Goal: Find specific page/section: Find specific page/section

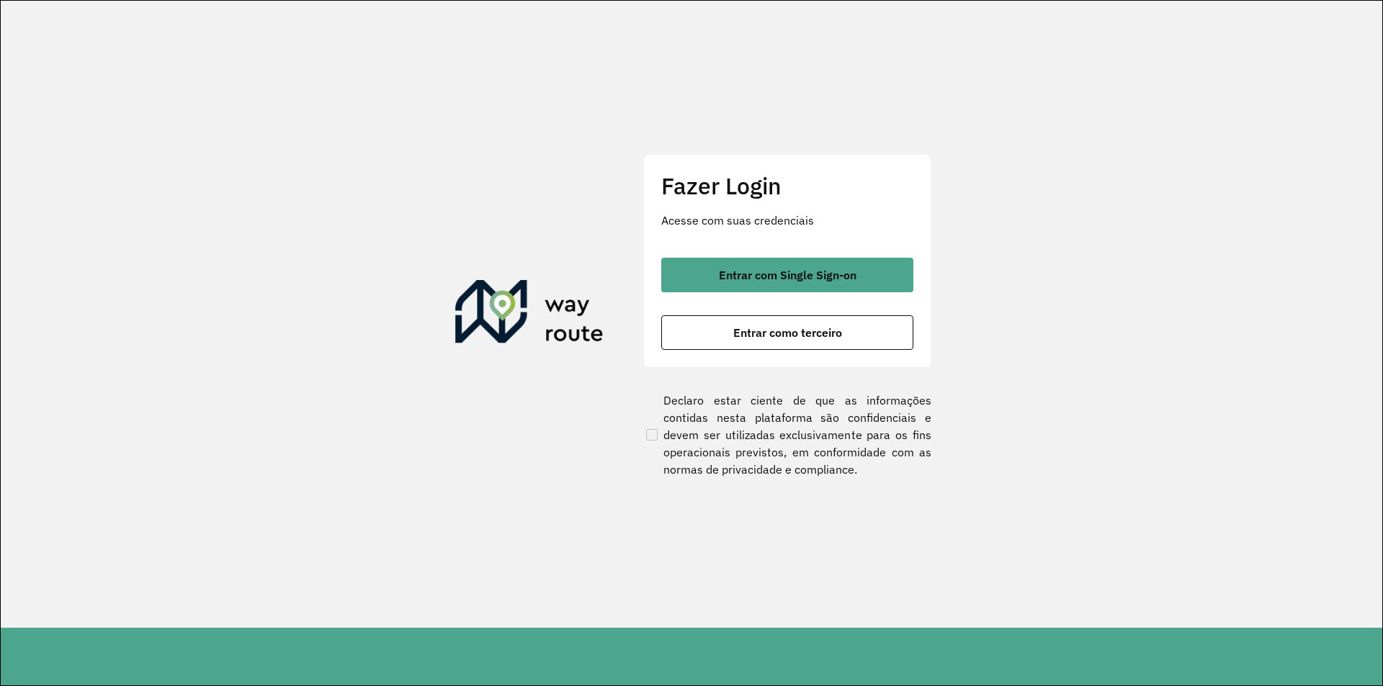
click at [884, 313] on div "Entrar com Single Sign-on Entrar como terceiro" at bounding box center [787, 304] width 252 height 92
click at [874, 315] on button "Entrar como terceiro" at bounding box center [787, 332] width 252 height 35
click at [875, 325] on button "Entrar como terceiro" at bounding box center [787, 332] width 252 height 35
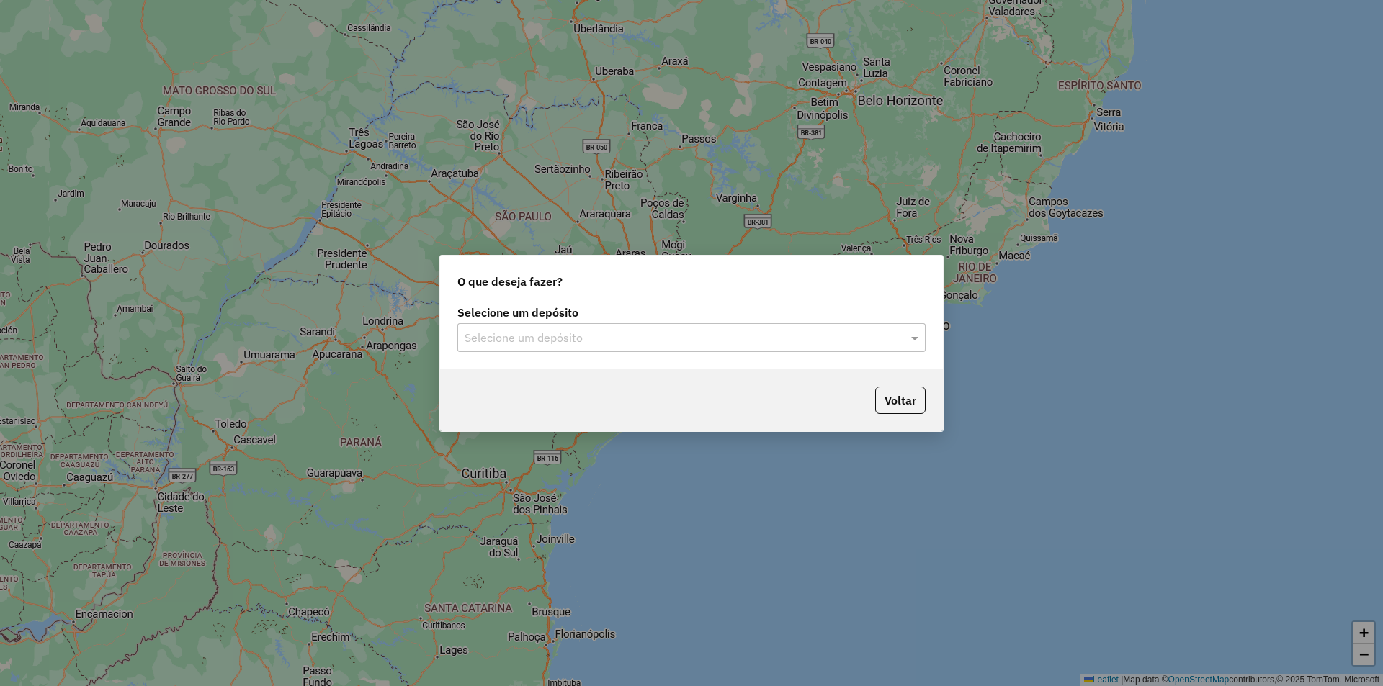
click at [838, 359] on div "Selecione um depósito Selecione um depósito" at bounding box center [691, 336] width 503 height 68
click at [841, 332] on input "text" at bounding box center [677, 338] width 425 height 17
click at [705, 330] on input "text" at bounding box center [677, 338] width 425 height 17
click at [711, 335] on input "text" at bounding box center [677, 338] width 425 height 17
click at [691, 398] on ng-dropdown-panel "SAZ AR Tucuman" at bounding box center [691, 379] width 468 height 41
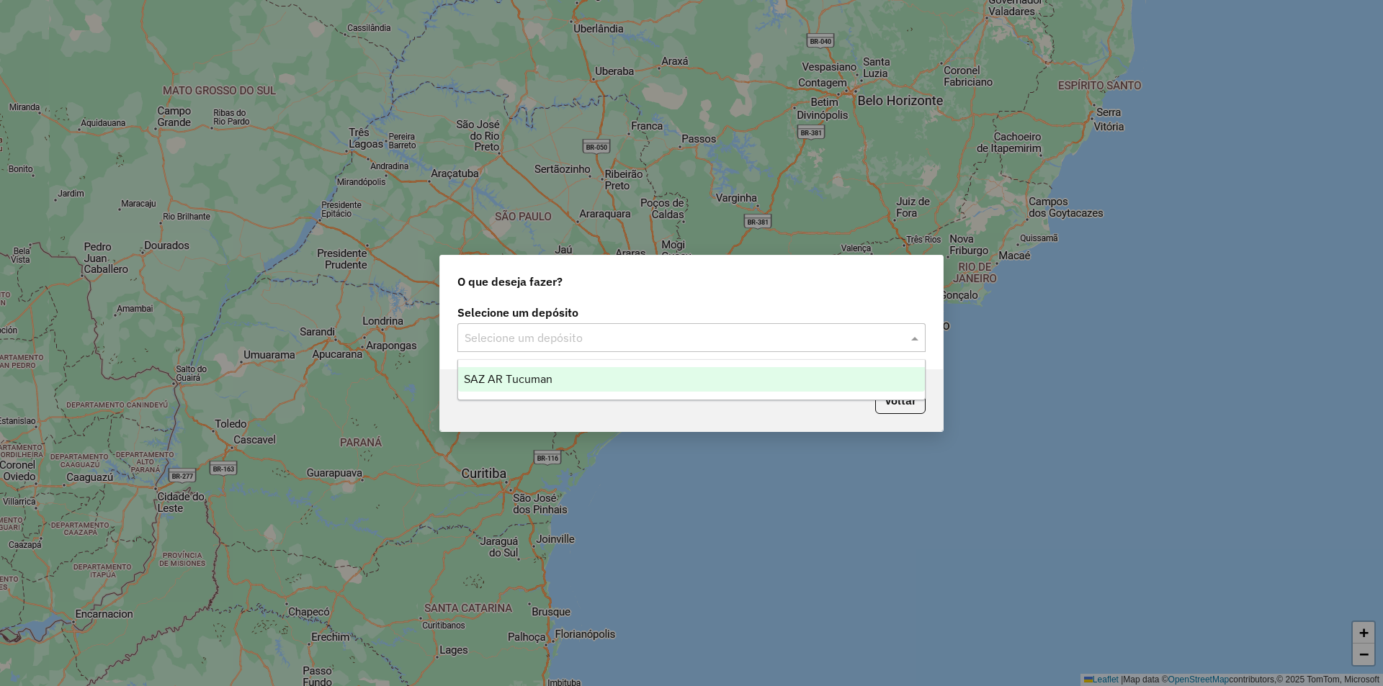
click at [693, 393] on ng-dropdown-panel "SAZ AR Tucuman" at bounding box center [691, 379] width 468 height 41
click at [702, 374] on div "SAZ AR Tucuman" at bounding box center [691, 379] width 467 height 24
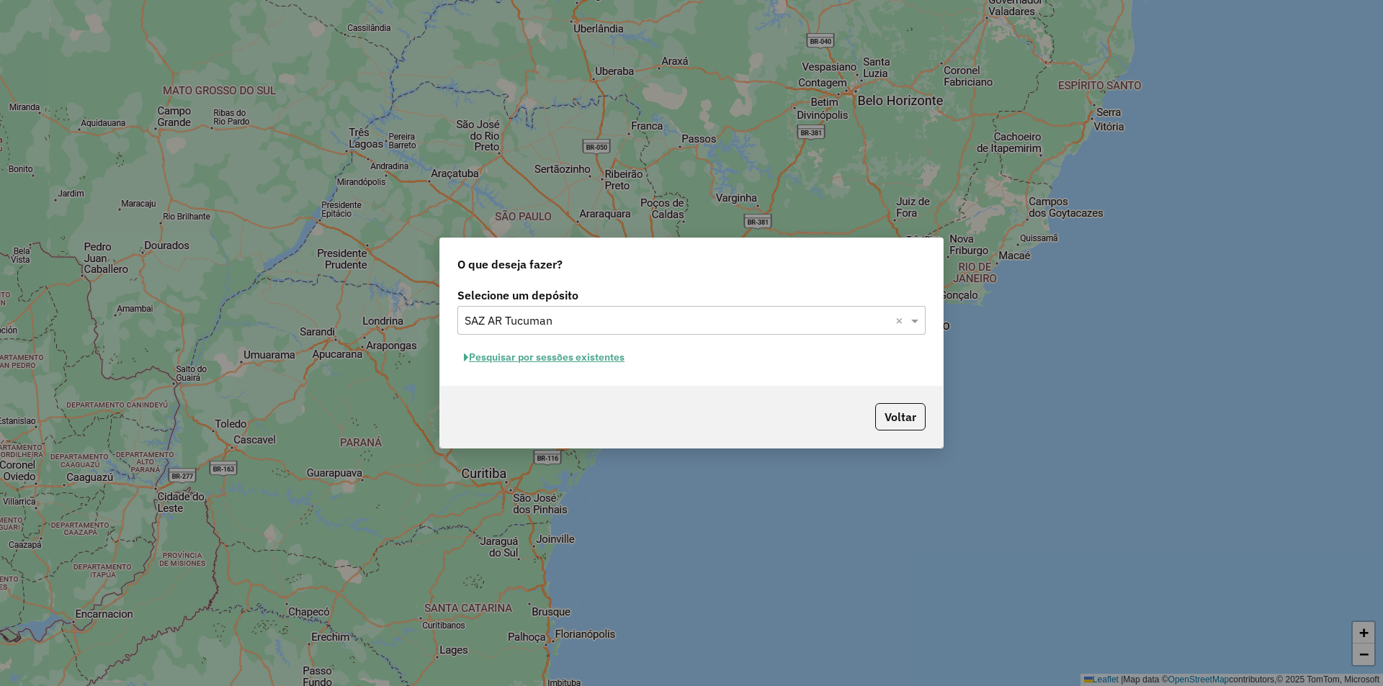
click at [542, 357] on button "Pesquisar por sessões existentes" at bounding box center [544, 357] width 174 height 22
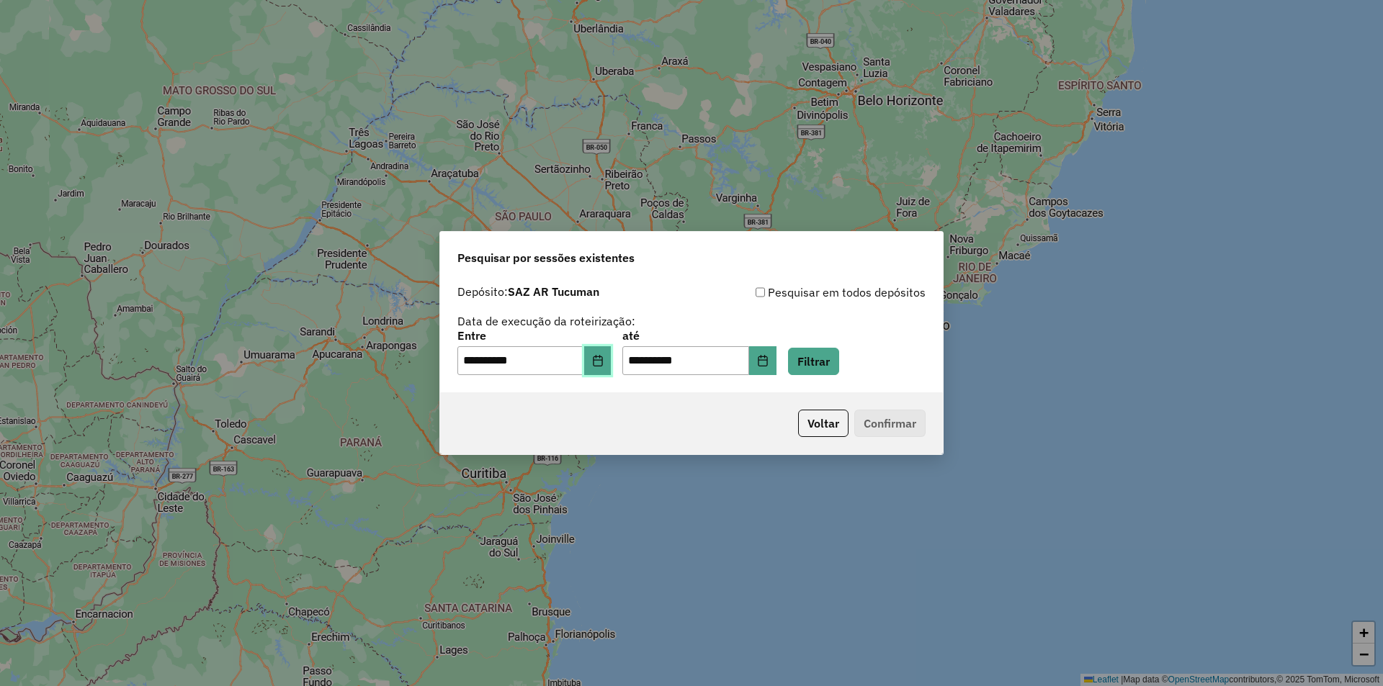
click at [604, 355] on icon "Choose Date" at bounding box center [598, 361] width 12 height 12
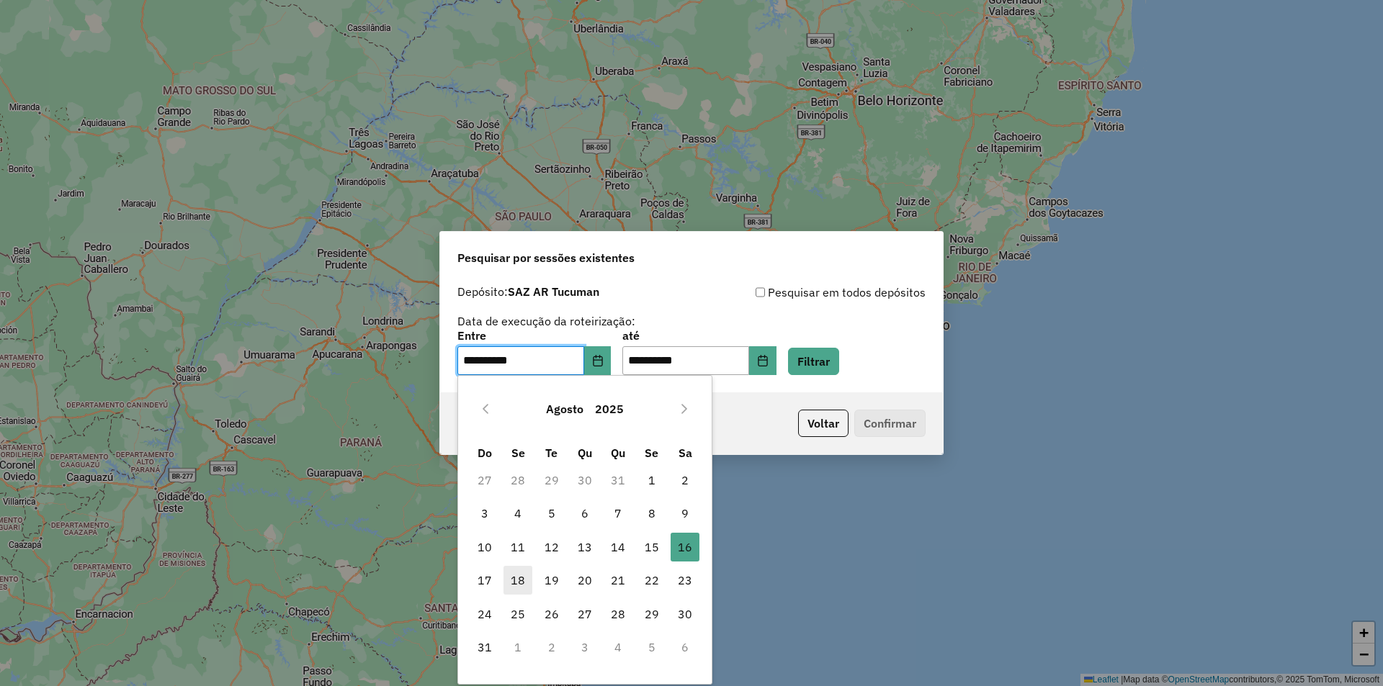
click at [524, 581] on span "18" at bounding box center [517, 580] width 29 height 29
type input "**********"
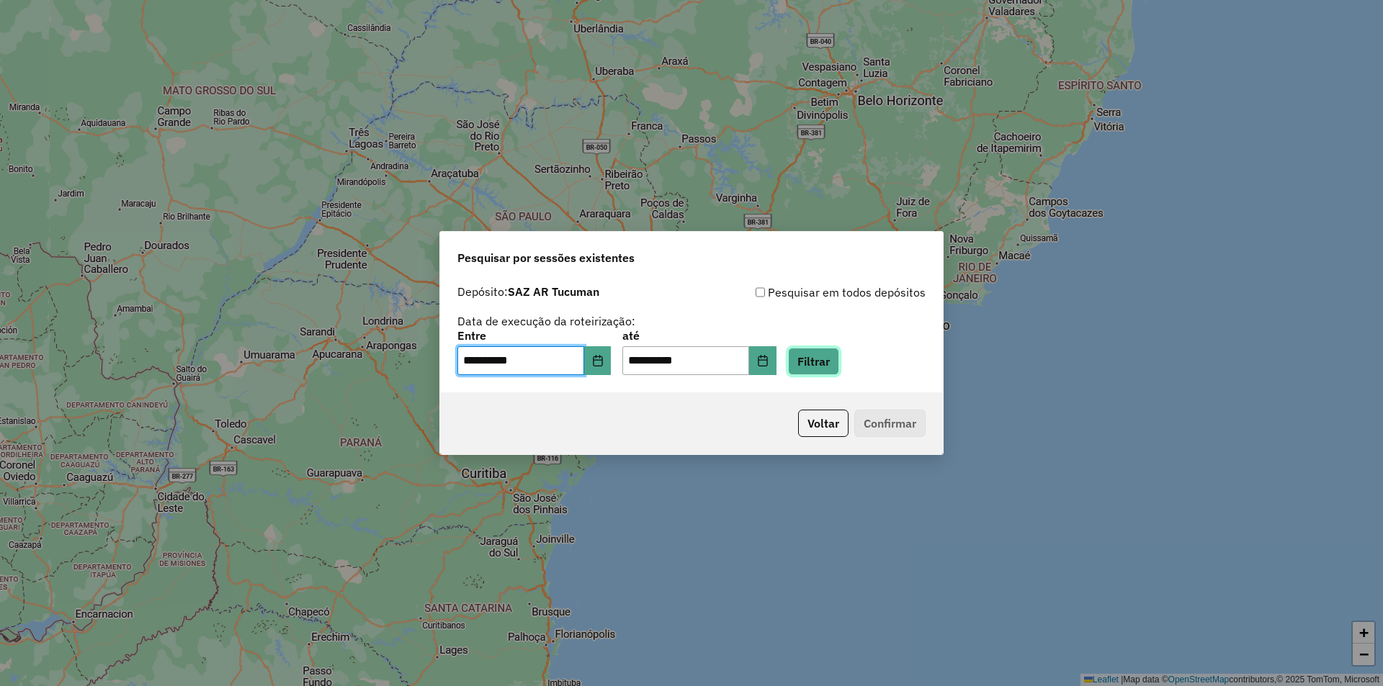
click at [839, 374] on button "Filtrar" at bounding box center [813, 361] width 51 height 27
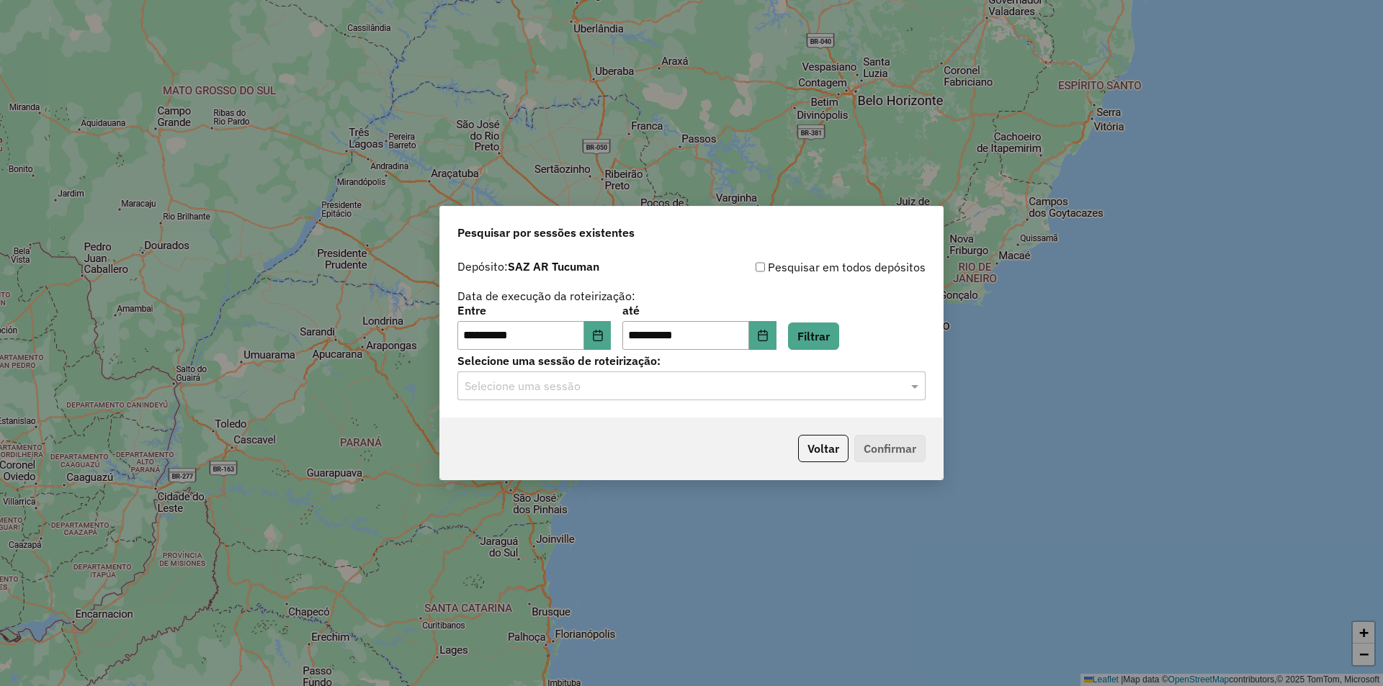
click at [812, 388] on hb-app "**********" at bounding box center [691, 343] width 1383 height 686
click at [812, 388] on input "text" at bounding box center [677, 386] width 425 height 17
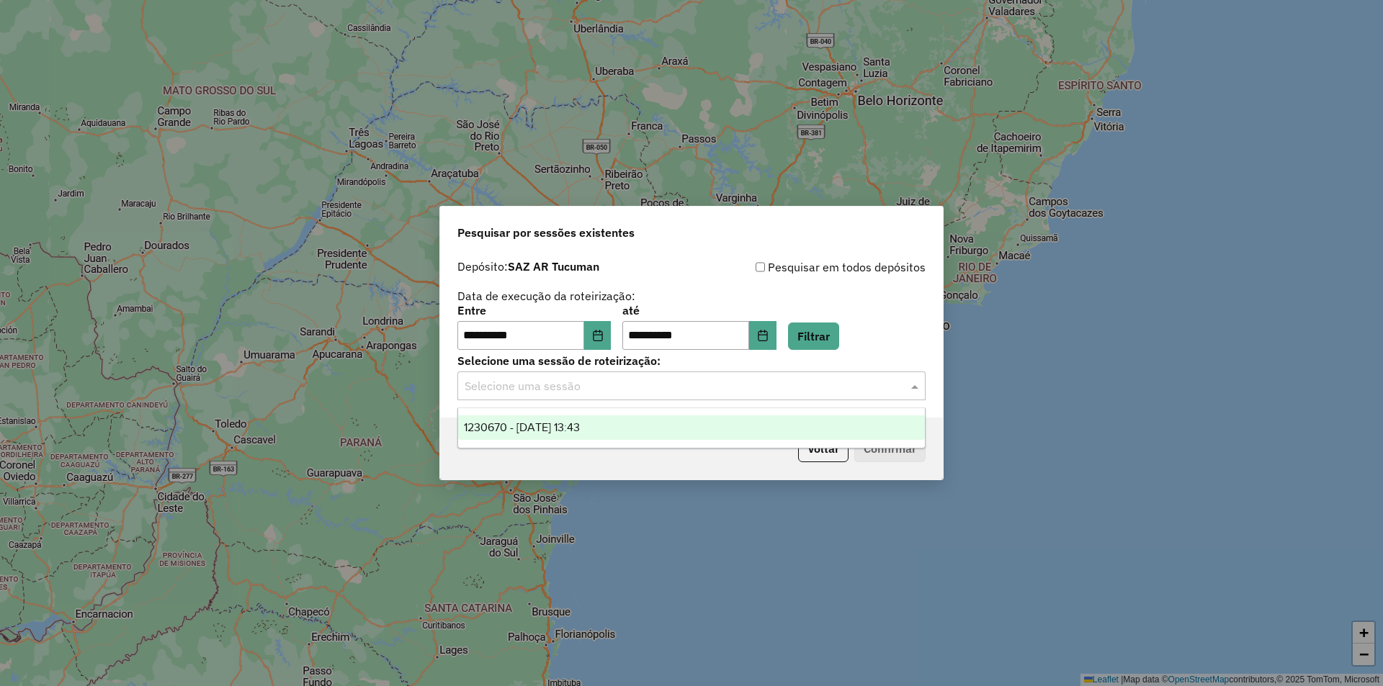
click at [812, 388] on input "text" at bounding box center [677, 386] width 425 height 17
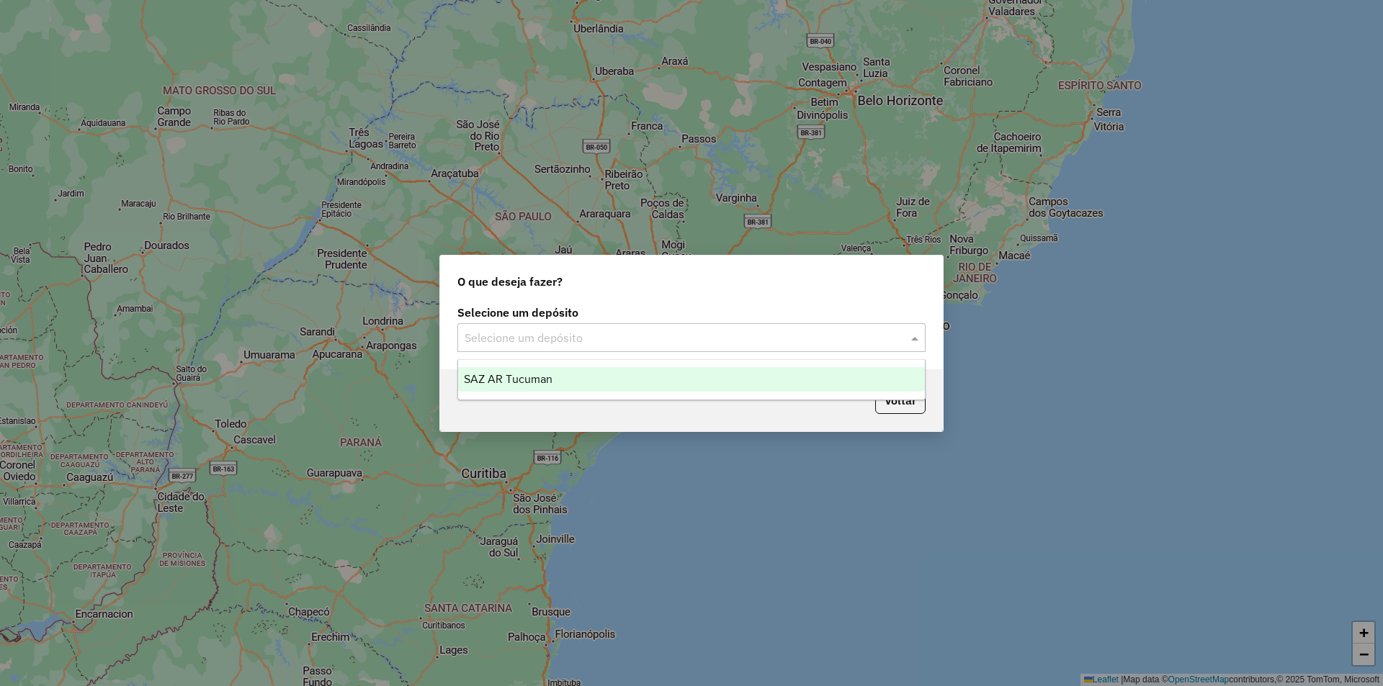
click at [637, 338] on input "text" at bounding box center [677, 338] width 425 height 17
click at [635, 380] on div "SAZ AR Tucuman" at bounding box center [691, 379] width 467 height 24
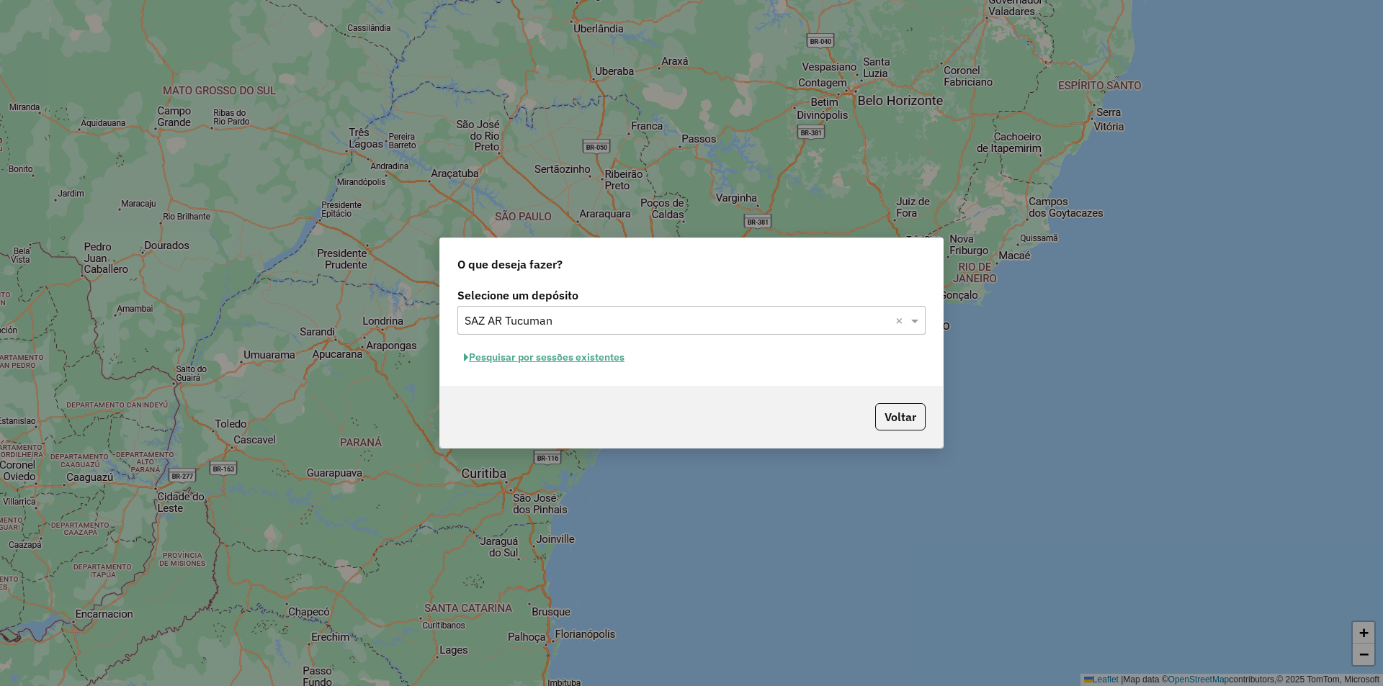
click at [565, 362] on button "Pesquisar por sessões existentes" at bounding box center [544, 357] width 174 height 22
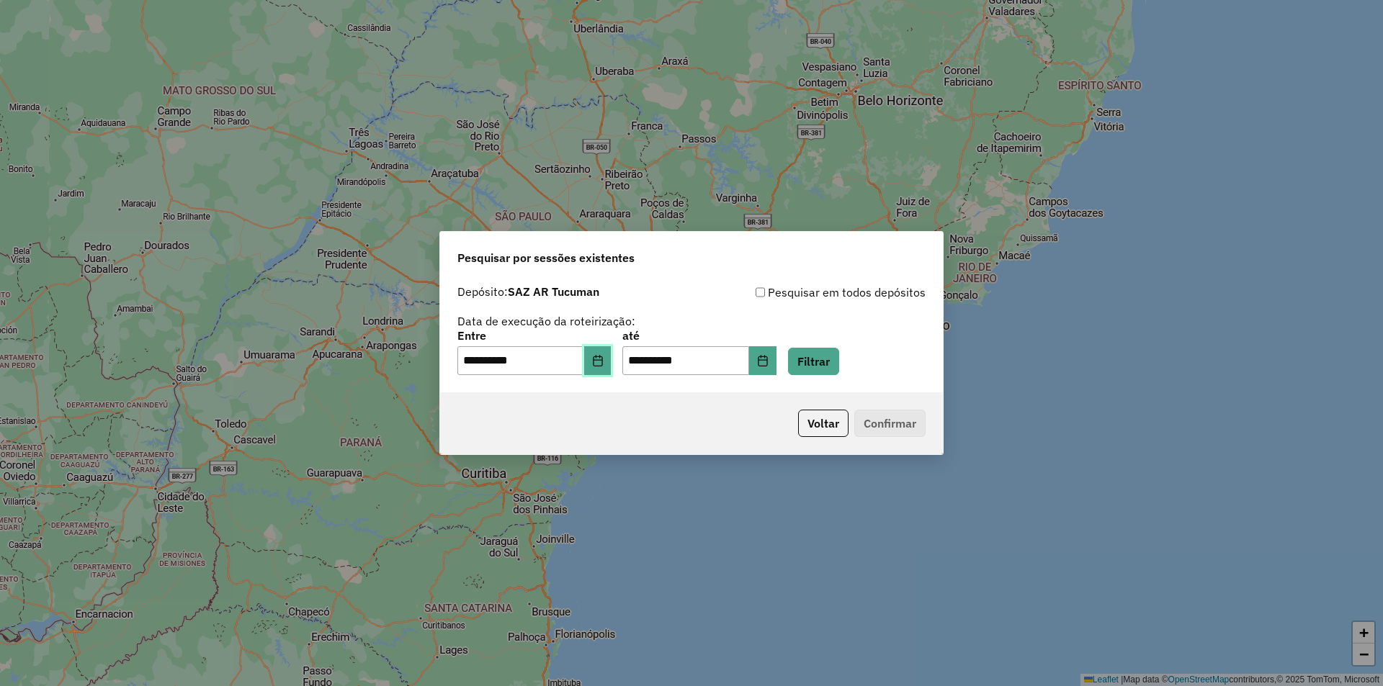
click at [609, 372] on button "Choose Date" at bounding box center [597, 360] width 27 height 29
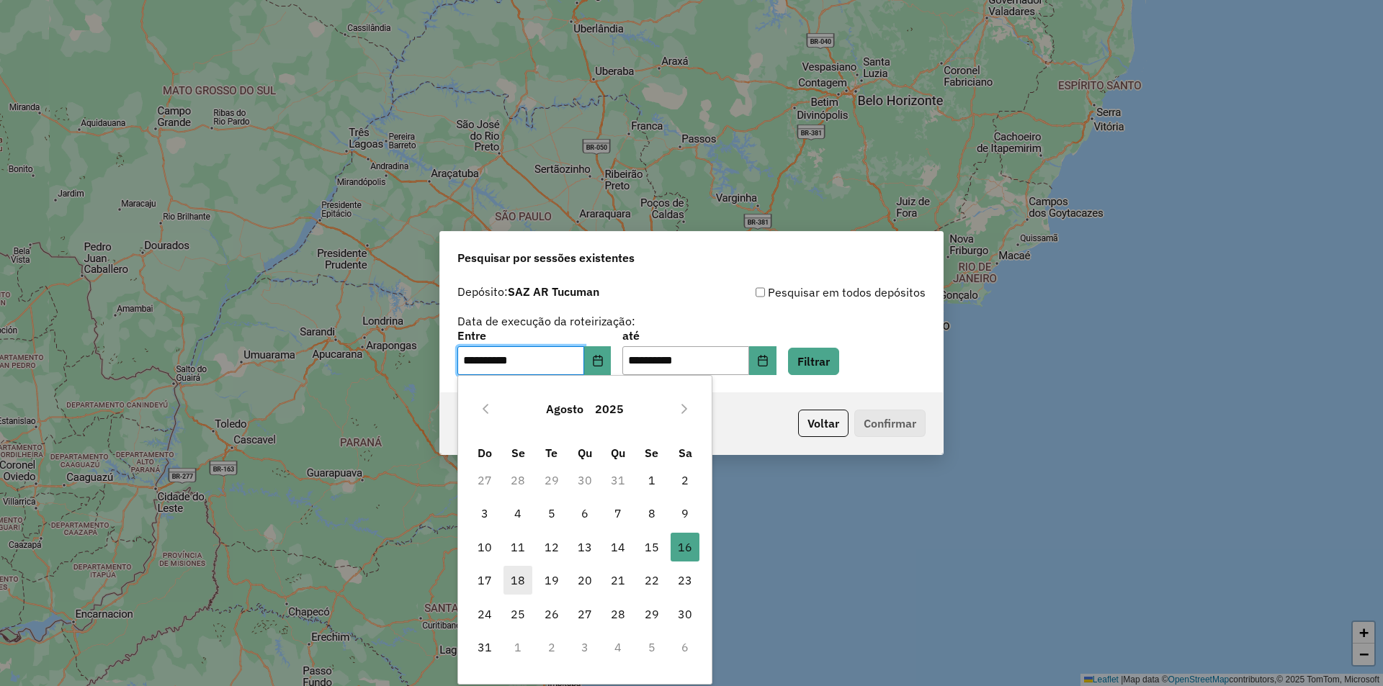
click at [518, 595] on span "18" at bounding box center [517, 580] width 29 height 29
type input "**********"
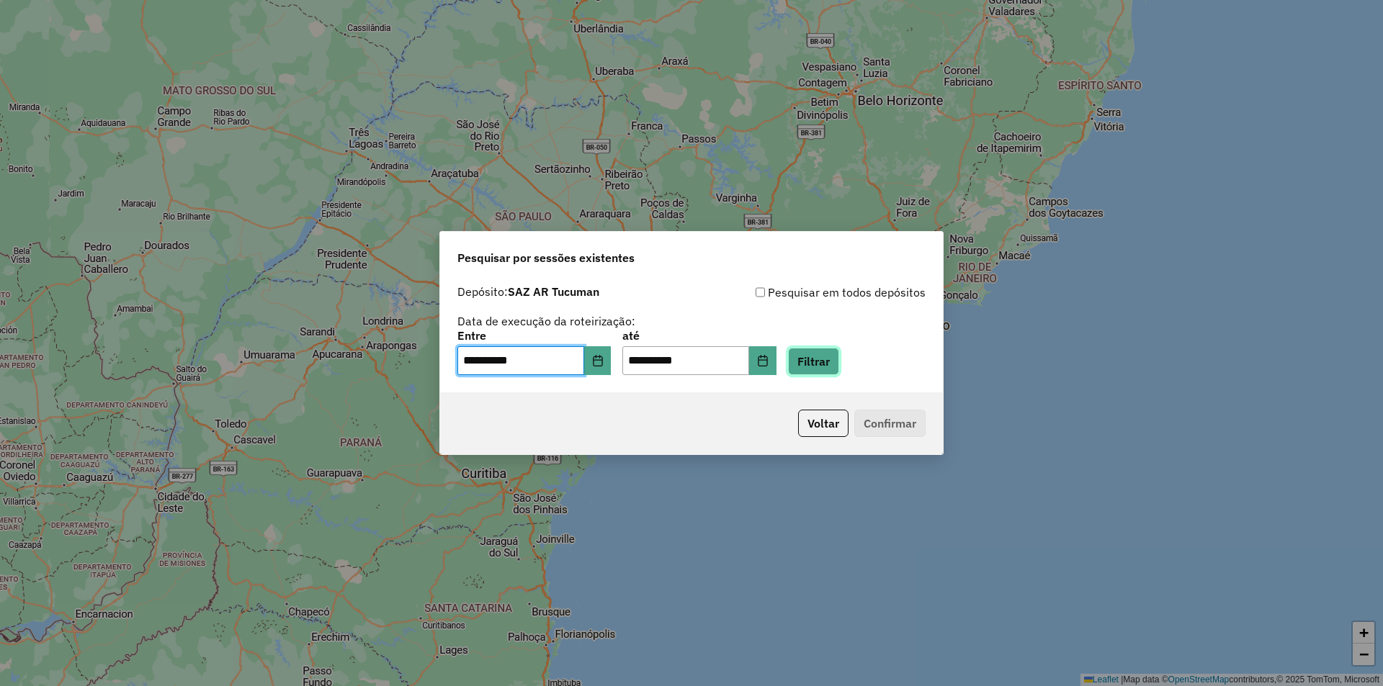
click at [839, 372] on button "Filtrar" at bounding box center [813, 361] width 51 height 27
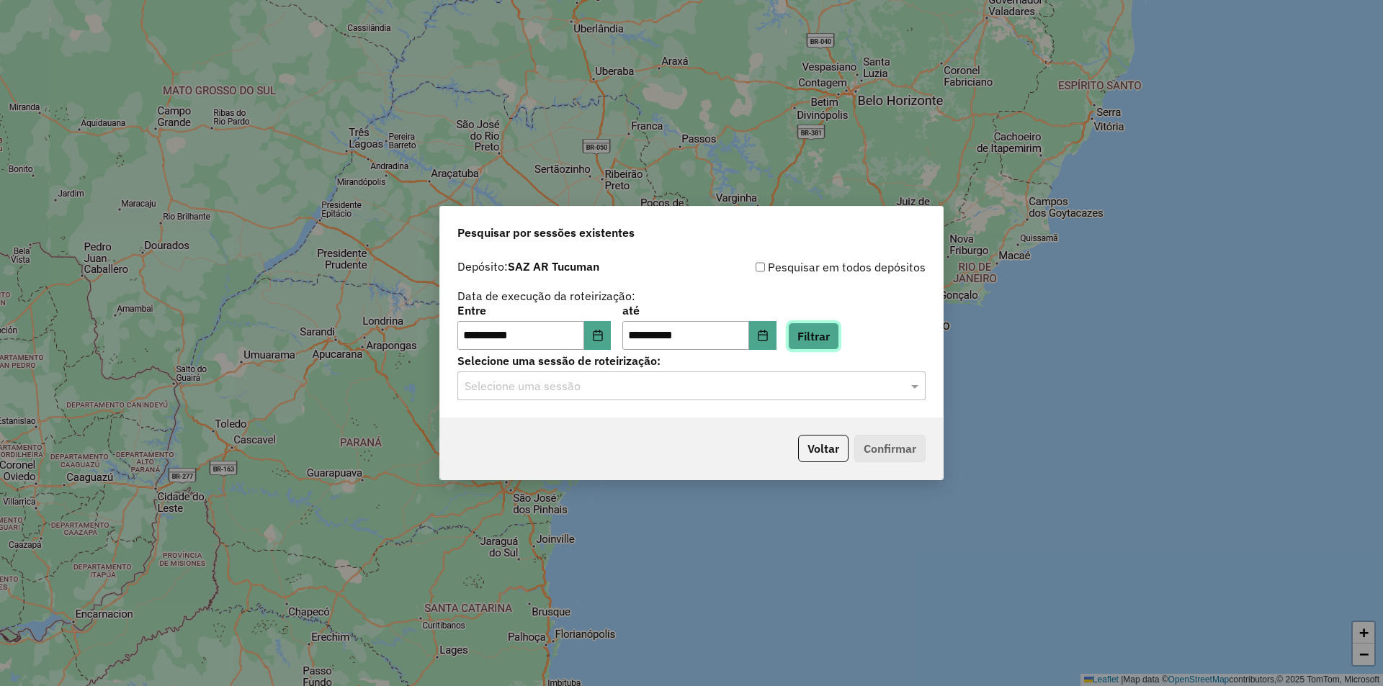
click at [839, 336] on button "Filtrar" at bounding box center [813, 336] width 51 height 27
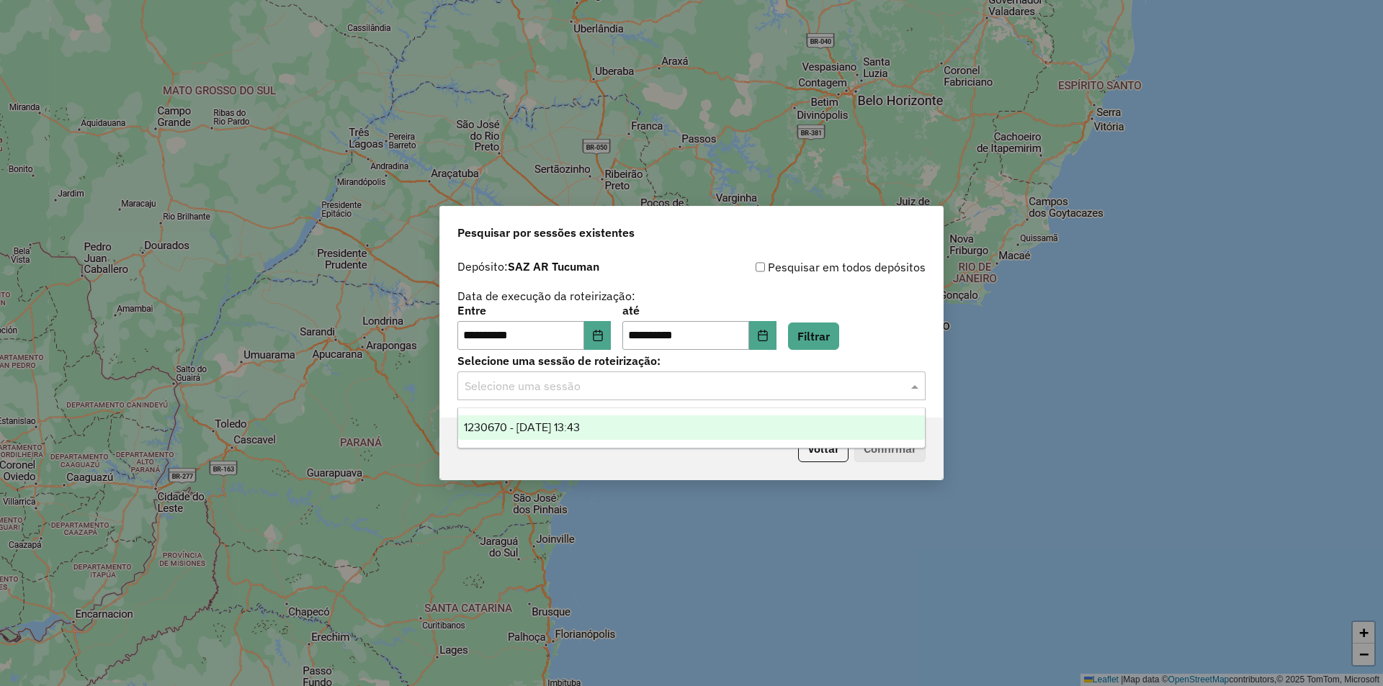
click at [808, 391] on input "text" at bounding box center [677, 386] width 425 height 17
click at [825, 339] on button "Filtrar" at bounding box center [813, 336] width 51 height 27
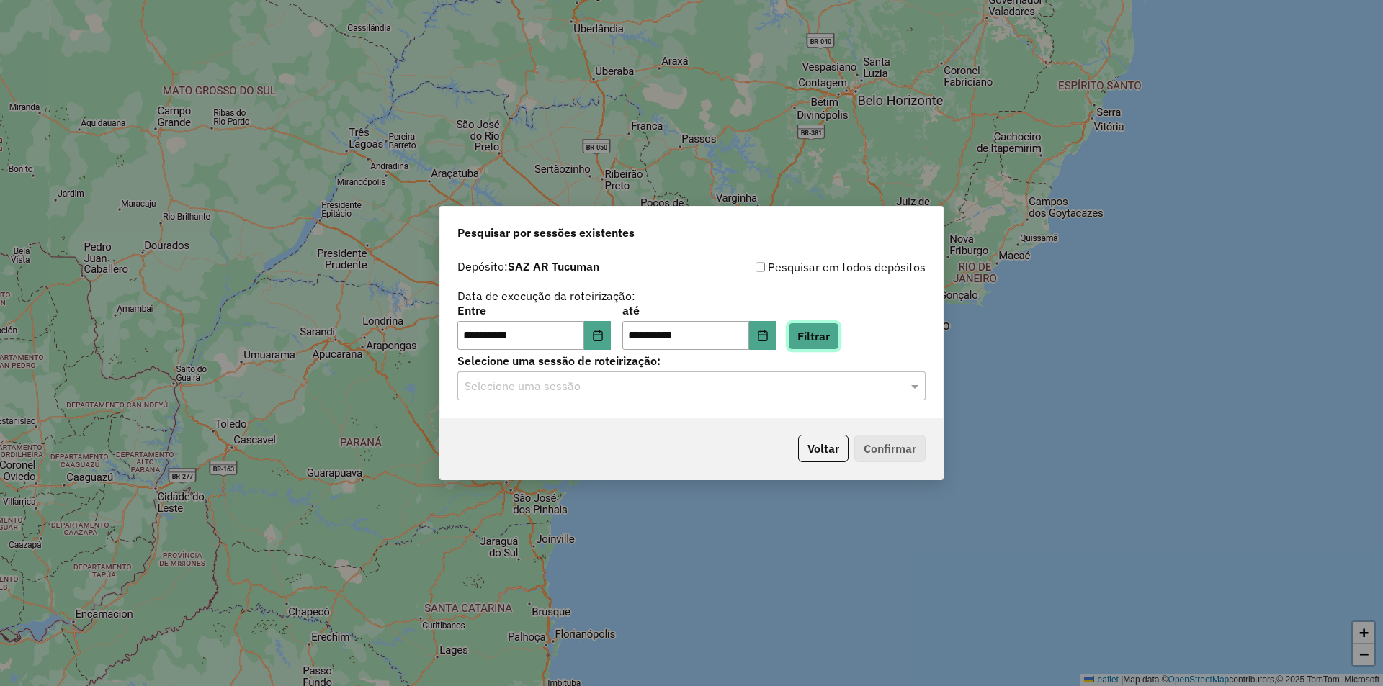
click at [839, 342] on button "Filtrar" at bounding box center [813, 336] width 51 height 27
click at [805, 396] on div "Selecione uma sessão" at bounding box center [691, 386] width 468 height 29
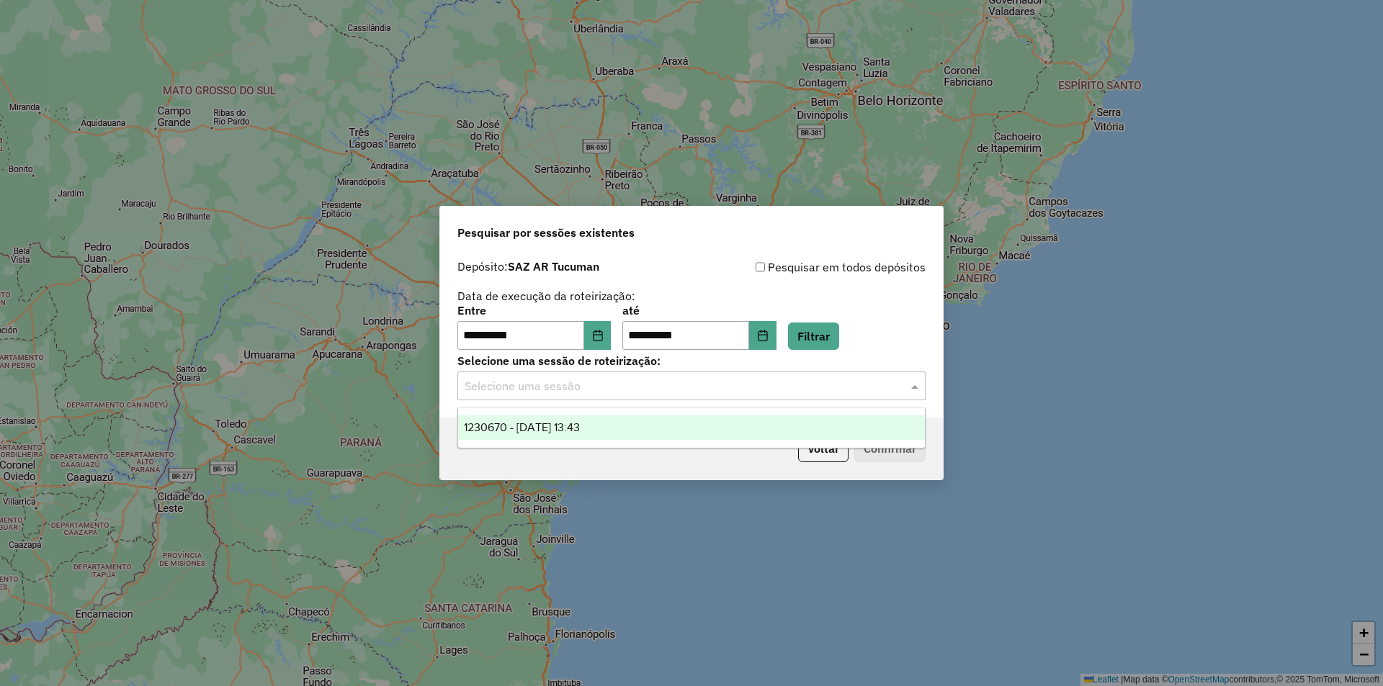
click at [805, 396] on div "Selecione uma sessão" at bounding box center [691, 386] width 468 height 29
click at [819, 344] on button "Filtrar" at bounding box center [813, 336] width 51 height 27
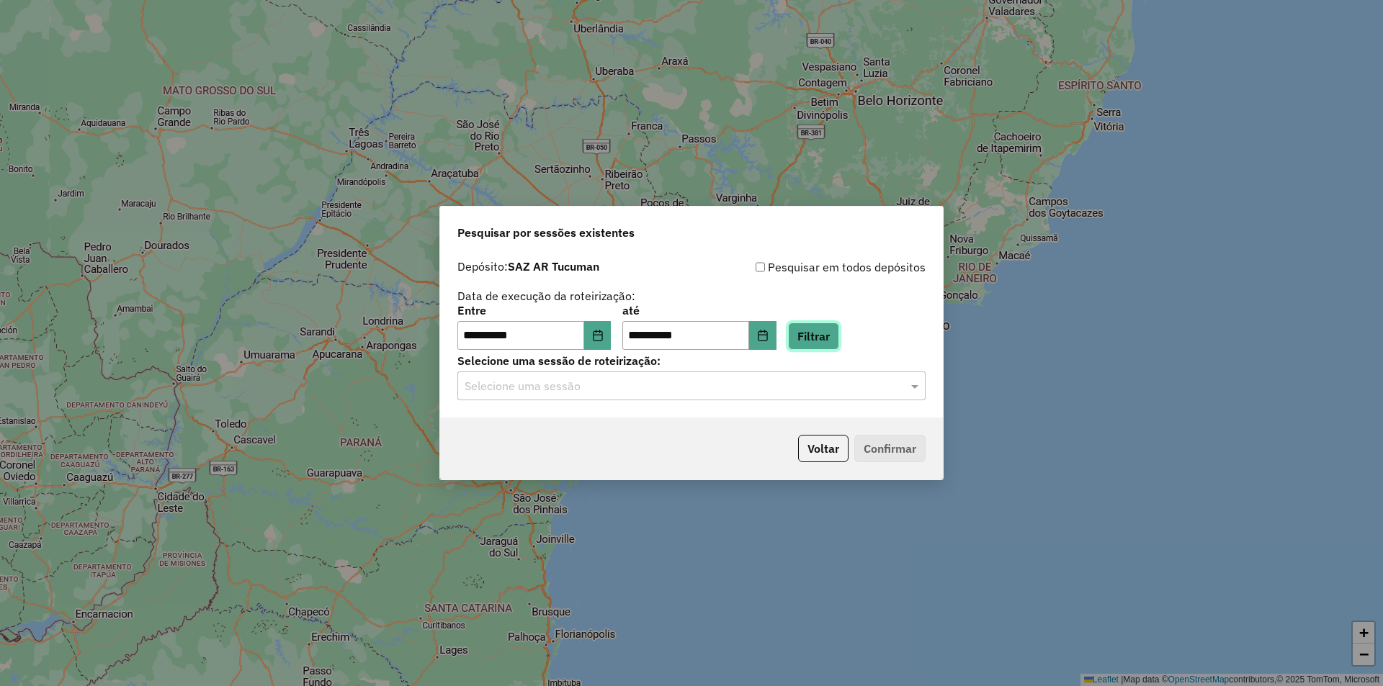
click at [839, 326] on button "Filtrar" at bounding box center [813, 336] width 51 height 27
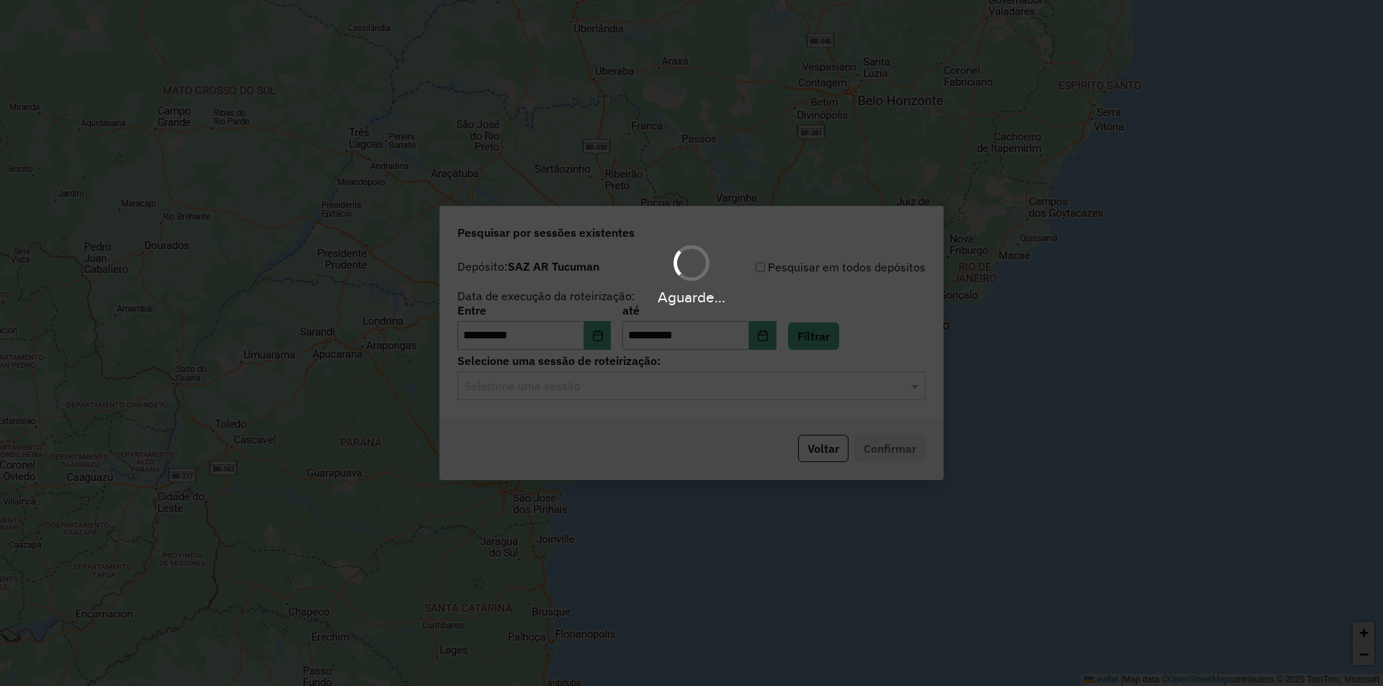
click at [769, 385] on input "text" at bounding box center [677, 386] width 425 height 17
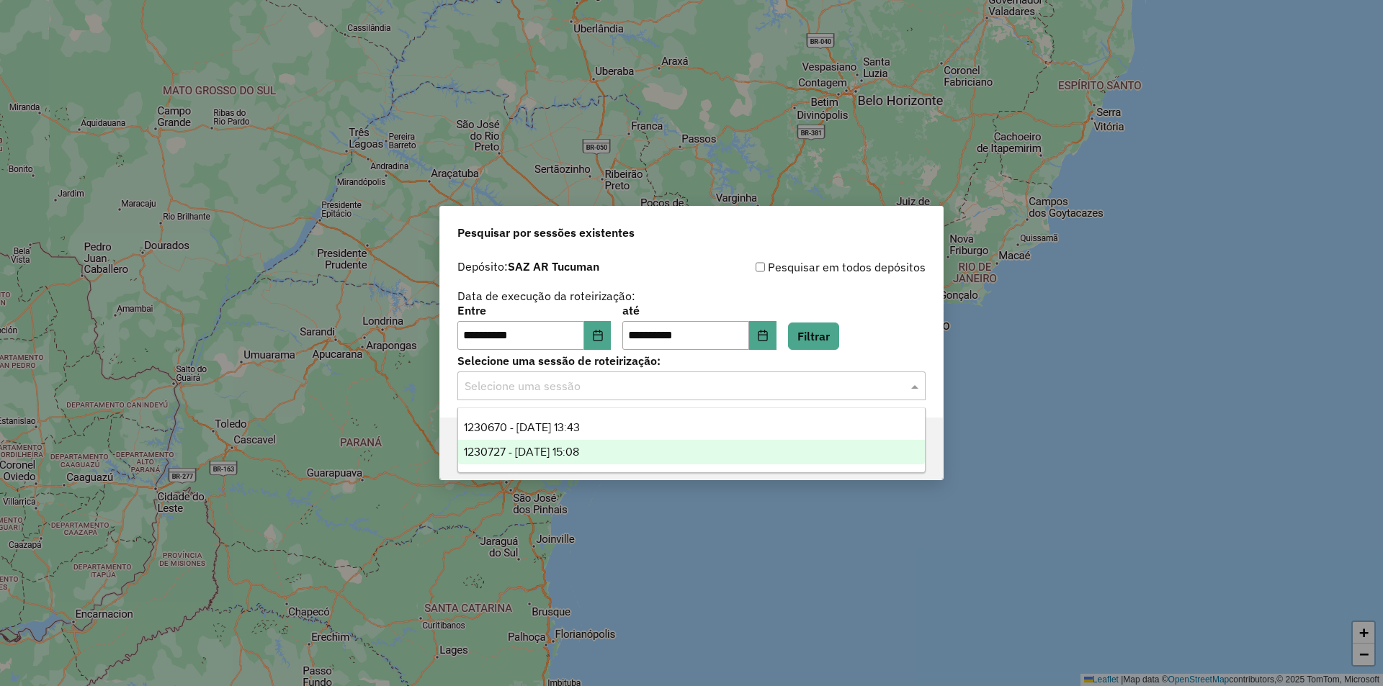
click at [705, 461] on div "1230727 - 18/08/2025 15:08" at bounding box center [691, 452] width 467 height 24
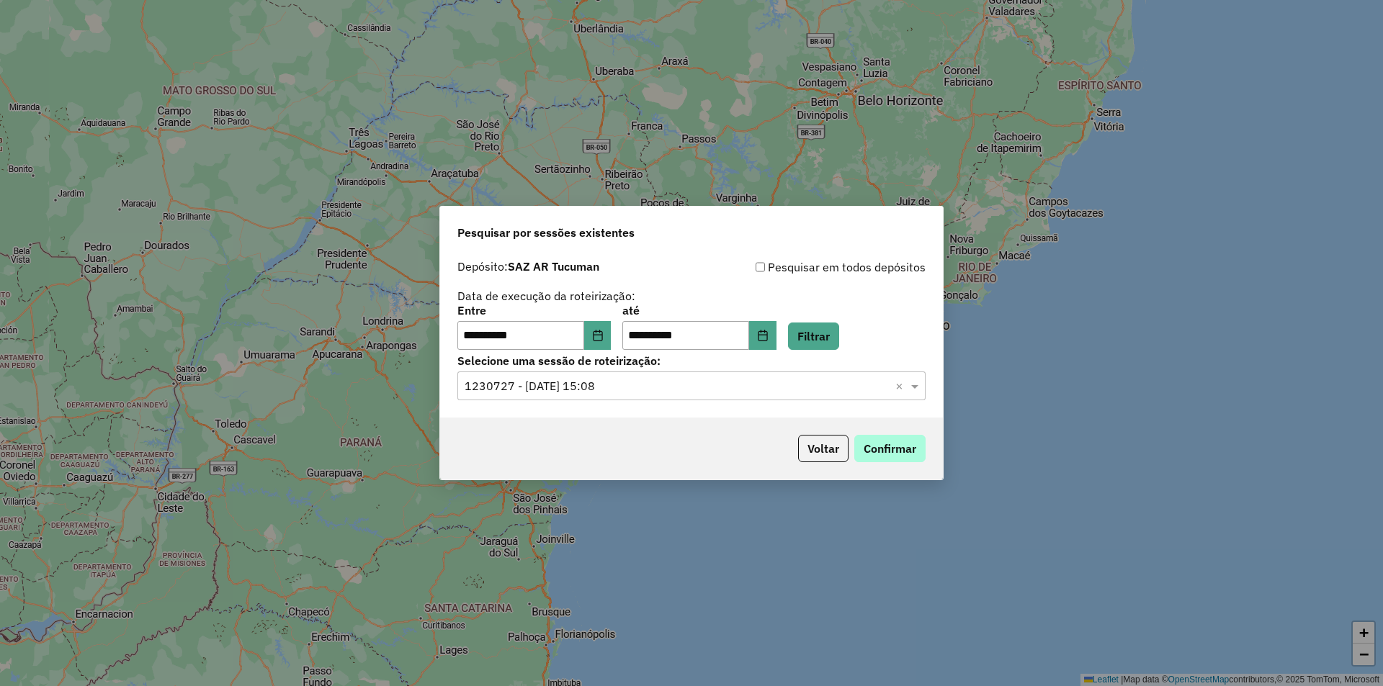
drag, startPoint x: 904, startPoint y: 434, endPoint x: 893, endPoint y: 449, distance: 18.6
click at [902, 436] on p-footer "Voltar Confirmar" at bounding box center [858, 448] width 133 height 27
click at [893, 449] on button "Confirmar" at bounding box center [889, 448] width 71 height 27
click at [837, 343] on button "Filtrar" at bounding box center [813, 336] width 51 height 27
click at [778, 384] on input "text" at bounding box center [677, 386] width 425 height 17
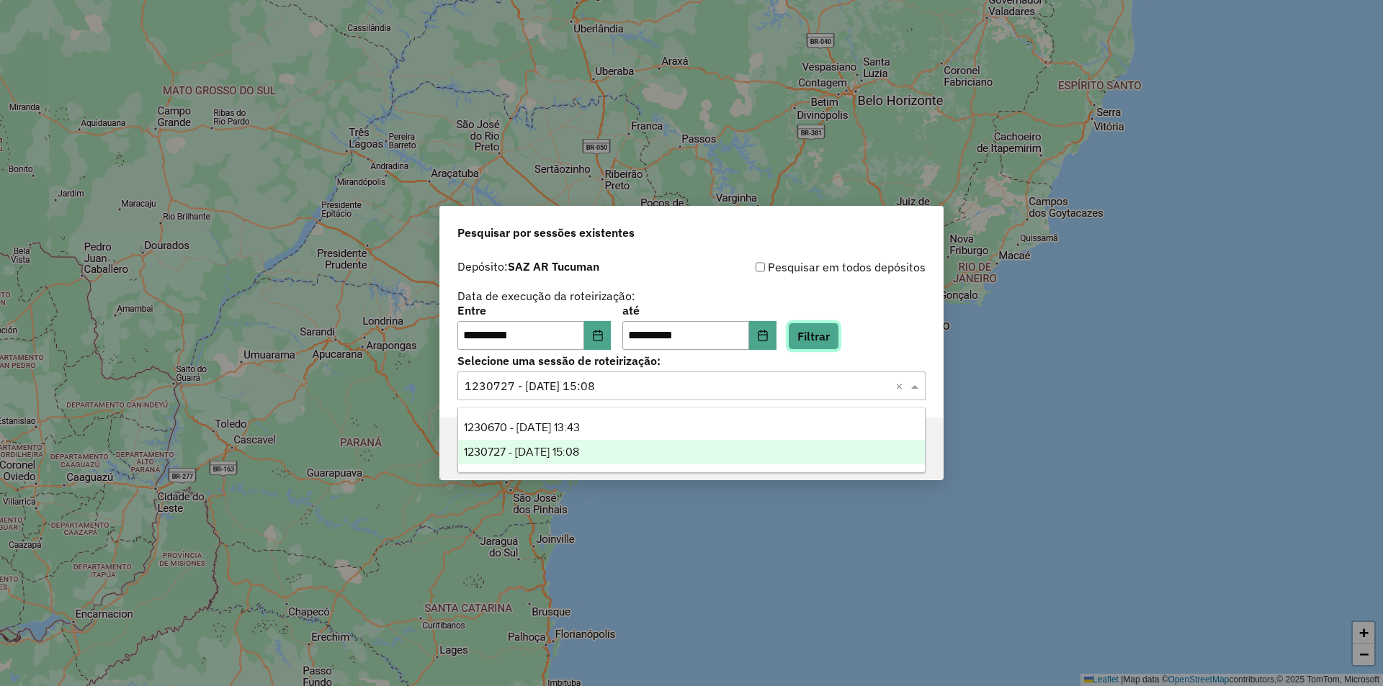
click at [839, 344] on button "Filtrar" at bounding box center [813, 336] width 51 height 27
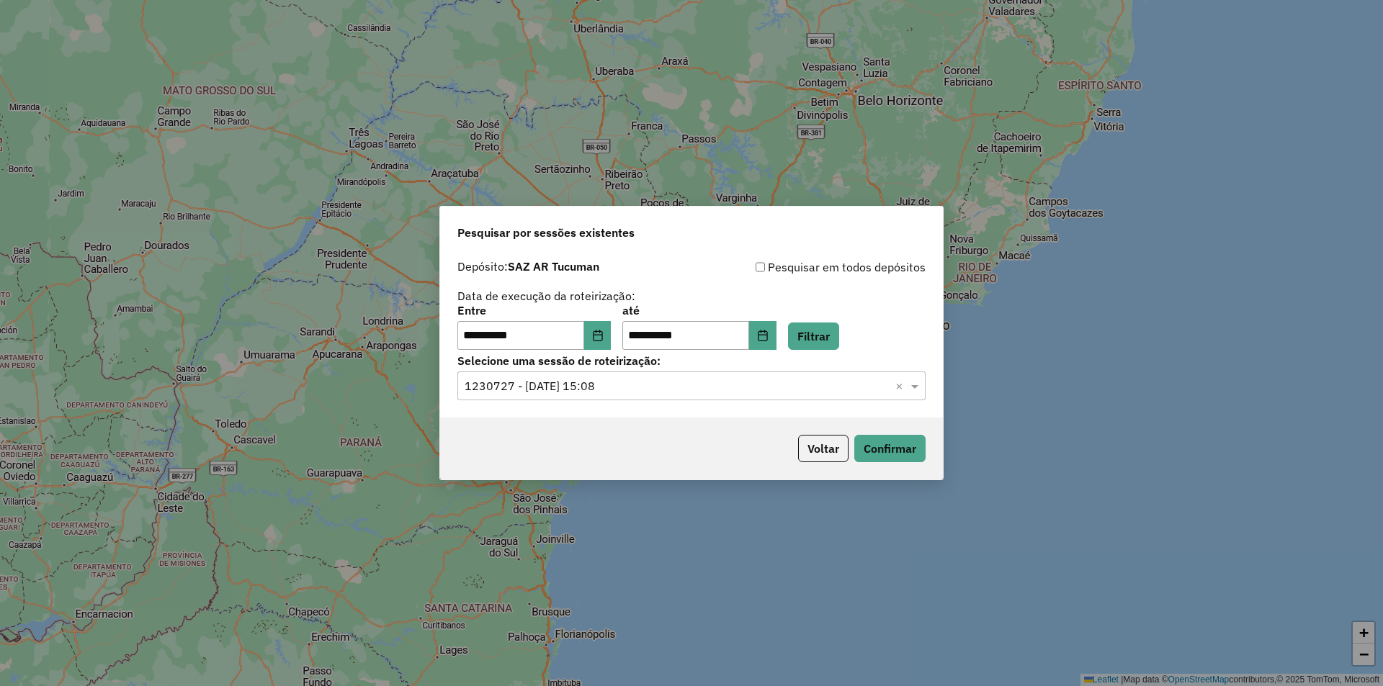
click at [671, 382] on input "text" at bounding box center [677, 386] width 425 height 17
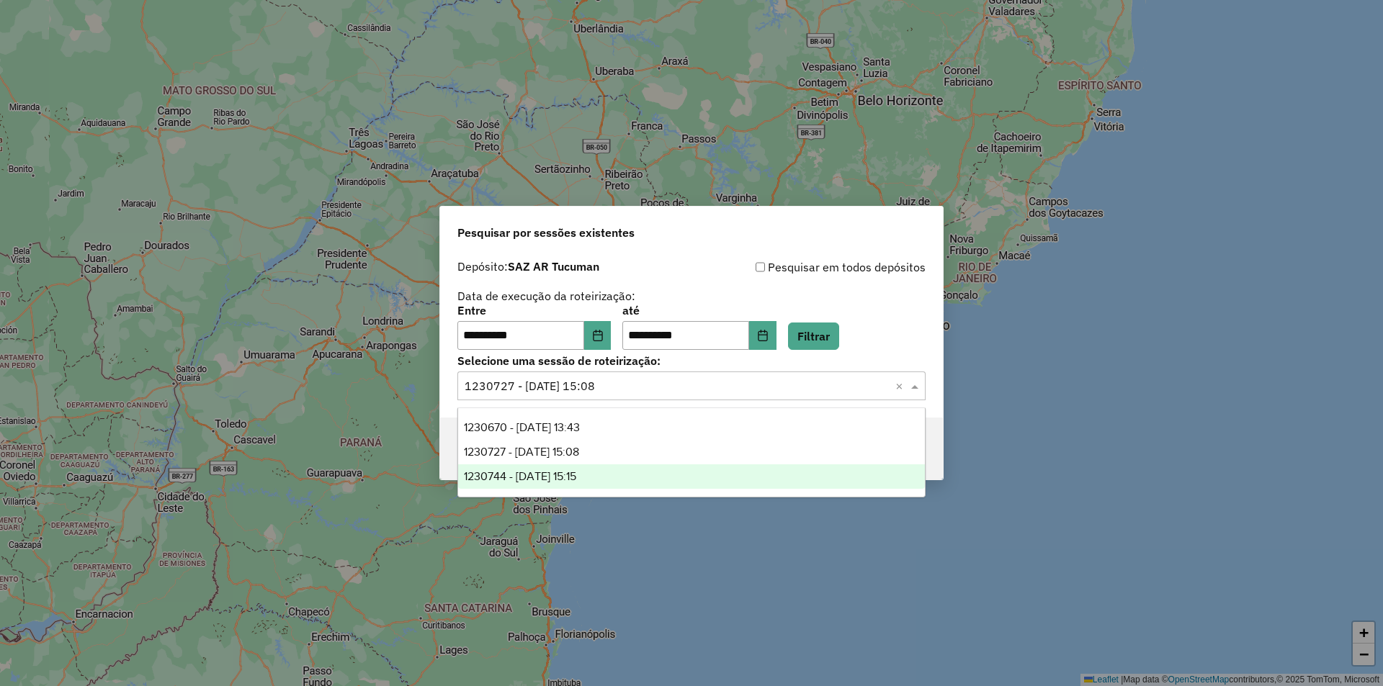
click at [627, 475] on div "1230744 - 18/08/2025 15:15" at bounding box center [691, 477] width 467 height 24
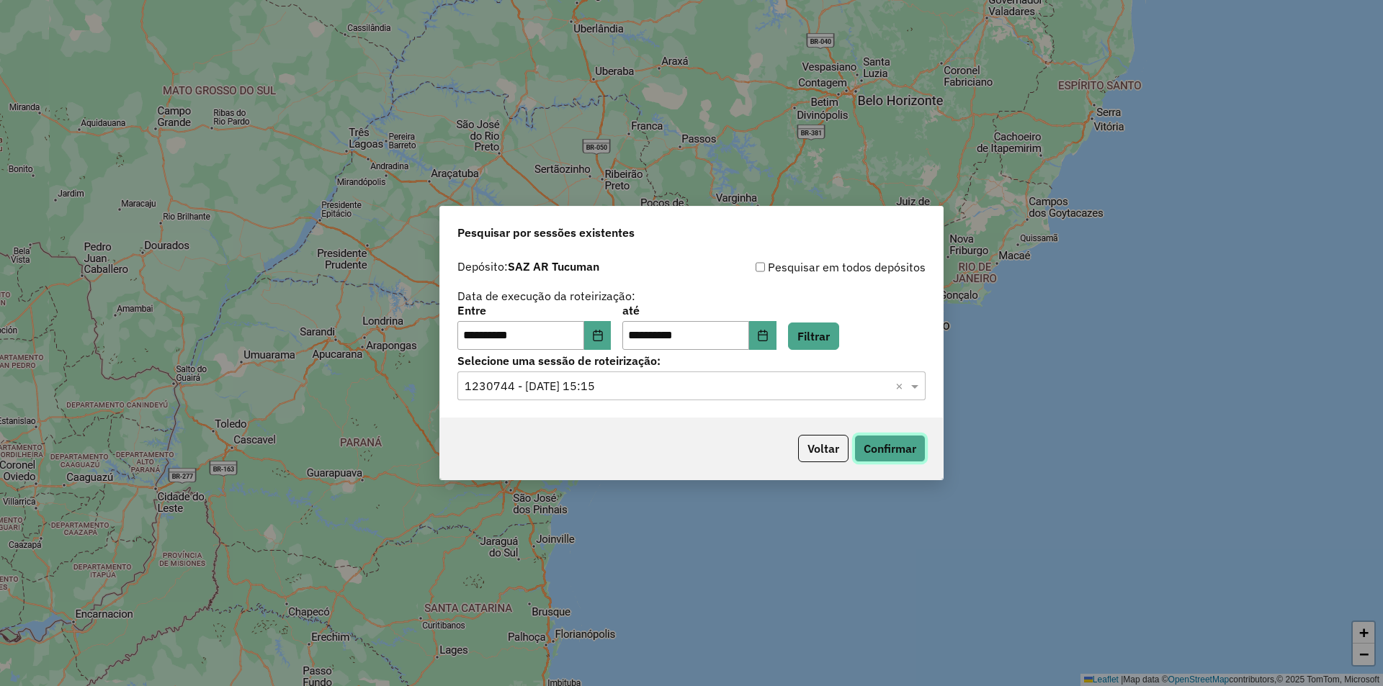
click at [899, 441] on button "Confirmar" at bounding box center [889, 448] width 71 height 27
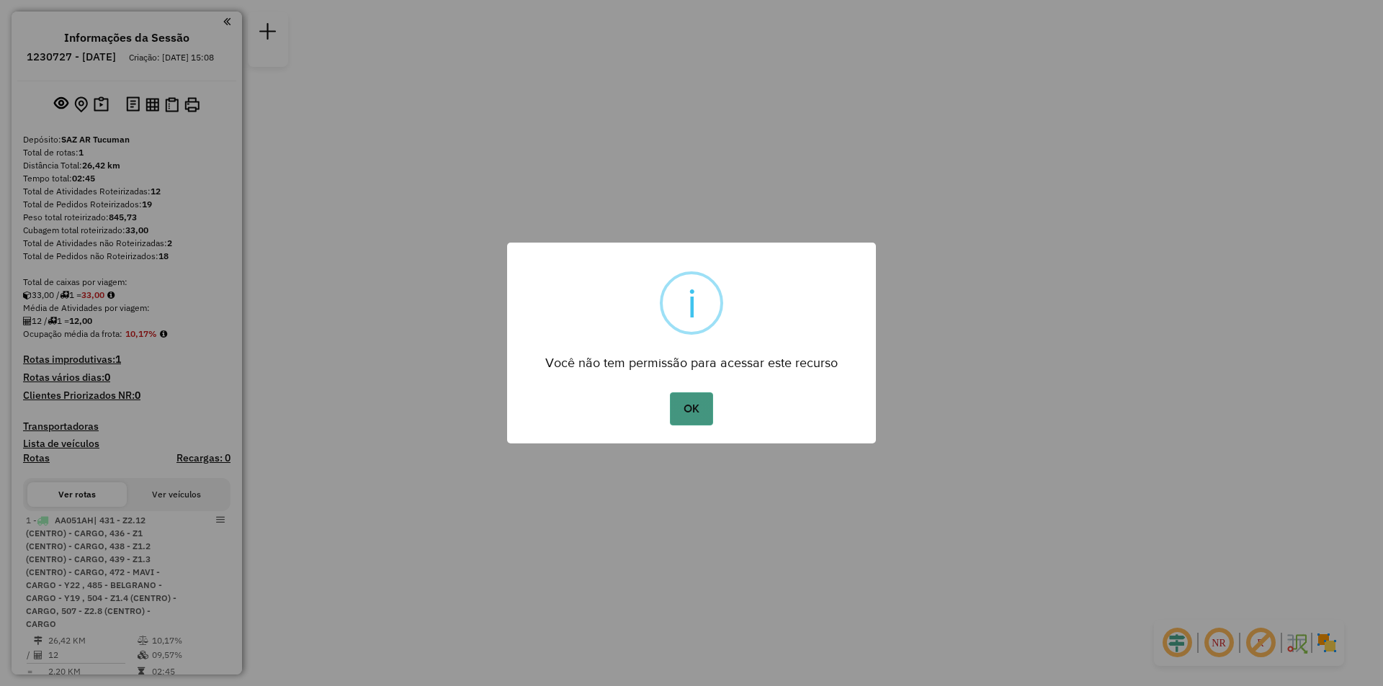
click at [682, 422] on button "OK" at bounding box center [691, 409] width 42 height 33
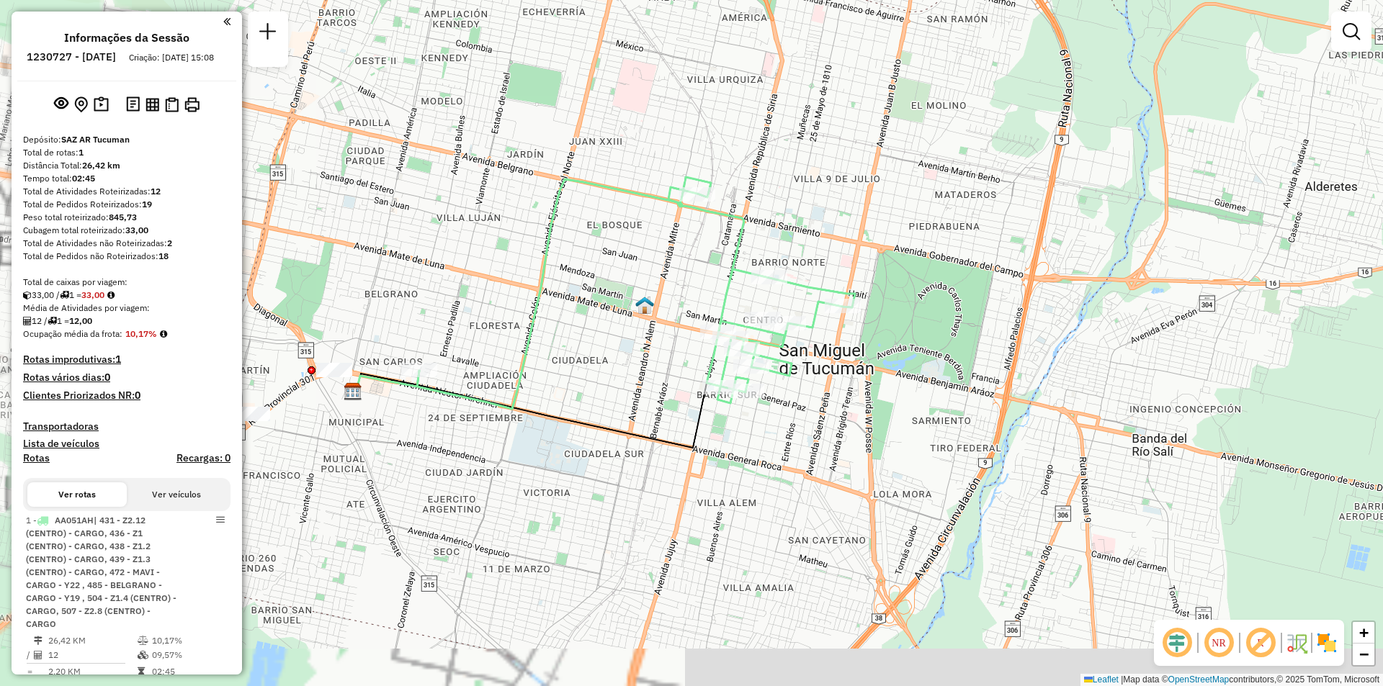
drag, startPoint x: 833, startPoint y: 516, endPoint x: 1000, endPoint y: 311, distance: 264.7
click at [1000, 311] on div "Janela de atendimento Grade de atendimento Capacidade Transportadoras Veículos …" at bounding box center [691, 343] width 1383 height 686
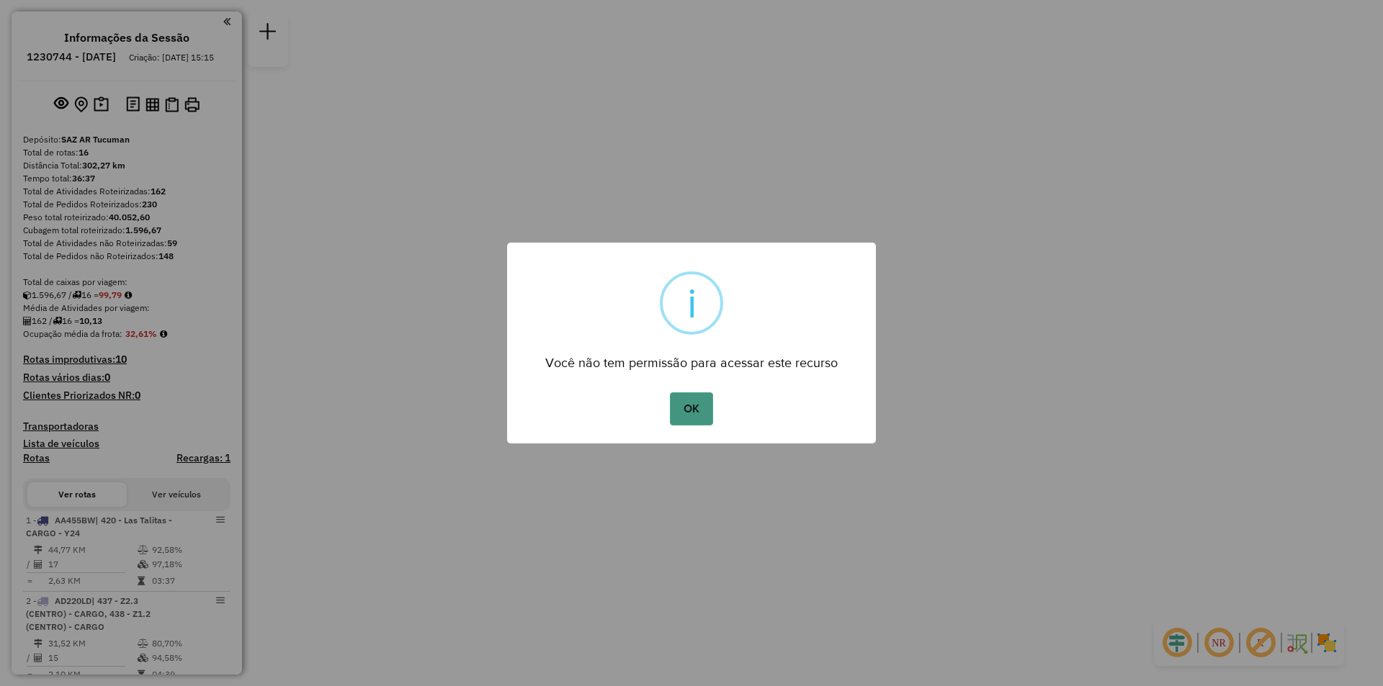
click at [696, 405] on button "OK" at bounding box center [691, 409] width 42 height 33
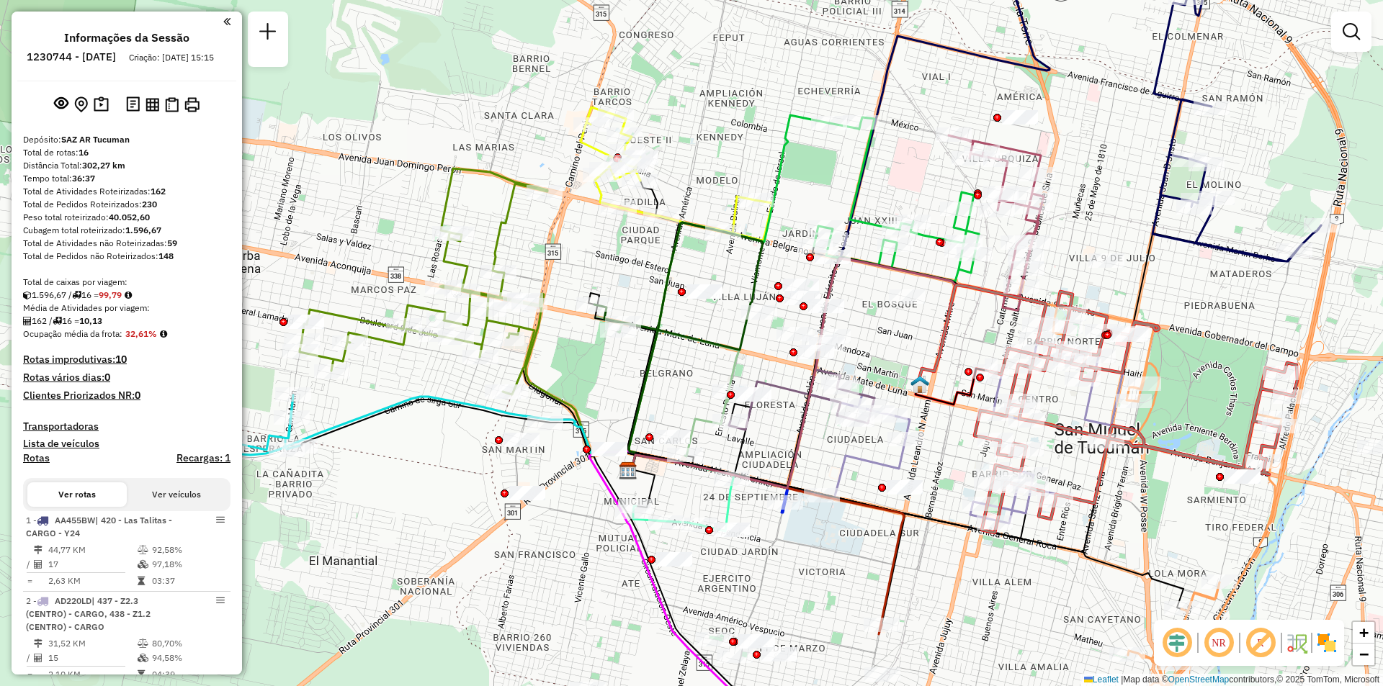
drag, startPoint x: 580, startPoint y: 380, endPoint x: 406, endPoint y: 421, distance: 178.4
click at [406, 421] on div "Janela de atendimento Grade de atendimento Capacidade Transportadoras Veículos …" at bounding box center [691, 343] width 1383 height 686
select select "**********"
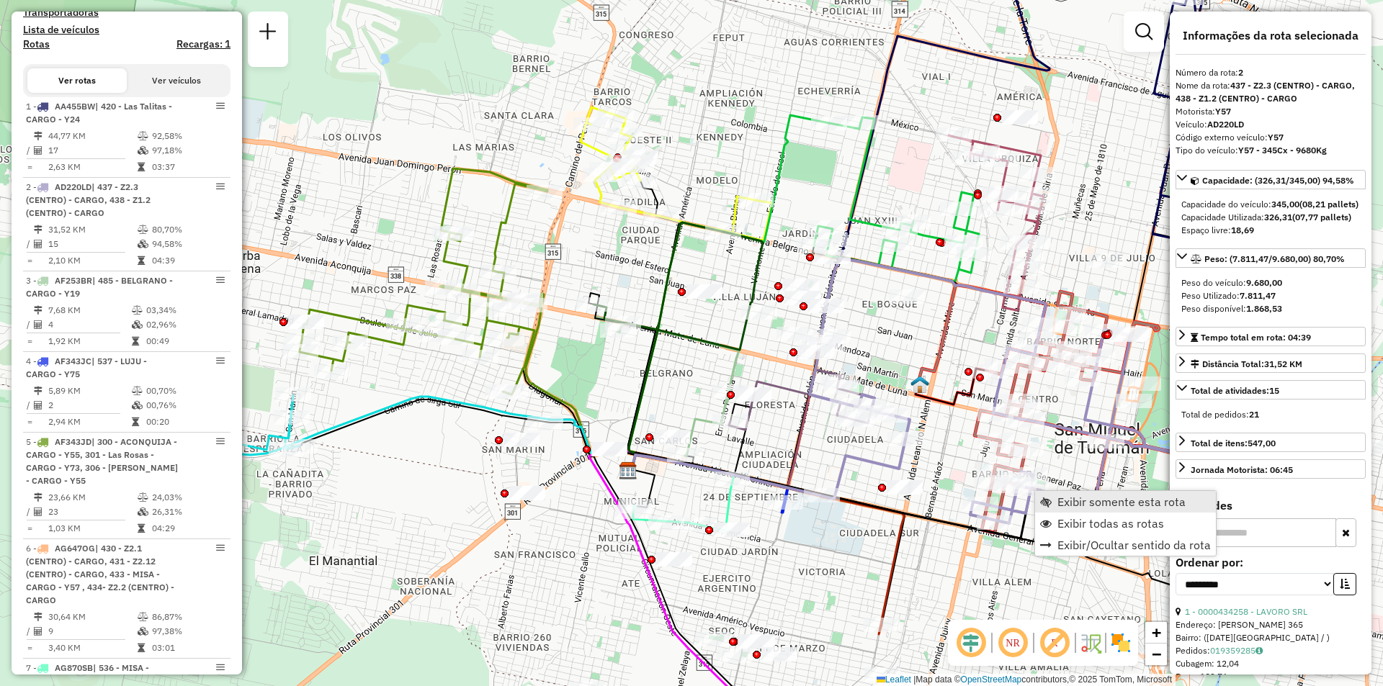
scroll to position [593, 0]
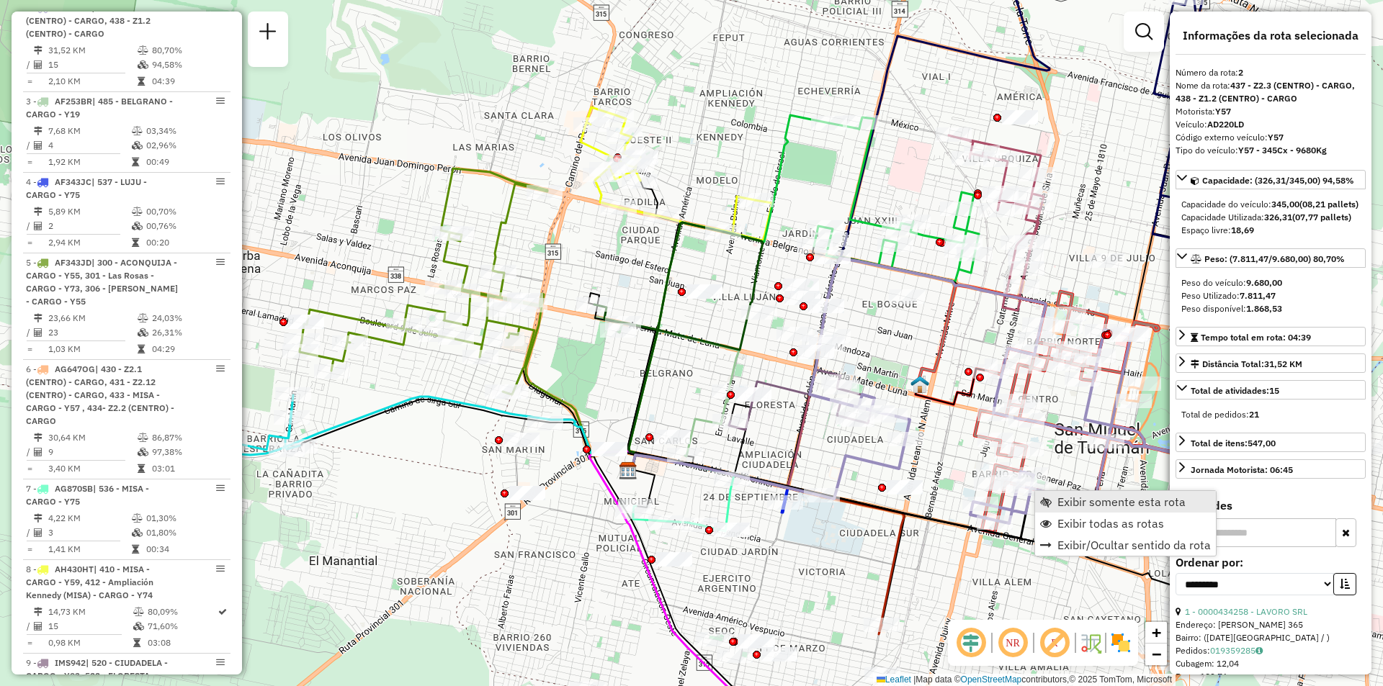
click at [1061, 505] on span "Exibir somente esta rota" at bounding box center [1121, 502] width 128 height 12
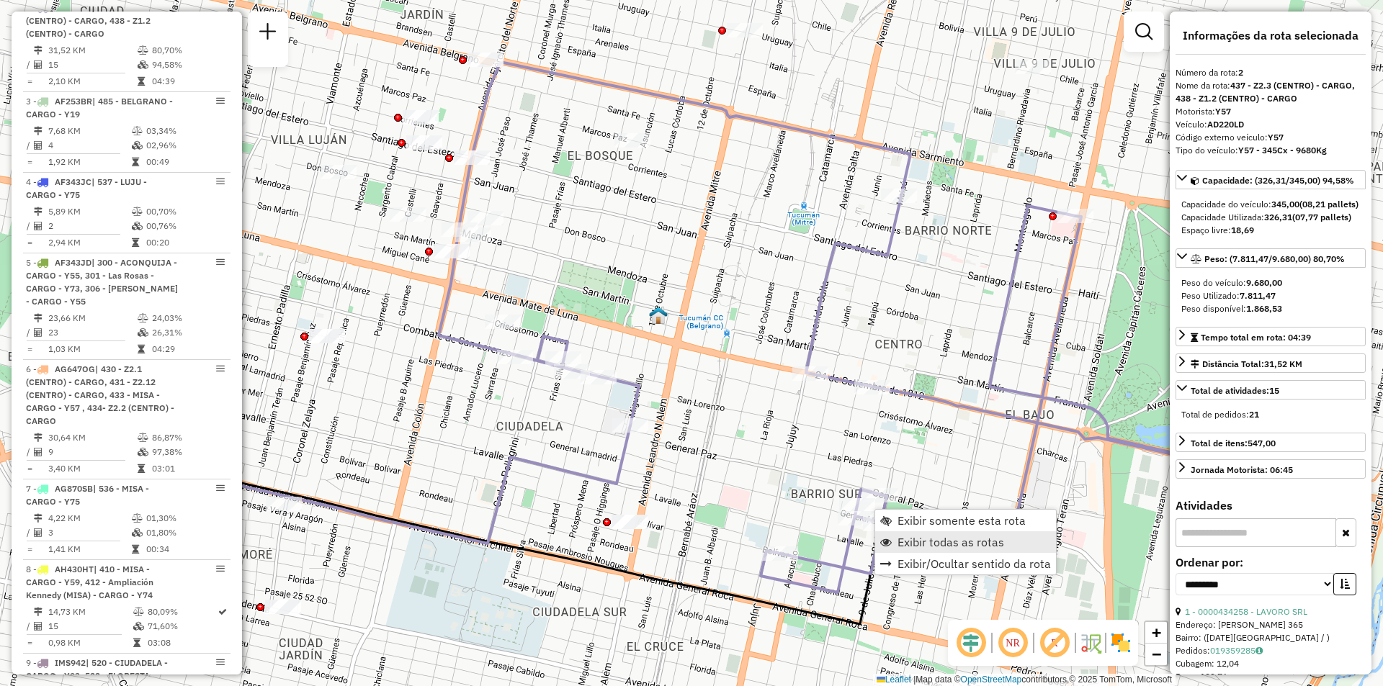
click at [901, 537] on span "Exibir todas as rotas" at bounding box center [950, 543] width 107 height 12
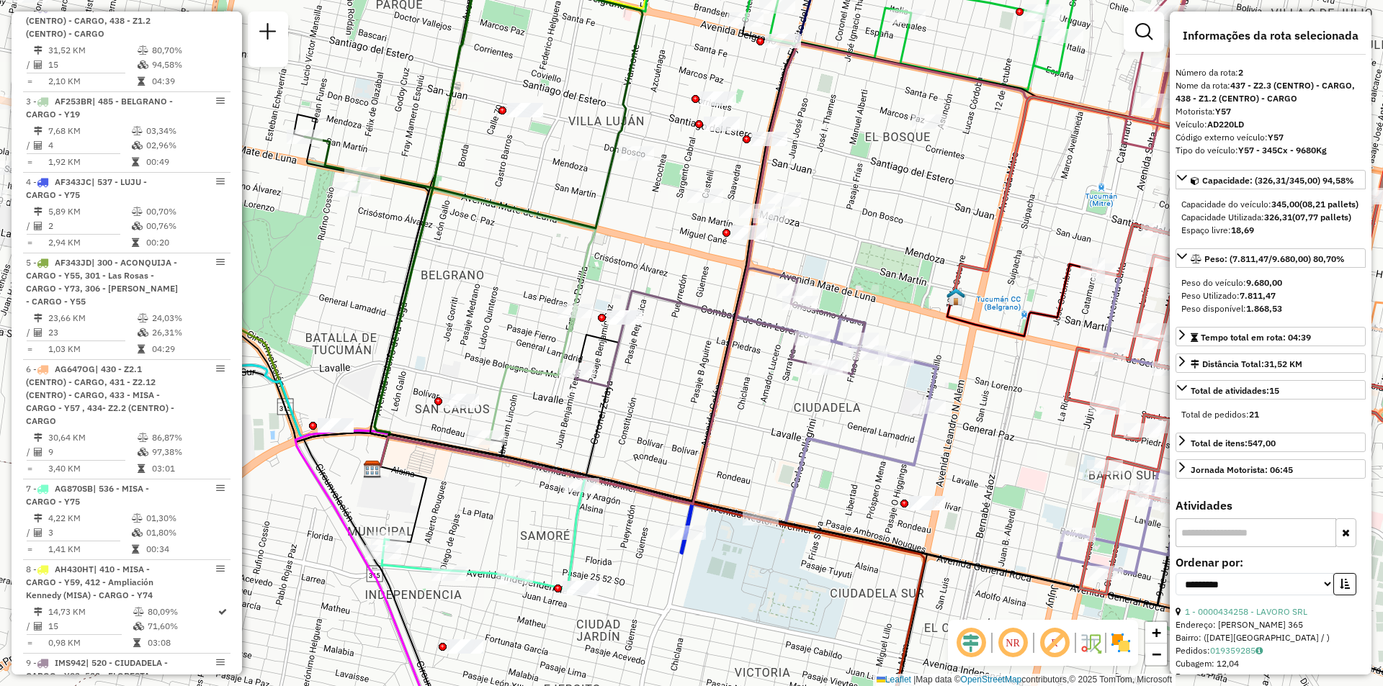
drag, startPoint x: 573, startPoint y: 459, endPoint x: 887, endPoint y: 447, distance: 315.0
click at [884, 448] on icon at bounding box center [651, 466] width 554 height 118
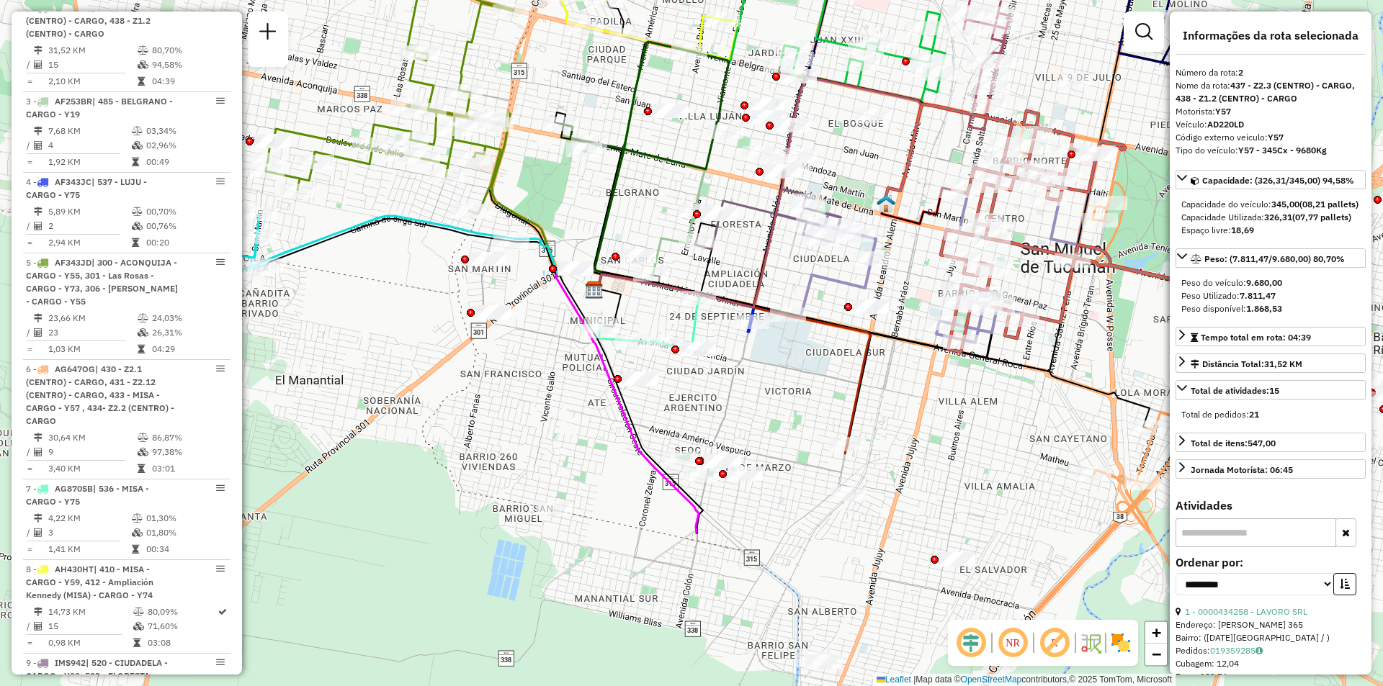
drag, startPoint x: 637, startPoint y: 575, endPoint x: 712, endPoint y: 408, distance: 184.1
click at [712, 408] on div "Janela de atendimento Grade de atendimento Capacidade Transportadoras Veículos …" at bounding box center [691, 343] width 1383 height 686
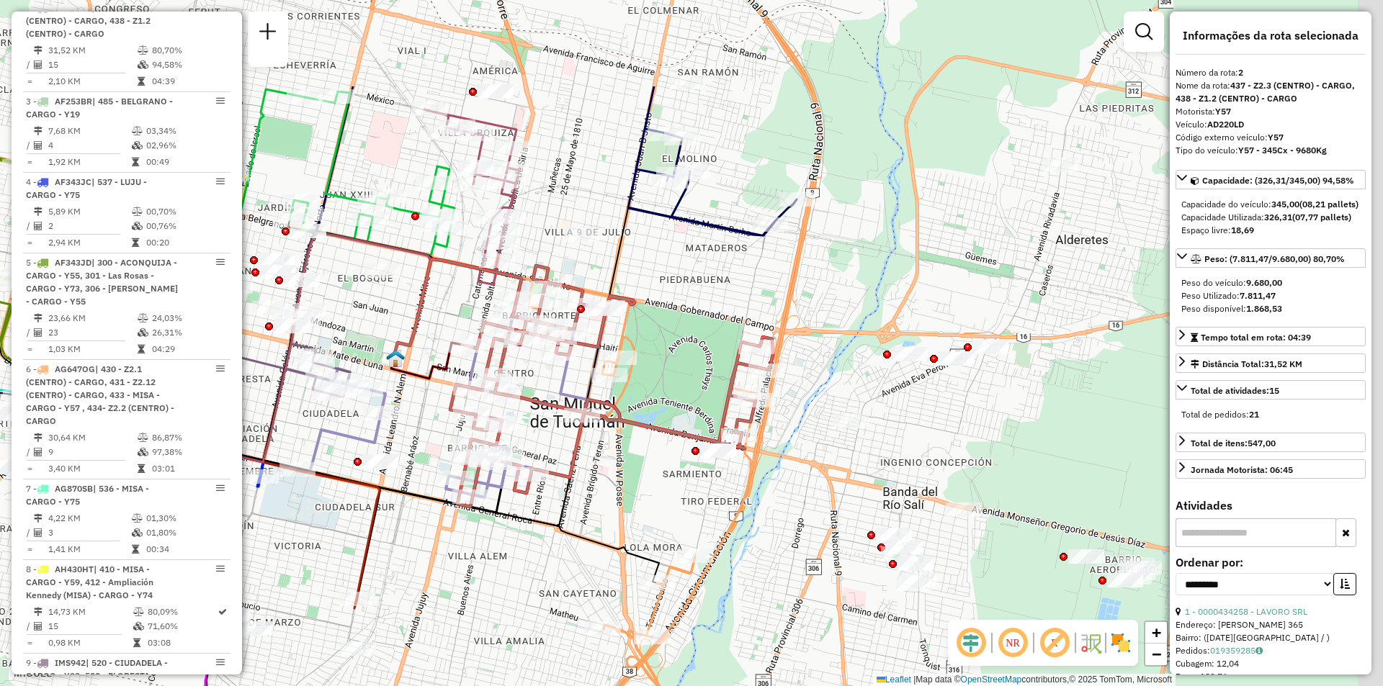
drag, startPoint x: 775, startPoint y: 439, endPoint x: 276, endPoint y: 636, distance: 536.5
click at [276, 636] on div "Janela de atendimento Grade de atendimento Capacidade Transportadoras Veículos …" at bounding box center [691, 343] width 1383 height 686
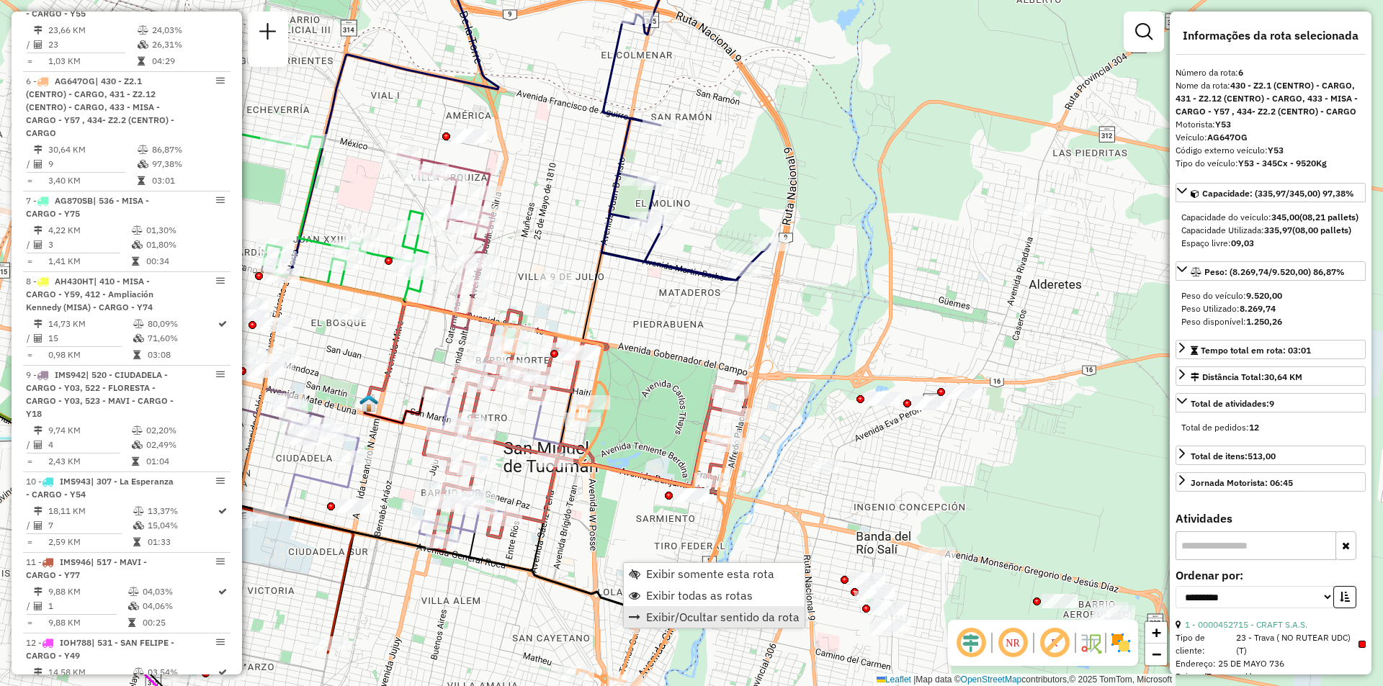
scroll to position [955, 0]
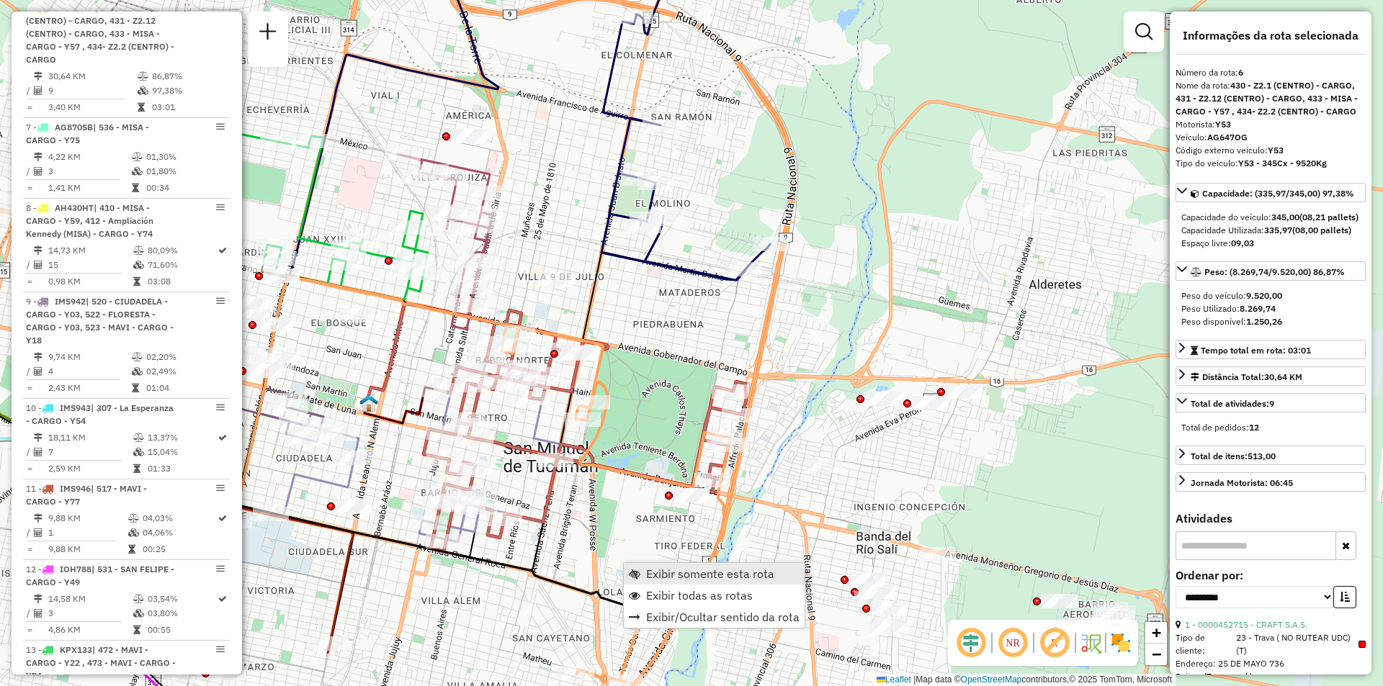
click at [670, 570] on span "Exibir somente esta rota" at bounding box center [710, 574] width 128 height 12
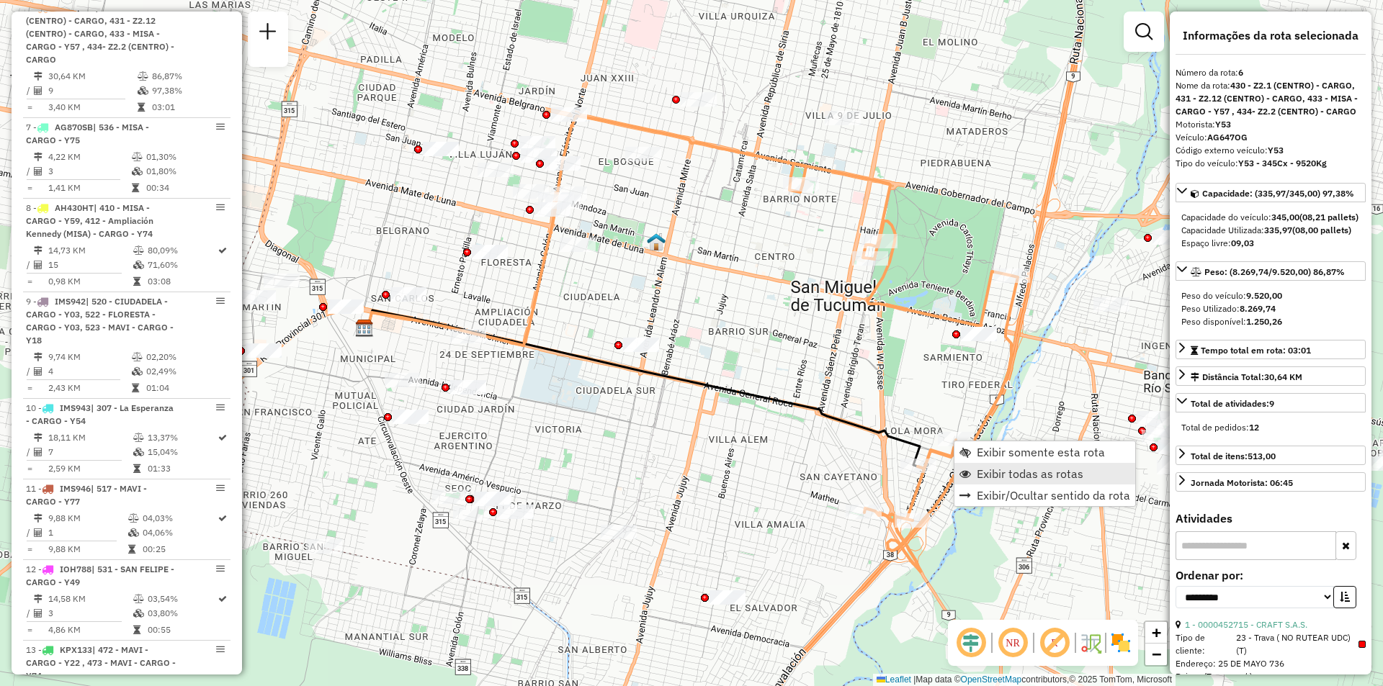
click at [977, 468] on span "Exibir todas as rotas" at bounding box center [1030, 474] width 107 height 12
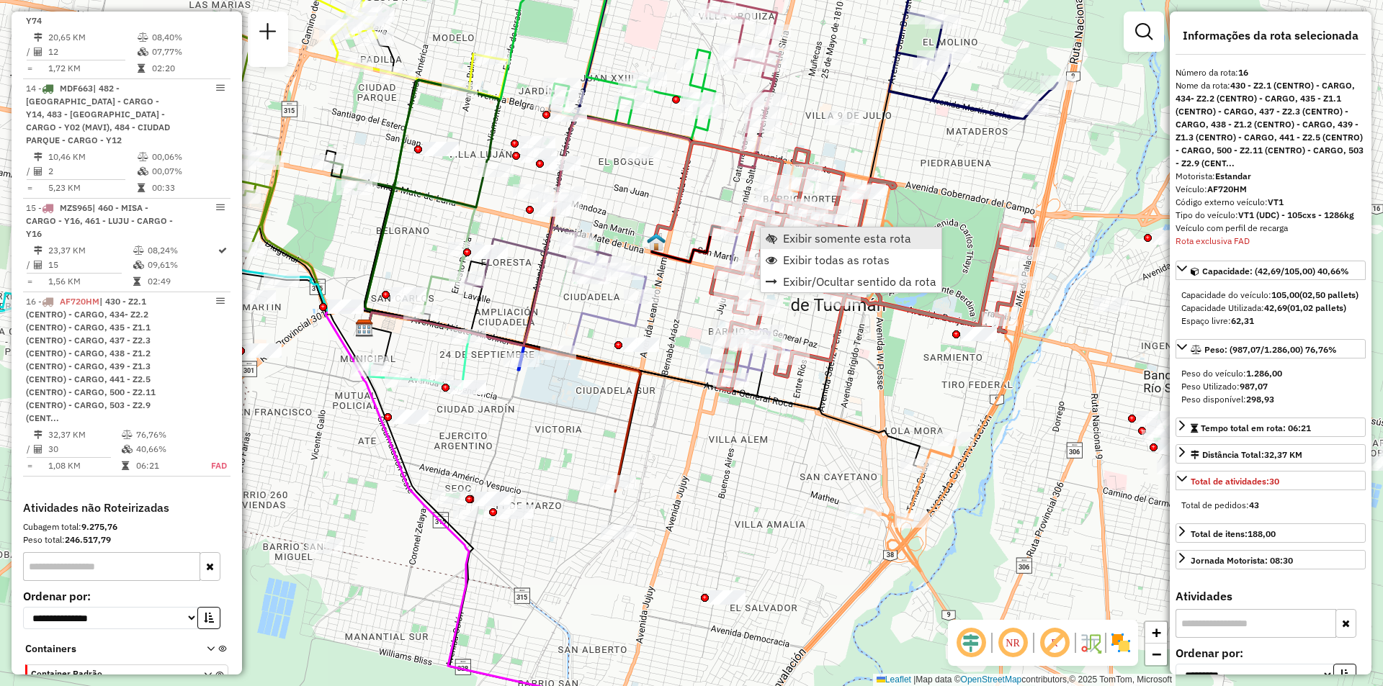
scroll to position [1793, 0]
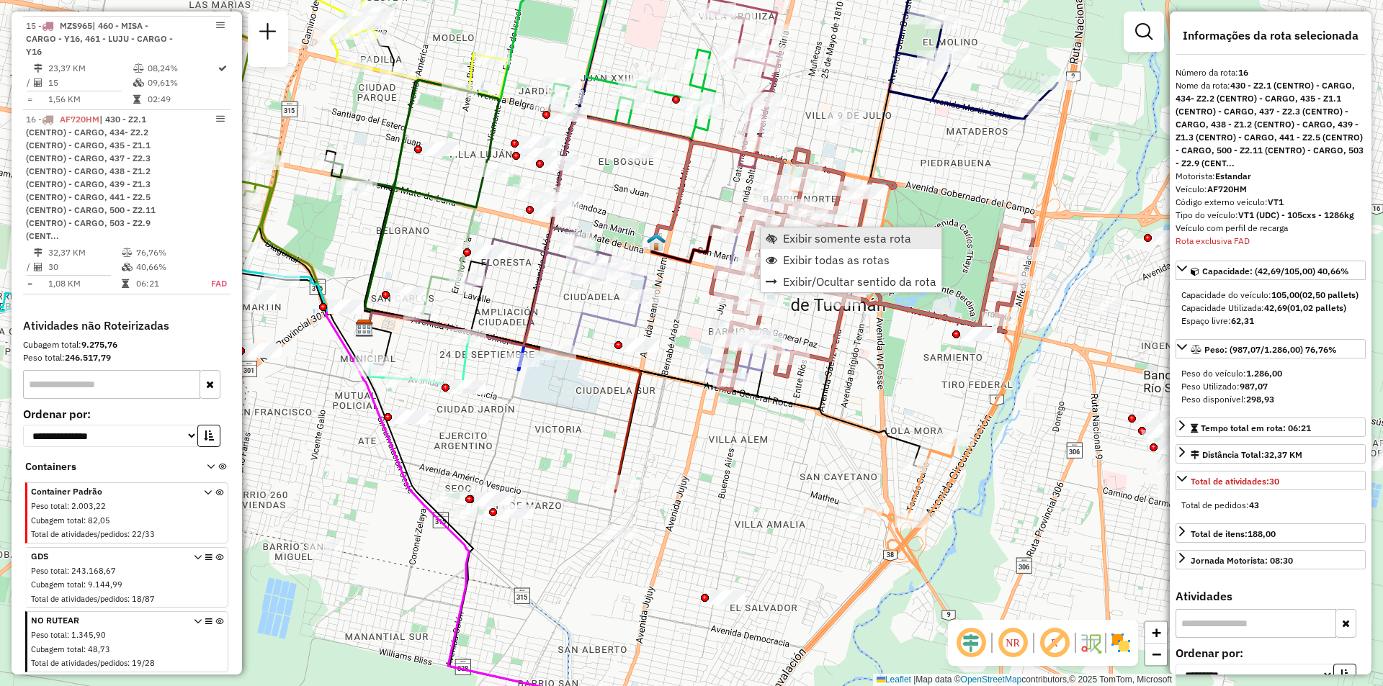
click at [797, 241] on span "Exibir somente esta rota" at bounding box center [847, 239] width 128 height 12
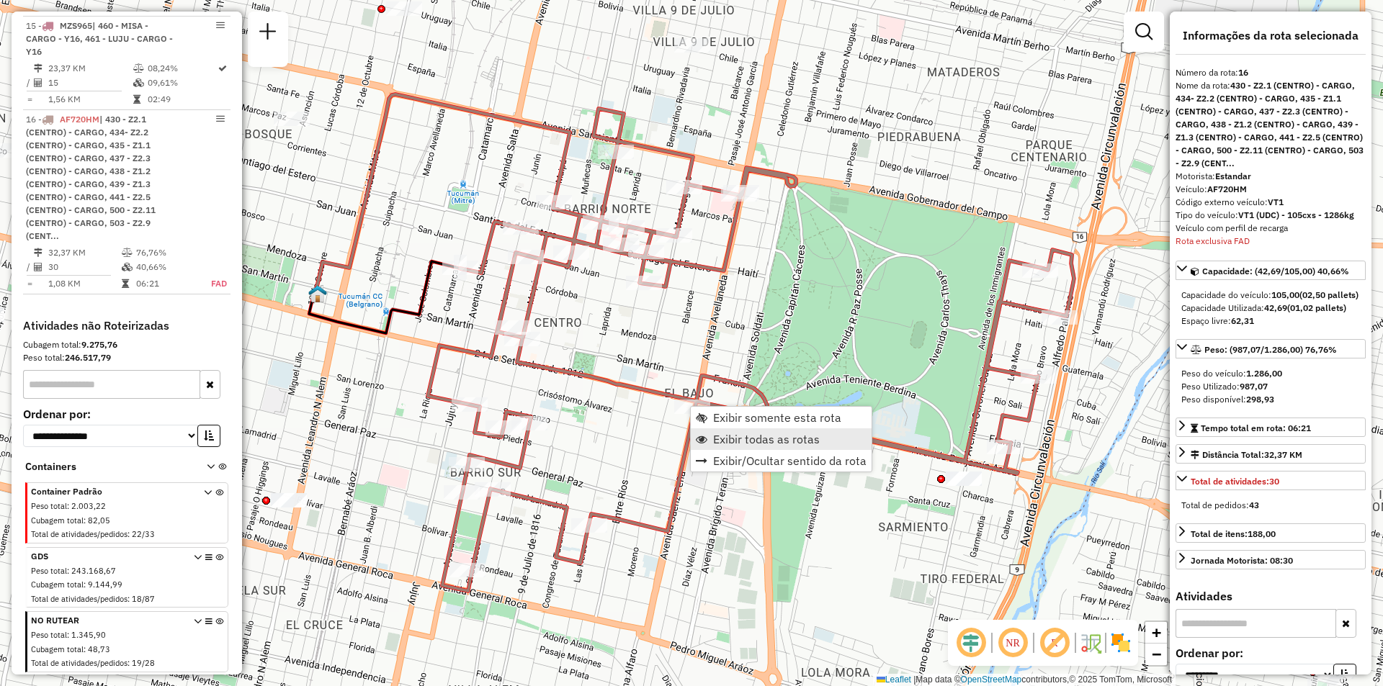
click at [726, 434] on span "Exibir todas as rotas" at bounding box center [766, 440] width 107 height 12
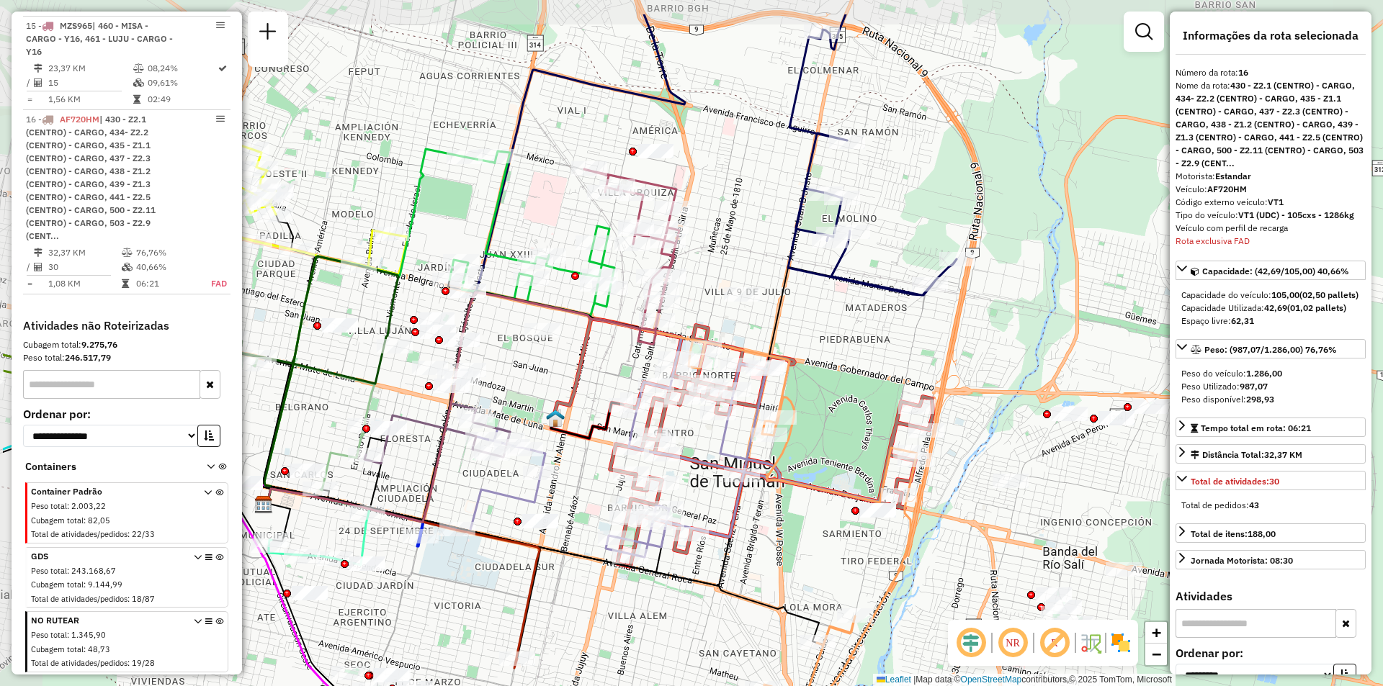
drag, startPoint x: 591, startPoint y: 344, endPoint x: 632, endPoint y: 359, distance: 44.4
click at [632, 359] on div "Janela de atendimento Grade de atendimento Capacidade Transportadoras Veículos …" at bounding box center [691, 343] width 1383 height 686
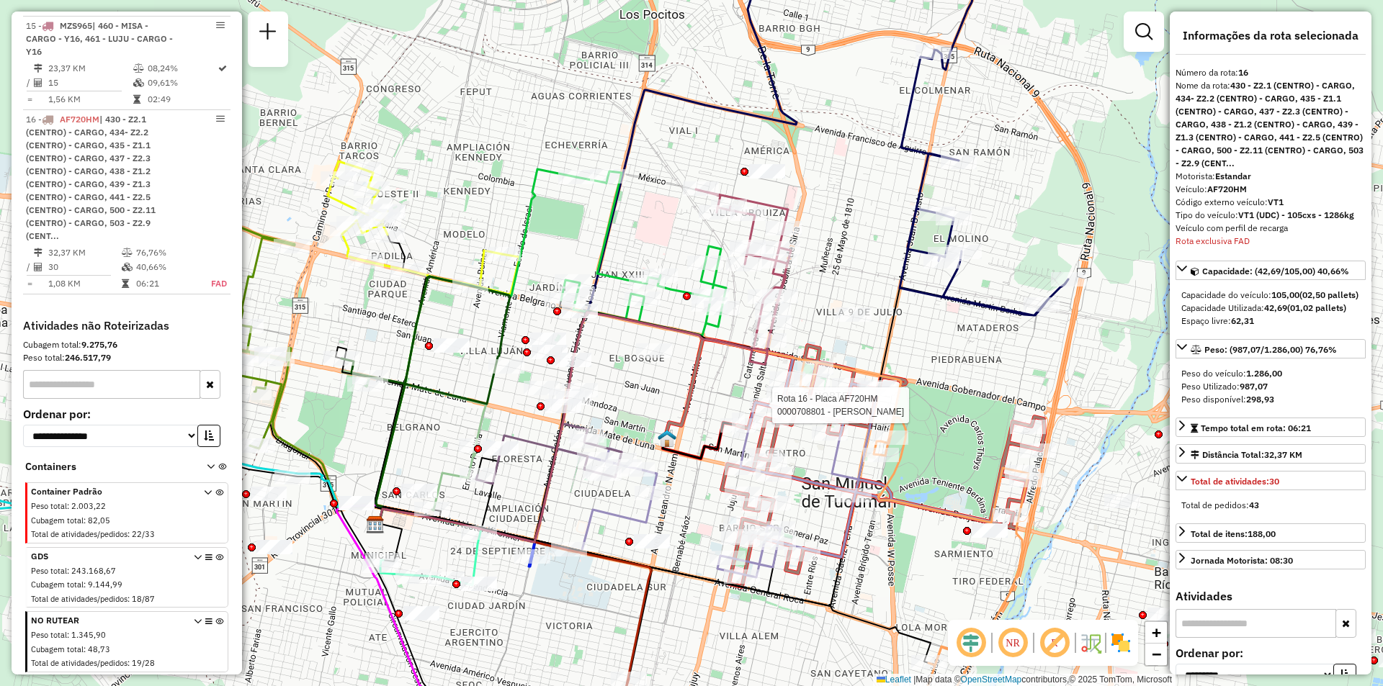
drag, startPoint x: 509, startPoint y: 285, endPoint x: 615, endPoint y: 304, distance: 108.2
click at [615, 304] on div "Rota 16 - Placa AF720HM 0000708801 - MARTINEZ ROSARIO DEL VALLE Janela de atend…" at bounding box center [691, 343] width 1383 height 686
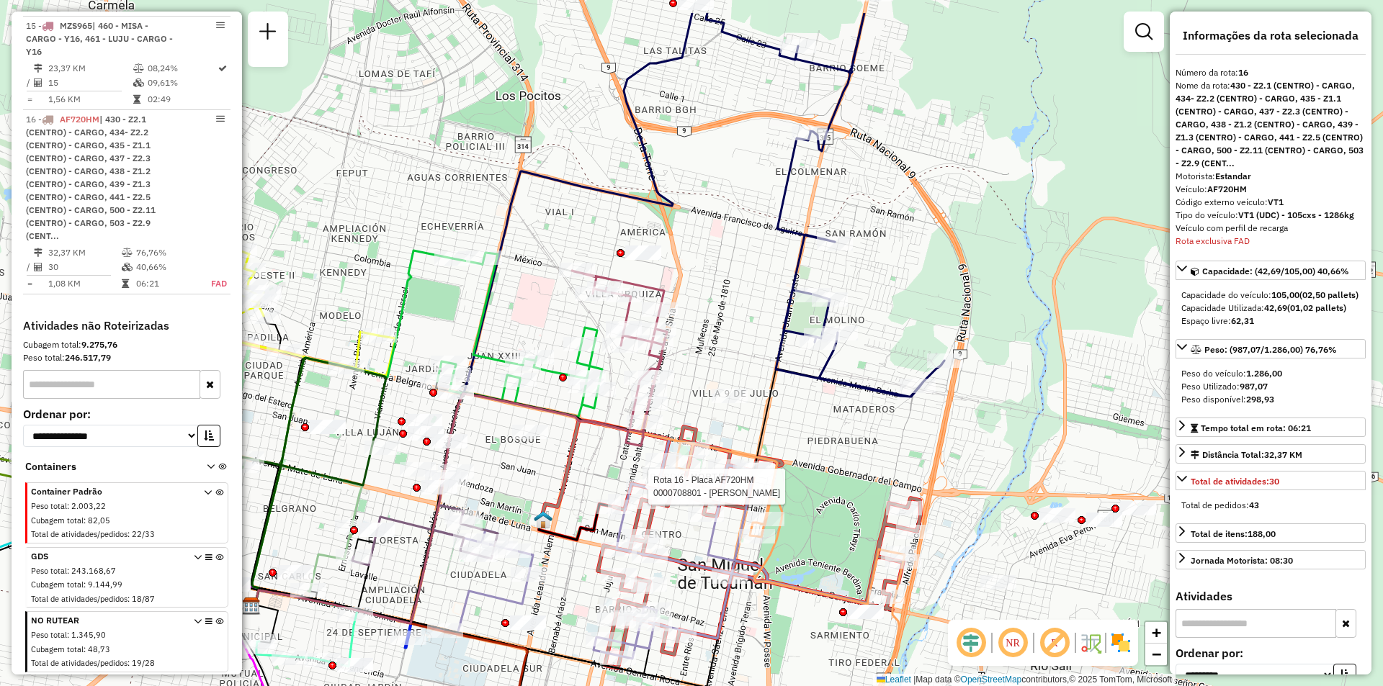
drag, startPoint x: 849, startPoint y: 303, endPoint x: 727, endPoint y: 377, distance: 142.9
click at [727, 377] on div "Rota 16 - Placa AF720HM 0000708801 - MARTINEZ ROSARIO DEL VALLE Janela de atend…" at bounding box center [691, 343] width 1383 height 686
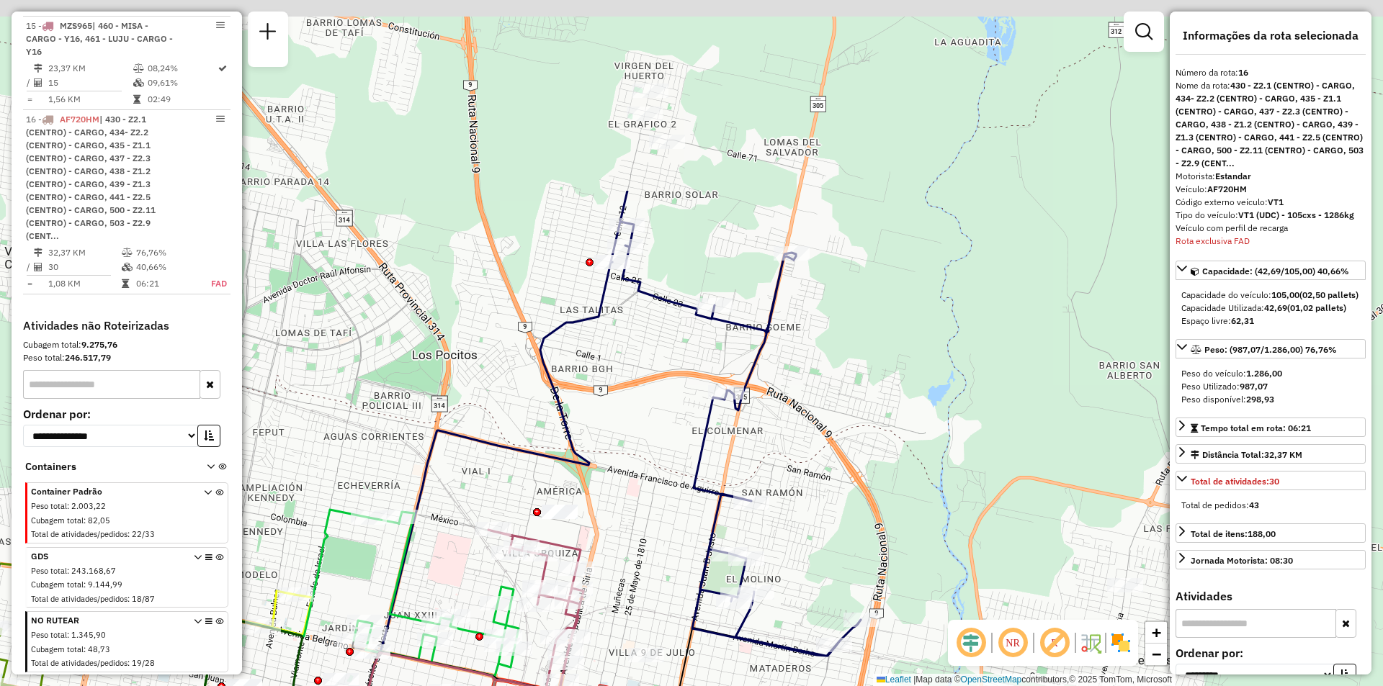
drag, startPoint x: 866, startPoint y: 169, endPoint x: 781, endPoint y: 431, distance: 276.1
click at [781, 431] on div "Rota 16 - Placa AF720HM 0000708801 - MARTINEZ ROSARIO DEL VALLE Janela de atend…" at bounding box center [691, 343] width 1383 height 686
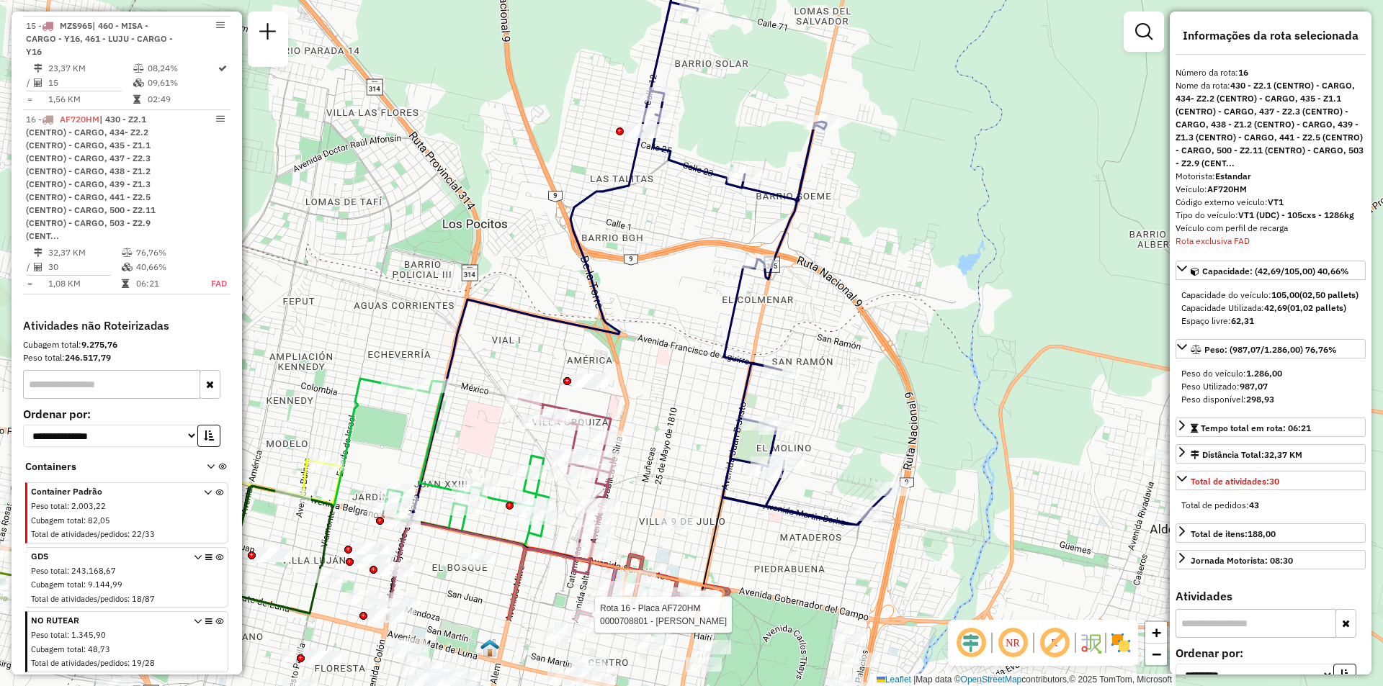
drag, startPoint x: 811, startPoint y: 503, endPoint x: 842, endPoint y: 369, distance: 138.2
click at [842, 369] on div "Rota 16 - Placa AF720HM 0000708801 - MARTINEZ ROSARIO DEL VALLE Janela de atend…" at bounding box center [691, 343] width 1383 height 686
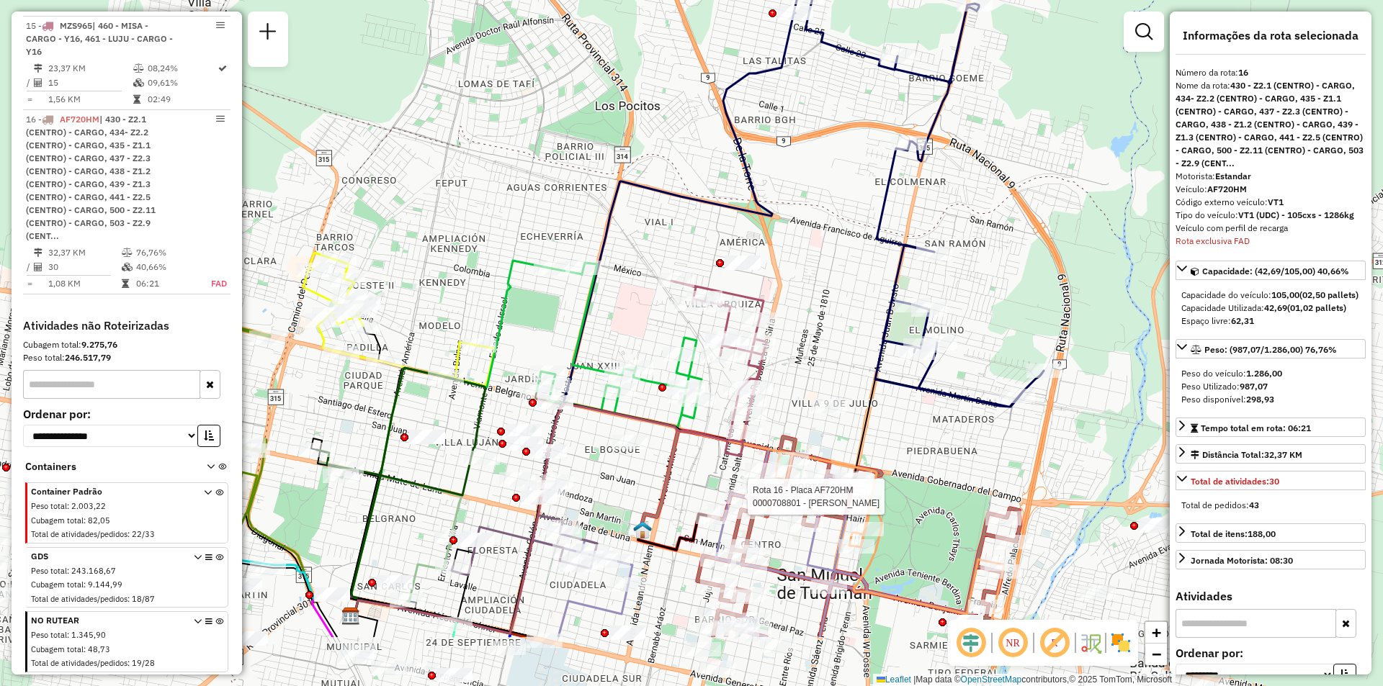
drag, startPoint x: 637, startPoint y: 367, endPoint x: 789, endPoint y: 248, distance: 193.5
click at [789, 248] on div "Rota 16 - Placa AF720HM 0000708801 - MARTINEZ ROSARIO DEL VALLE Janela de atend…" at bounding box center [691, 343] width 1383 height 686
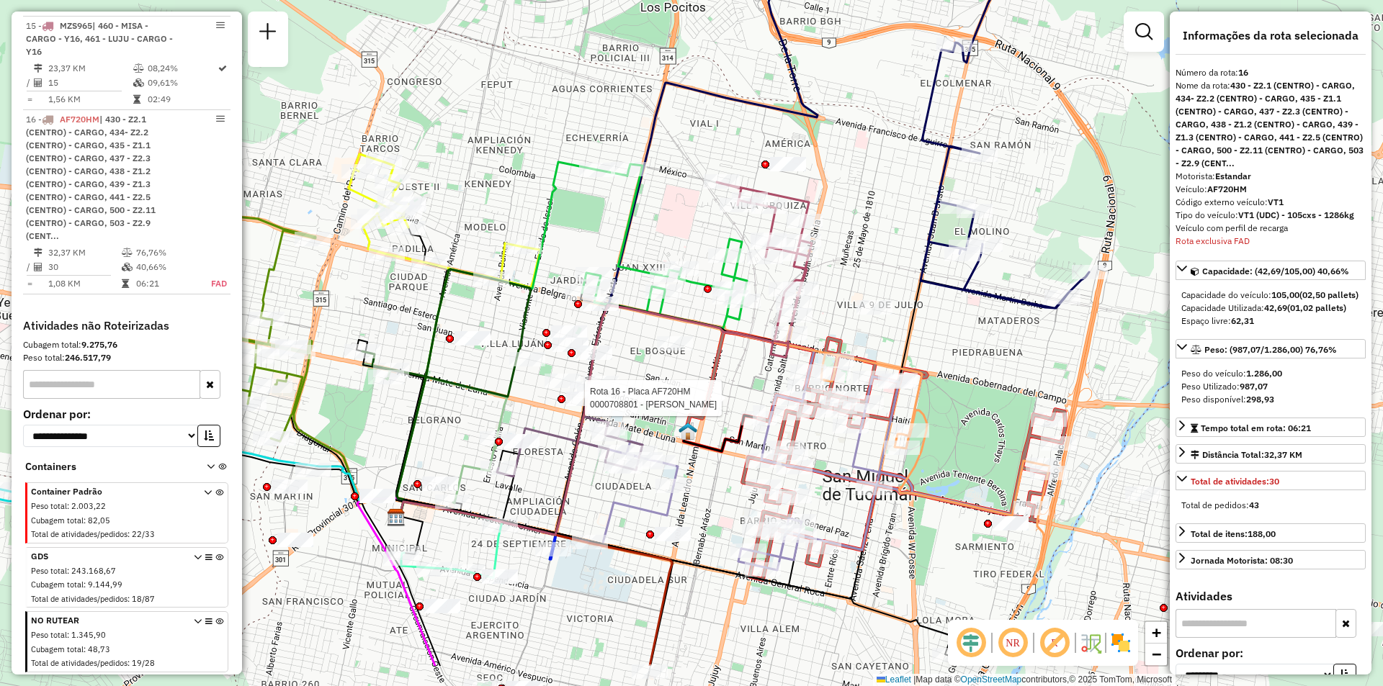
drag, startPoint x: 563, startPoint y: 444, endPoint x: 551, endPoint y: 328, distance: 117.3
click at [559, 328] on div "Rota 16 - Placa AF720HM 0000708801 - MARTINEZ ROSARIO DEL VALLE Janela de atend…" at bounding box center [691, 343] width 1383 height 686
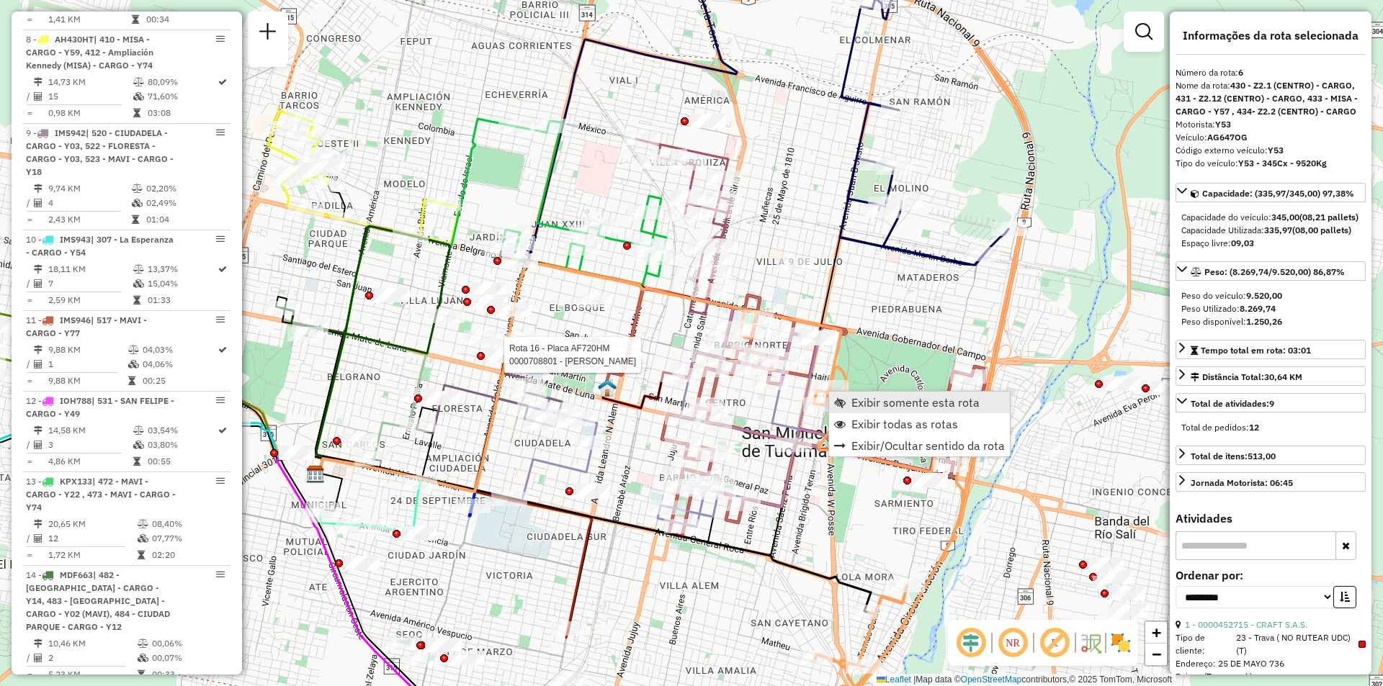
scroll to position [955, 0]
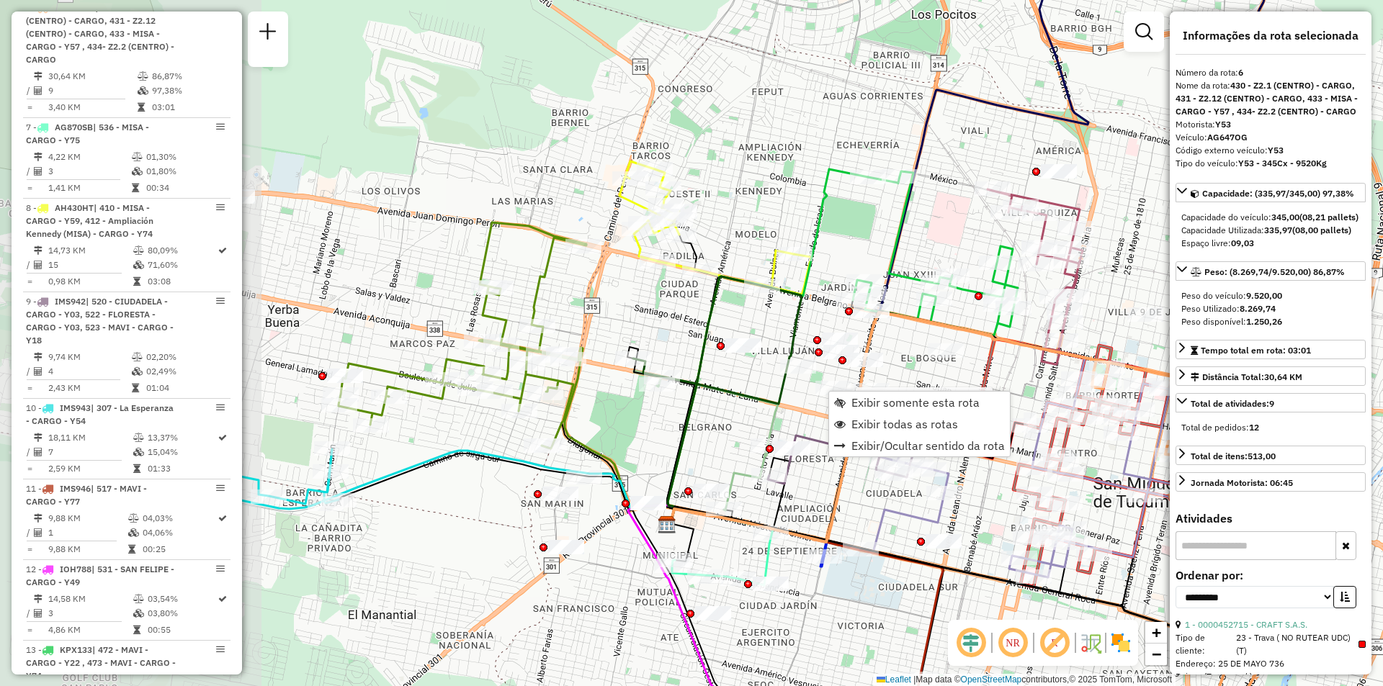
drag, startPoint x: 395, startPoint y: 464, endPoint x: 743, endPoint y: 506, distance: 349.8
click at [743, 506] on div "Rota 16 - Placa AF720HM 0000708801 - MARTINEZ ROSARIO DEL VALLE Janela de atend…" at bounding box center [691, 343] width 1383 height 686
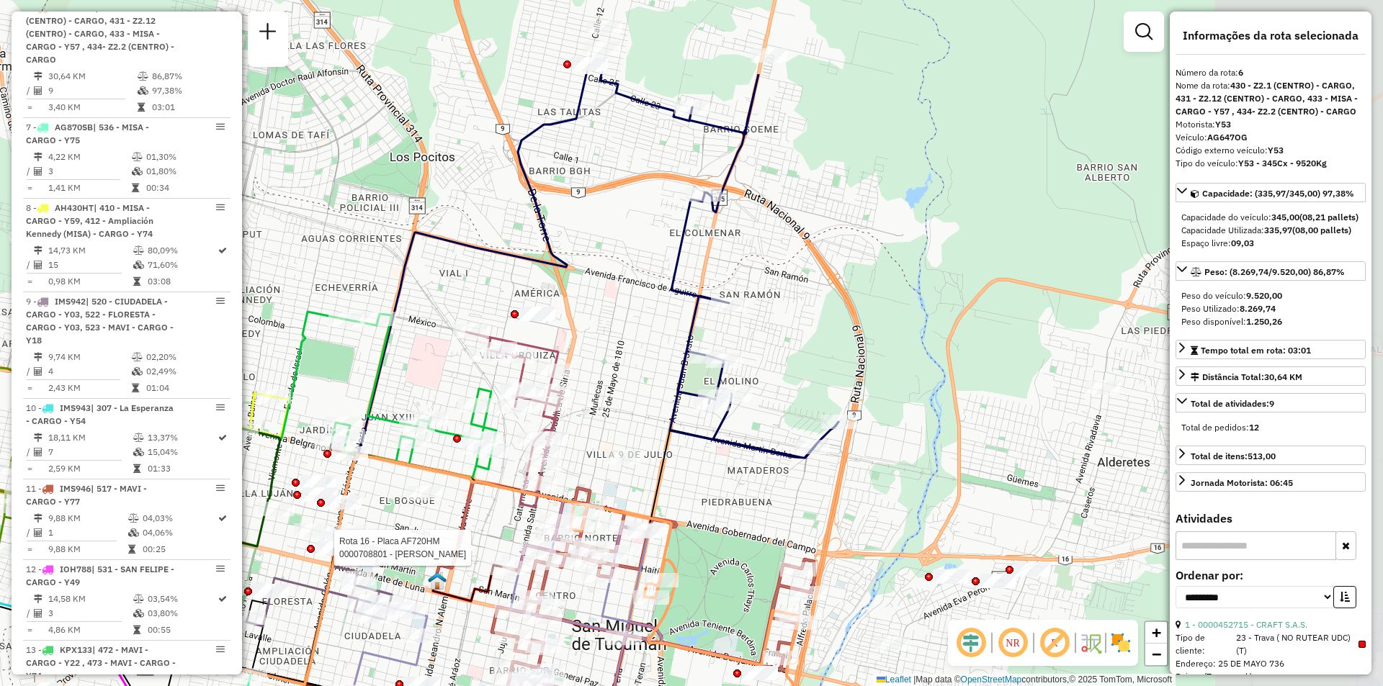
drag, startPoint x: 741, startPoint y: 340, endPoint x: 301, endPoint y: 437, distance: 450.7
click at [301, 437] on div "Rota 16 - Placa AF720HM 0000708801 - MARTINEZ ROSARIO DEL VALLE Janela de atend…" at bounding box center [691, 343] width 1383 height 686
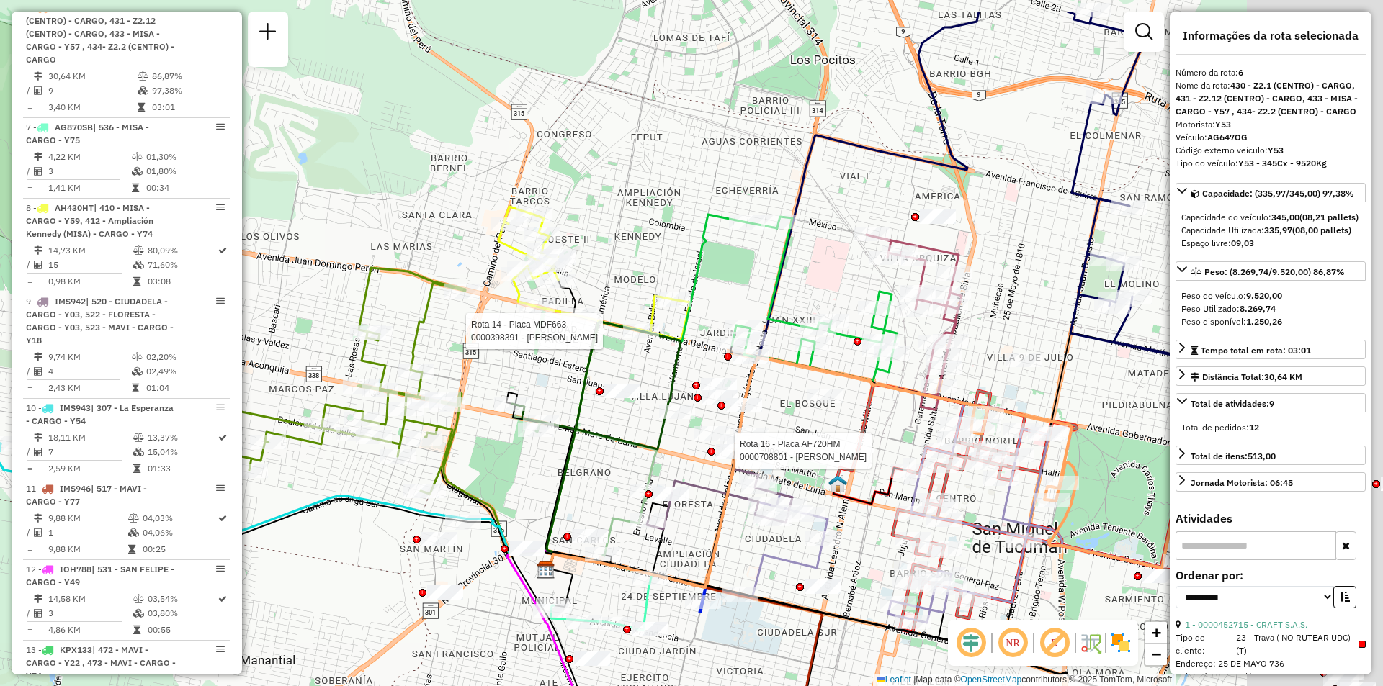
drag, startPoint x: 757, startPoint y: 256, endPoint x: 537, endPoint y: 367, distance: 247.1
click at [546, 367] on icon at bounding box center [593, 445] width 95 height 247
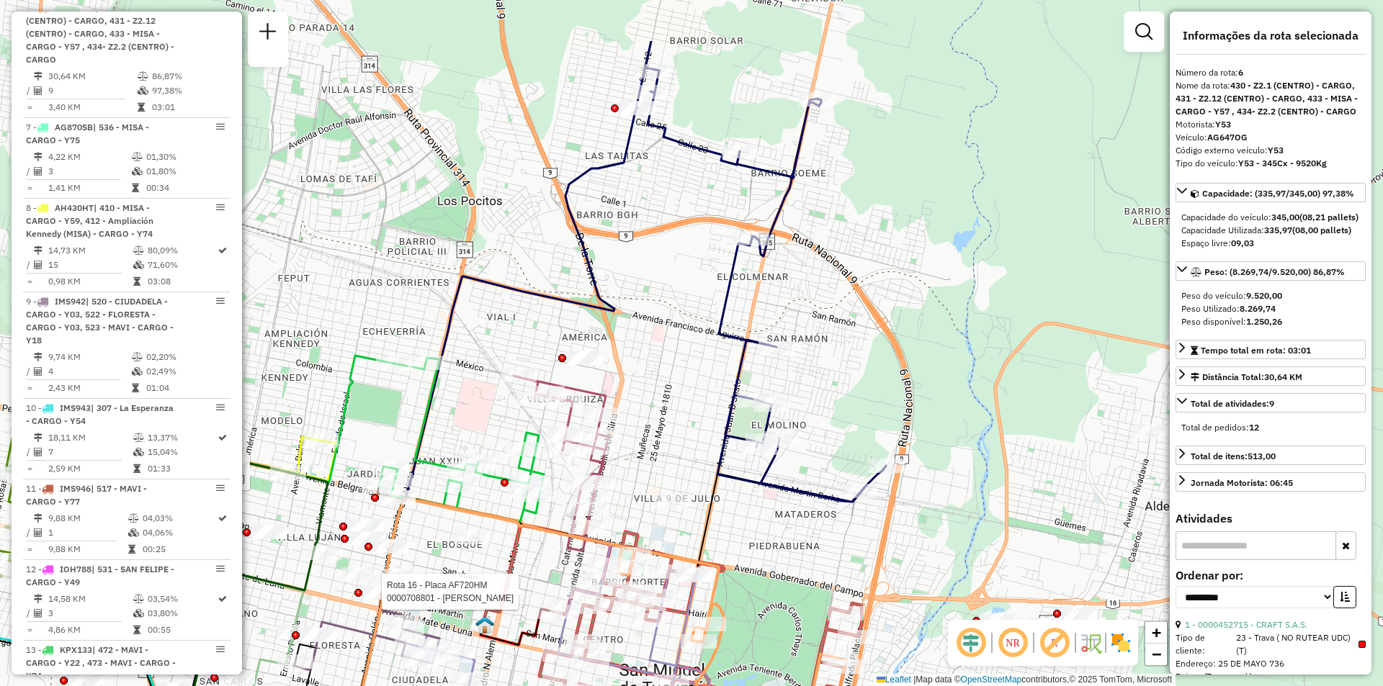
drag, startPoint x: 720, startPoint y: 334, endPoint x: 393, endPoint y: 486, distance: 360.6
click at [393, 486] on icon at bounding box center [461, 440] width 165 height 164
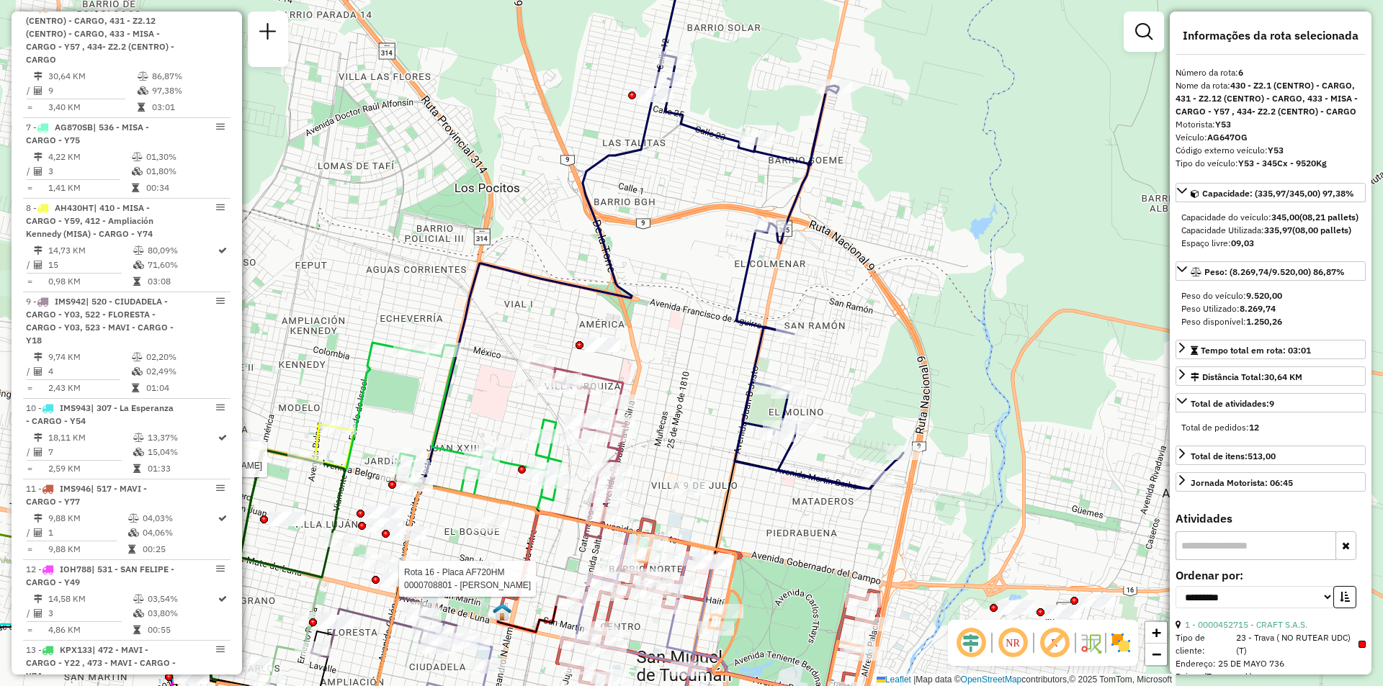
drag, startPoint x: 656, startPoint y: 233, endPoint x: 699, endPoint y: 171, distance: 75.1
click at [699, 171] on div "Rota 16 - Placa AF720HM 0000708801 - MARTINEZ ROSARIO DEL VALLE Rota 14 - Placa…" at bounding box center [691, 343] width 1383 height 686
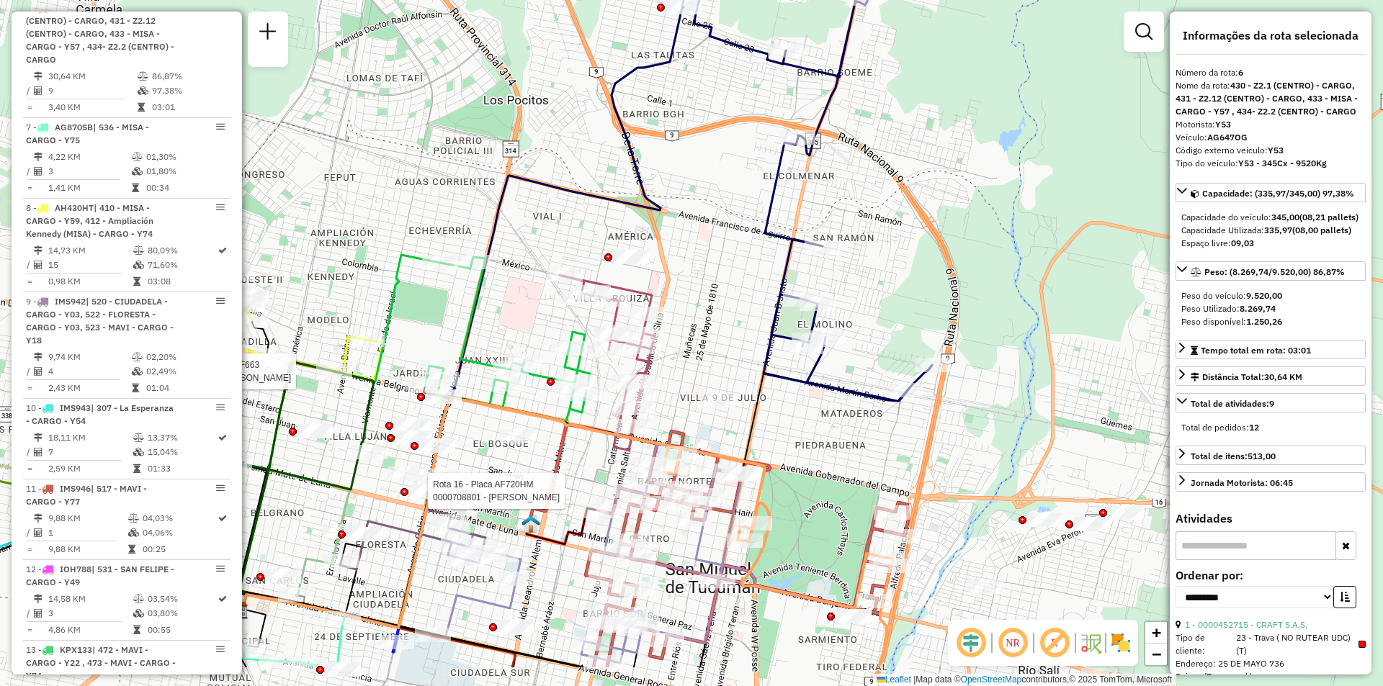
drag, startPoint x: 702, startPoint y: 345, endPoint x: 780, endPoint y: 164, distance: 196.8
click at [780, 164] on icon at bounding box center [807, 122] width 250 height 557
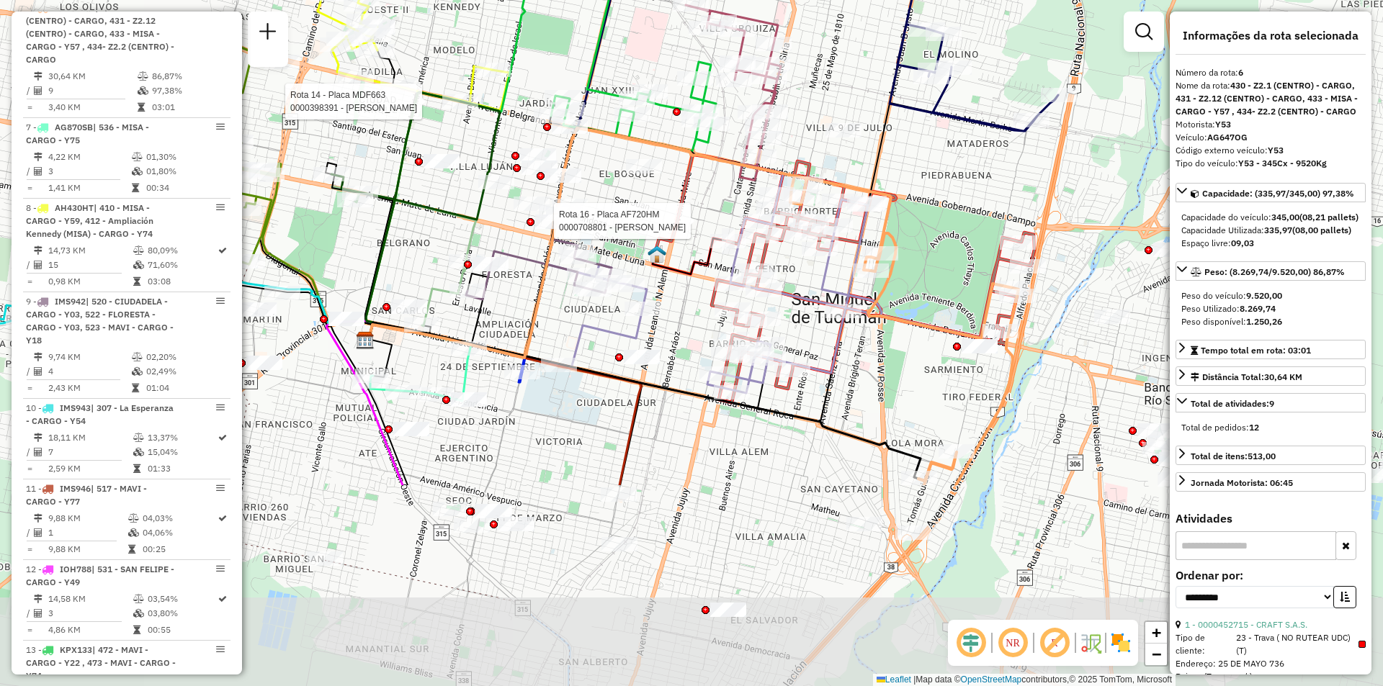
drag, startPoint x: 771, startPoint y: 227, endPoint x: 801, endPoint y: 104, distance: 126.1
click at [842, 58] on div "Rota 16 - Placa AF720HM 0000708801 - MARTINEZ ROSARIO DEL VALLE Rota 14 - Placa…" at bounding box center [691, 343] width 1383 height 686
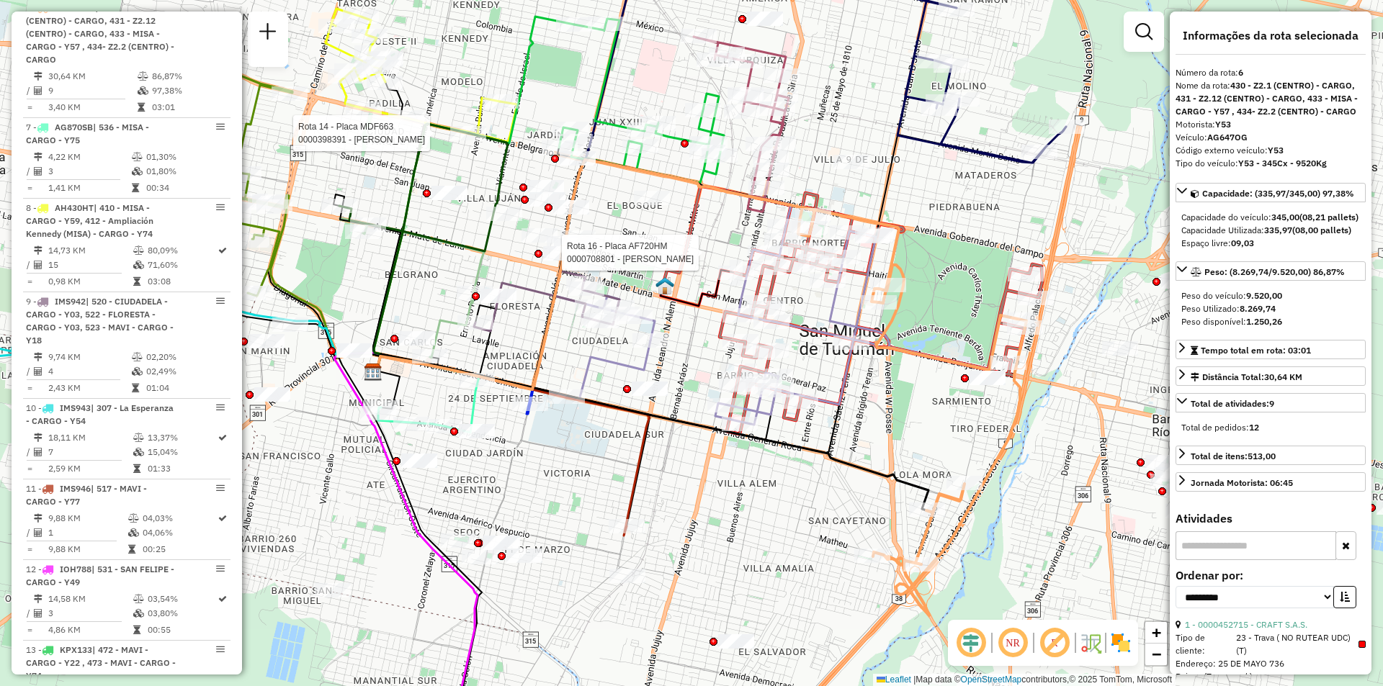
drag, startPoint x: 923, startPoint y: 312, endPoint x: 980, endPoint y: 324, distance: 58.9
click at [980, 324] on div "Rota 16 - Placa AF720HM 0000708801 - MARTINEZ ROSARIO DEL VALLE Rota 14 - Placa…" at bounding box center [691, 343] width 1383 height 686
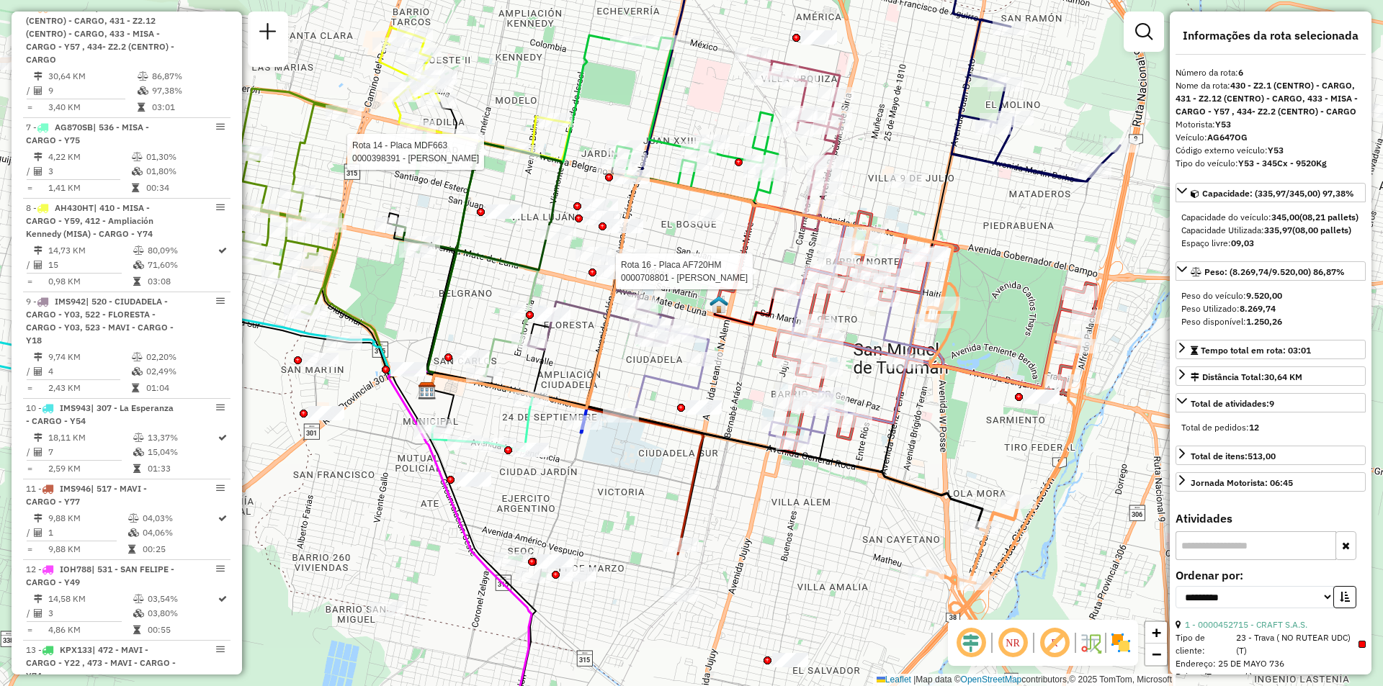
drag, startPoint x: 678, startPoint y: 426, endPoint x: 708, endPoint y: 443, distance: 33.9
click at [708, 443] on icon at bounding box center [704, 451] width 555 height 156
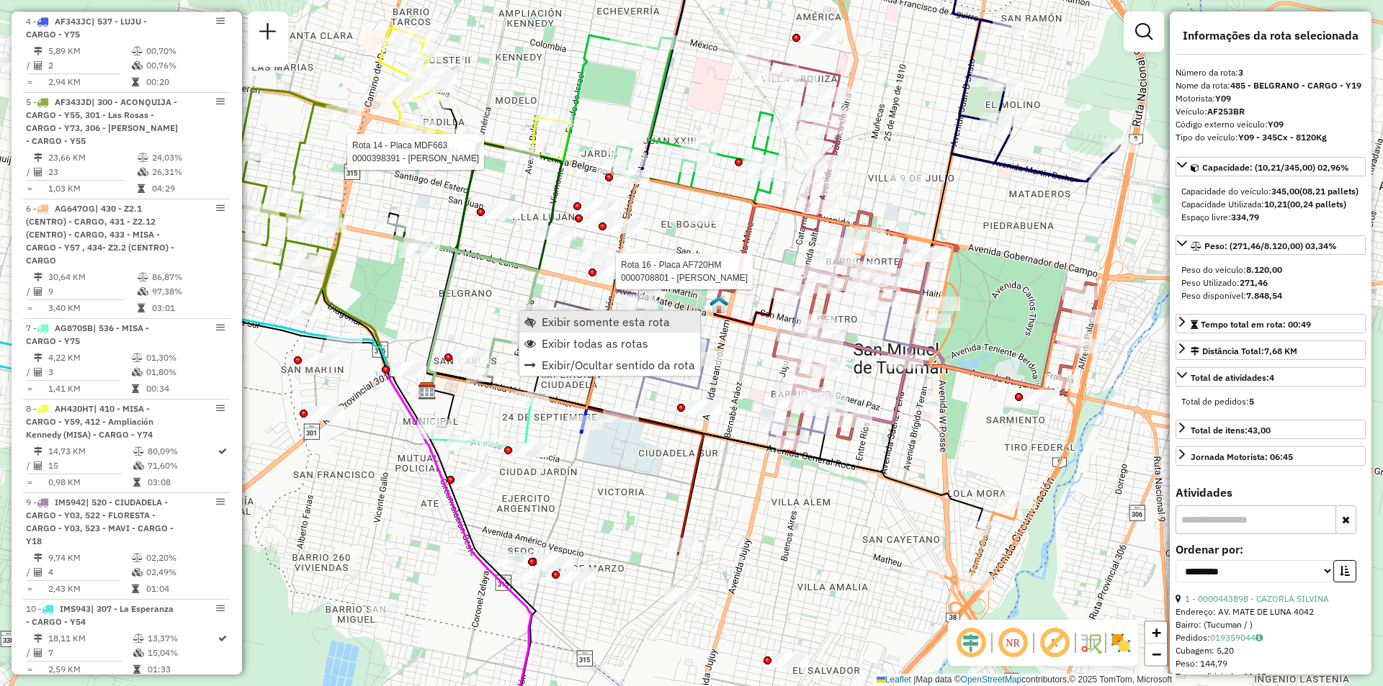
scroll to position [687, 0]
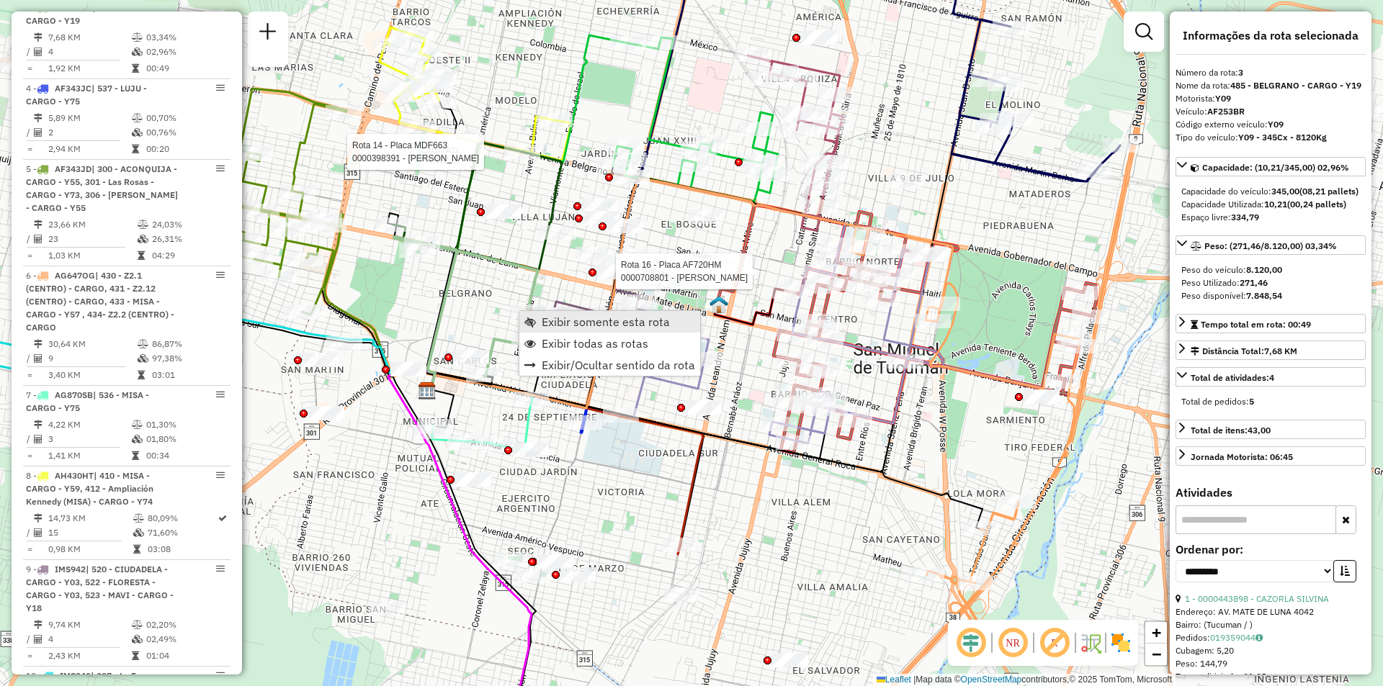
click at [565, 321] on span "Exibir somente esta rota" at bounding box center [606, 322] width 128 height 12
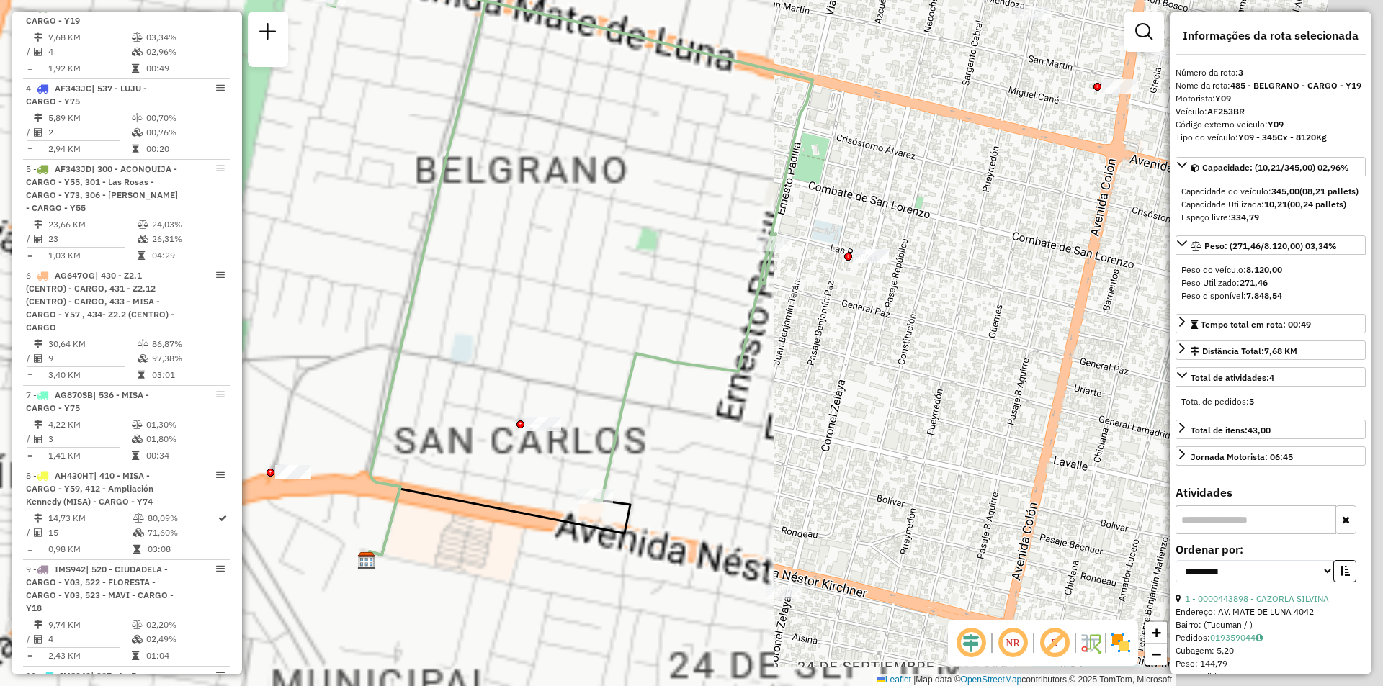
drag, startPoint x: 792, startPoint y: 449, endPoint x: 557, endPoint y: 323, distance: 267.1
click at [557, 323] on div "Janela de atendimento Grade de atendimento Capacidade Transportadoras Veículos …" at bounding box center [691, 343] width 1383 height 686
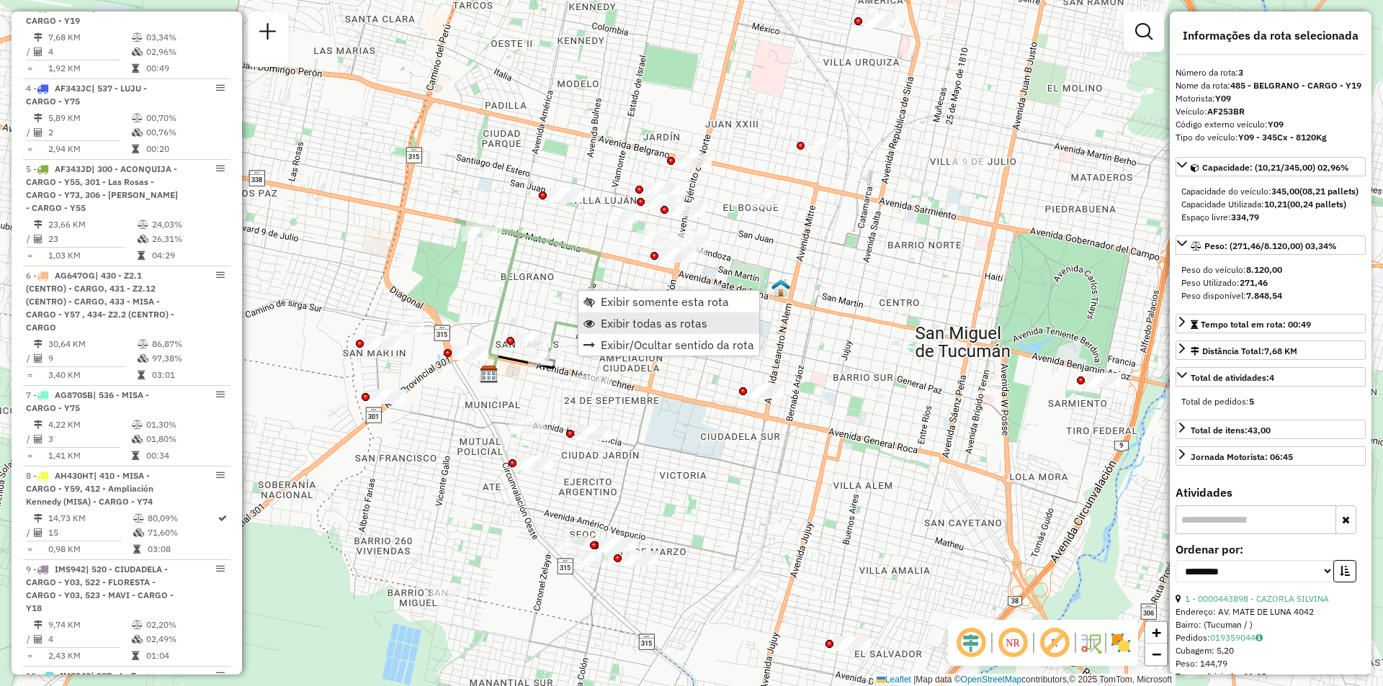
click at [619, 321] on span "Exibir todas as rotas" at bounding box center [654, 324] width 107 height 12
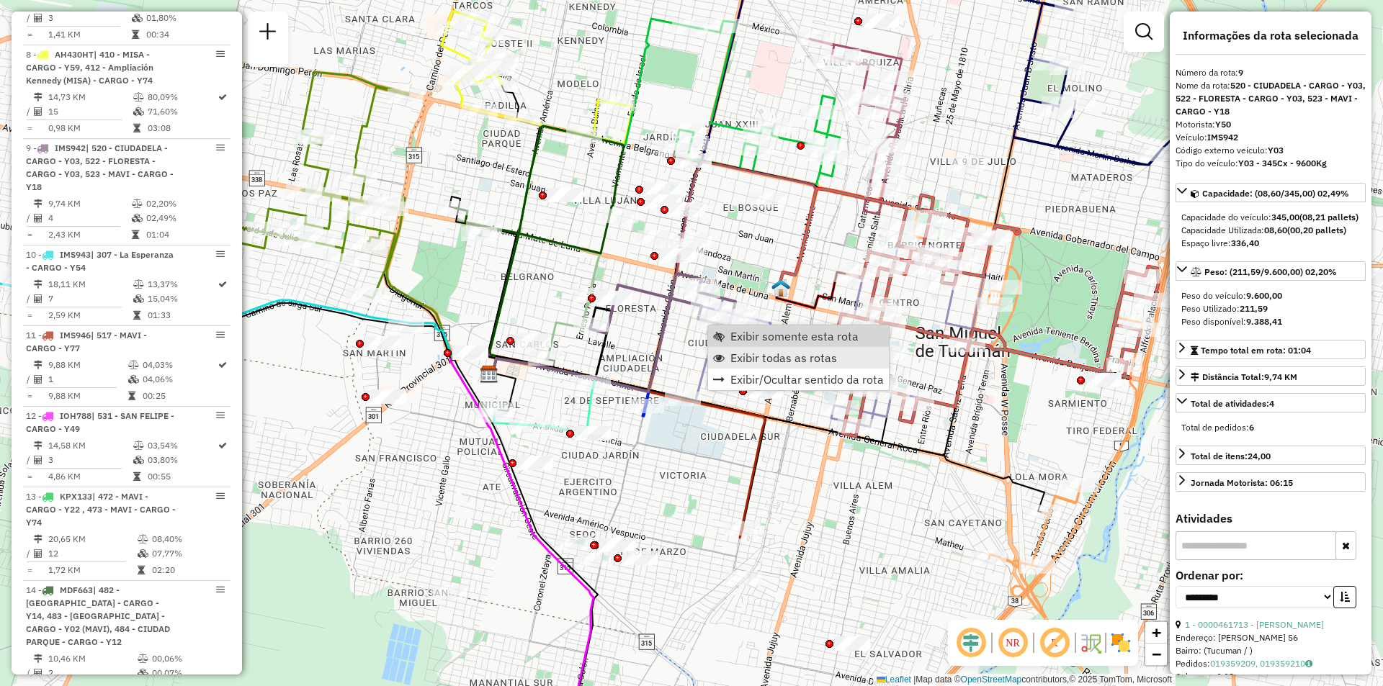
scroll to position [1249, 0]
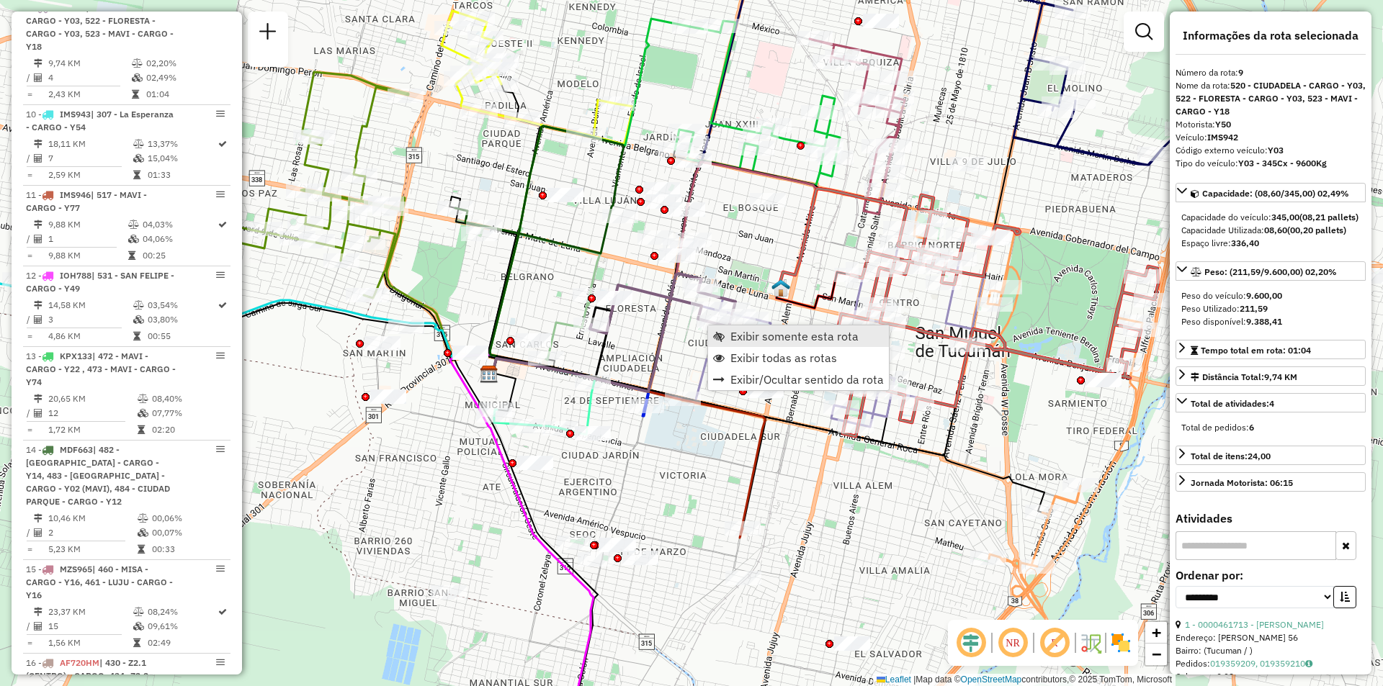
click at [750, 337] on span "Exibir somente esta rota" at bounding box center [794, 337] width 128 height 12
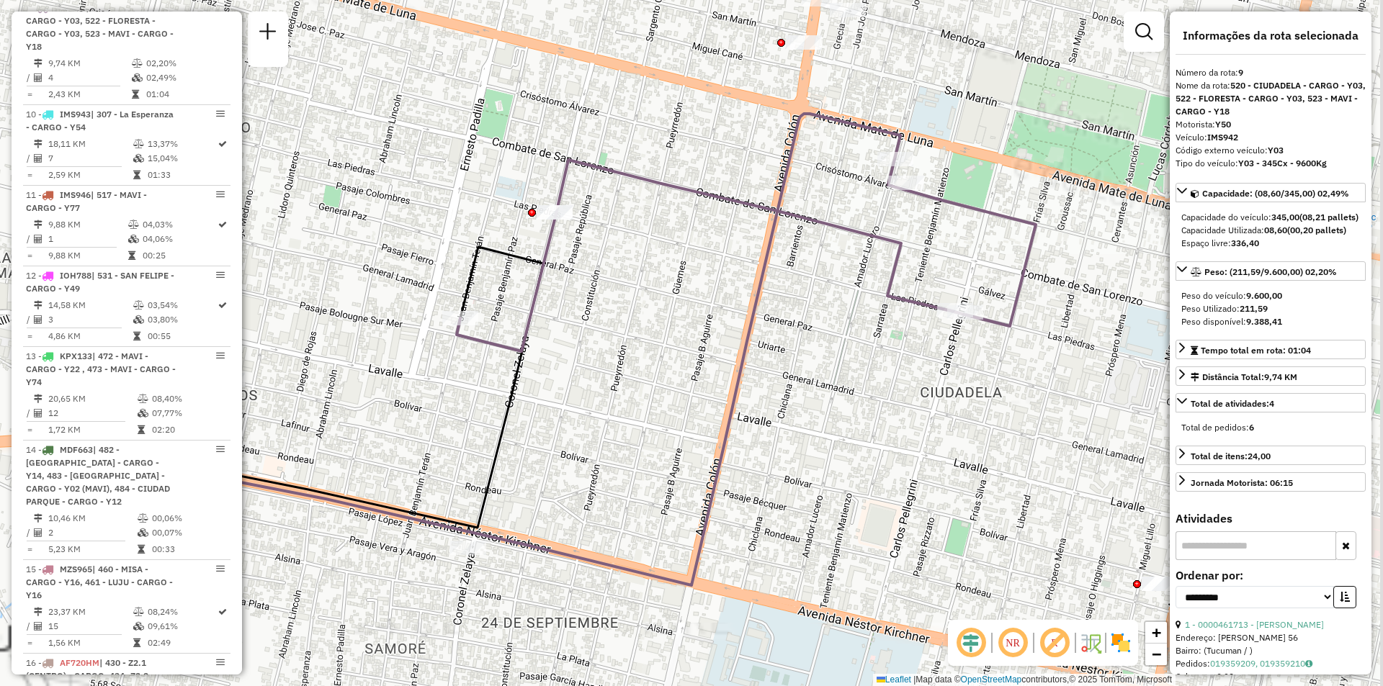
drag, startPoint x: 634, startPoint y: 395, endPoint x: 469, endPoint y: 383, distance: 165.4
click at [468, 383] on div "Janela de atendimento Grade de atendimento Capacidade Transportadoras Veículos …" at bounding box center [691, 343] width 1383 height 686
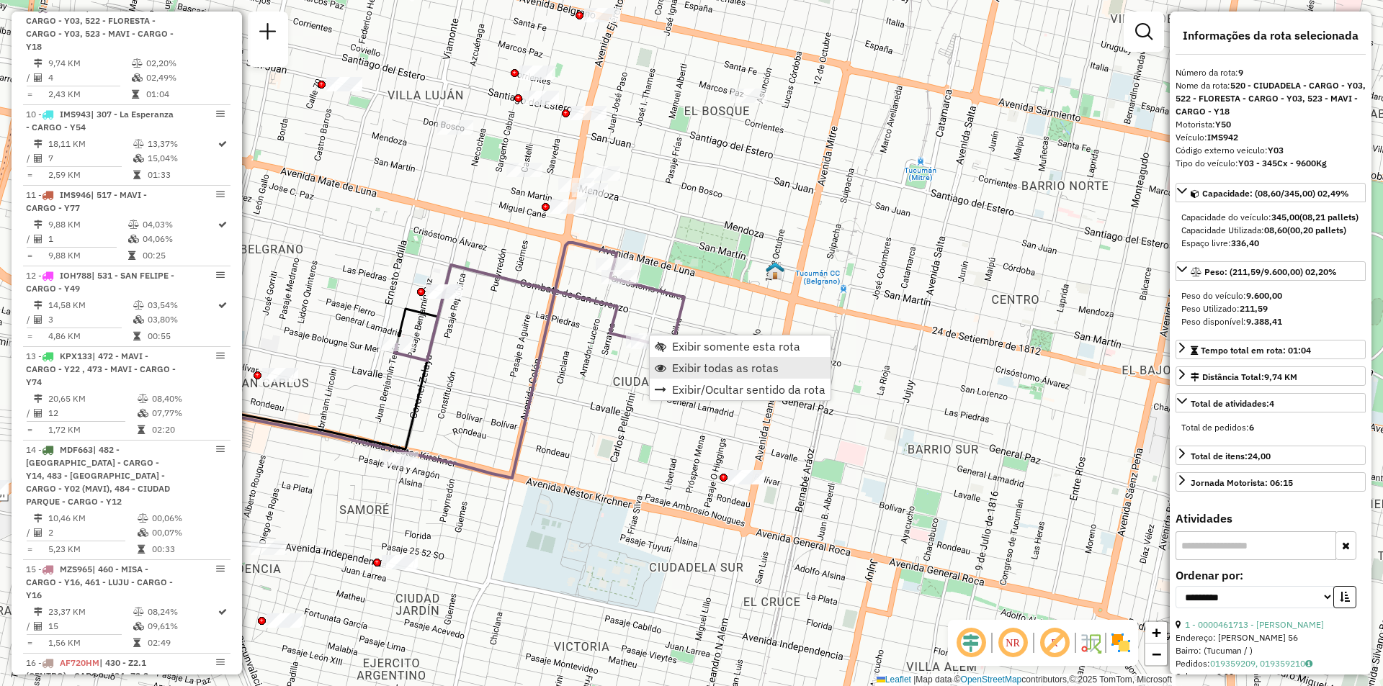
click at [677, 378] on link "Exibir todas as rotas" at bounding box center [740, 368] width 181 height 22
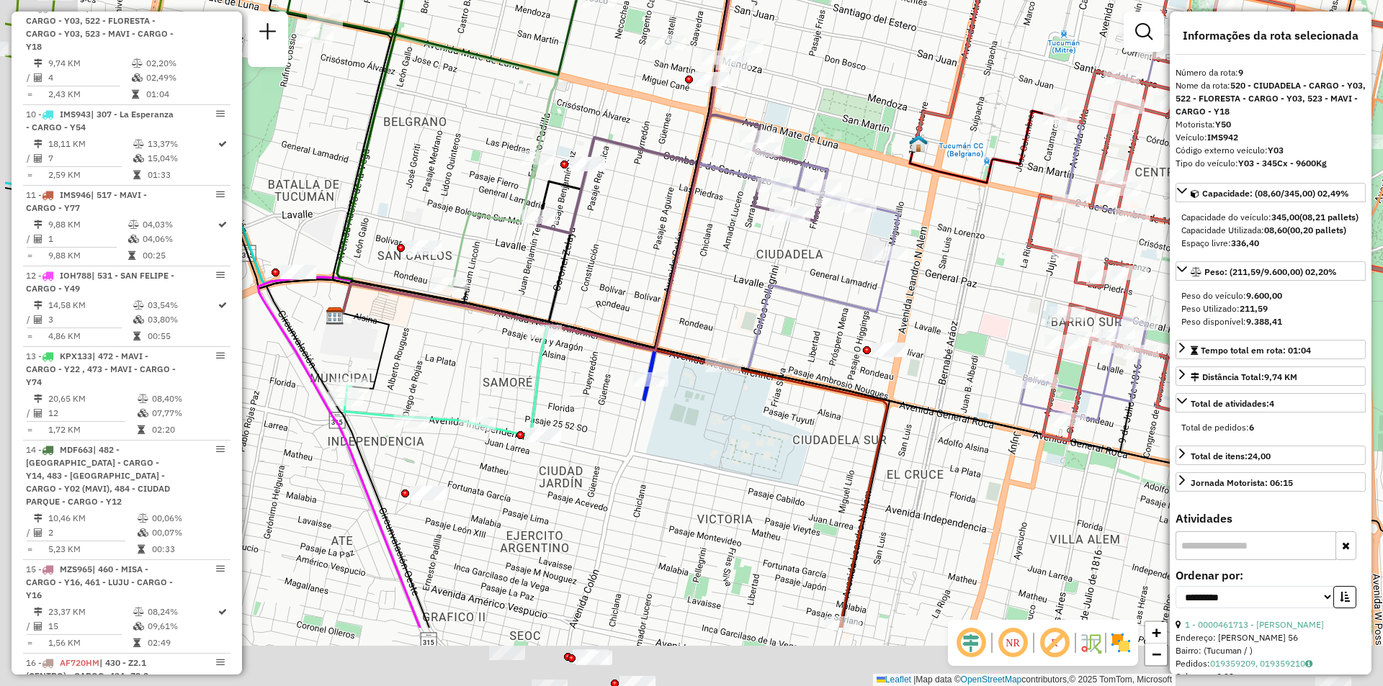
drag, startPoint x: 623, startPoint y: 467, endPoint x: 802, endPoint y: 262, distance: 272.1
click at [815, 246] on div "Janela de atendimento Grade de atendimento Capacidade Transportadoras Veículos …" at bounding box center [691, 343] width 1383 height 686
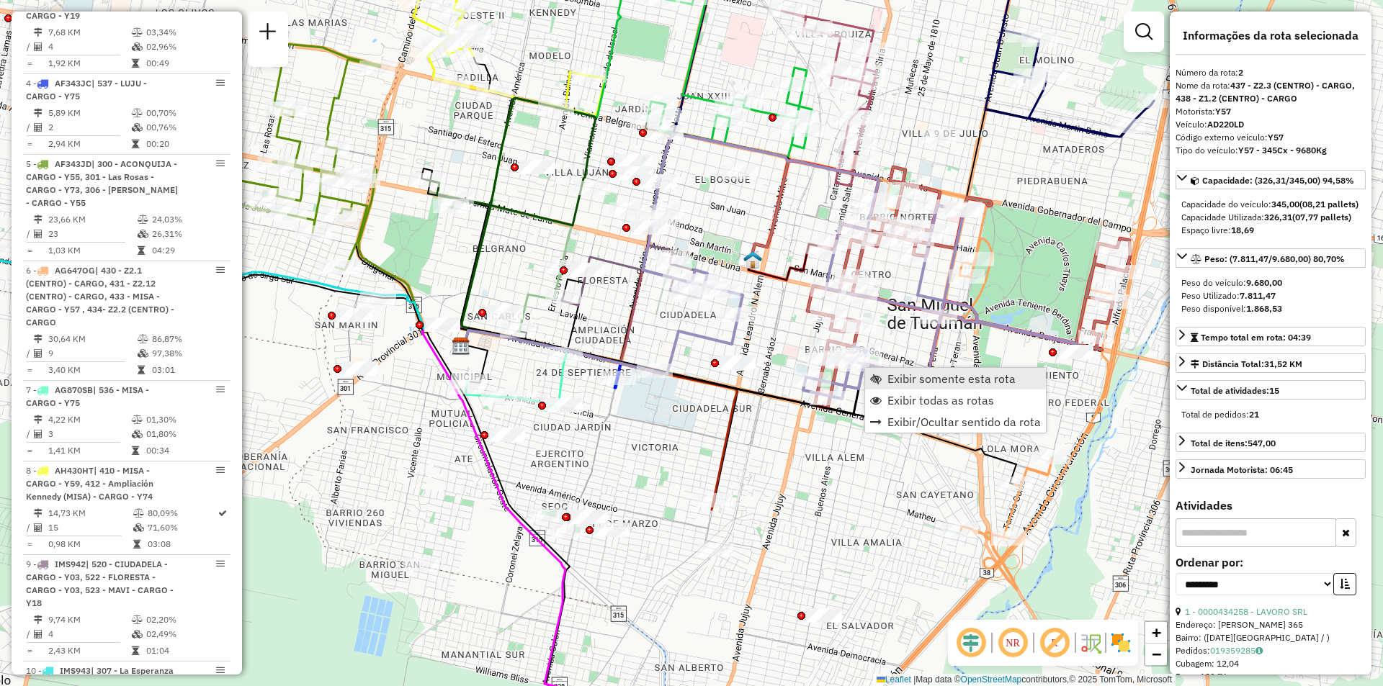
scroll to position [593, 0]
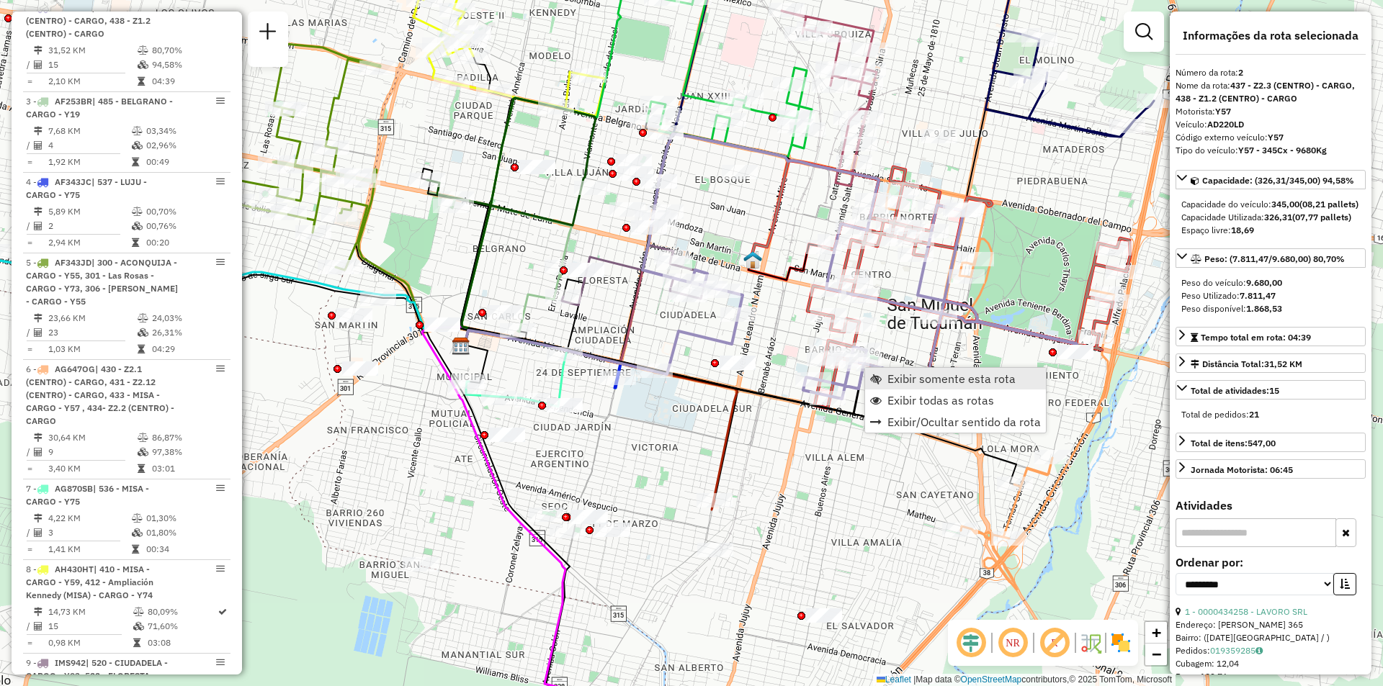
click at [882, 372] on link "Exibir somente esta rota" at bounding box center [955, 379] width 181 height 22
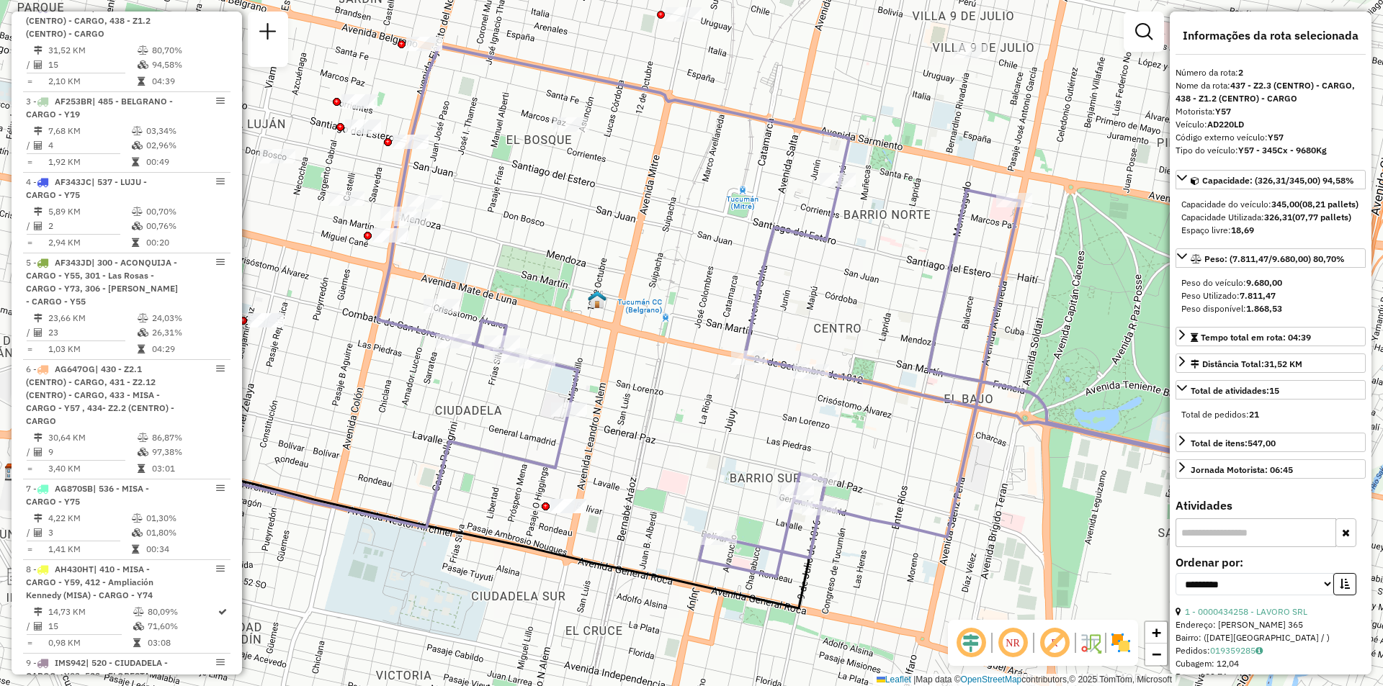
drag, startPoint x: 812, startPoint y: 354, endPoint x: 777, endPoint y: 350, distance: 34.8
click at [777, 350] on div "Janela de atendimento Grade de atendimento Capacidade Transportadoras Veículos …" at bounding box center [691, 343] width 1383 height 686
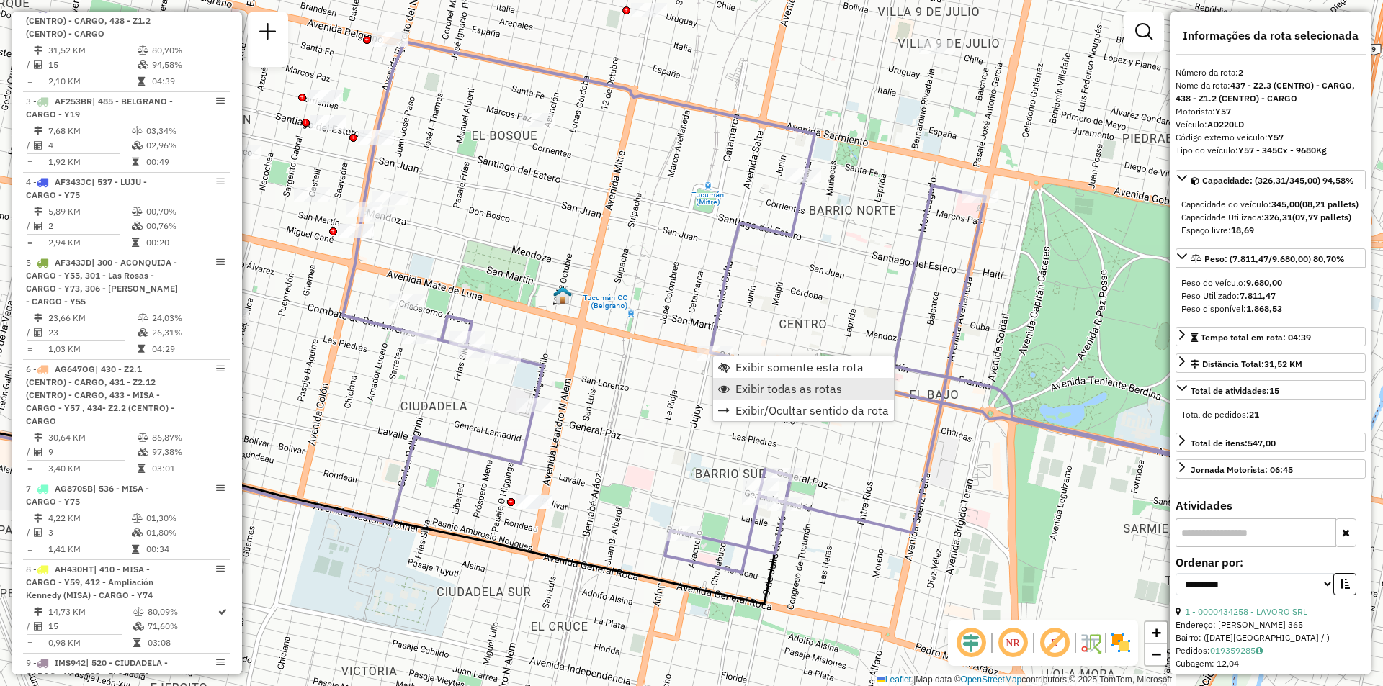
click at [756, 385] on span "Exibir todas as rotas" at bounding box center [788, 389] width 107 height 12
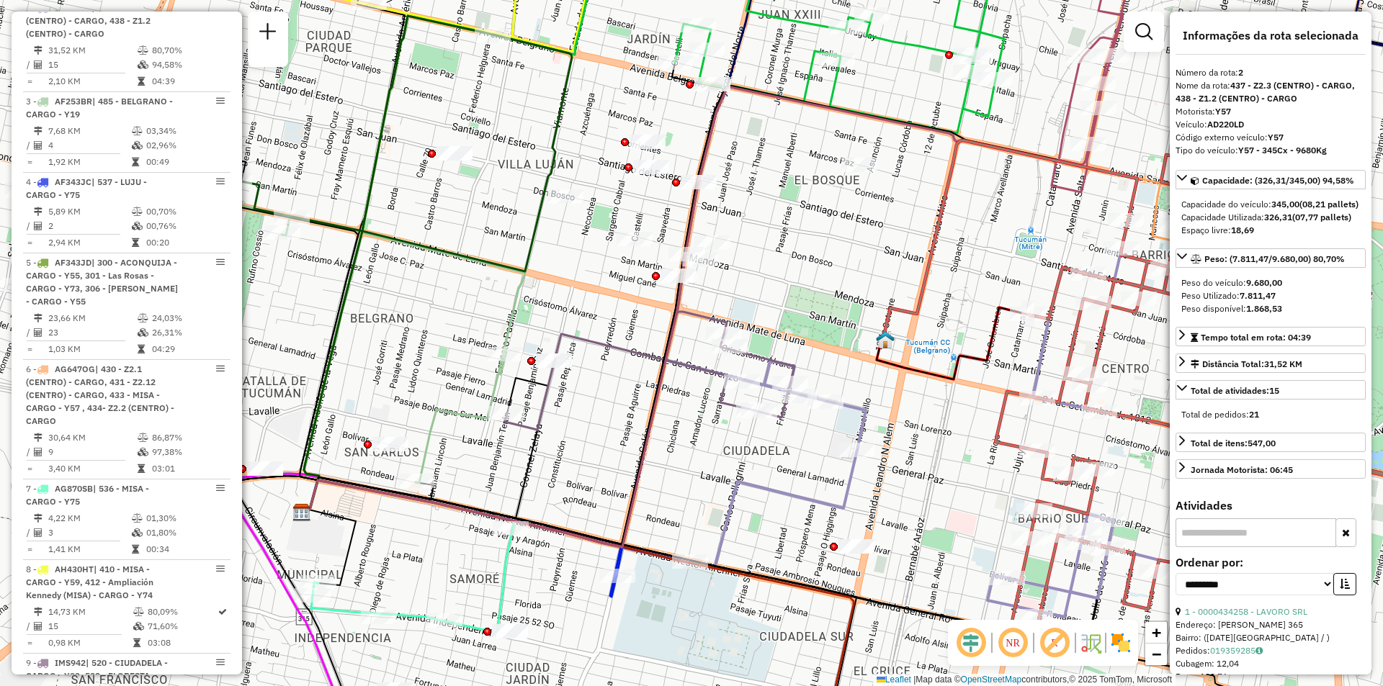
drag, startPoint x: 473, startPoint y: 429, endPoint x: 793, endPoint y: 474, distance: 322.9
click at [793, 474] on div "Janela de atendimento Grade de atendimento Capacidade Transportadoras Veículos …" at bounding box center [691, 343] width 1383 height 686
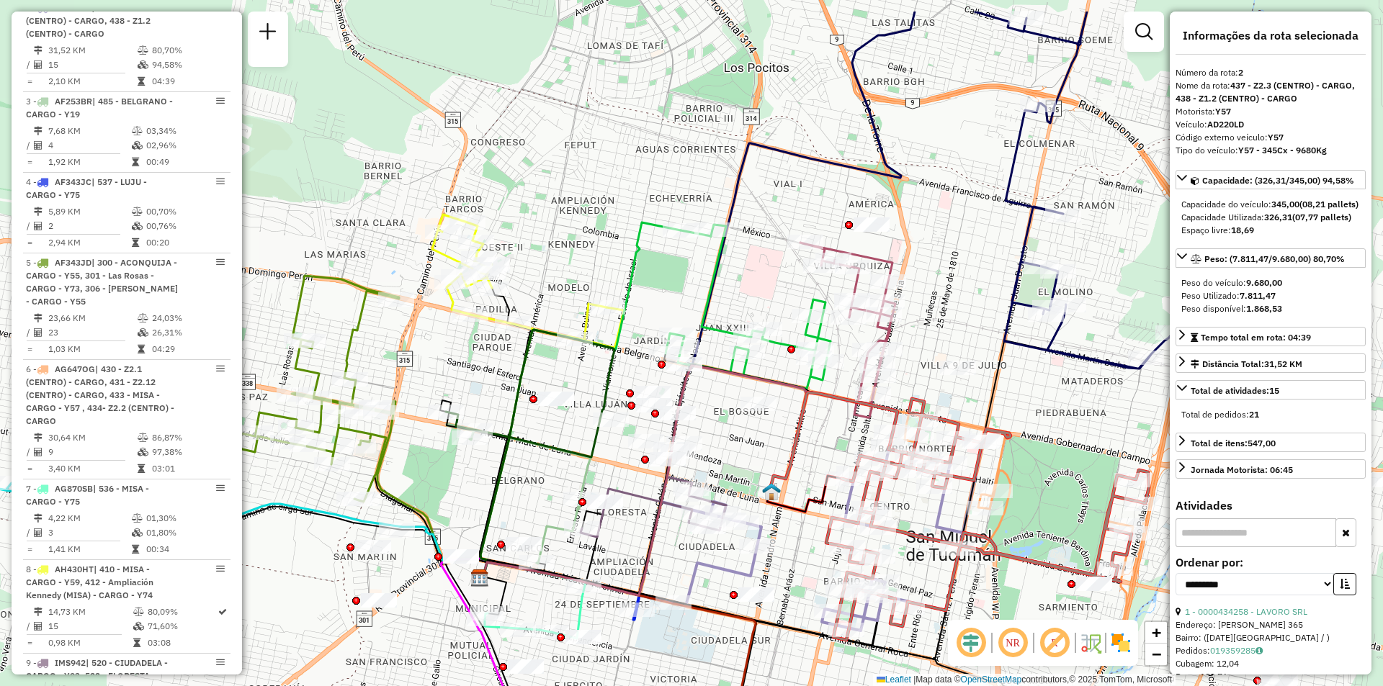
drag, startPoint x: 495, startPoint y: 358, endPoint x: 583, endPoint y: 438, distance: 119.3
click at [583, 438] on div "Janela de atendimento Grade de atendimento Capacidade Transportadoras Veículos …" at bounding box center [691, 343] width 1383 height 686
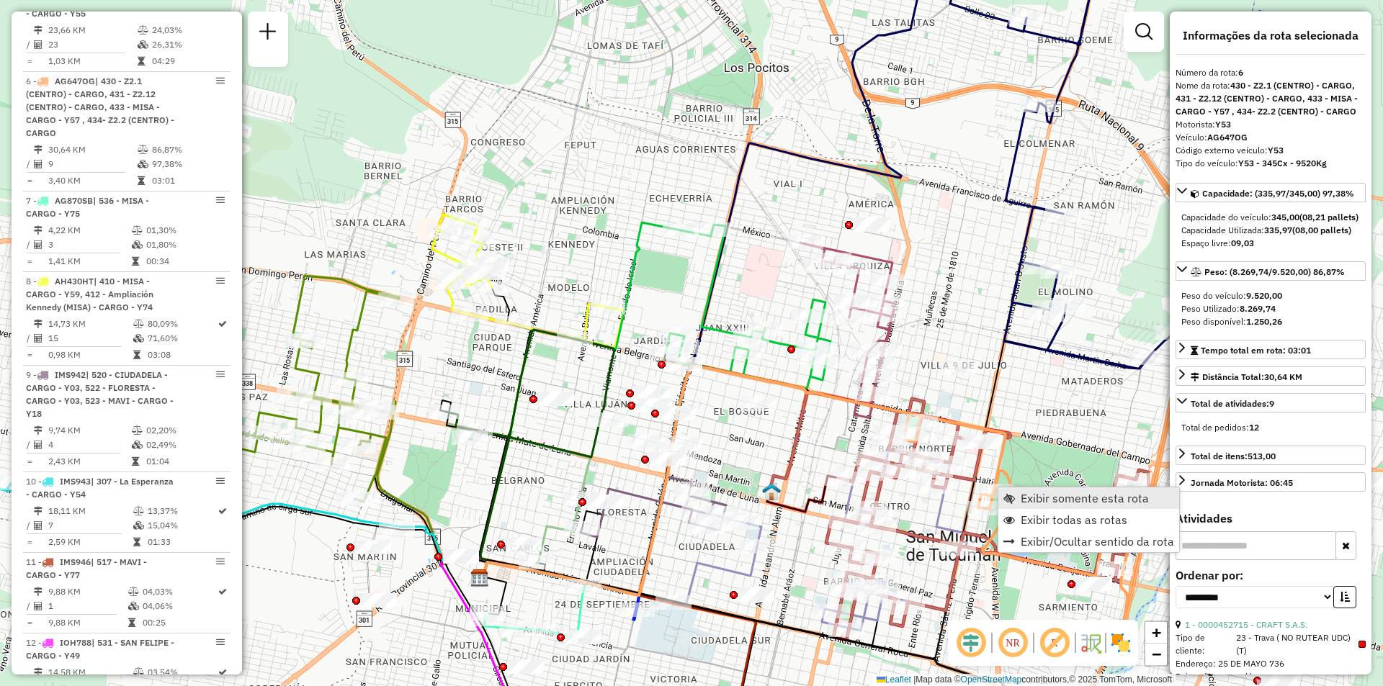
scroll to position [955, 0]
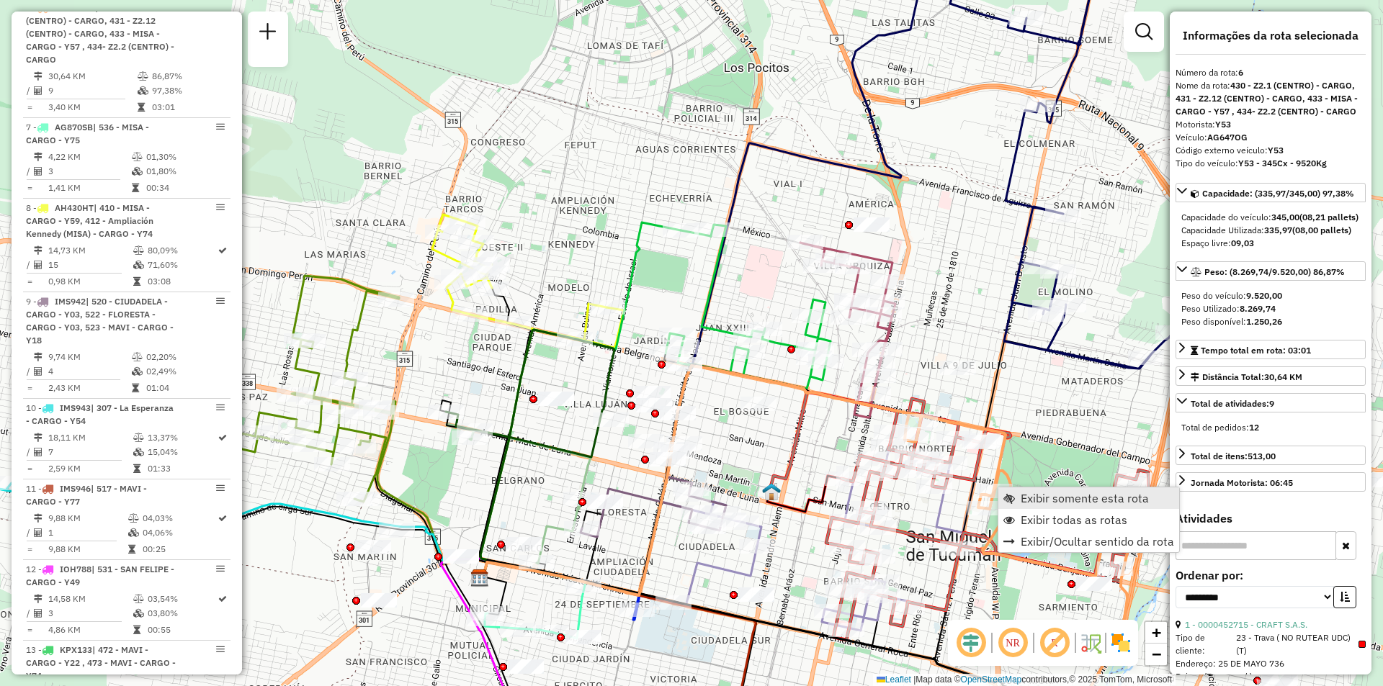
click at [1016, 495] on link "Exibir somente esta rota" at bounding box center [1088, 499] width 181 height 22
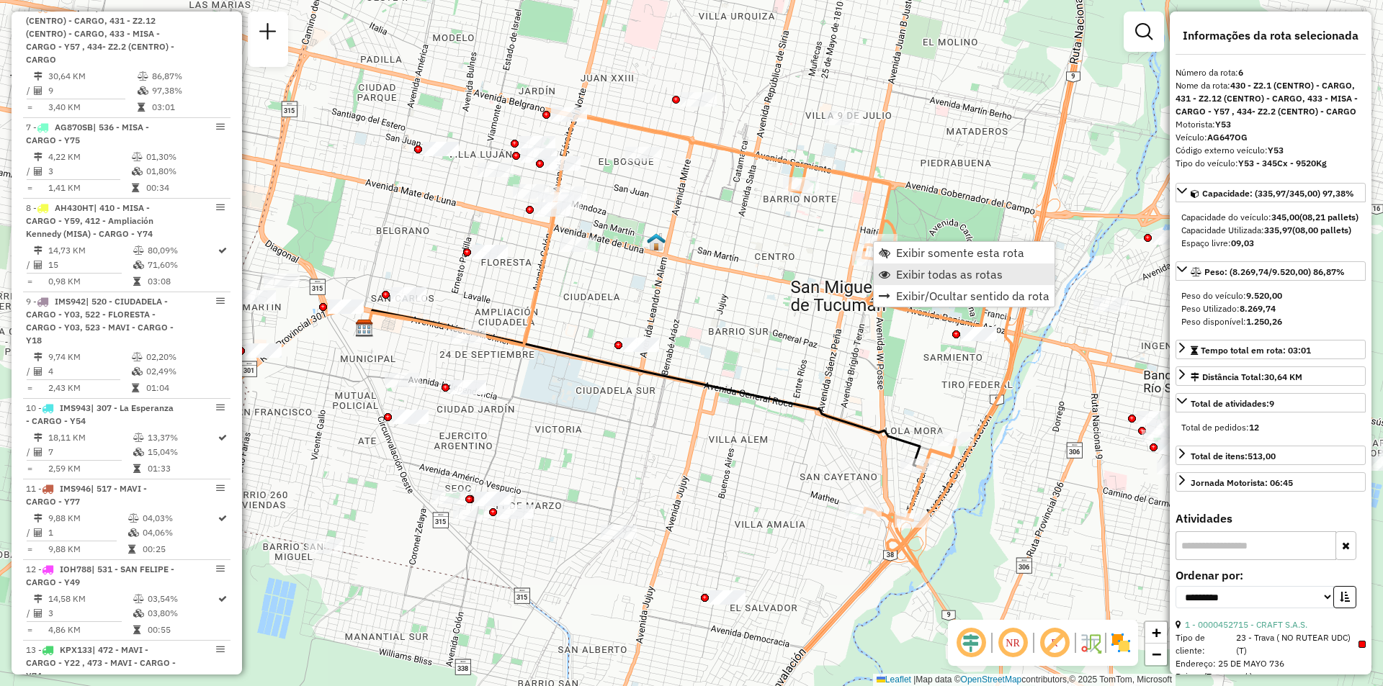
click at [884, 268] on link "Exibir todas as rotas" at bounding box center [964, 275] width 181 height 22
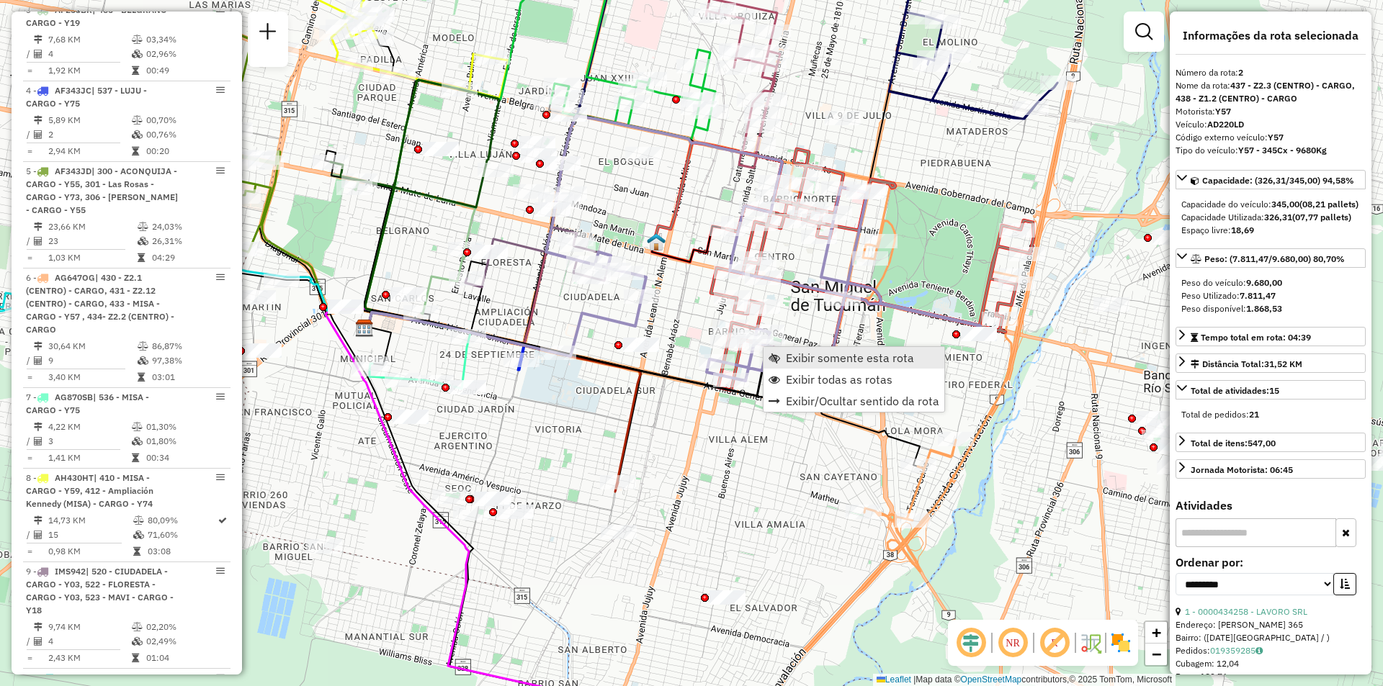
scroll to position [593, 0]
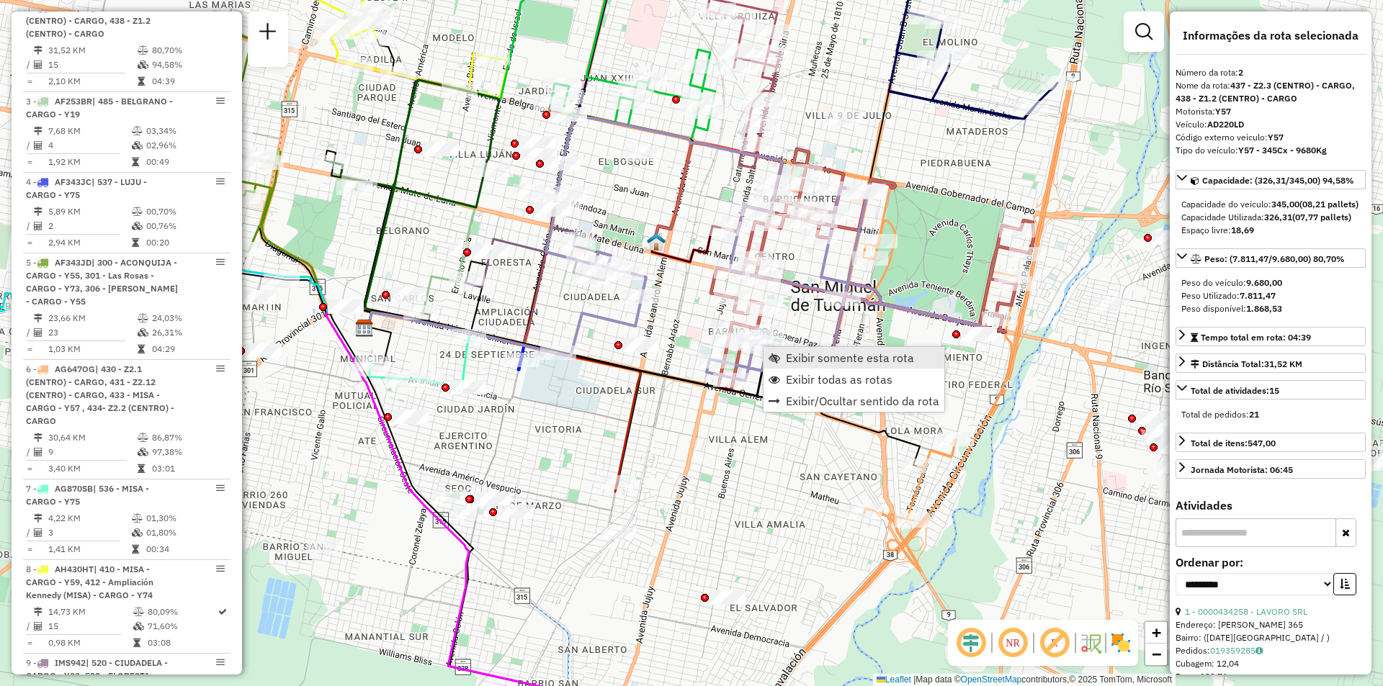
click at [817, 352] on span "Exibir somente esta rota" at bounding box center [850, 358] width 128 height 12
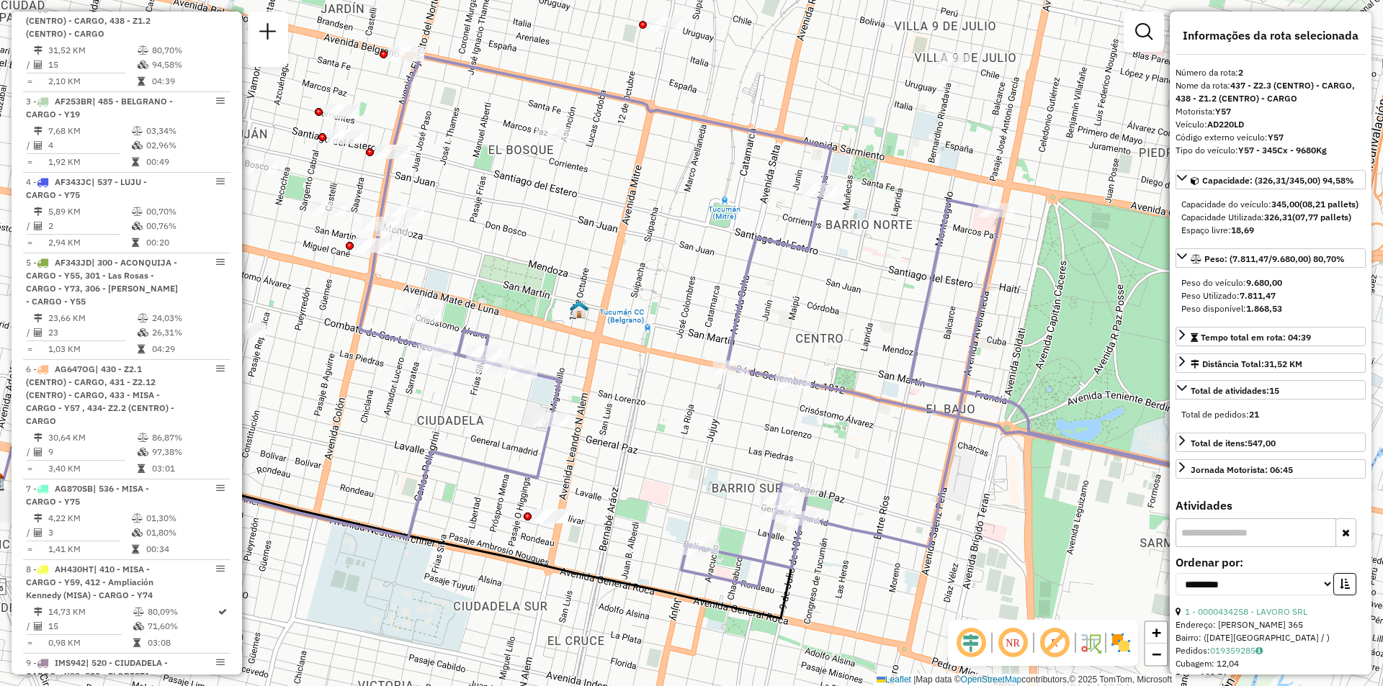
drag, startPoint x: 770, startPoint y: 355, endPoint x: 597, endPoint y: 302, distance: 180.9
click at [597, 302] on icon at bounding box center [793, 322] width 869 height 530
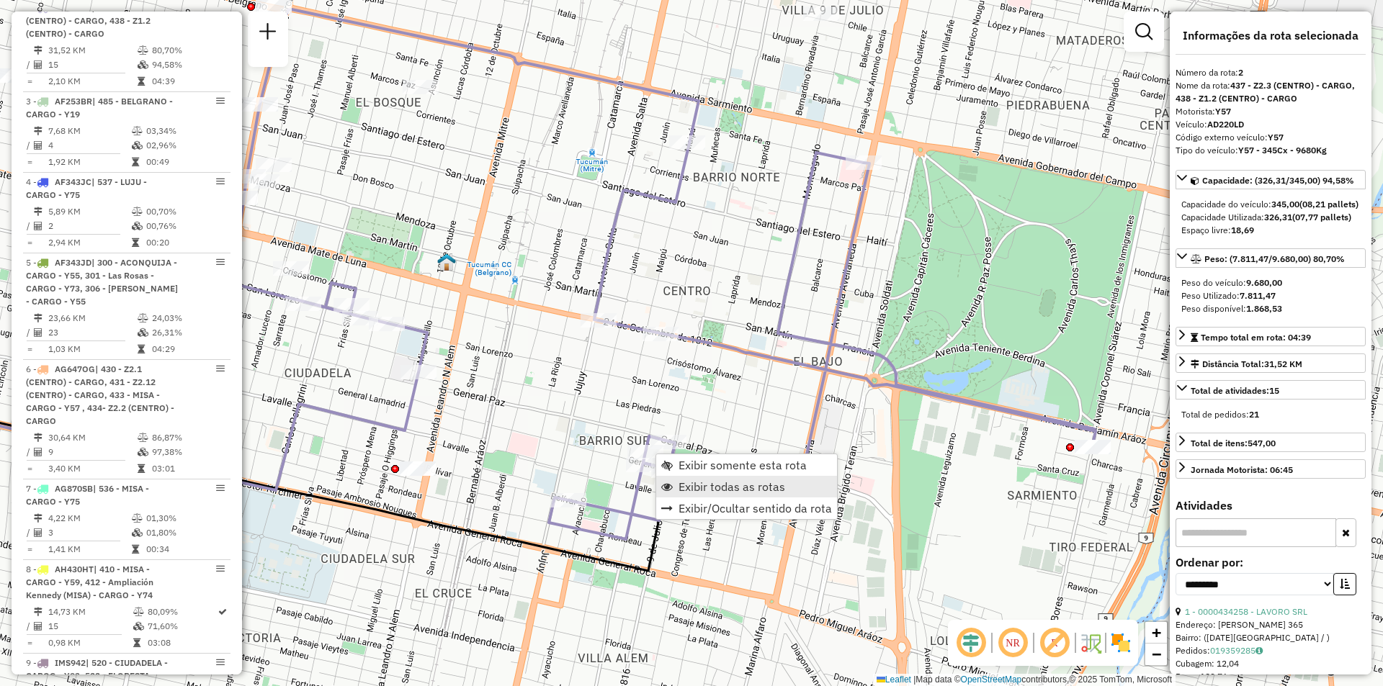
click at [684, 493] on span "Exibir todas as rotas" at bounding box center [731, 487] width 107 height 12
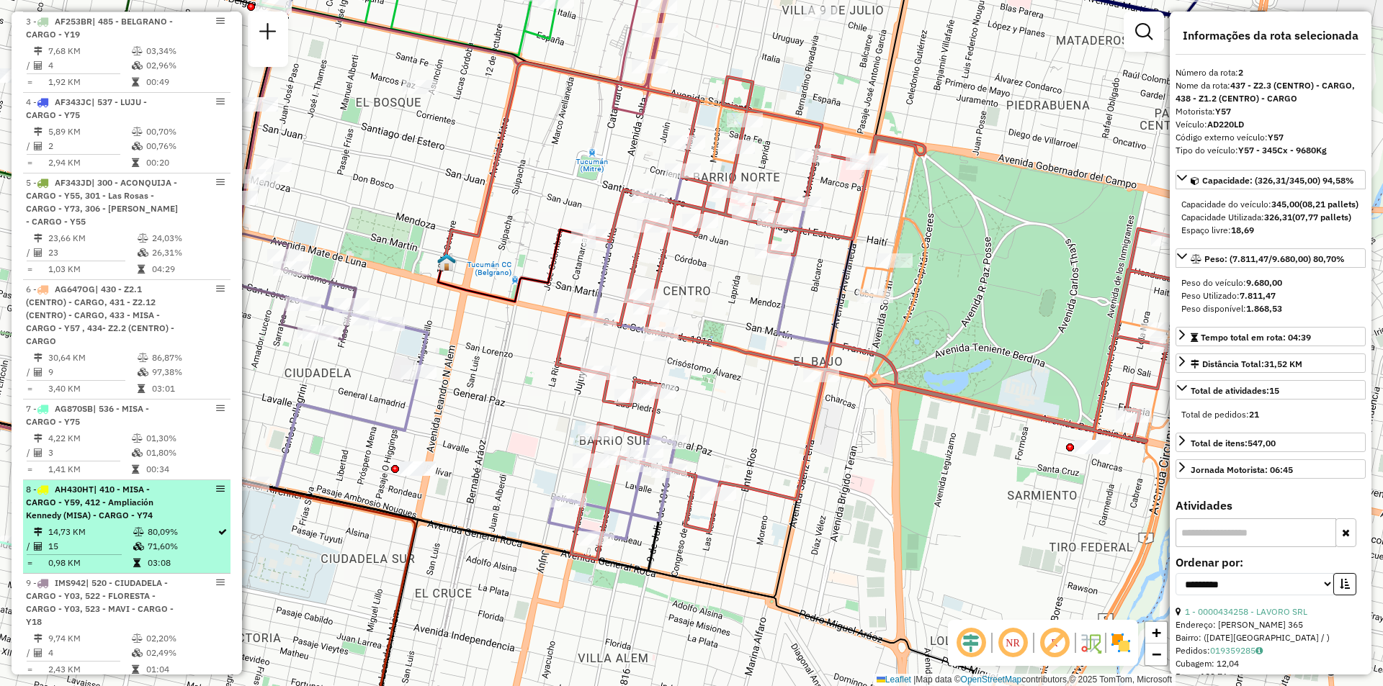
scroll to position [810, 0]
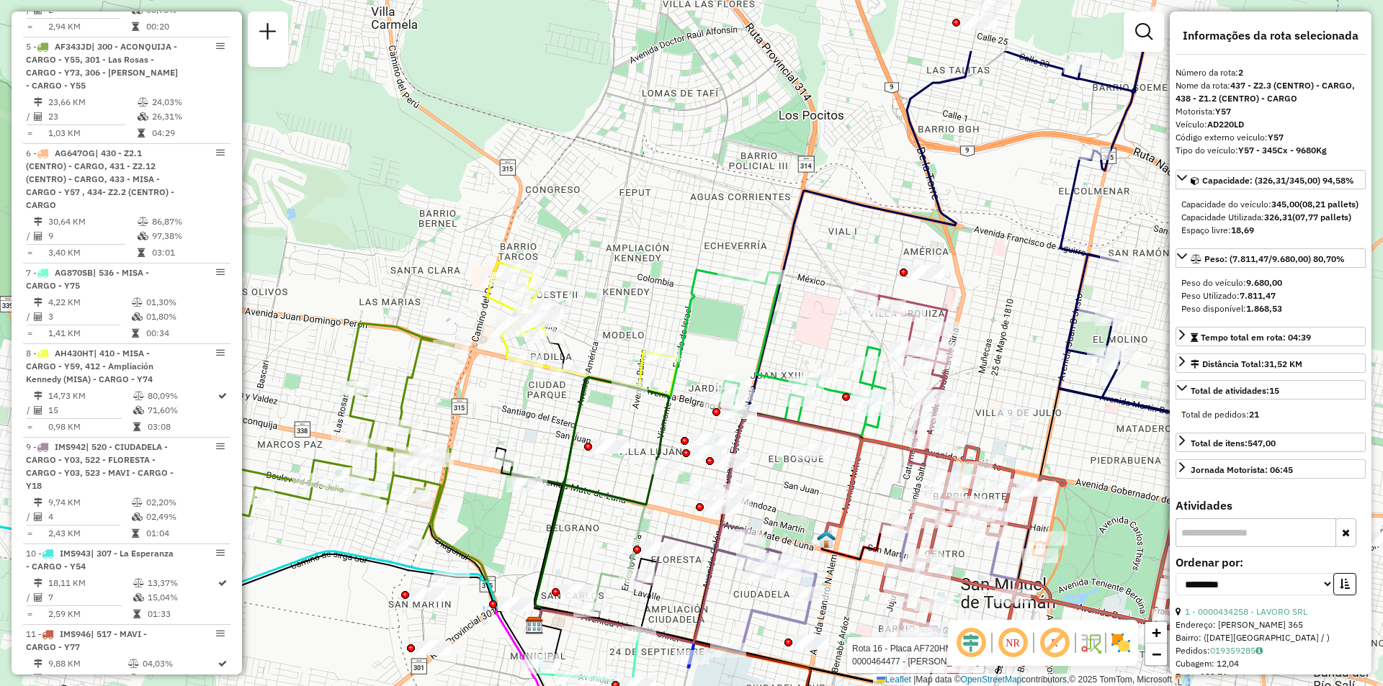
drag, startPoint x: 673, startPoint y: 282, endPoint x: 613, endPoint y: 401, distance: 133.7
click at [613, 401] on div "Rota 16 - Placa AF720HM 0000464477 - Romero Janela de atendimento Grade de aten…" at bounding box center [691, 343] width 1383 height 686
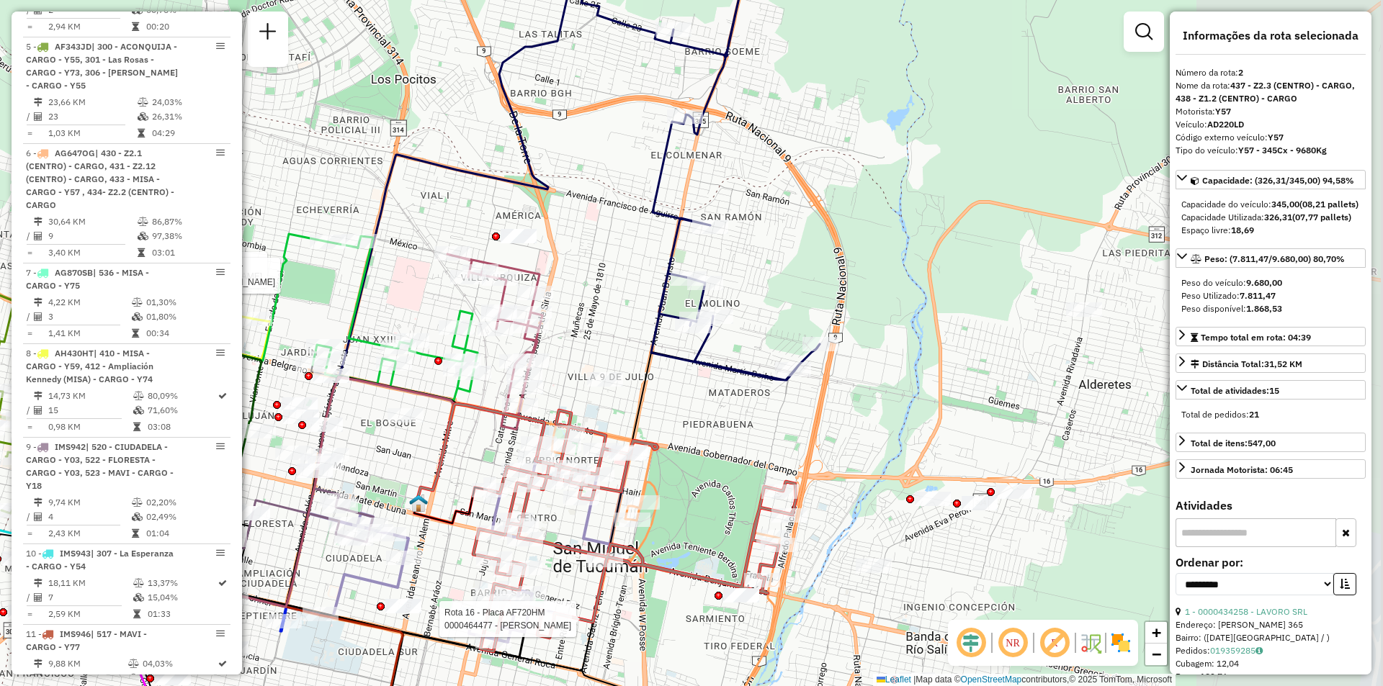
drag, startPoint x: 1029, startPoint y: 344, endPoint x: 793, endPoint y: 346, distance: 236.3
click at [793, 346] on div "Rota 16 - Placa AF720HM 0000464477 - Romero Rota 8 - Placa AH430HT 0000425539 -…" at bounding box center [691, 343] width 1383 height 686
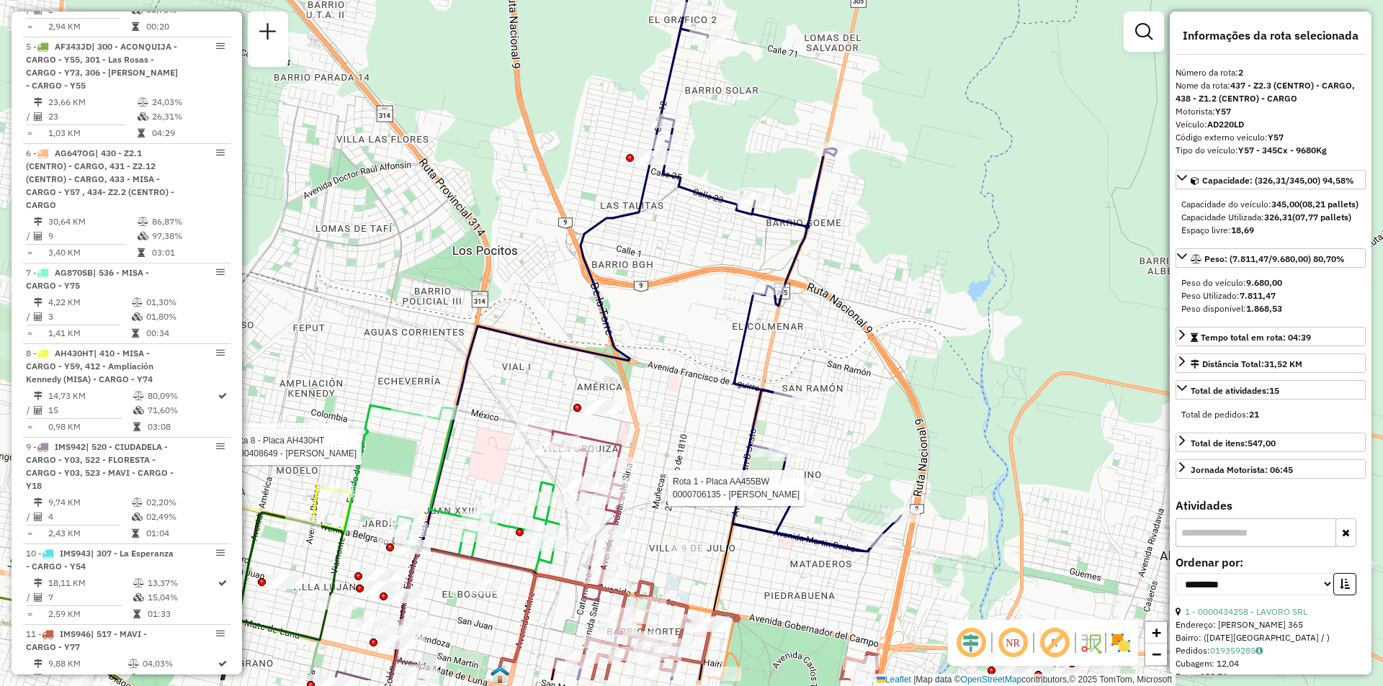
drag, startPoint x: 858, startPoint y: 392, endPoint x: 857, endPoint y: 274, distance: 117.4
click at [857, 274] on div "Rota 16 - Placa AF720HM 0000464477 - Romero Rota 8 - Placa AH430HT 0000425539 -…" at bounding box center [691, 343] width 1383 height 686
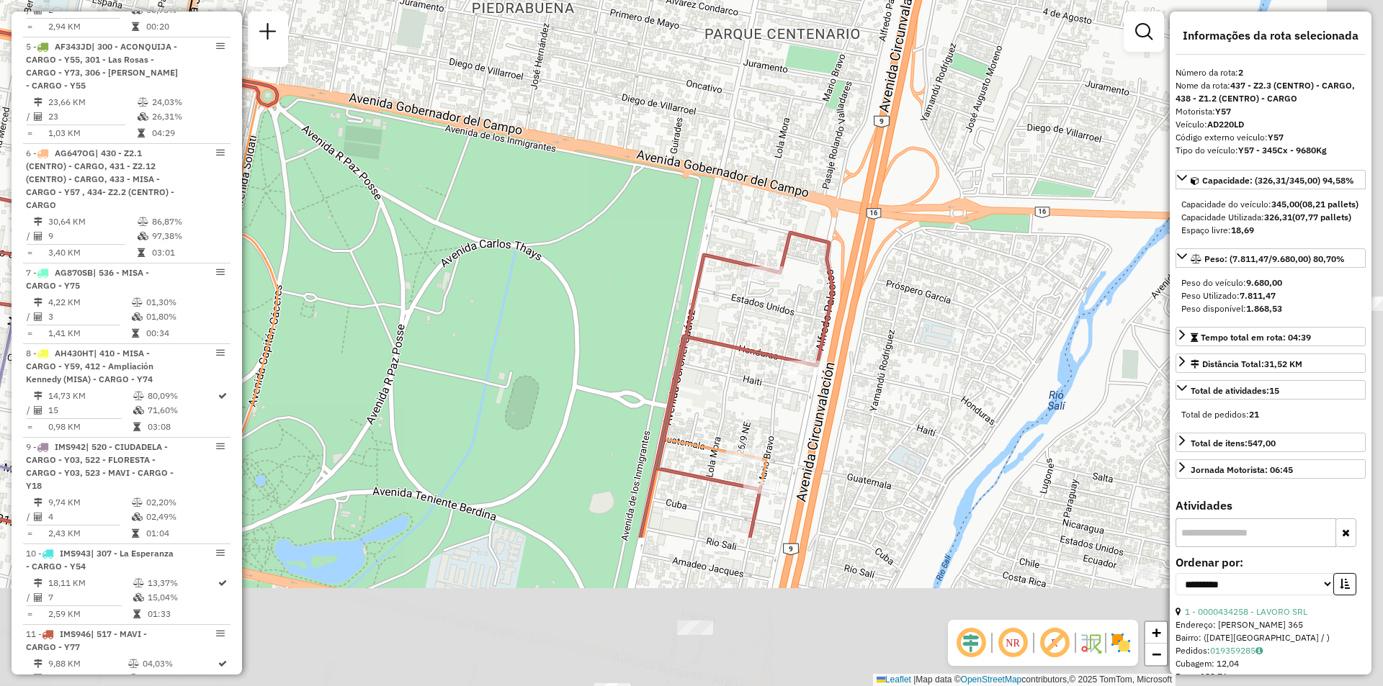
drag, startPoint x: 927, startPoint y: 570, endPoint x: 797, endPoint y: 359, distance: 247.1
click at [797, 359] on icon at bounding box center [282, 244] width 1100 height 588
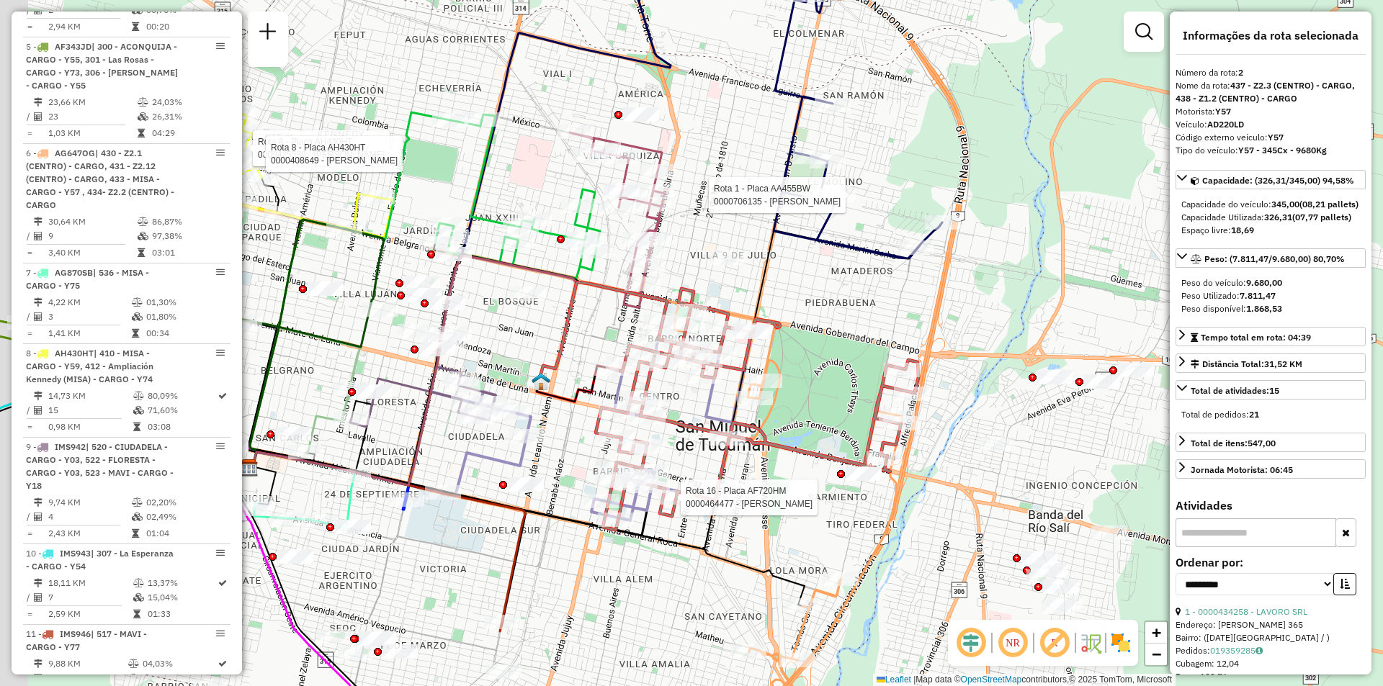
drag, startPoint x: 774, startPoint y: 438, endPoint x: 790, endPoint y: 429, distance: 18.4
click at [790, 429] on icon at bounding box center [757, 409] width 323 height 241
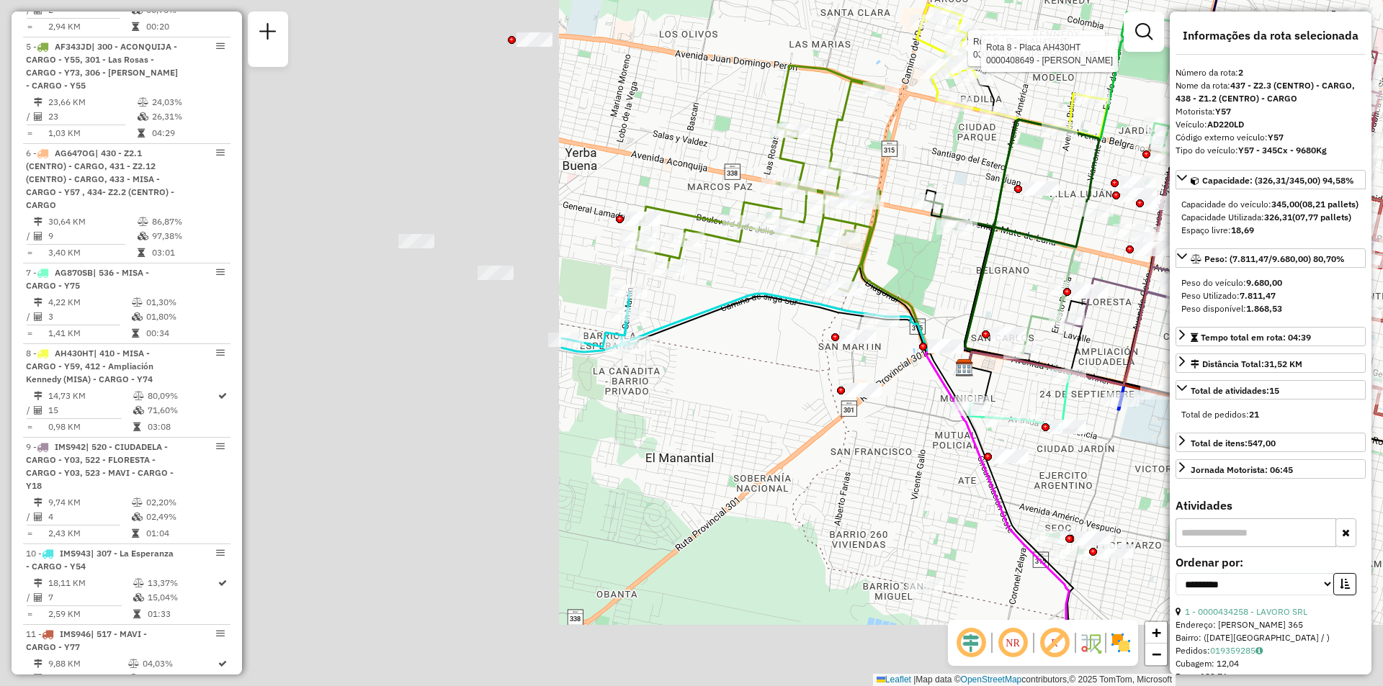
drag, startPoint x: 457, startPoint y: 310, endPoint x: 1156, endPoint y: 220, distance: 705.2
click at [1156, 220] on icon at bounding box center [1163, 271] width 398 height 230
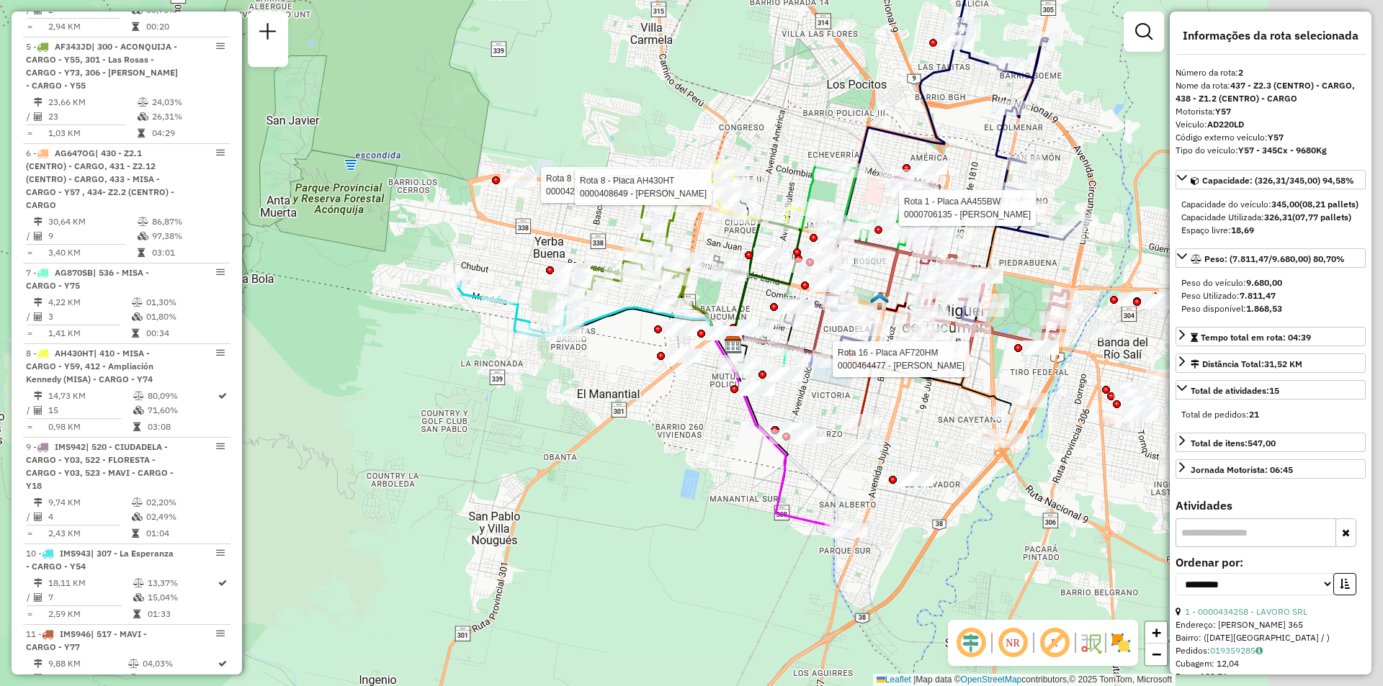
drag, startPoint x: 647, startPoint y: 323, endPoint x: 601, endPoint y: 321, distance: 45.4
click at [601, 321] on icon at bounding box center [653, 326] width 169 height 35
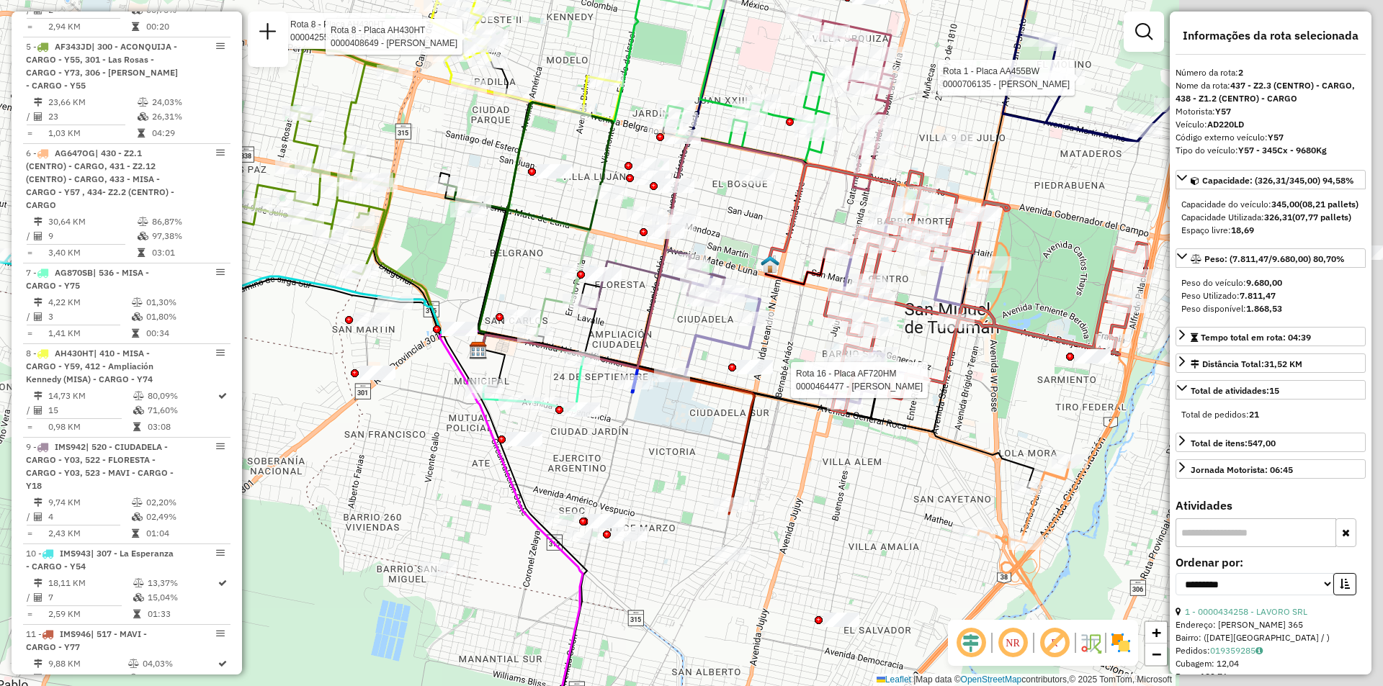
drag, startPoint x: 743, startPoint y: 347, endPoint x: 405, endPoint y: 322, distance: 339.5
click at [405, 322] on div "Rota 16 - Placa AF720HM 0000464477 - Romero Rota 8 - Placa AH430HT 0000425539 -…" at bounding box center [691, 343] width 1383 height 686
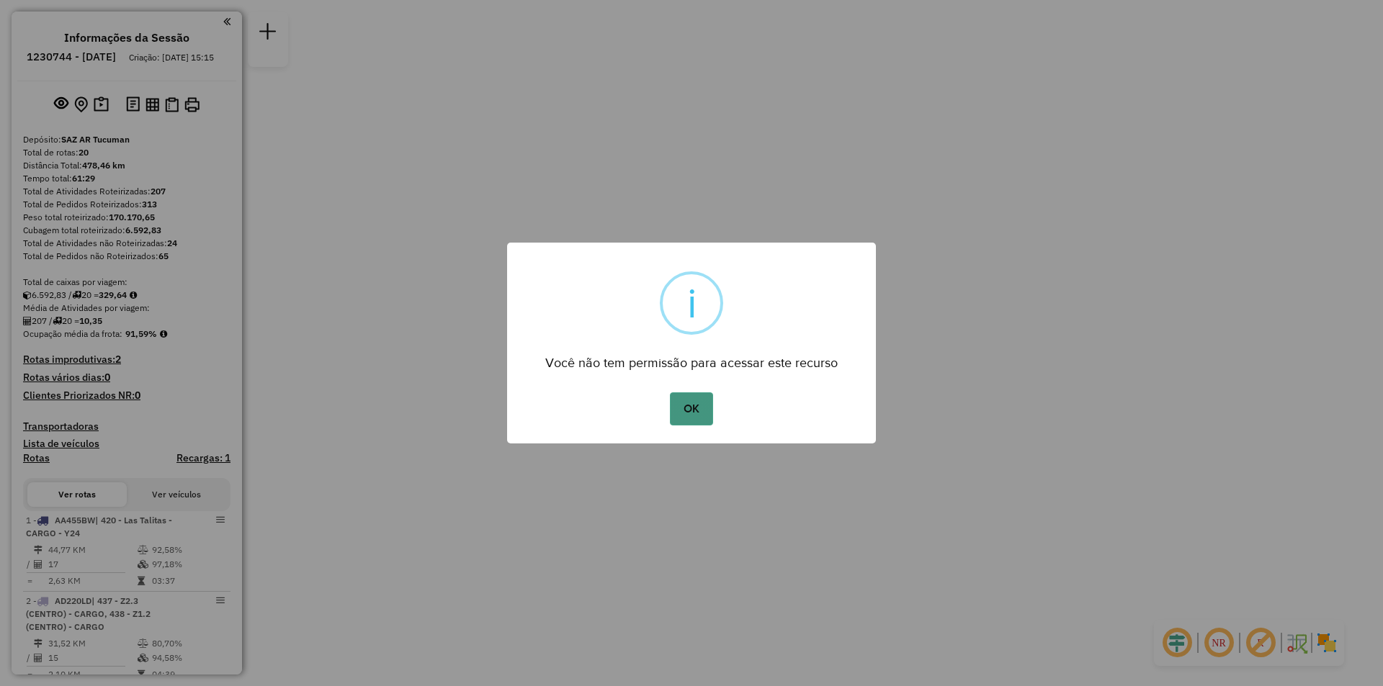
click at [698, 418] on button "OK" at bounding box center [691, 409] width 42 height 33
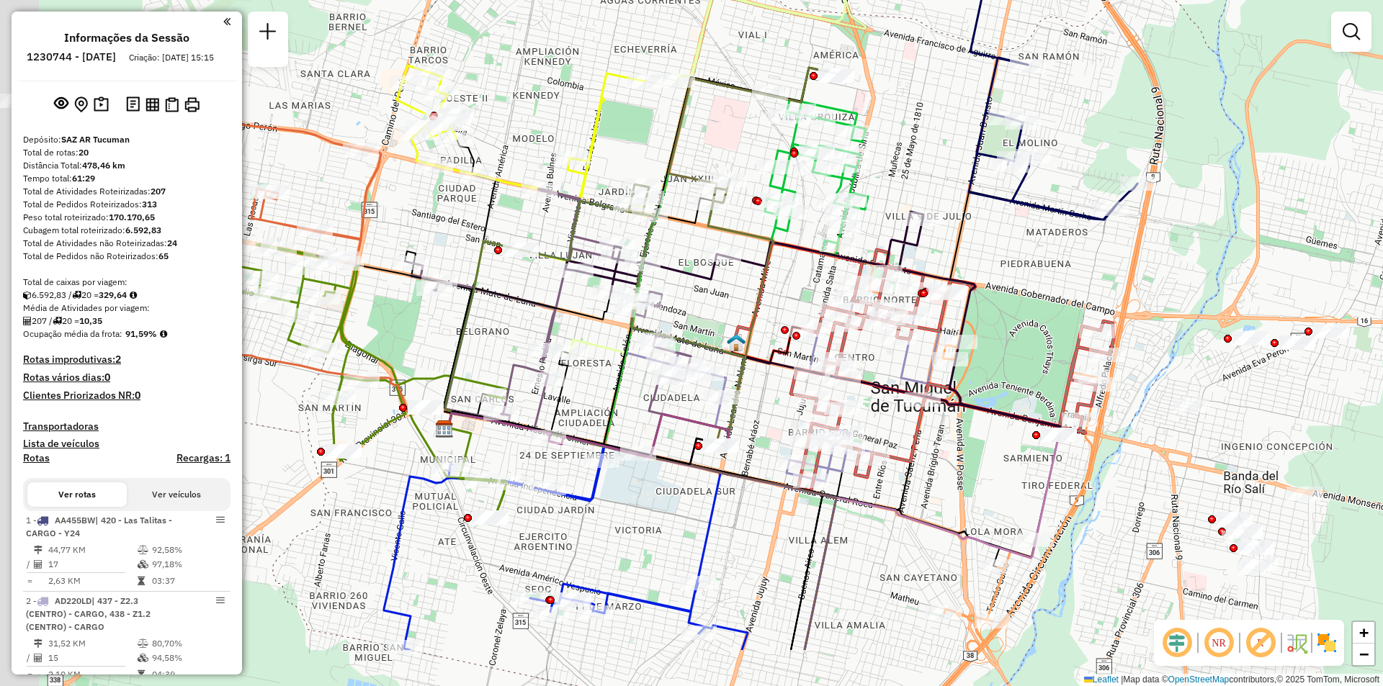
drag, startPoint x: 726, startPoint y: 306, endPoint x: 946, endPoint y: 200, distance: 244.5
click at [946, 200] on div "Janela de atendimento Grade de atendimento Capacidade Transportadoras Veículos …" at bounding box center [691, 343] width 1383 height 686
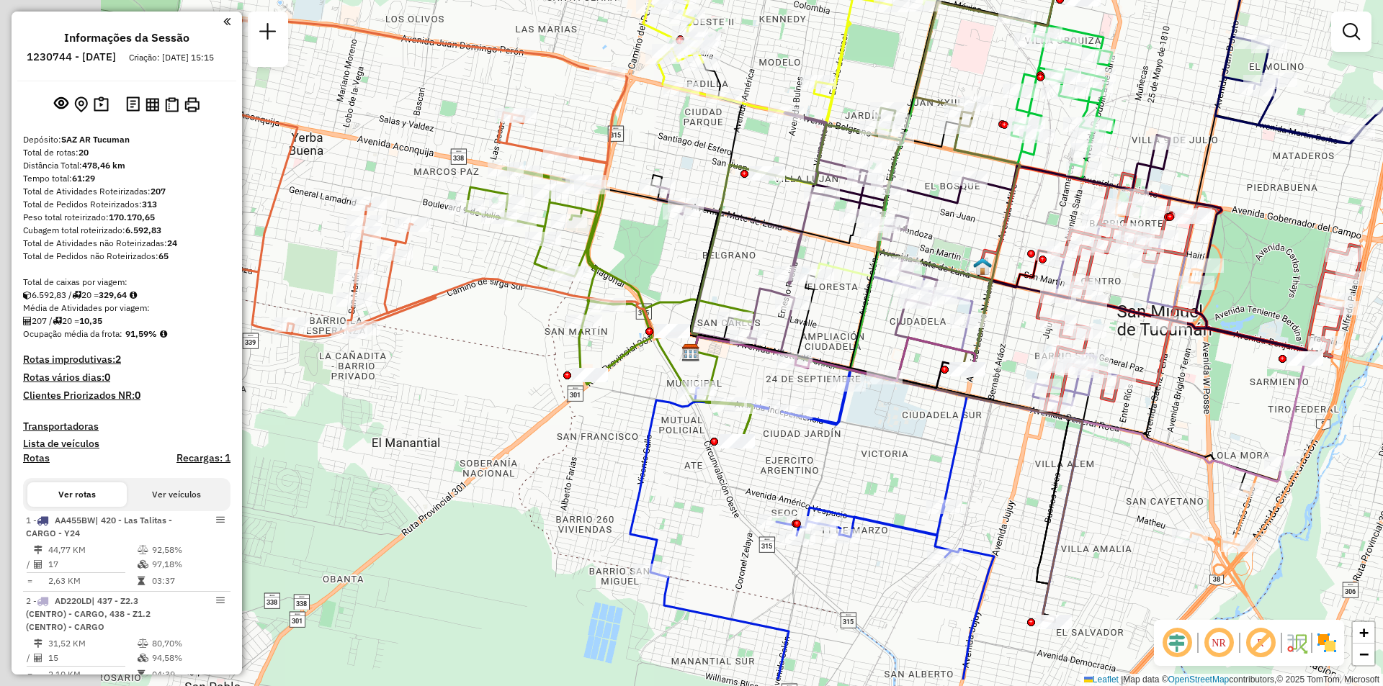
drag, startPoint x: 713, startPoint y: 275, endPoint x: 957, endPoint y: 200, distance: 255.6
click at [957, 200] on icon at bounding box center [1059, 246] width 495 height 223
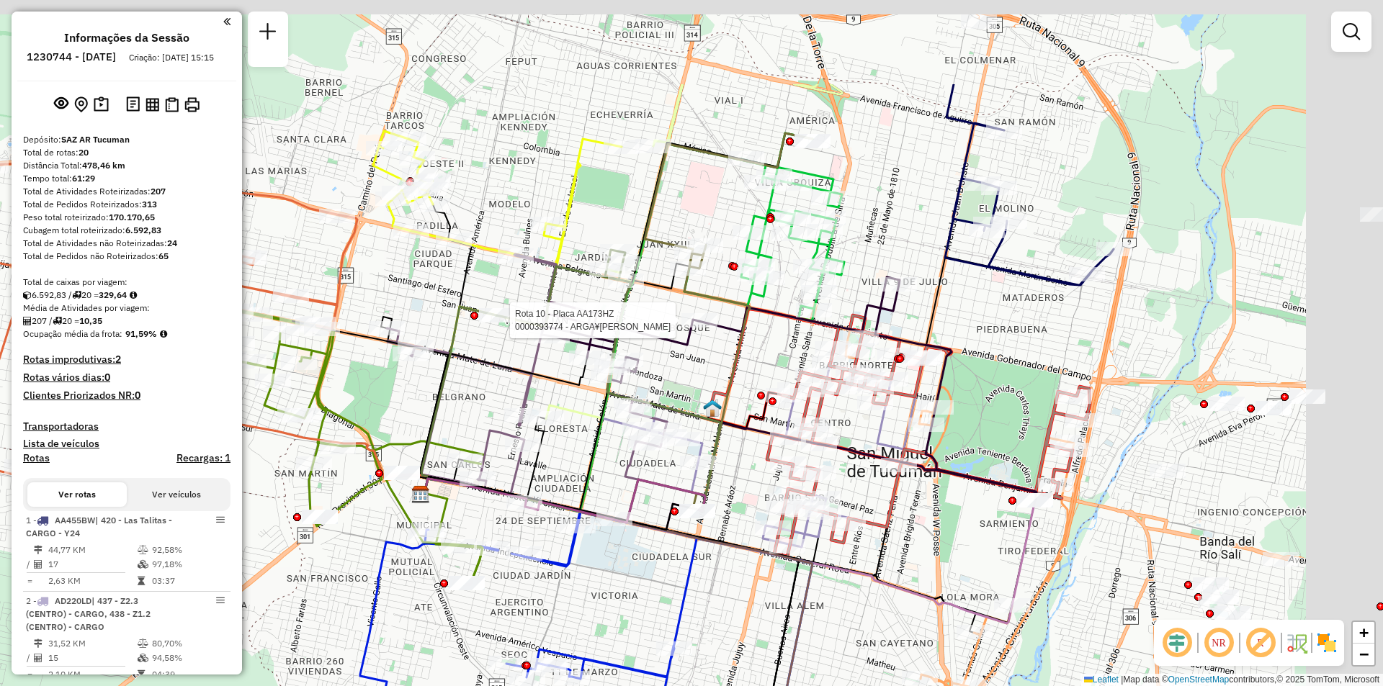
drag, startPoint x: 681, startPoint y: 380, endPoint x: 618, endPoint y: 456, distance: 98.7
click at [618, 456] on div "Rota 10 - Placa AA173HZ 0000393774 - ARGA¥ARAZ [PERSON_NAME] de atendimento Gra…" at bounding box center [691, 343] width 1383 height 686
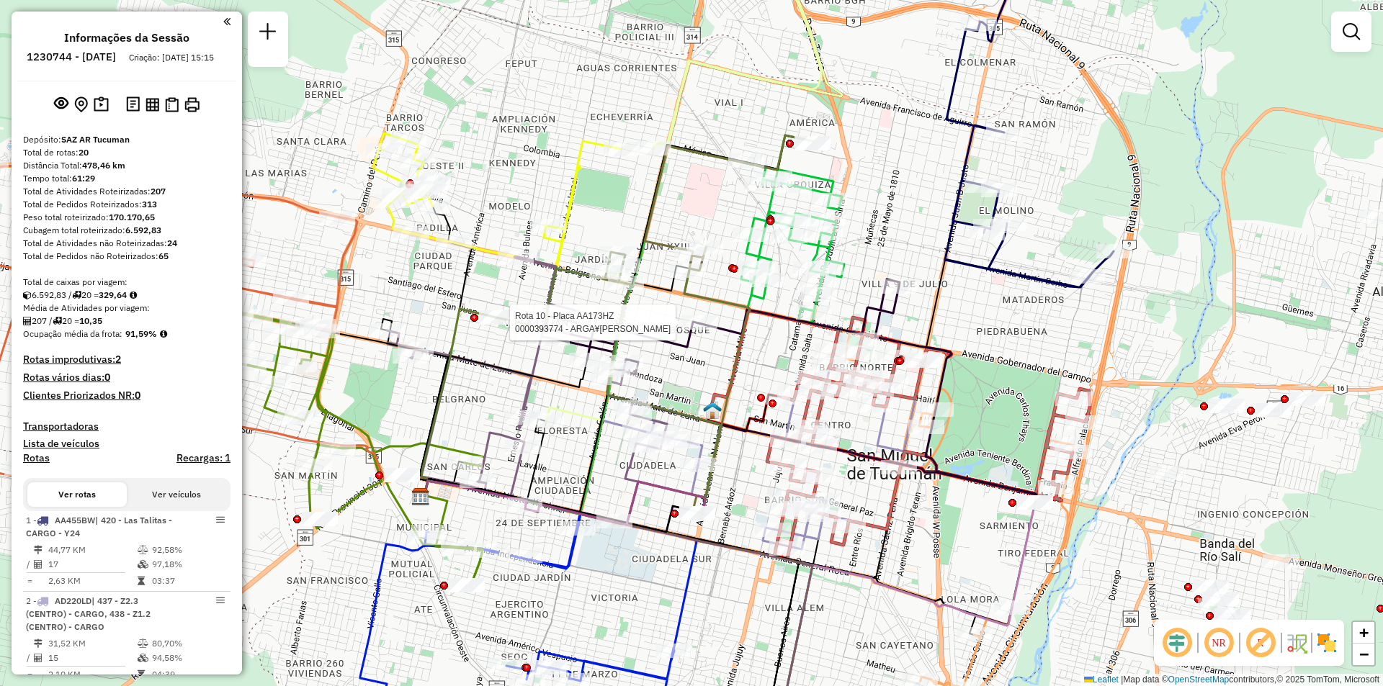
click at [1005, 413] on div "Rota 10 - Placa AA173HZ 0000393774 - ARGA¥ARAZ [PERSON_NAME] de atendimento Gra…" at bounding box center [691, 343] width 1383 height 686
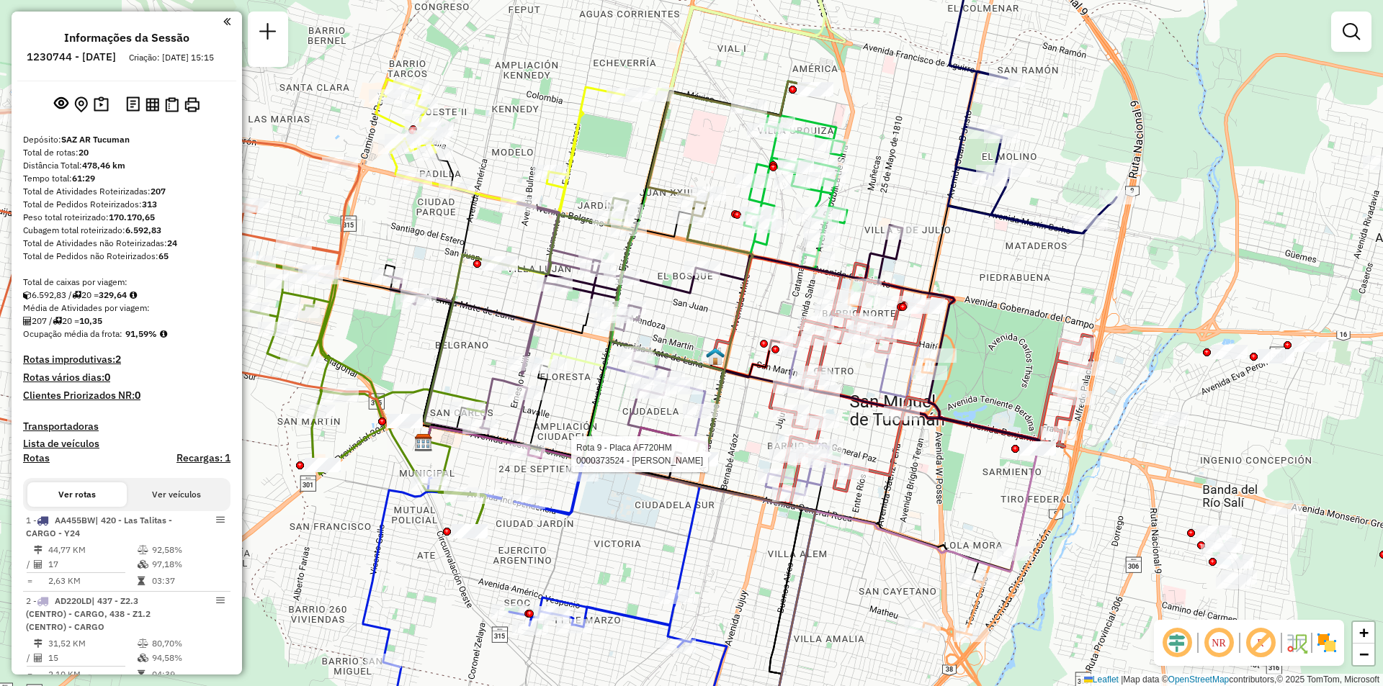
select select "**********"
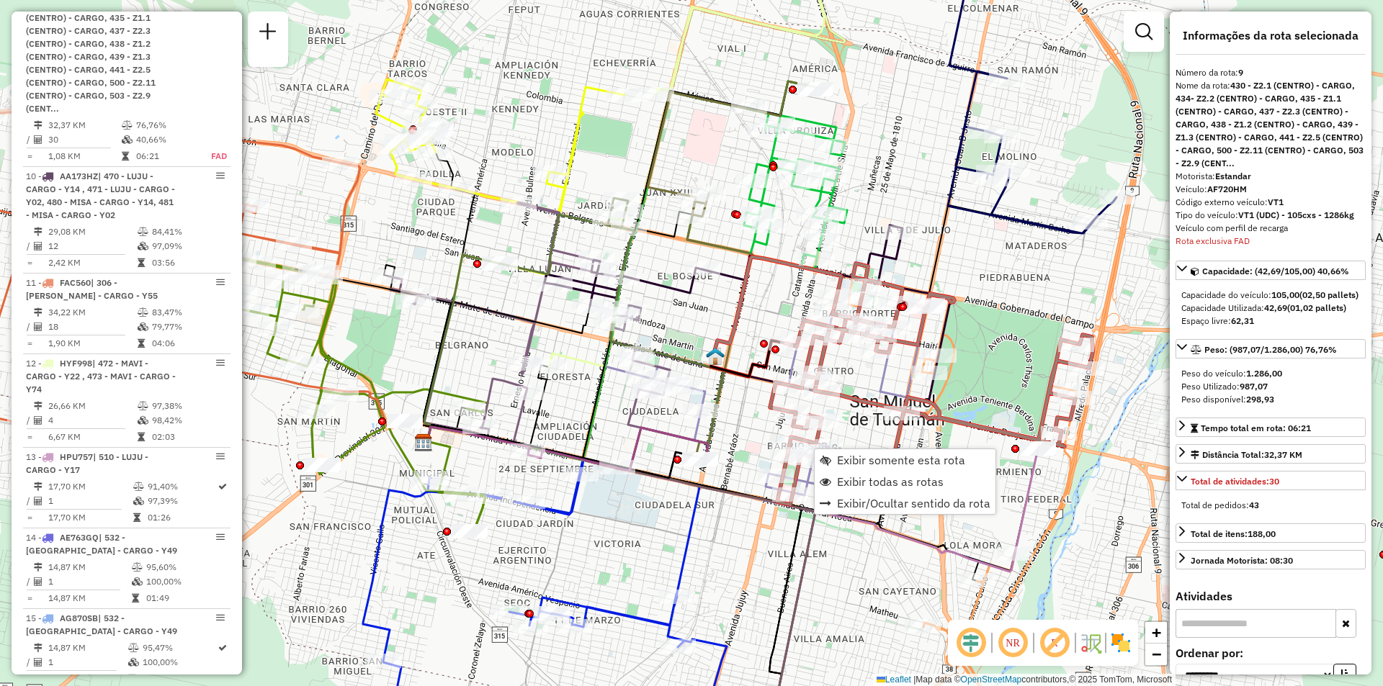
scroll to position [1288, 0]
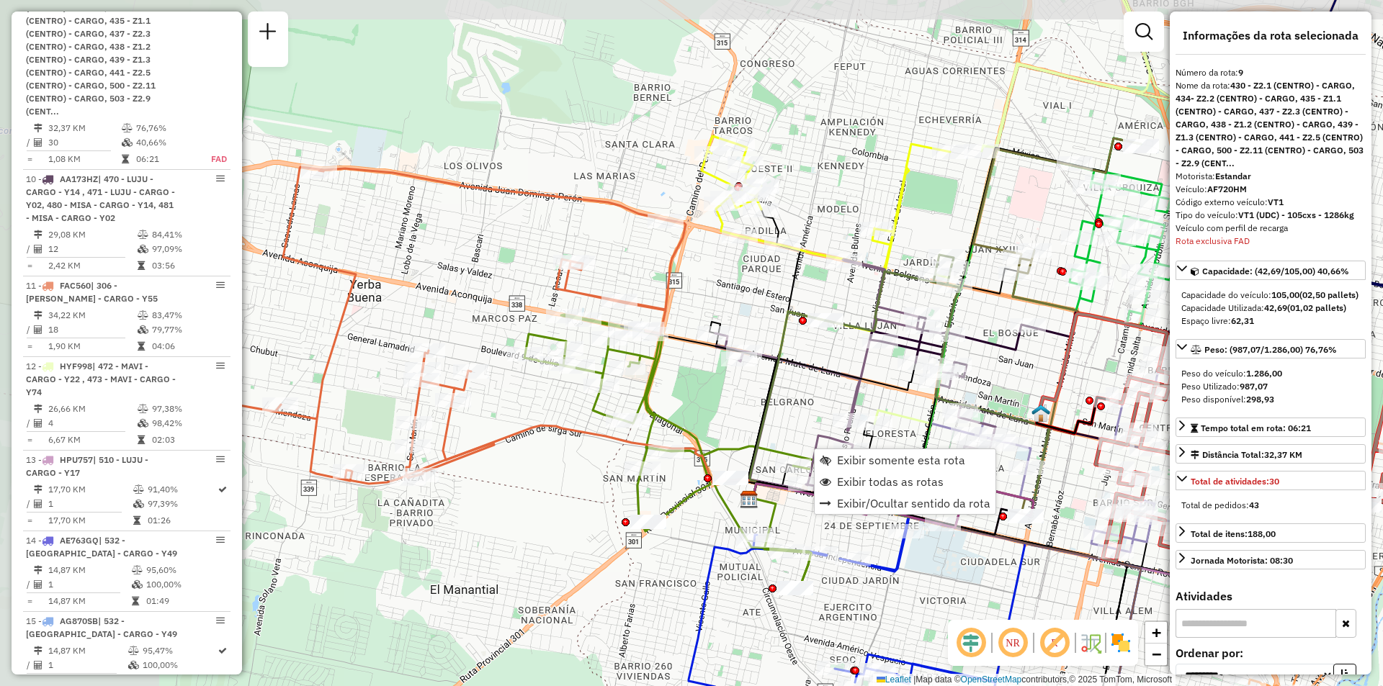
drag, startPoint x: 550, startPoint y: 272, endPoint x: 877, endPoint y: 328, distance: 331.7
click at [877, 328] on icon at bounding box center [937, 385] width 224 height 261
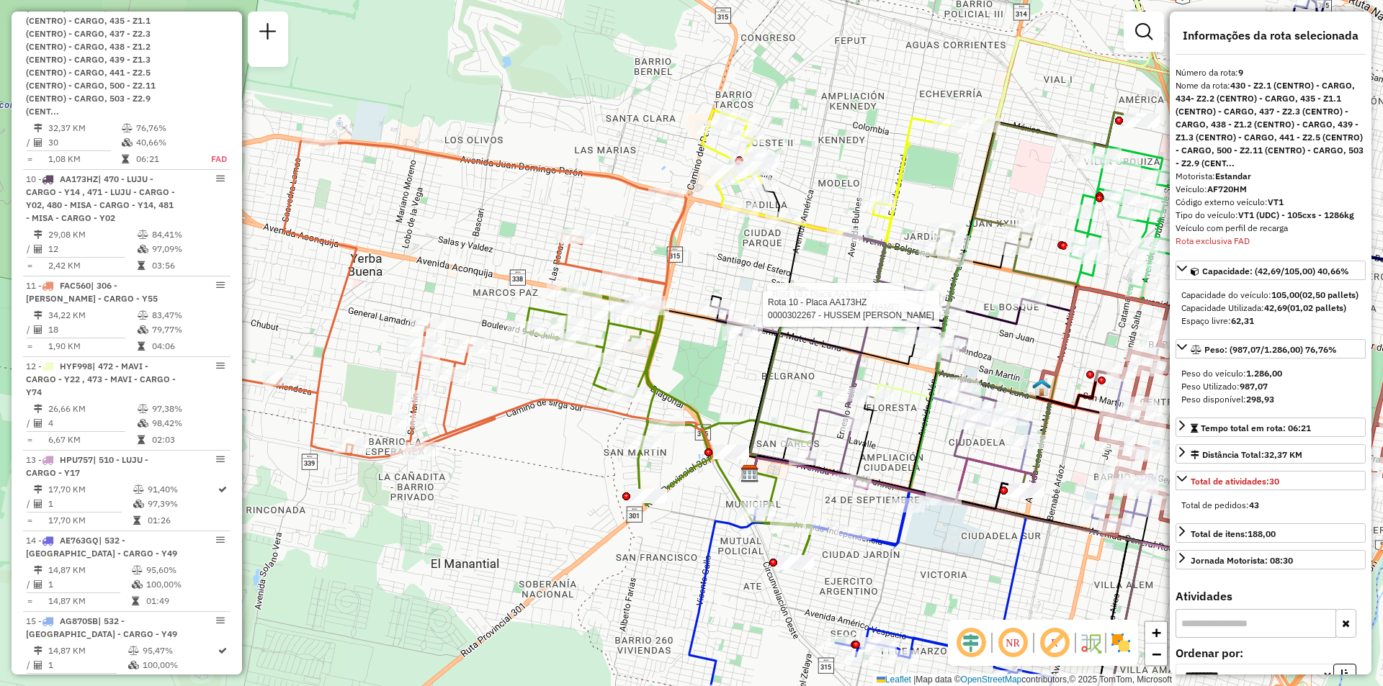
drag, startPoint x: 890, startPoint y: 423, endPoint x: 909, endPoint y: 393, distance: 35.6
click at [909, 393] on icon at bounding box center [1030, 152] width 310 height 493
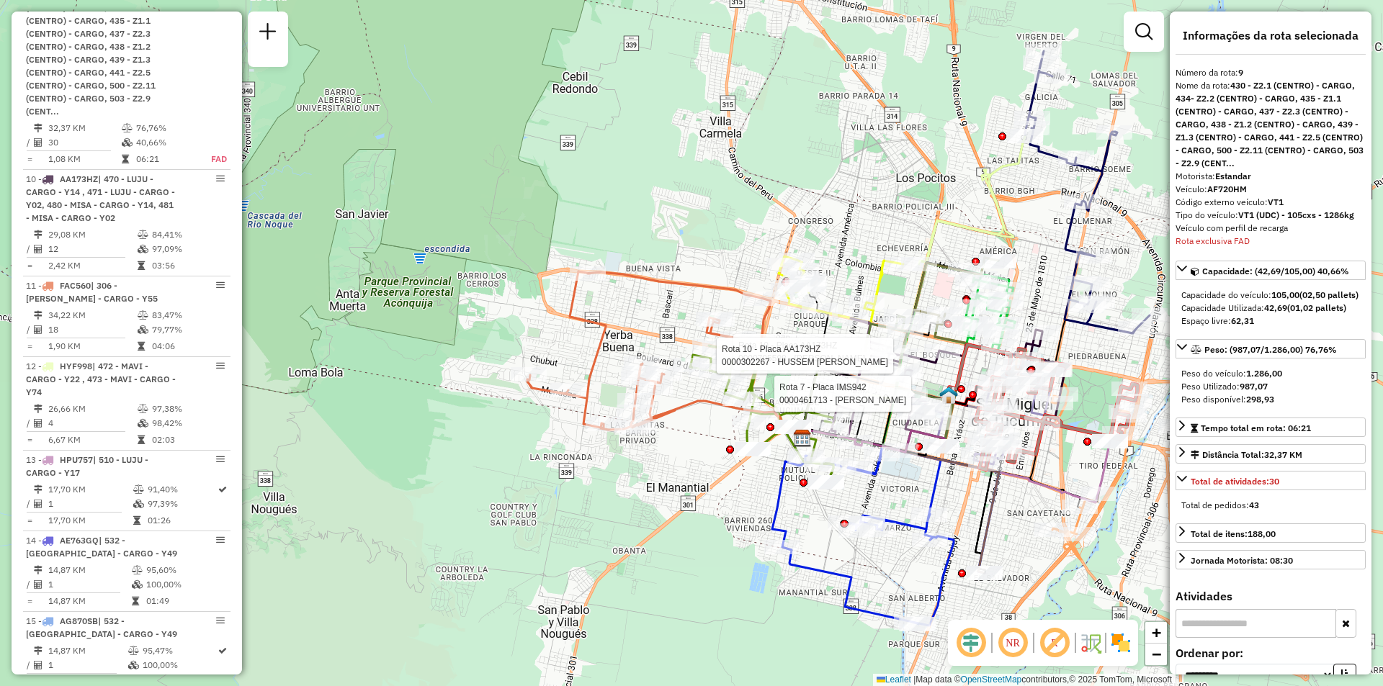
click at [869, 148] on div "Rota 10 - Placa AA173HZ 0000705598 - Cordoba Roberto Jose Rota 10 - Placa AA173…" at bounding box center [691, 343] width 1383 height 686
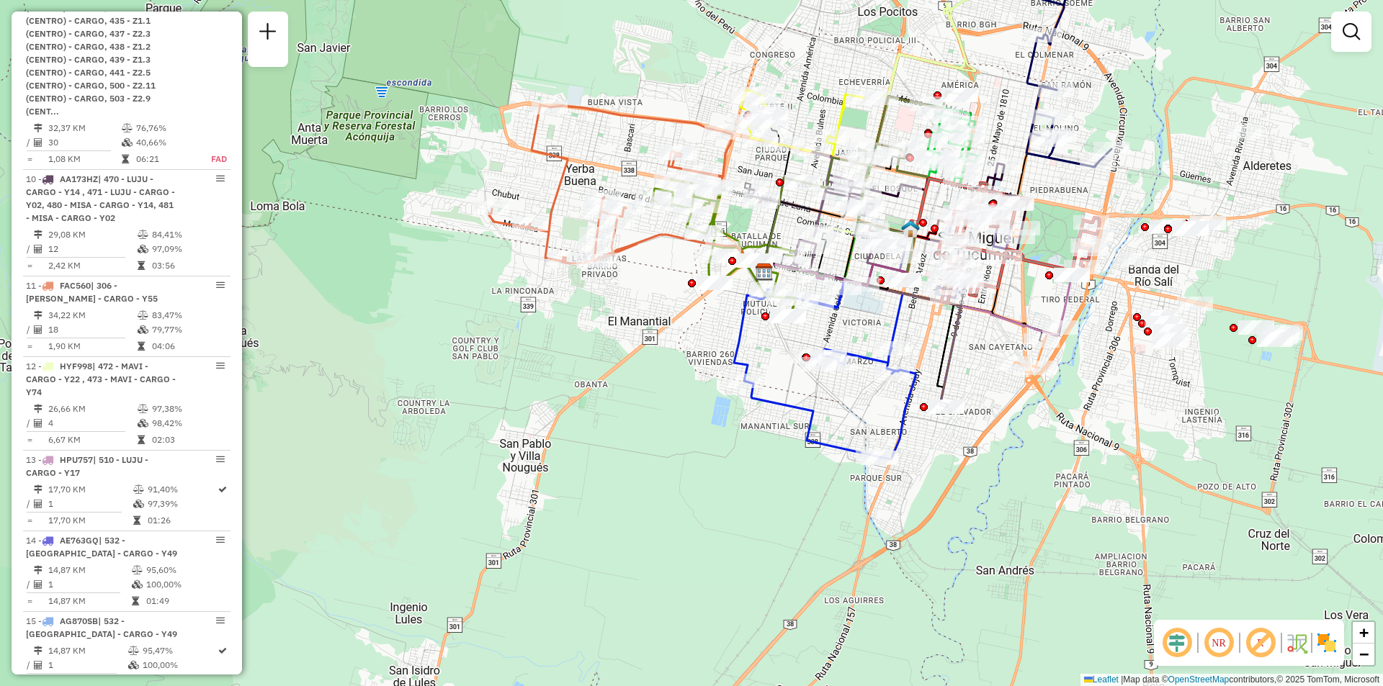
drag, startPoint x: 986, startPoint y: 467, endPoint x: 964, endPoint y: 367, distance: 102.6
click at [964, 367] on div "Janela de atendimento Grade de atendimento Capacidade Transportadoras Veículos …" at bounding box center [691, 343] width 1383 height 686
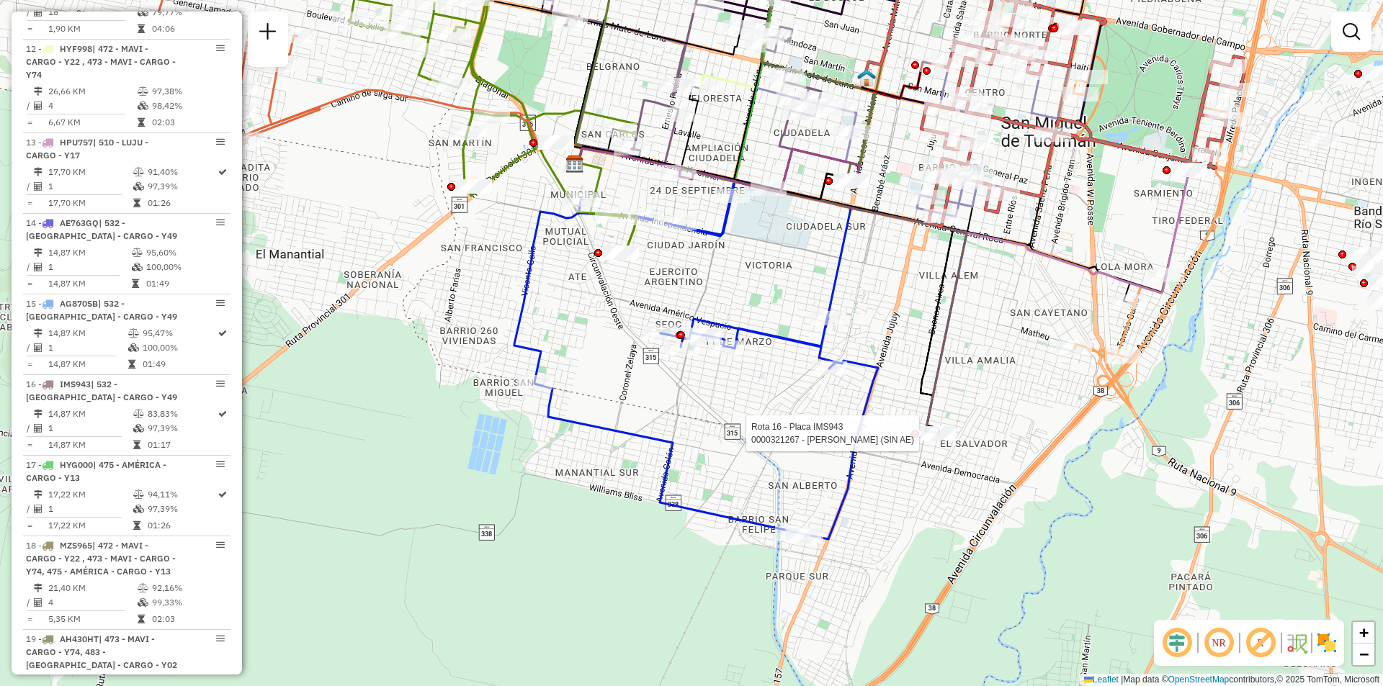
select select "**********"
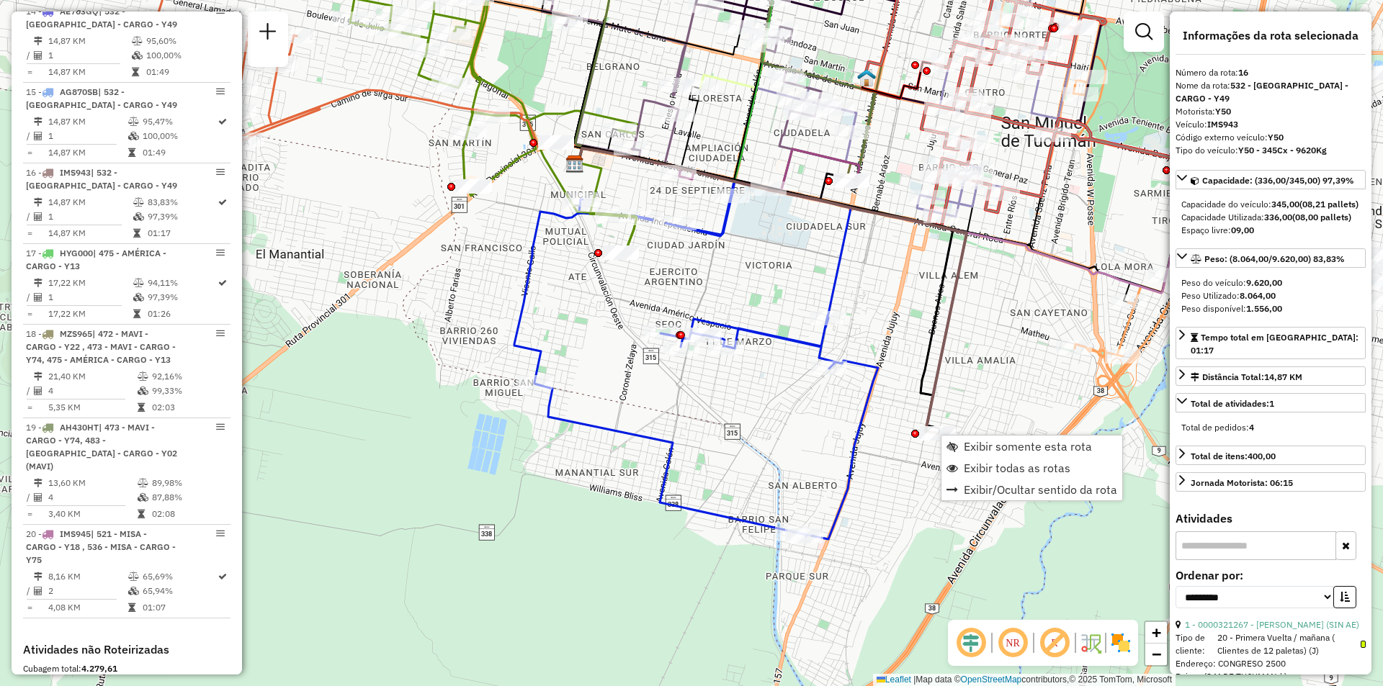
scroll to position [1995, 0]
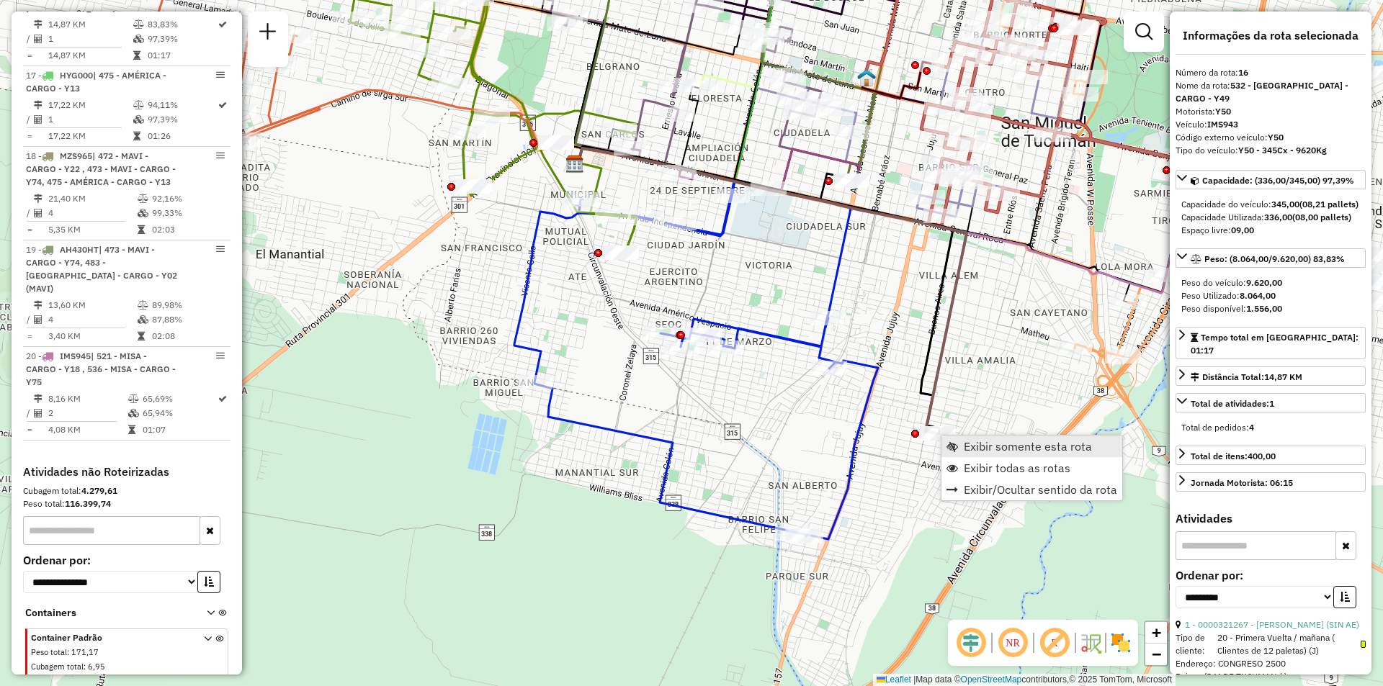
click at [962, 444] on link "Exibir somente esta rota" at bounding box center [1031, 447] width 181 height 22
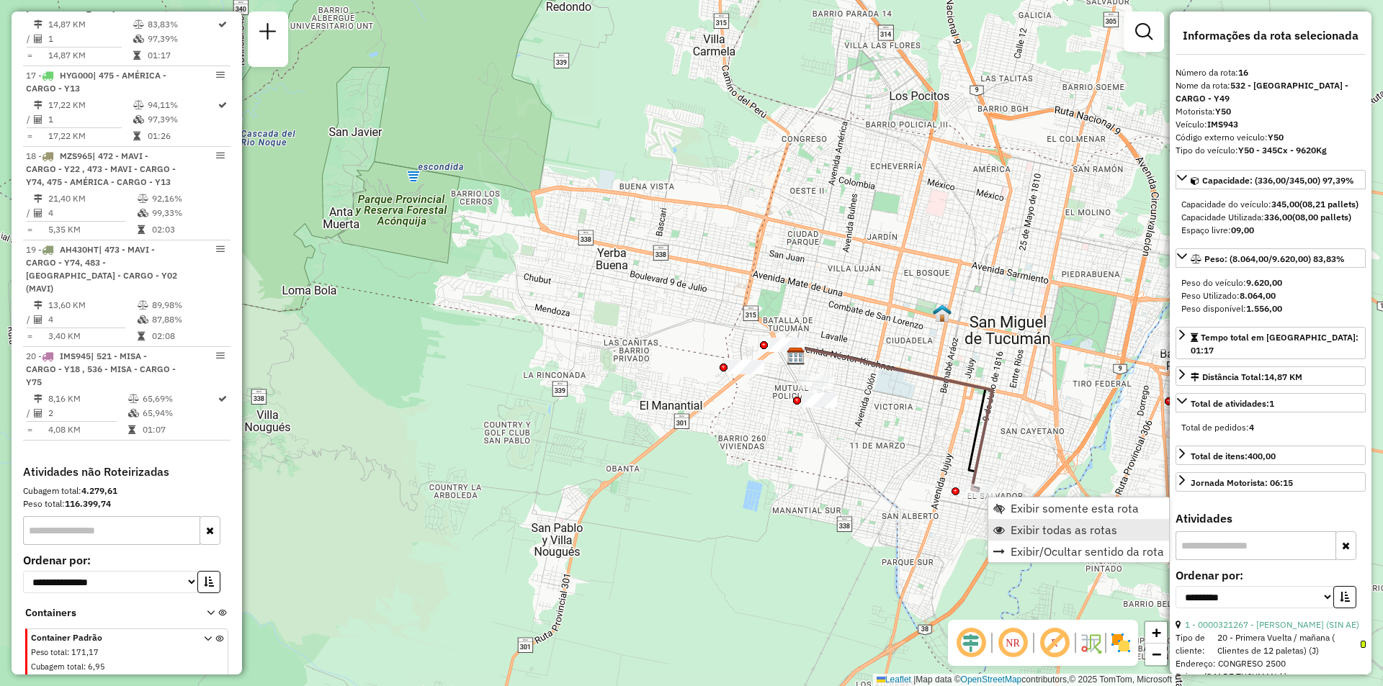
click at [1017, 524] on span "Exibir todas as rotas" at bounding box center [1064, 530] width 107 height 12
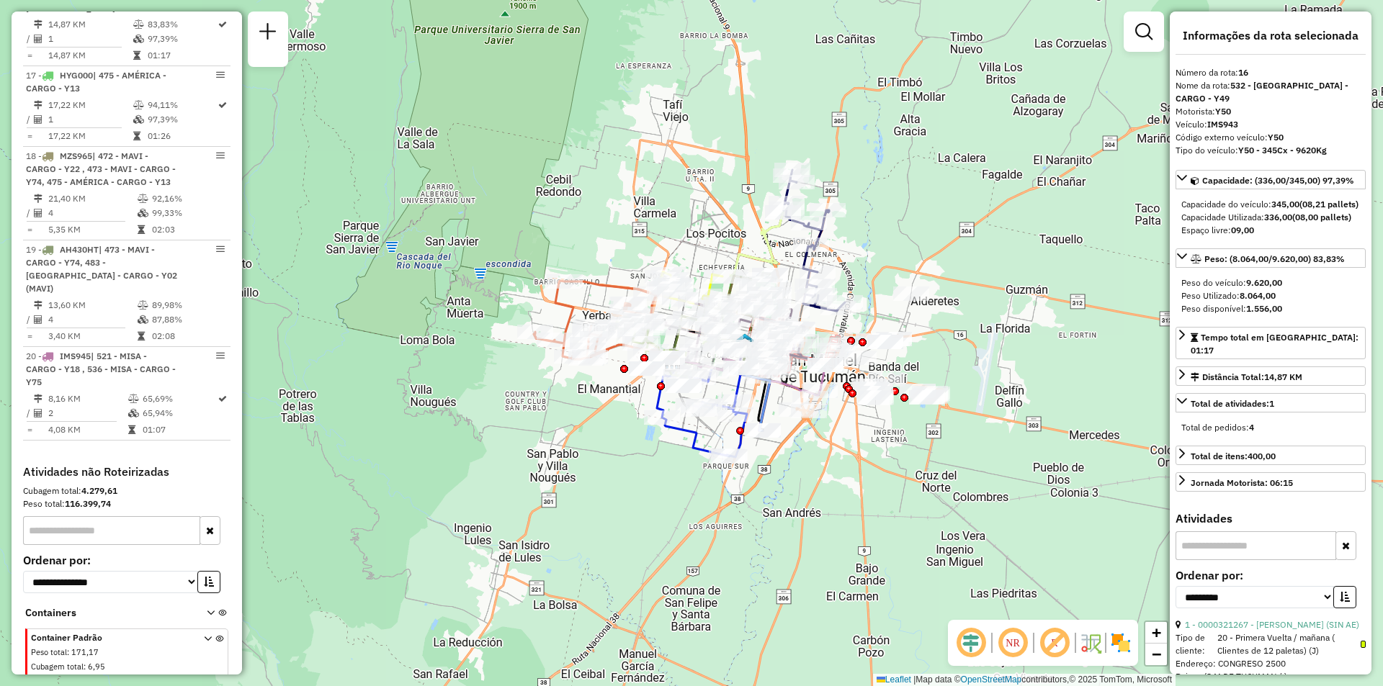
click at [666, 393] on div at bounding box center [684, 386] width 36 height 14
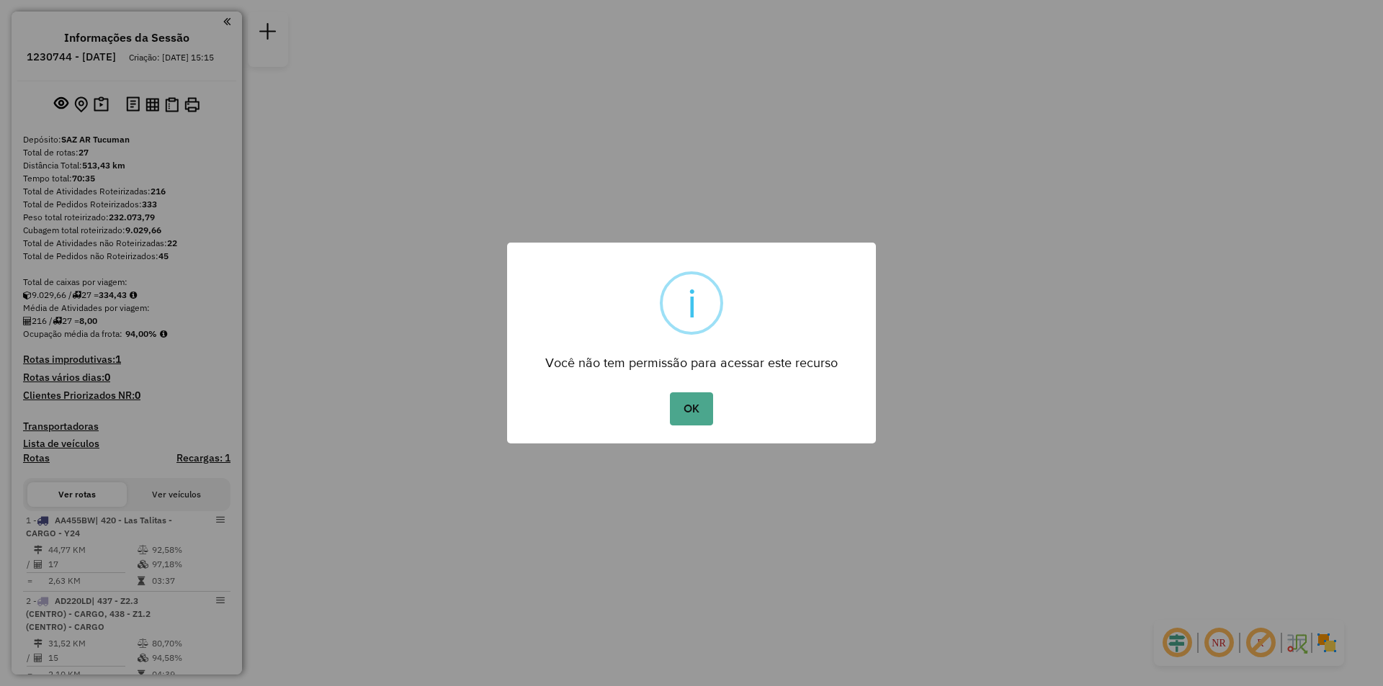
click at [717, 419] on div "OK No Cancel" at bounding box center [691, 409] width 369 height 40
click at [706, 411] on button "OK" at bounding box center [691, 409] width 42 height 33
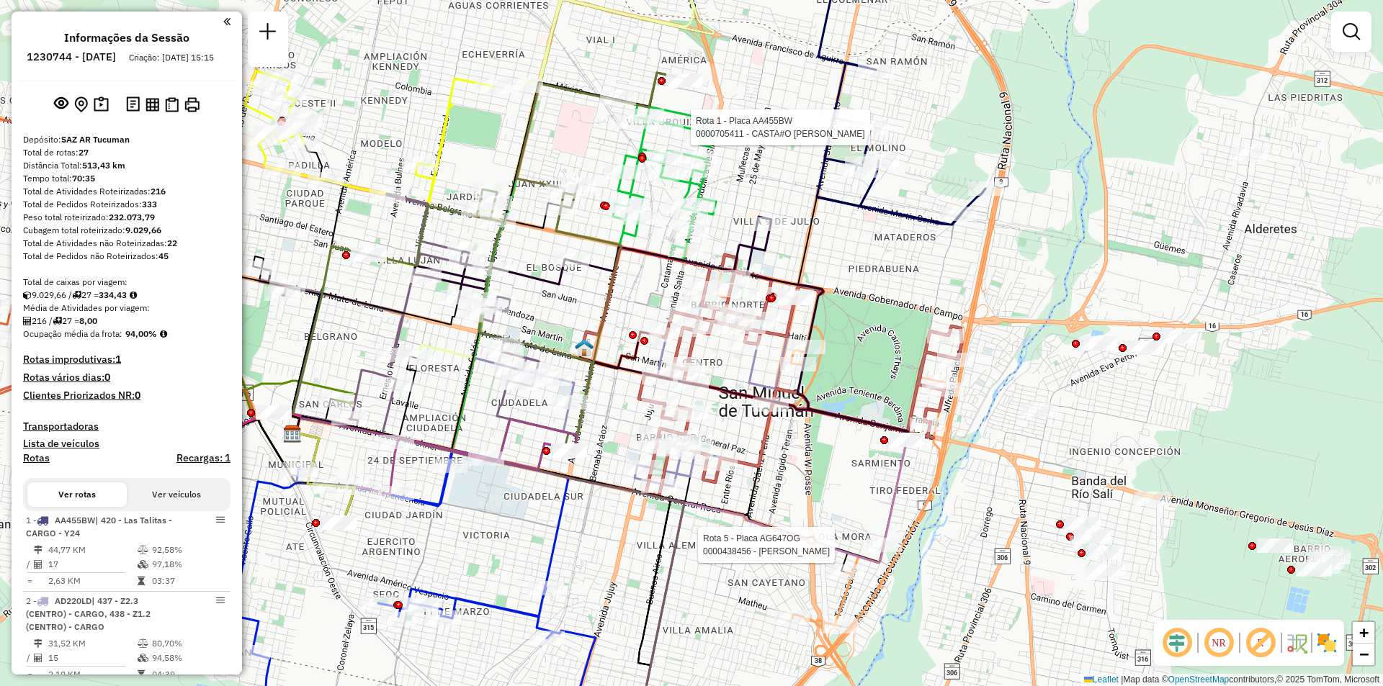
select select "**********"
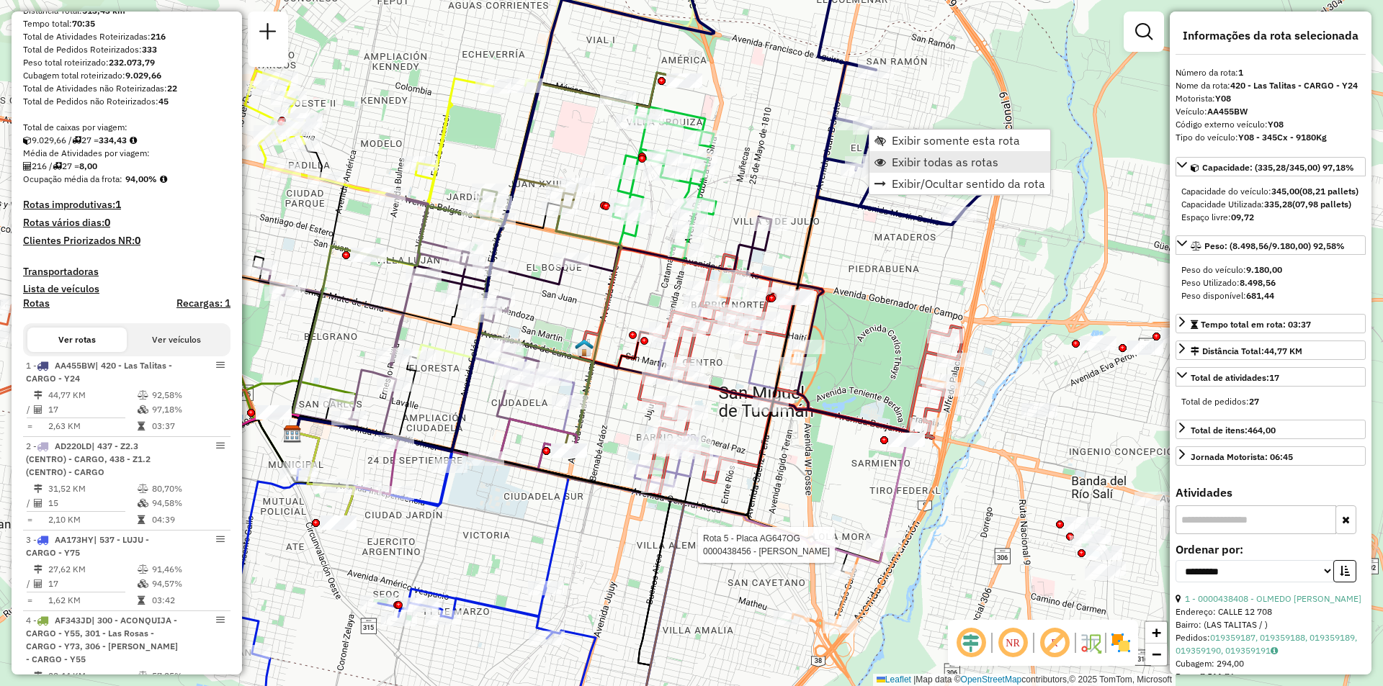
scroll to position [513, 0]
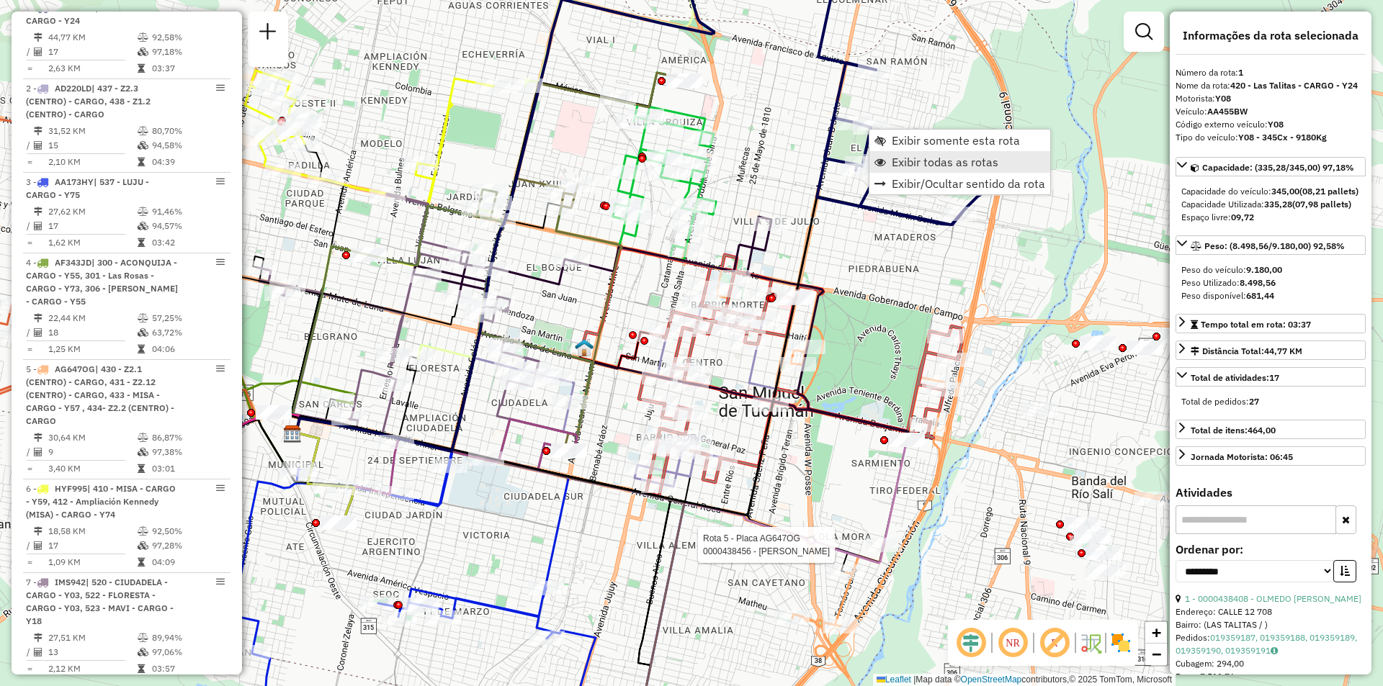
click at [921, 171] on link "Exibir todas as rotas" at bounding box center [959, 162] width 181 height 22
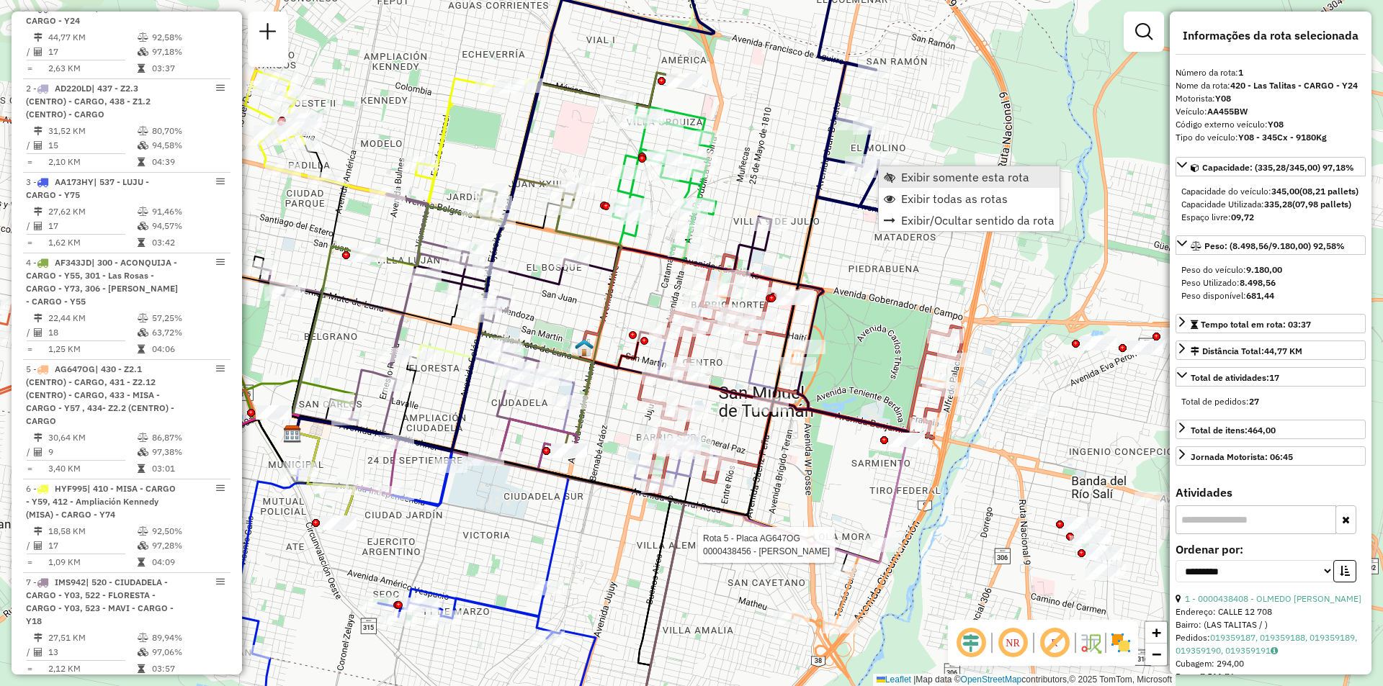
click at [895, 174] on link "Exibir somente esta rota" at bounding box center [969, 177] width 181 height 22
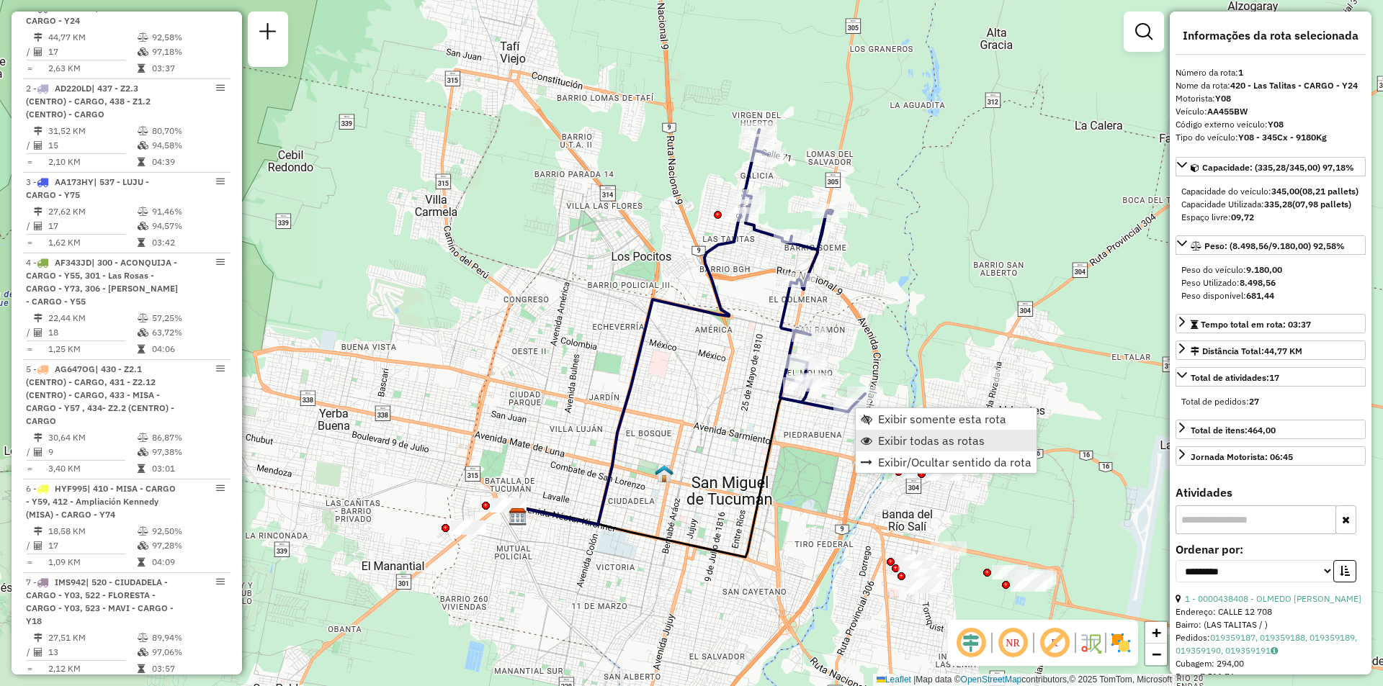
click at [913, 435] on span "Exibir todas as rotas" at bounding box center [931, 441] width 107 height 12
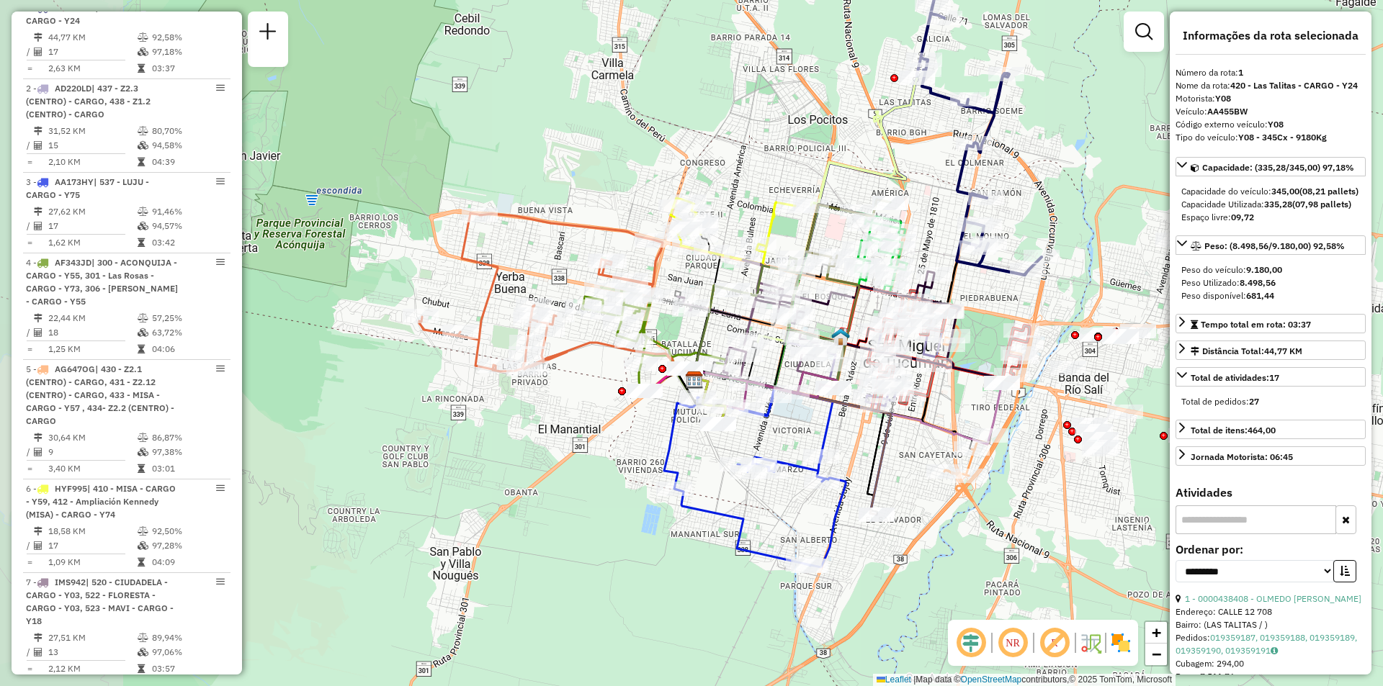
drag, startPoint x: 676, startPoint y: 502, endPoint x: 853, endPoint y: 364, distance: 223.8
click at [853, 364] on div "Rota 2 - Placa AD220LD 0000300571 - CARRAZANA LUIS CRISTIAN Rota 9 - Placa AF72…" at bounding box center [691, 343] width 1383 height 686
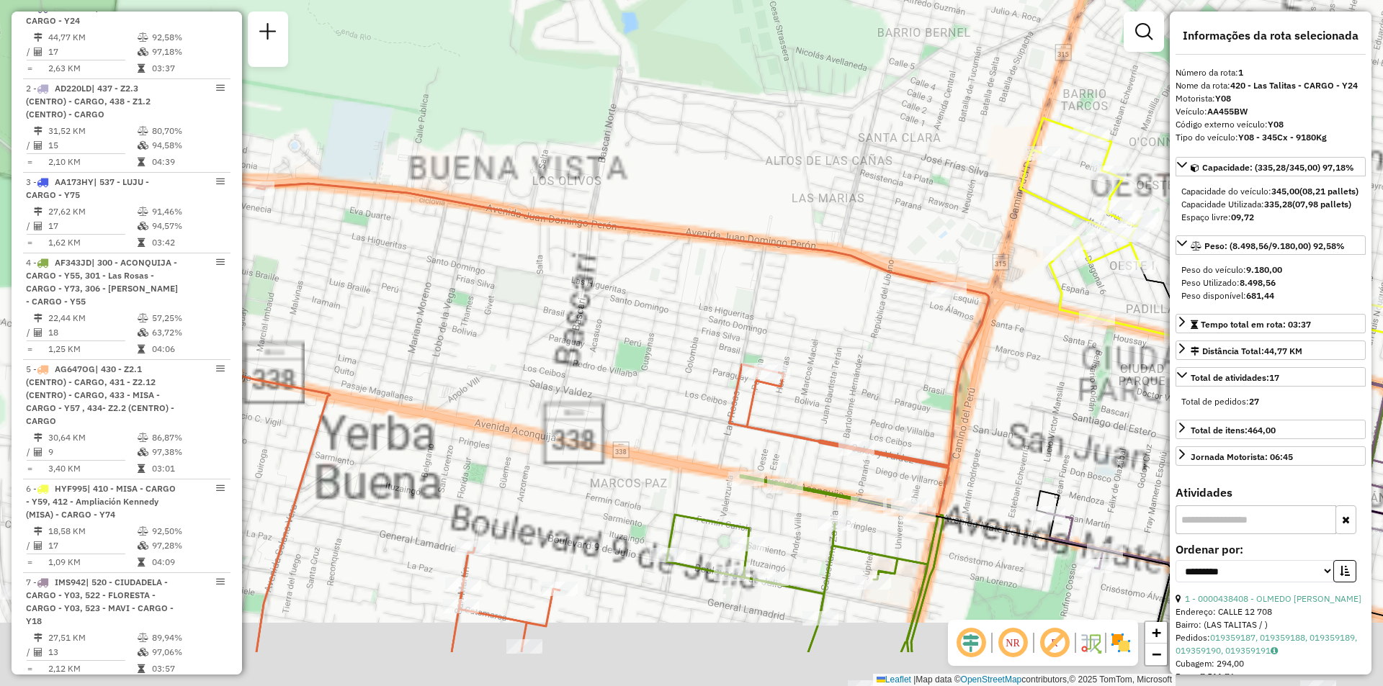
drag, startPoint x: 739, startPoint y: 168, endPoint x: 787, endPoint y: 89, distance: 92.2
click at [794, 27] on div "Rota 9 - Placa AF720HM 0000468857 - EMPRENDIMIENTOS Rota 9 - Placa AF720HM 0000…" at bounding box center [691, 343] width 1383 height 686
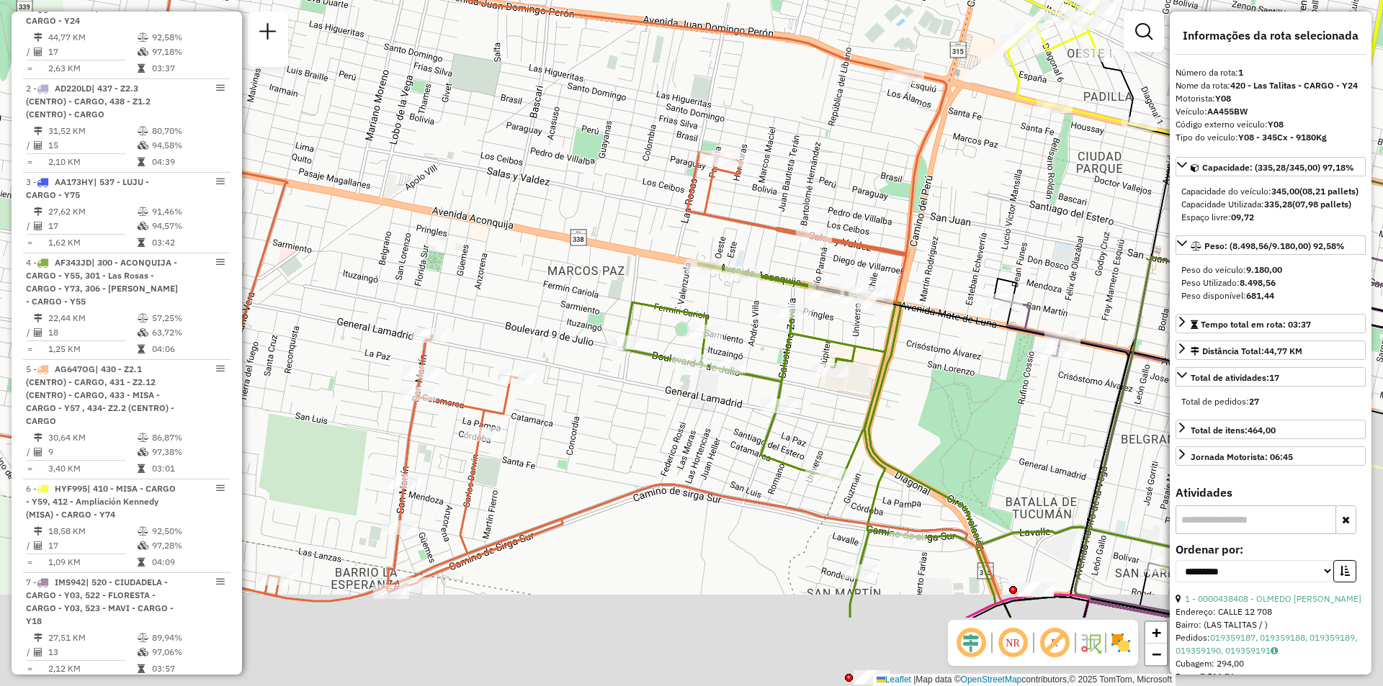
drag, startPoint x: 855, startPoint y: 266, endPoint x: 684, endPoint y: -61, distance: 369.2
click at [684, 0] on html "Aguarde... Pop-up bloqueado! Seu navegador bloqueou automáticamente a abertura …" at bounding box center [691, 343] width 1383 height 686
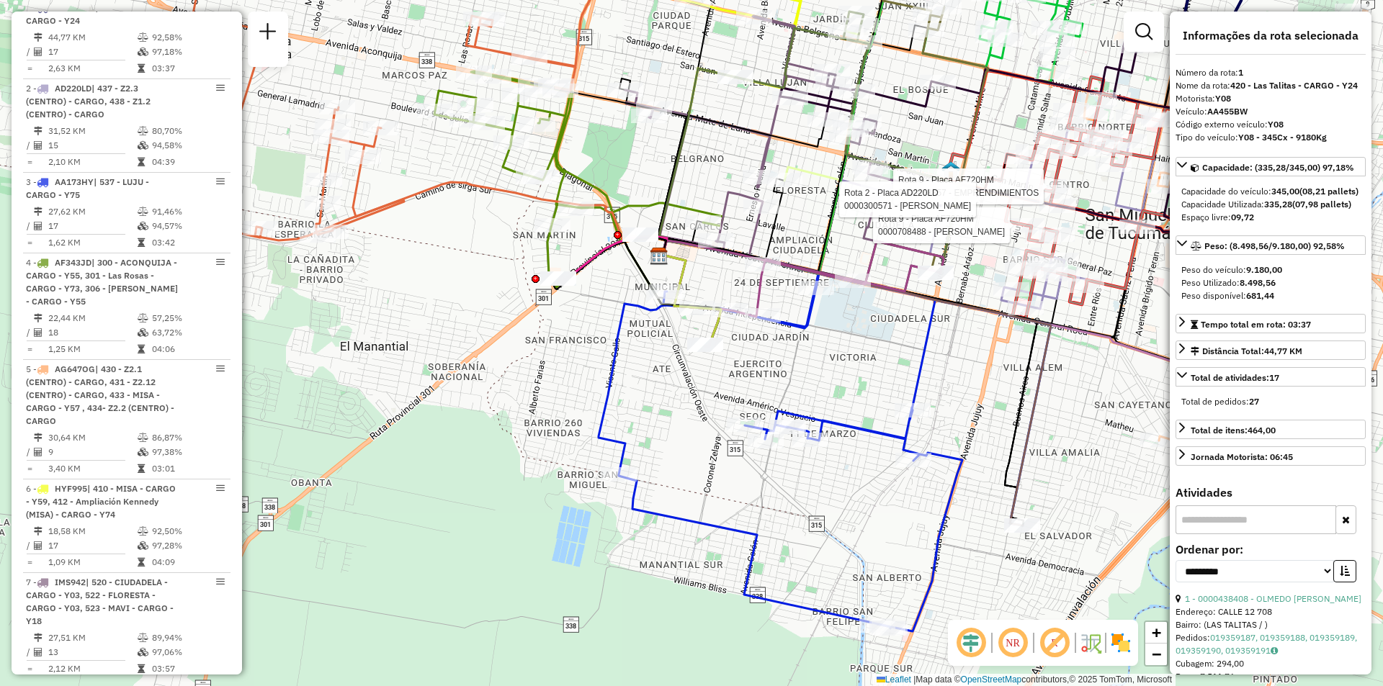
drag, startPoint x: 655, startPoint y: 364, endPoint x: 499, endPoint y: 315, distance: 163.8
click at [493, 320] on div "Rota 9 - Placa AF720HM 0000468857 - EMPRENDIMIENTOS Rota 9 - Placa AF720HM 0000…" at bounding box center [691, 343] width 1383 height 686
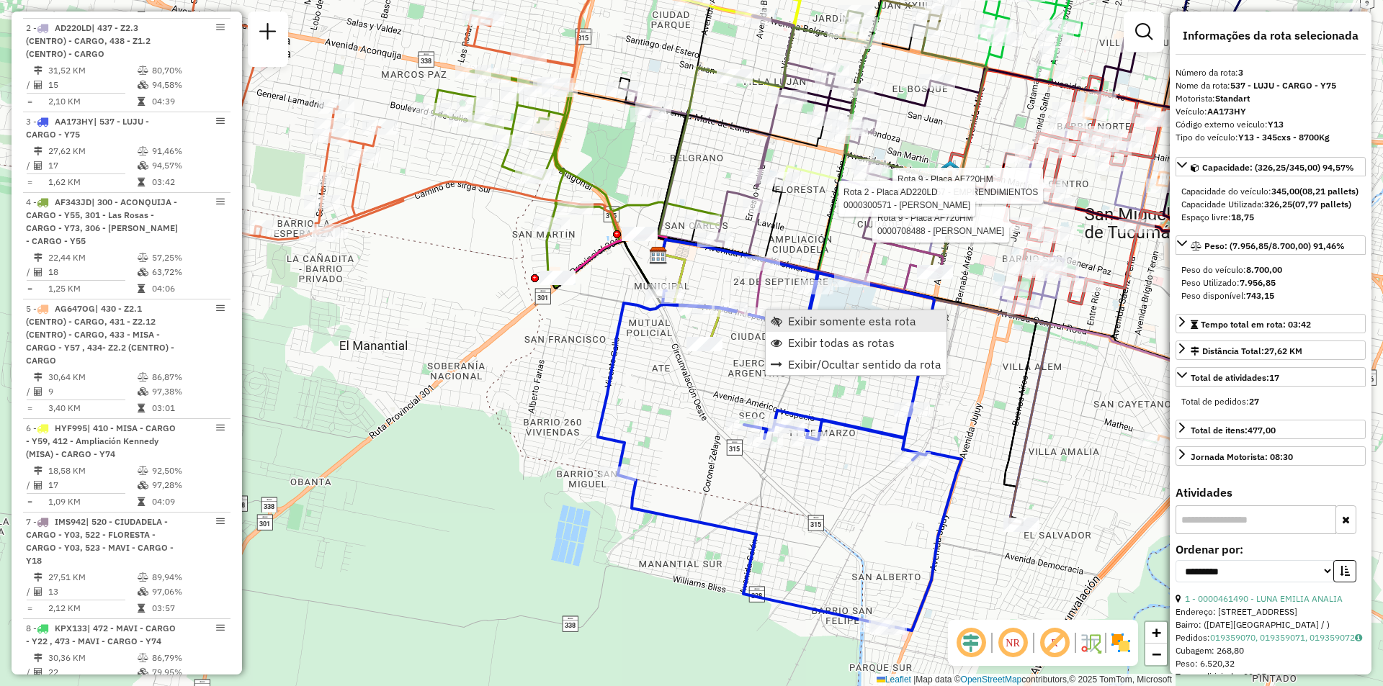
scroll to position [687, 0]
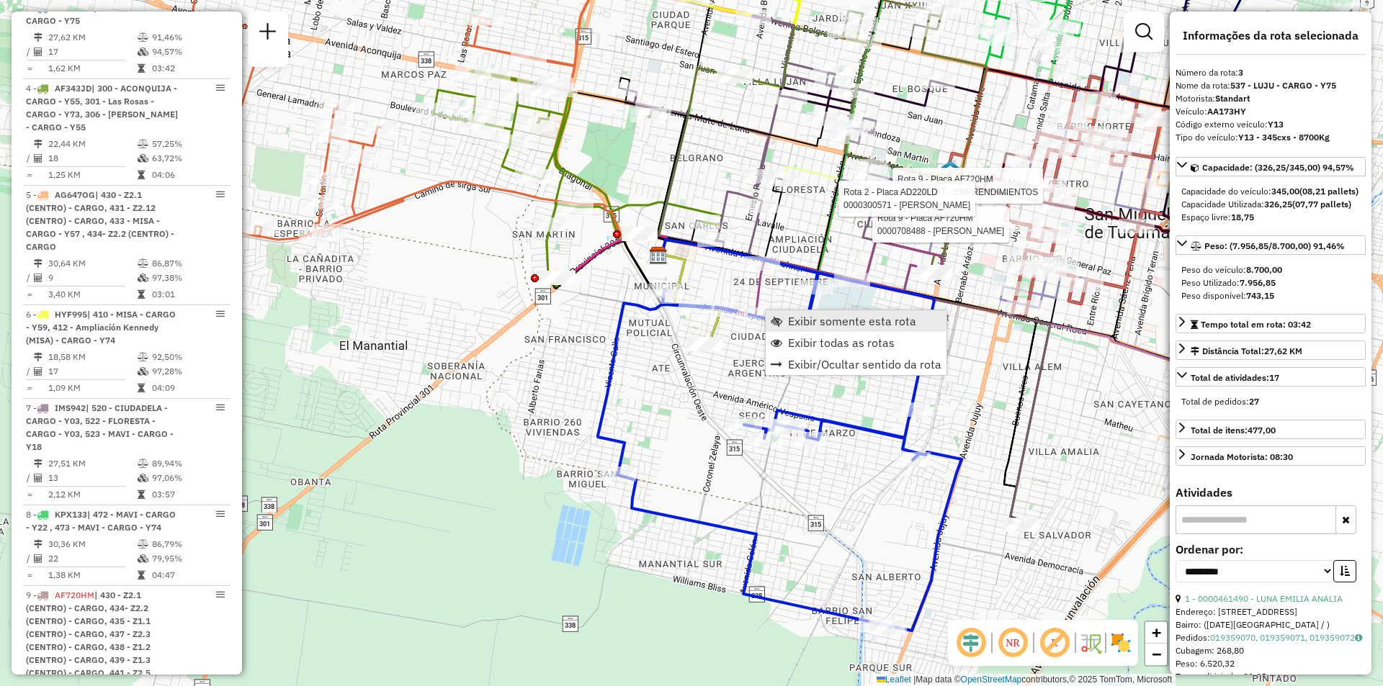
click at [784, 323] on link "Exibir somente esta rota" at bounding box center [856, 321] width 181 height 22
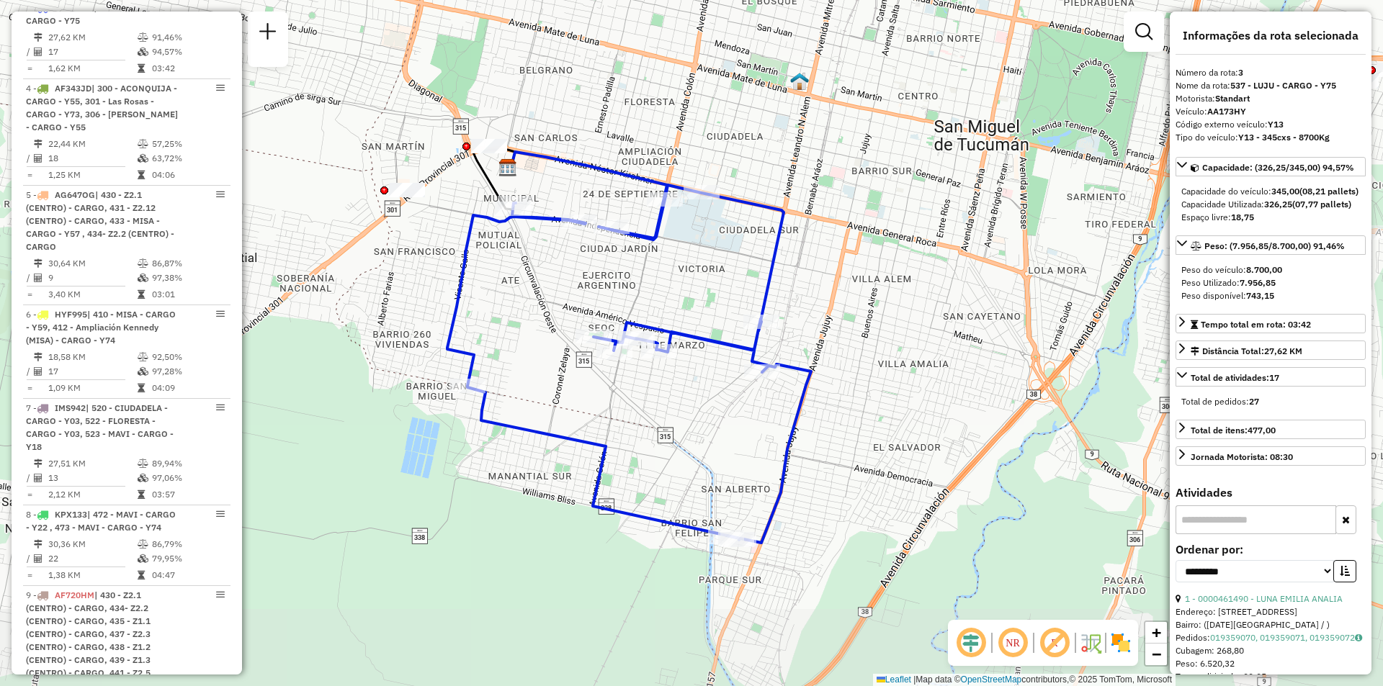
drag, startPoint x: 869, startPoint y: 431, endPoint x: 857, endPoint y: 426, distance: 12.6
click at [857, 429] on div "Janela de atendimento Grade de atendimento Capacidade Transportadoras Veículos …" at bounding box center [691, 343] width 1383 height 686
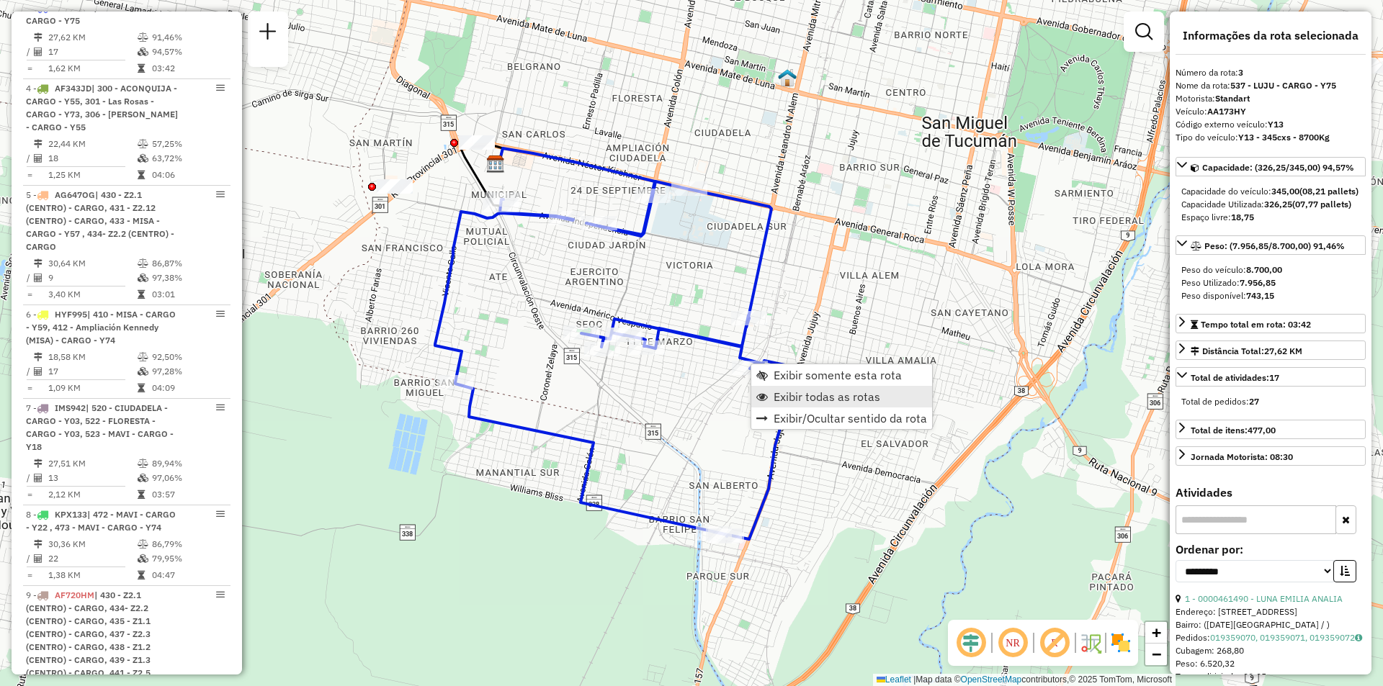
click at [773, 397] on link "Exibir todas as rotas" at bounding box center [841, 397] width 181 height 22
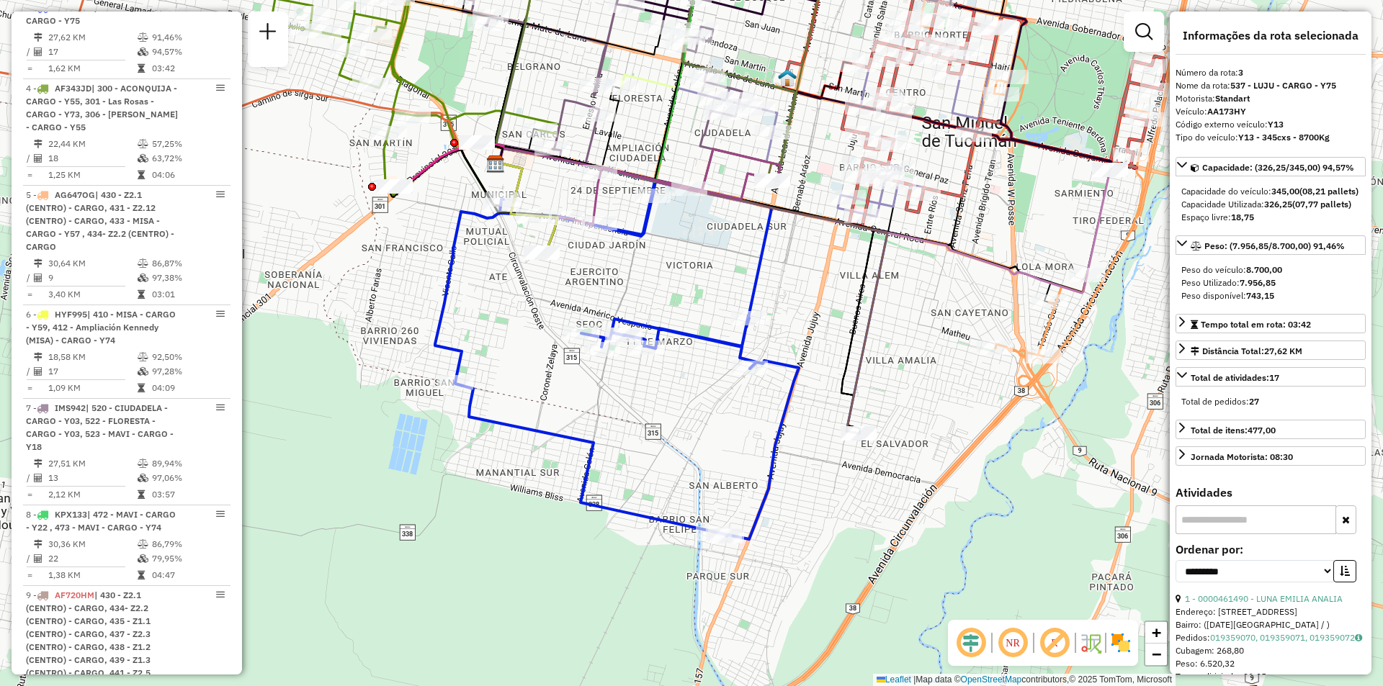
drag, startPoint x: 658, startPoint y: 310, endPoint x: 658, endPoint y: 319, distance: 9.4
click at [658, 319] on div "Rota 3 - Placa AA173HY 0000705414 - GONZALEZ MARIO RUBEN Janela de atendimento …" at bounding box center [691, 343] width 1383 height 686
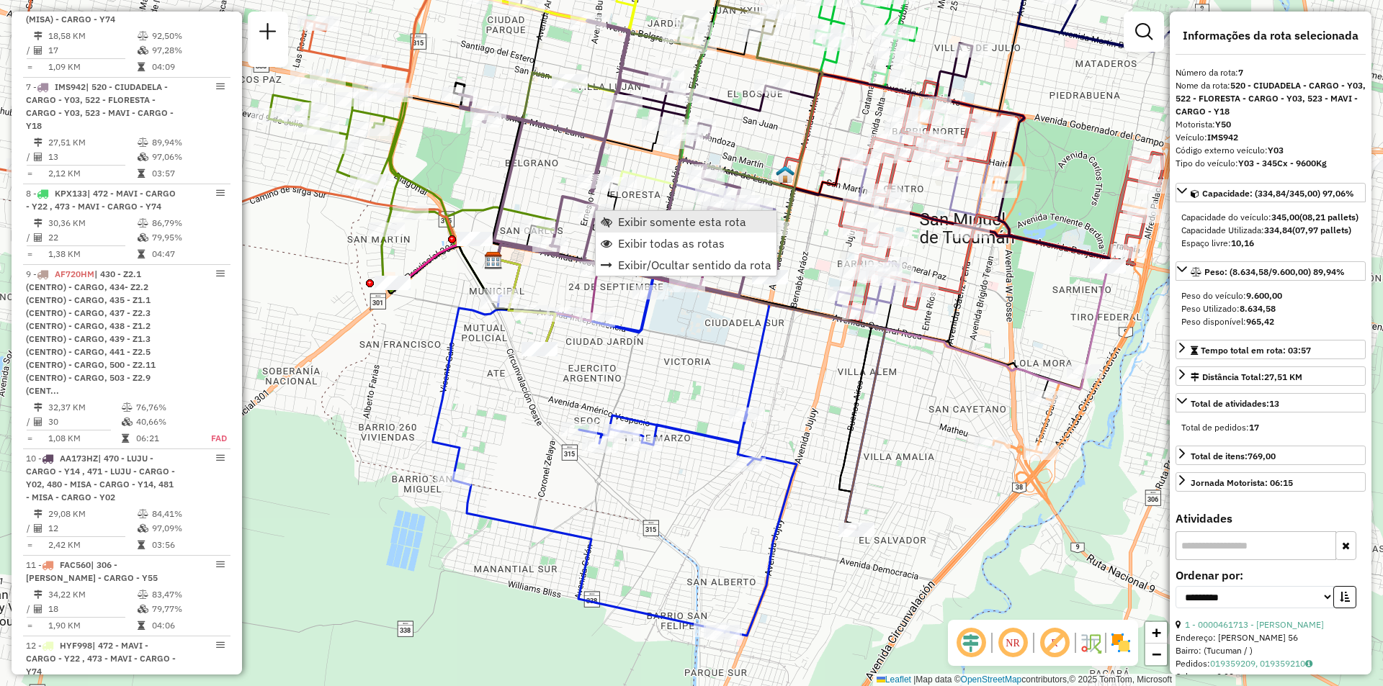
scroll to position [1088, 0]
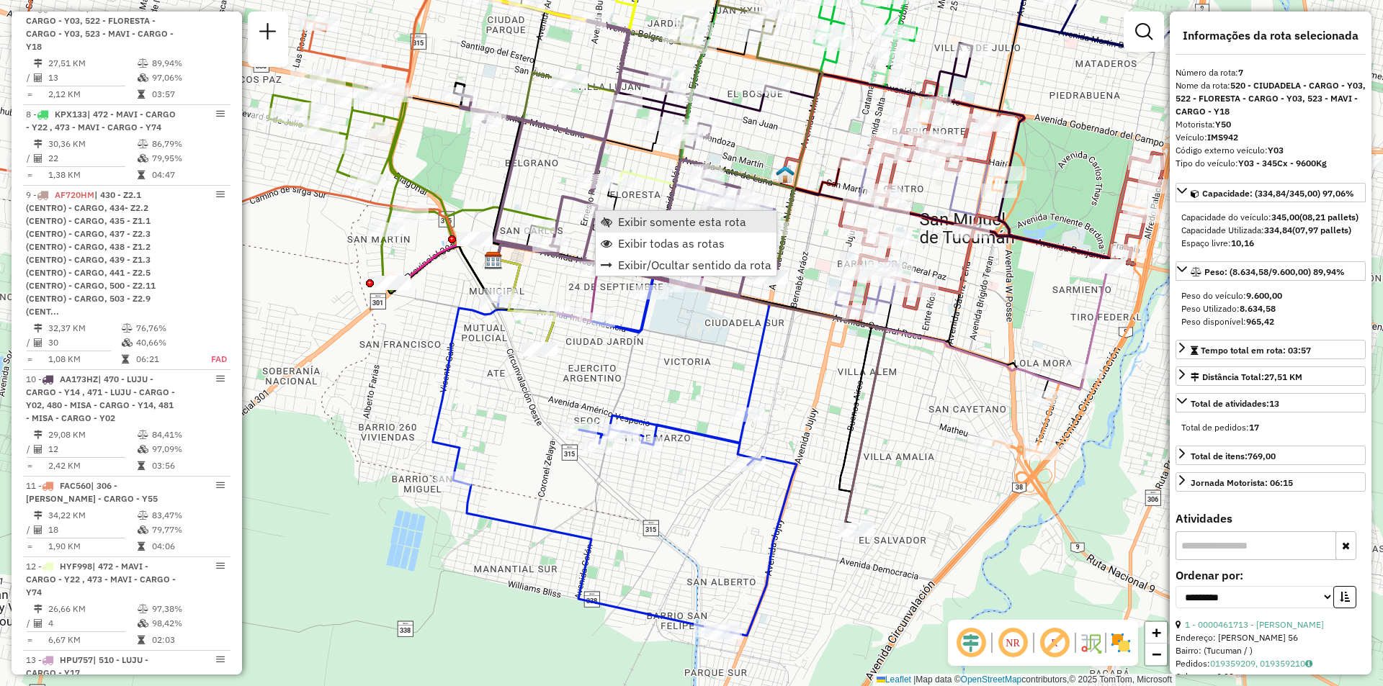
click at [612, 219] on link "Exibir somente esta rota" at bounding box center [686, 222] width 181 height 22
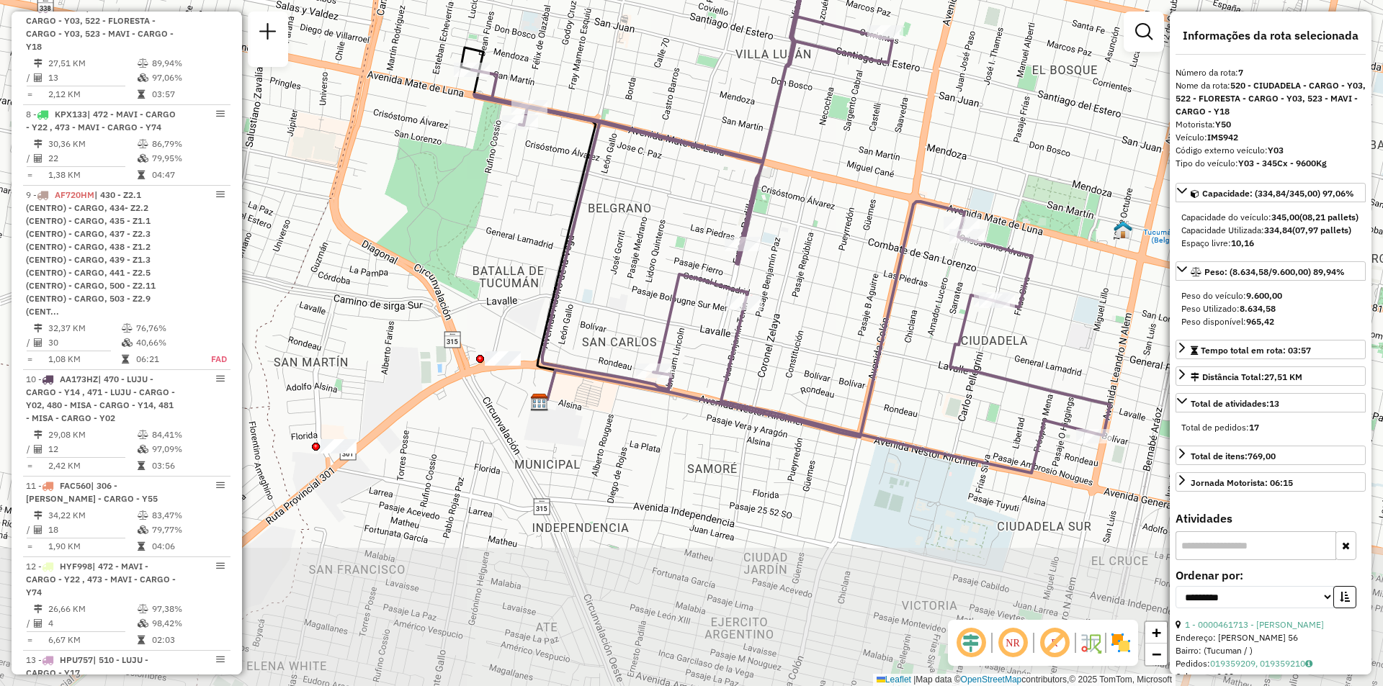
drag, startPoint x: 708, startPoint y: 276, endPoint x: 733, endPoint y: 251, distance: 35.1
click at [744, 221] on icon at bounding box center [791, 197] width 638 height 551
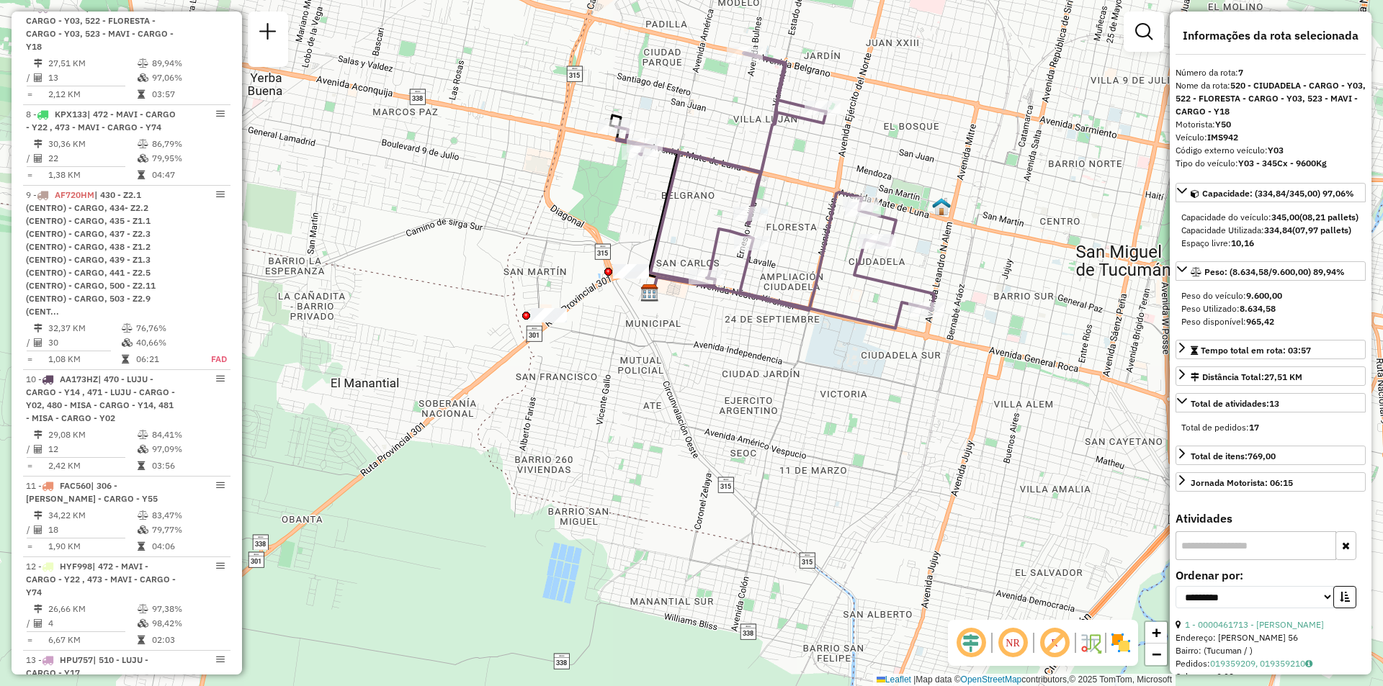
drag, startPoint x: 796, startPoint y: 281, endPoint x: 702, endPoint y: 282, distance: 94.4
click at [702, 282] on div "Janela de atendimento Grade de atendimento Capacidade Transportadoras Veículos …" at bounding box center [691, 343] width 1383 height 686
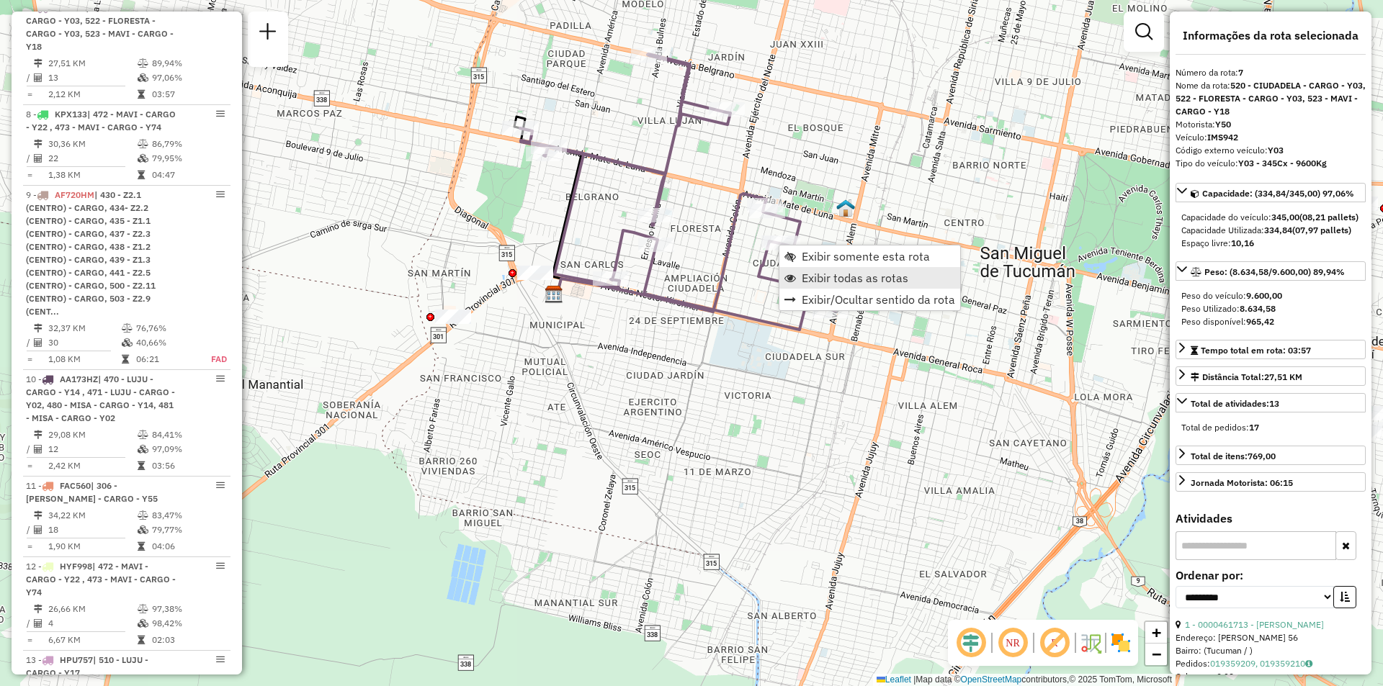
click at [807, 277] on span "Exibir todas as rotas" at bounding box center [855, 278] width 107 height 12
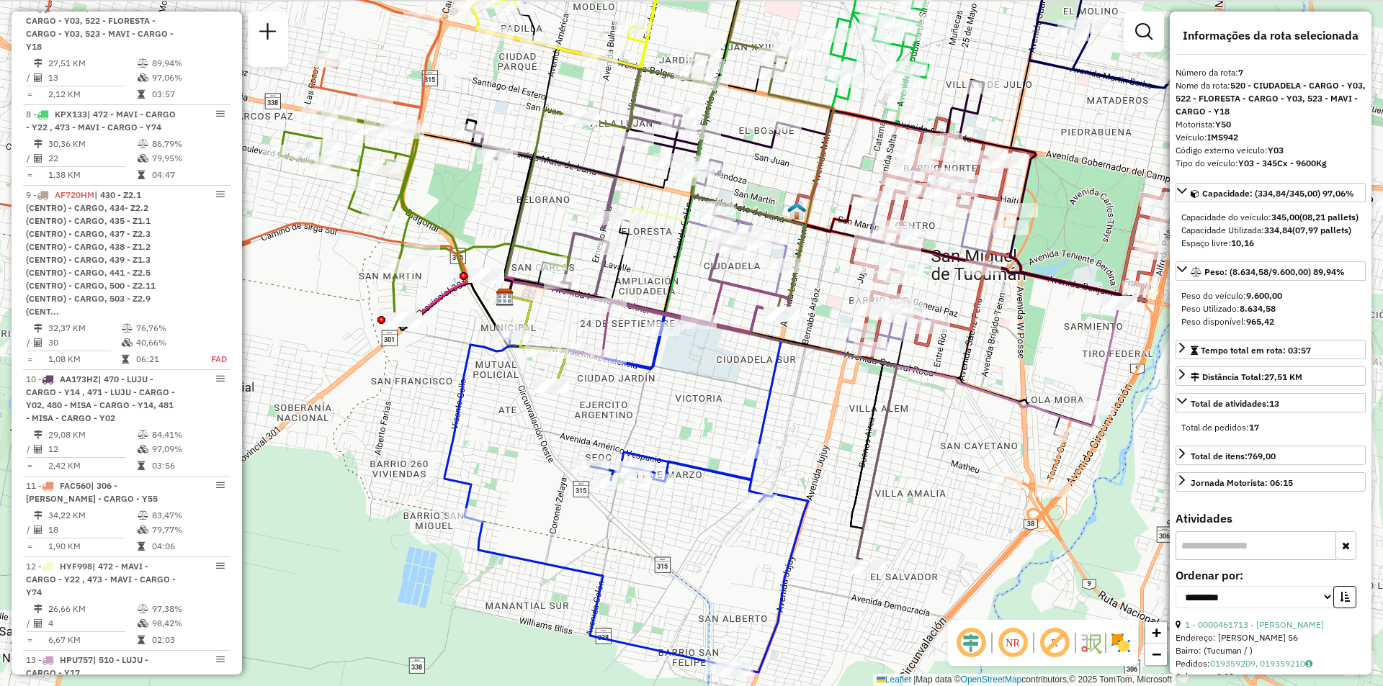
click at [810, 369] on div "Janela de atendimento Grade de atendimento Capacidade Transportadoras Veículos …" at bounding box center [691, 343] width 1383 height 686
click at [720, 227] on span "Exibir somente esta rota" at bounding box center [725, 229] width 12 height 12
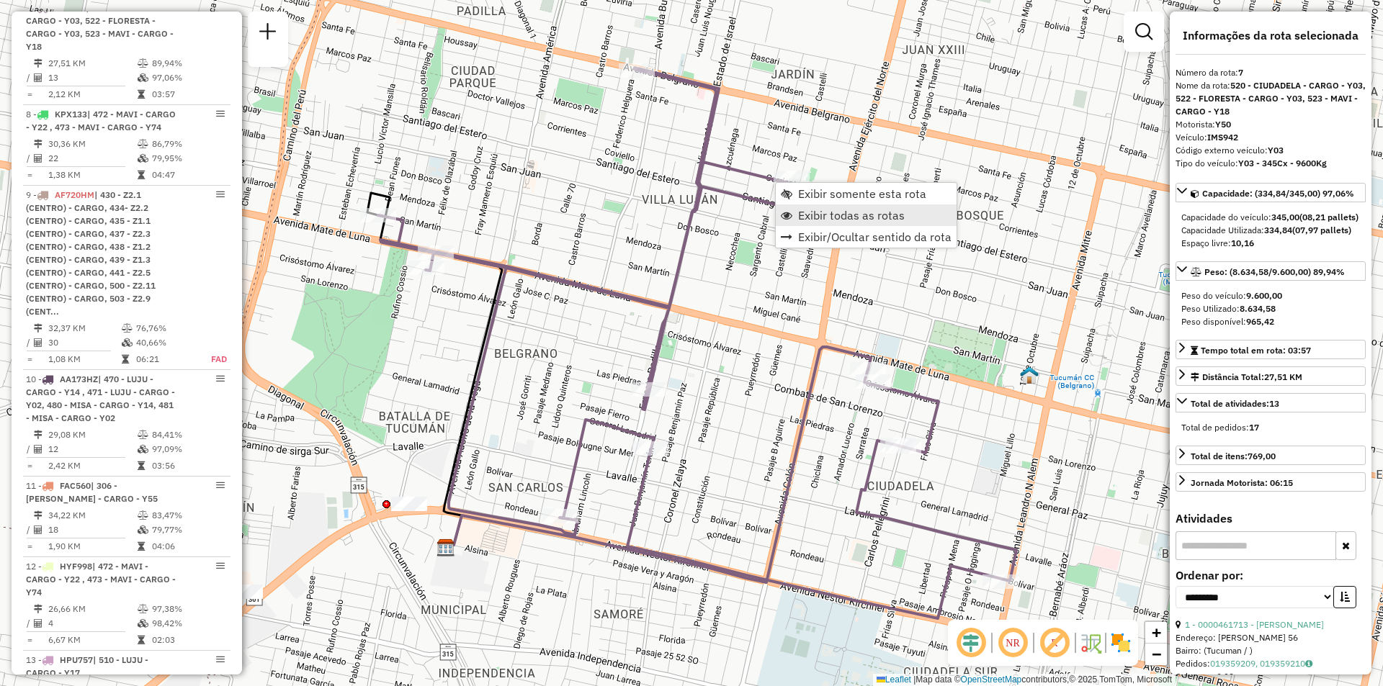
click at [812, 213] on span "Exibir todas as rotas" at bounding box center [851, 216] width 107 height 12
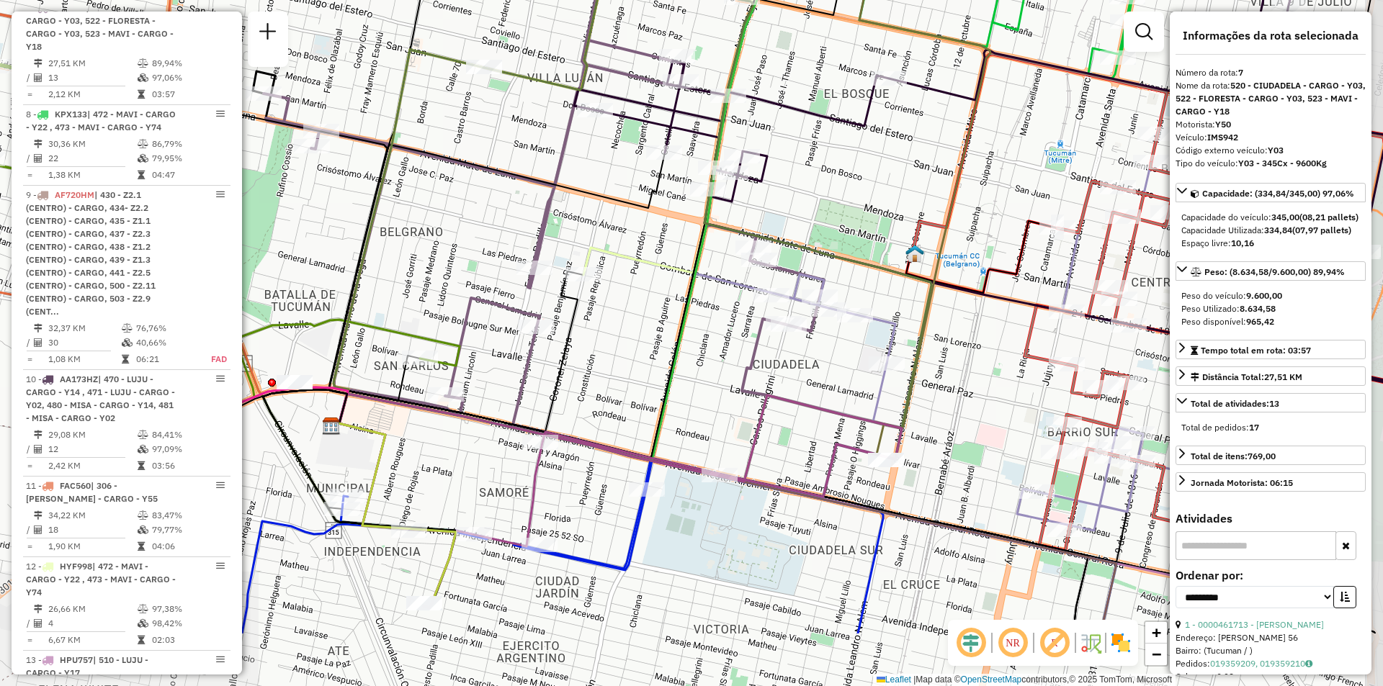
drag, startPoint x: 951, startPoint y: 373, endPoint x: 833, endPoint y: 251, distance: 170.1
click at [833, 251] on icon at bounding box center [707, 198] width 447 height 522
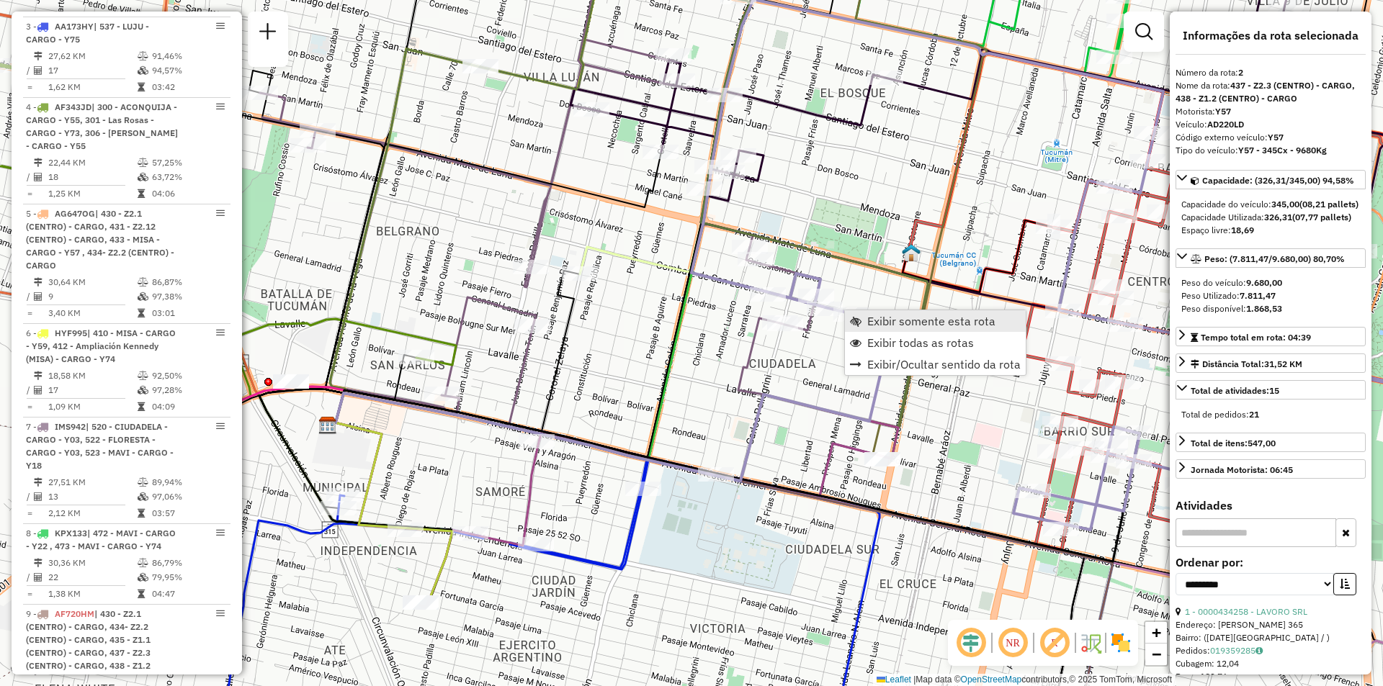
scroll to position [593, 0]
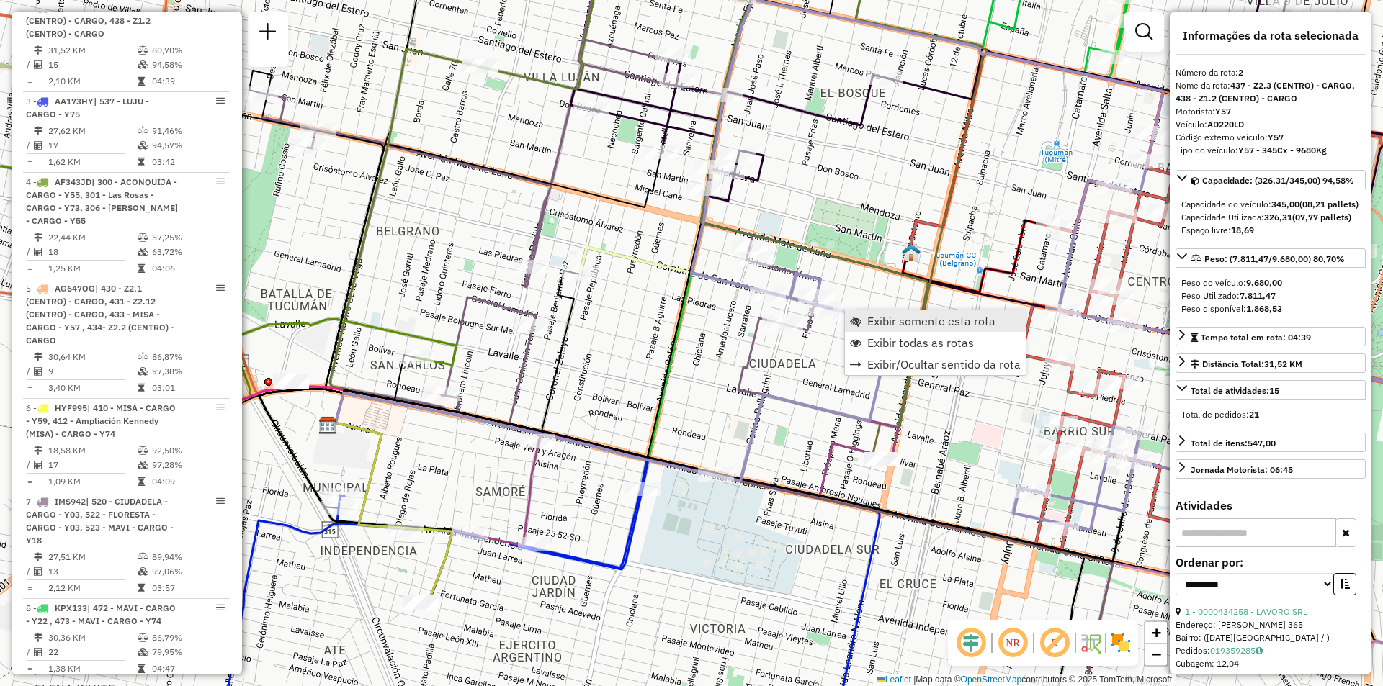
click at [877, 313] on link "Exibir somente esta rota" at bounding box center [935, 321] width 181 height 22
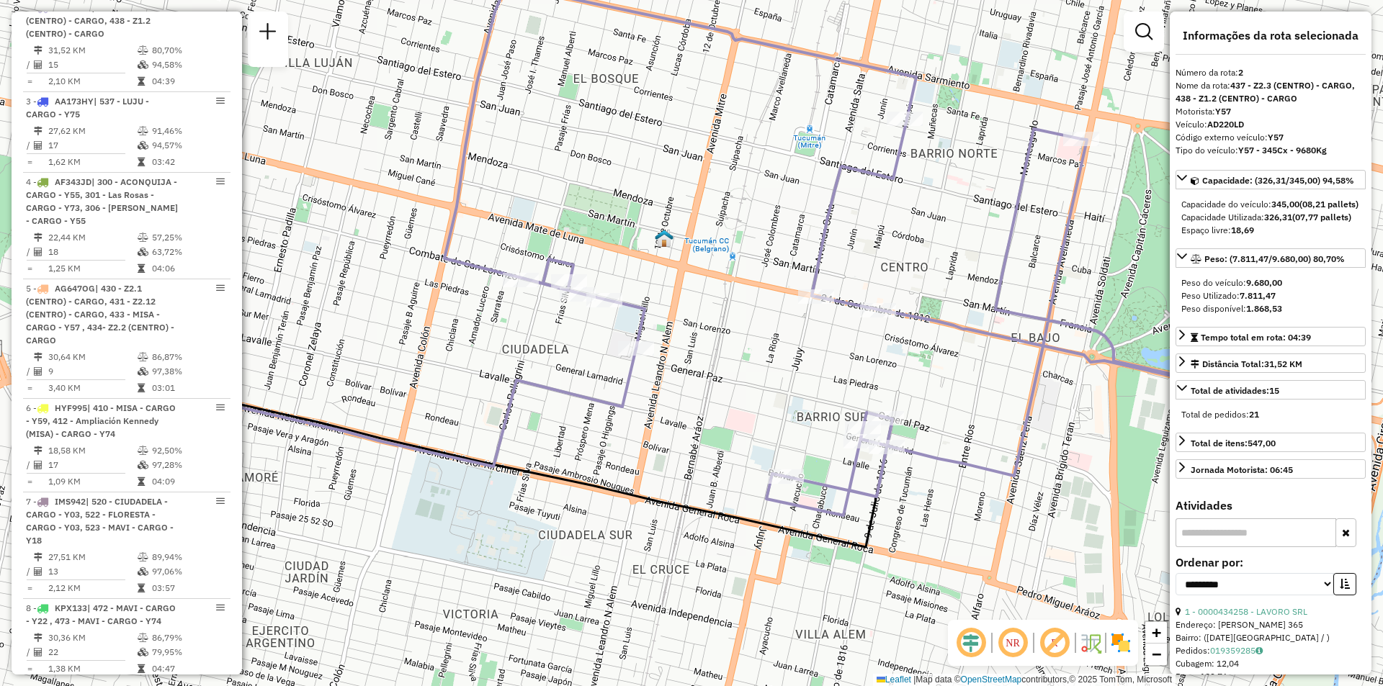
drag, startPoint x: 908, startPoint y: 350, endPoint x: 917, endPoint y: 225, distance: 125.6
click at [918, 225] on div "Janela de atendimento Grade de atendimento Capacidade Transportadoras Veículos …" at bounding box center [691, 343] width 1383 height 686
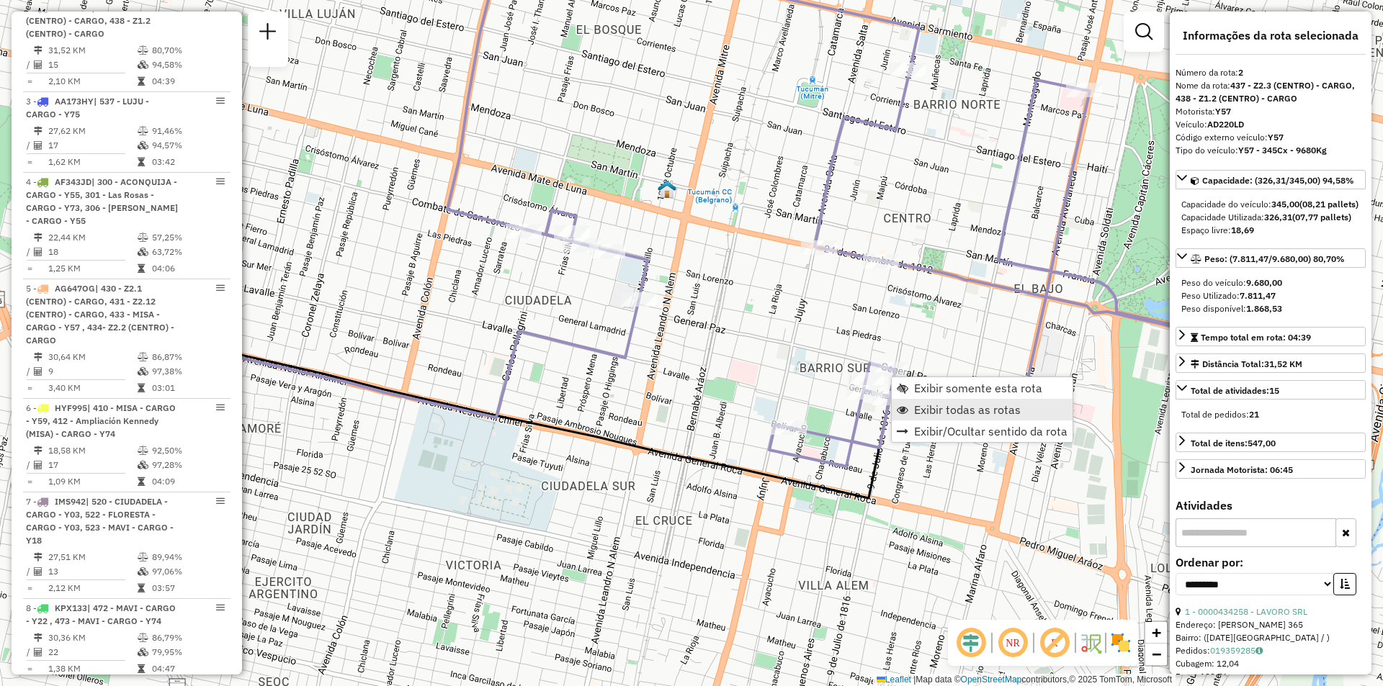
click at [953, 406] on span "Exibir todas as rotas" at bounding box center [967, 410] width 107 height 12
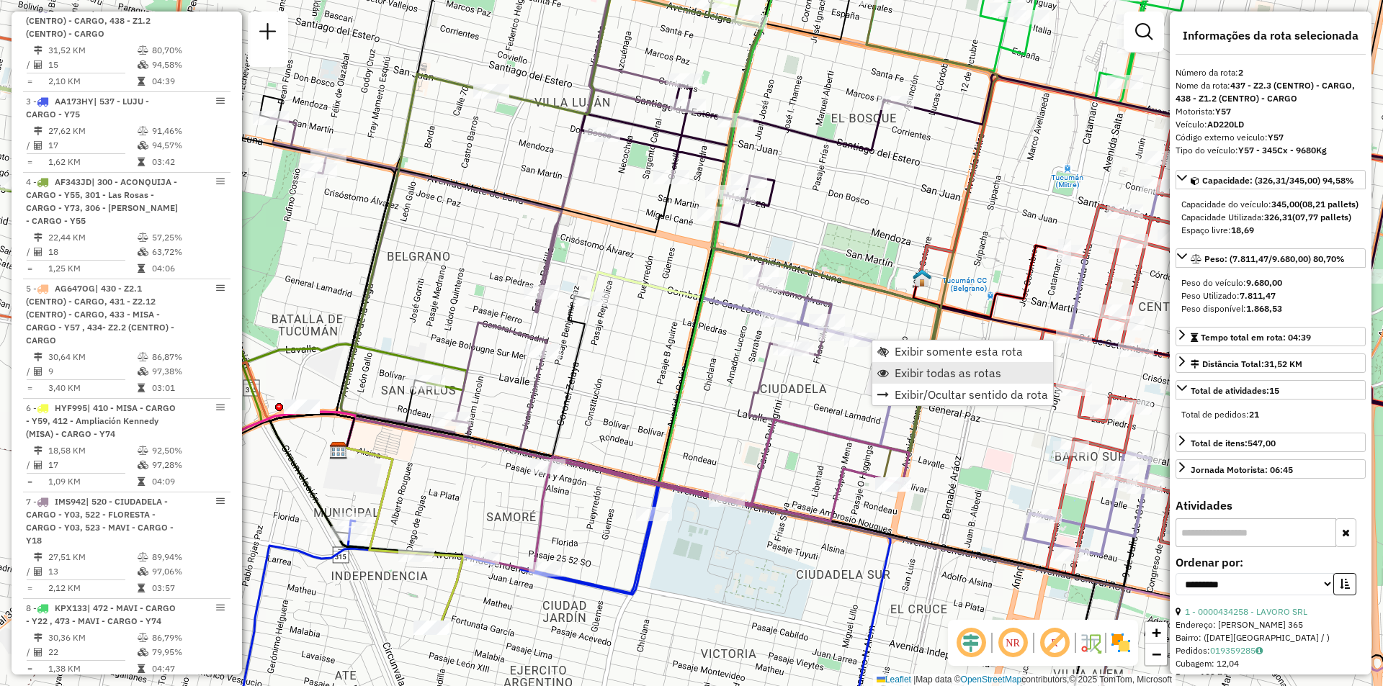
click at [907, 372] on span "Exibir todas as rotas" at bounding box center [948, 373] width 107 height 12
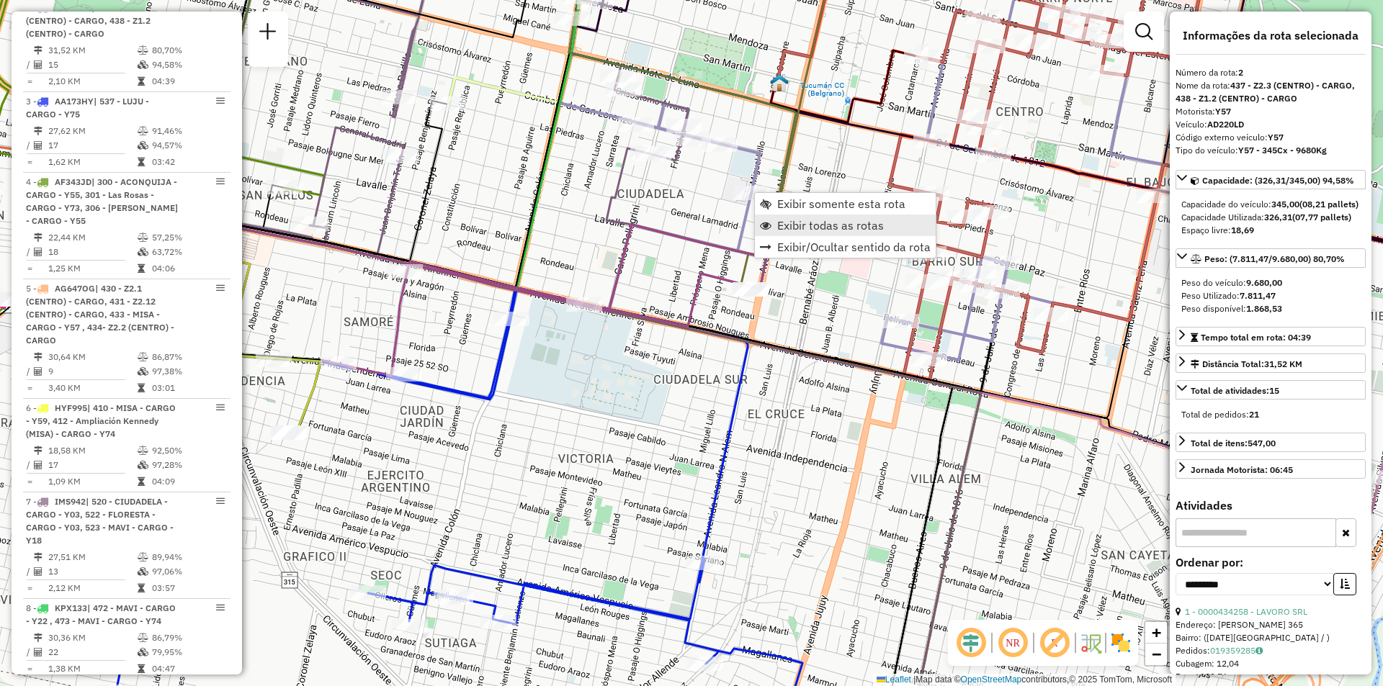
click at [823, 229] on span "Exibir todas as rotas" at bounding box center [830, 226] width 107 height 12
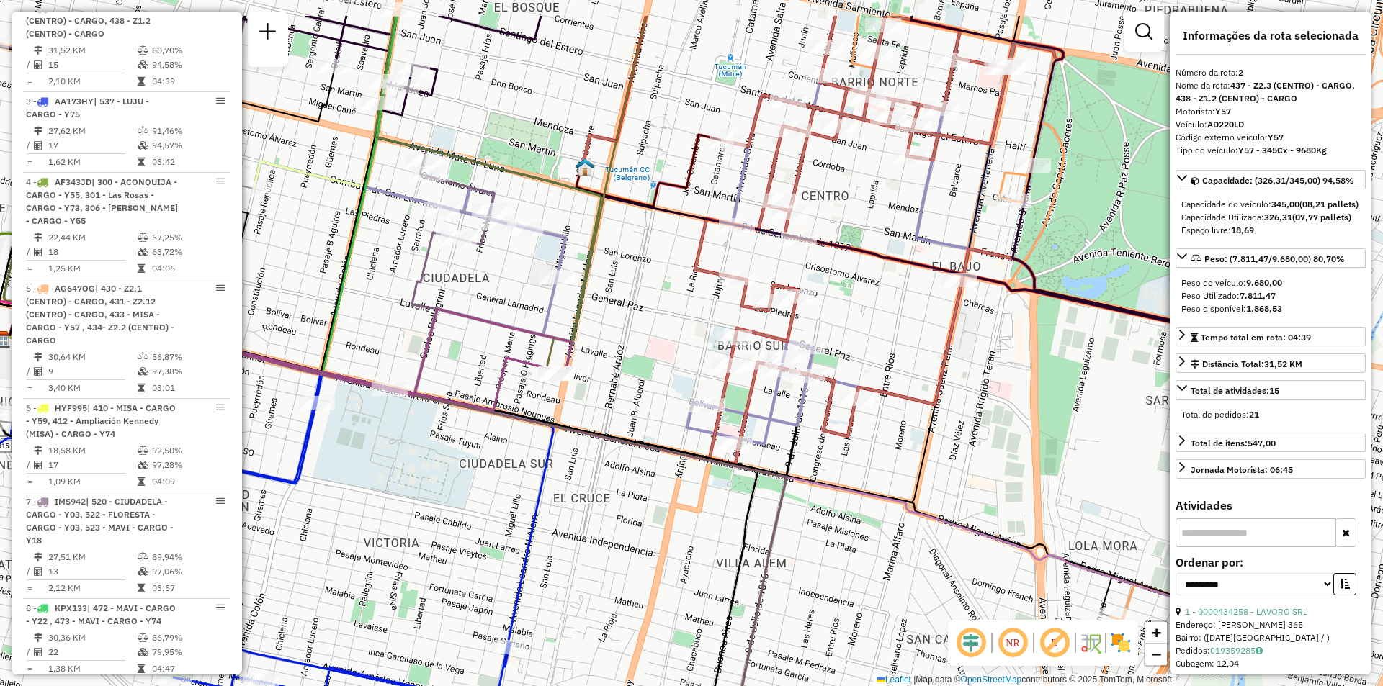
drag, startPoint x: 1070, startPoint y: 333, endPoint x: 871, endPoint y: 442, distance: 226.6
click at [871, 441] on div "Janela de atendimento Grade de atendimento Capacidade Transportadoras Veículos …" at bounding box center [691, 343] width 1383 height 686
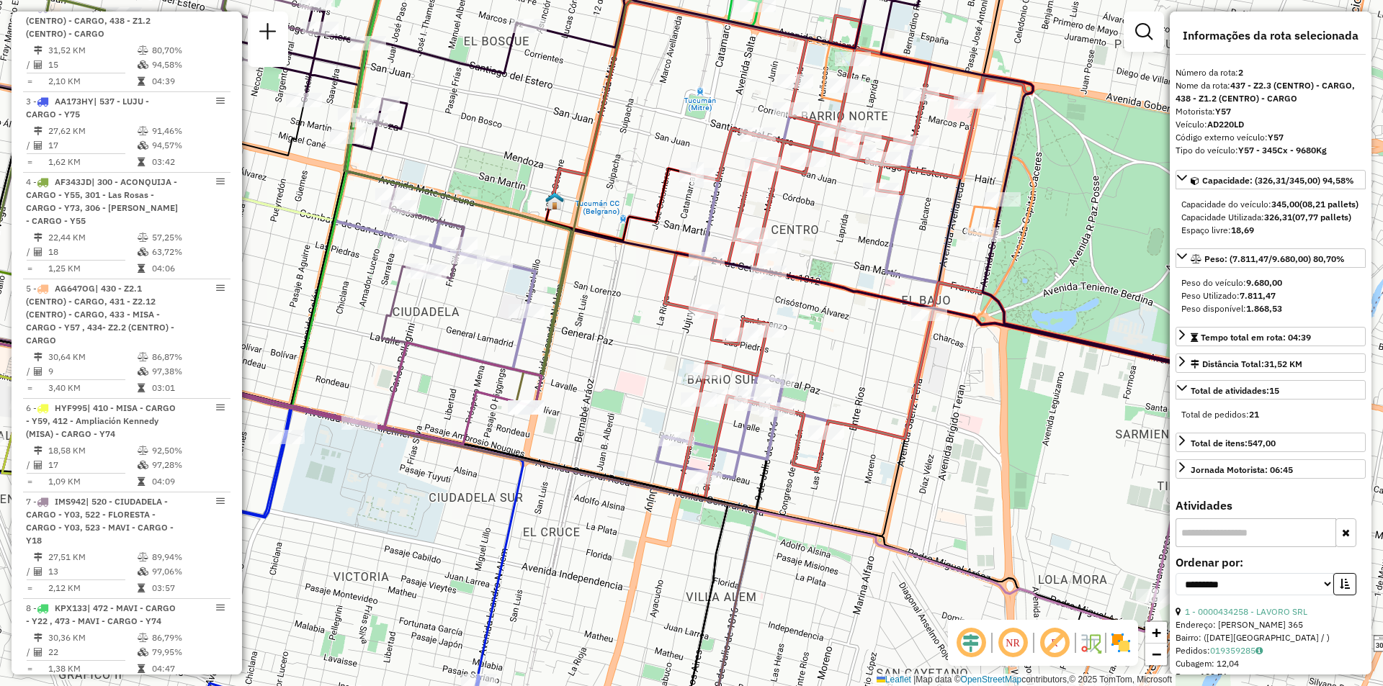
drag, startPoint x: 910, startPoint y: 398, endPoint x: 905, endPoint y: 405, distance: 8.2
click at [905, 405] on icon at bounding box center [988, 257] width 646 height 483
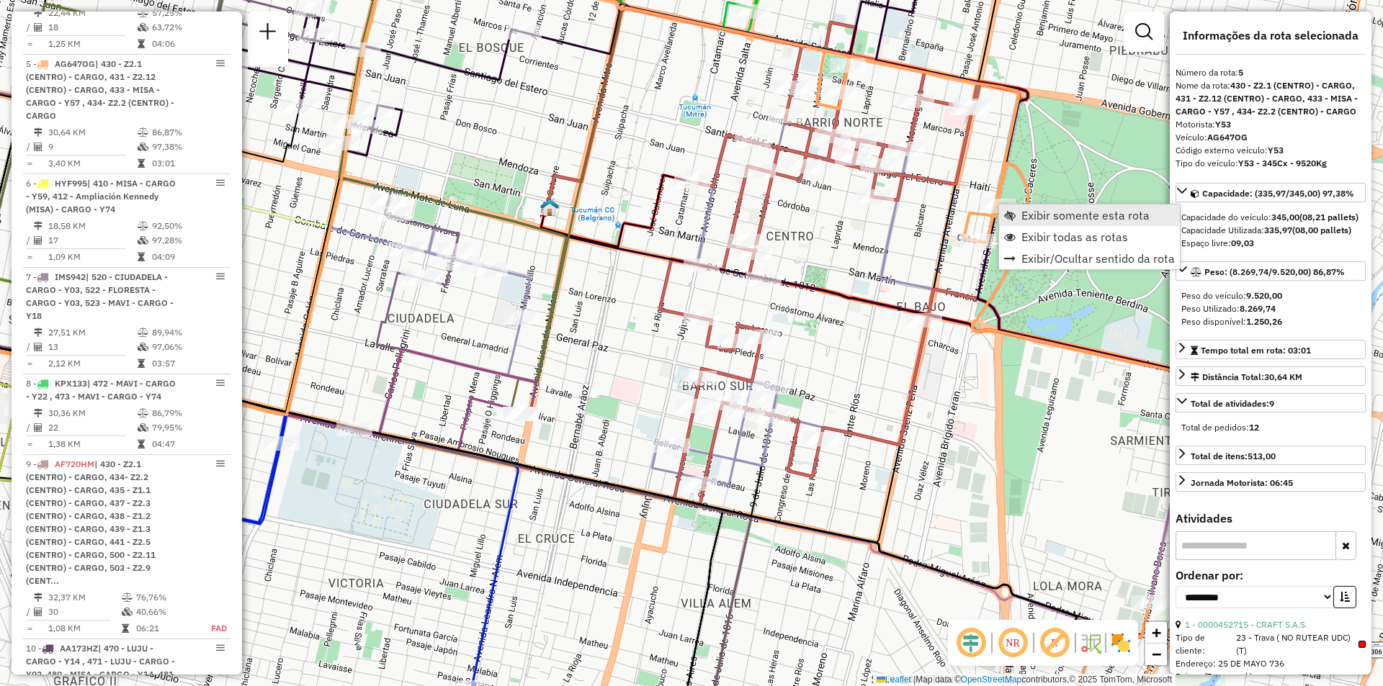
scroll to position [874, 0]
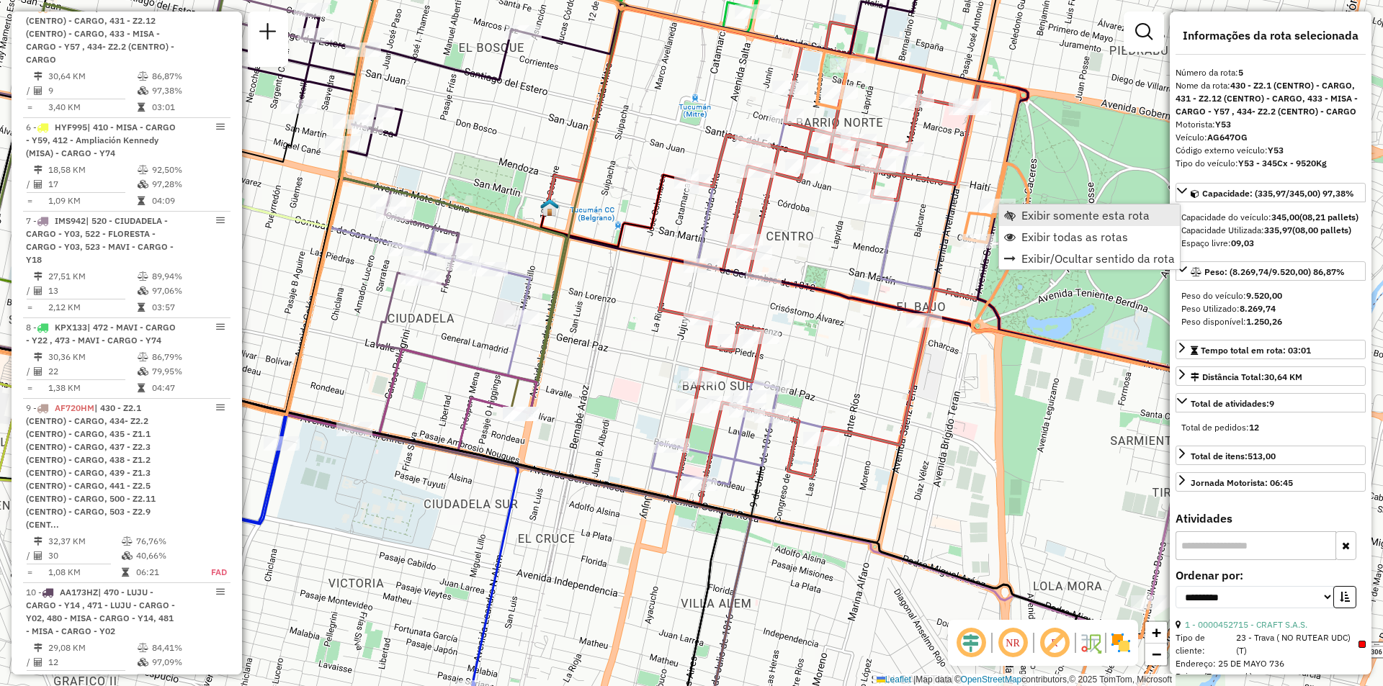
click at [1012, 216] on span "Exibir somente esta rota" at bounding box center [1010, 216] width 12 height 12
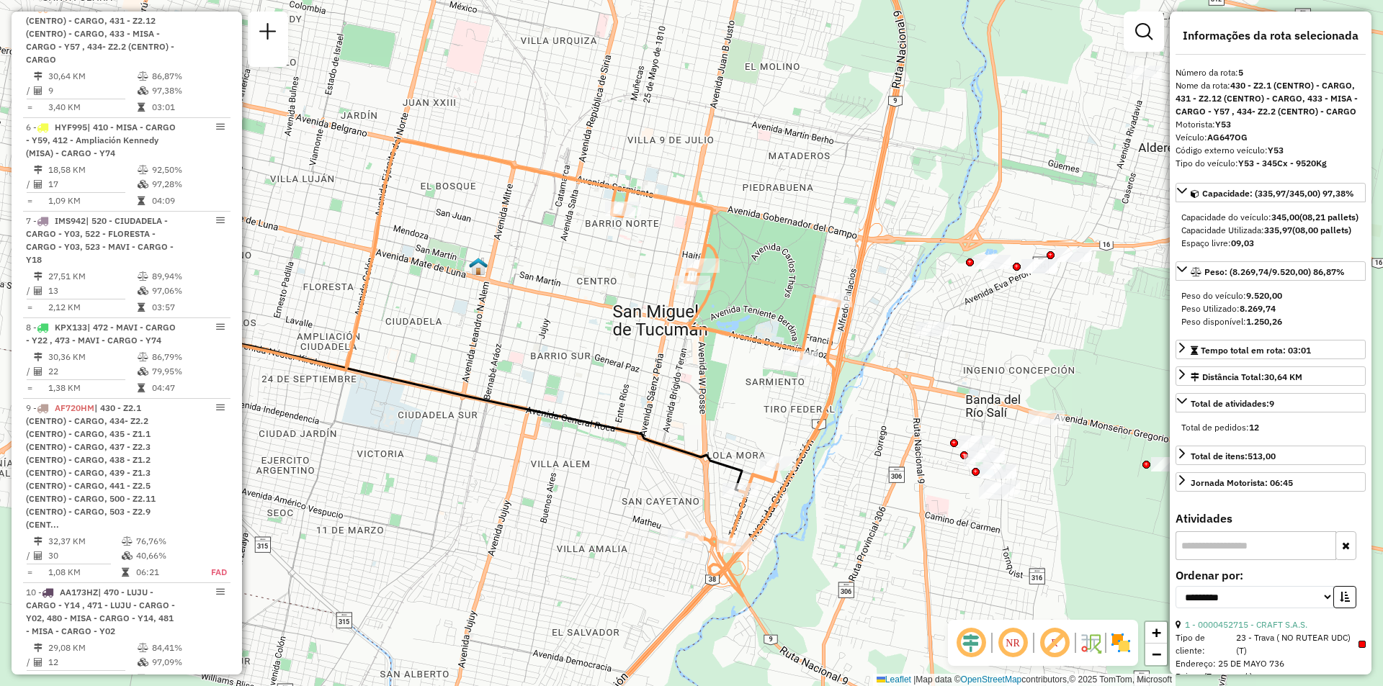
drag, startPoint x: 928, startPoint y: 253, endPoint x: 793, endPoint y: 270, distance: 136.5
click at [793, 270] on div "Janela de atendimento Grade de atendimento Capacidade Transportadoras Veículos …" at bounding box center [691, 343] width 1383 height 686
click at [781, 522] on span "Exibir todas as rotas" at bounding box center [820, 520] width 107 height 12
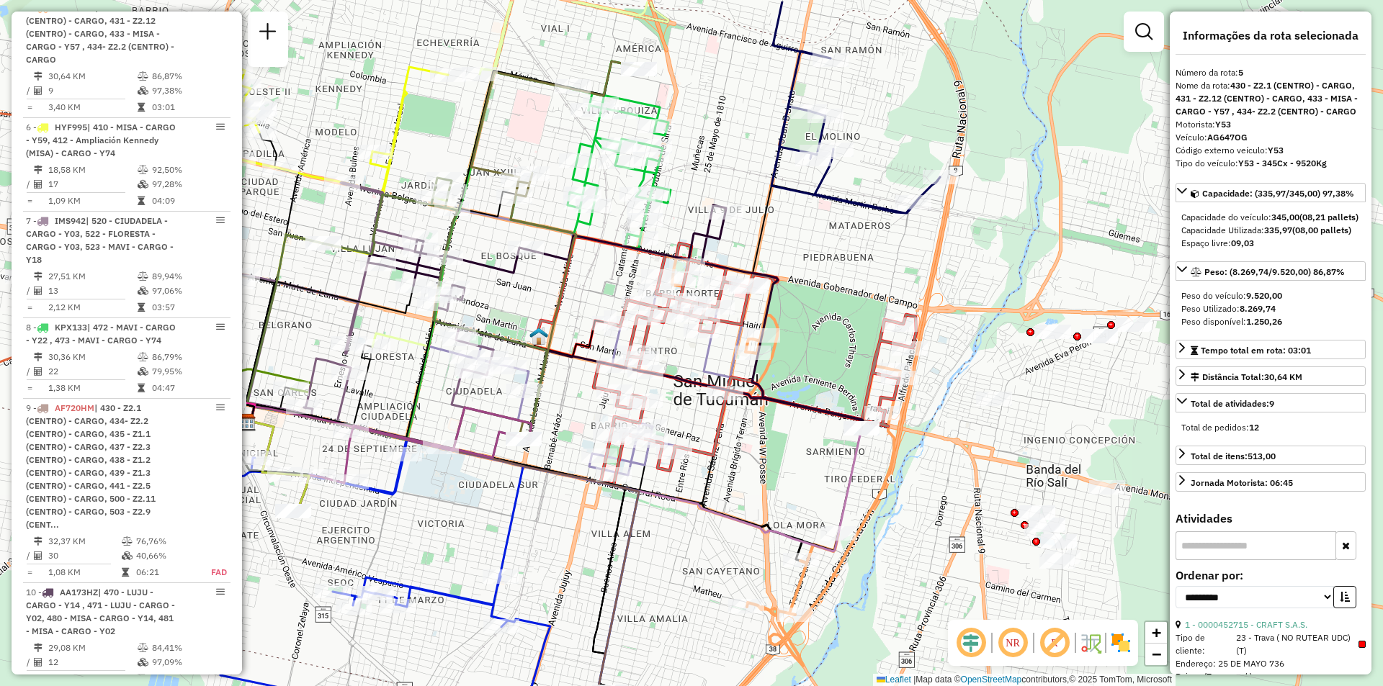
drag, startPoint x: 713, startPoint y: 388, endPoint x: 803, endPoint y: 481, distance: 129.4
click at [803, 481] on div "Janela de atendimento Grade de atendimento Capacidade Transportadoras Veículos …" at bounding box center [691, 343] width 1383 height 686
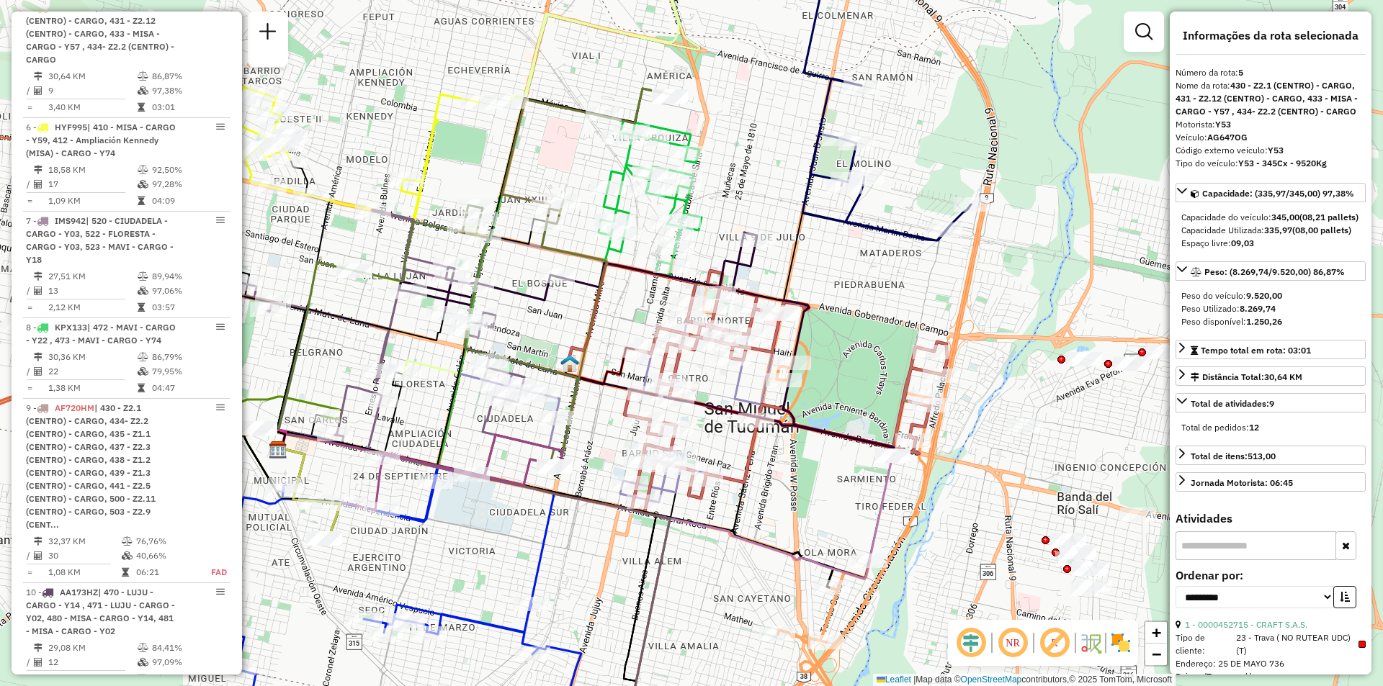
drag, startPoint x: 743, startPoint y: 372, endPoint x: 717, endPoint y: 401, distance: 38.8
click at [717, 401] on icon at bounding box center [677, 370] width 434 height 265
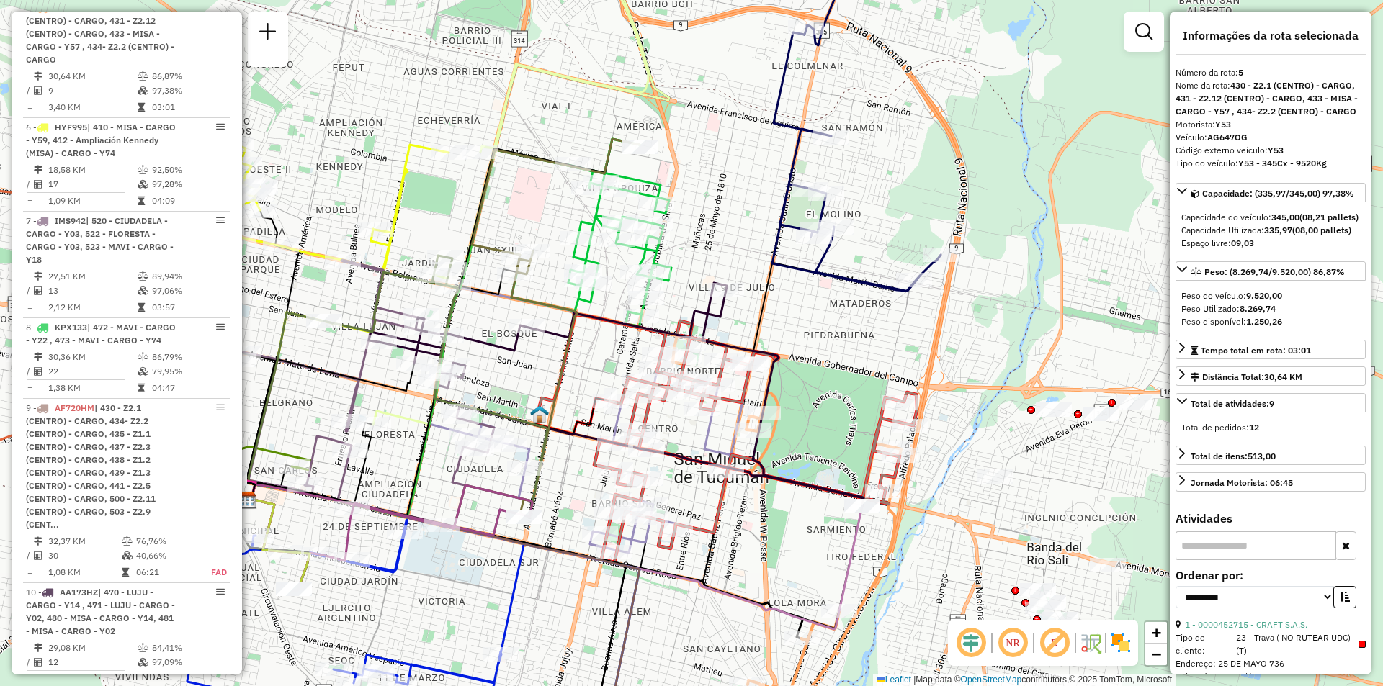
drag, startPoint x: 799, startPoint y: 302, endPoint x: 768, endPoint y: 412, distance: 114.5
click at [768, 412] on div "Rota 9 - Placa AF720HM 0000414016 - MARTINEZ MARIO EDUARDO Janela de atendiment…" at bounding box center [691, 343] width 1383 height 686
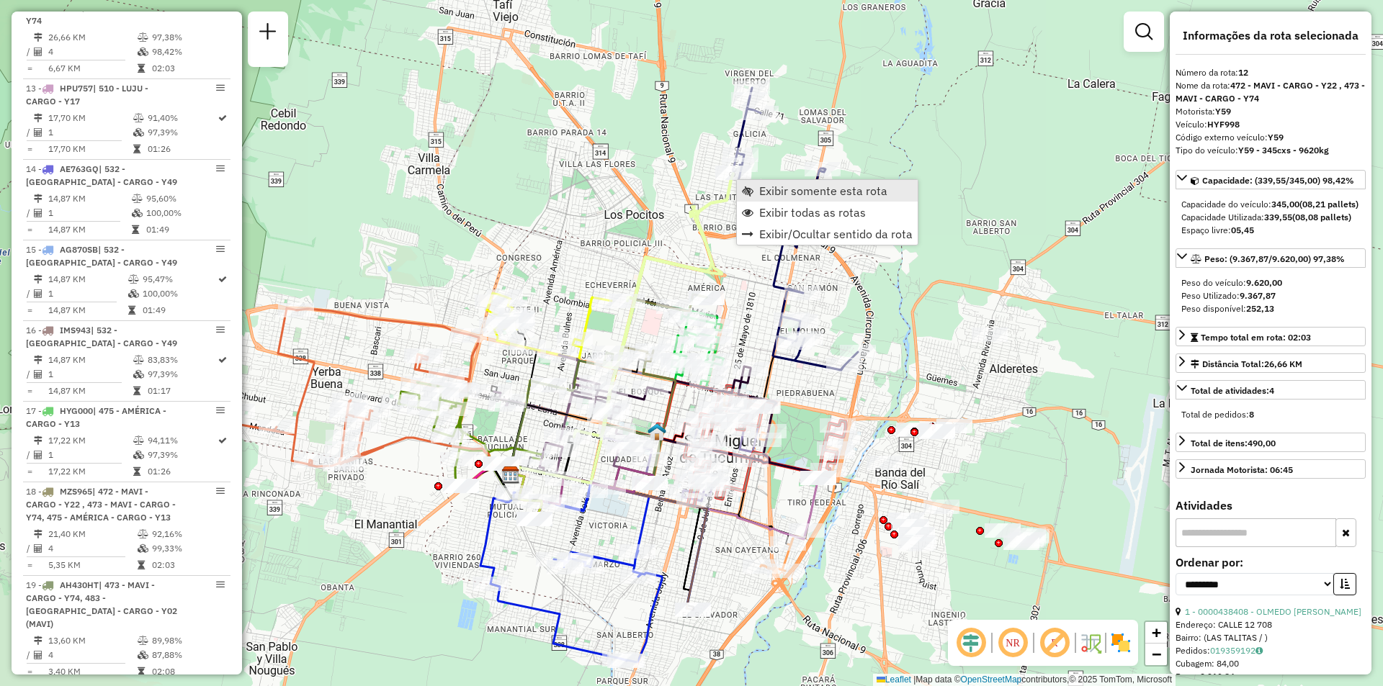
scroll to position [1659, 0]
click at [765, 194] on span "Exibir somente esta rota" at bounding box center [823, 191] width 128 height 12
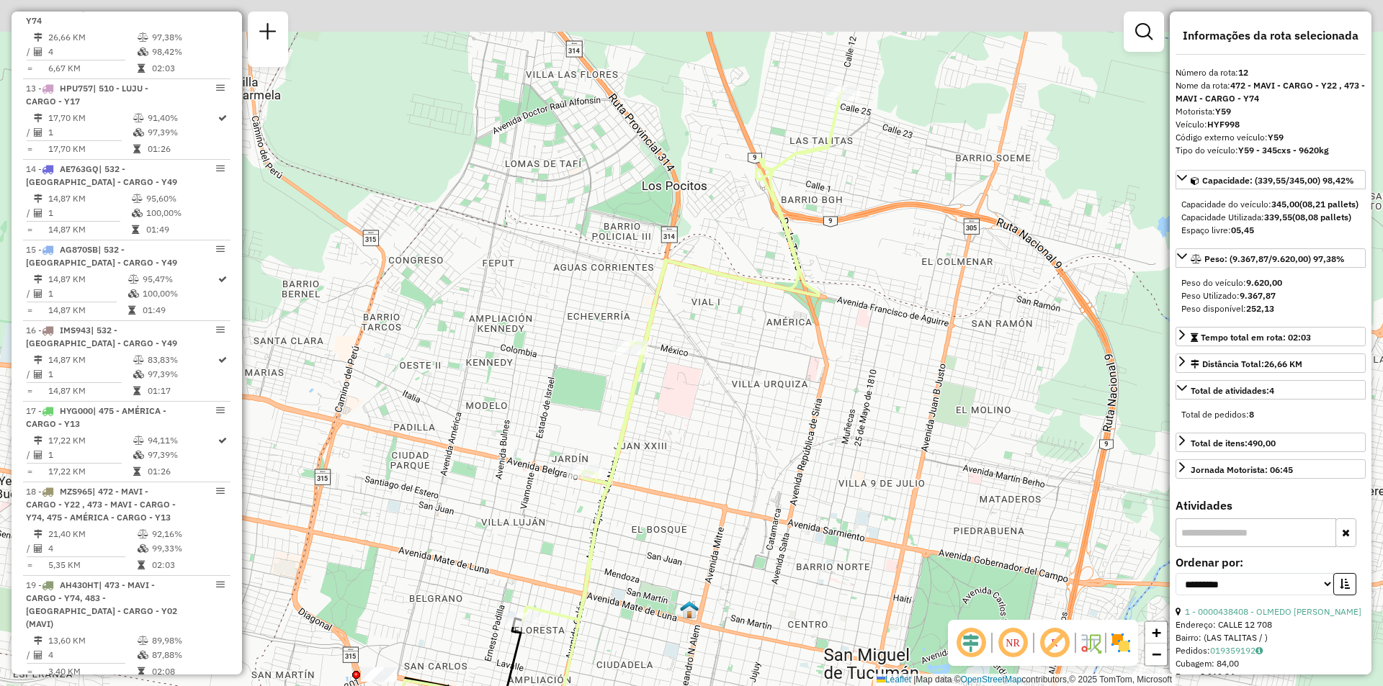
drag, startPoint x: 856, startPoint y: 278, endPoint x: 761, endPoint y: 356, distance: 122.3
click at [761, 356] on div "Janela de atendimento Grade de atendimento Capacidade Transportadoras Veículos …" at bounding box center [691, 343] width 1383 height 686
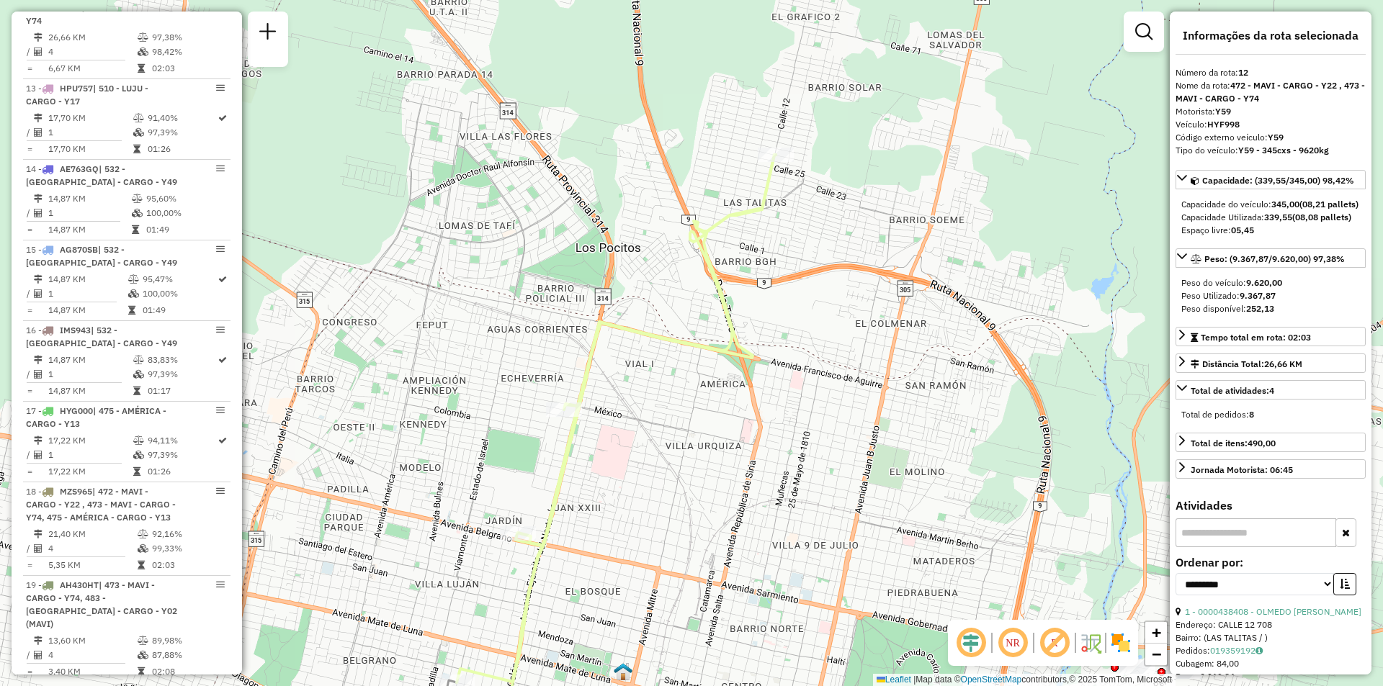
drag, startPoint x: 943, startPoint y: 195, endPoint x: 859, endPoint y: 308, distance: 141.0
click at [859, 308] on div "Janela de atendimento Grade de atendimento Capacidade Transportadoras Veículos …" at bounding box center [691, 343] width 1383 height 686
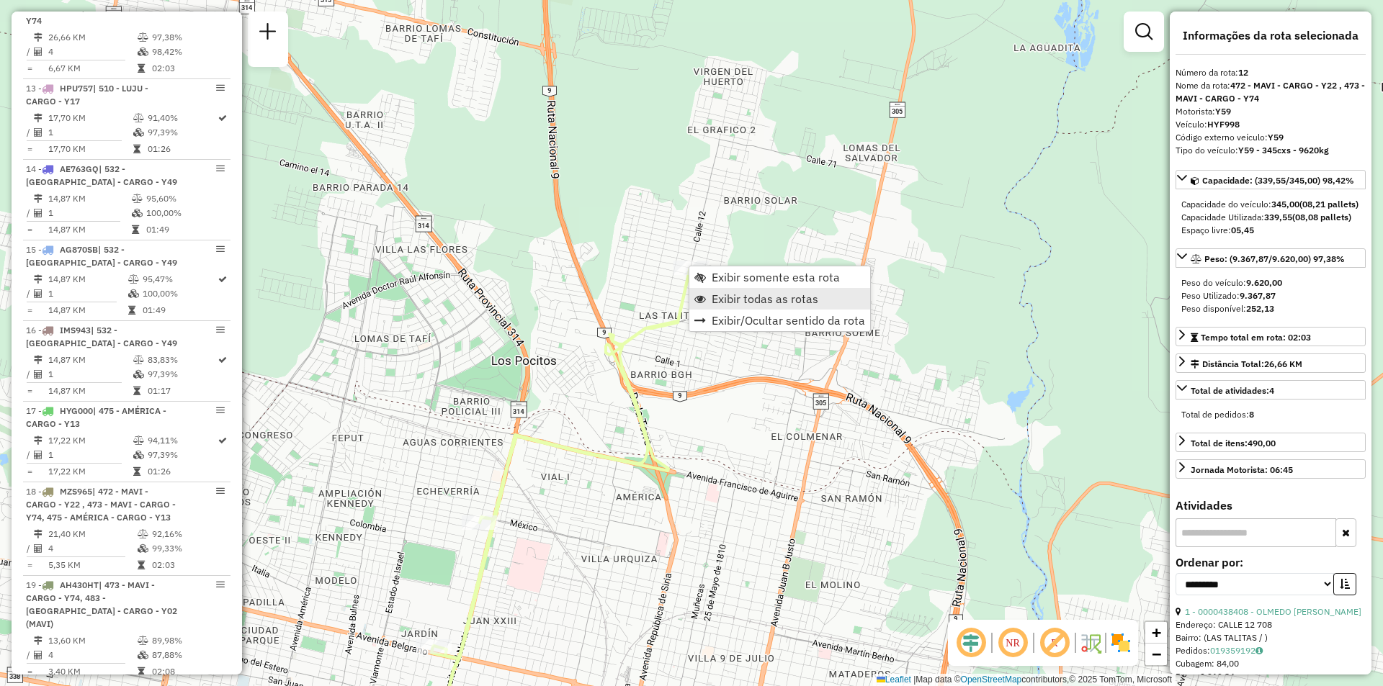
click at [739, 297] on span "Exibir todas as rotas" at bounding box center [765, 299] width 107 height 12
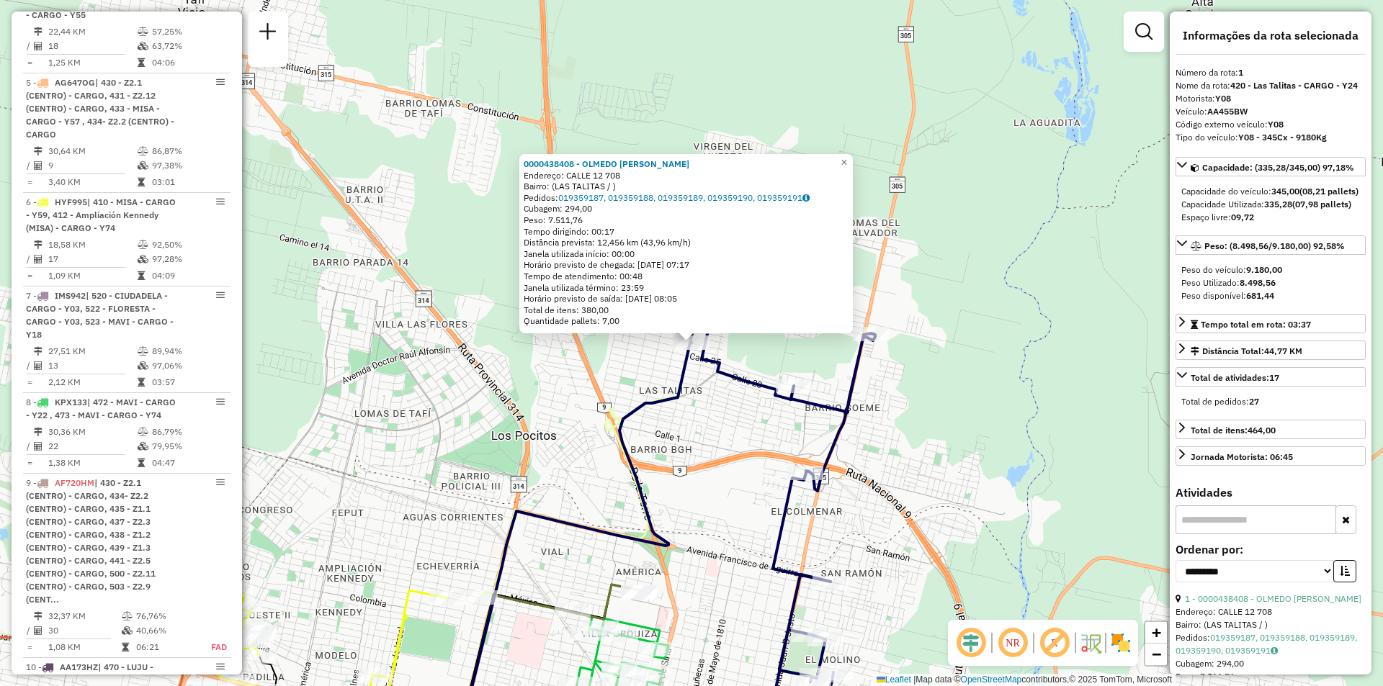
scroll to position [513, 0]
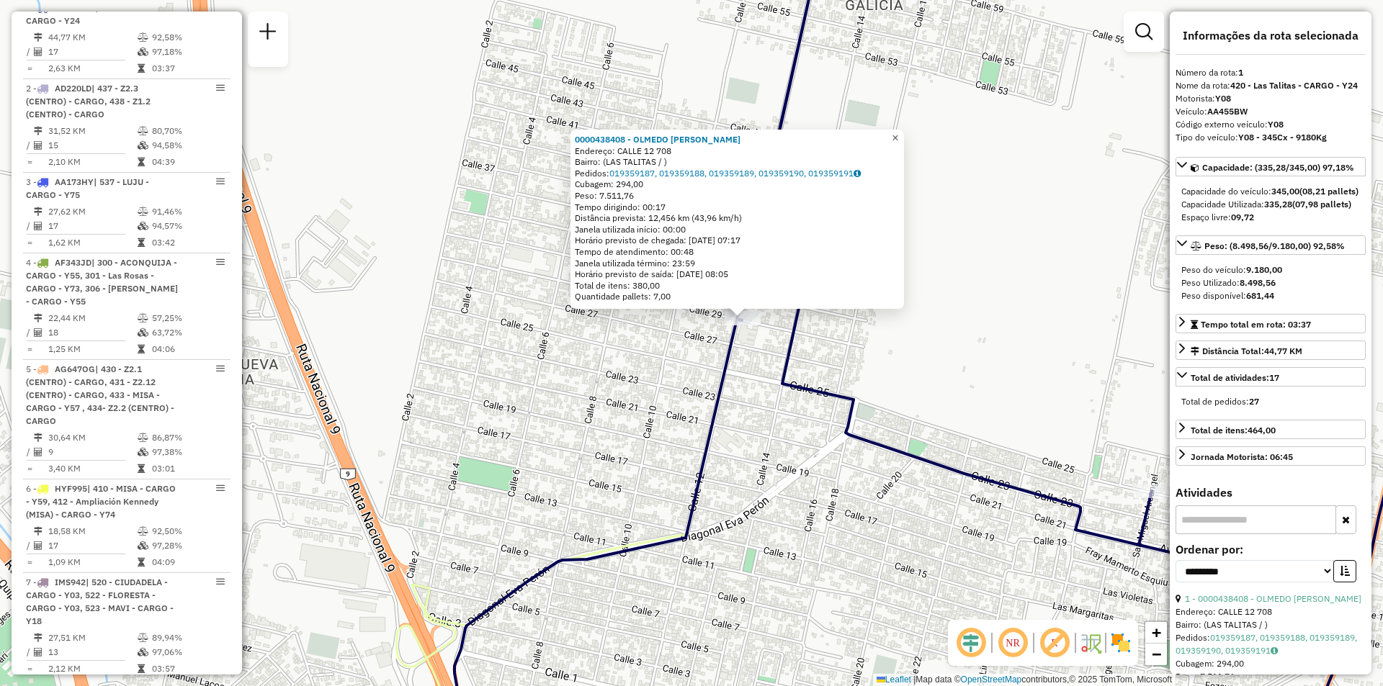
click at [898, 133] on span "×" at bounding box center [895, 138] width 6 height 12
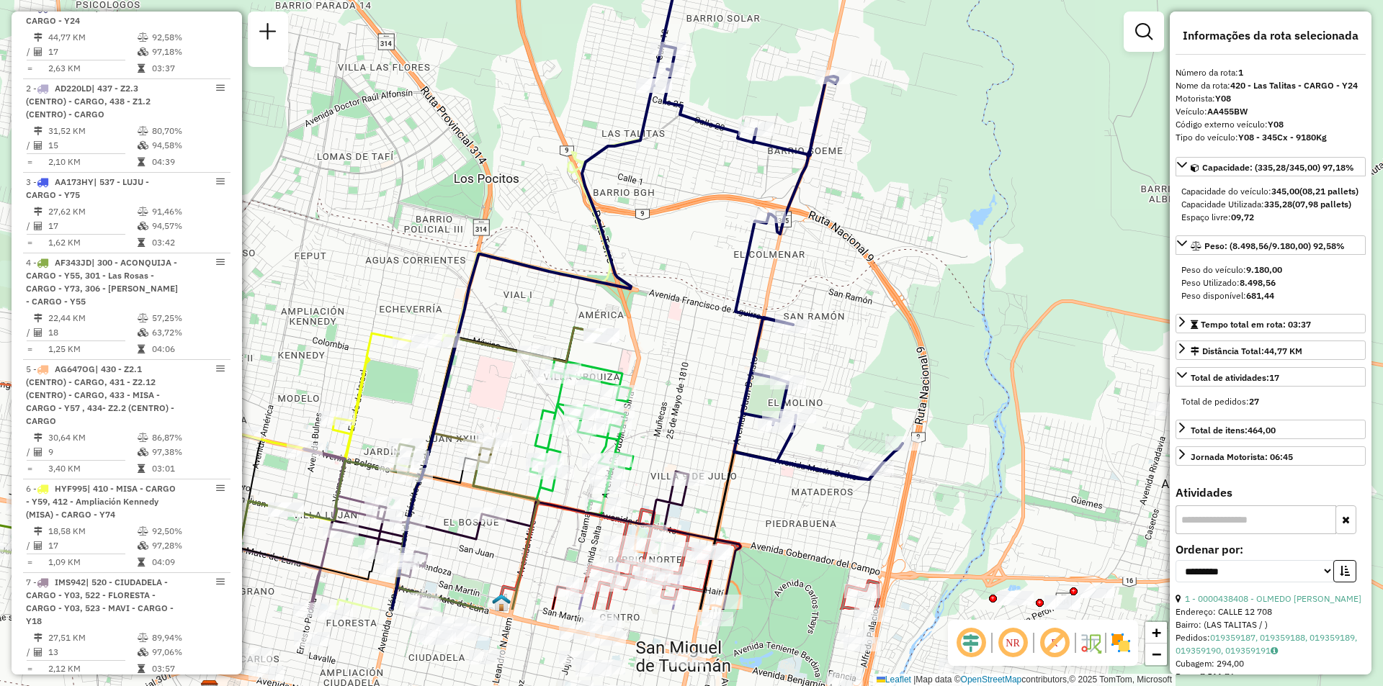
drag, startPoint x: 897, startPoint y: 264, endPoint x: 685, endPoint y: 117, distance: 258.3
click at [685, 117] on icon at bounding box center [778, 196] width 250 height 565
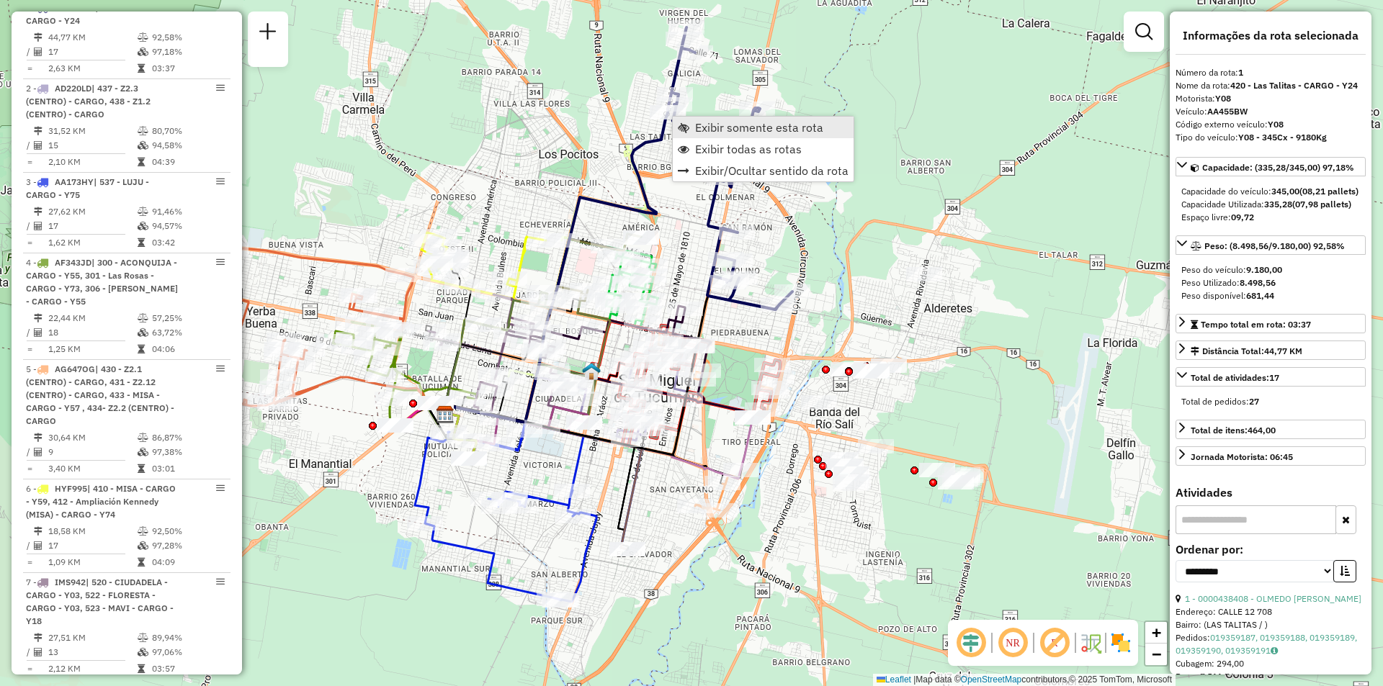
click at [709, 127] on span "Exibir somente esta rota" at bounding box center [759, 128] width 128 height 12
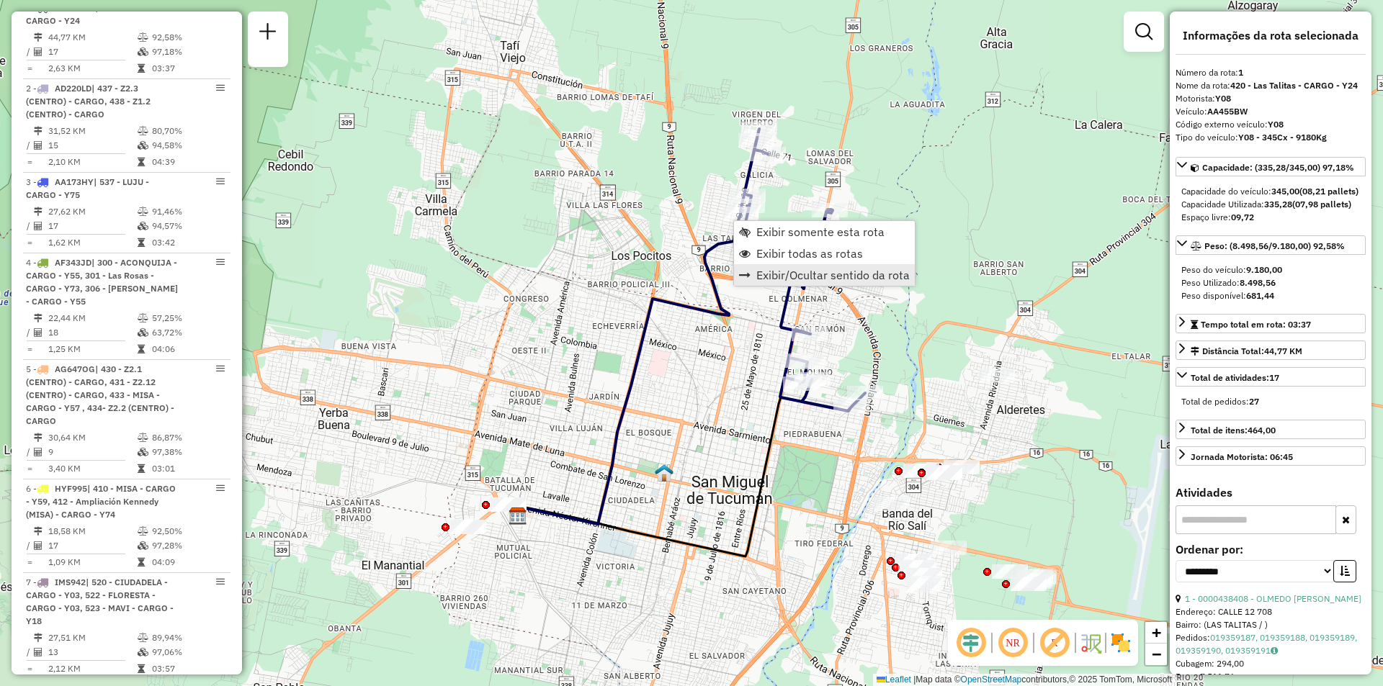
drag, startPoint x: 779, startPoint y: 261, endPoint x: 764, endPoint y: 275, distance: 19.9
click at [778, 261] on link "Exibir todas as rotas" at bounding box center [824, 254] width 181 height 22
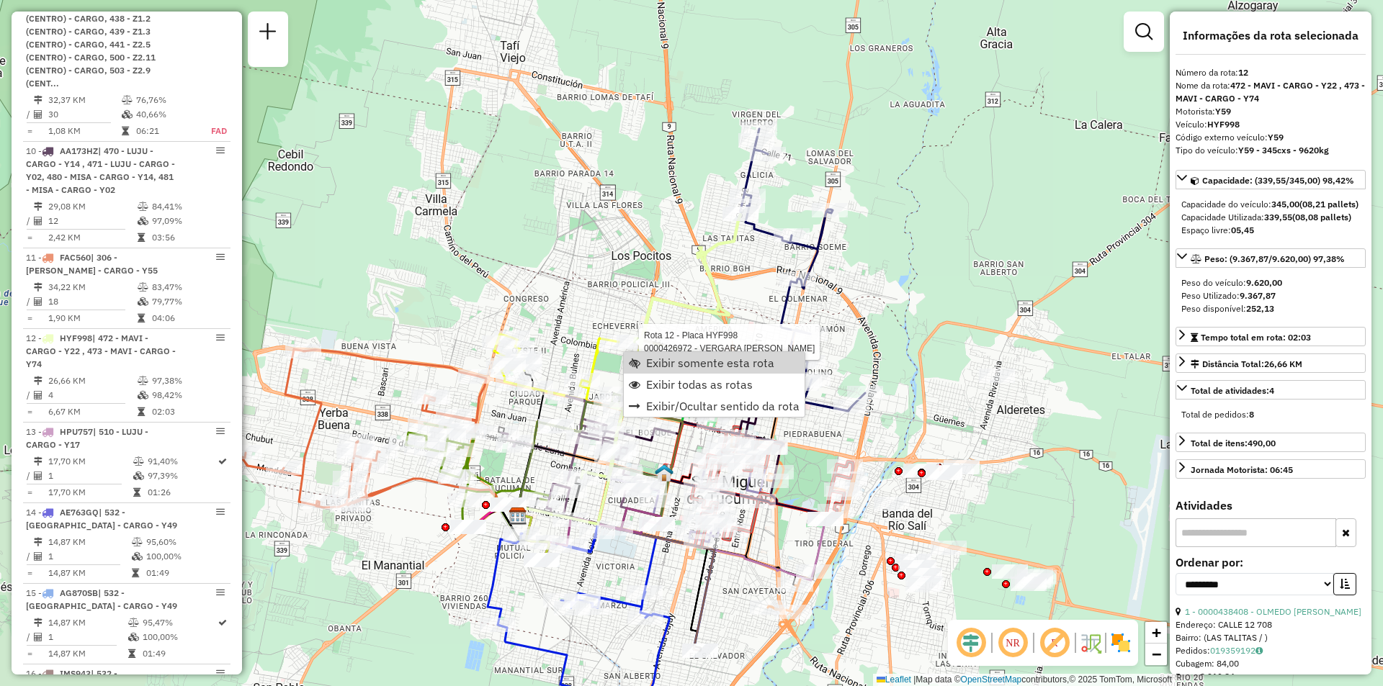
scroll to position [1659, 0]
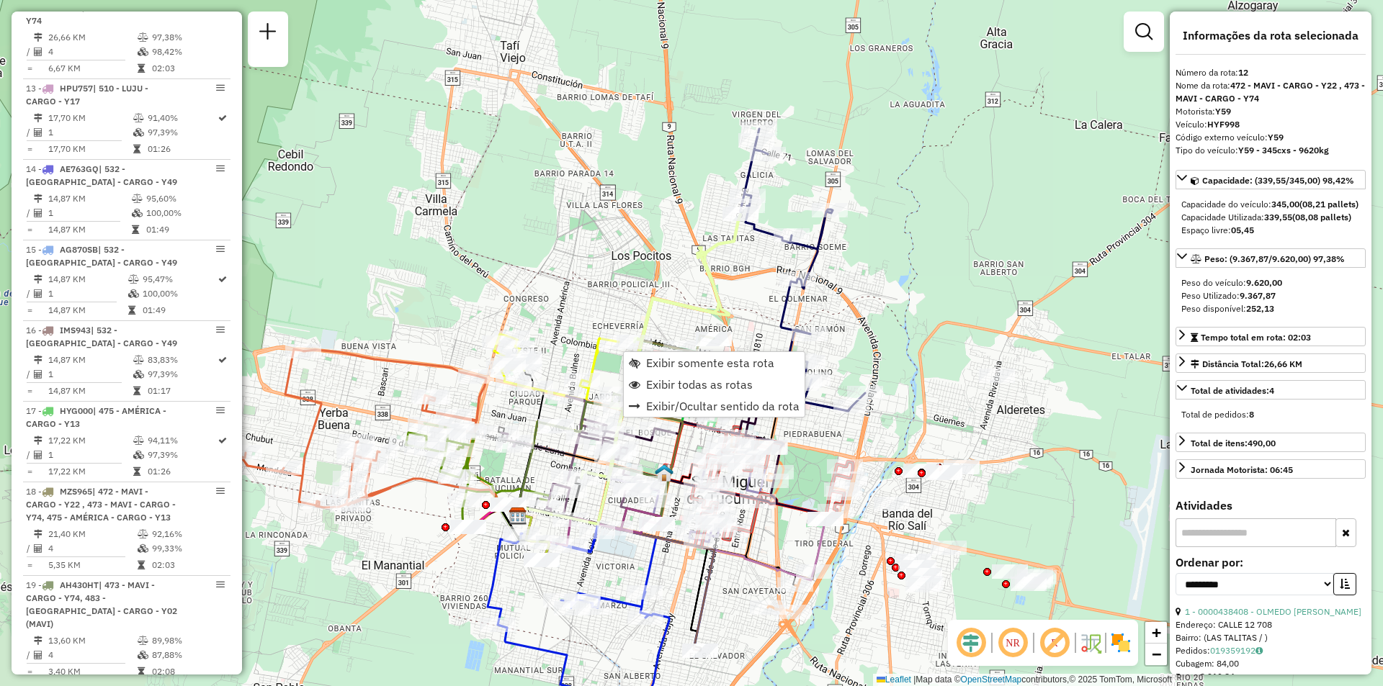
click at [943, 257] on div "Janela de atendimento Grade de atendimento Capacidade Transportadoras Veículos …" at bounding box center [691, 343] width 1383 height 686
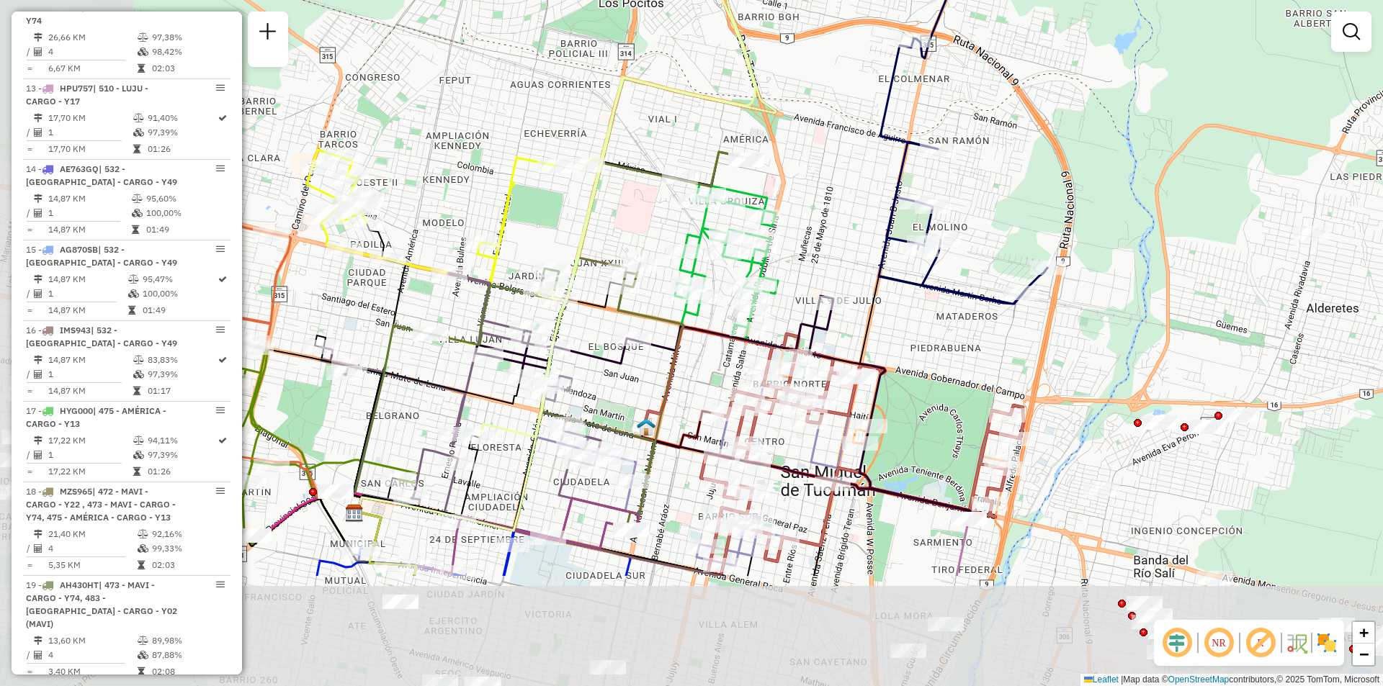
drag, startPoint x: 851, startPoint y: 341, endPoint x: 1099, endPoint y: 156, distance: 309.4
click at [1099, 156] on div "Janela de atendimento Grade de atendimento Capacidade Transportadoras Veículos …" at bounding box center [691, 343] width 1383 height 686
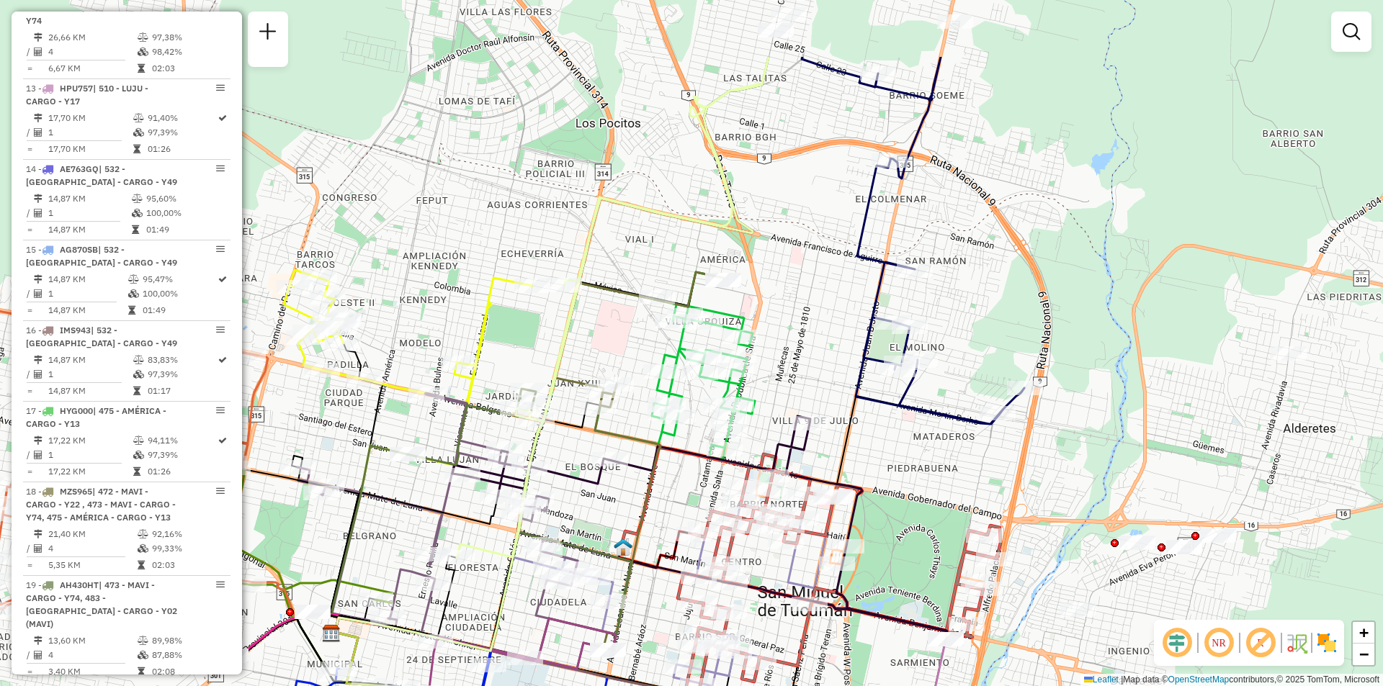
drag, startPoint x: 972, startPoint y: 247, endPoint x: 946, endPoint y: 367, distance: 122.2
click at [946, 367] on div "Janela de atendimento Grade de atendimento Capacidade Transportadoras Veículos …" at bounding box center [691, 343] width 1383 height 686
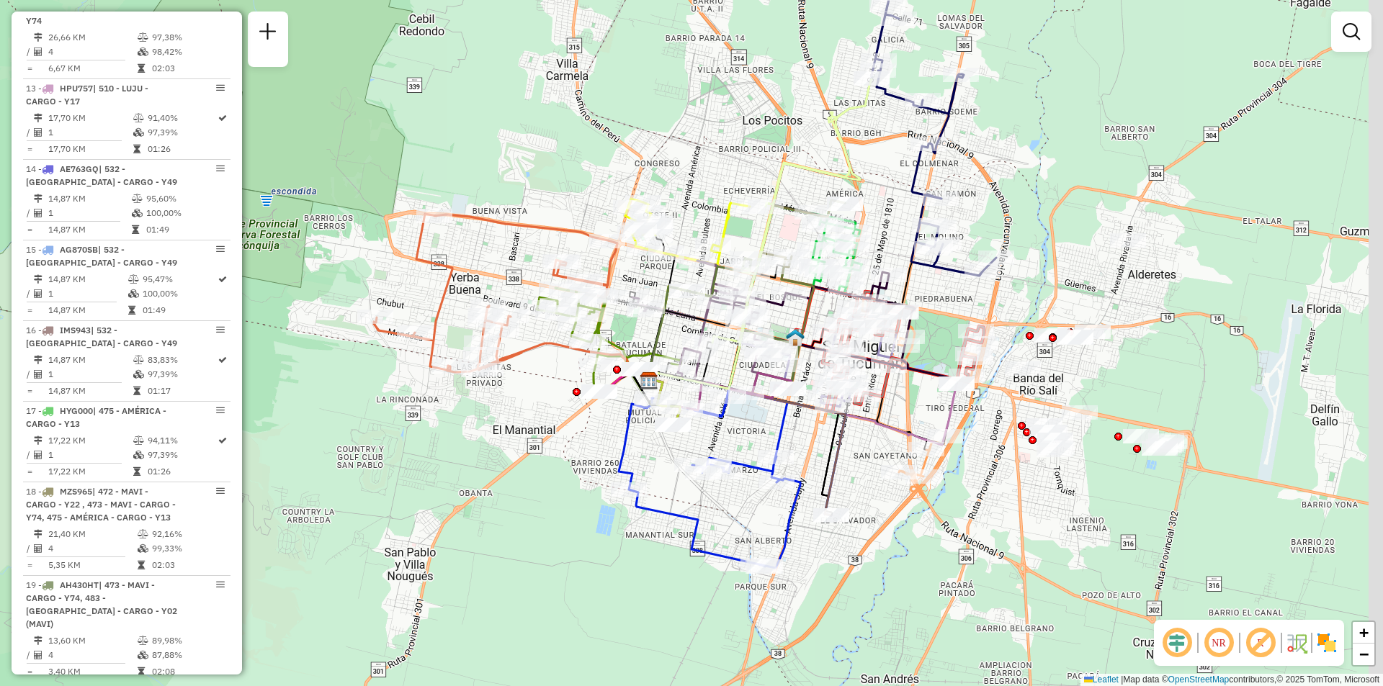
click at [910, 141] on div "Rota 1 - Placa AA455BW 0000455905 - moreno Janela de atendimento Grade de atend…" at bounding box center [691, 343] width 1383 height 686
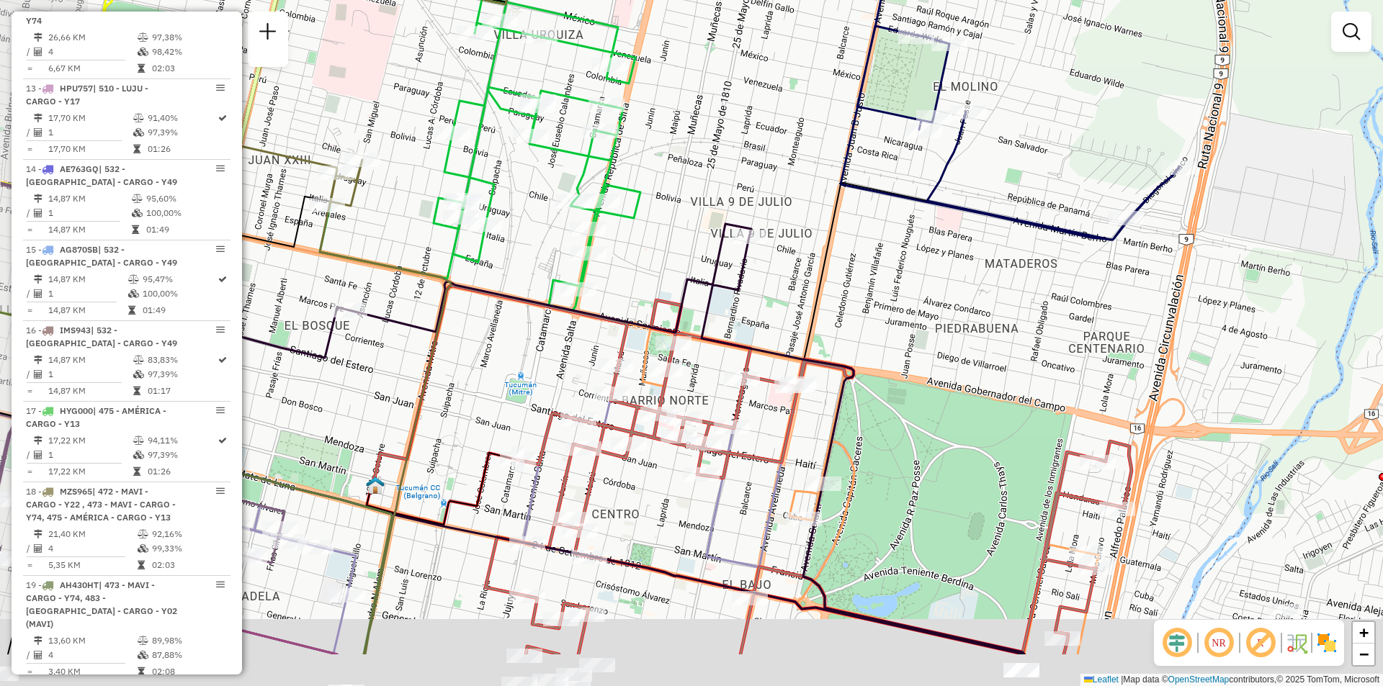
drag, startPoint x: 906, startPoint y: 372, endPoint x: 1018, endPoint y: 248, distance: 167.2
click at [1018, 249] on div "Janela de atendimento Grade de atendimento Capacidade Transportadoras Veículos …" at bounding box center [691, 343] width 1383 height 686
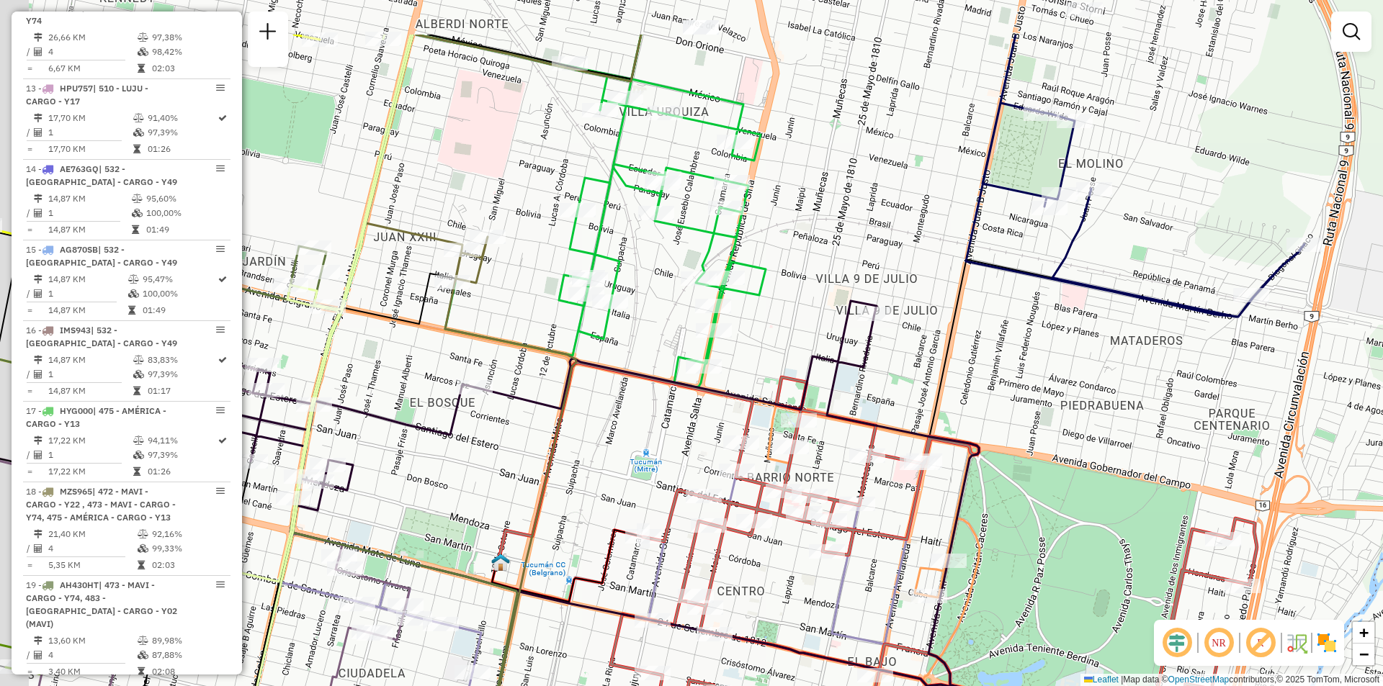
drag, startPoint x: 690, startPoint y: 376, endPoint x: 889, endPoint y: 559, distance: 270.2
click at [885, 559] on icon at bounding box center [934, 617] width 646 height 481
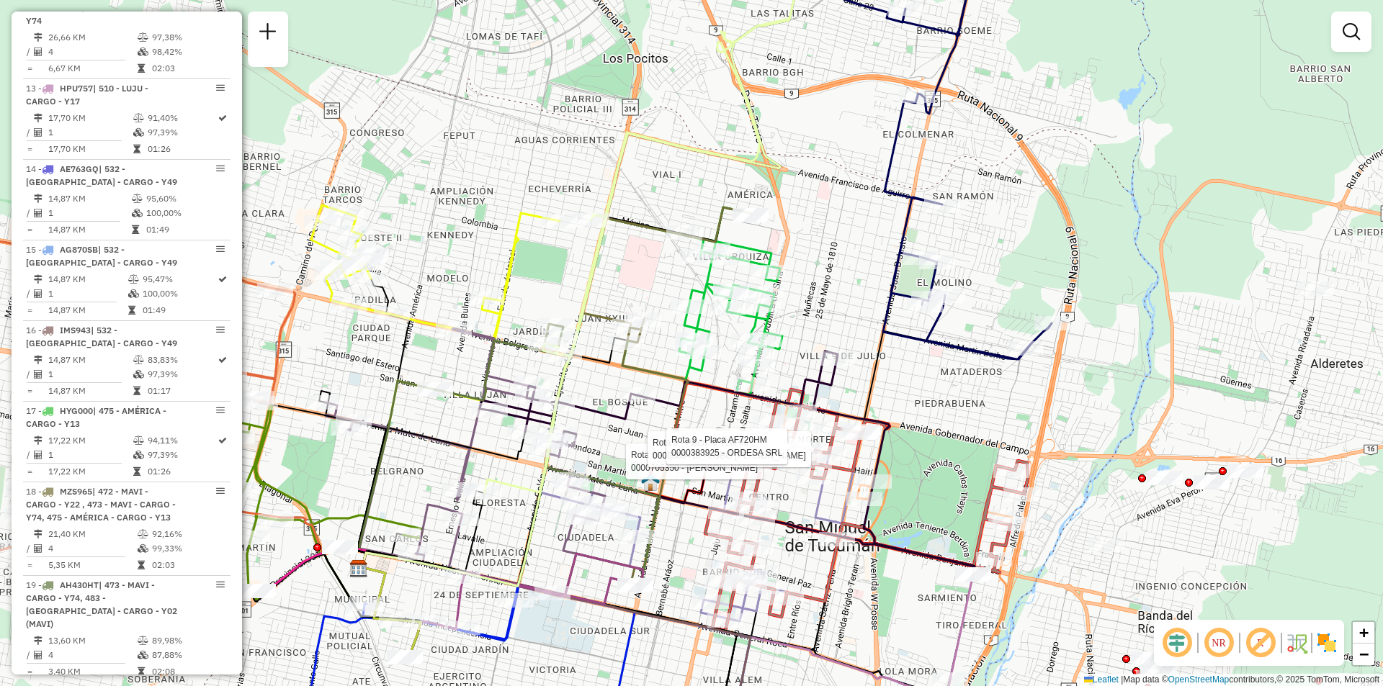
click at [911, 184] on div "Rota 9 - Placa AF720HM 0000705350 - Rodriguez Del Busto Alejandro Rota 9 - Plac…" at bounding box center [691, 343] width 1383 height 686
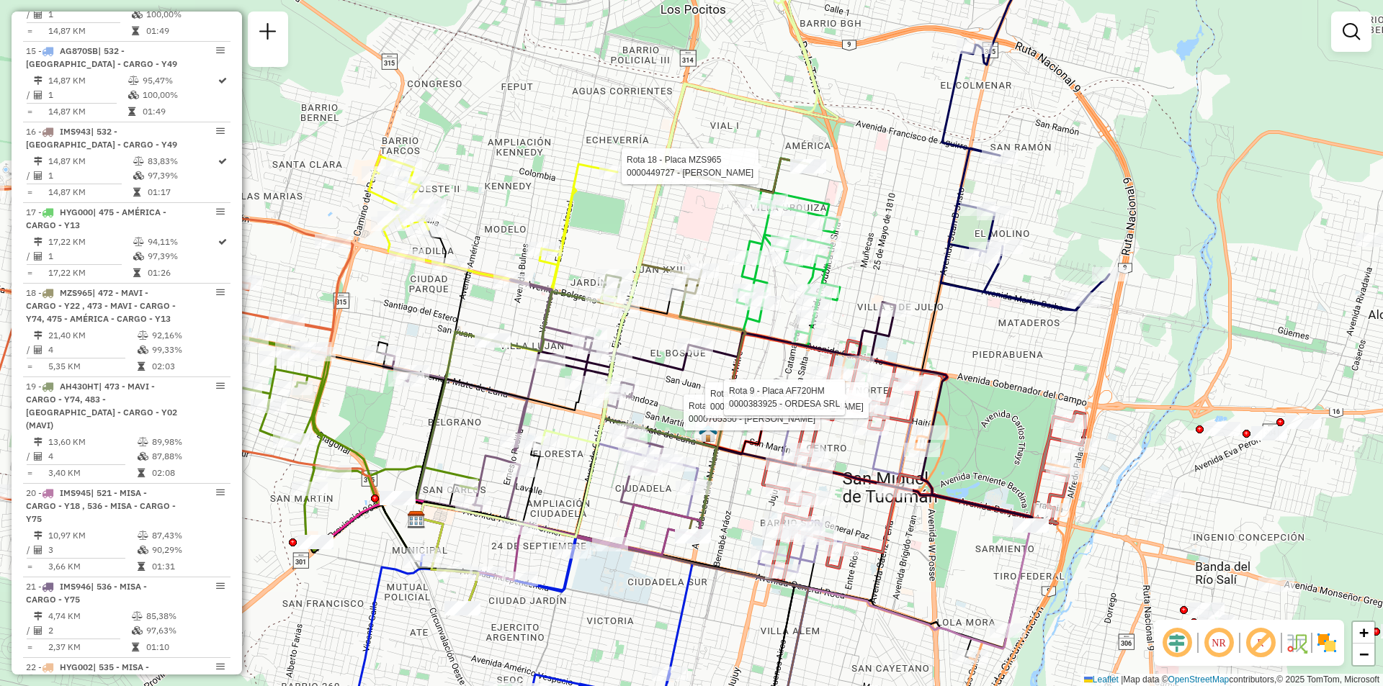
select select "**********"
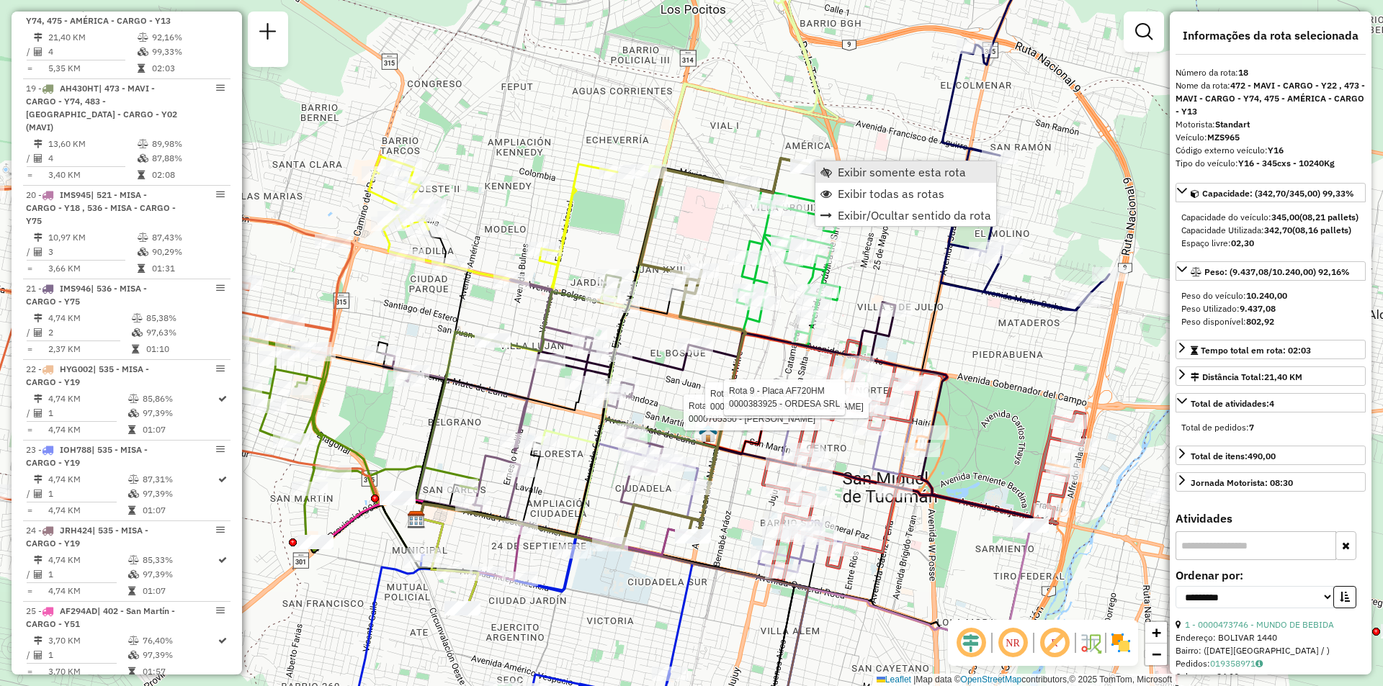
scroll to position [2156, 0]
click at [841, 170] on span "Exibir somente esta rota" at bounding box center [902, 172] width 128 height 12
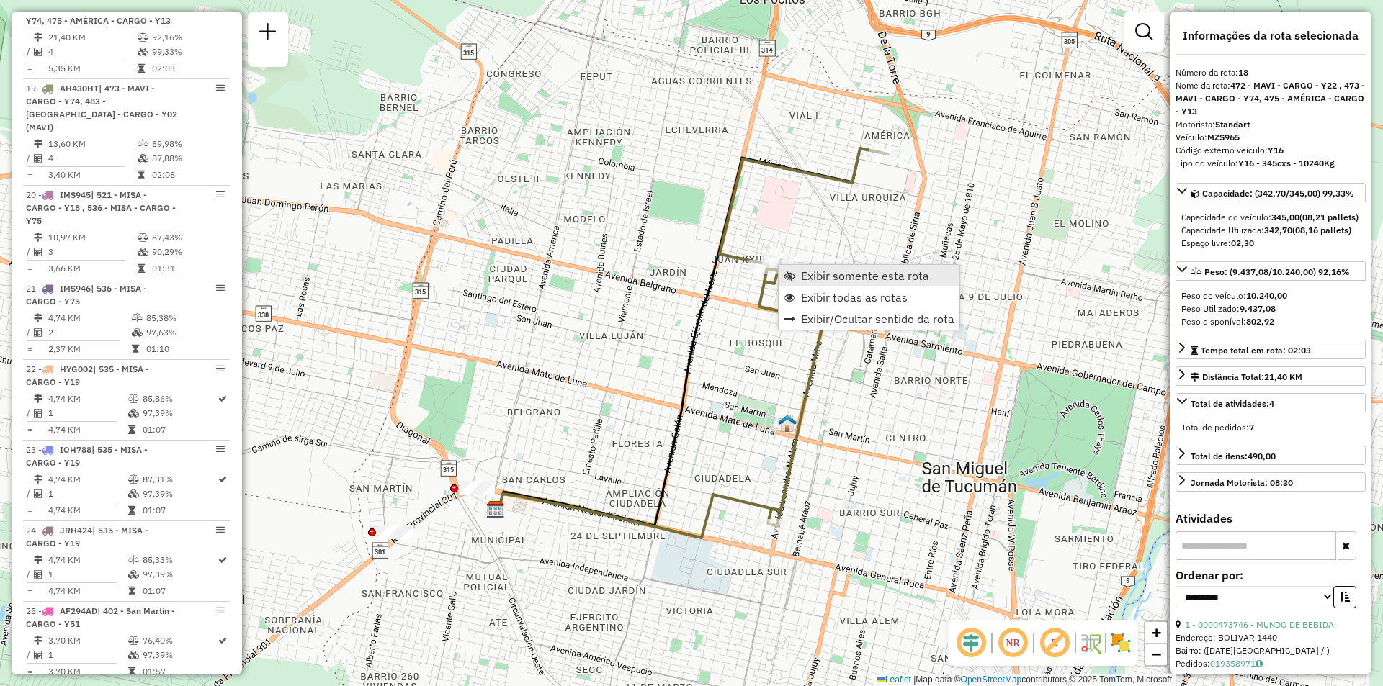
click at [808, 283] on link "Exibir somente esta rota" at bounding box center [869, 276] width 181 height 22
click at [809, 266] on span "Exibir somente esta rota" at bounding box center [858, 271] width 128 height 12
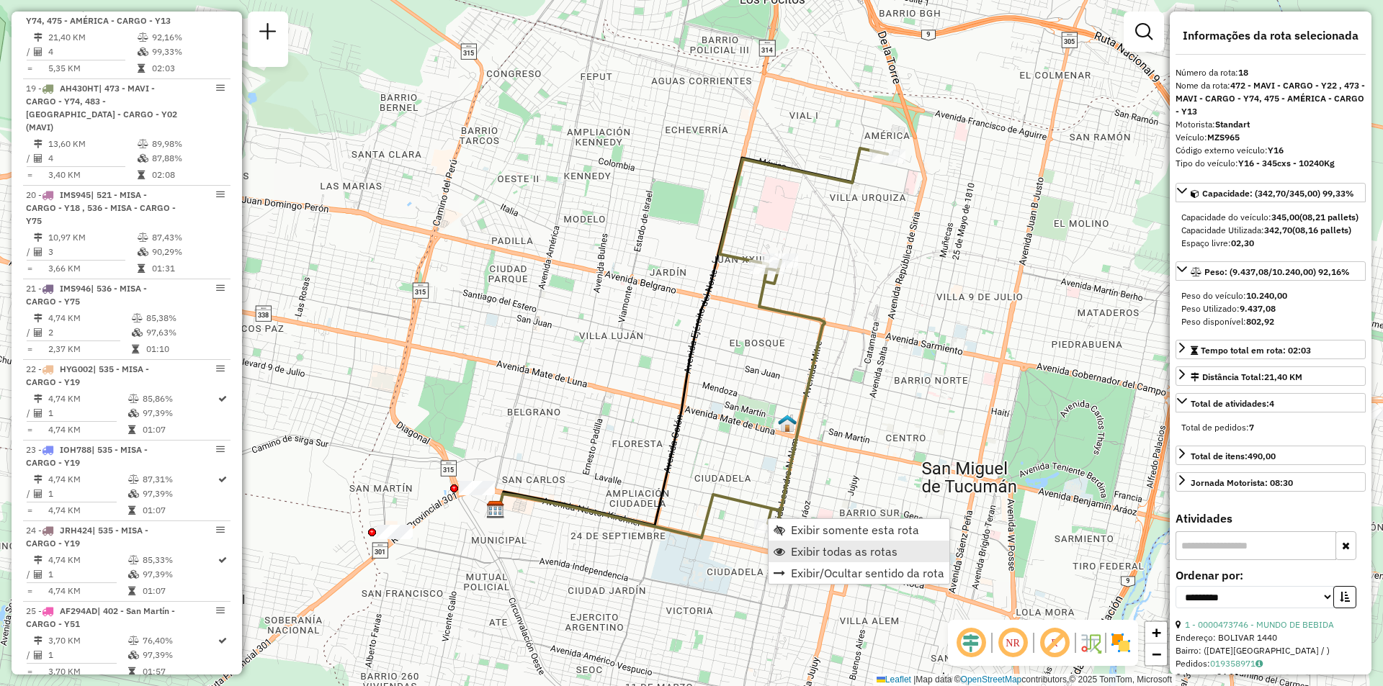
click at [781, 546] on span "Exibir todas as rotas" at bounding box center [780, 552] width 12 height 12
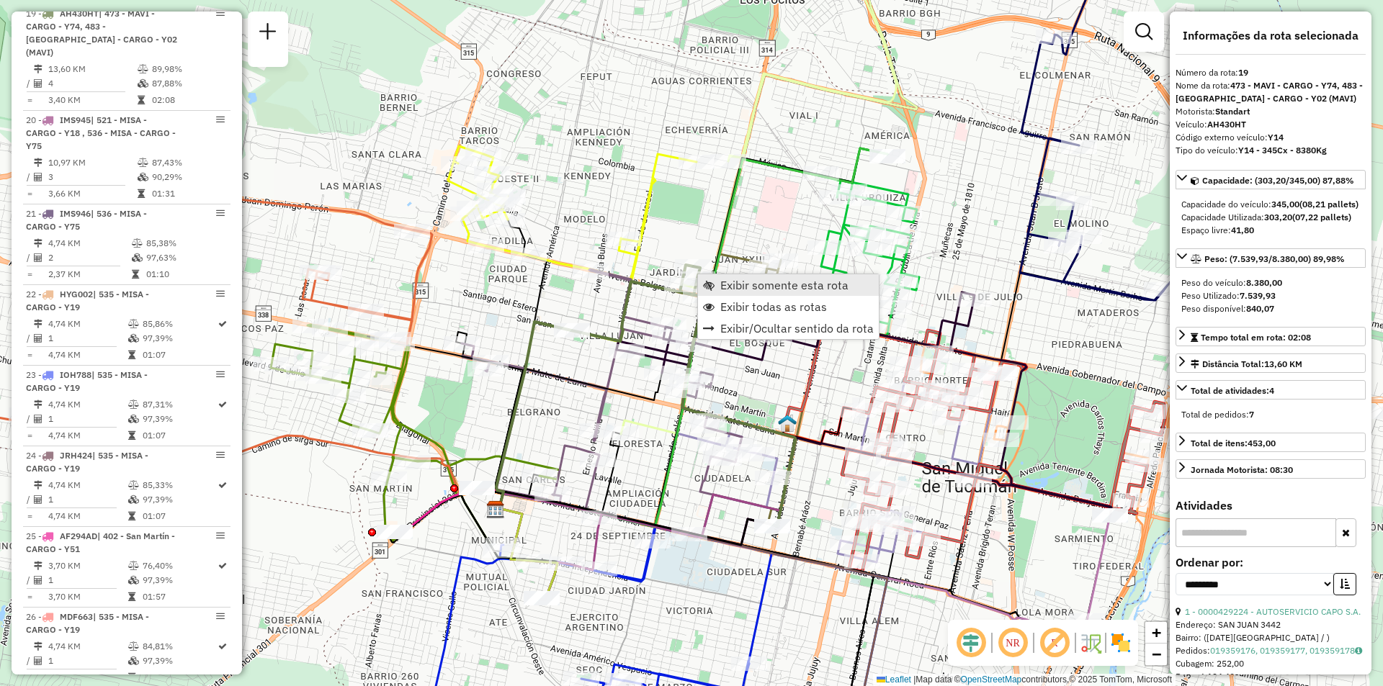
scroll to position [2250, 0]
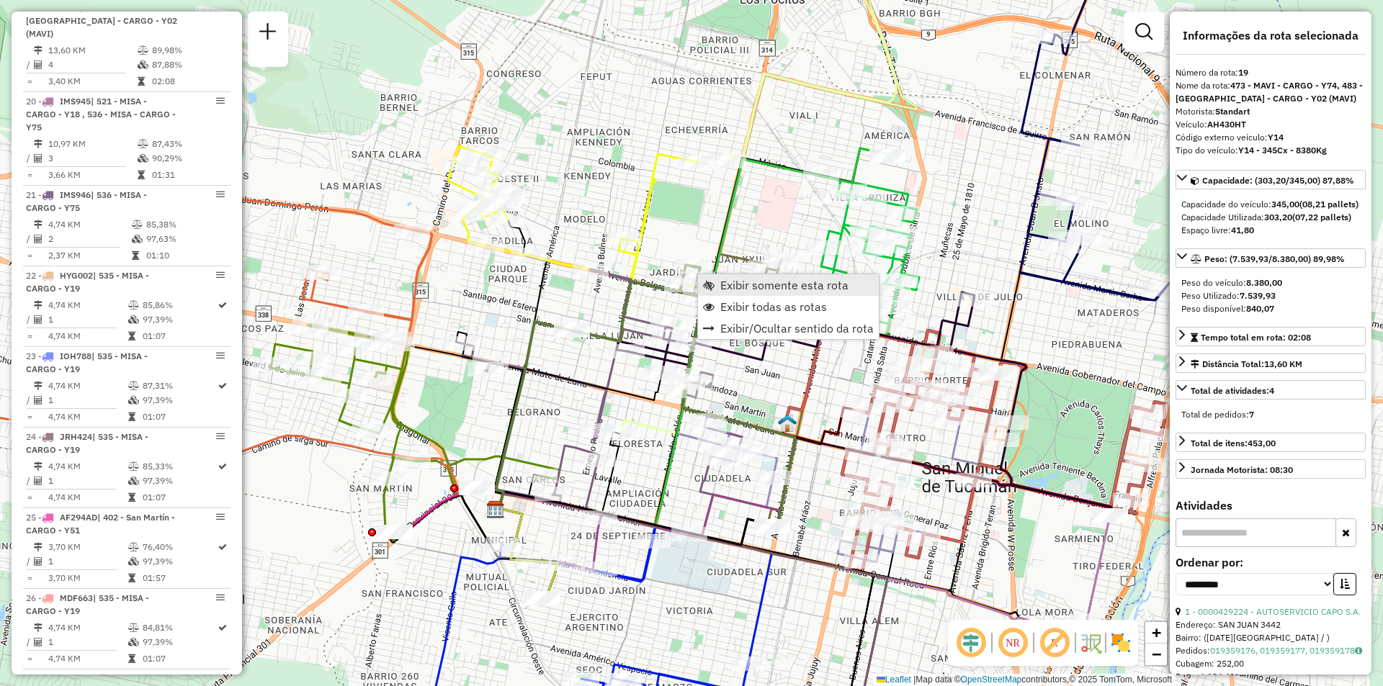
click at [728, 287] on span "Exibir somente esta rota" at bounding box center [784, 285] width 128 height 12
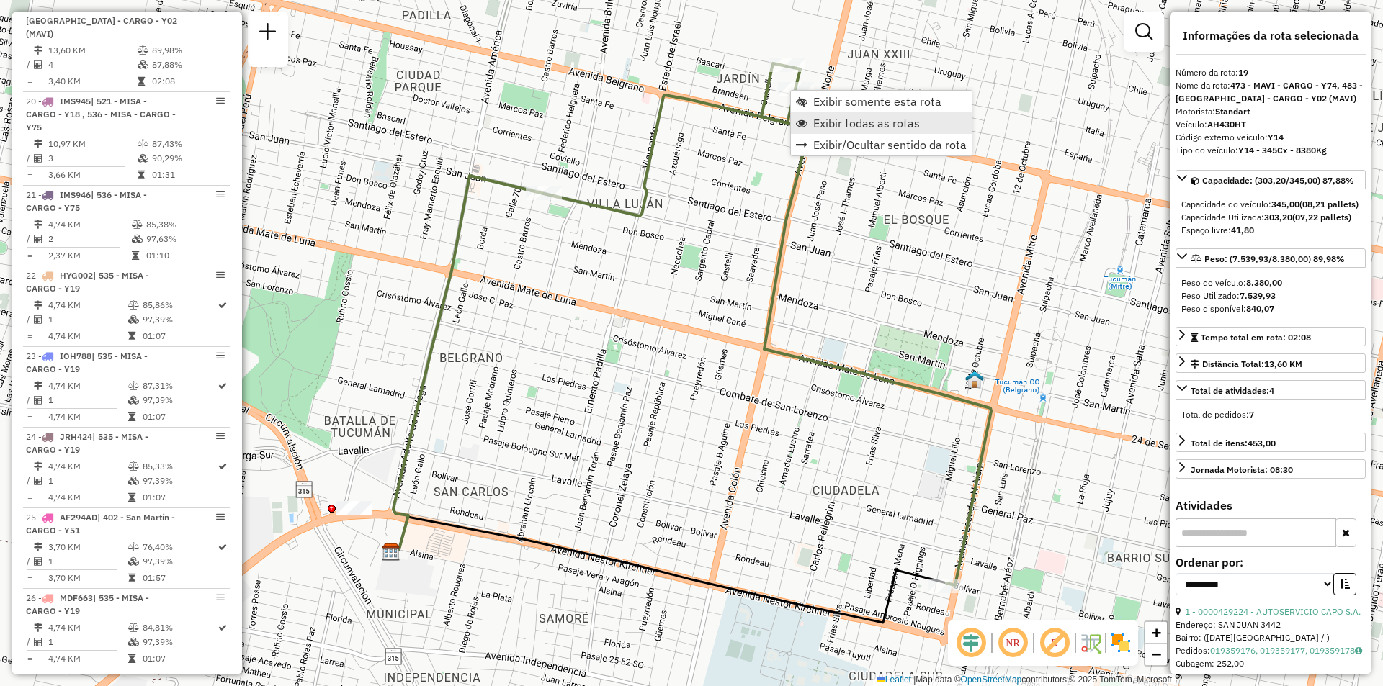
click at [821, 129] on span "Exibir todas as rotas" at bounding box center [866, 123] width 107 height 12
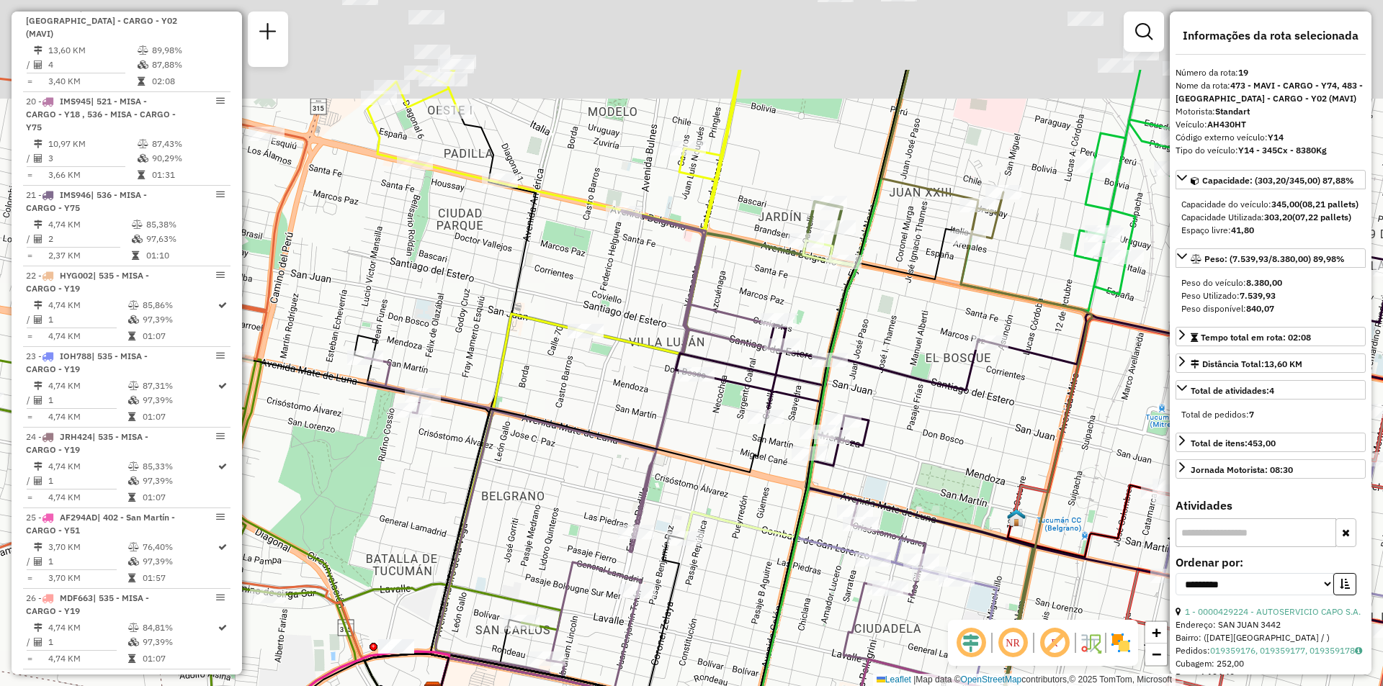
drag, startPoint x: 709, startPoint y: 252, endPoint x: 730, endPoint y: 233, distance: 28.1
click at [744, 329] on icon at bounding box center [684, 485] width 638 height 551
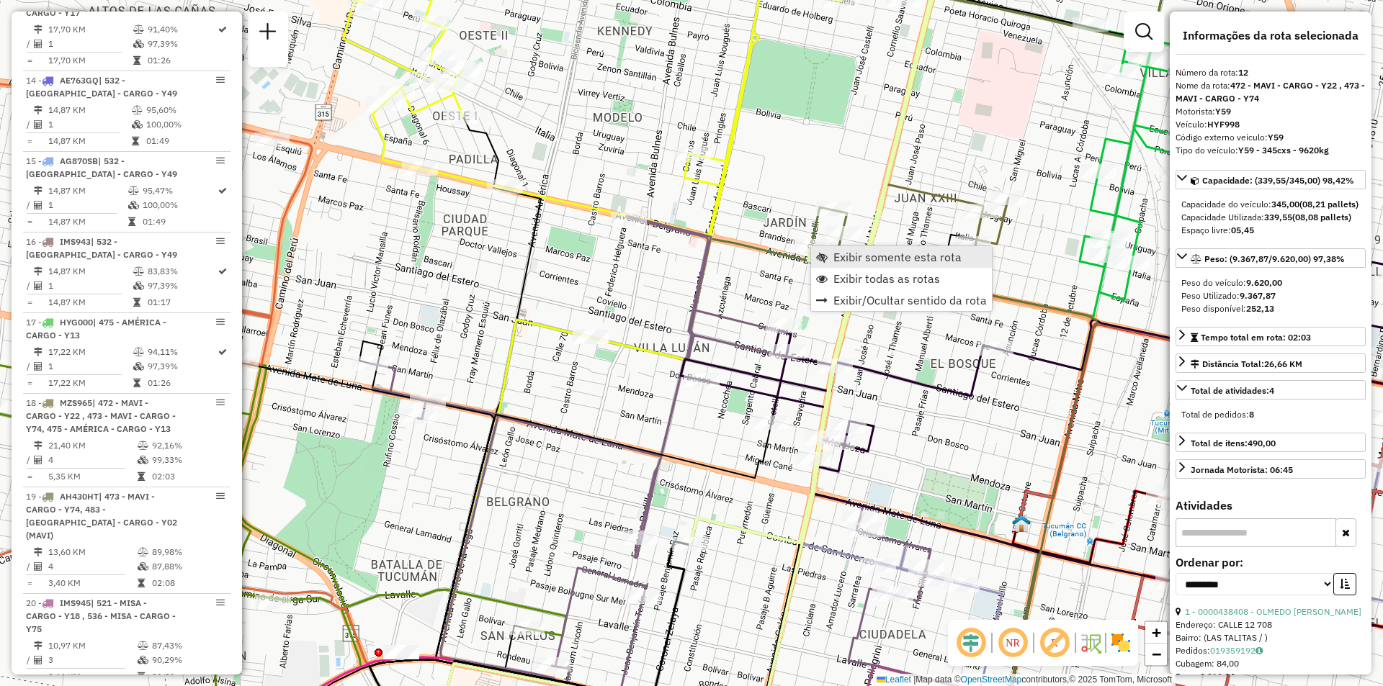
scroll to position [1659, 0]
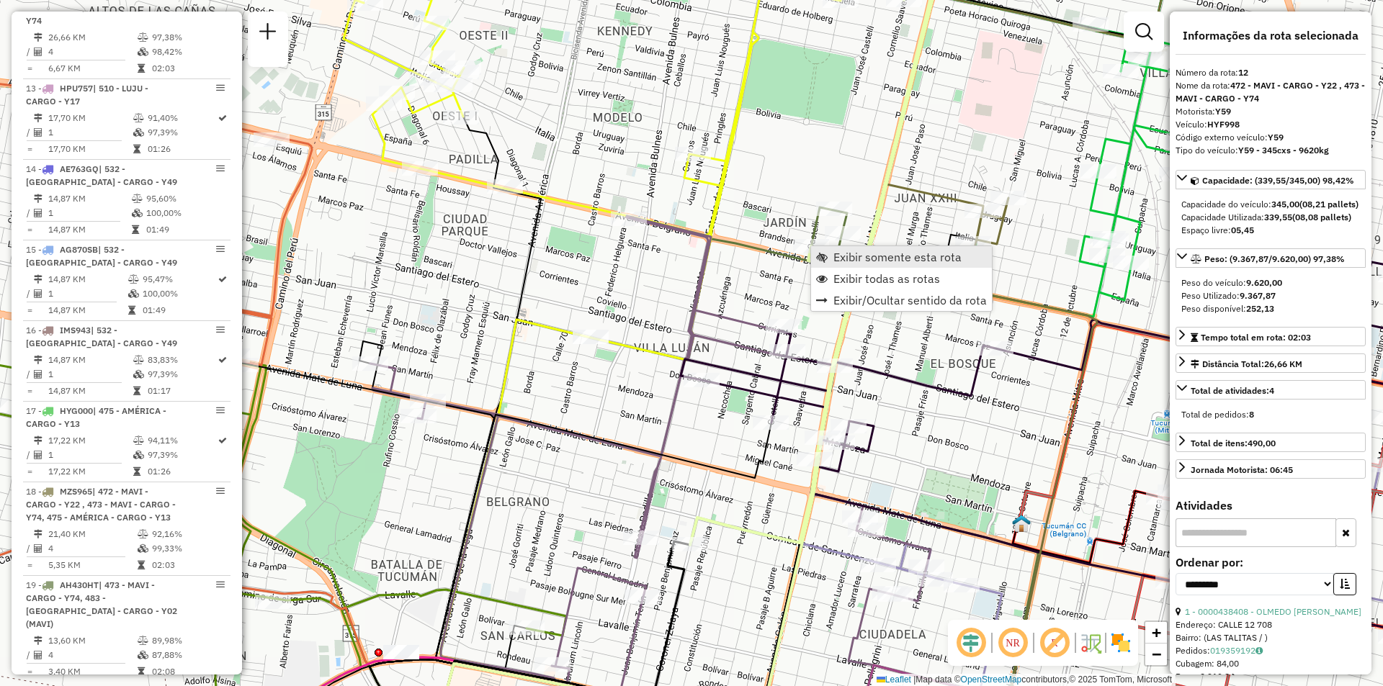
click at [830, 256] on link "Exibir somente esta rota" at bounding box center [901, 257] width 181 height 22
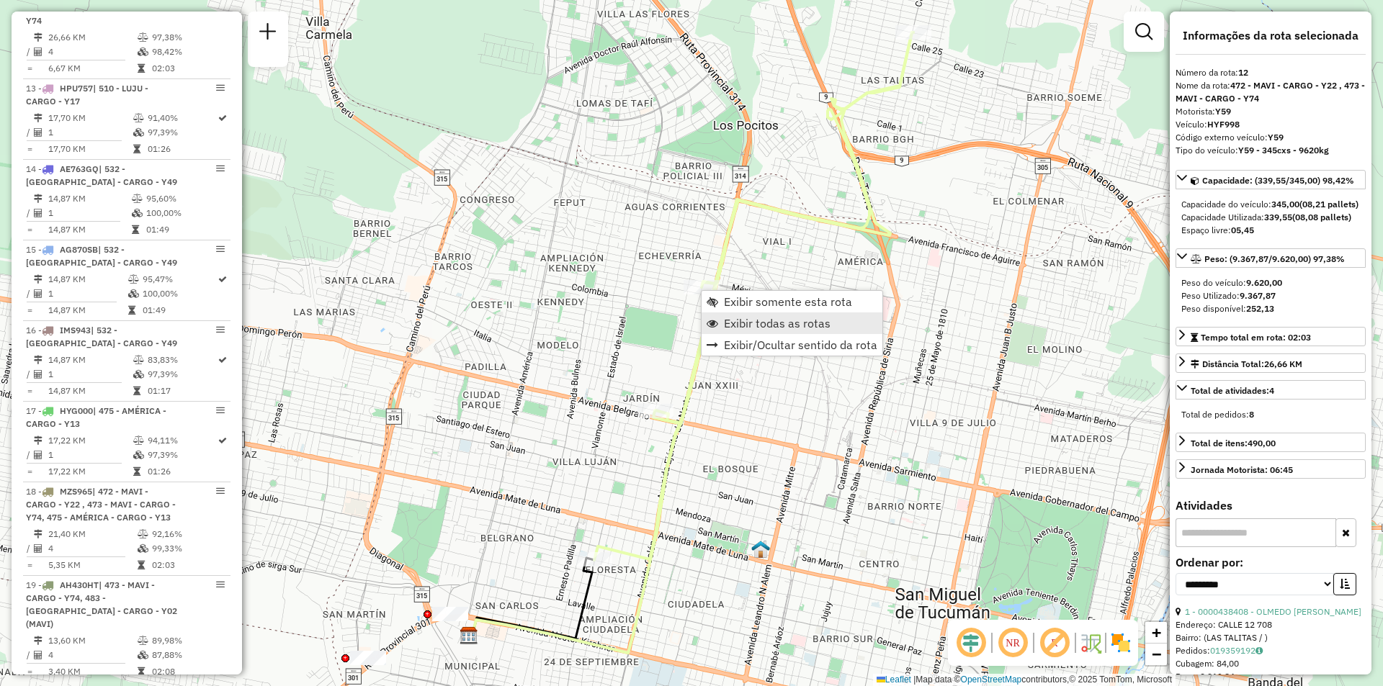
click at [763, 321] on span "Exibir todas as rotas" at bounding box center [777, 324] width 107 height 12
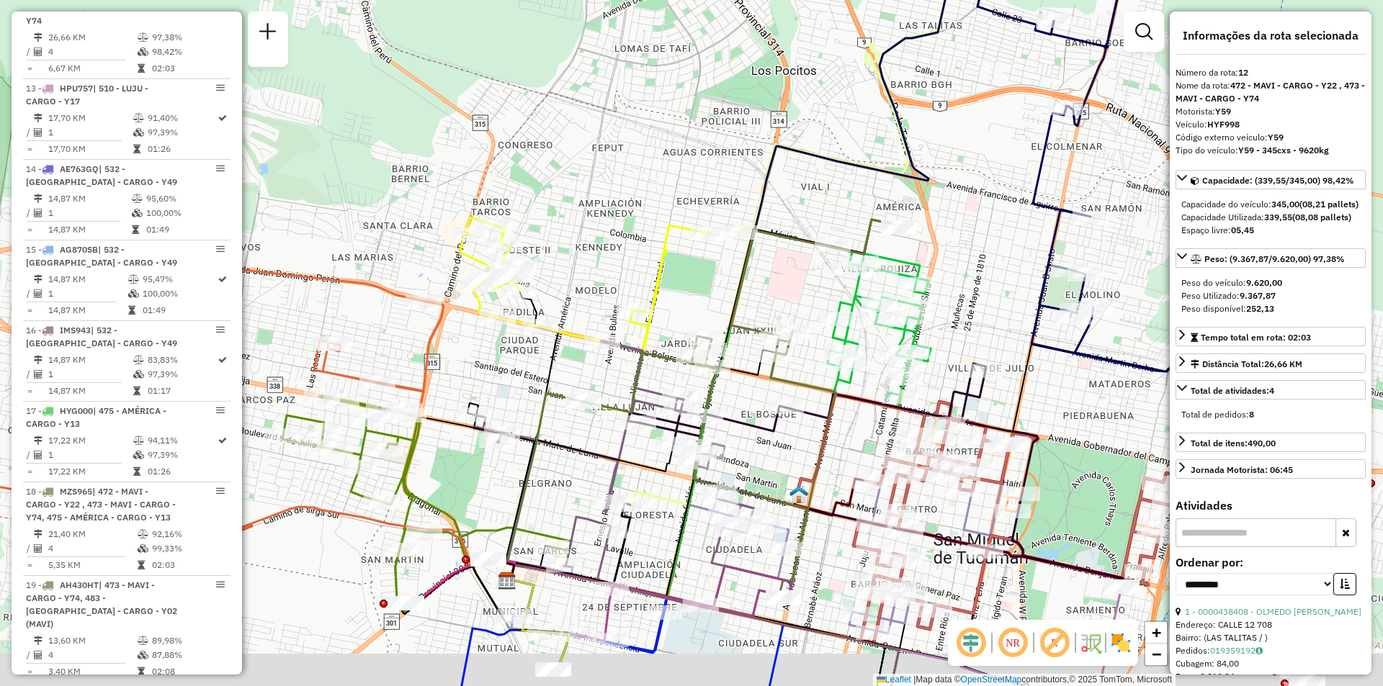
drag, startPoint x: 810, startPoint y: 495, endPoint x: 825, endPoint y: 472, distance: 27.0
click at [825, 472] on icon at bounding box center [815, 408] width 168 height 377
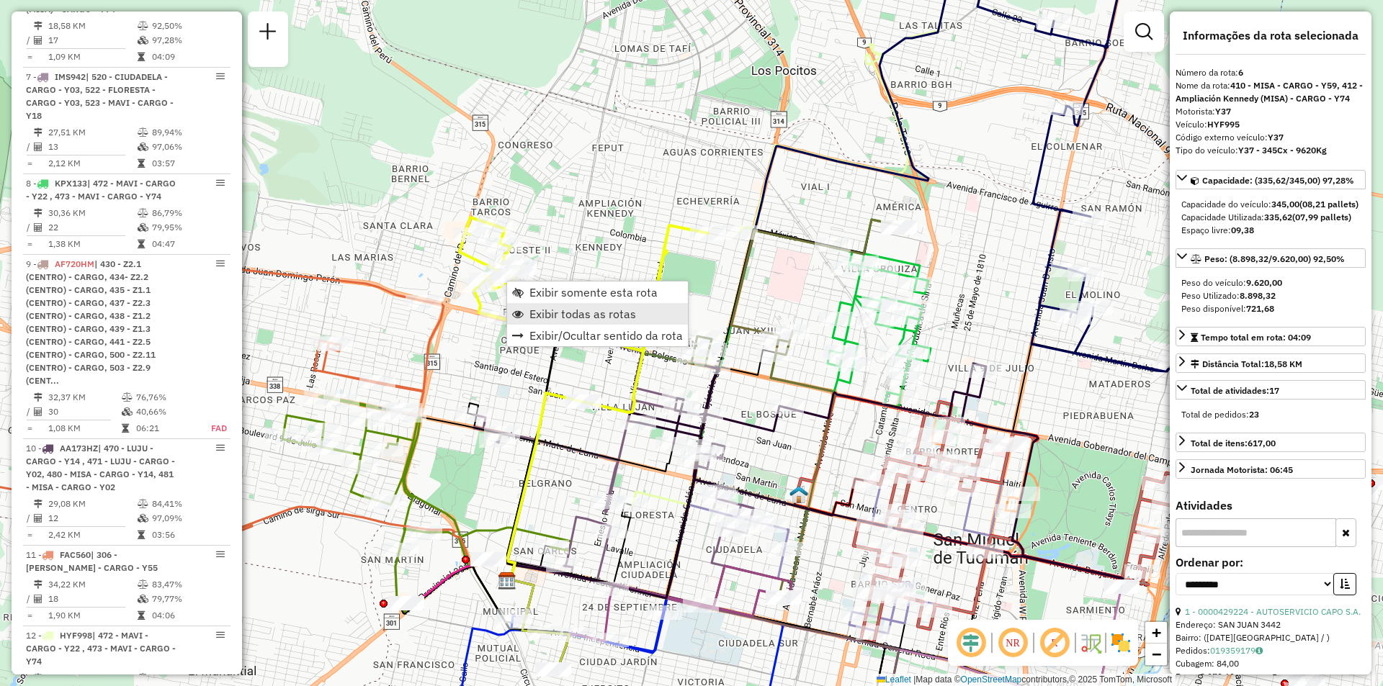
scroll to position [994, 0]
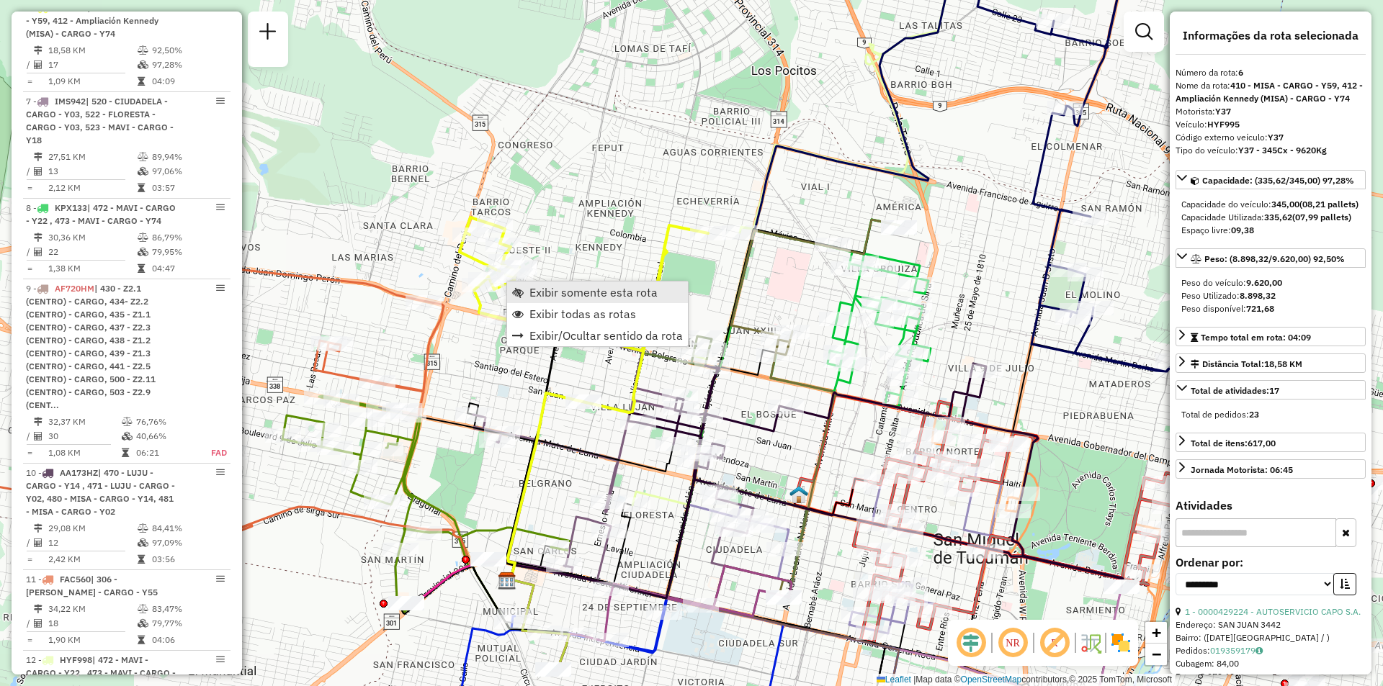
click at [571, 287] on span "Exibir somente esta rota" at bounding box center [593, 293] width 128 height 12
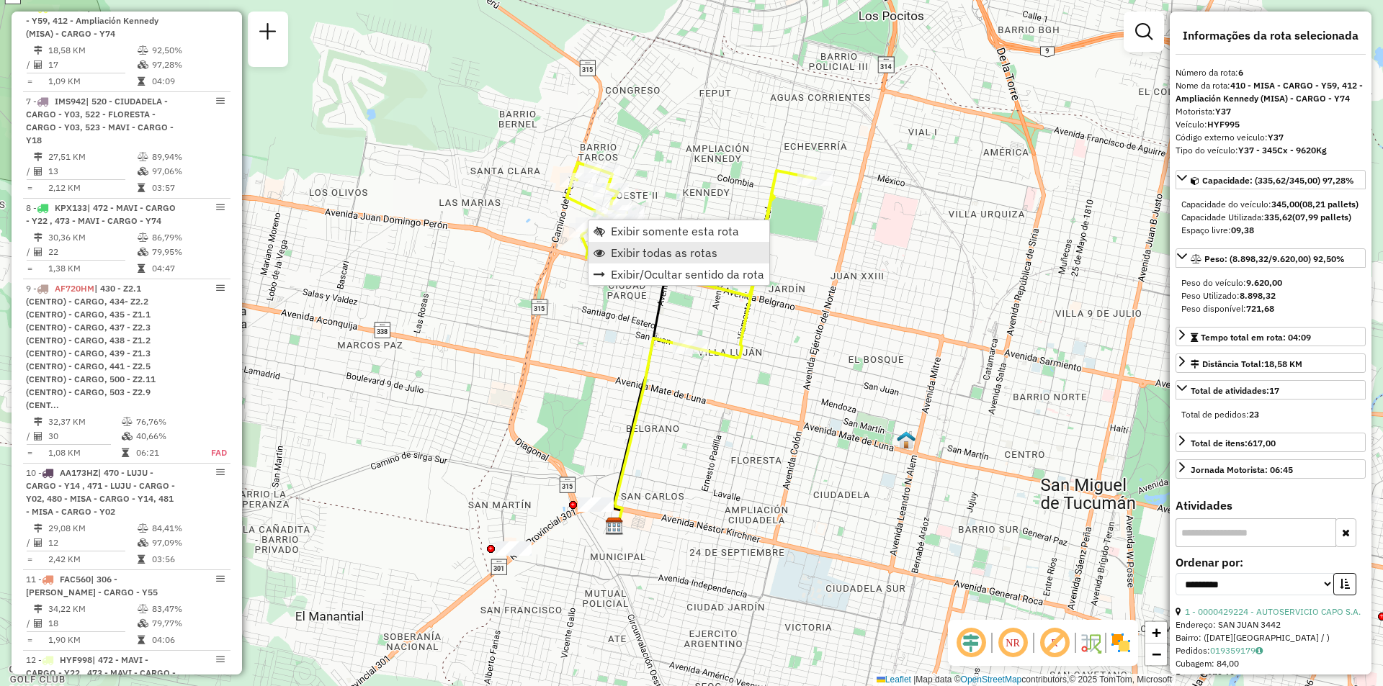
click at [660, 254] on span "Exibir todas as rotas" at bounding box center [664, 253] width 107 height 12
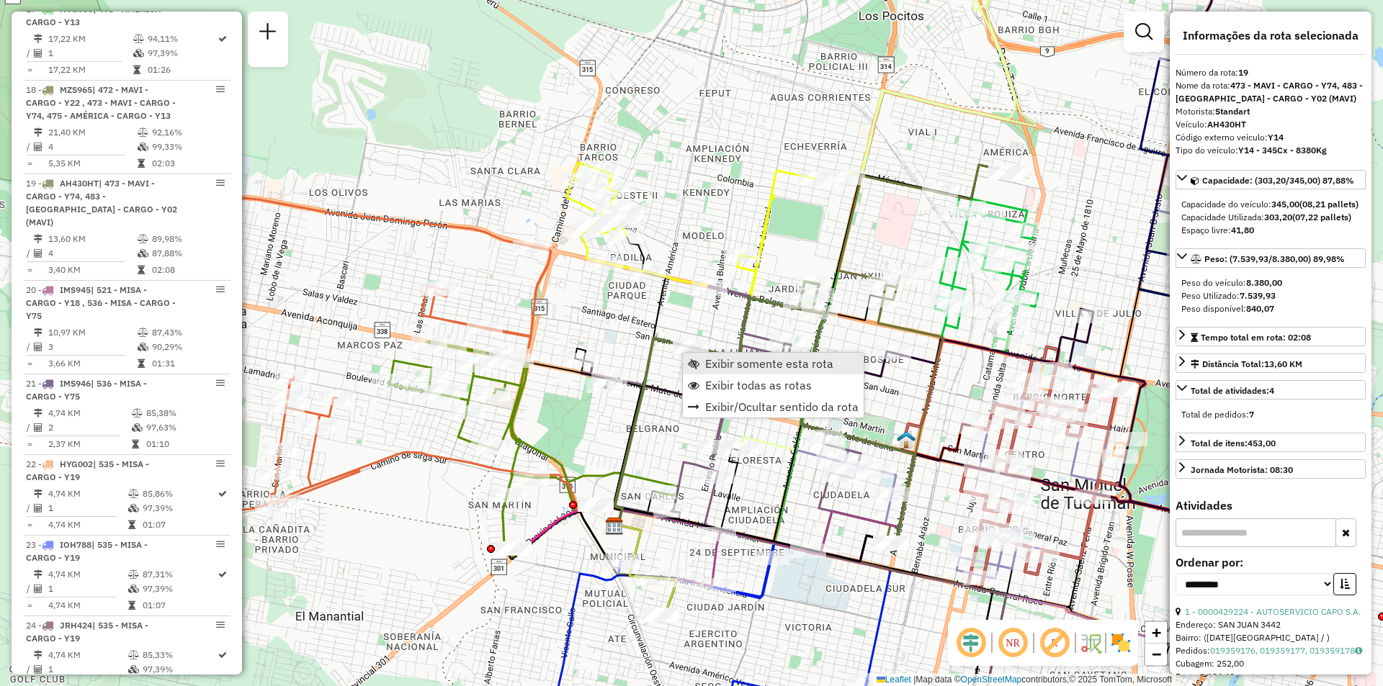
scroll to position [2250, 0]
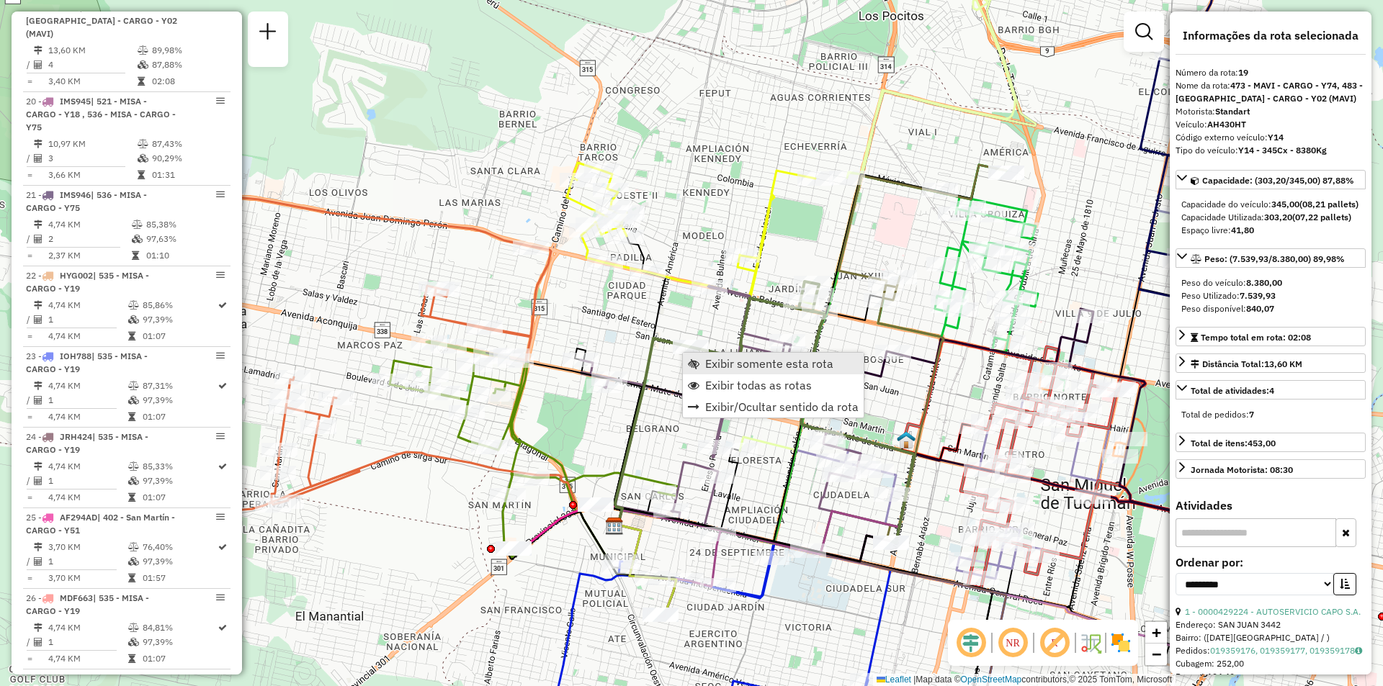
click at [717, 358] on span "Exibir somente esta rota" at bounding box center [769, 364] width 128 height 12
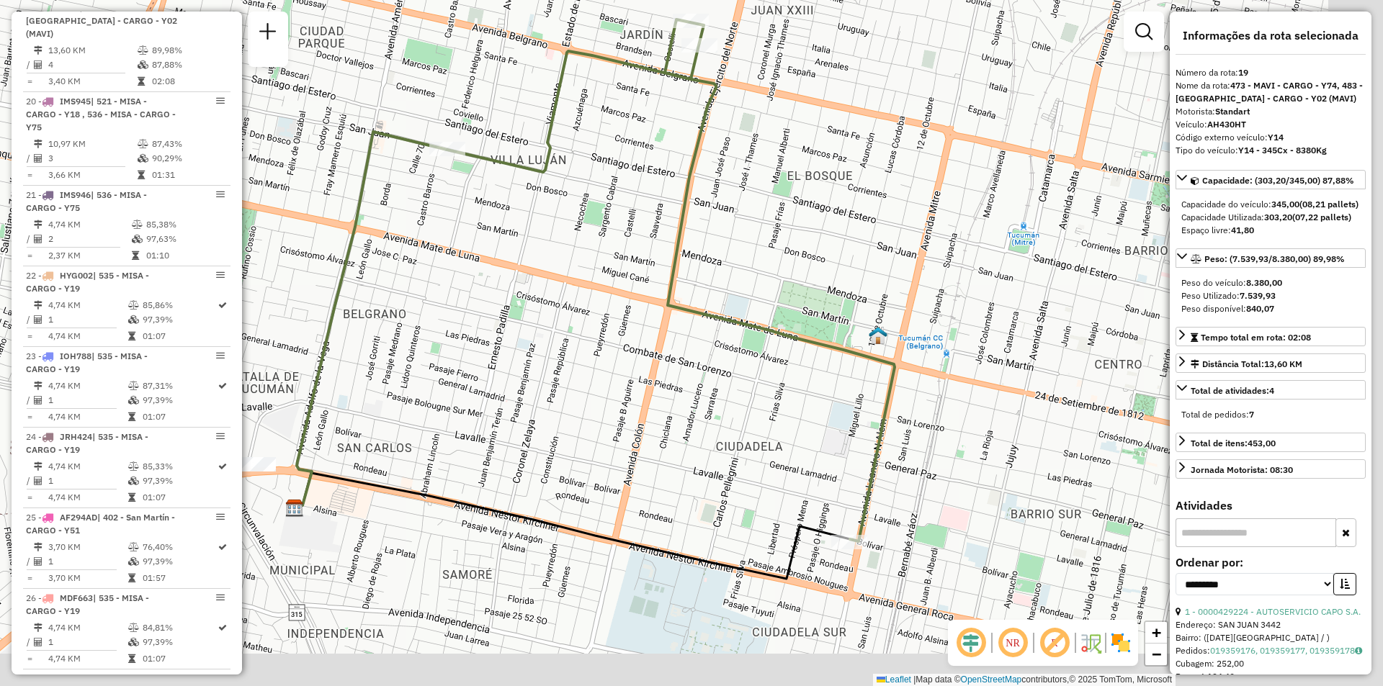
drag, startPoint x: 823, startPoint y: 400, endPoint x: 744, endPoint y: 361, distance: 88.3
click at [744, 361] on div "Janela de atendimento Grade de atendimento Capacidade Transportadoras Veículos …" at bounding box center [691, 343] width 1383 height 686
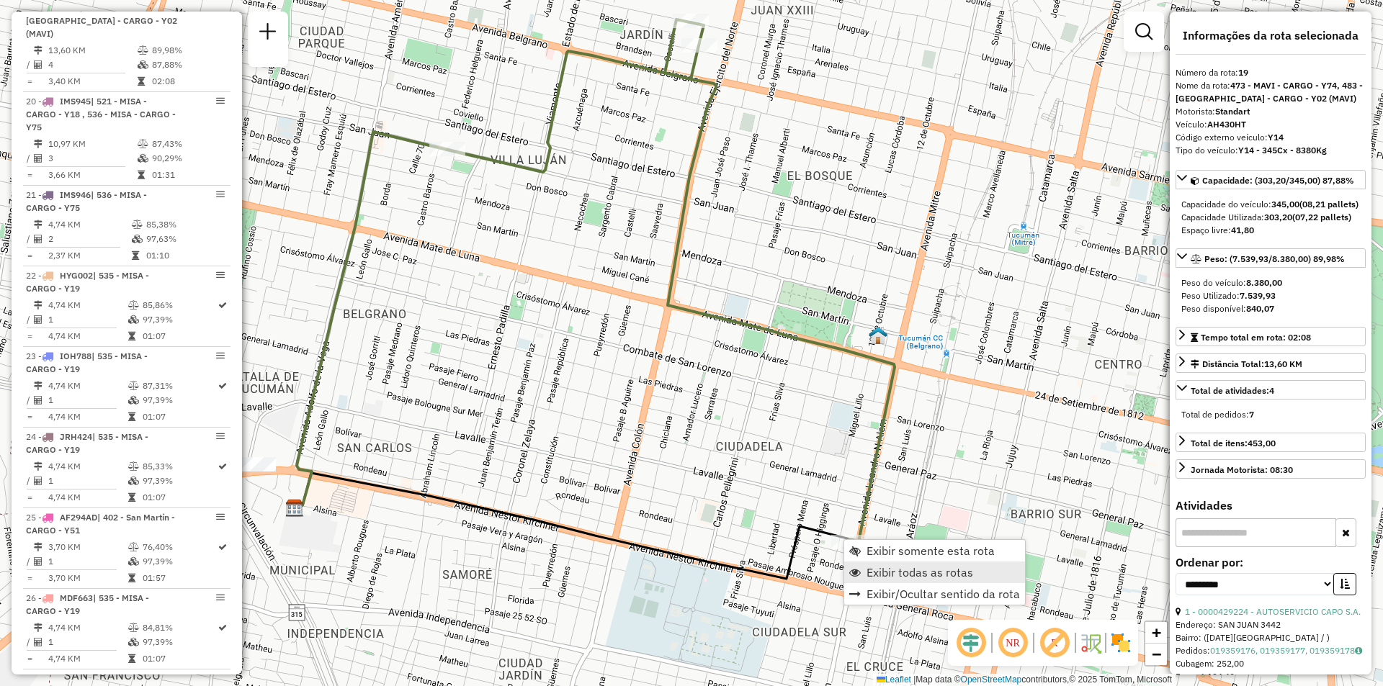
click at [858, 571] on span "Exibir todas as rotas" at bounding box center [855, 573] width 12 height 12
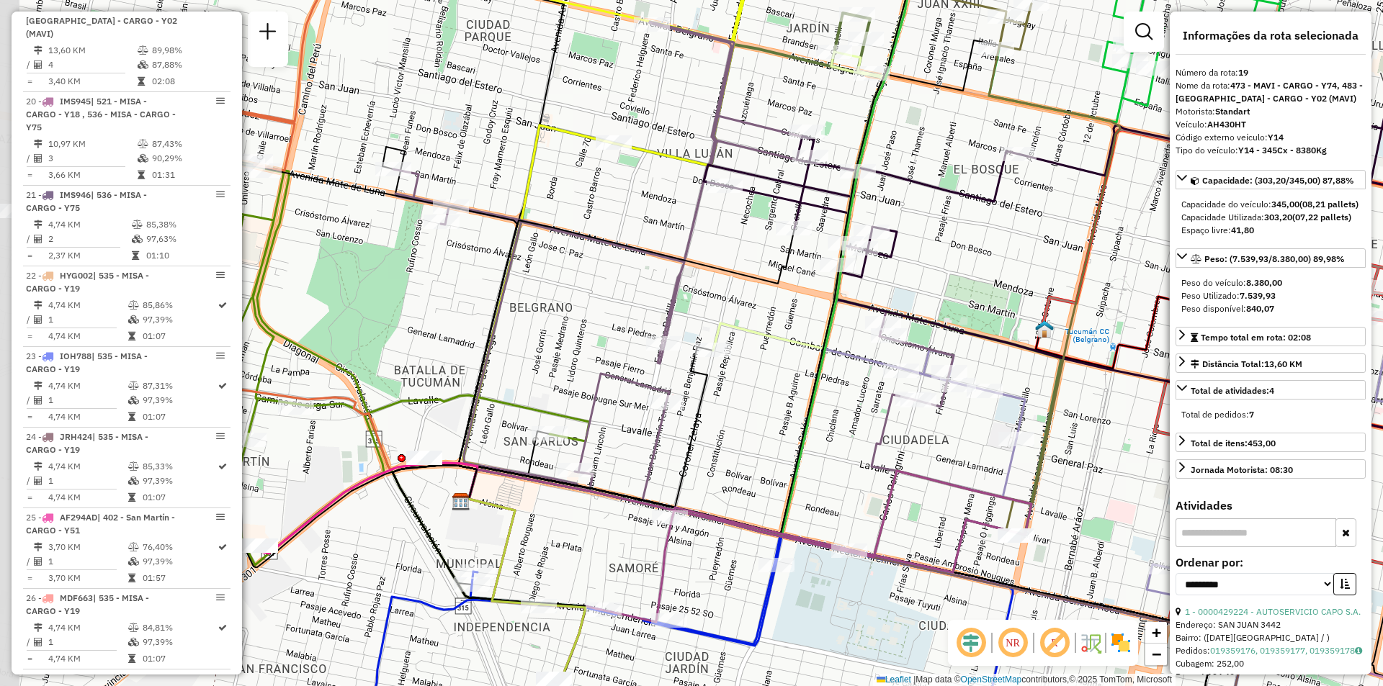
drag, startPoint x: 567, startPoint y: 320, endPoint x: 733, endPoint y: 313, distance: 166.5
click at [733, 313] on div "Janela de atendimento Grade de atendimento Capacidade Transportadoras Veículos …" at bounding box center [691, 343] width 1383 height 686
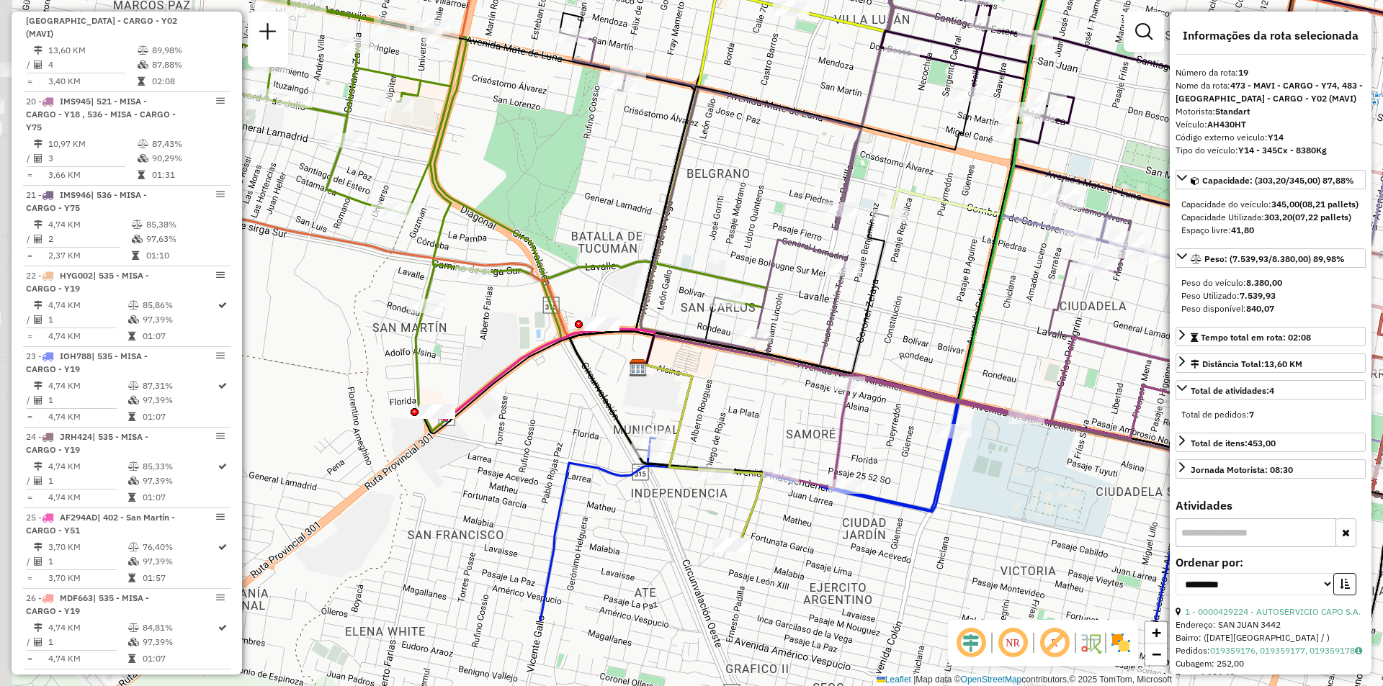
drag, startPoint x: 764, startPoint y: 415, endPoint x: 901, endPoint y: 306, distance: 174.8
click at [915, 292] on div "Janela de atendimento Grade de atendimento Capacidade Transportadoras Veículos …" at bounding box center [691, 343] width 1383 height 686
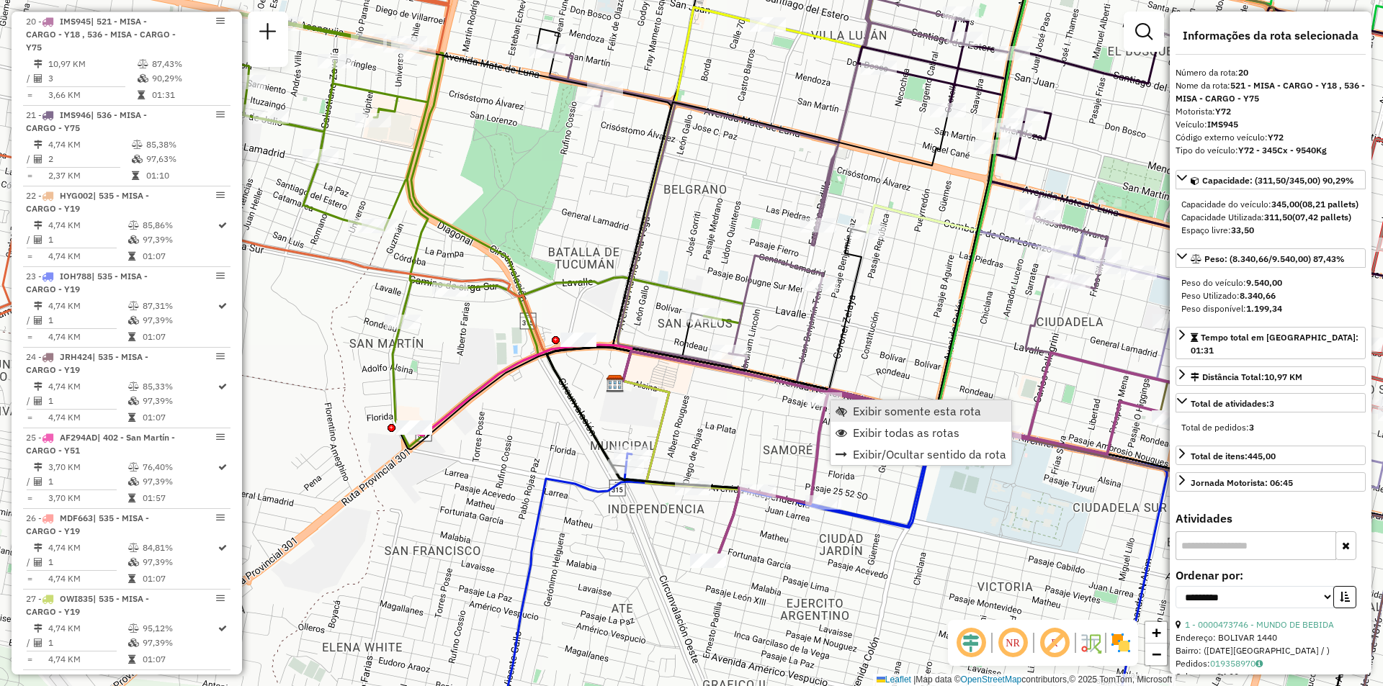
scroll to position [2344, 0]
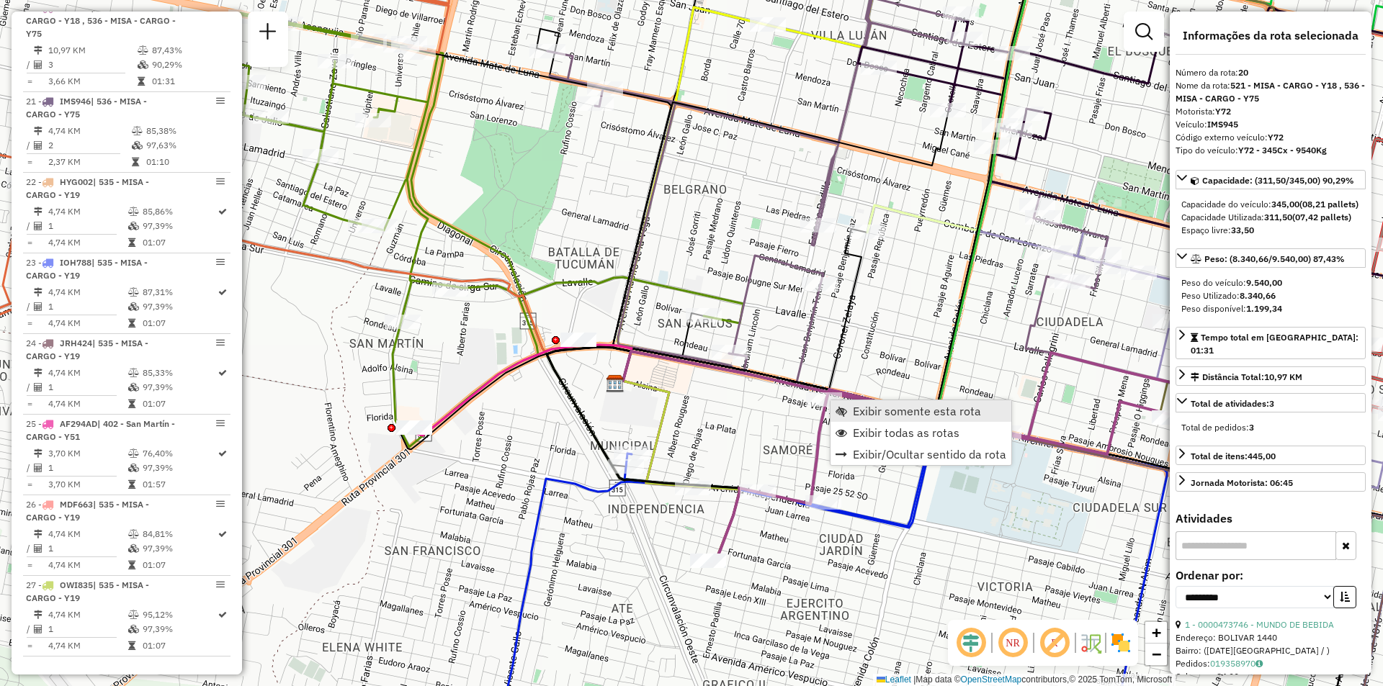
click at [872, 416] on span "Exibir somente esta rota" at bounding box center [917, 412] width 128 height 12
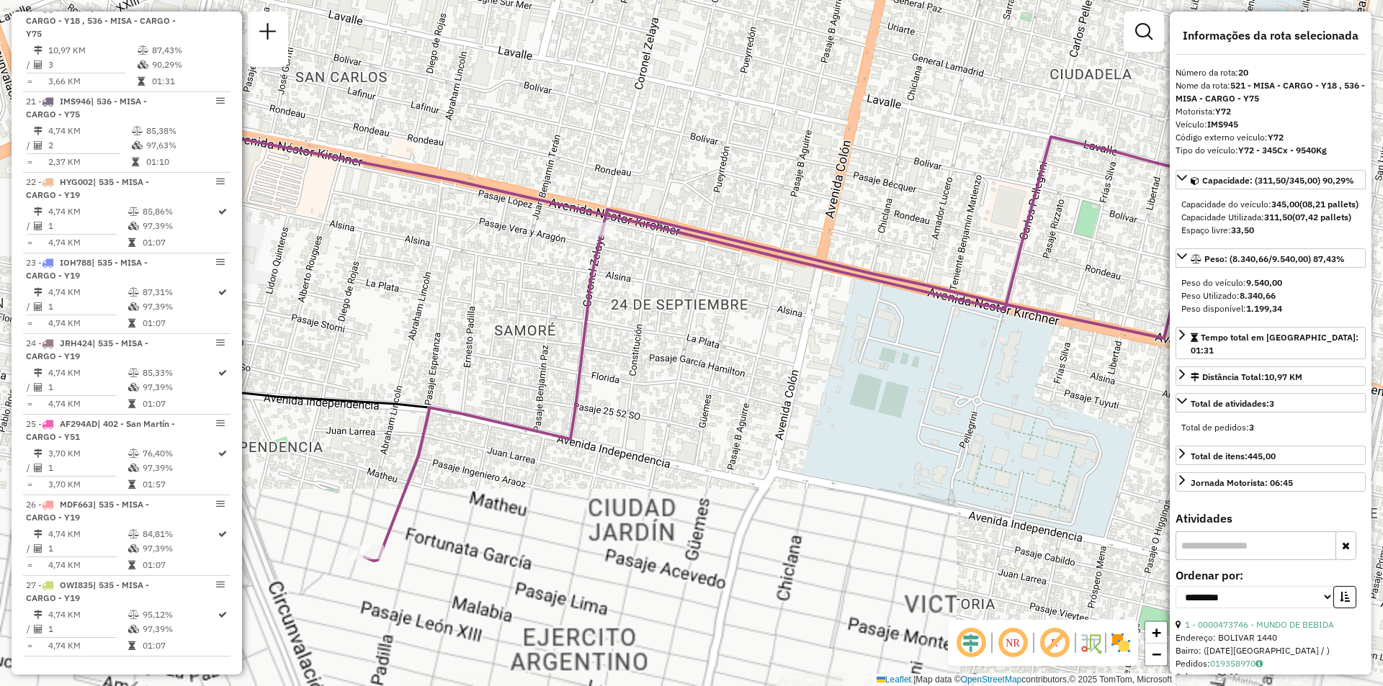
drag, startPoint x: 915, startPoint y: 458, endPoint x: 856, endPoint y: 393, distance: 87.2
click at [856, 395] on div "Janela de atendimento Grade de atendimento Capacidade Transportadoras Veículos …" at bounding box center [691, 343] width 1383 height 686
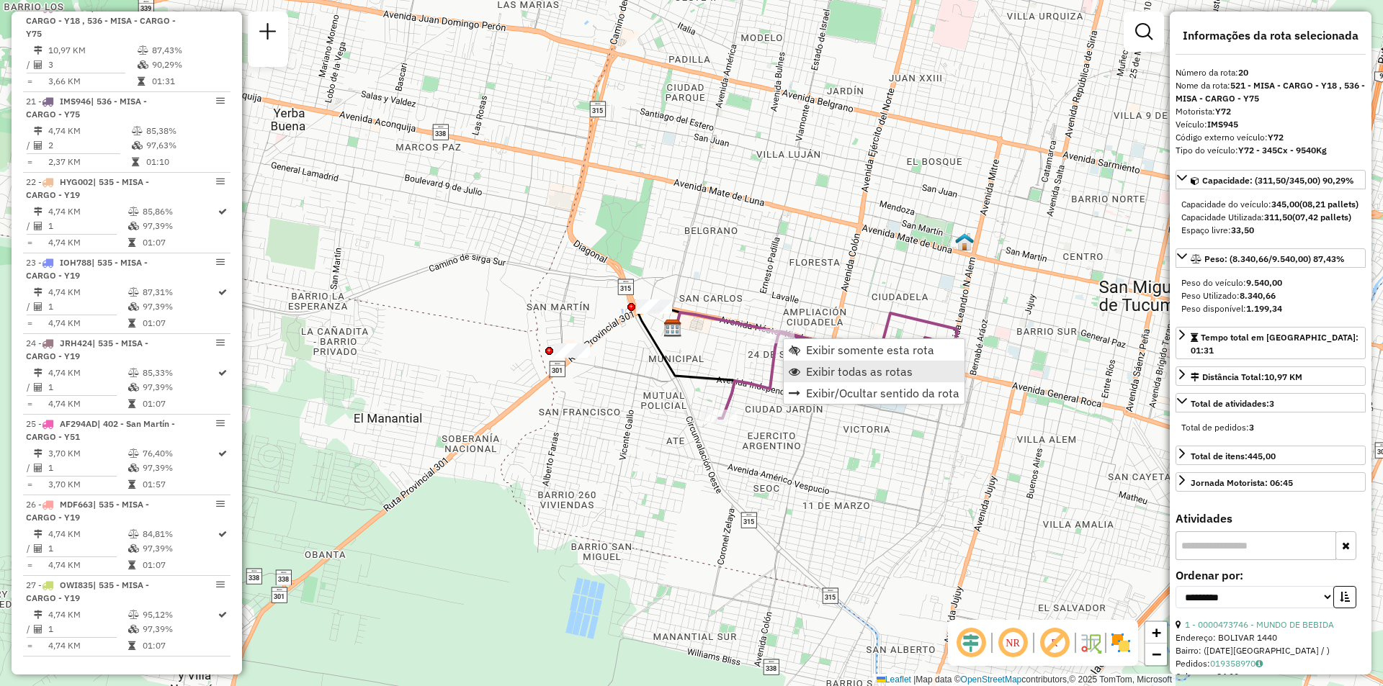
click at [816, 369] on span "Exibir todas as rotas" at bounding box center [859, 372] width 107 height 12
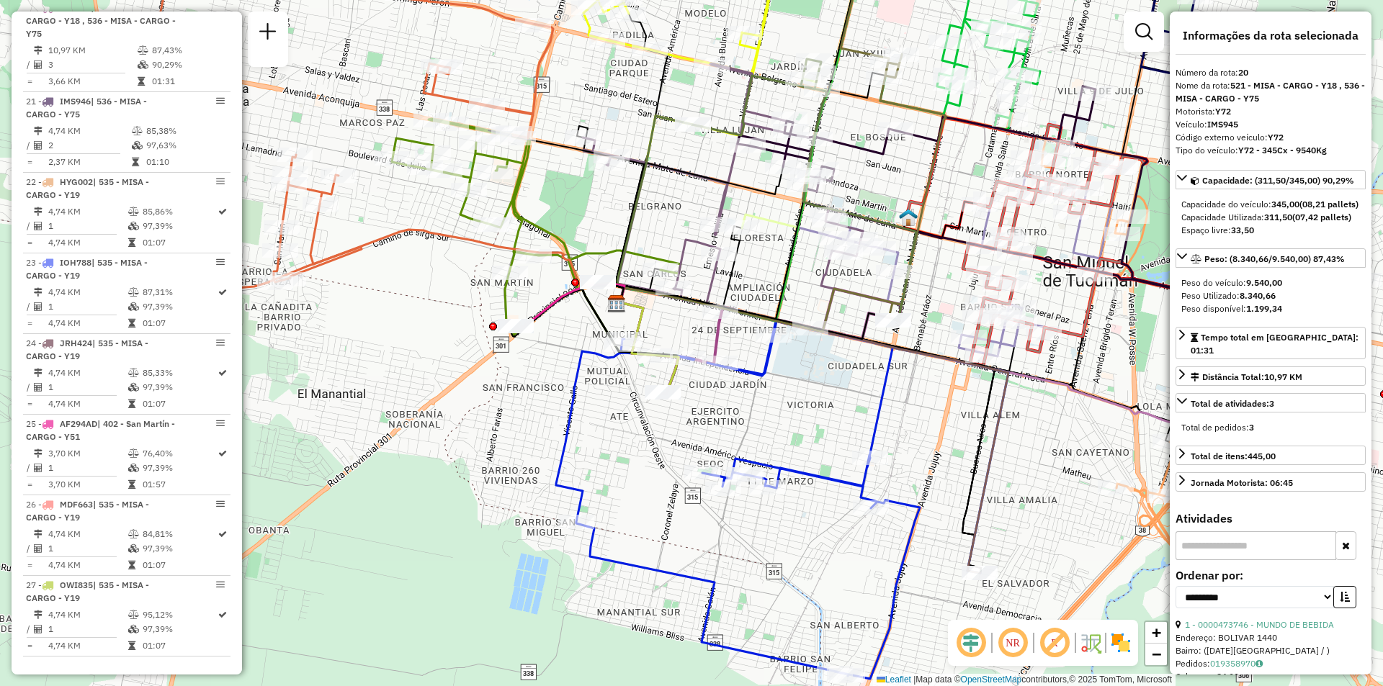
drag, startPoint x: 931, startPoint y: 518, endPoint x: 800, endPoint y: 444, distance: 150.0
click at [800, 444] on icon at bounding box center [738, 500] width 364 height 358
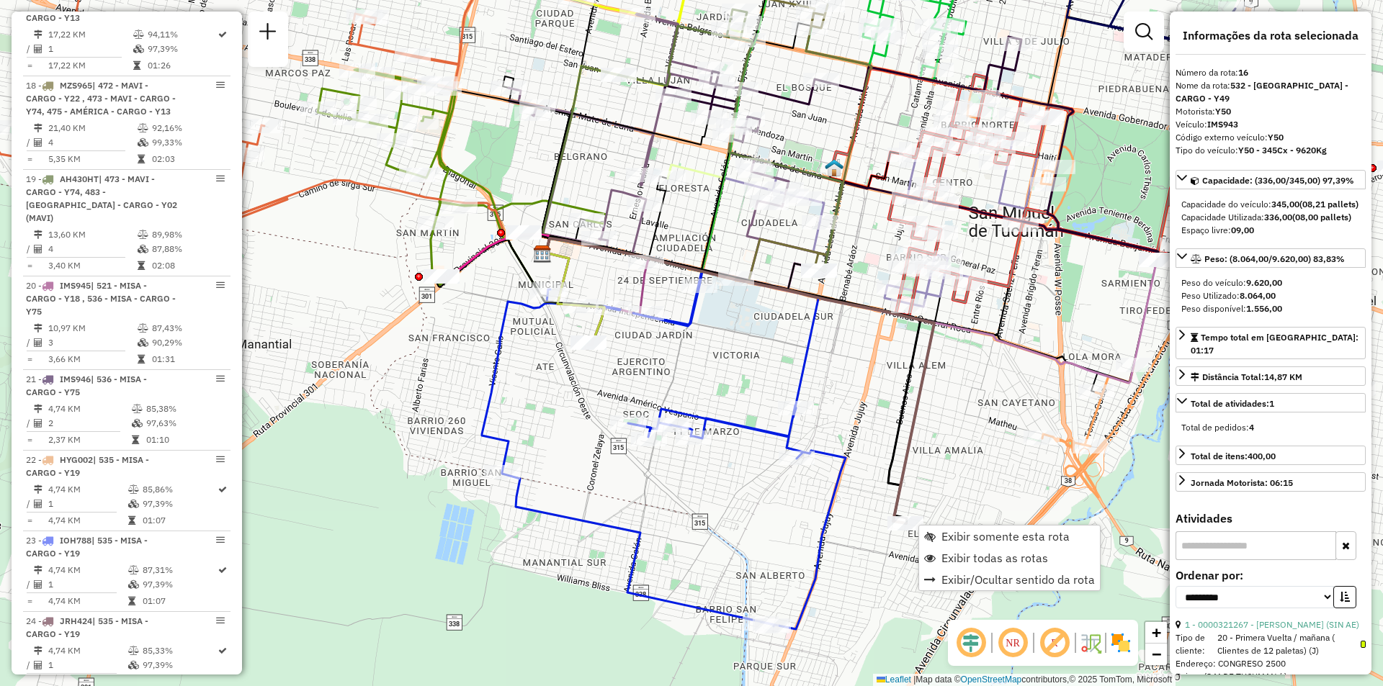
scroll to position [1995, 0]
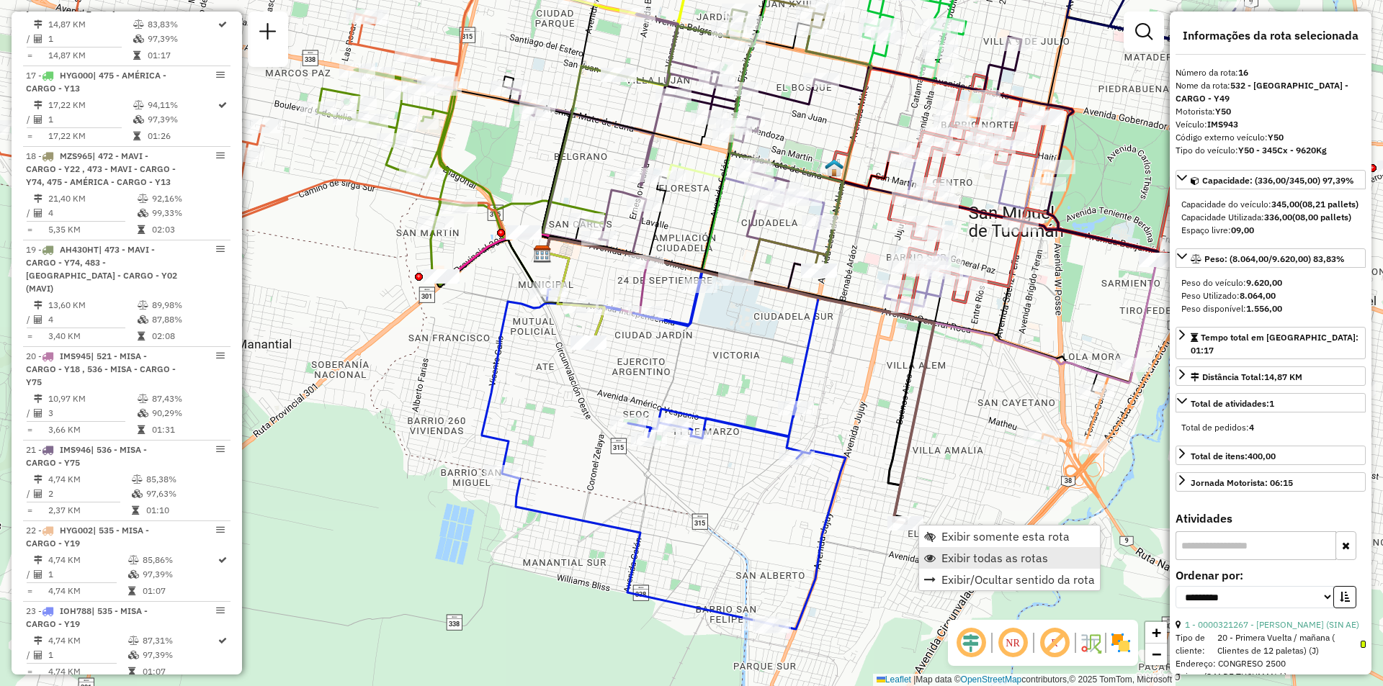
click at [960, 549] on link "Exibir todas as rotas" at bounding box center [1009, 558] width 181 height 22
click at [932, 532] on span "Exibir somente esta rota" at bounding box center [995, 538] width 128 height 12
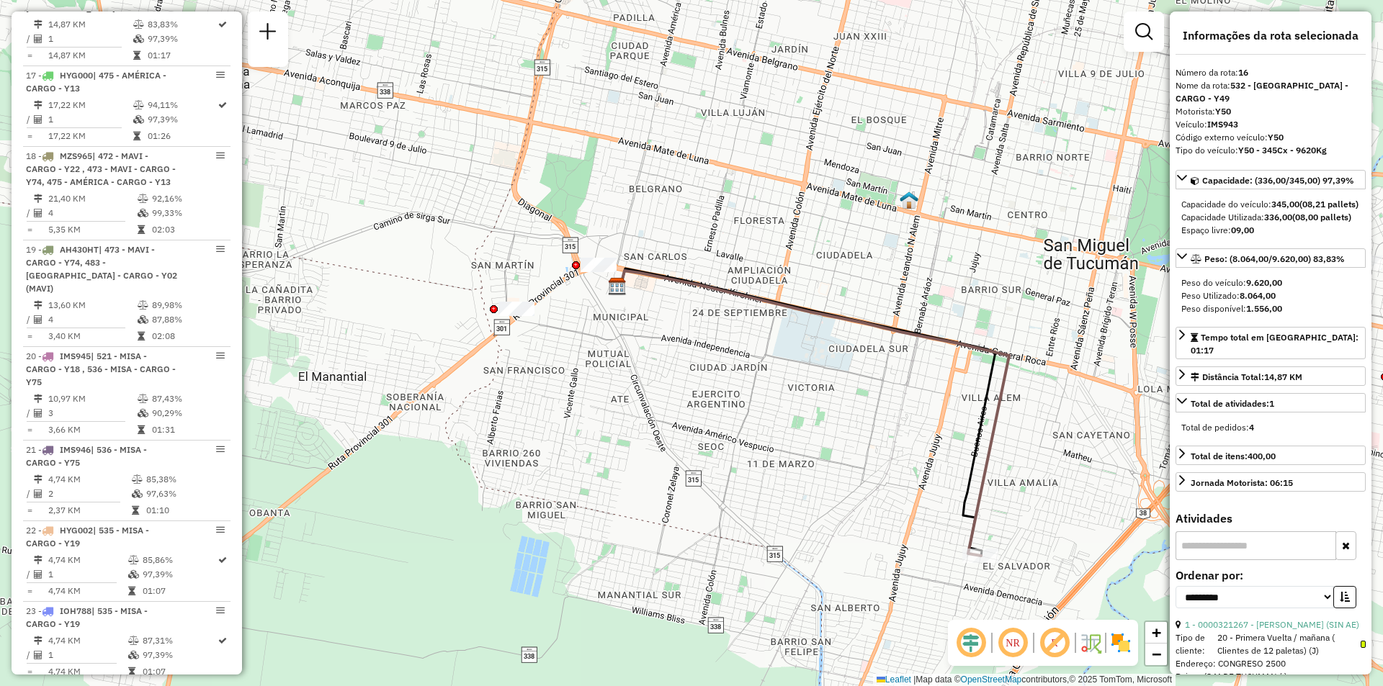
drag, startPoint x: 1012, startPoint y: 557, endPoint x: 995, endPoint y: 568, distance: 20.4
click at [954, 508] on icon at bounding box center [813, 413] width 392 height 285
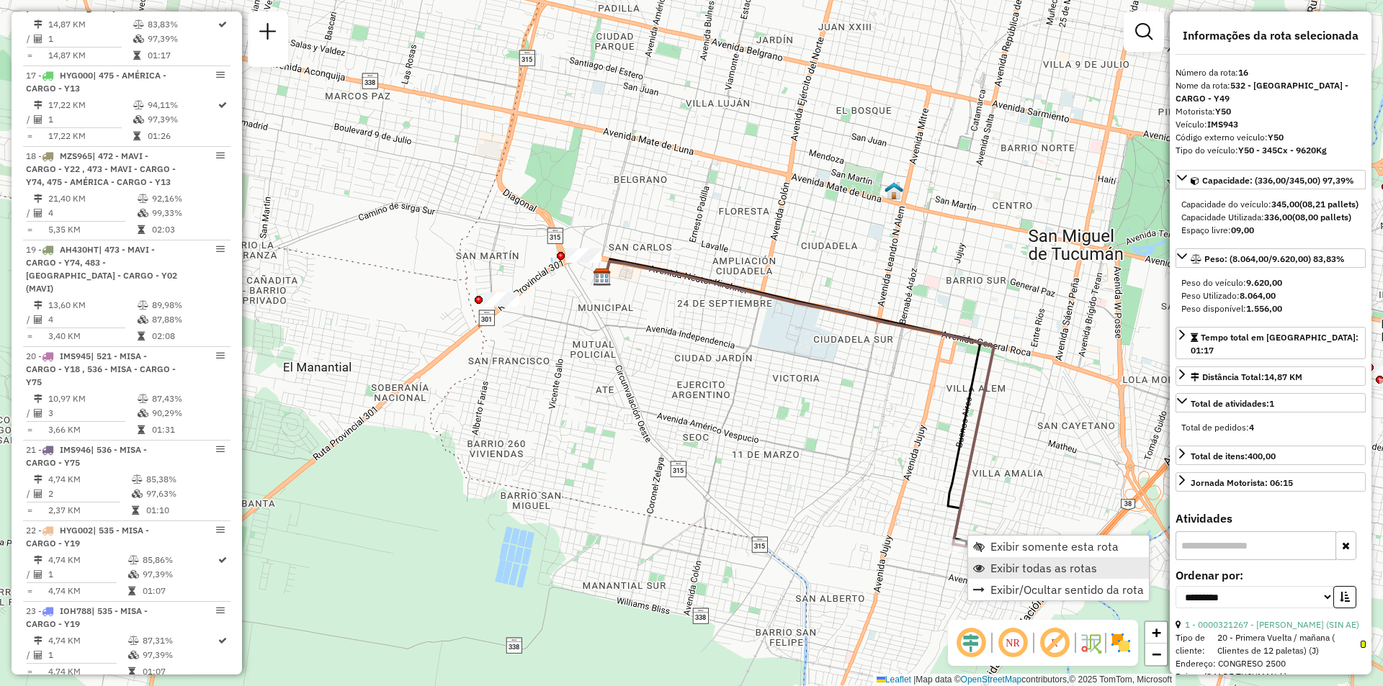
drag, startPoint x: 967, startPoint y: 534, endPoint x: 1002, endPoint y: 575, distance: 53.6
click at [1003, 574] on span "Exibir todas as rotas" at bounding box center [1043, 569] width 107 height 12
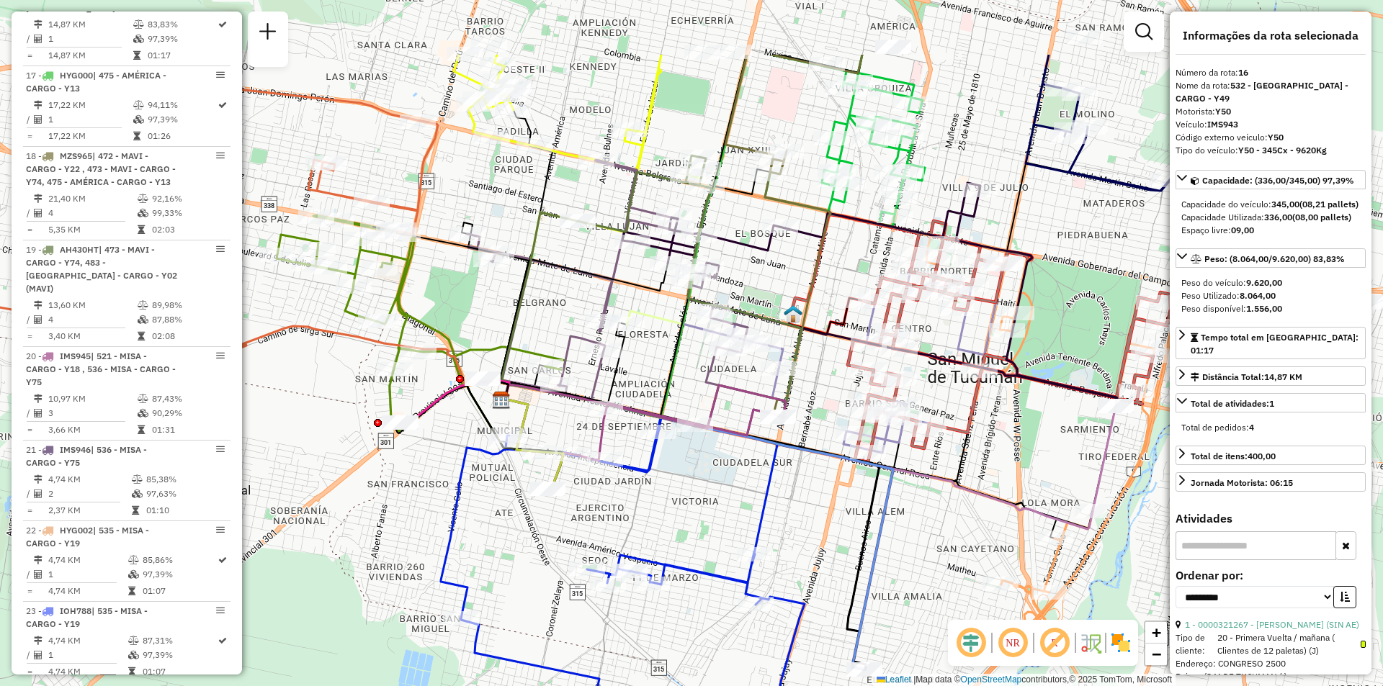
drag, startPoint x: 759, startPoint y: 413, endPoint x: 657, endPoint y: 536, distance: 160.1
click at [657, 536] on div "Janela de atendimento Grade de atendimento Capacidade Transportadoras Veículos …" at bounding box center [691, 343] width 1383 height 686
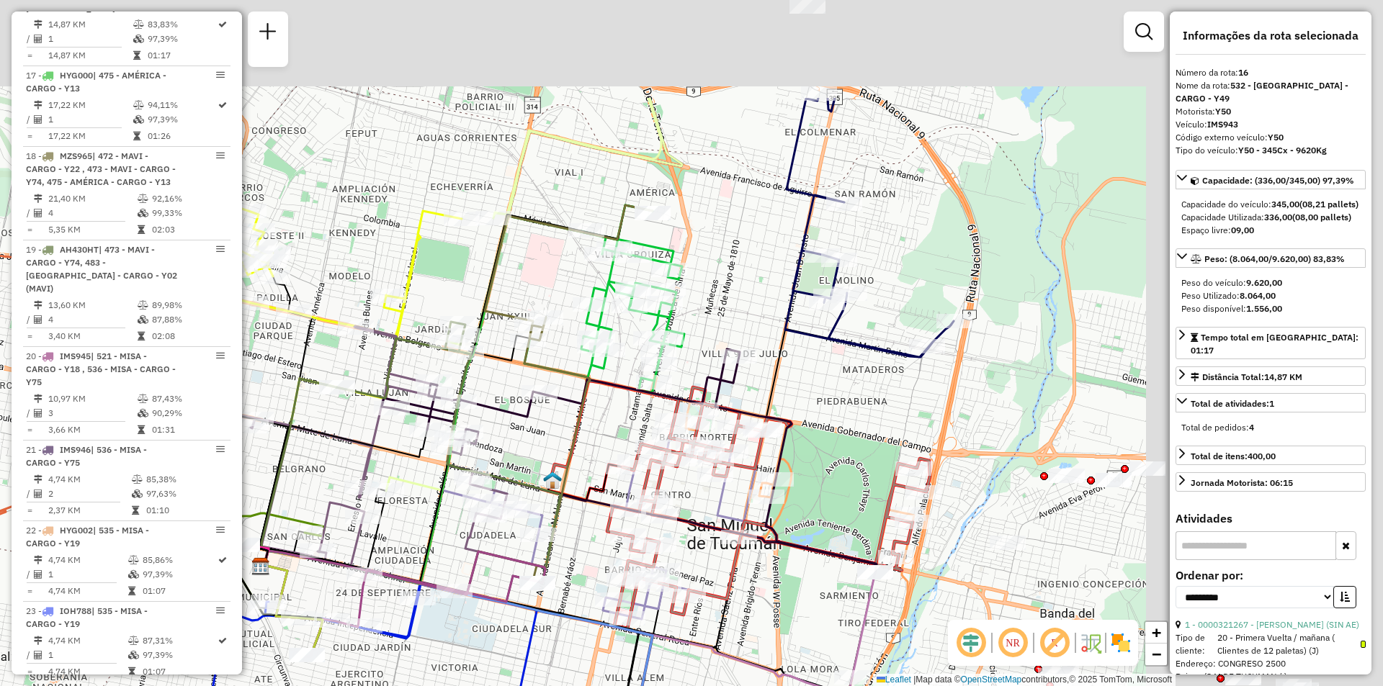
drag, startPoint x: 729, startPoint y: 179, endPoint x: 488, endPoint y: 347, distance: 293.9
click at [488, 347] on div "Rota 10 - Placa AA173HZ 0000439831 - BALCEDA MARIA FABIANA Janela de atendiment…" at bounding box center [691, 343] width 1383 height 686
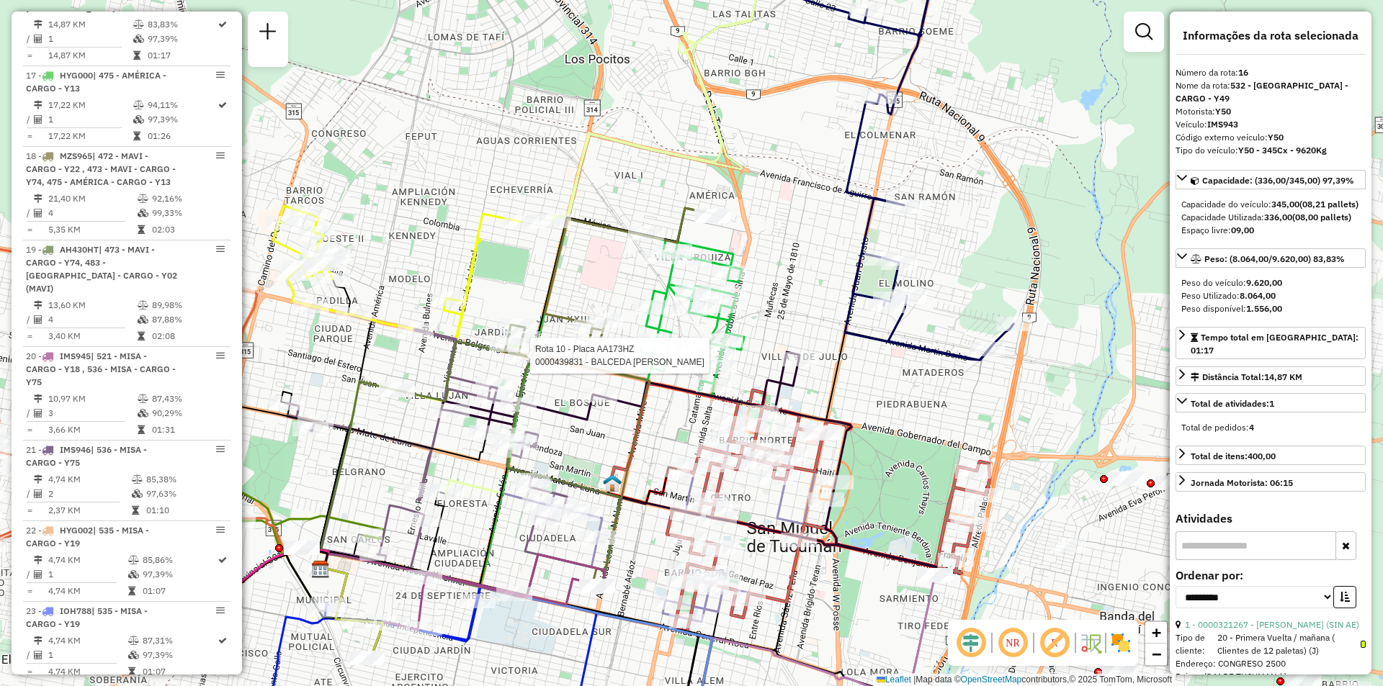
drag, startPoint x: 735, startPoint y: 392, endPoint x: 911, endPoint y: 359, distance: 178.7
click at [915, 362] on div "Rota 10 - Placa AA173HZ 0000439831 - BALCEDA MARIA FABIANA Rota 8 - Placa KPX13…" at bounding box center [691, 343] width 1383 height 686
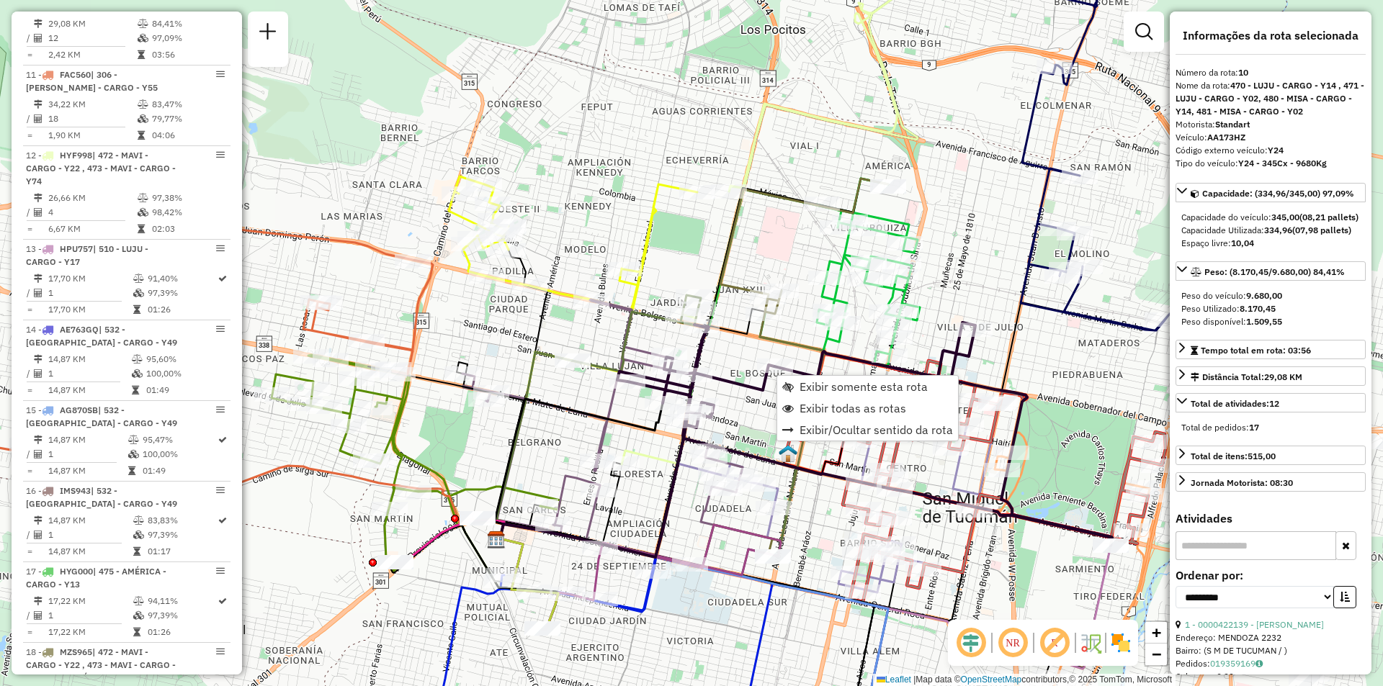
scroll to position [1472, 0]
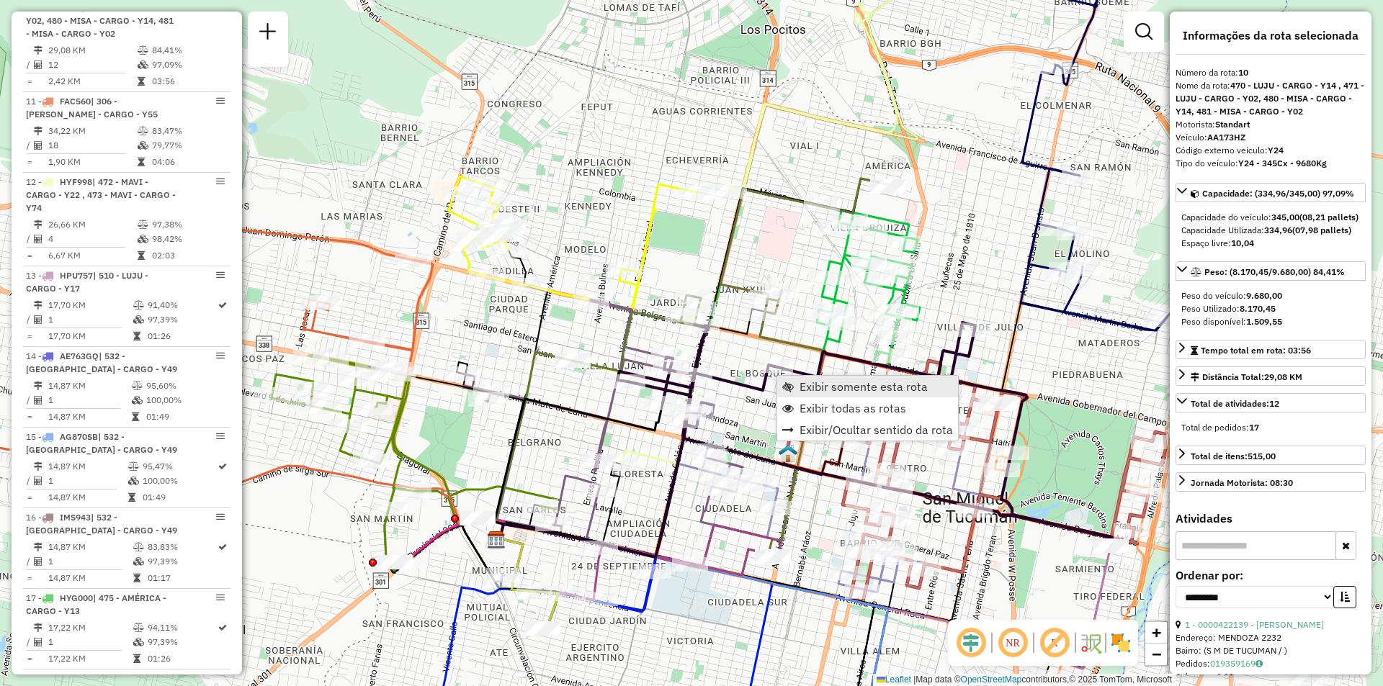
click at [792, 377] on link "Exibir somente esta rota" at bounding box center [867, 387] width 181 height 22
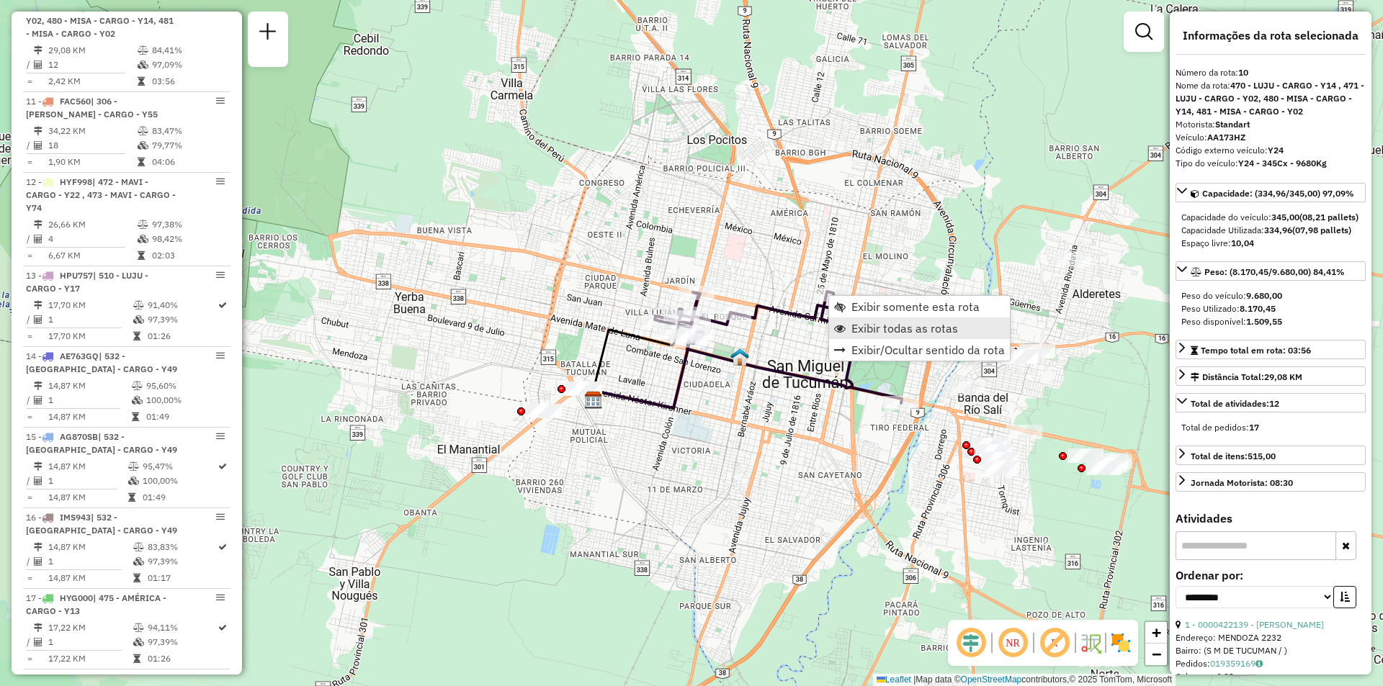
click at [872, 326] on span "Exibir todas as rotas" at bounding box center [904, 329] width 107 height 12
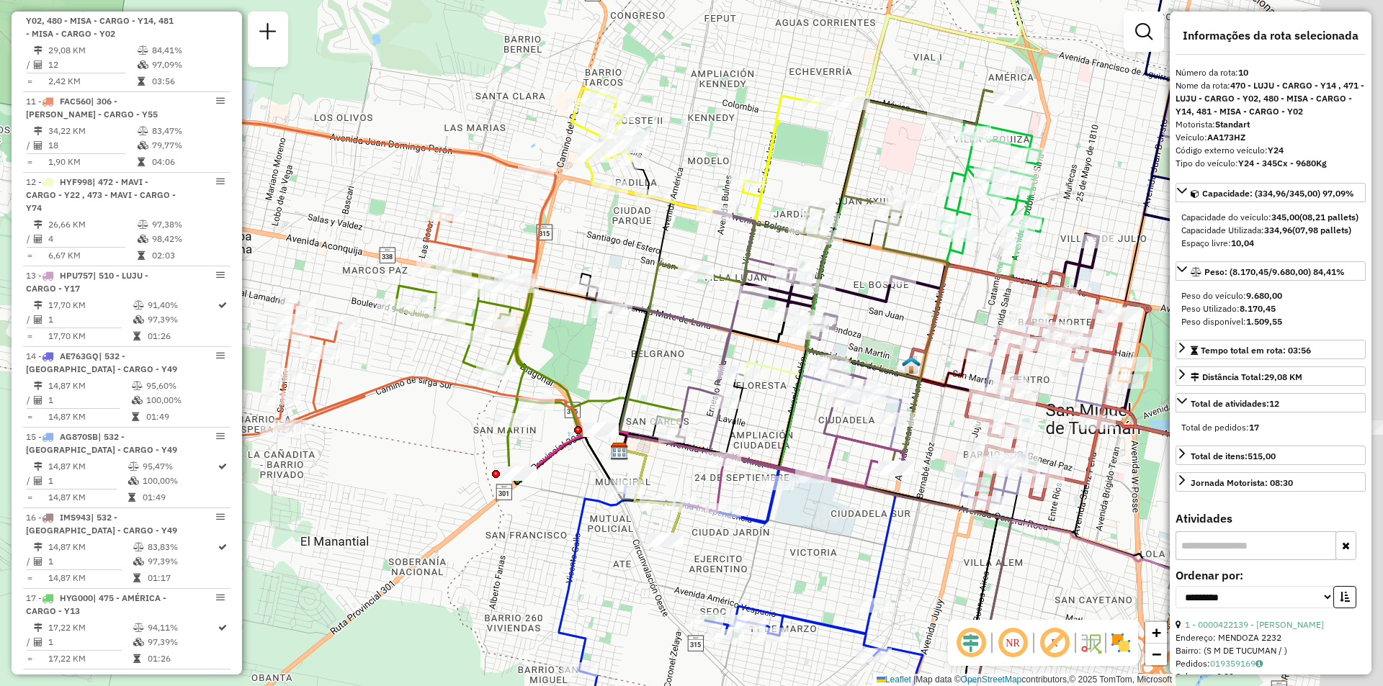
drag, startPoint x: 758, startPoint y: 358, endPoint x: 686, endPoint y: 335, distance: 74.9
click at [686, 335] on div "Janela de atendimento Grade de atendimento Capacidade Transportadoras Veículos …" at bounding box center [691, 343] width 1383 height 686
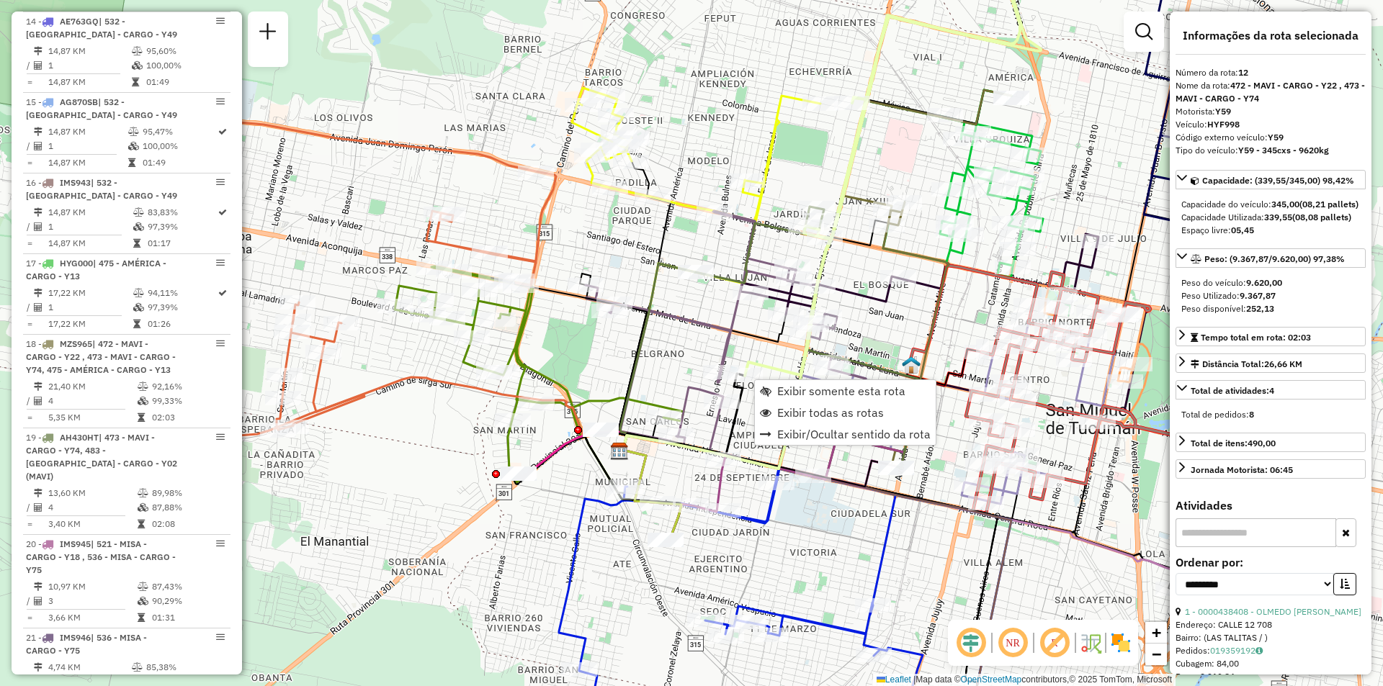
scroll to position [1659, 0]
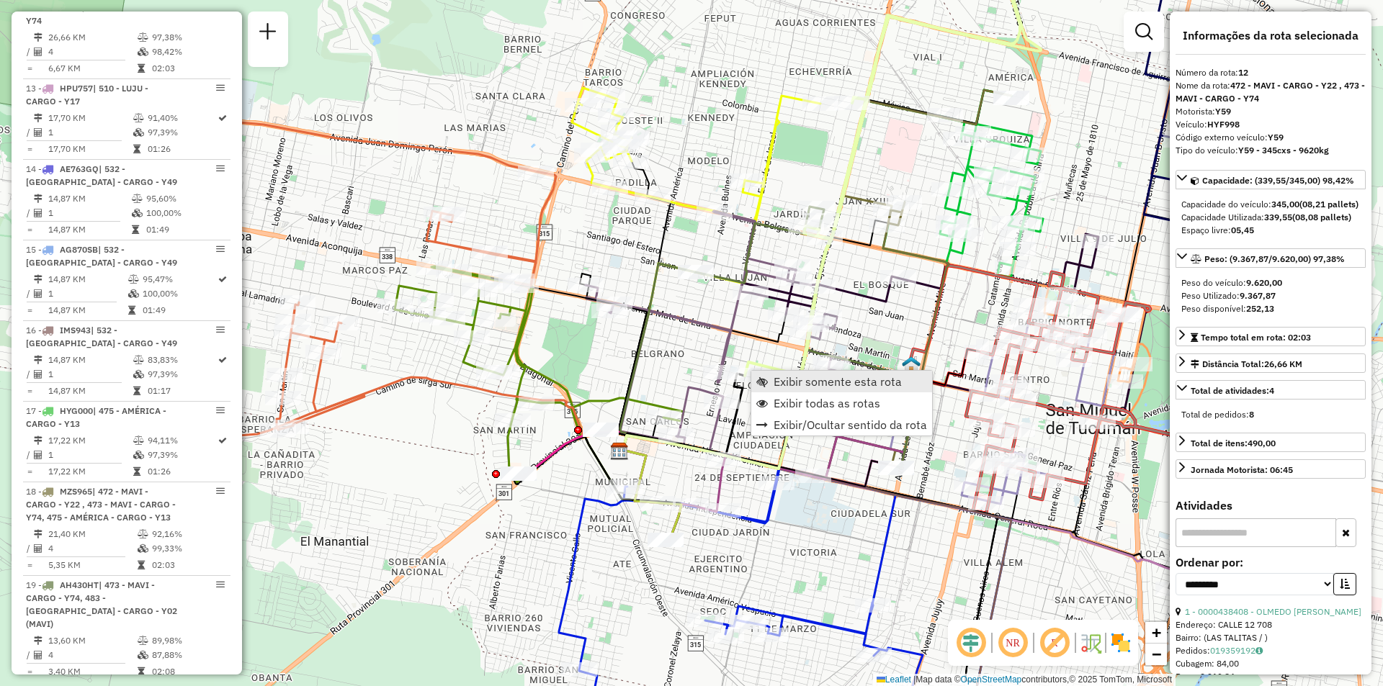
click at [774, 378] on span "Exibir somente esta rota" at bounding box center [838, 382] width 128 height 12
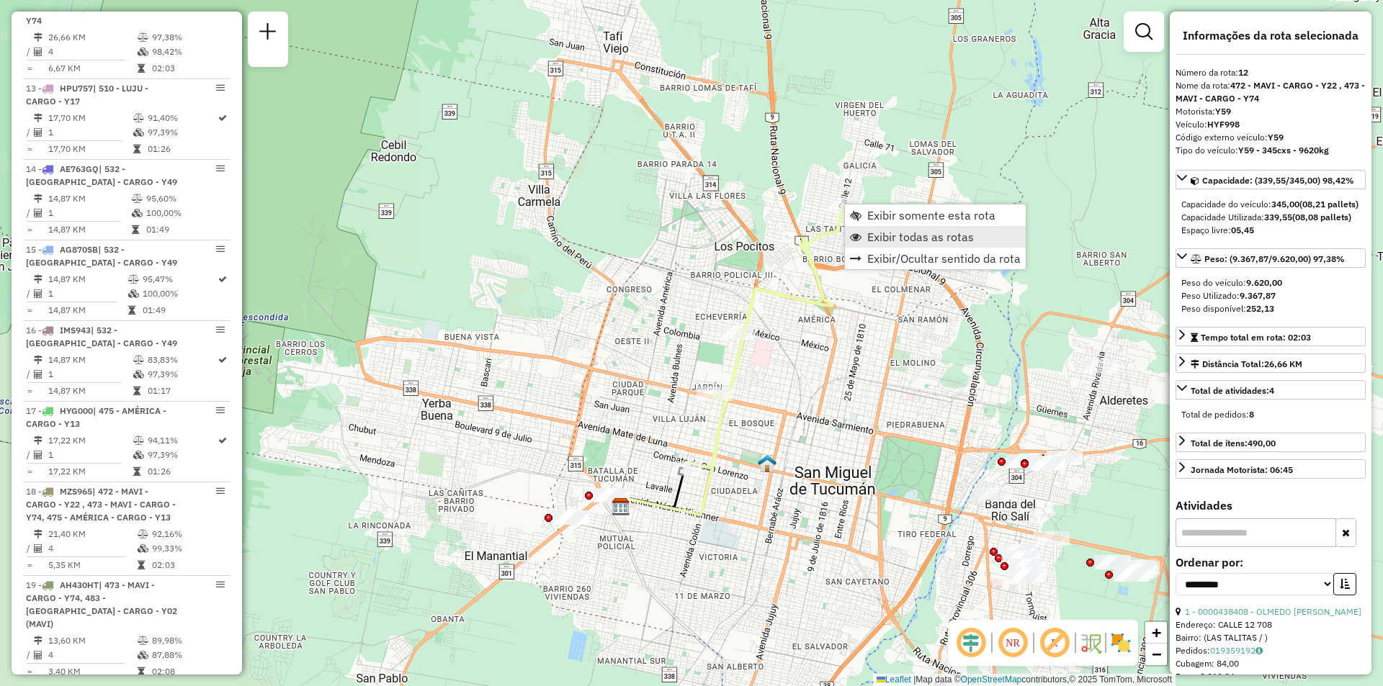
click at [866, 236] on link "Exibir todas as rotas" at bounding box center [935, 237] width 181 height 22
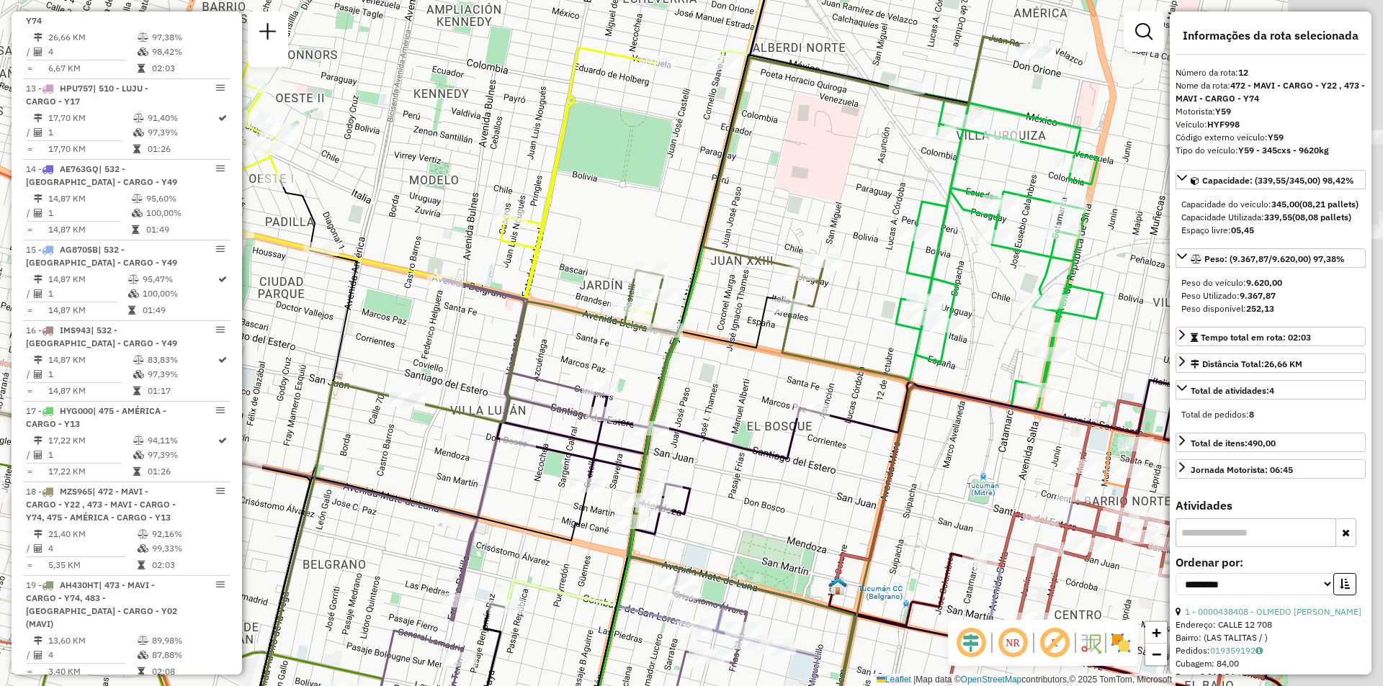
drag, startPoint x: 866, startPoint y: 405, endPoint x: 557, endPoint y: 443, distance: 311.3
click at [557, 443] on div "Rota 10 - Placa AA173HZ 0000393774 - ARGA¥ARAZ FRANCO DAVID Rota 10 - Placa AA1…" at bounding box center [691, 343] width 1383 height 686
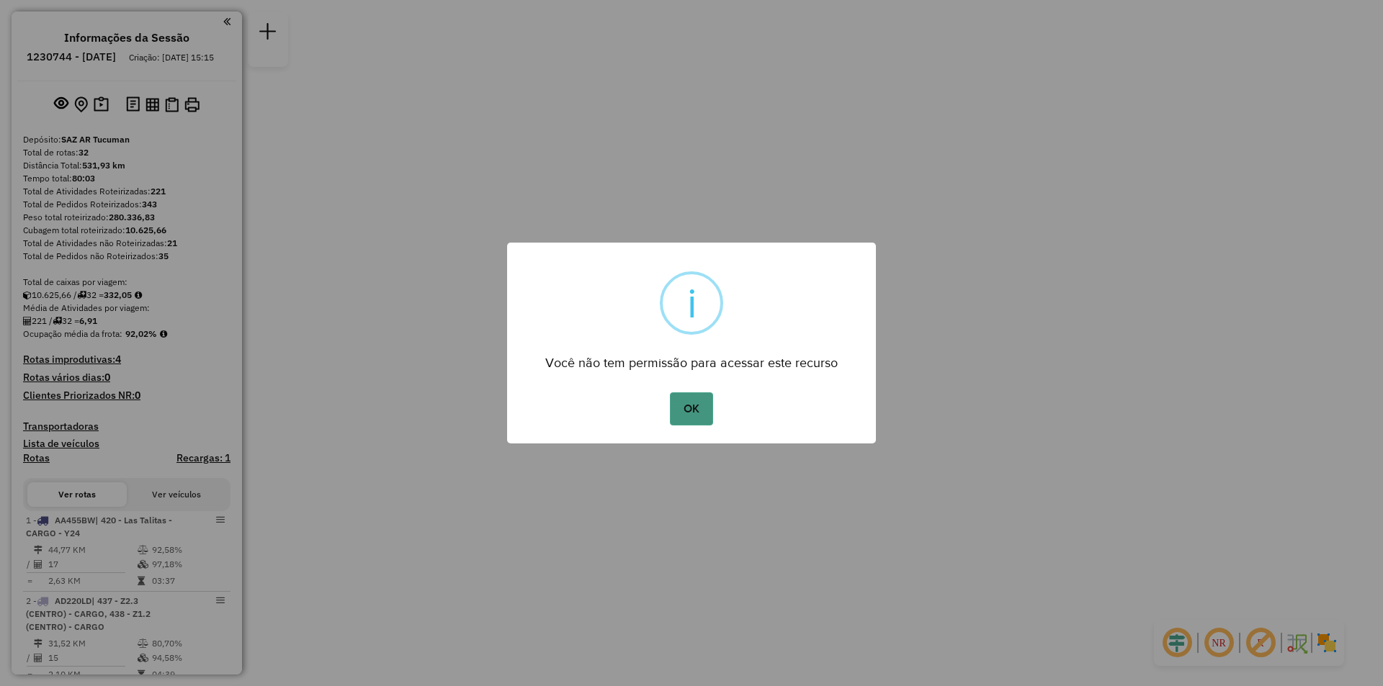
click at [705, 404] on div "× i Você não tem permissão para acessar este recurso OK No Cancel" at bounding box center [691, 343] width 369 height 201
click at [712, 422] on button "OK" at bounding box center [691, 409] width 42 height 33
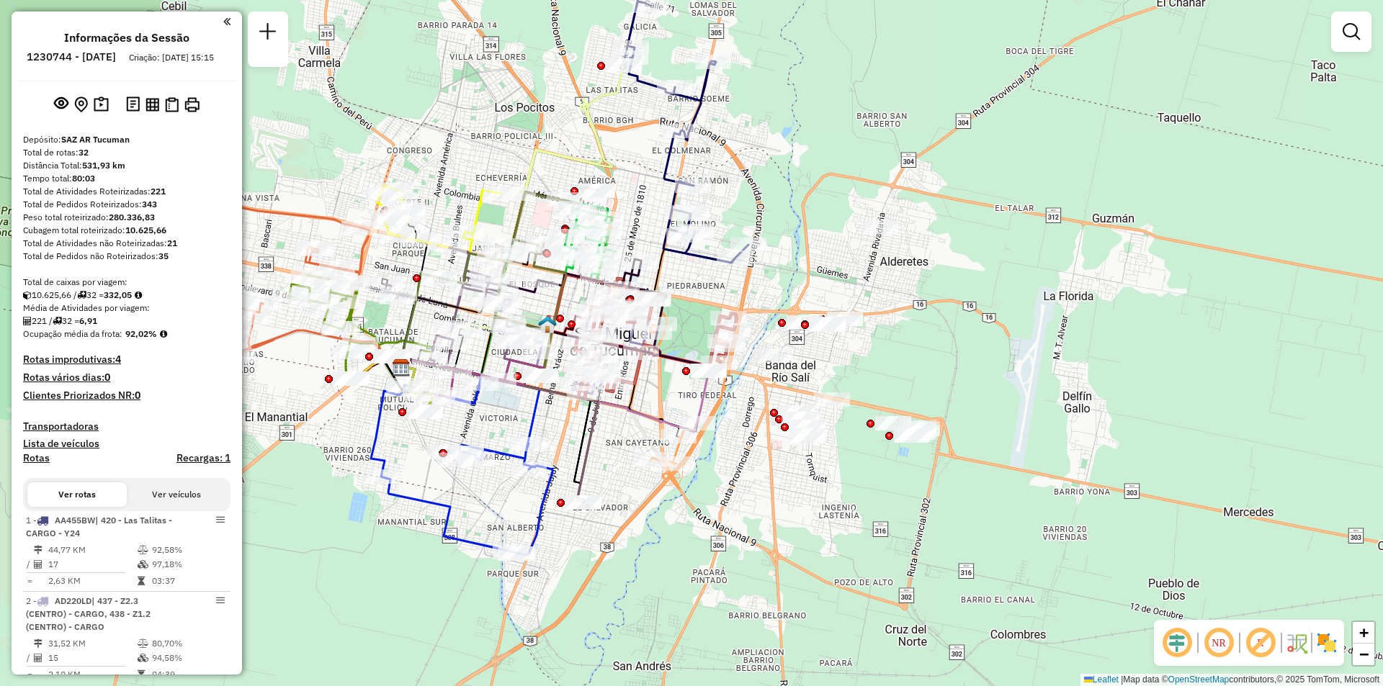
drag, startPoint x: 767, startPoint y: 316, endPoint x: 1020, endPoint y: 330, distance: 253.2
click at [1020, 330] on div "Janela de atendimento Grade de atendimento Capacidade Transportadoras Veículos …" at bounding box center [691, 343] width 1383 height 686
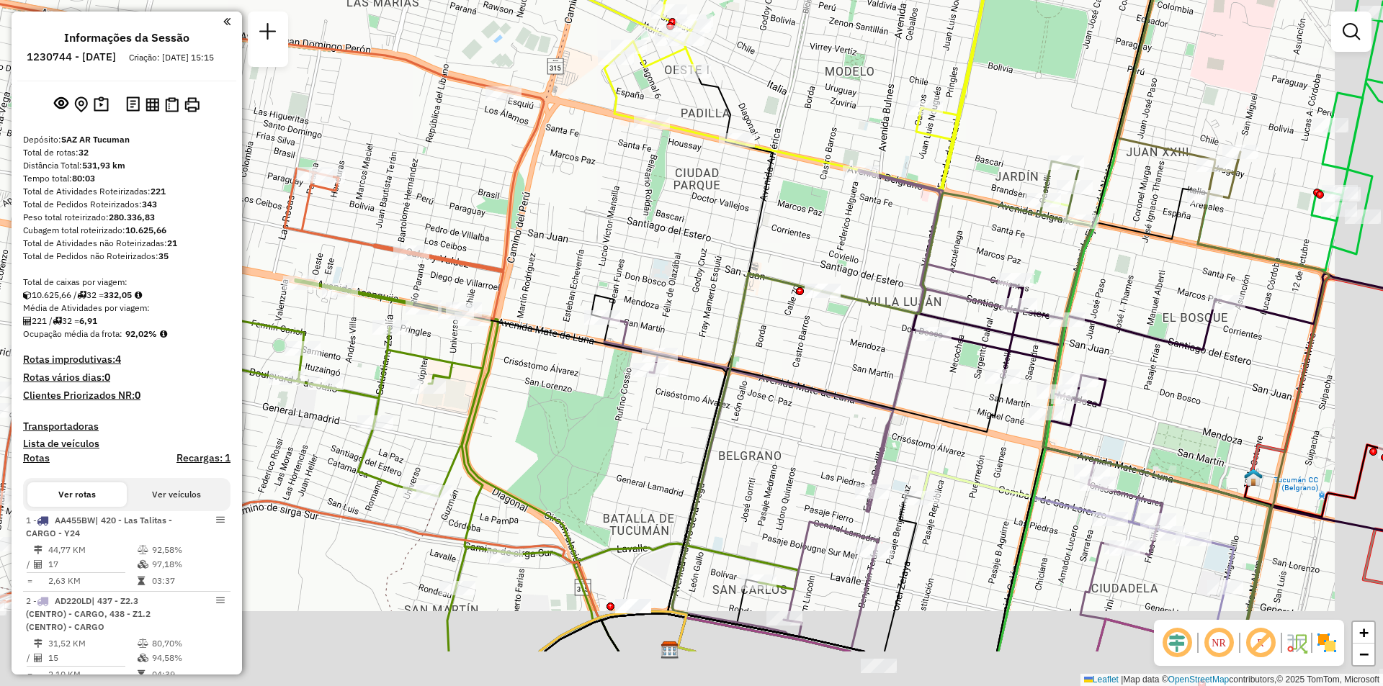
drag, startPoint x: 944, startPoint y: 290, endPoint x: 761, endPoint y: 145, distance: 233.3
click at [761, 145] on div "Janela de atendimento Grade de atendimento Capacidade Transportadoras Veículos …" at bounding box center [691, 343] width 1383 height 686
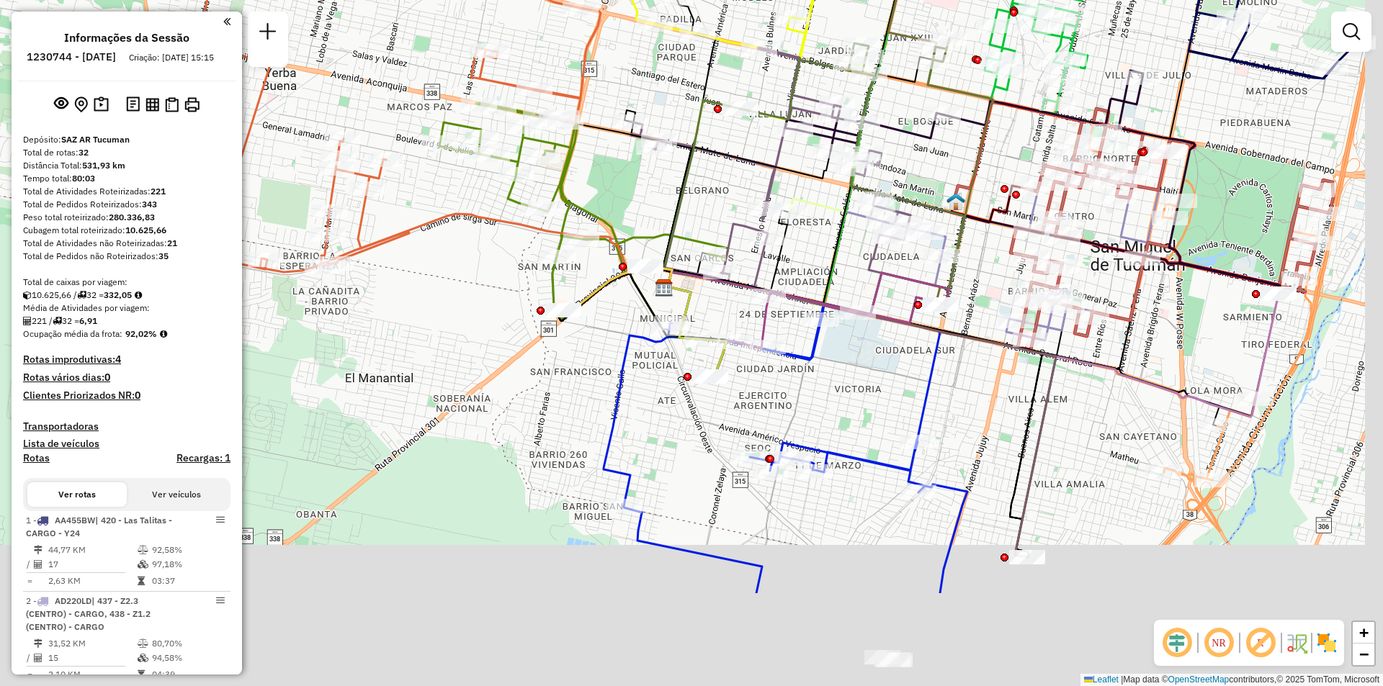
drag, startPoint x: 841, startPoint y: 203, endPoint x: 830, endPoint y: 190, distance: 16.4
click at [830, 190] on div "Janela de atendimento Grade de atendimento Capacidade Transportadoras Veículos …" at bounding box center [691, 343] width 1383 height 686
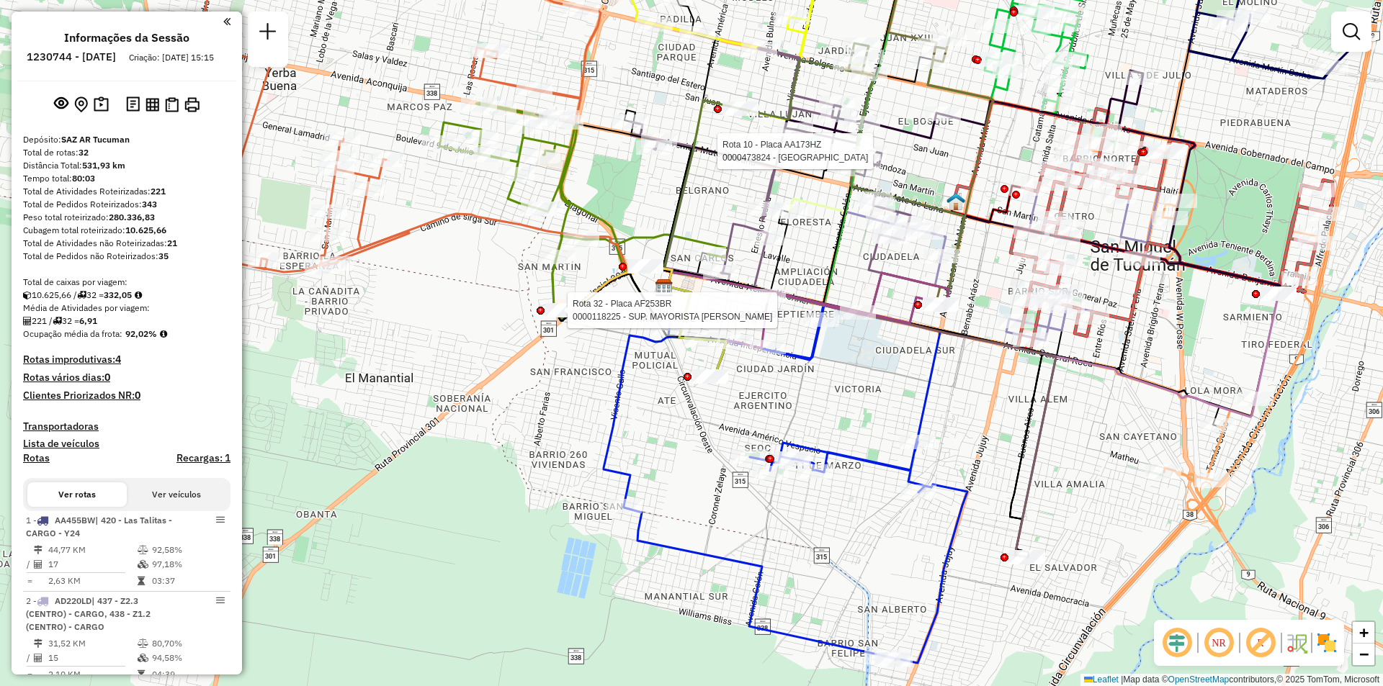
select select "**********"
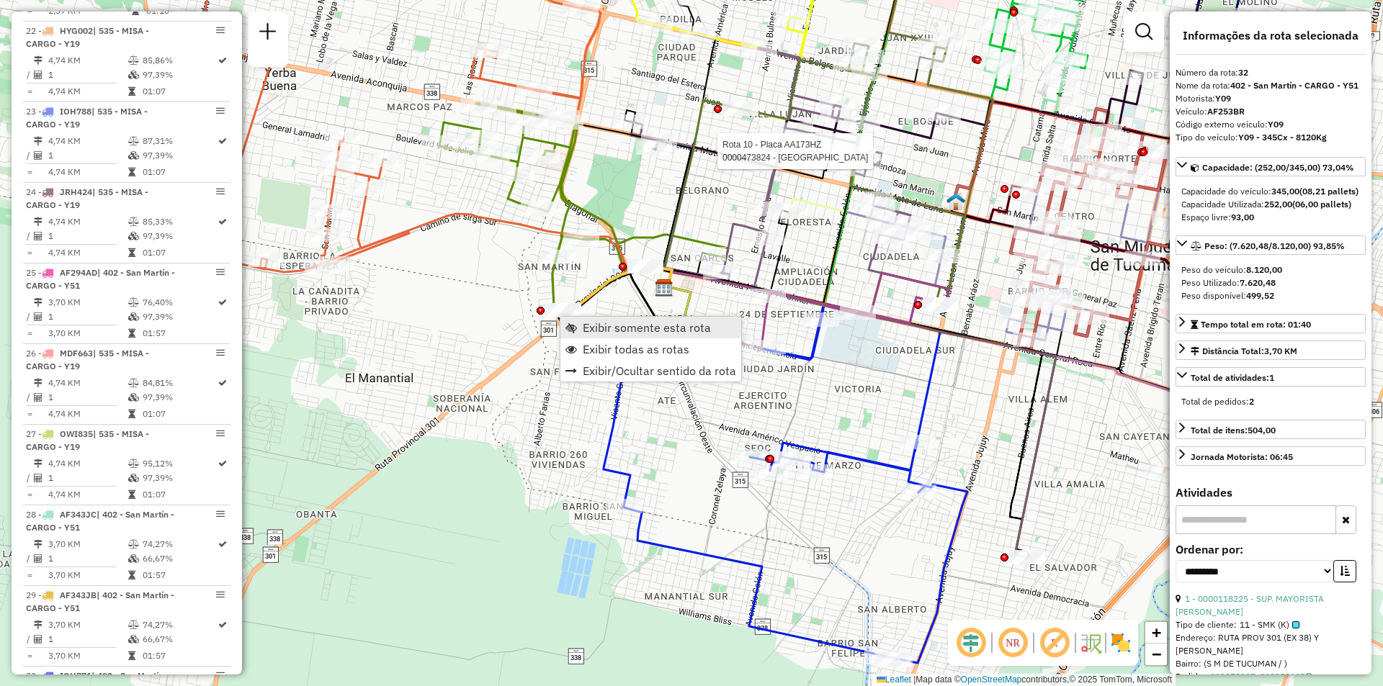
scroll to position [3122, 0]
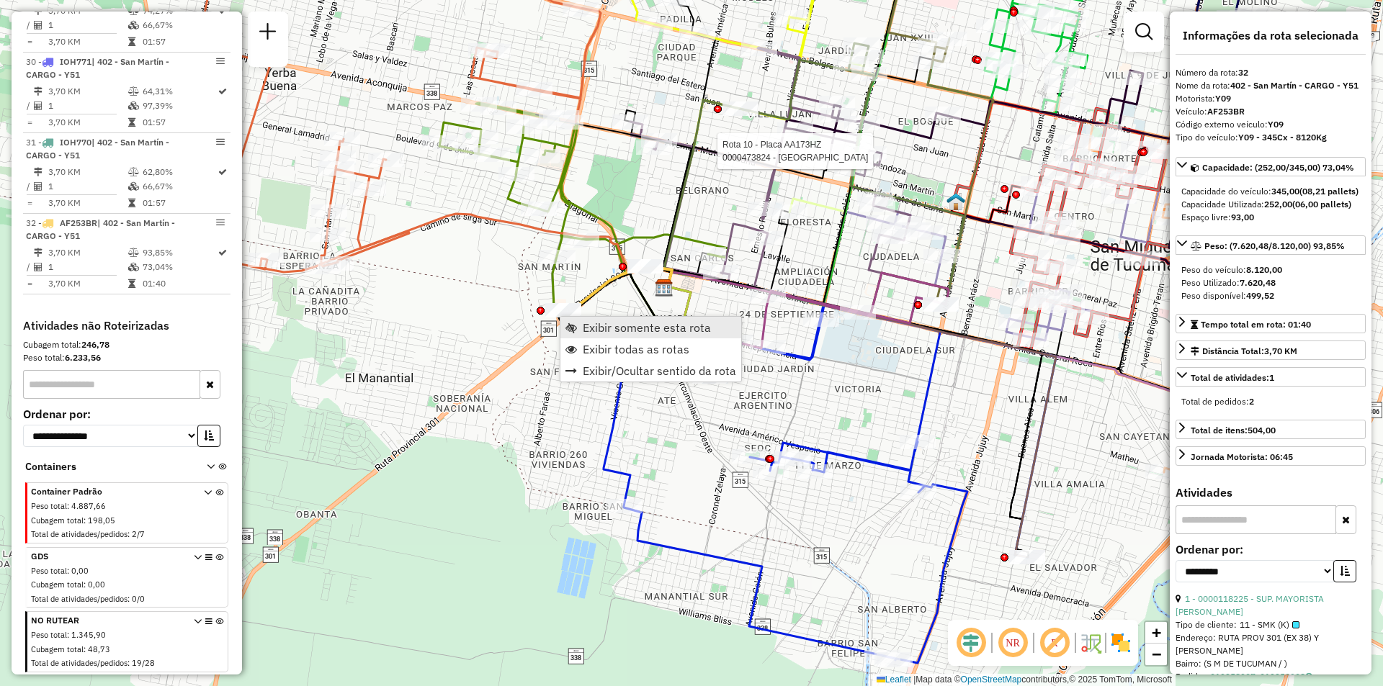
click at [624, 331] on span "Exibir somente esta rota" at bounding box center [647, 328] width 128 height 12
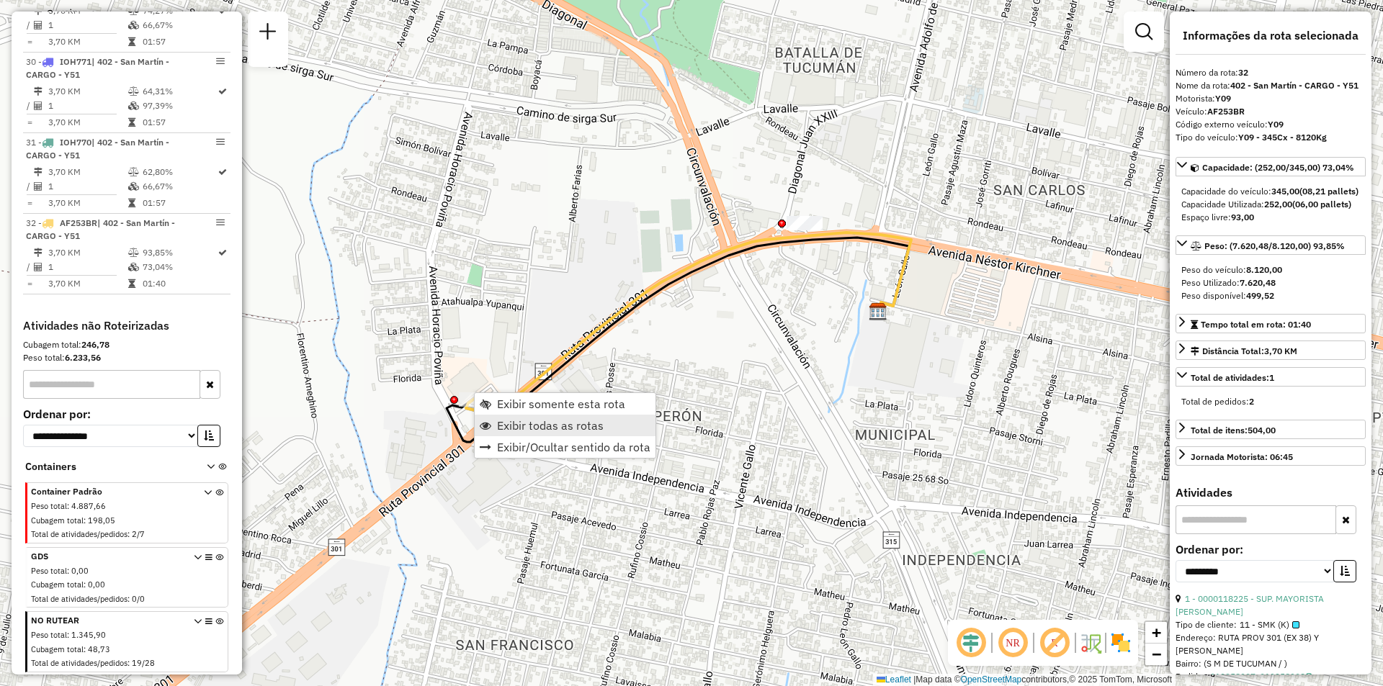
click at [514, 431] on span "Exibir todas as rotas" at bounding box center [550, 426] width 107 height 12
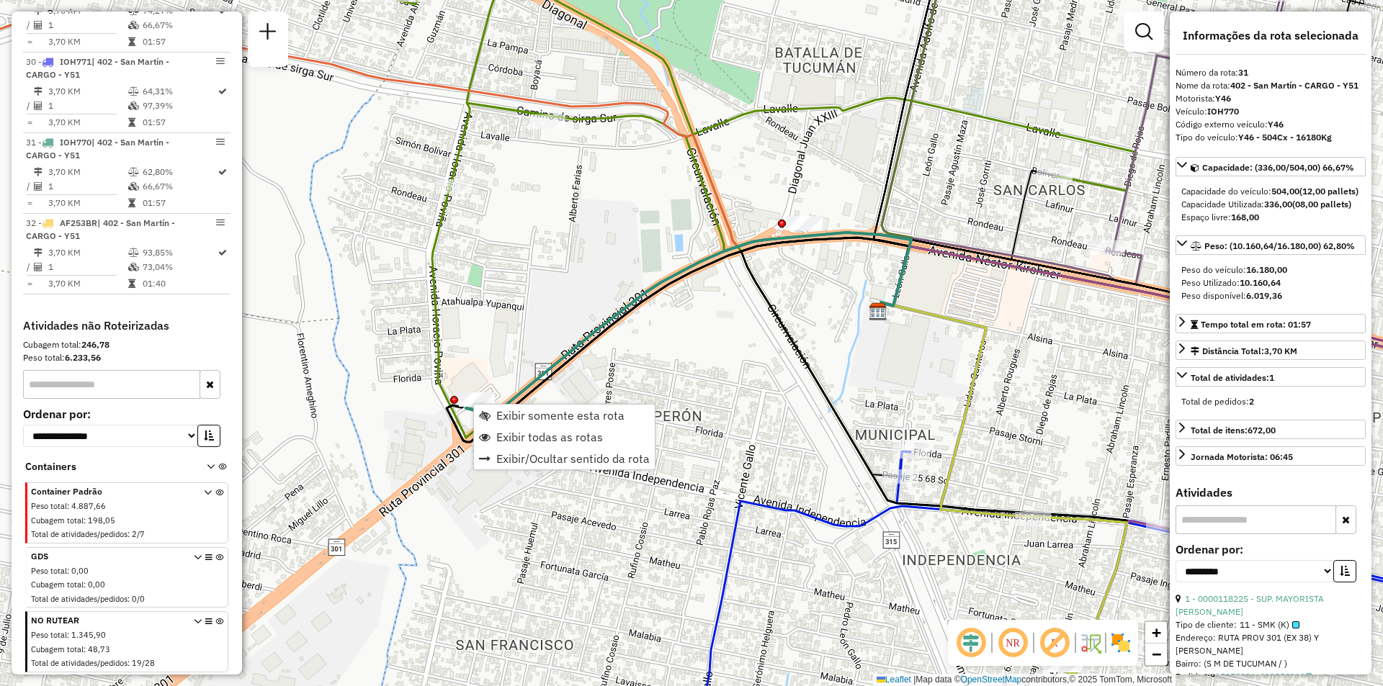
drag, startPoint x: 445, startPoint y: 394, endPoint x: 452, endPoint y: 400, distance: 9.7
click at [449, 397] on icon at bounding box center [695, 303] width 882 height 743
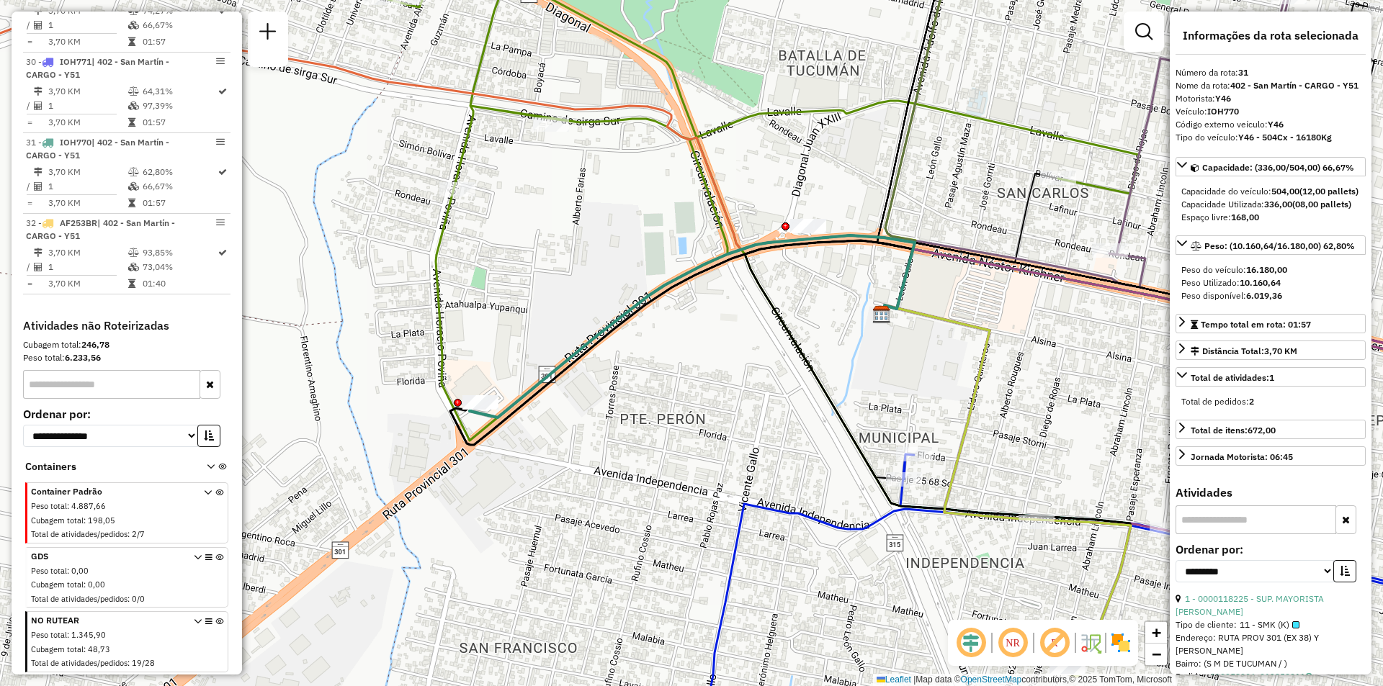
click at [452, 400] on icon at bounding box center [681, 343] width 462 height 205
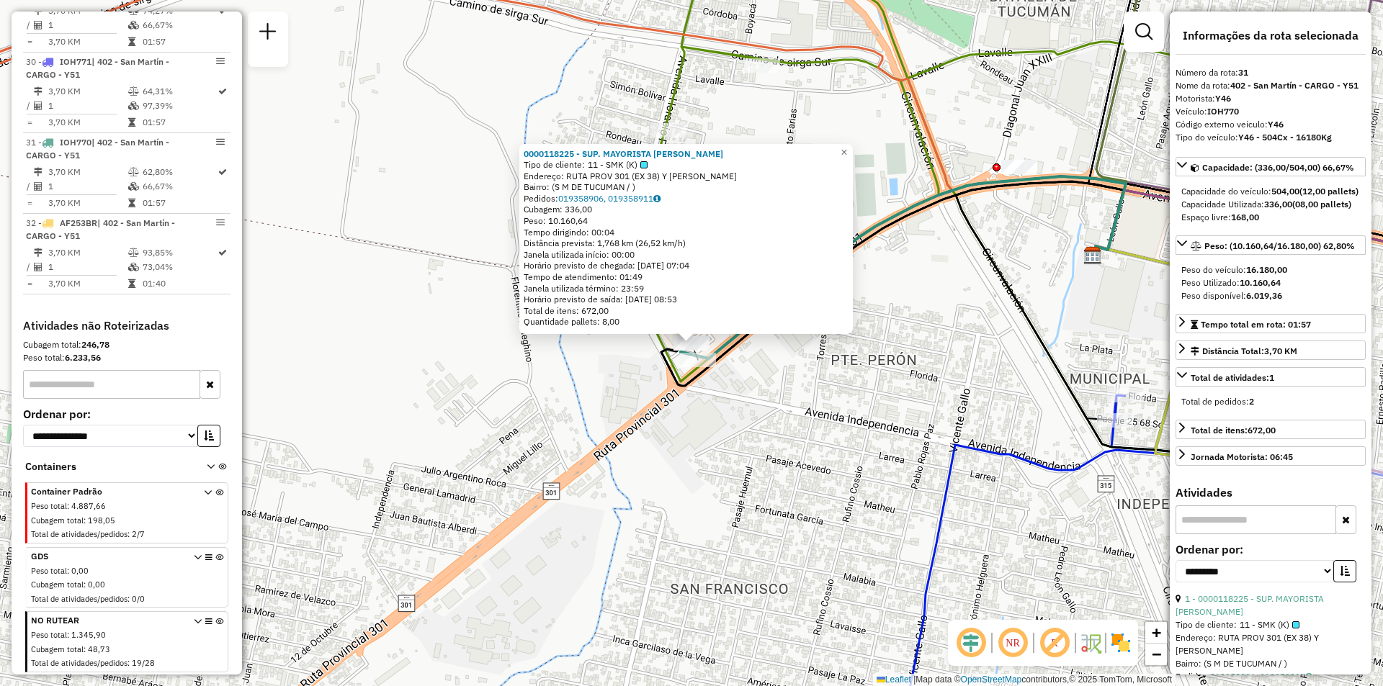
click at [774, 405] on div "Rota 32 - Placa AF253BR 0000118225 - SUP. MAYORISTA MAKRO S.A. 0000118225 - SUP…" at bounding box center [691, 343] width 1383 height 686
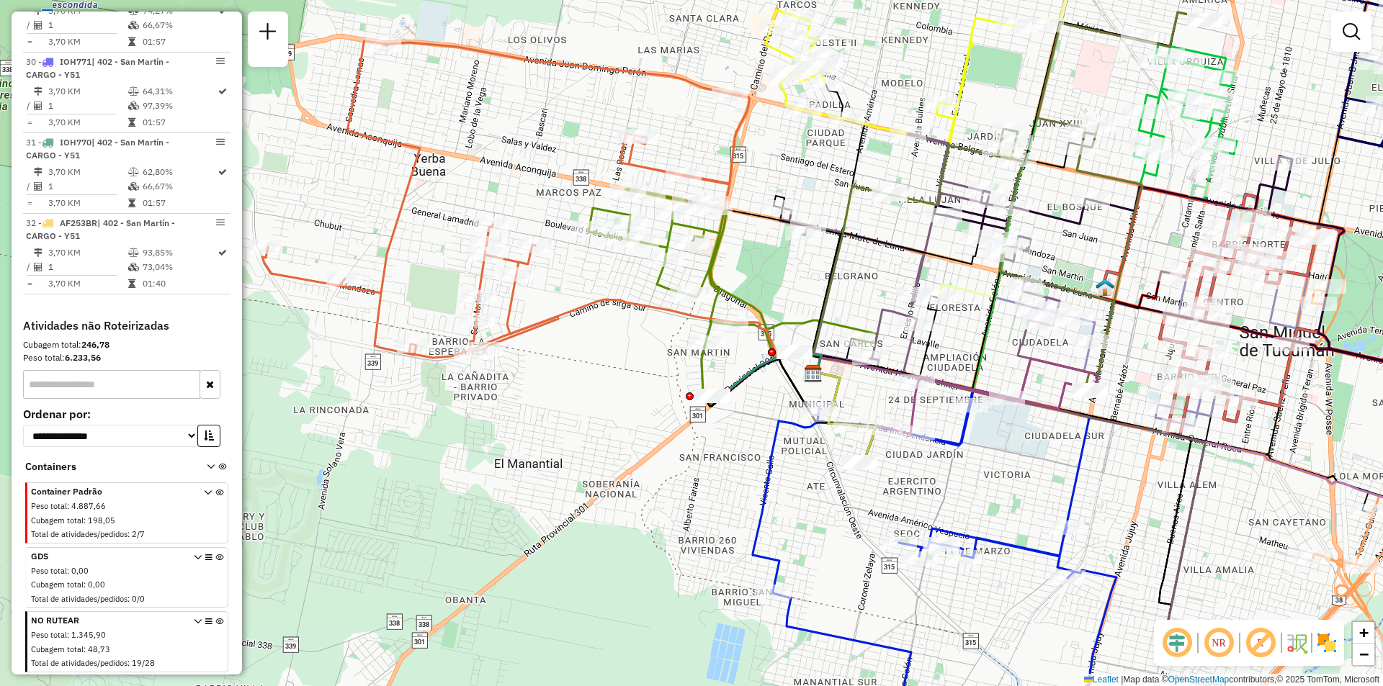
click at [848, 504] on div "Janela de atendimento Grade de atendimento Capacidade Transportadoras Veículos …" at bounding box center [691, 343] width 1383 height 686
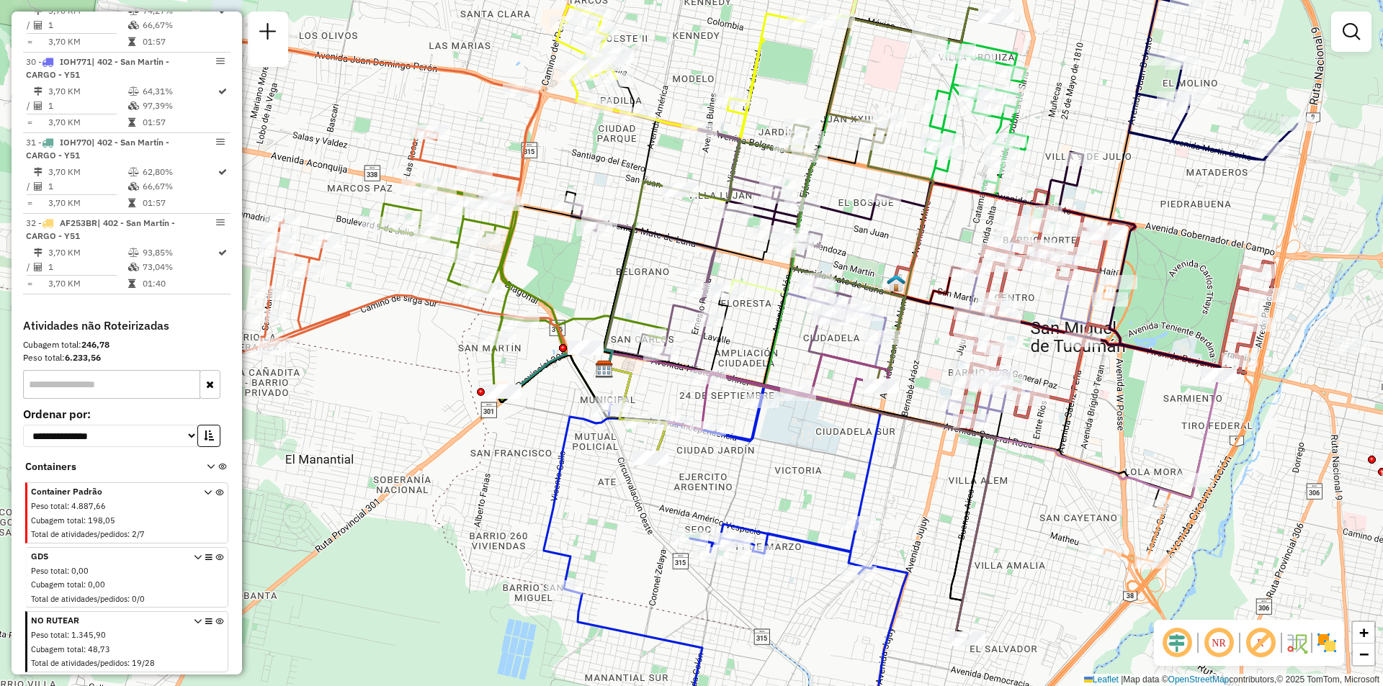
drag, startPoint x: 1066, startPoint y: 344, endPoint x: 914, endPoint y: 355, distance: 152.4
click at [914, 355] on div "Janela de atendimento Grade de atendimento Capacidade Transportadoras Veículos …" at bounding box center [691, 343] width 1383 height 686
select select "**********"
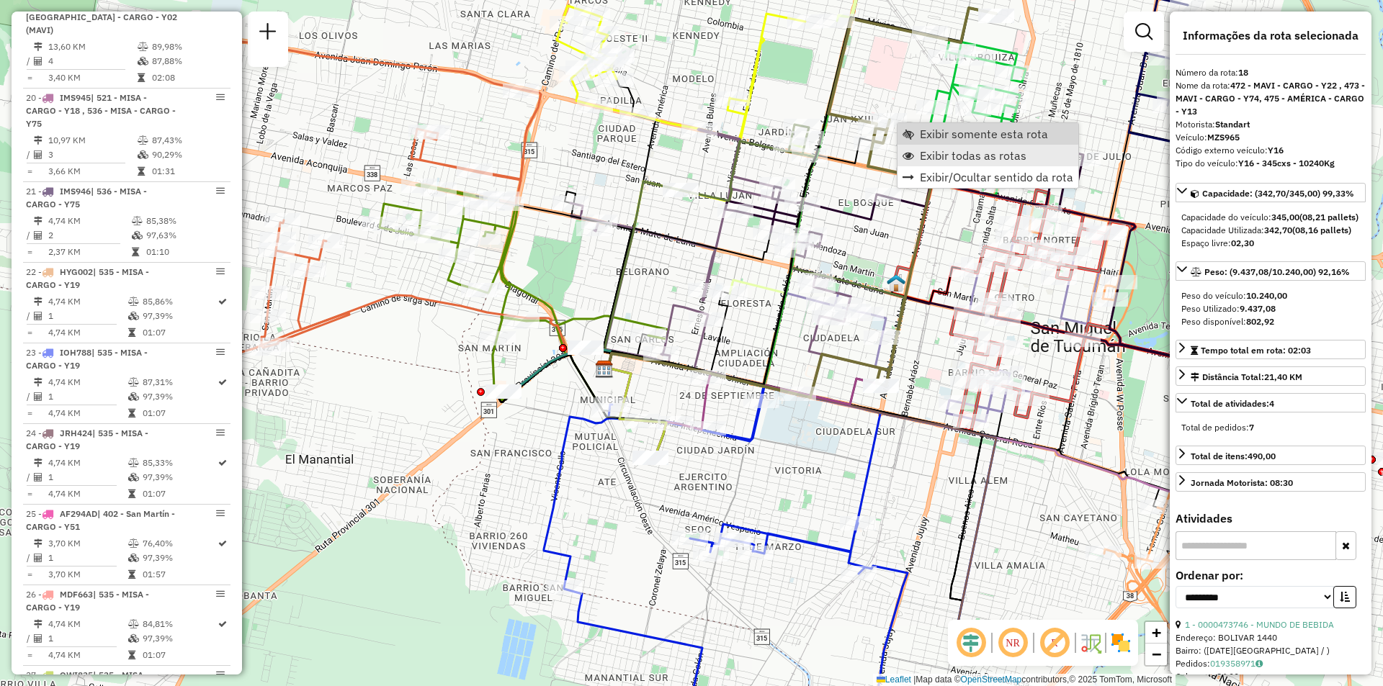
scroll to position [2156, 0]
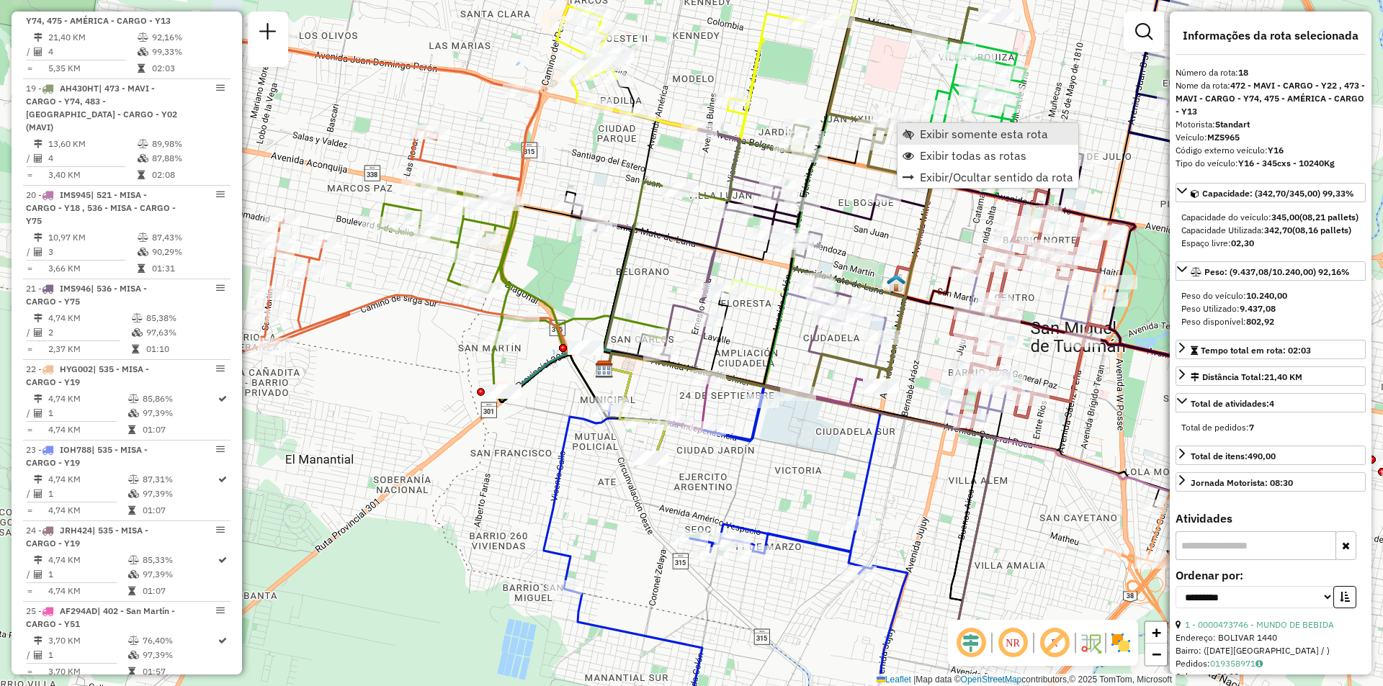
click at [938, 142] on link "Exibir somente esta rota" at bounding box center [987, 134] width 181 height 22
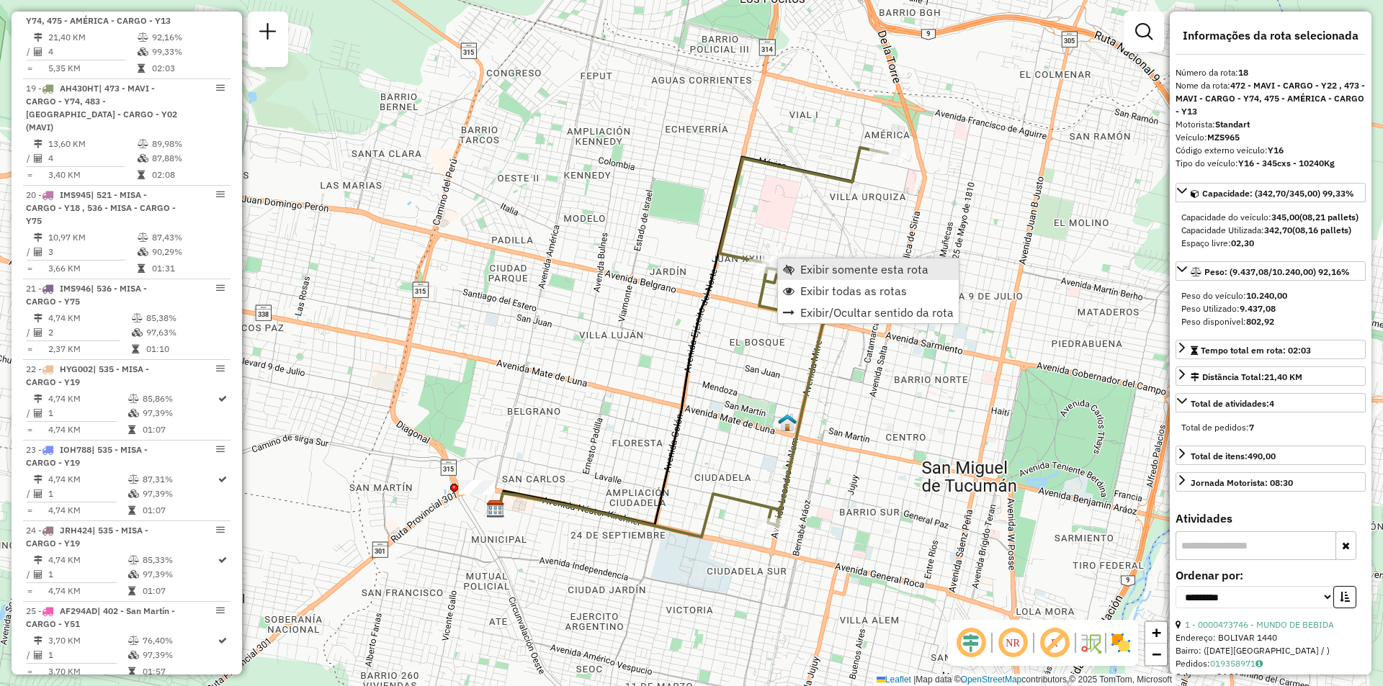
click at [836, 268] on span "Exibir somente esta rota" at bounding box center [864, 270] width 128 height 12
click at [802, 295] on span "Exibir todas as rotas" at bounding box center [845, 301] width 107 height 12
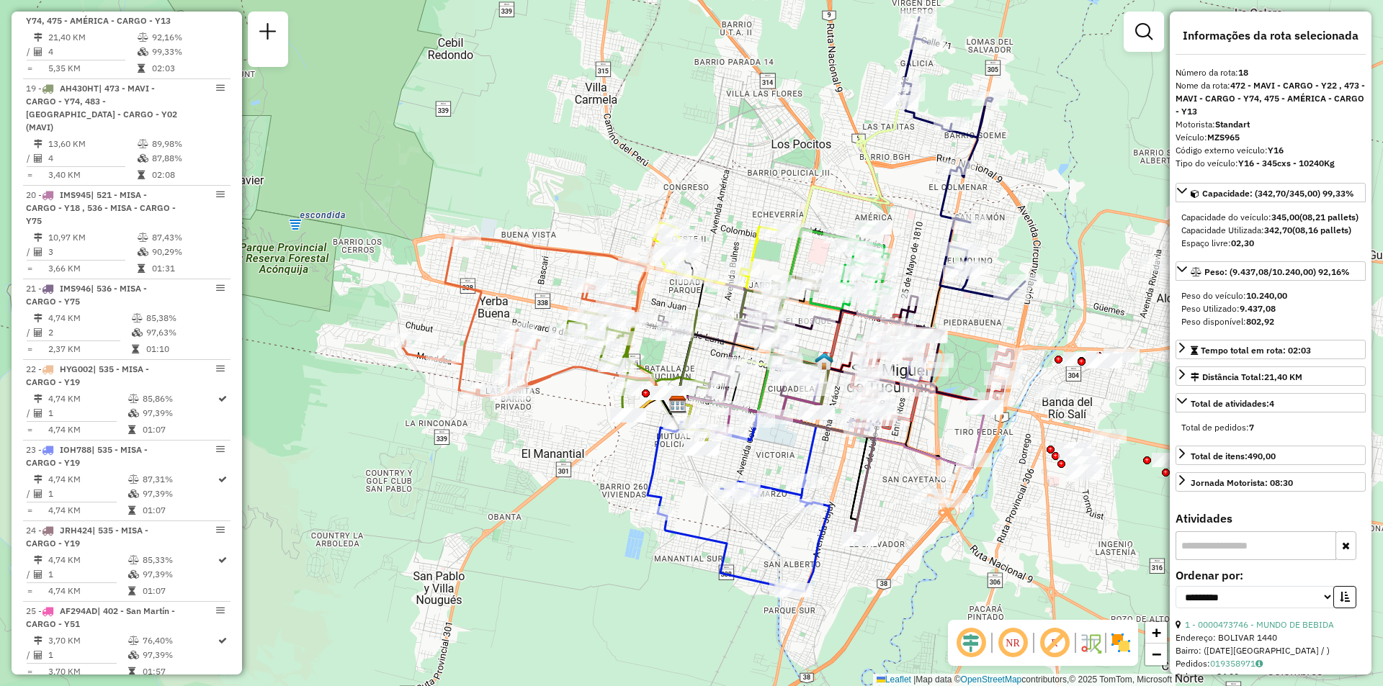
drag, startPoint x: 999, startPoint y: 164, endPoint x: 959, endPoint y: 184, distance: 44.5
click at [959, 184] on icon at bounding box center [962, 158] width 125 height 282
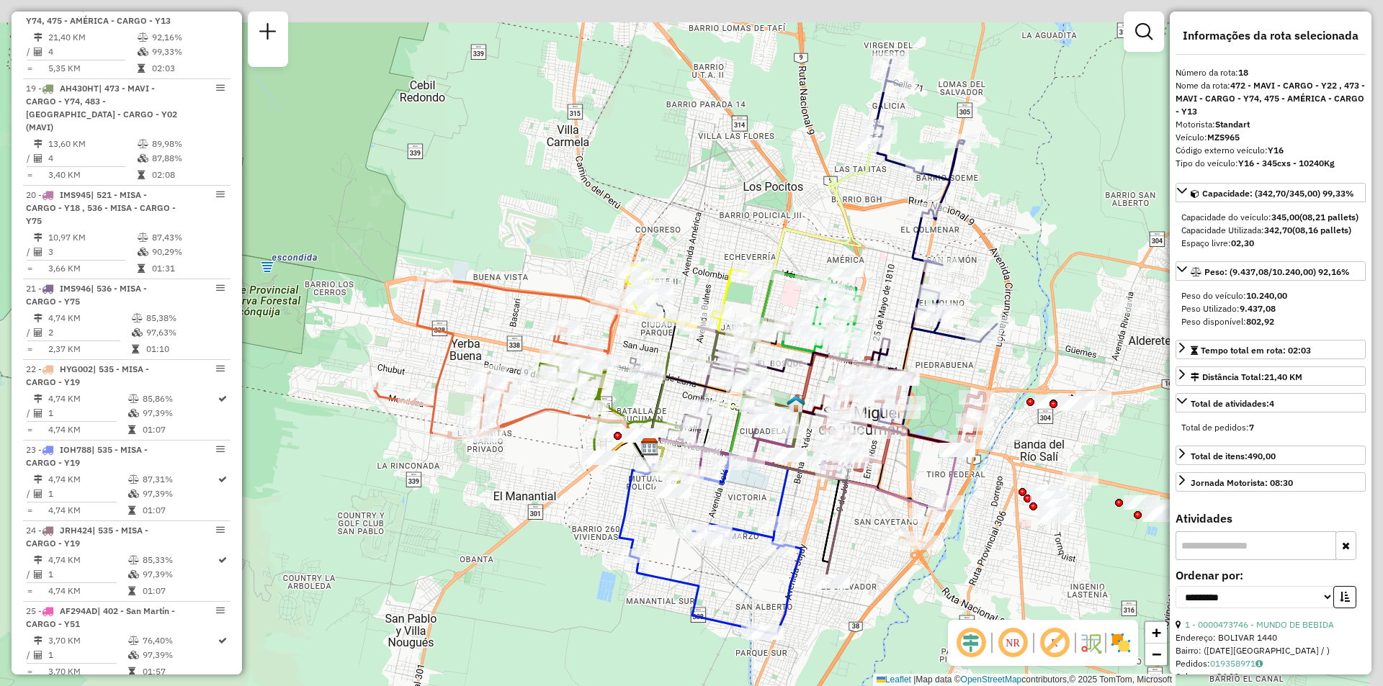
drag, startPoint x: 978, startPoint y: 163, endPoint x: 950, endPoint y: 206, distance: 50.9
click at [950, 206] on div "Rota 1 - Placa AA455BW 0000455905 - moreno Janela de atendimento Grade de atend…" at bounding box center [691, 343] width 1383 height 686
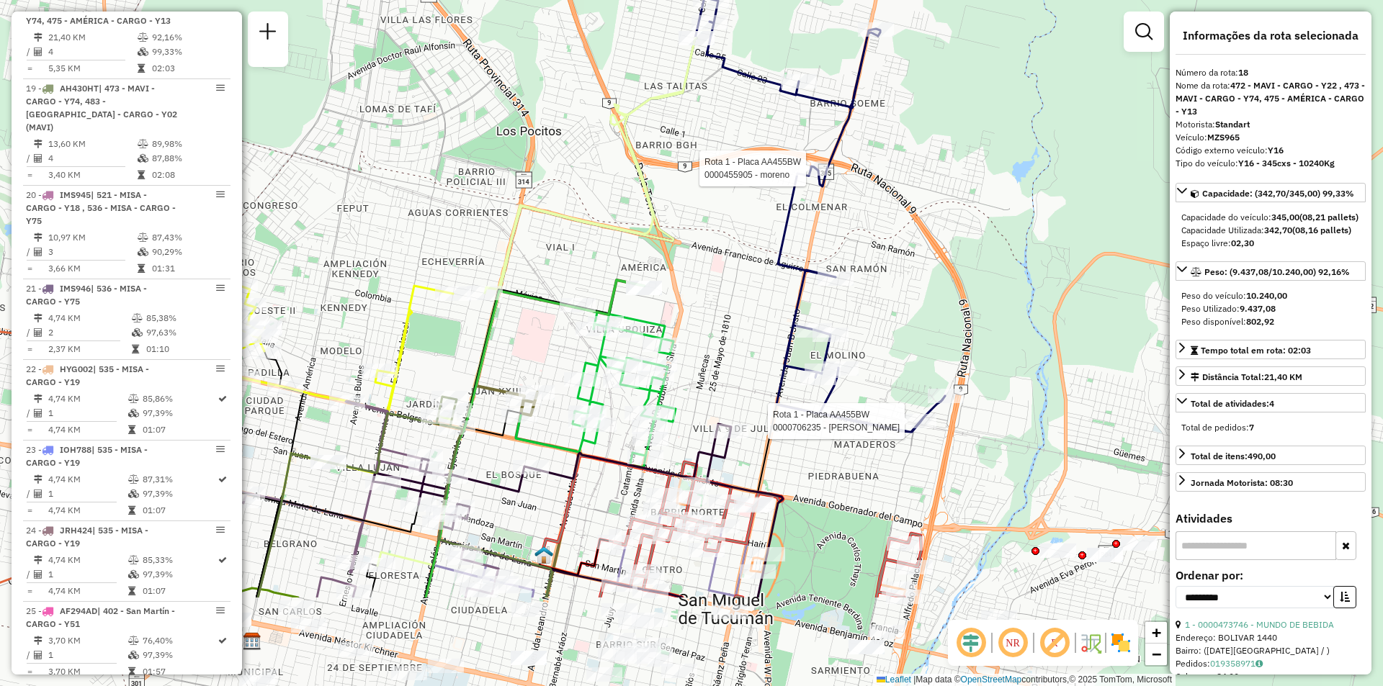
drag, startPoint x: 926, startPoint y: 441, endPoint x: 883, endPoint y: 304, distance: 143.5
click at [897, 299] on div "Rota 1 - Placa AA455BW 0000455905 - moreno Rota 1 - Placa AA455BW 0000706235 - …" at bounding box center [691, 343] width 1383 height 686
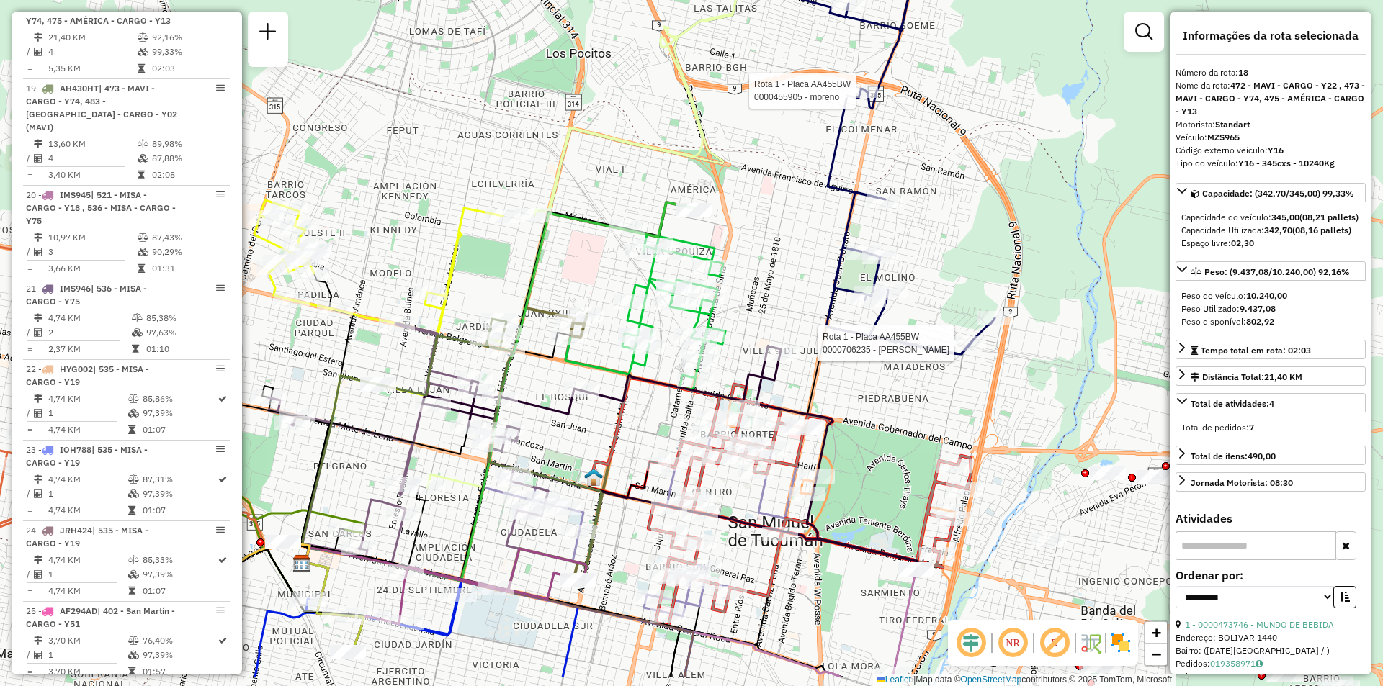
drag, startPoint x: 898, startPoint y: 244, endPoint x: 962, endPoint y: 166, distance: 100.8
click at [962, 166] on div "Rota 1 - Placa AA455BW 0000455905 - moreno Rota 1 - Placa AA455BW 0000706235 - …" at bounding box center [691, 343] width 1383 height 686
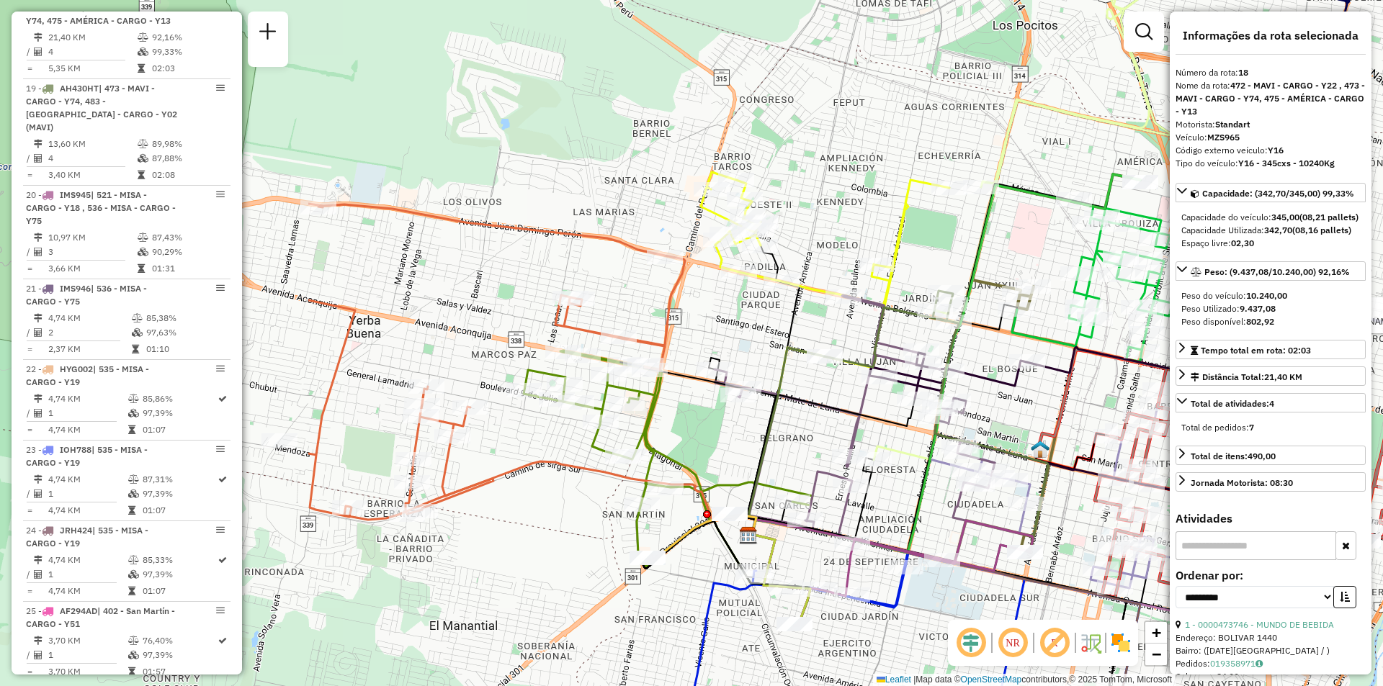
drag, startPoint x: 686, startPoint y: 267, endPoint x: 752, endPoint y: 270, distance: 65.6
click at [856, 270] on div "Rota 1 - Placa AA455BW 0000455905 - moreno Rota 1 - Placa AA455BW 0000706235 - …" at bounding box center [691, 343] width 1383 height 686
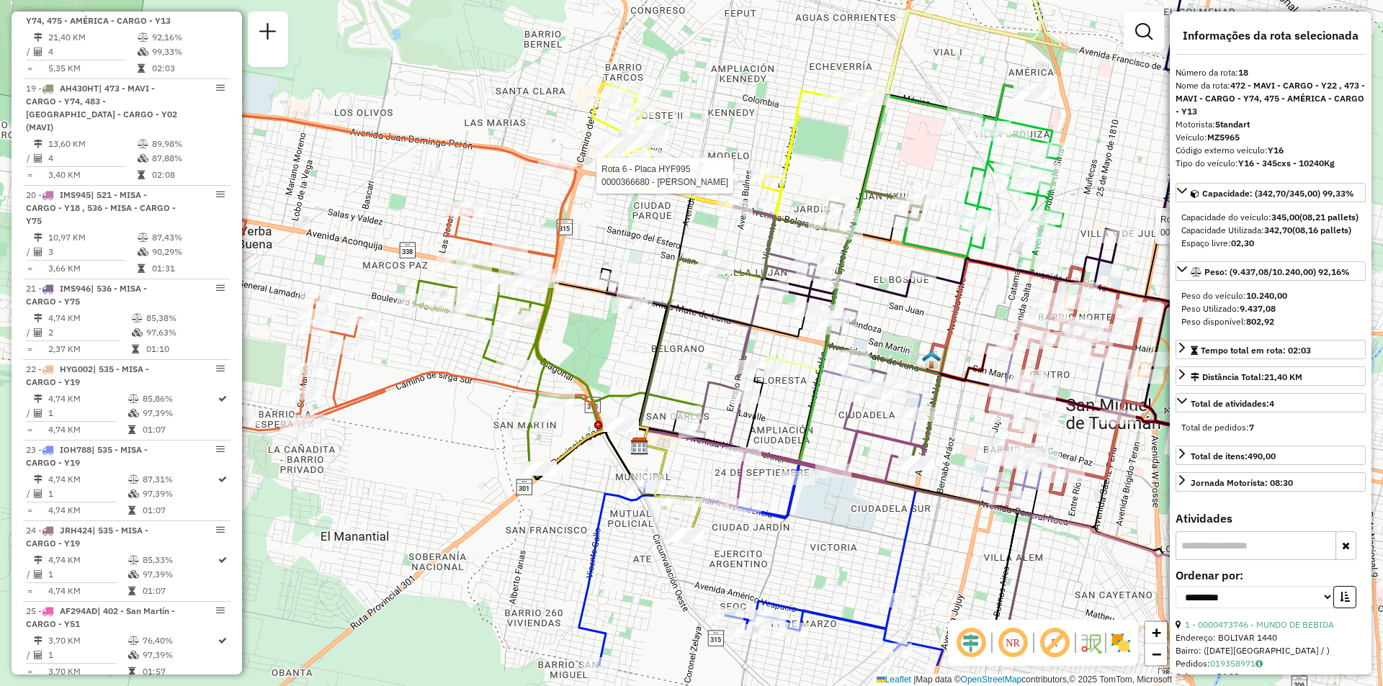
drag, startPoint x: 897, startPoint y: 364, endPoint x: 748, endPoint y: 246, distance: 189.2
click at [748, 246] on icon at bounding box center [765, 344] width 318 height 276
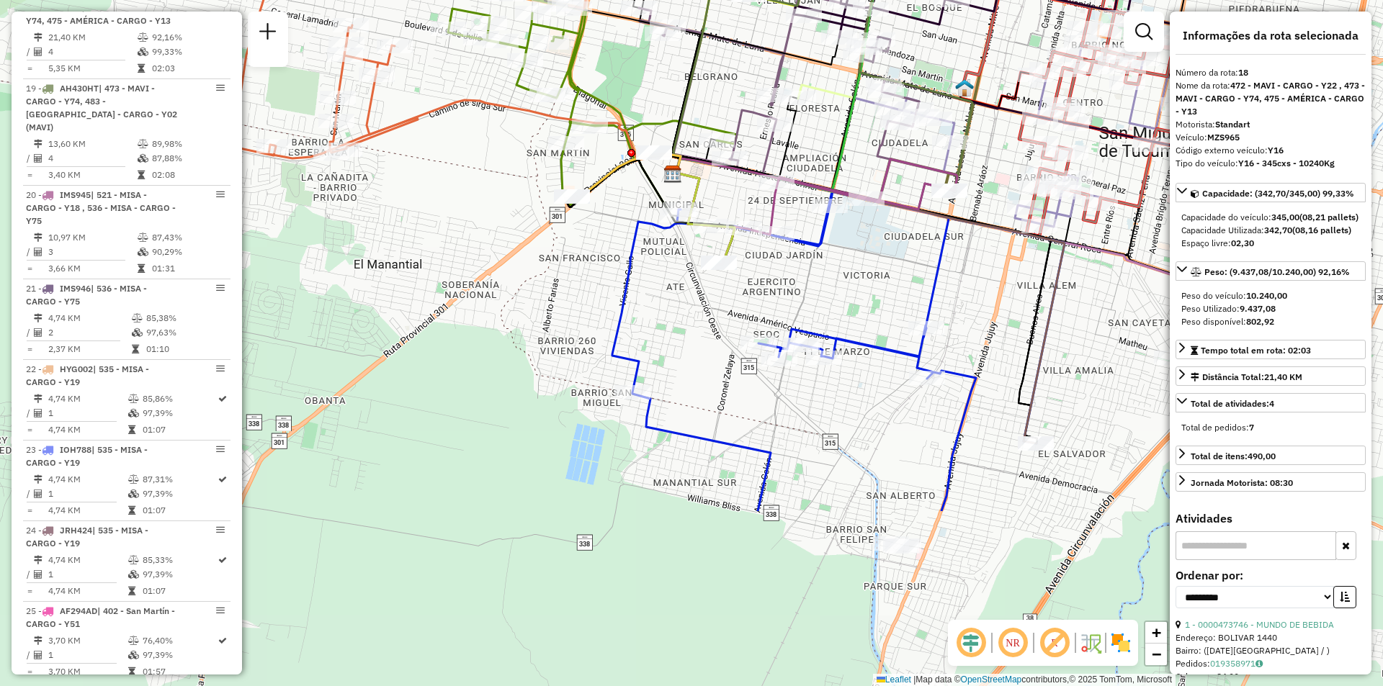
drag, startPoint x: 855, startPoint y: 466, endPoint x: 884, endPoint y: 196, distance: 271.7
click at [884, 196] on icon at bounding box center [869, 300] width 392 height 285
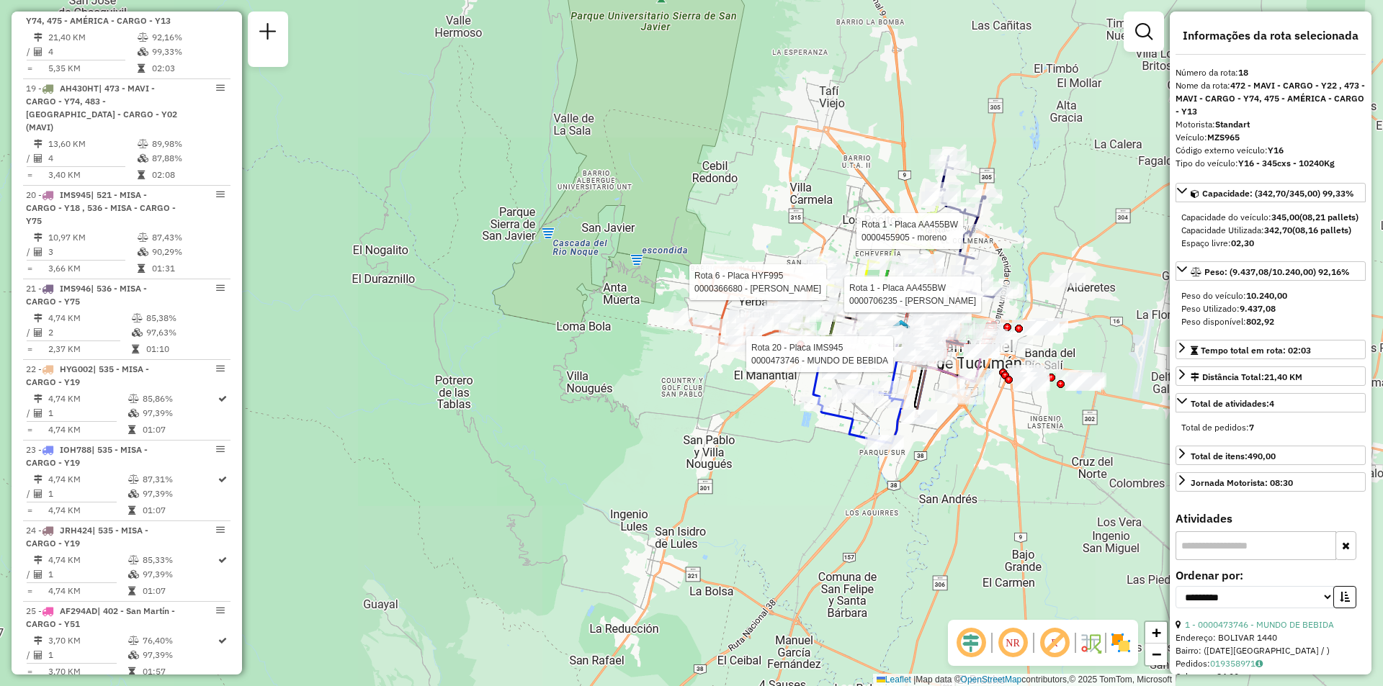
drag, startPoint x: 898, startPoint y: 424, endPoint x: 885, endPoint y: 469, distance: 47.2
click at [893, 477] on div "Rota 1 - Placa AA455BW 0000455905 - moreno Rota 1 - Placa AA455BW 0000706235 - …" at bounding box center [691, 343] width 1383 height 686
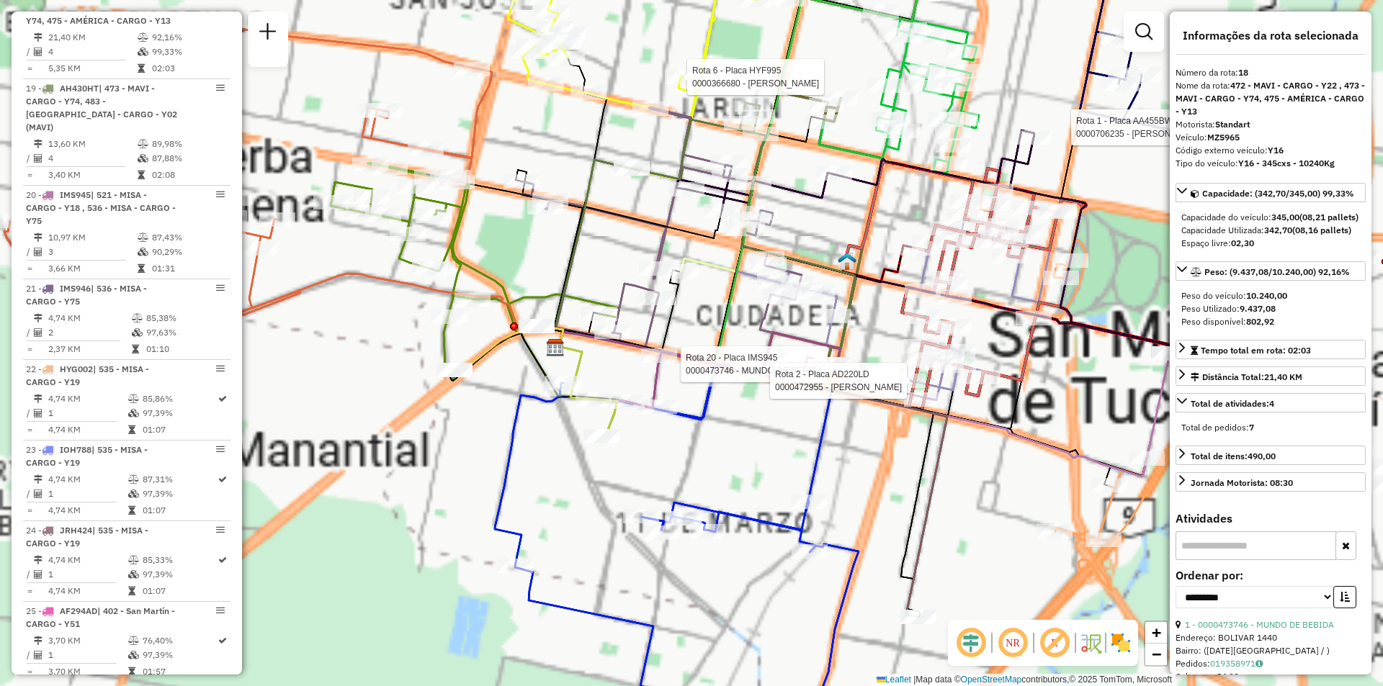
drag, startPoint x: 920, startPoint y: 346, endPoint x: 900, endPoint y: 343, distance: 20.4
click at [895, 399] on g at bounding box center [626, 85] width 1244 height 1275
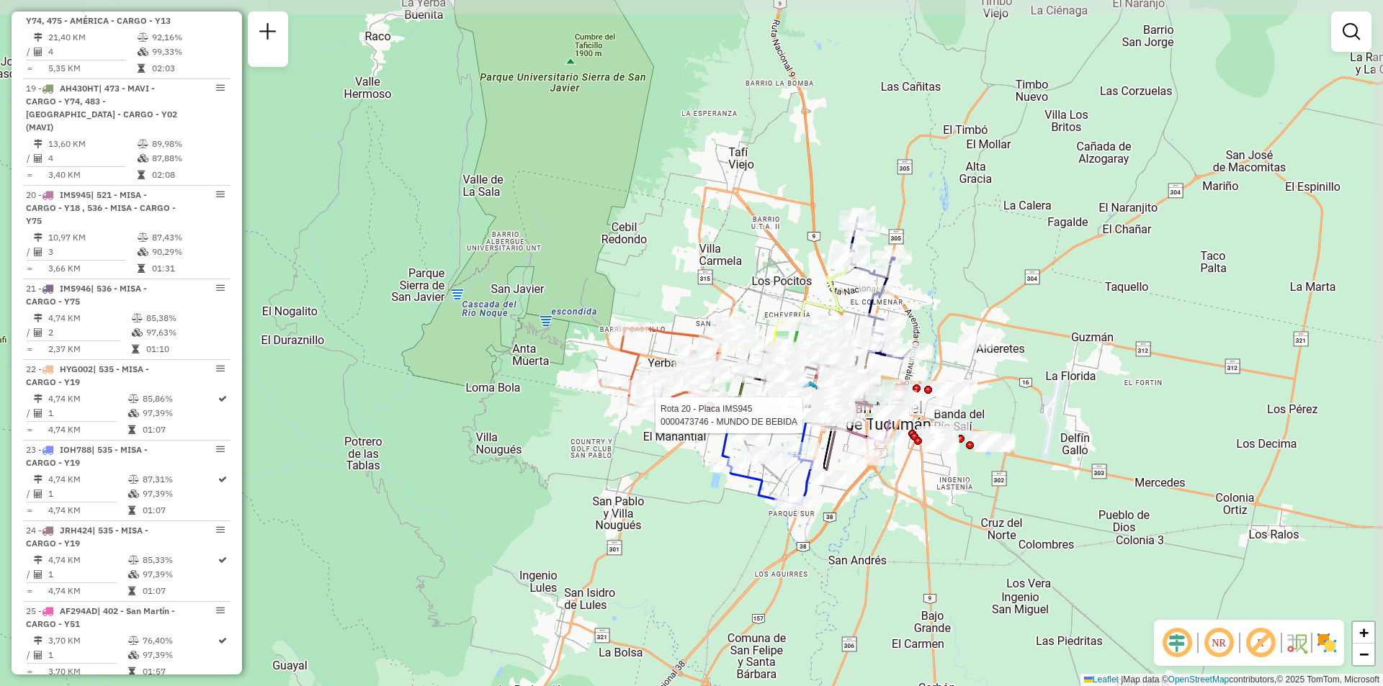
drag, startPoint x: 830, startPoint y: 406, endPoint x: 806, endPoint y: 425, distance: 31.3
click at [806, 423] on div at bounding box center [807, 415] width 36 height 14
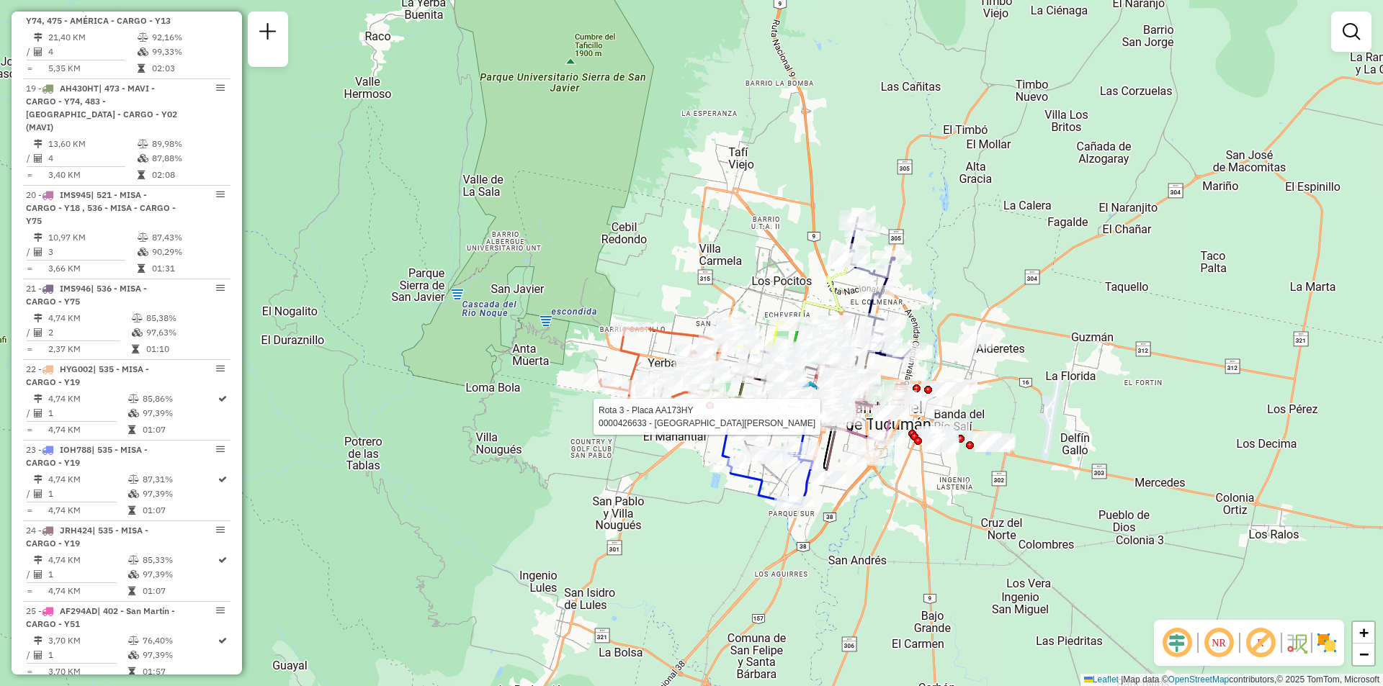
click at [1325, 649] on img at bounding box center [1326, 643] width 23 height 23
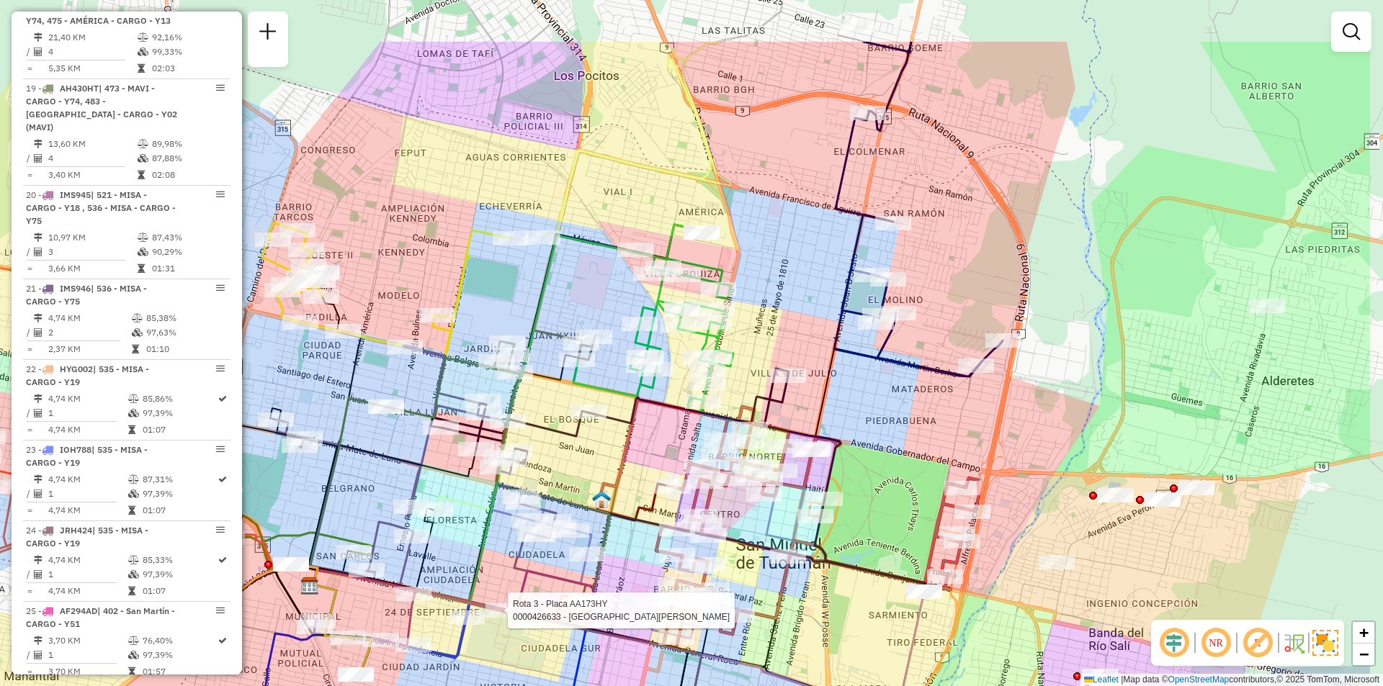
drag, startPoint x: 771, startPoint y: 201, endPoint x: 619, endPoint y: 311, distance: 187.1
click at [619, 311] on div "Rota 3 - Placa AA173HY 0000426633 - BARRANCO PEDRO NICOLAS Janela de atendiment…" at bounding box center [691, 343] width 1383 height 686
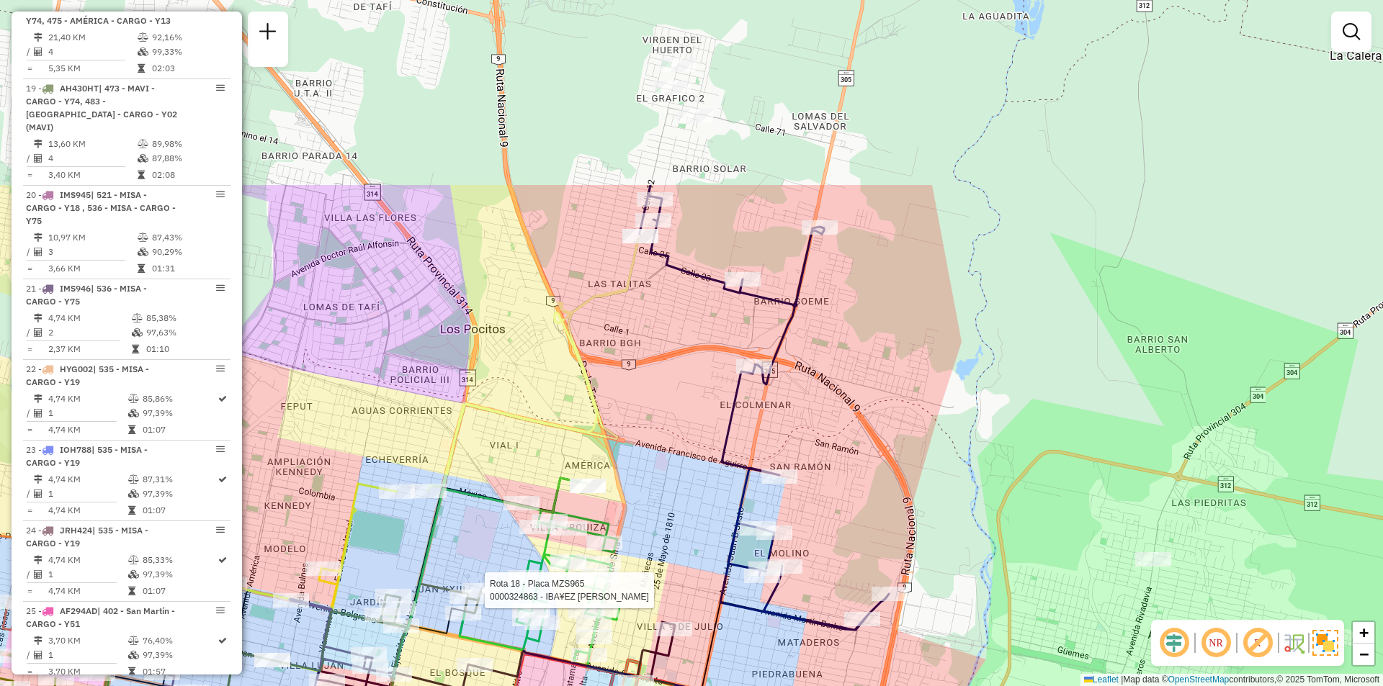
drag, startPoint x: 817, startPoint y: 250, endPoint x: 704, endPoint y: 503, distance: 277.9
click at [704, 503] on div "Rota 3 - Placa AA173HY 0000426633 - BARRANCO PEDRO NICOLAS Rota 18 - Placa MZS9…" at bounding box center [691, 343] width 1383 height 686
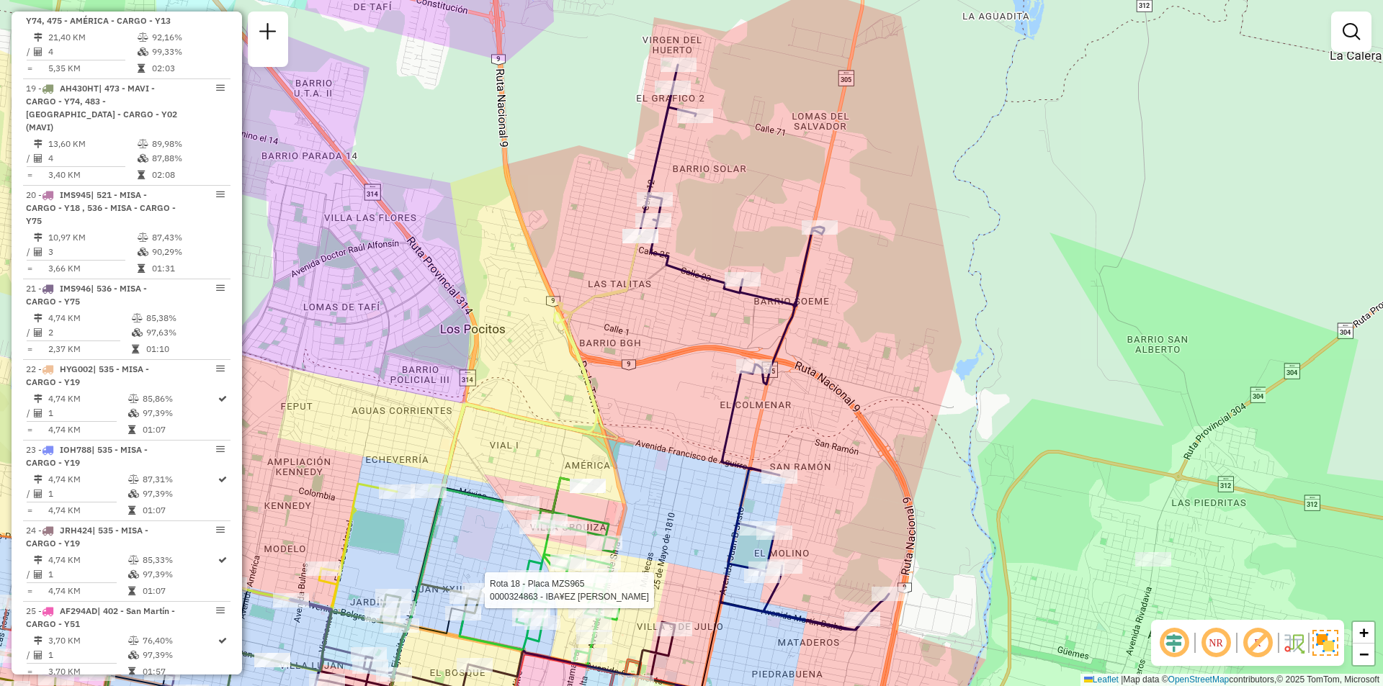
click at [1090, 389] on div "Rota 3 - Placa AA173HY 0000426633 - BARRANCO PEDRO NICOLAS Rota 18 - Placa MZS9…" at bounding box center [691, 343] width 1383 height 686
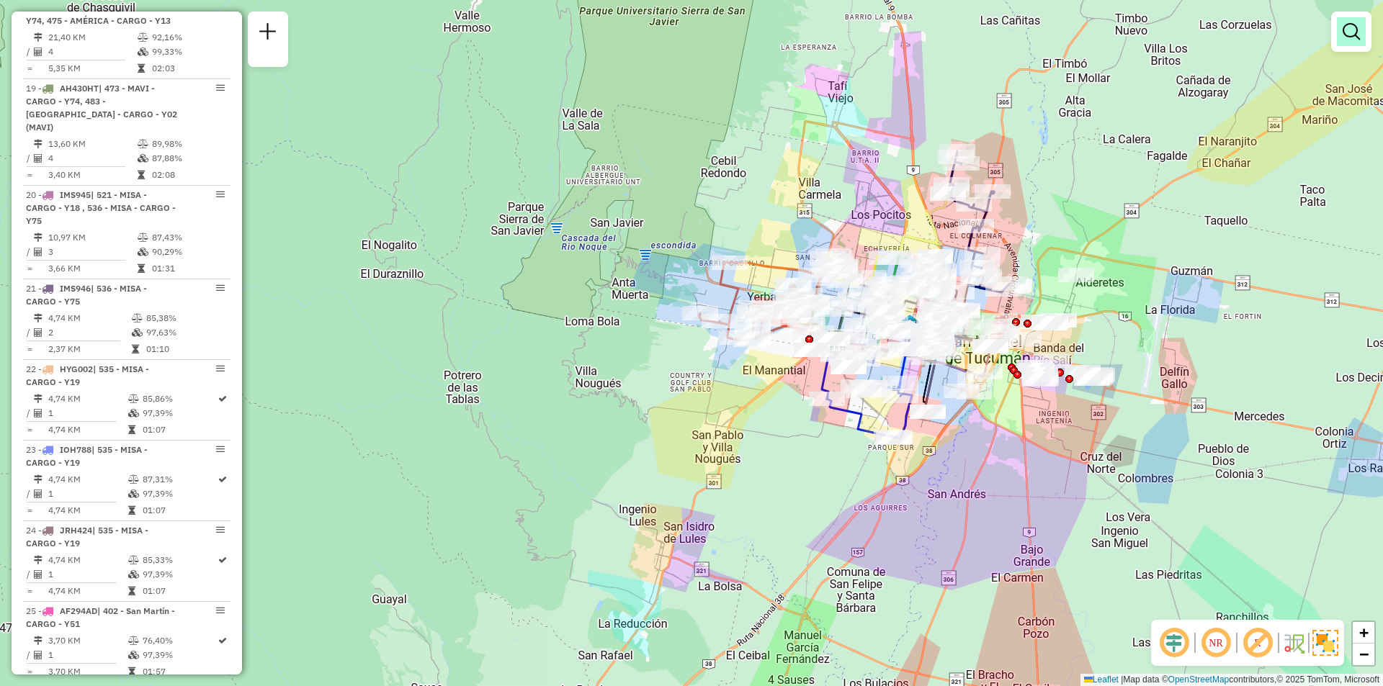
click at [1350, 37] on em at bounding box center [1351, 31] width 17 height 17
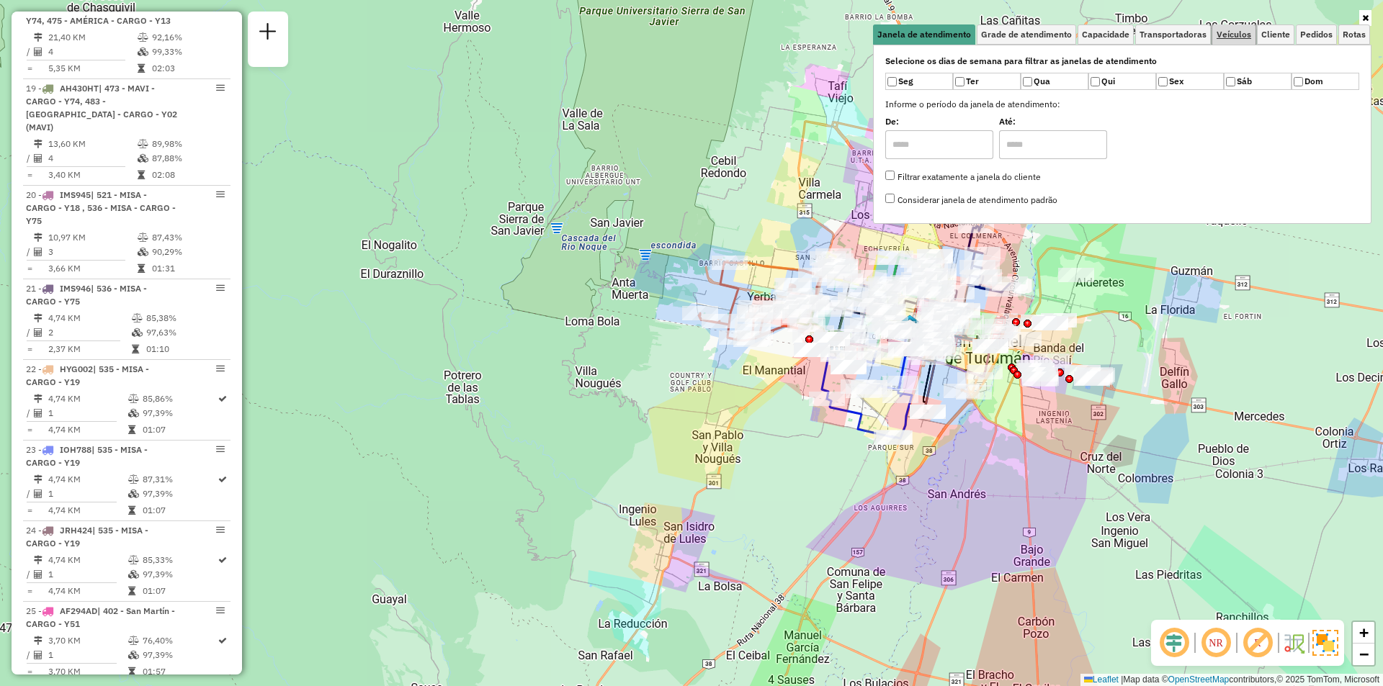
click at [1230, 37] on span "Veículos" at bounding box center [1234, 34] width 35 height 9
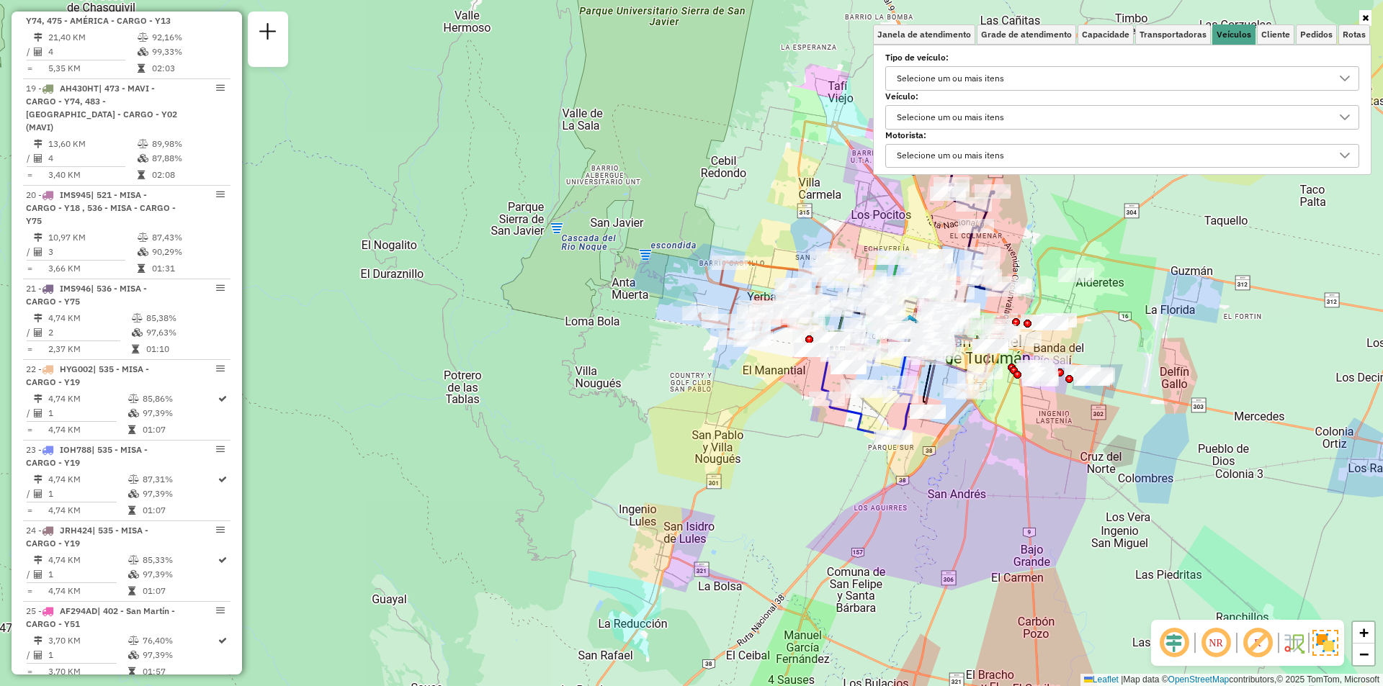
click at [1090, 80] on div "Selecione um ou mais itens" at bounding box center [1111, 78] width 439 height 23
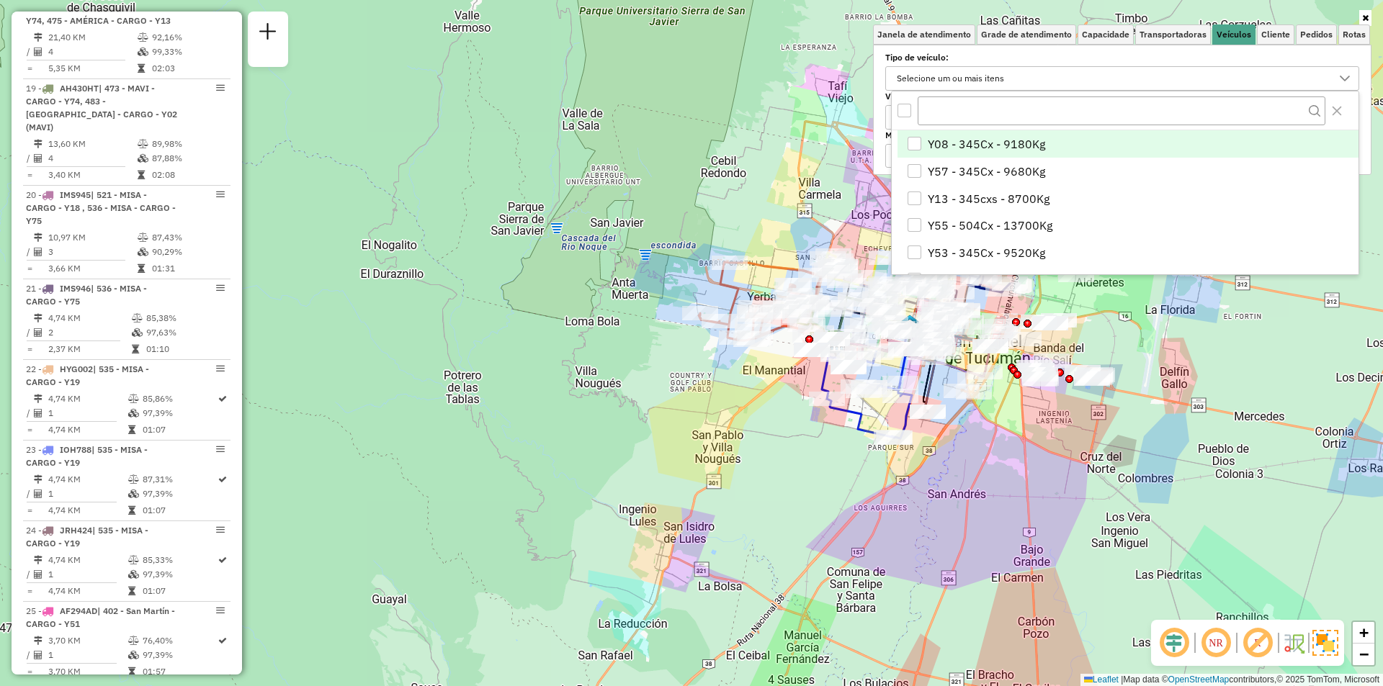
scroll to position [9, 50]
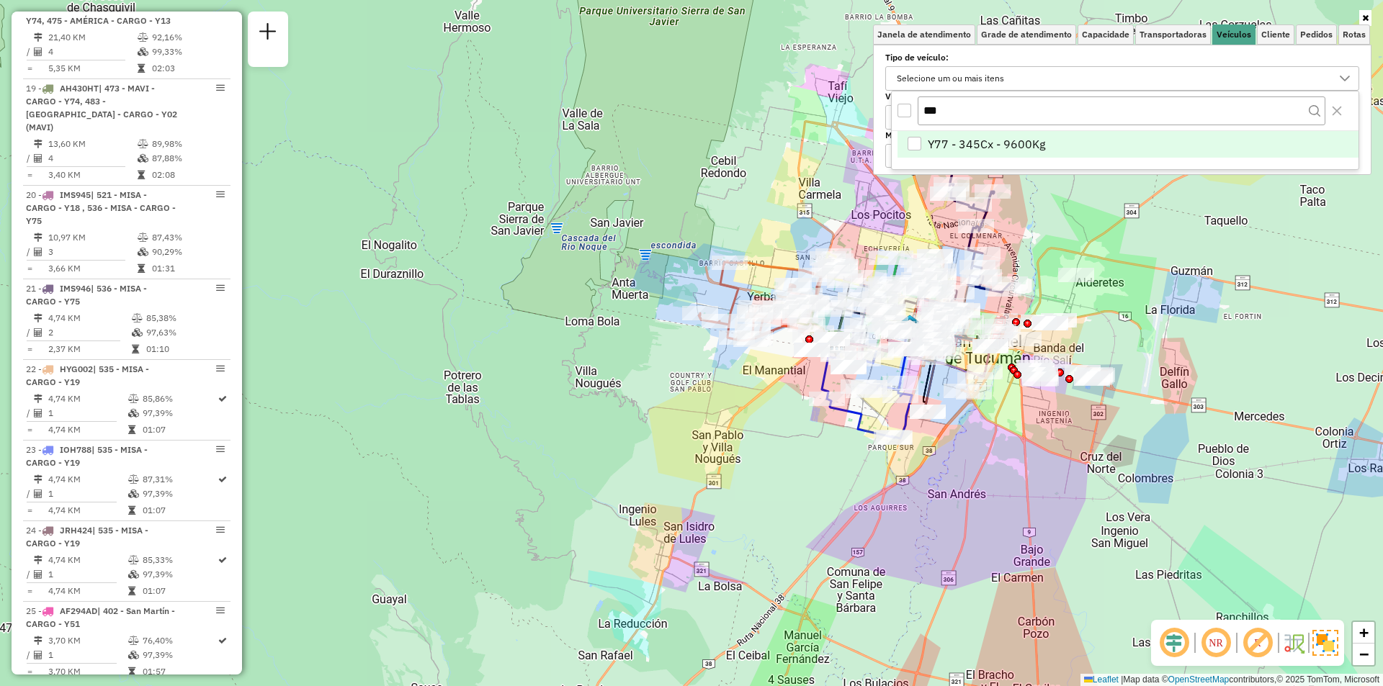
click at [1073, 135] on li "Y77 - 345Cx - 9600Kg" at bounding box center [1127, 144] width 461 height 27
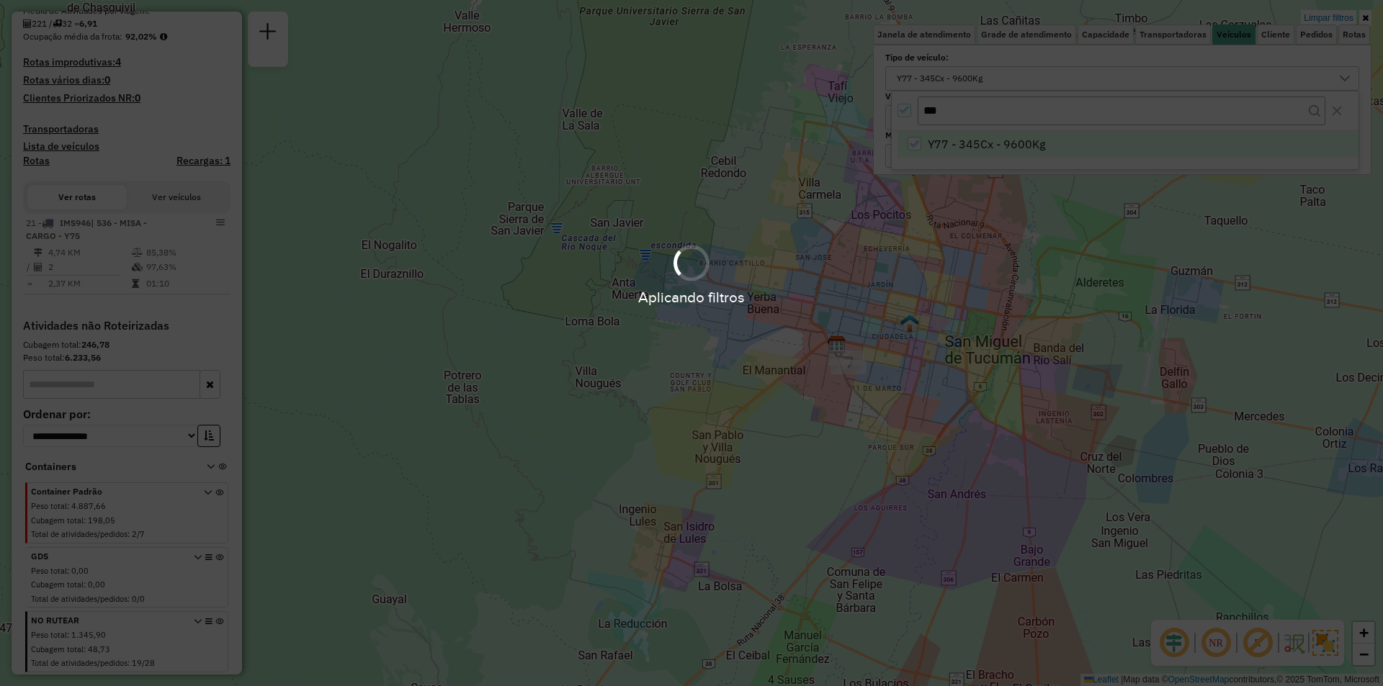
scroll to position [232, 0]
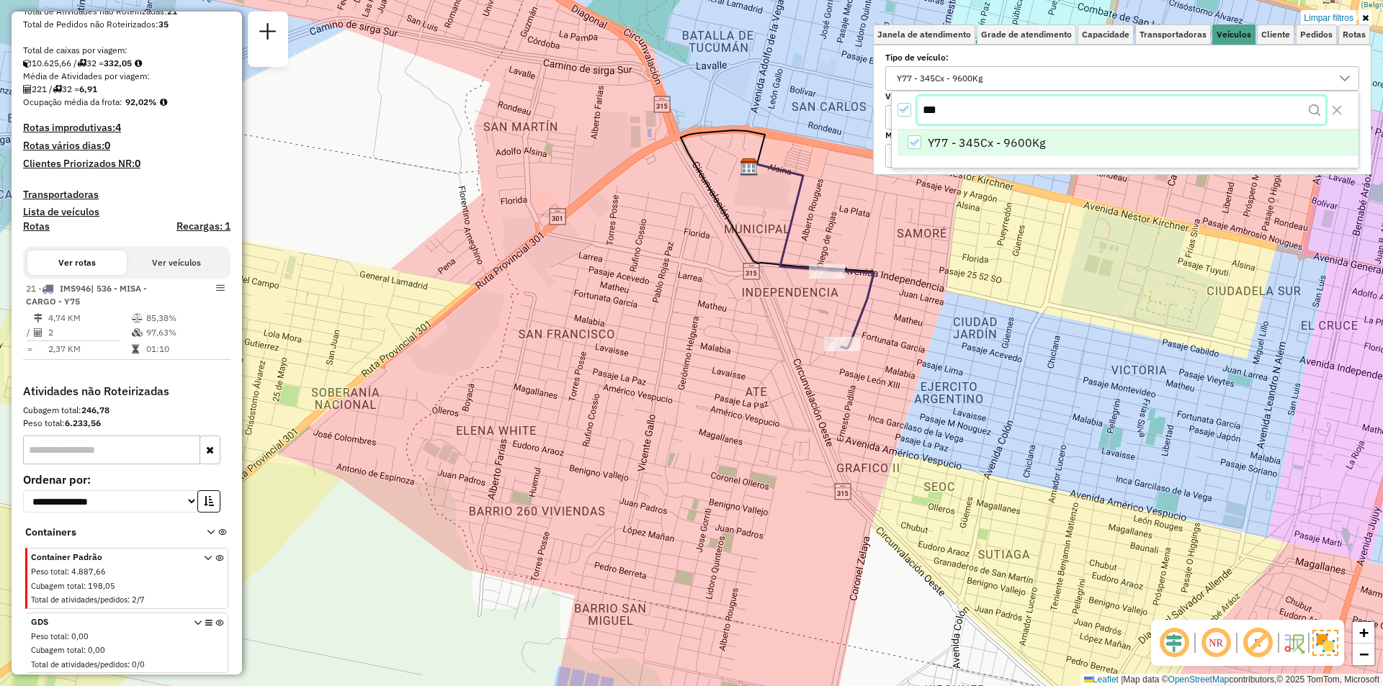
click at [978, 114] on input "***" at bounding box center [1122, 110] width 408 height 27
type input "***"
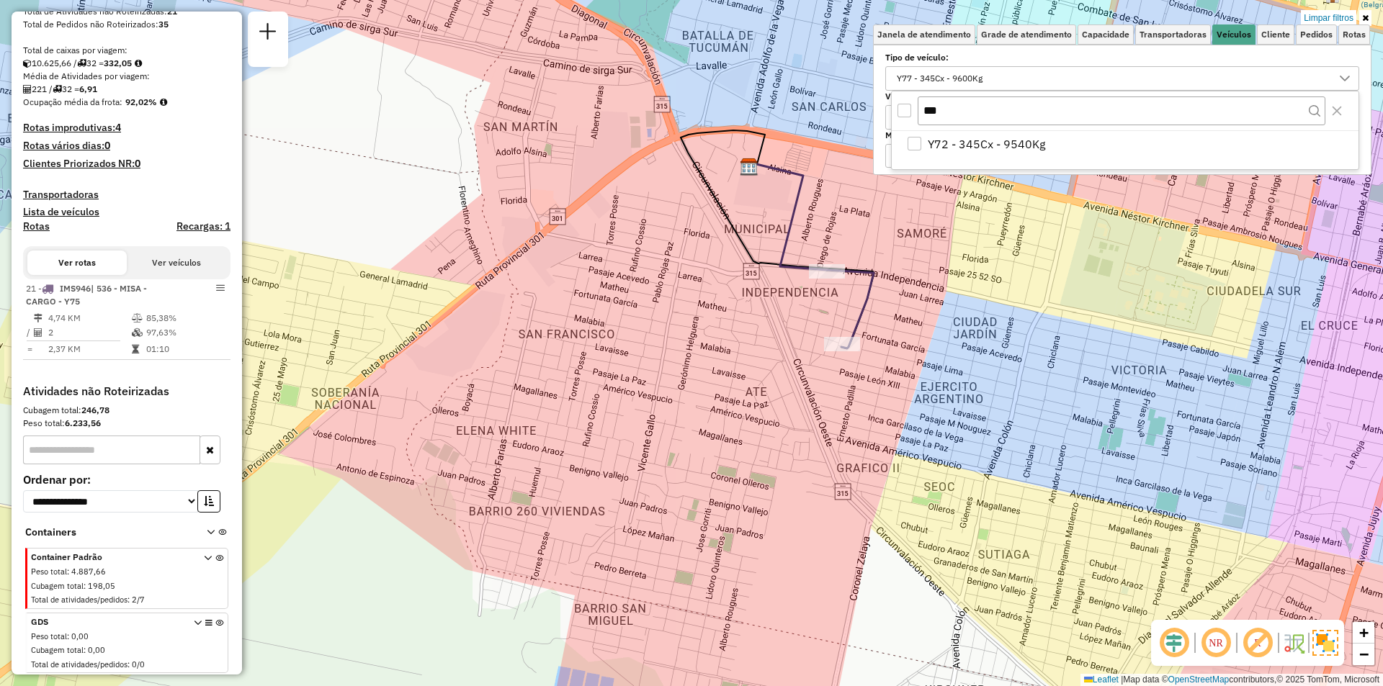
click at [982, 143] on span "Y72 - 345Cx - 9540Kg" at bounding box center [986, 143] width 117 height 17
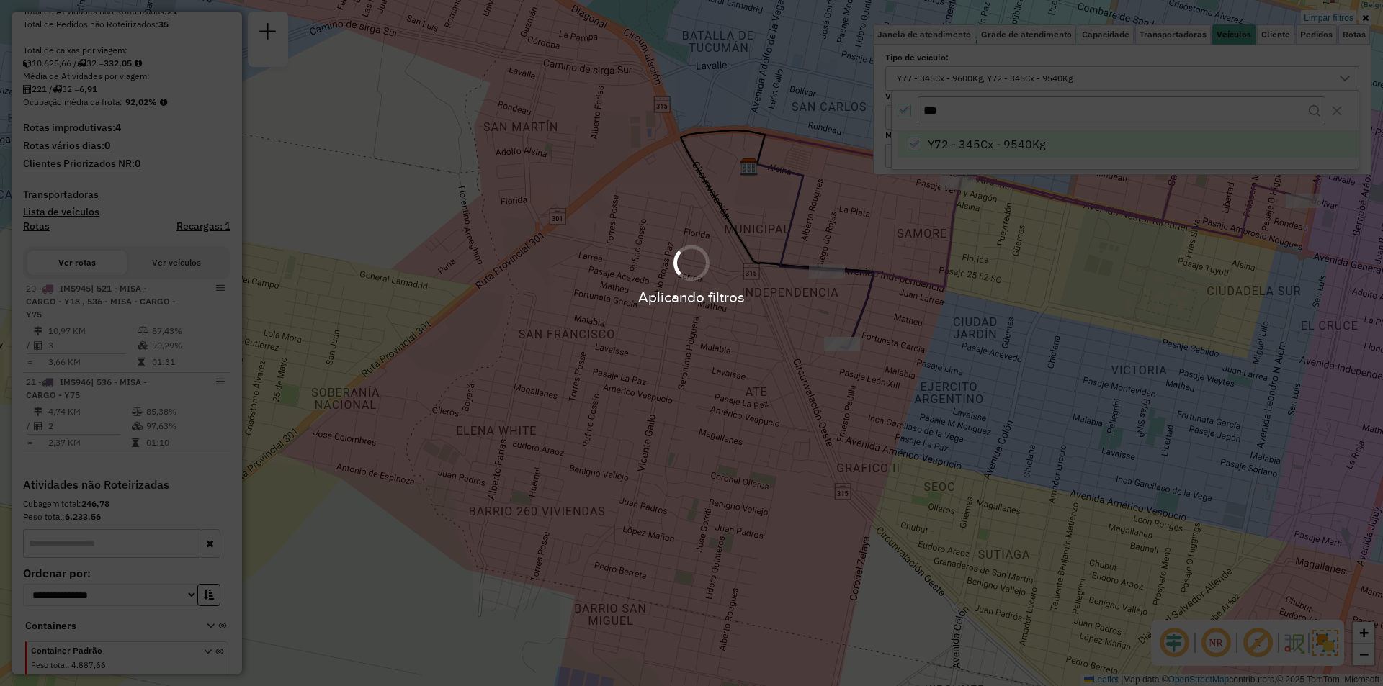
scroll to position [326, 0]
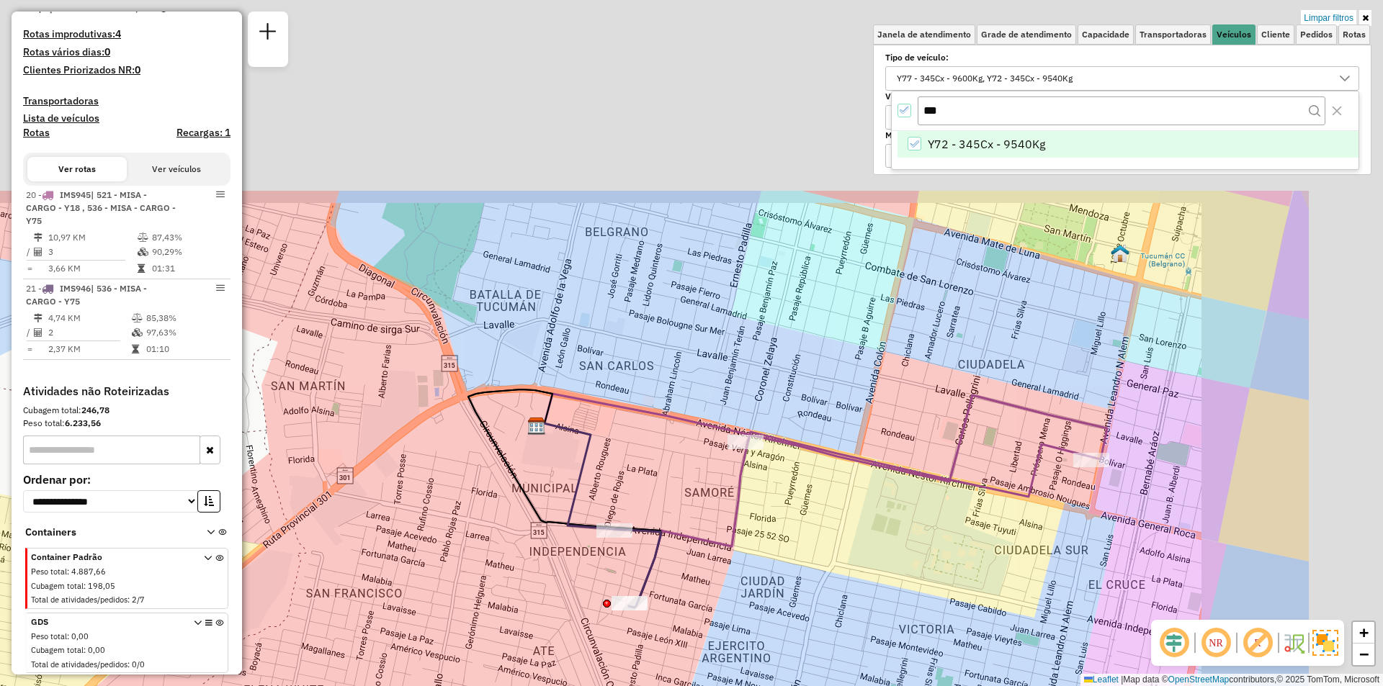
drag, startPoint x: 817, startPoint y: 434, endPoint x: 717, endPoint y: 547, distance: 151.5
click at [717, 547] on icon at bounding box center [860, 520] width 463 height 176
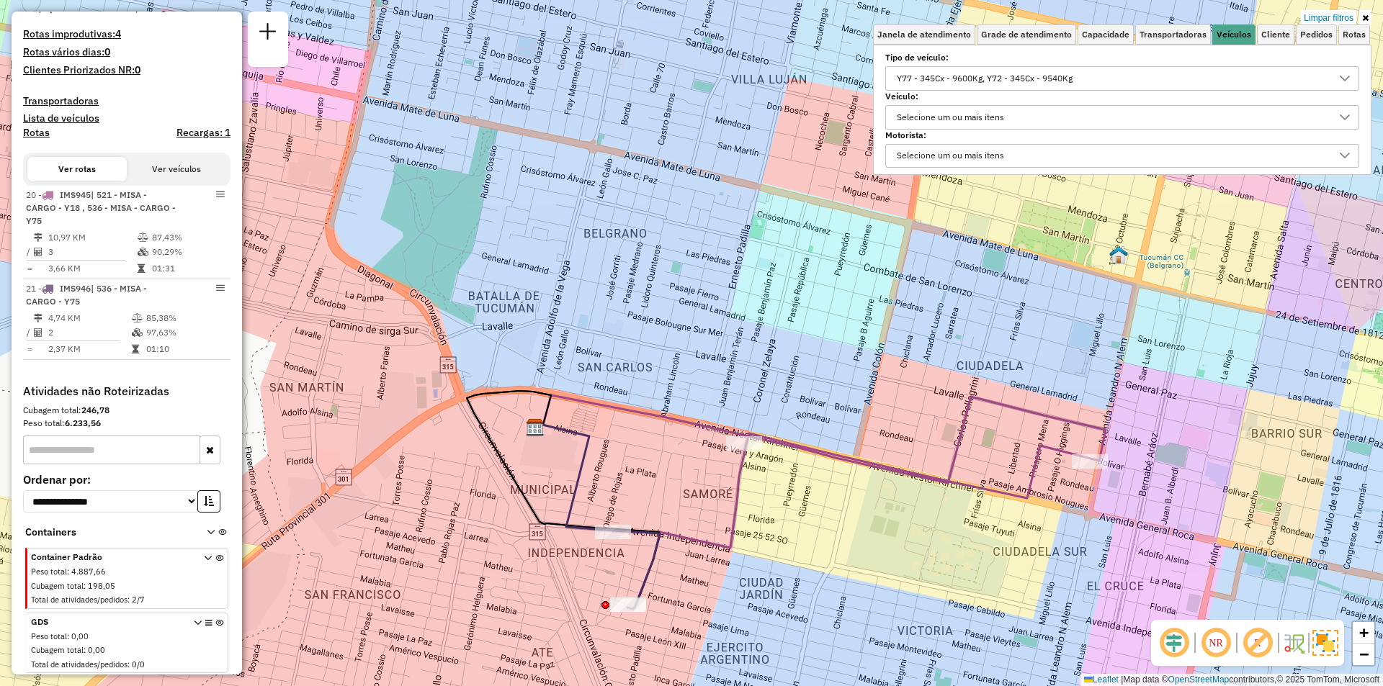
click at [910, 79] on div "Y77 - 345Cx - 9600Kg, Y72 - 345Cx - 9540Kg" at bounding box center [985, 78] width 186 height 23
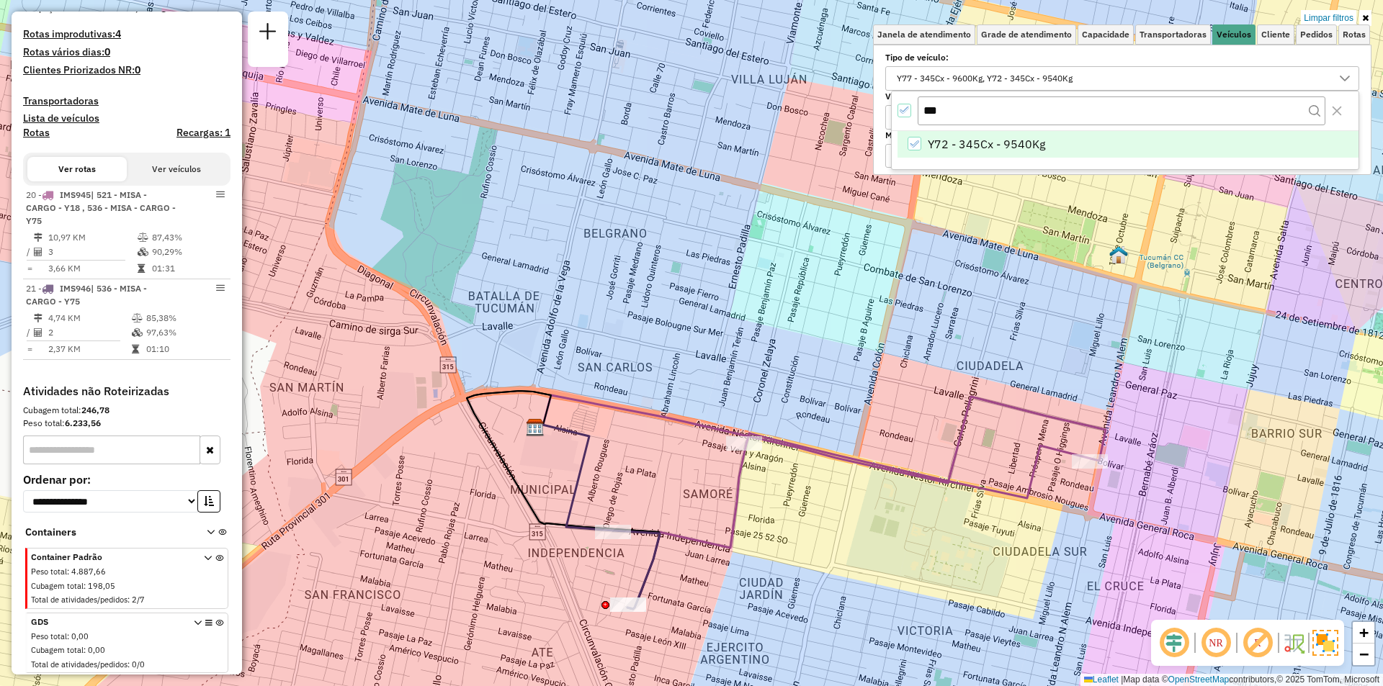
click at [908, 113] on icon "All items selected" at bounding box center [905, 110] width 10 height 10
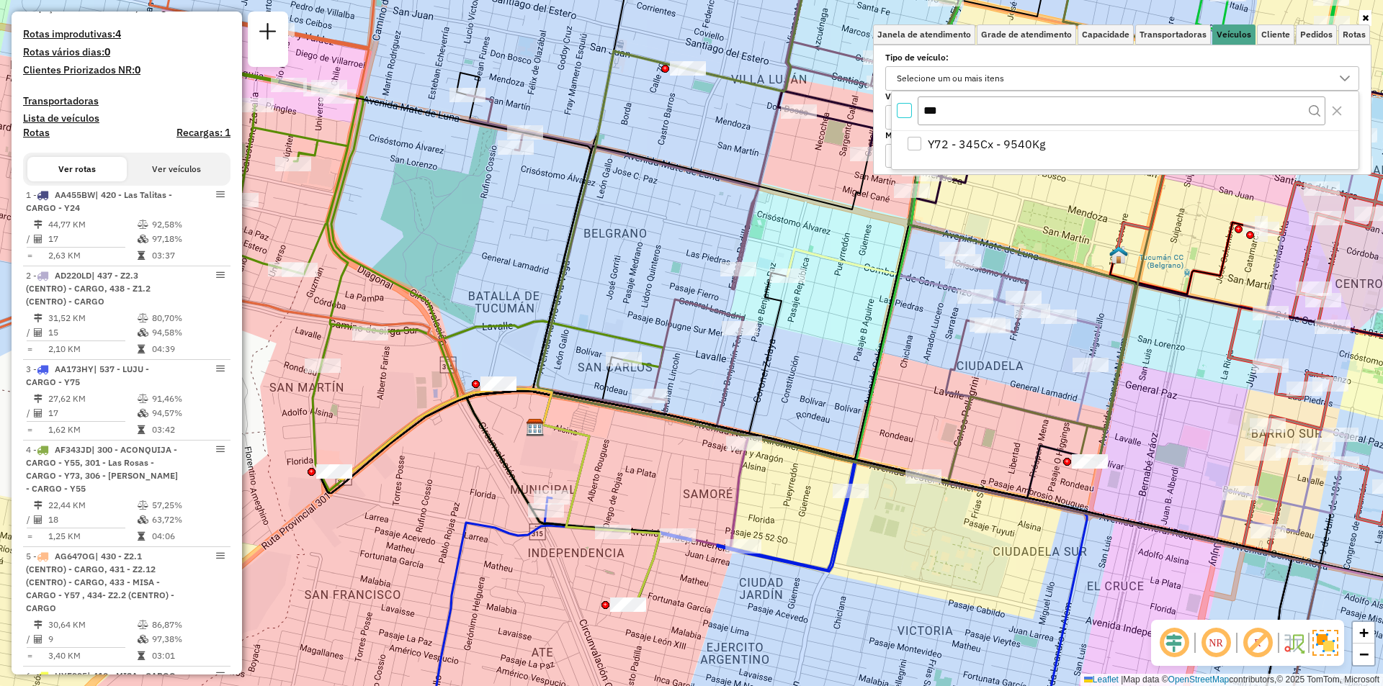
scroll to position [2156, 0]
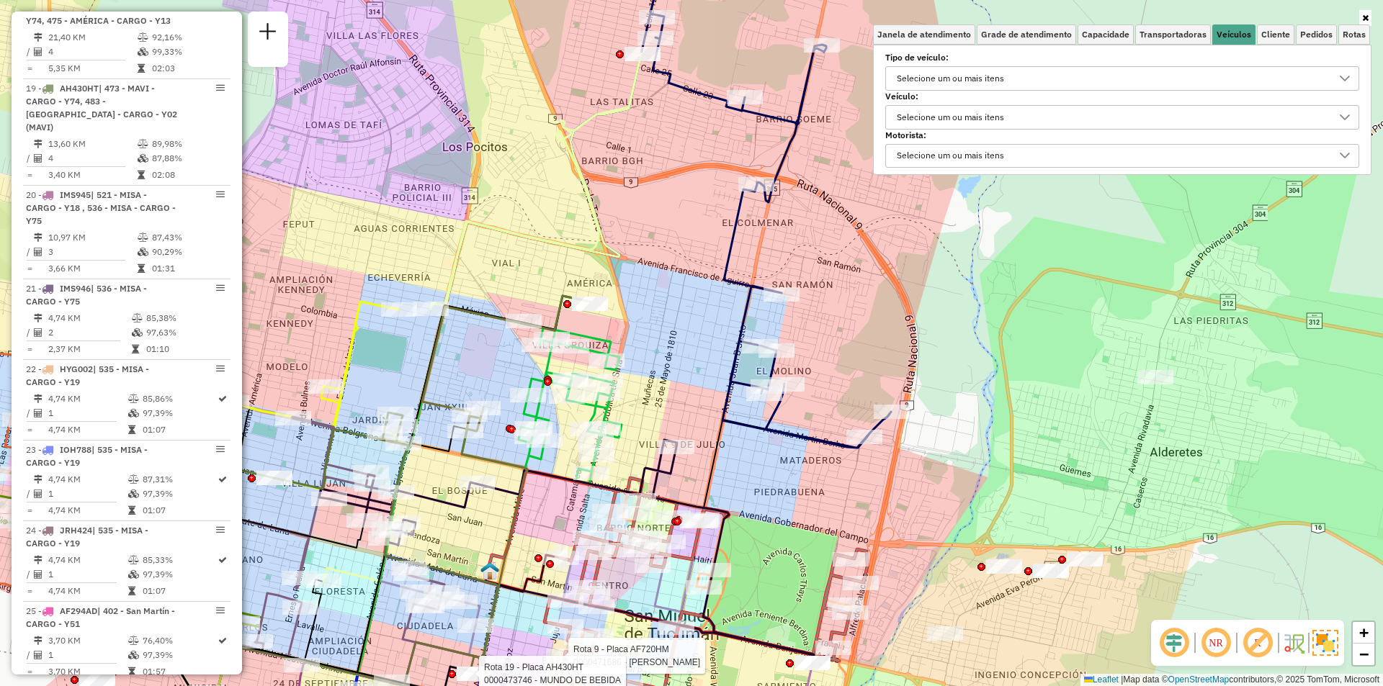
click at [941, 77] on div "Selecione um ou mais itens" at bounding box center [950, 78] width 117 height 23
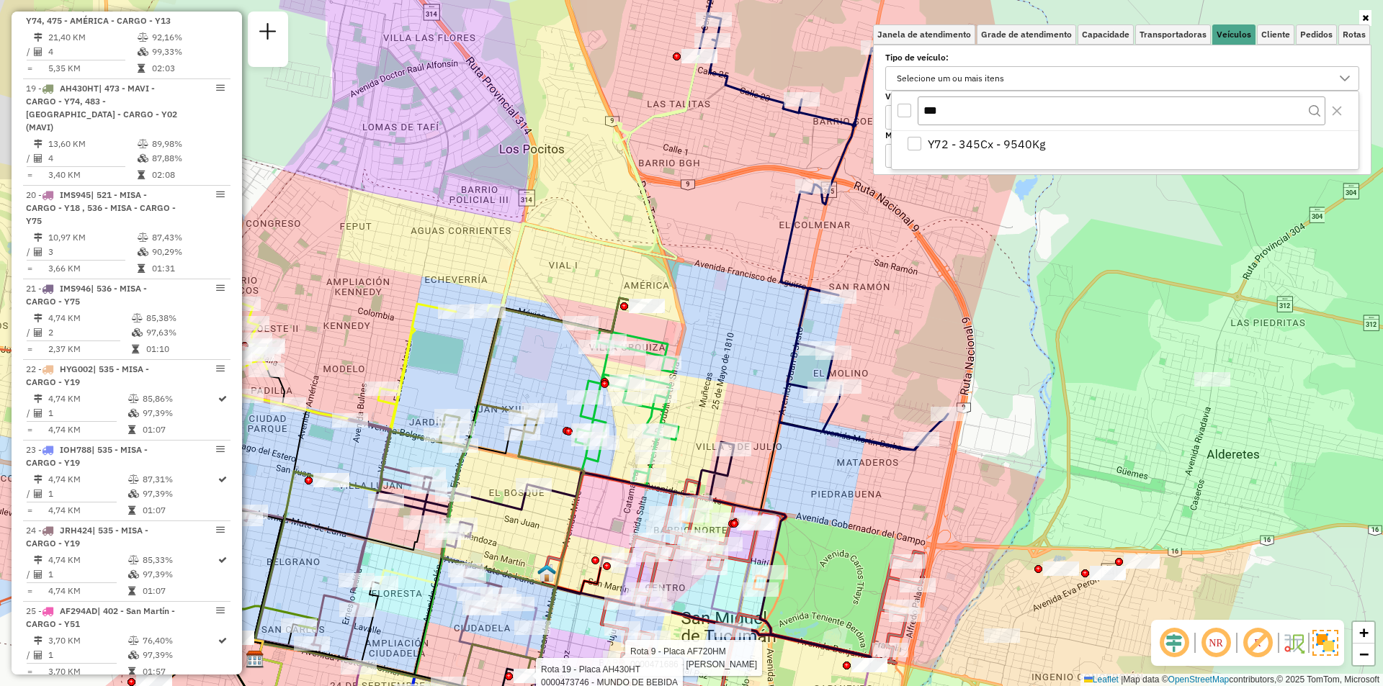
drag, startPoint x: 498, startPoint y: 330, endPoint x: 658, endPoint y: 212, distance: 199.0
click at [675, 201] on div "Rota 9 - Placa AF720HM 0000471686 - mohamed Rota 19 - Placa AH430HT 0000473746 …" at bounding box center [691, 343] width 1383 height 686
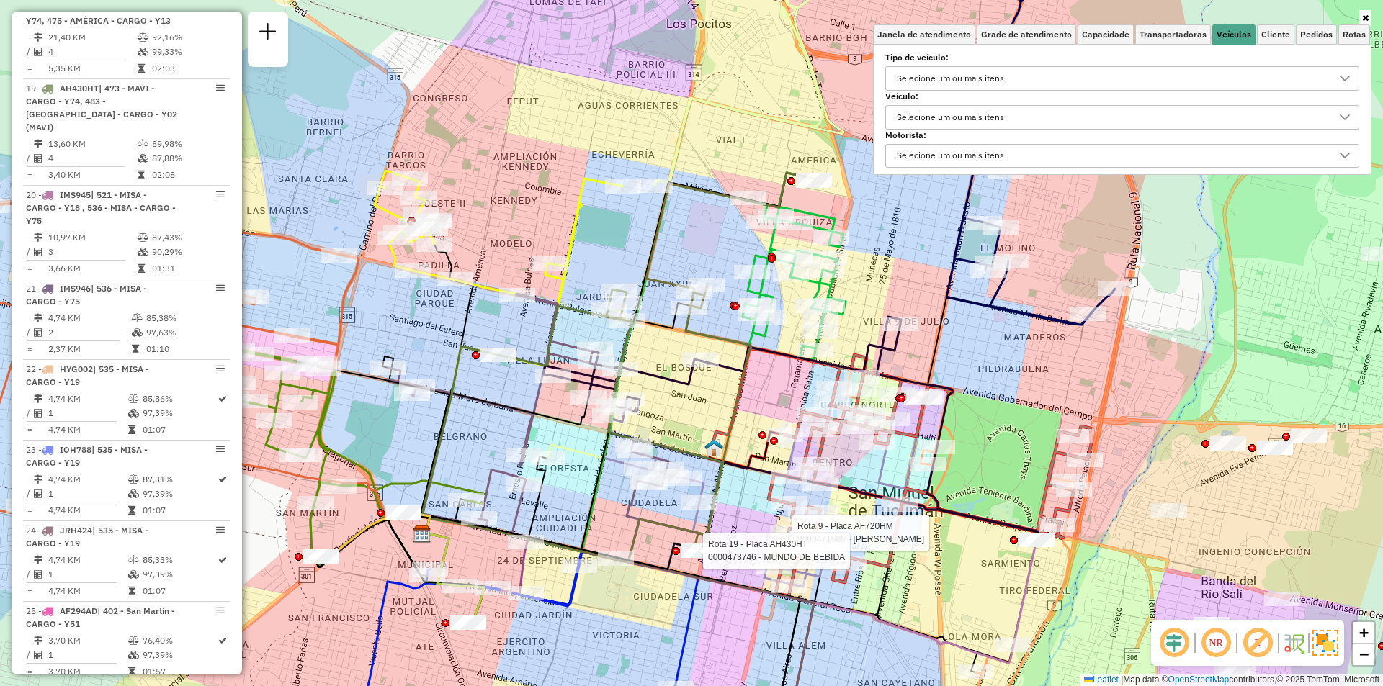
click at [938, 77] on div "Selecione um ou mais itens" at bounding box center [950, 78] width 117 height 23
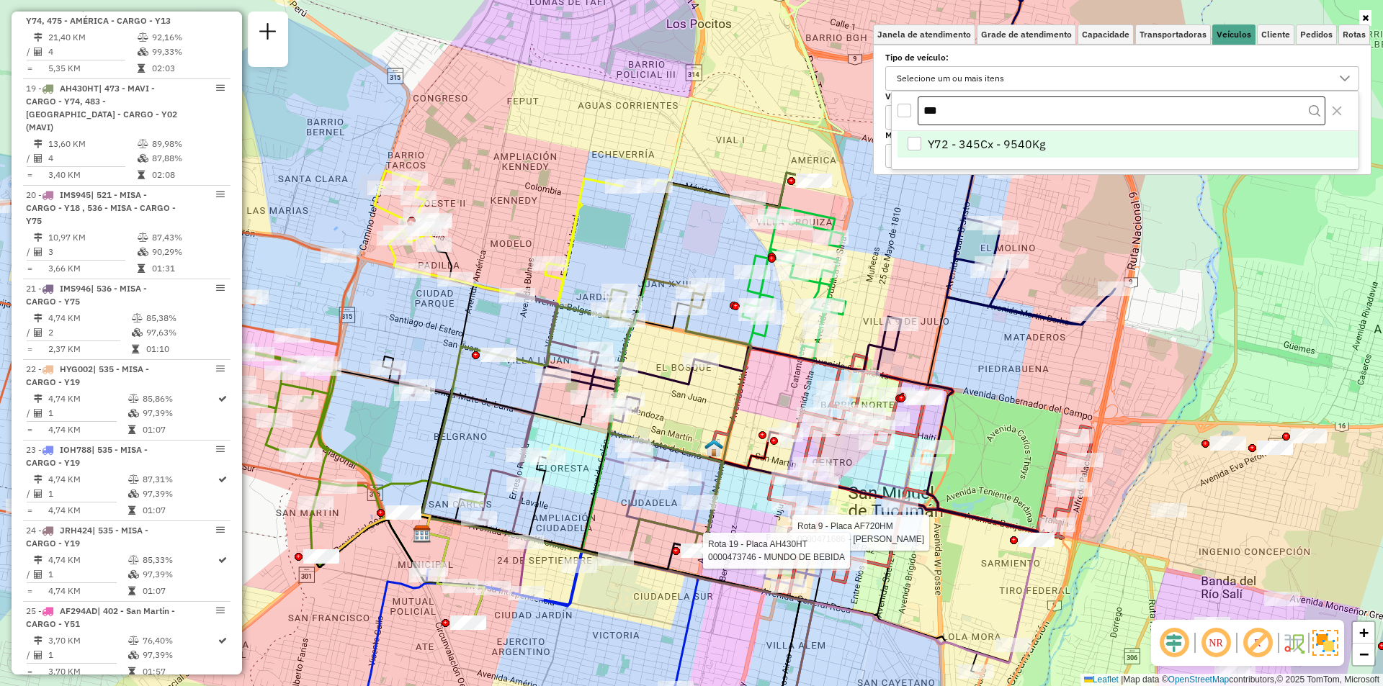
click at [941, 110] on input "***" at bounding box center [1122, 111] width 408 height 29
type input "***"
click at [979, 142] on span "Y73 - 504Cx - 14560Kg" at bounding box center [990, 143] width 125 height 17
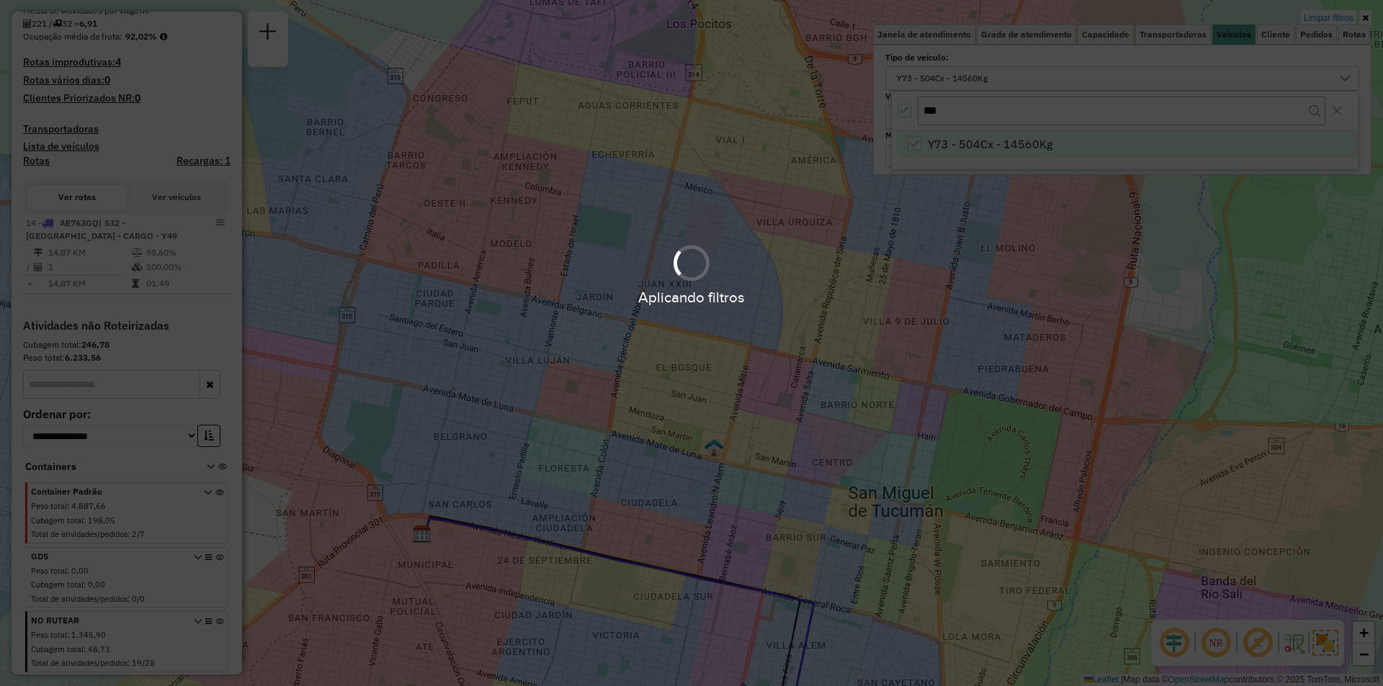
scroll to position [310, 0]
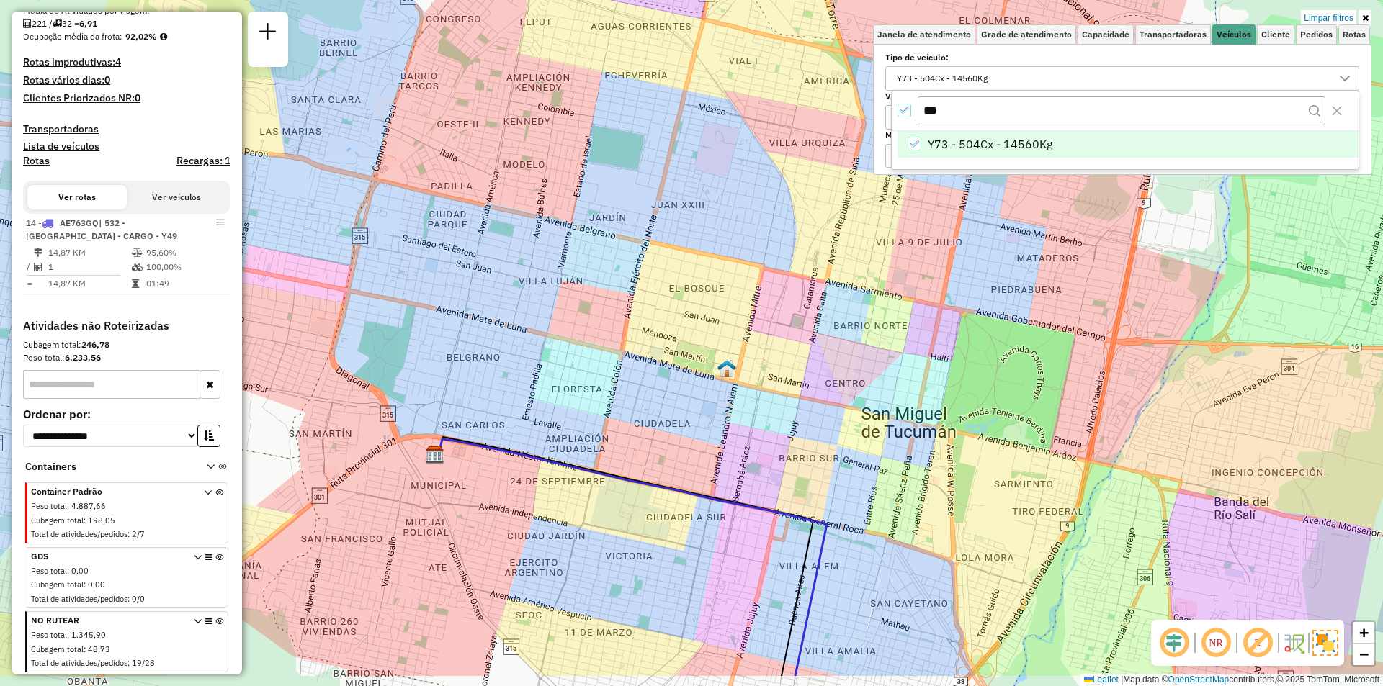
drag, startPoint x: 900, startPoint y: 426, endPoint x: 843, endPoint y: 222, distance: 211.6
click at [843, 222] on div "Limpar filtros Janela de atendimento Grade de atendimento Capacidade Transporta…" at bounding box center [691, 343] width 1383 height 686
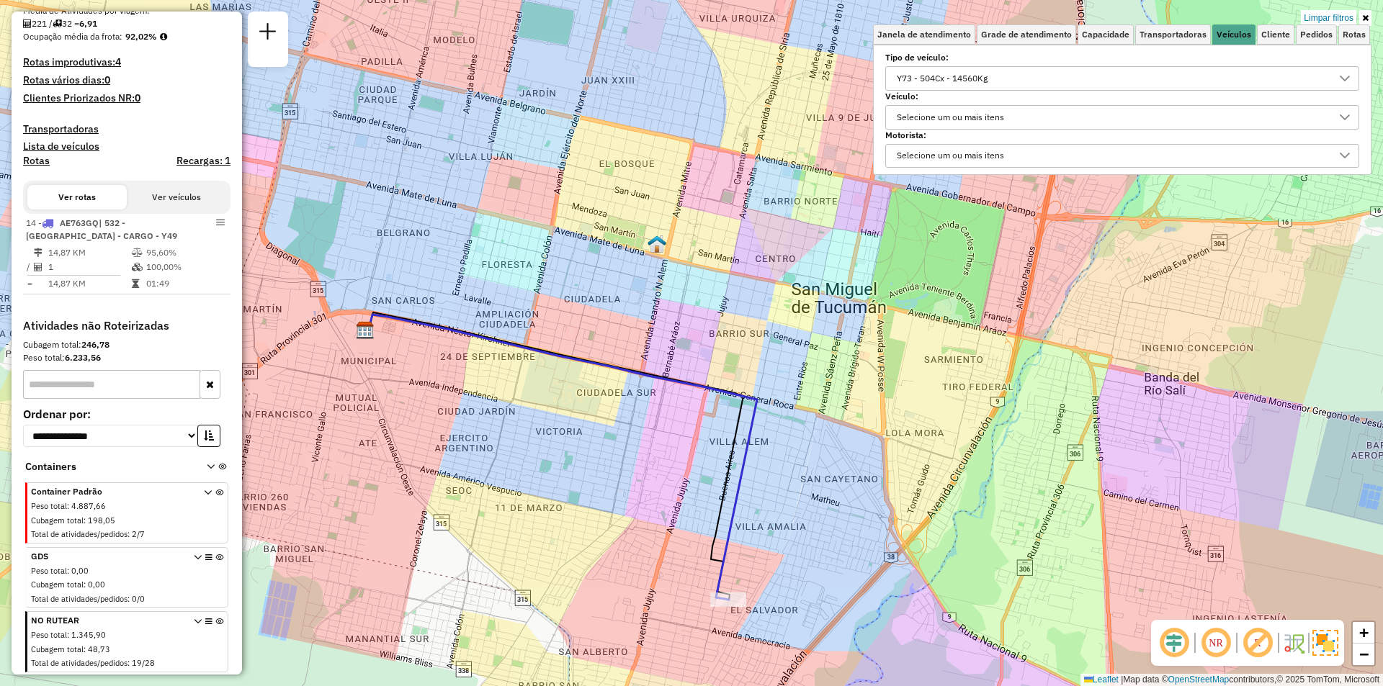
click at [923, 75] on div "Y73 - 504Cx - 14560Kg" at bounding box center [942, 78] width 101 height 23
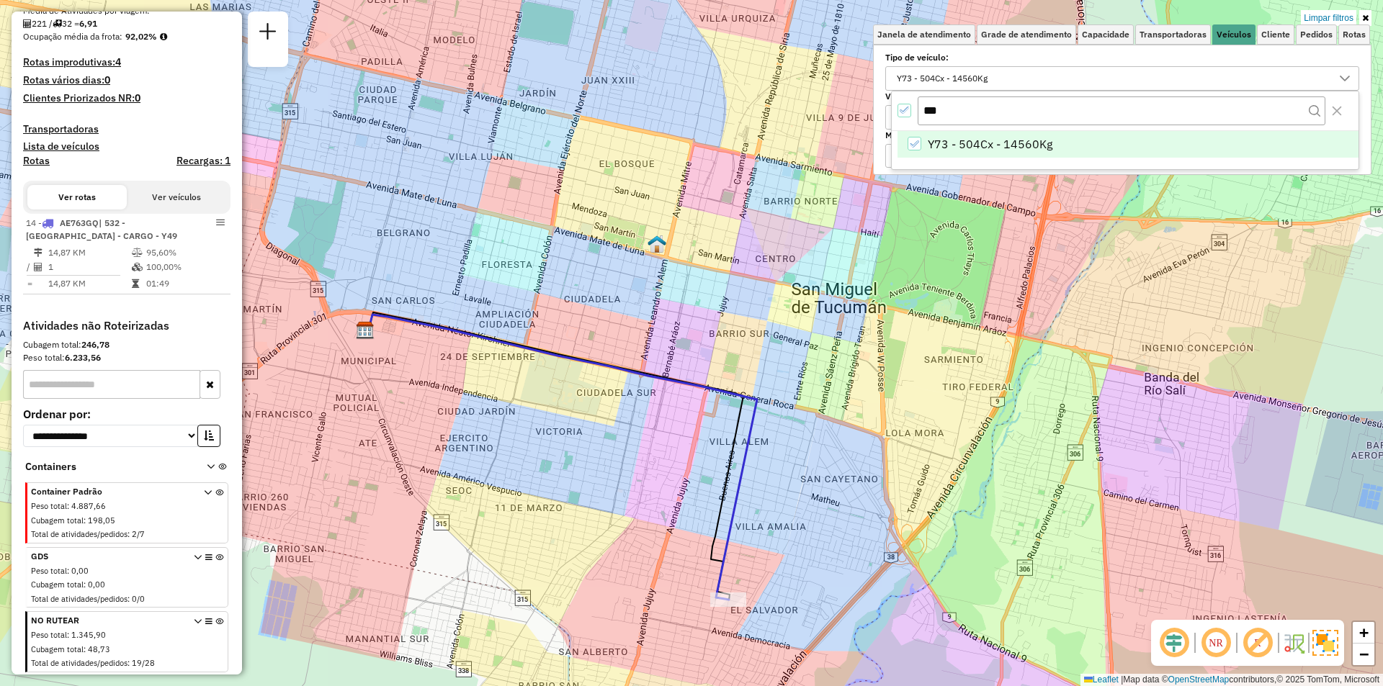
click at [901, 104] on div "All items selected" at bounding box center [904, 111] width 14 height 14
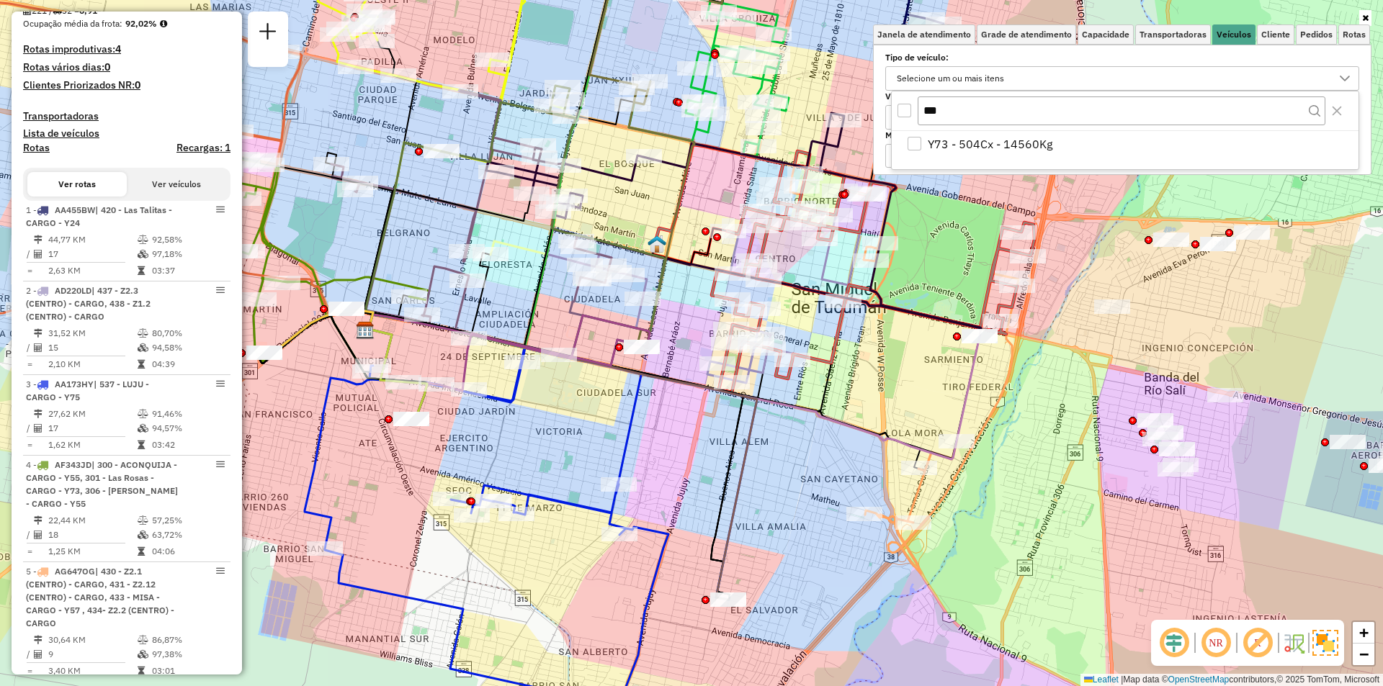
scroll to position [2156, 0]
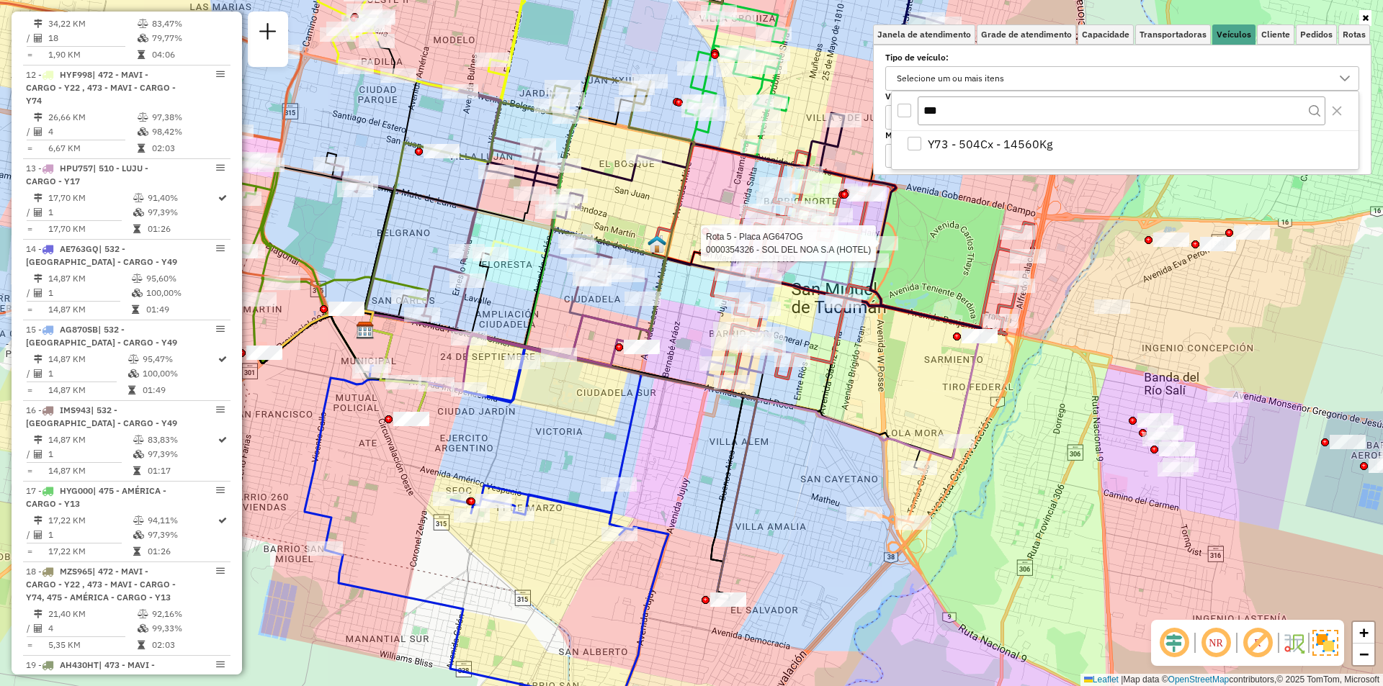
select select "**********"
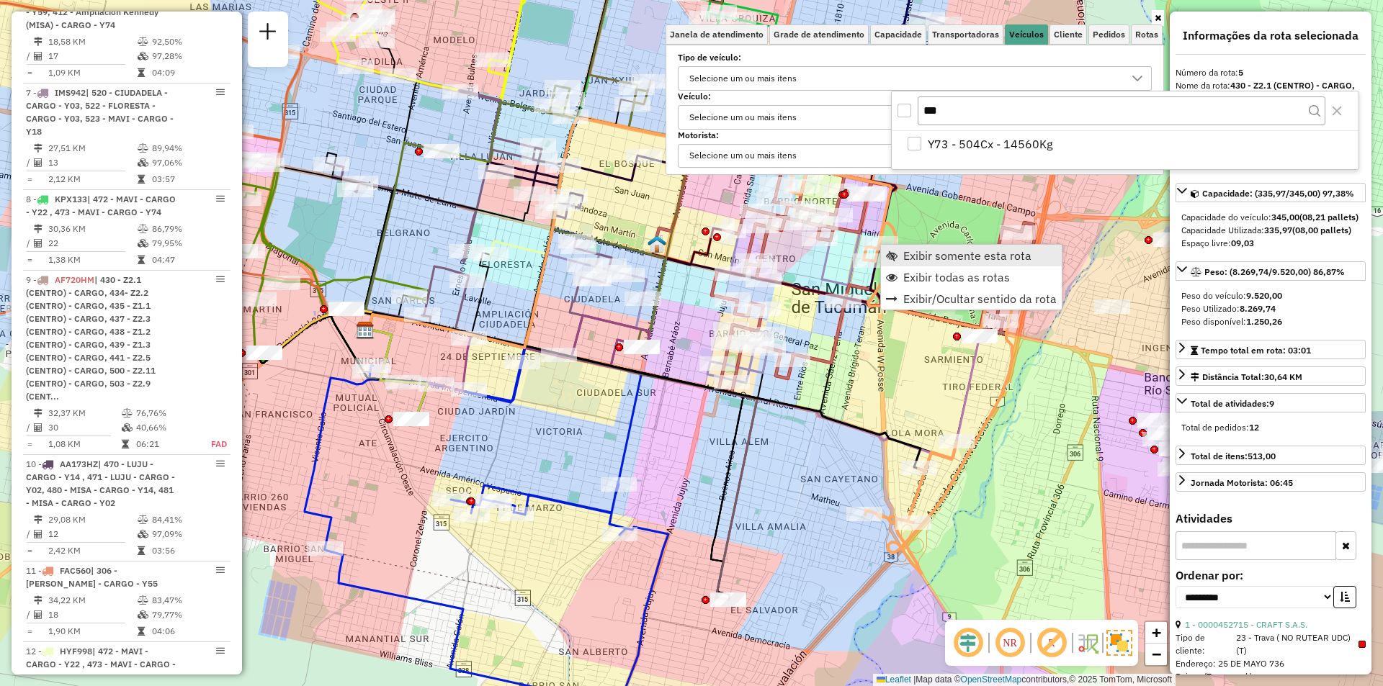
scroll to position [874, 0]
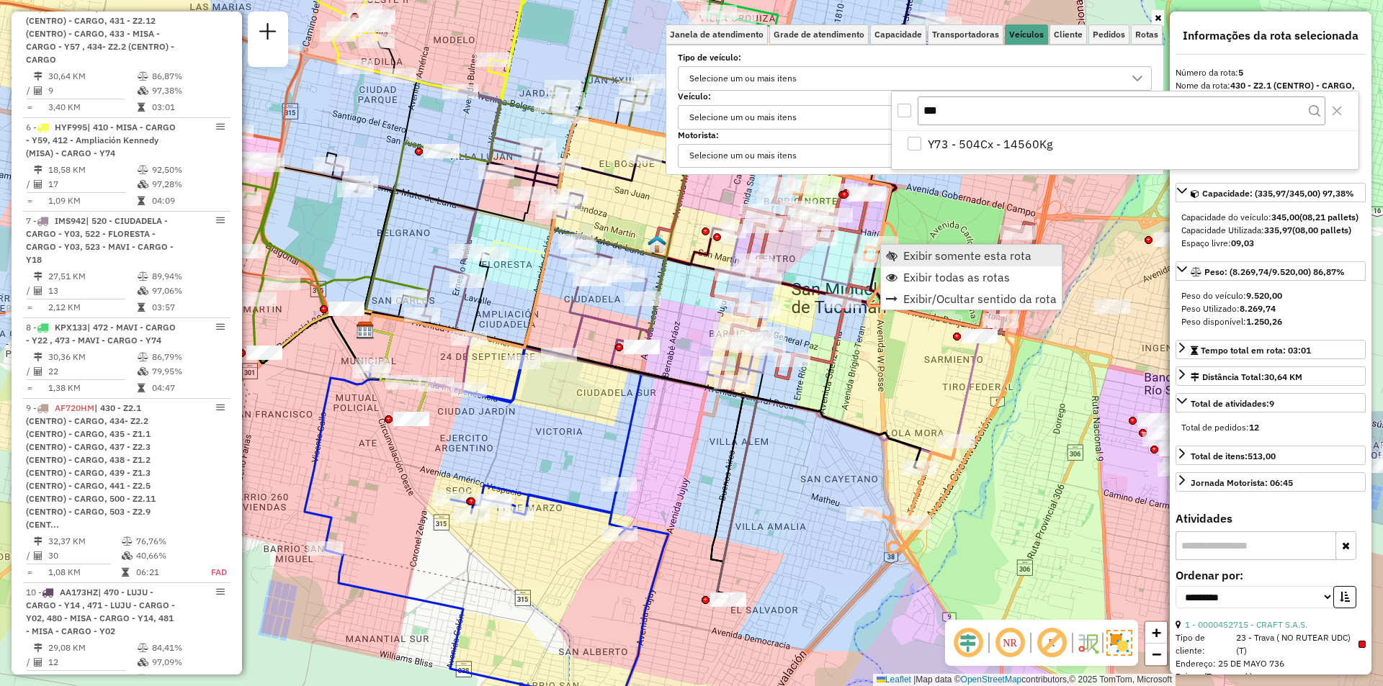
click at [903, 255] on span "Exibir somente esta rota" at bounding box center [967, 256] width 128 height 12
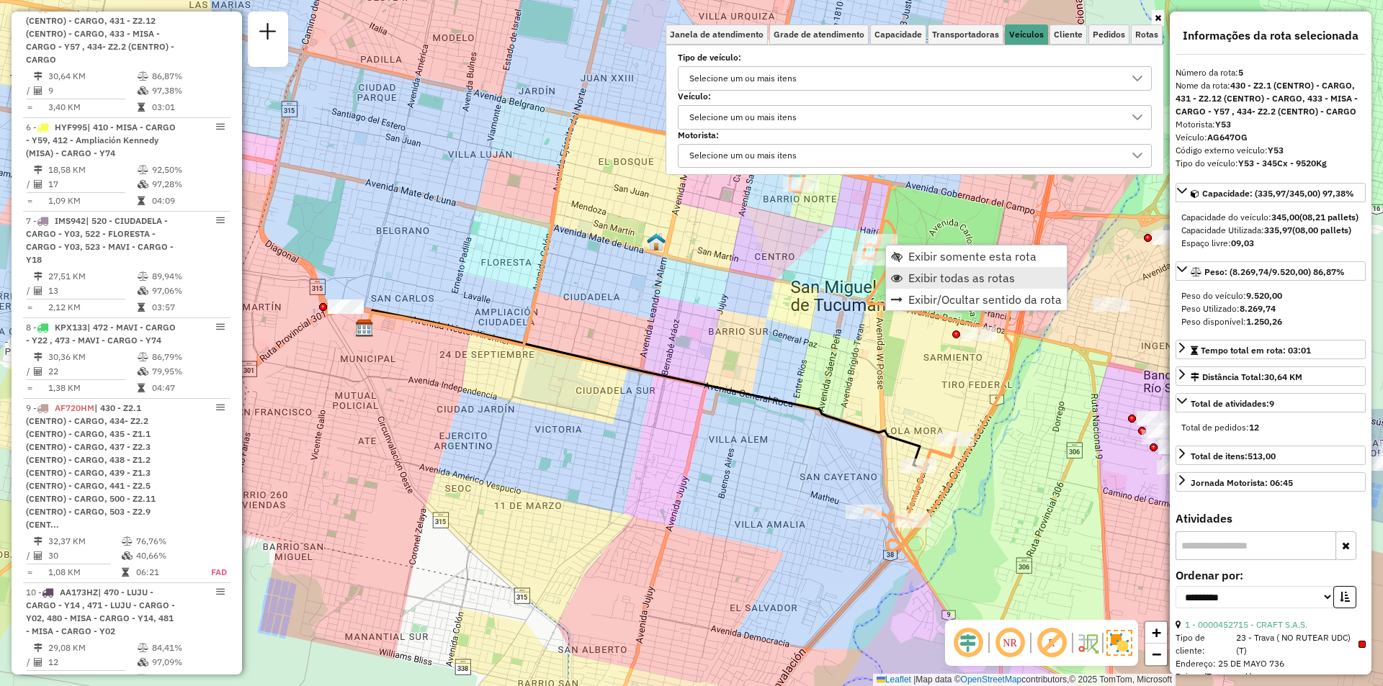
click at [906, 282] on link "Exibir todas as rotas" at bounding box center [976, 278] width 181 height 22
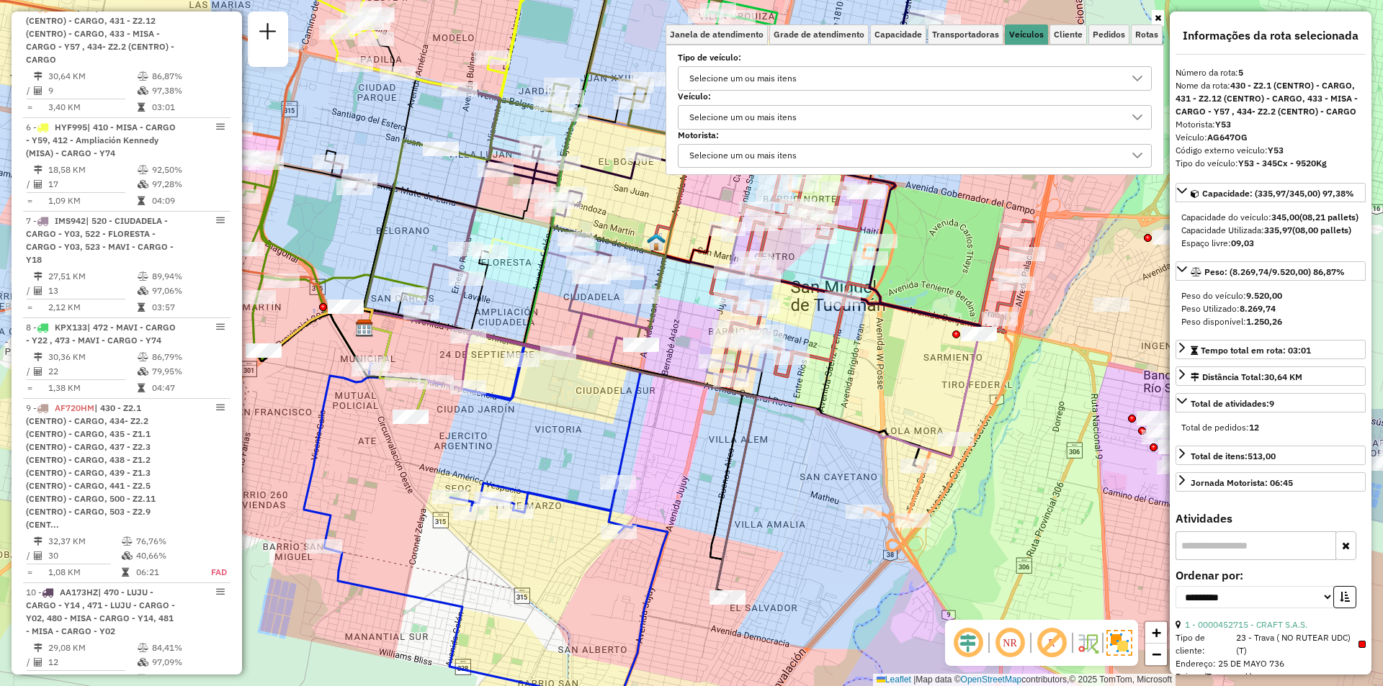
drag, startPoint x: 743, startPoint y: 94, endPoint x: 740, endPoint y: 82, distance: 12.6
click at [743, 91] on label "Veículo:" at bounding box center [915, 96] width 474 height 13
click at [740, 82] on div "Selecione um ou mais itens" at bounding box center [742, 78] width 117 height 23
click at [828, 128] on div "***" at bounding box center [917, 110] width 467 height 39
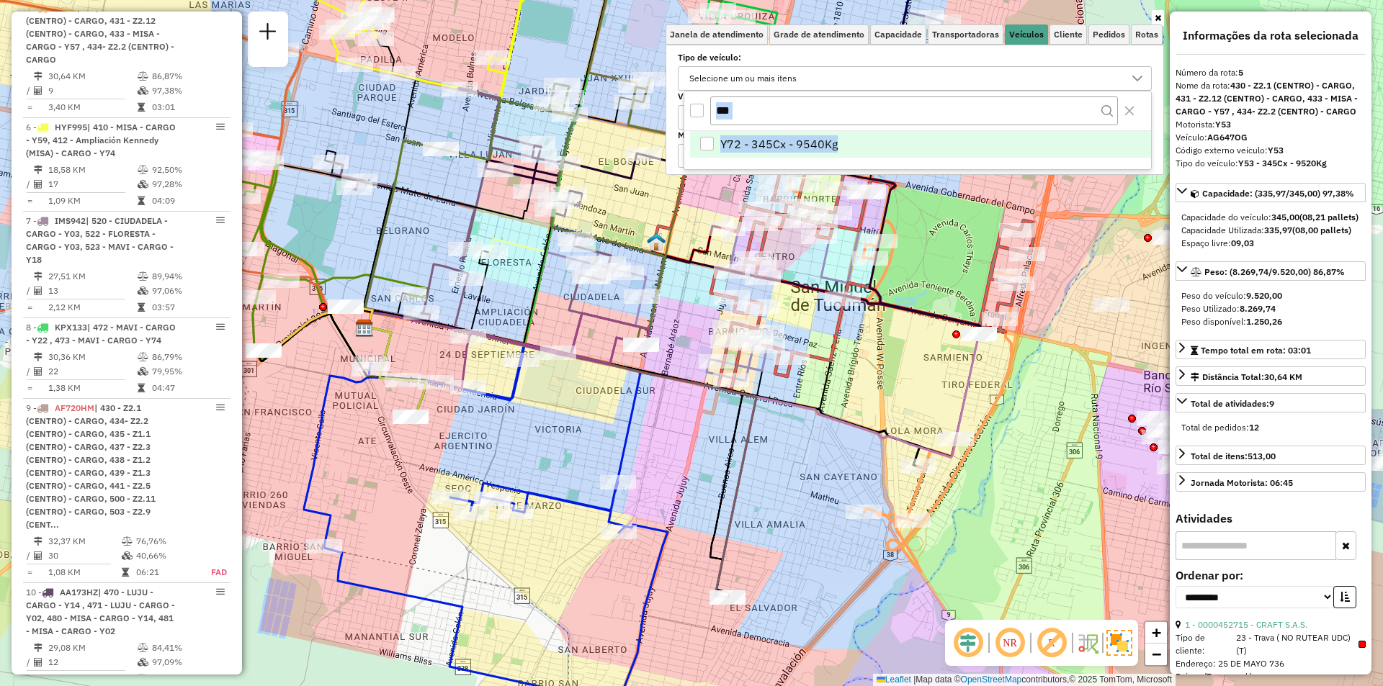
drag, startPoint x: 827, startPoint y: 129, endPoint x: 832, endPoint y: 142, distance: 13.9
click at [832, 141] on div "*** Y72 - 345Cx - 9540Kg" at bounding box center [918, 130] width 468 height 79
click at [832, 142] on span "Y72 - 345Cx - 9540Kg" at bounding box center [778, 143] width 117 height 17
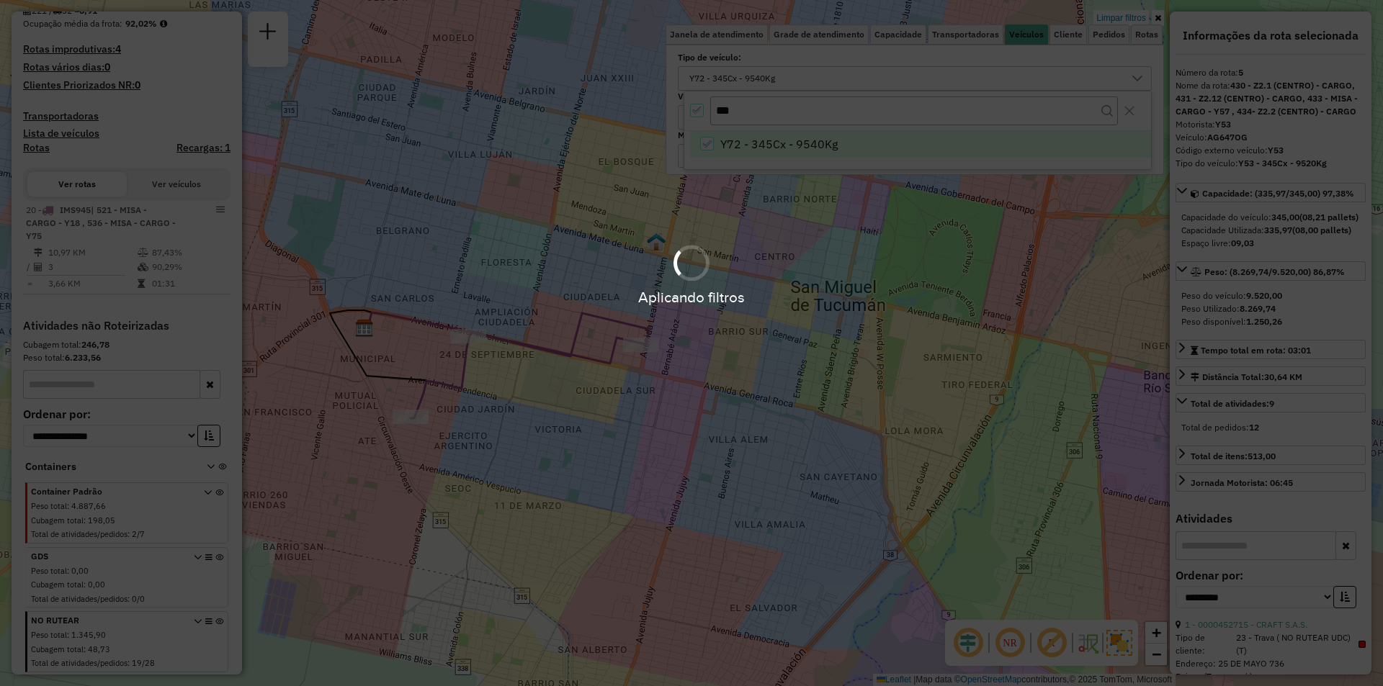
scroll to position [323, 0]
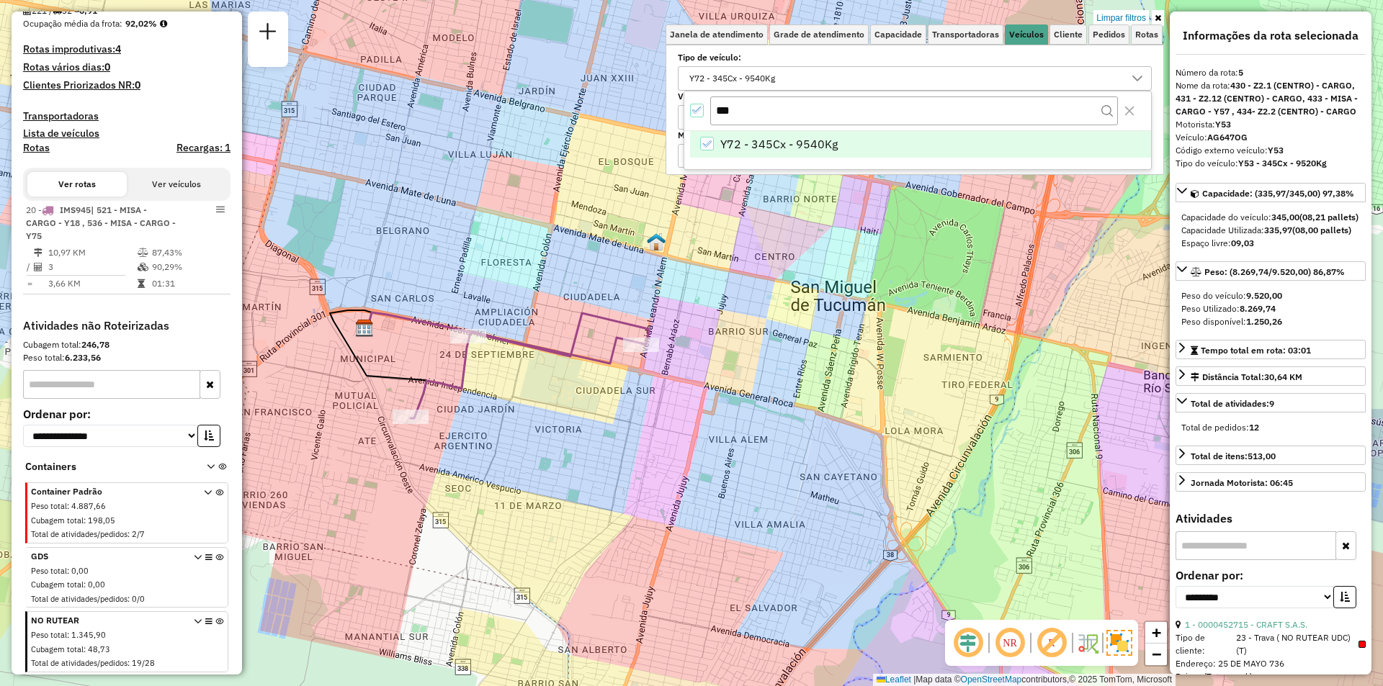
click at [694, 108] on icon "All items selected" at bounding box center [697, 110] width 10 height 10
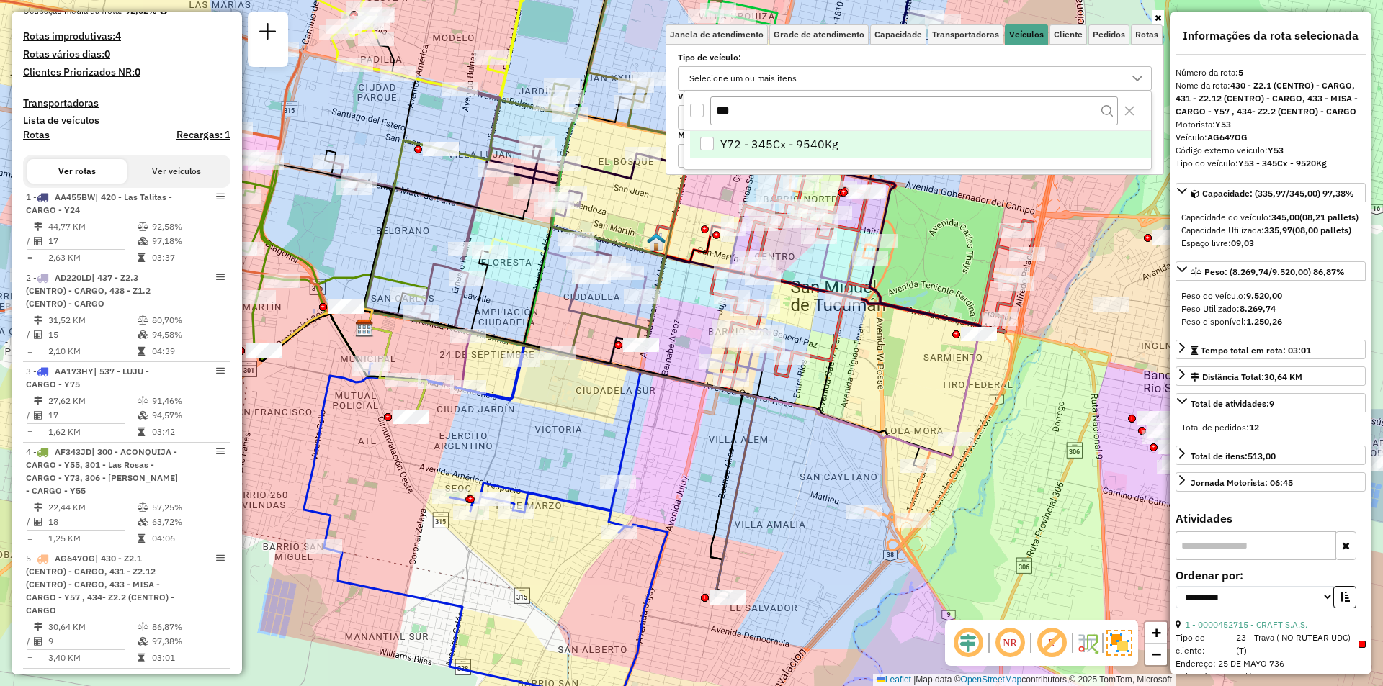
scroll to position [874, 0]
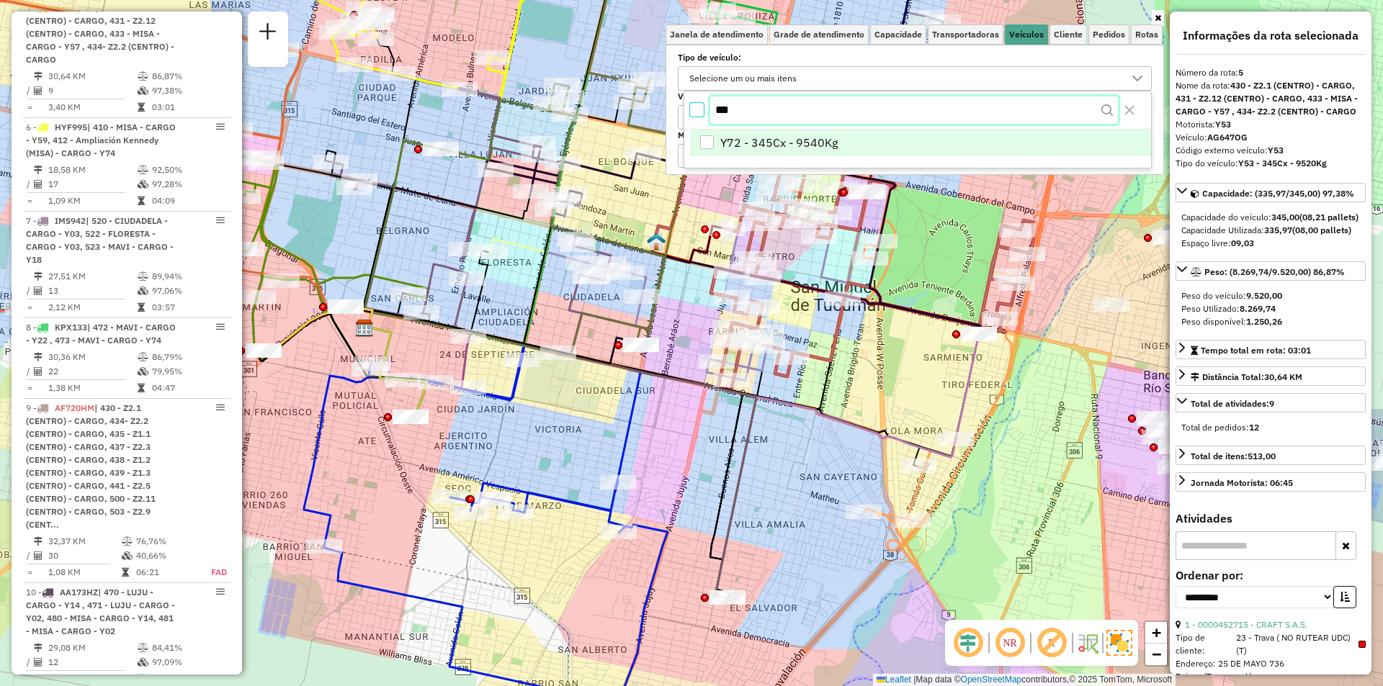
click at [767, 120] on input "***" at bounding box center [914, 110] width 408 height 27
type input "***"
click at [743, 149] on span "Y75 - 504Cx - 13680Kg" at bounding box center [782, 143] width 125 height 17
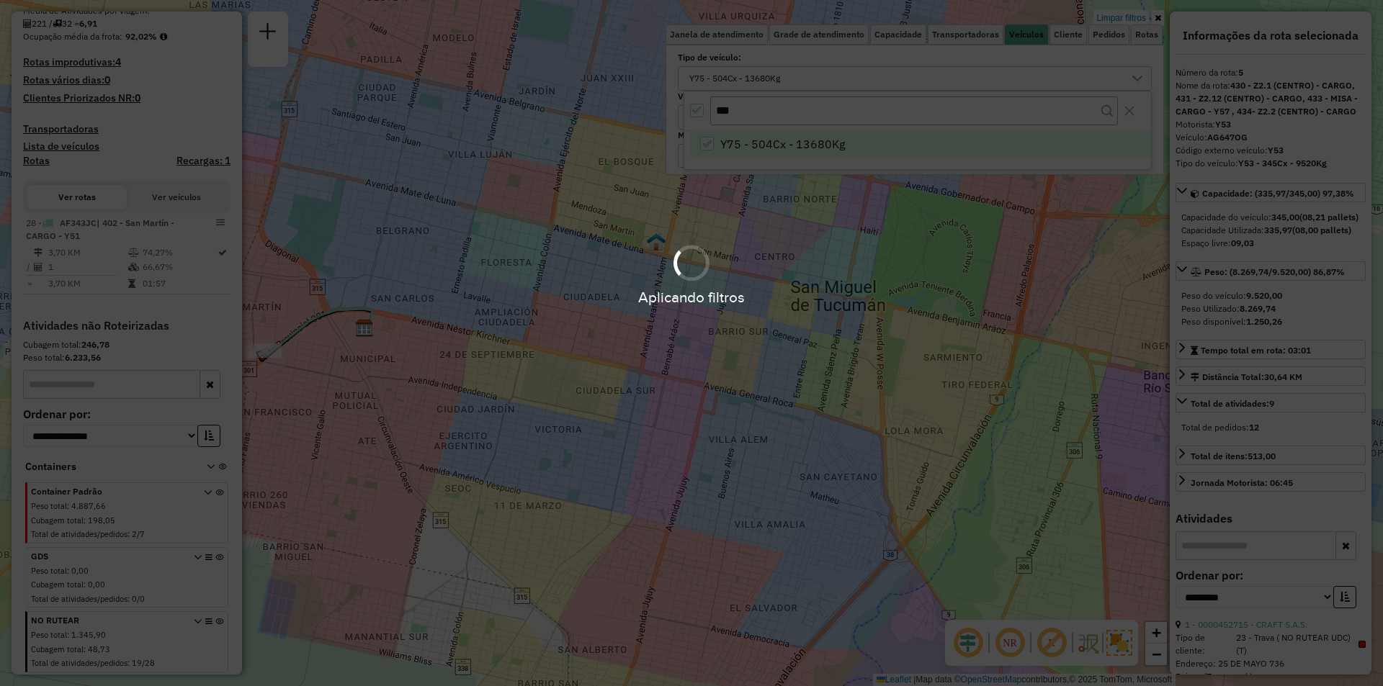
scroll to position [310, 0]
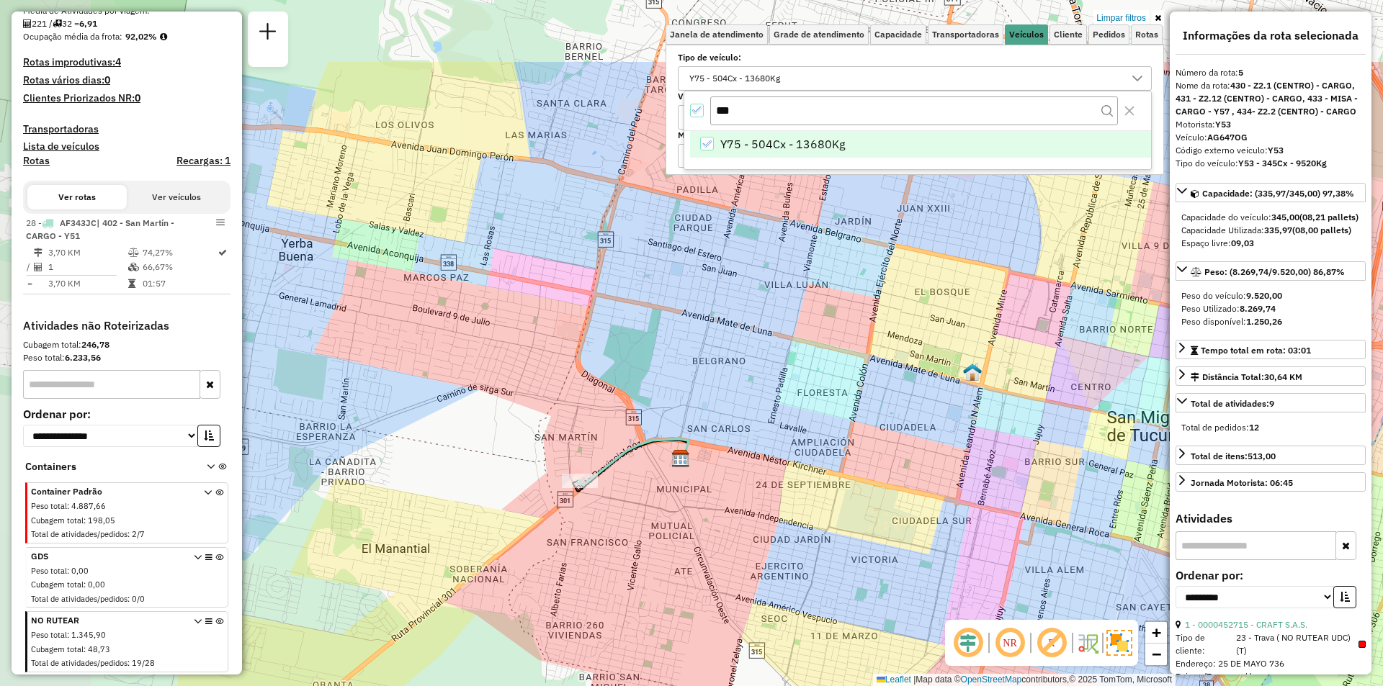
drag, startPoint x: 739, startPoint y: 375, endPoint x: 928, endPoint y: 454, distance: 205.6
click at [929, 456] on div "Limpar filtros Janela de atendimento Grade de atendimento Capacidade Transporta…" at bounding box center [691, 343] width 1383 height 686
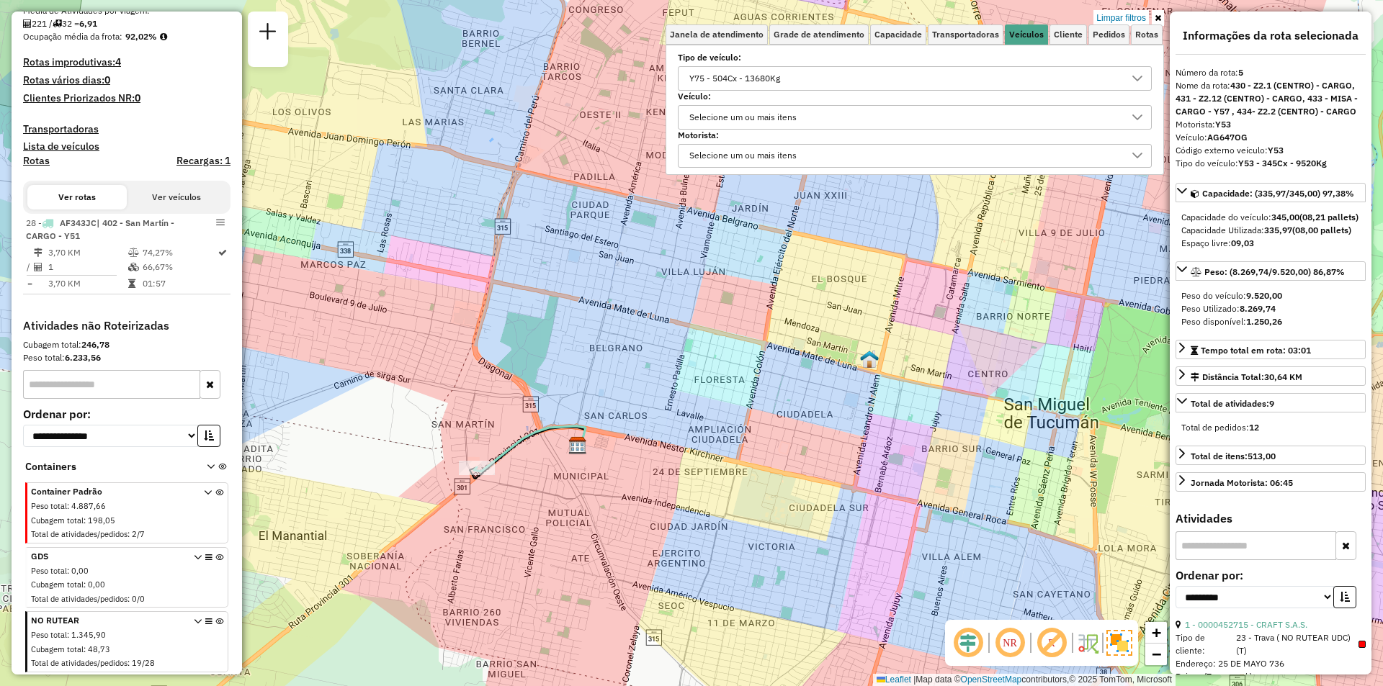
click at [728, 88] on div "Y75 - 504Cx - 13680Kg" at bounding box center [734, 78] width 101 height 23
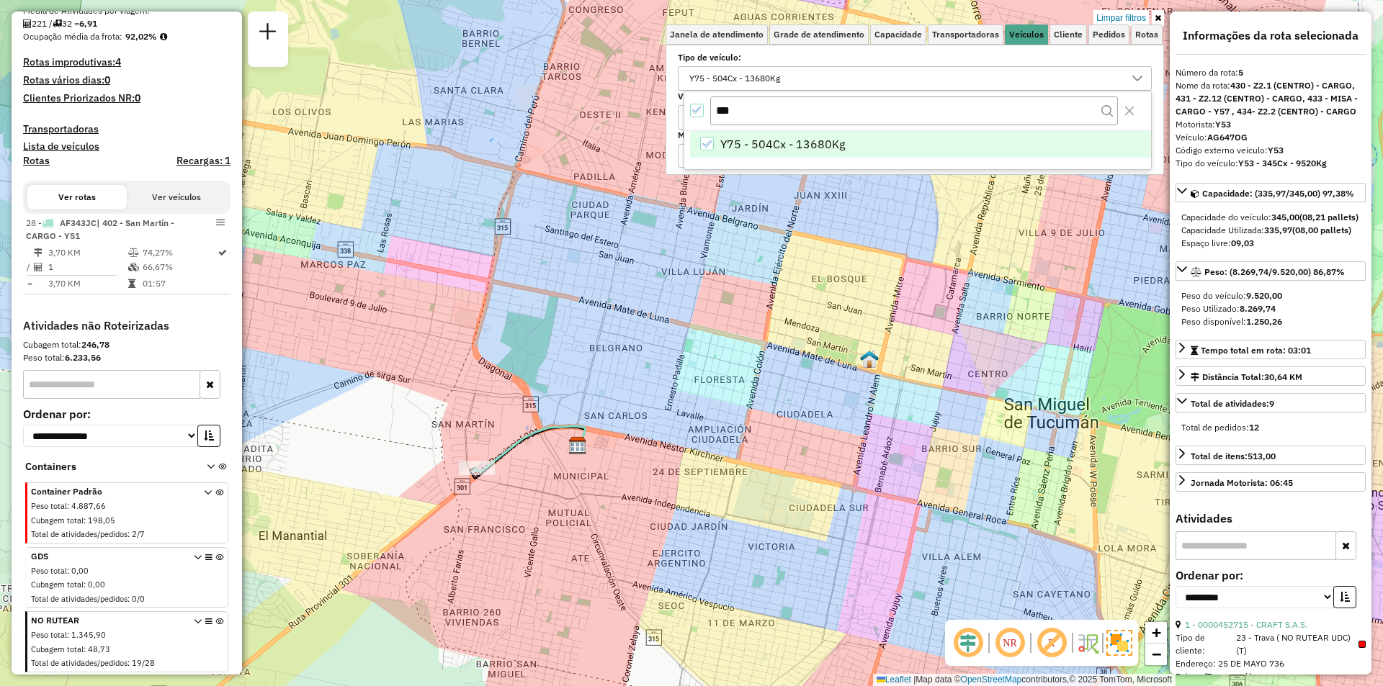
click at [718, 80] on div "Y75 - 504Cx - 13680Kg" at bounding box center [734, 78] width 101 height 23
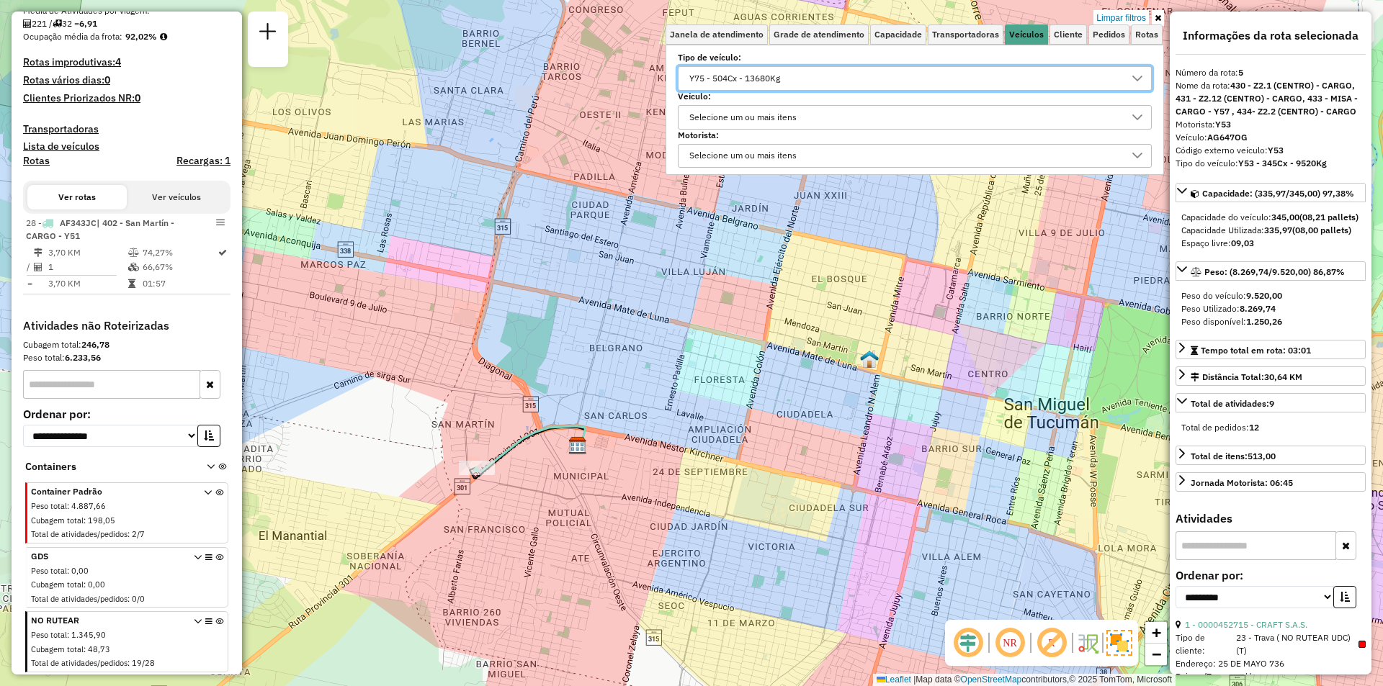
click at [709, 68] on div "Y75 - 504Cx - 13680Kg" at bounding box center [734, 78] width 101 height 23
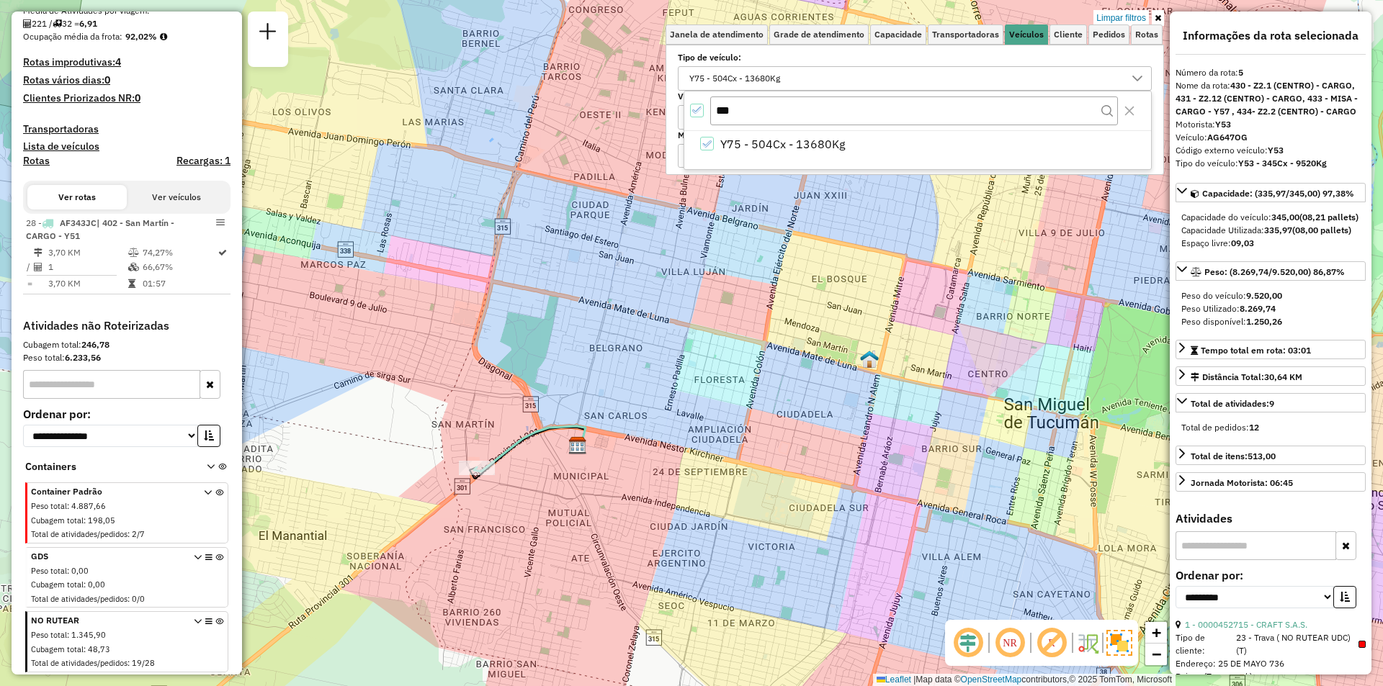
click at [704, 109] on div "All items selected" at bounding box center [697, 111] width 14 height 14
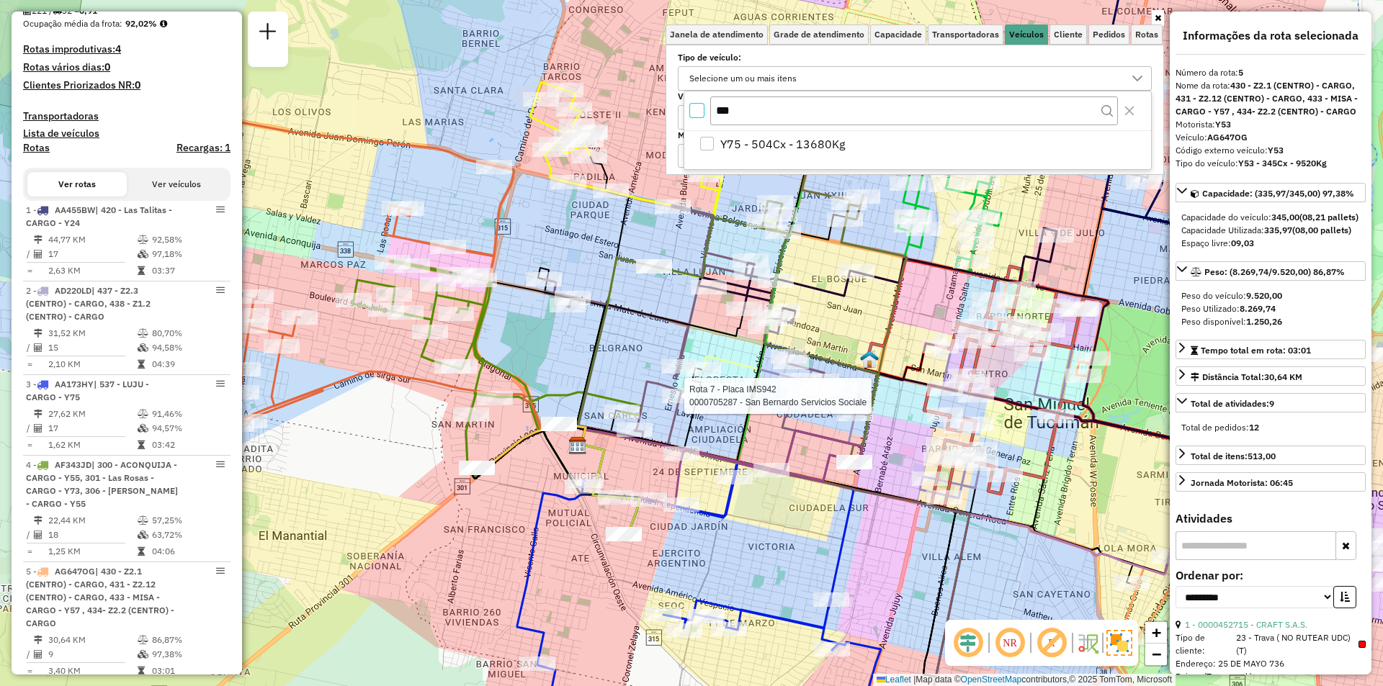
scroll to position [874, 0]
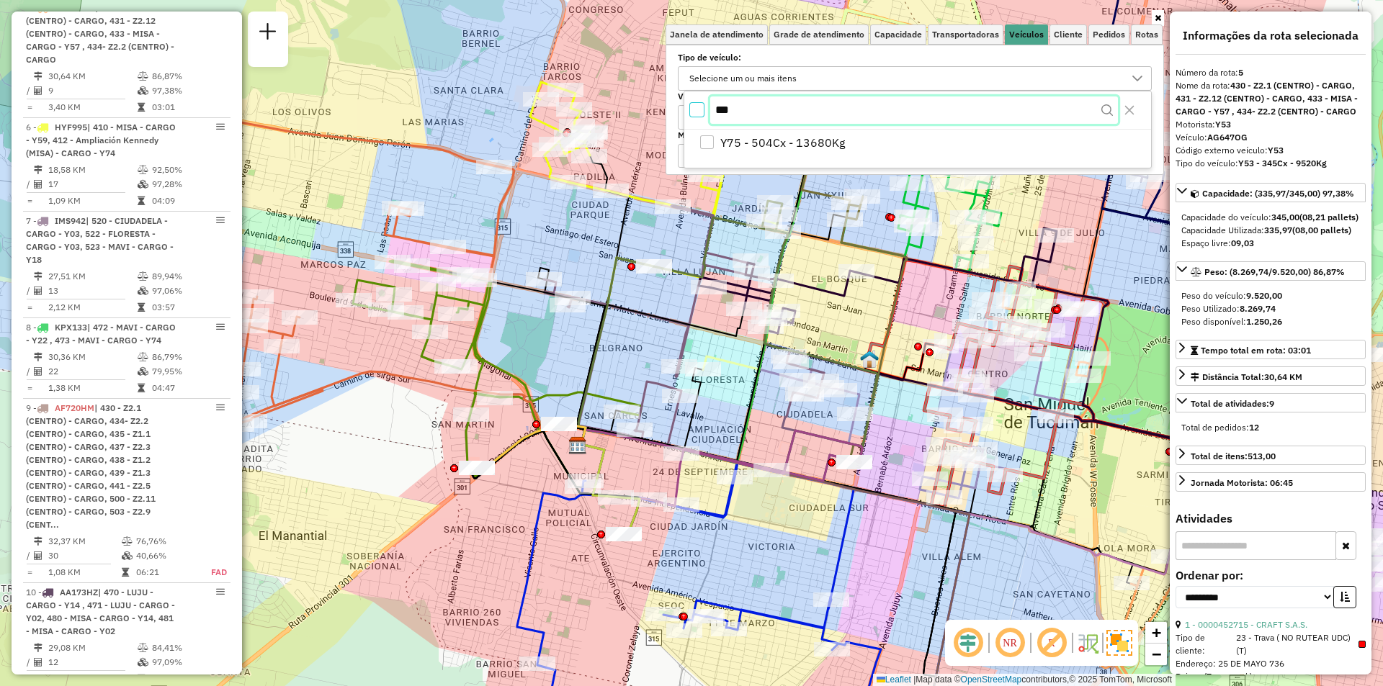
drag, startPoint x: 768, startPoint y: 115, endPoint x: 708, endPoint y: 102, distance: 61.2
click at [720, 103] on input "***" at bounding box center [914, 110] width 408 height 27
type input "*"
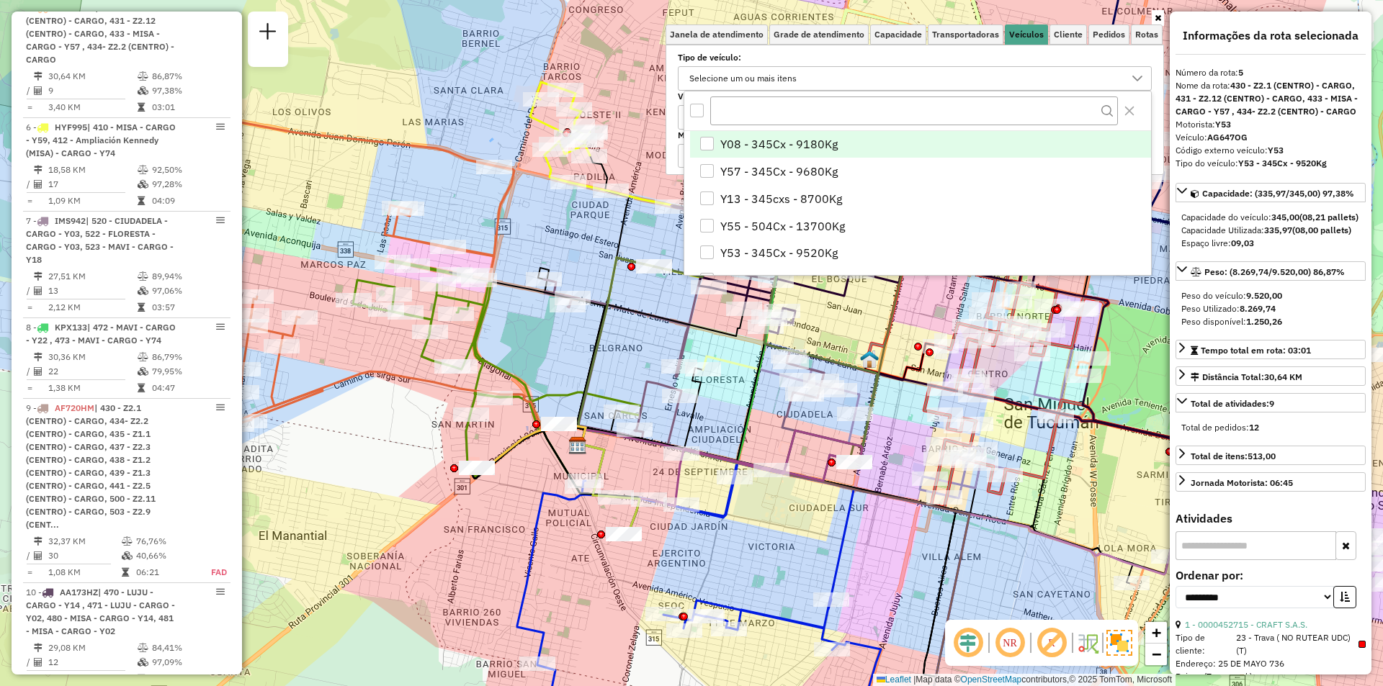
click at [696, 133] on li "Y08 - 345Cx - 9180Kg" at bounding box center [920, 144] width 461 height 27
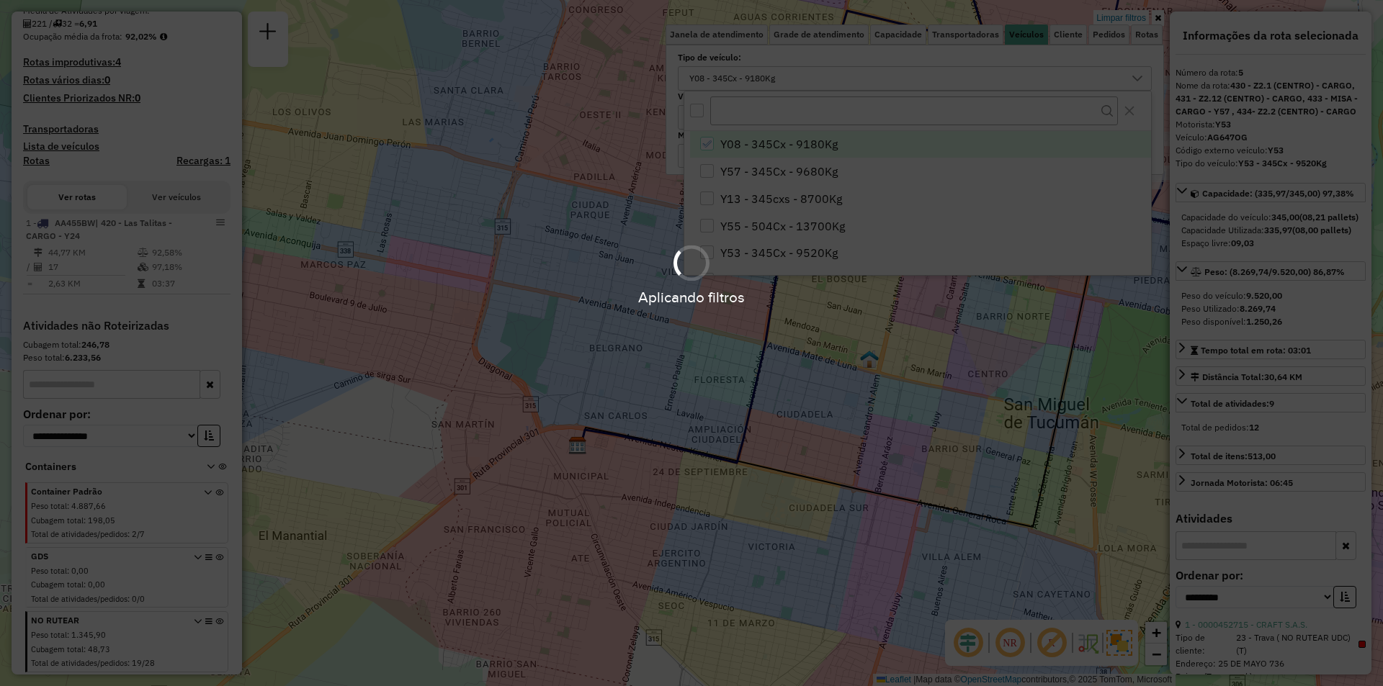
click at [707, 112] on body "Aplicando filtros Pop-up bloqueado! Seu navegador bloqueou automáticamente a ab…" at bounding box center [691, 343] width 1383 height 686
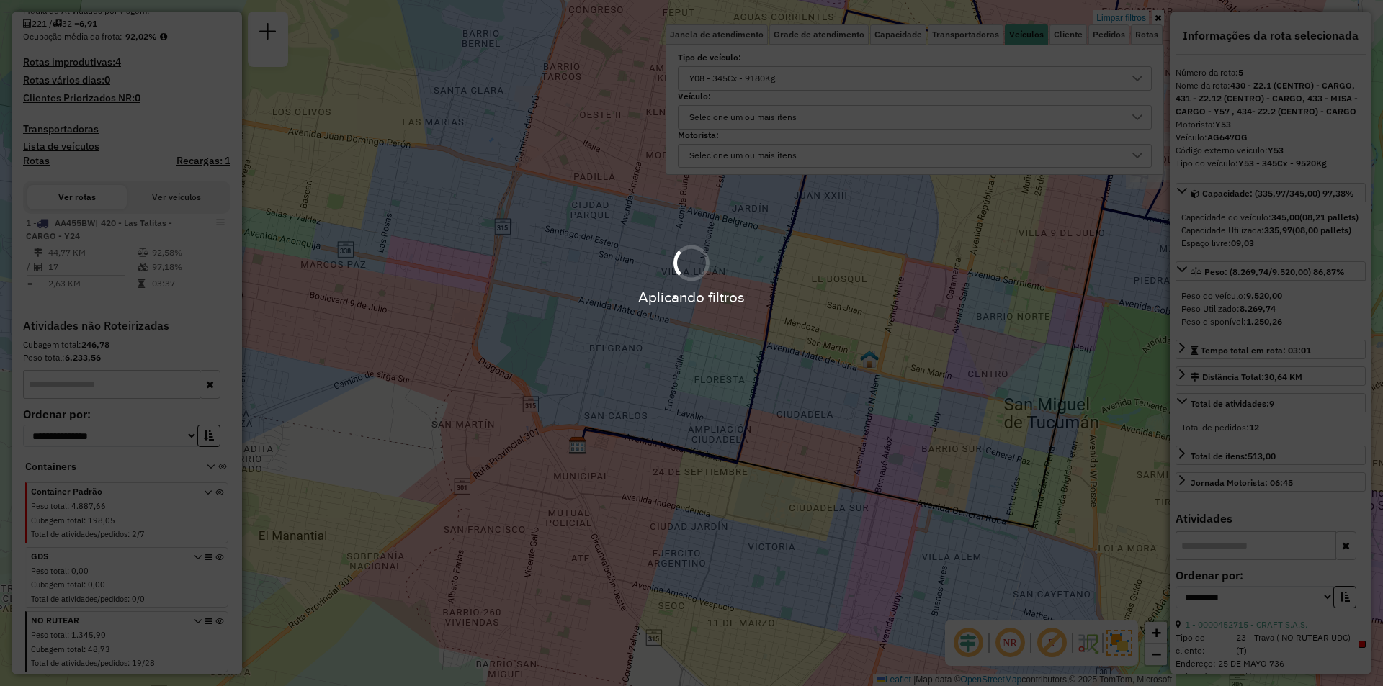
scroll to position [310, 0]
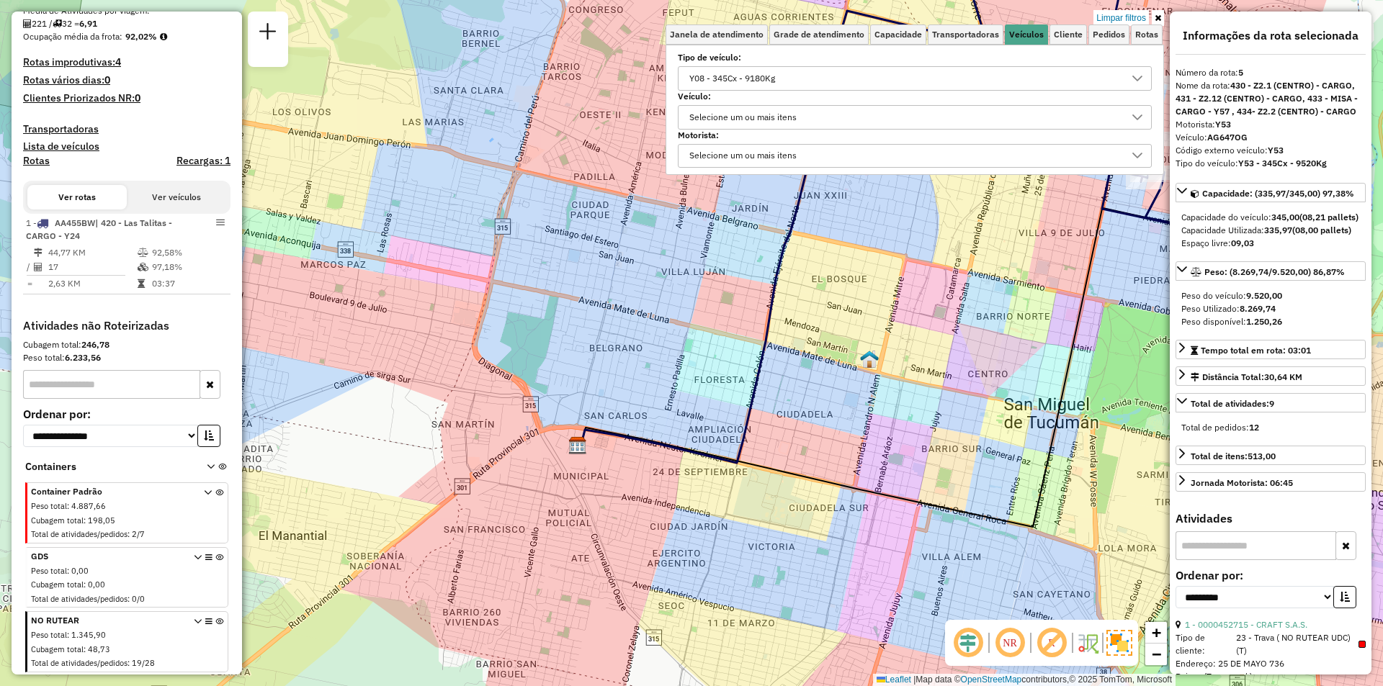
click at [693, 81] on div "Y08 - 345Cx - 9180Kg" at bounding box center [732, 78] width 96 height 23
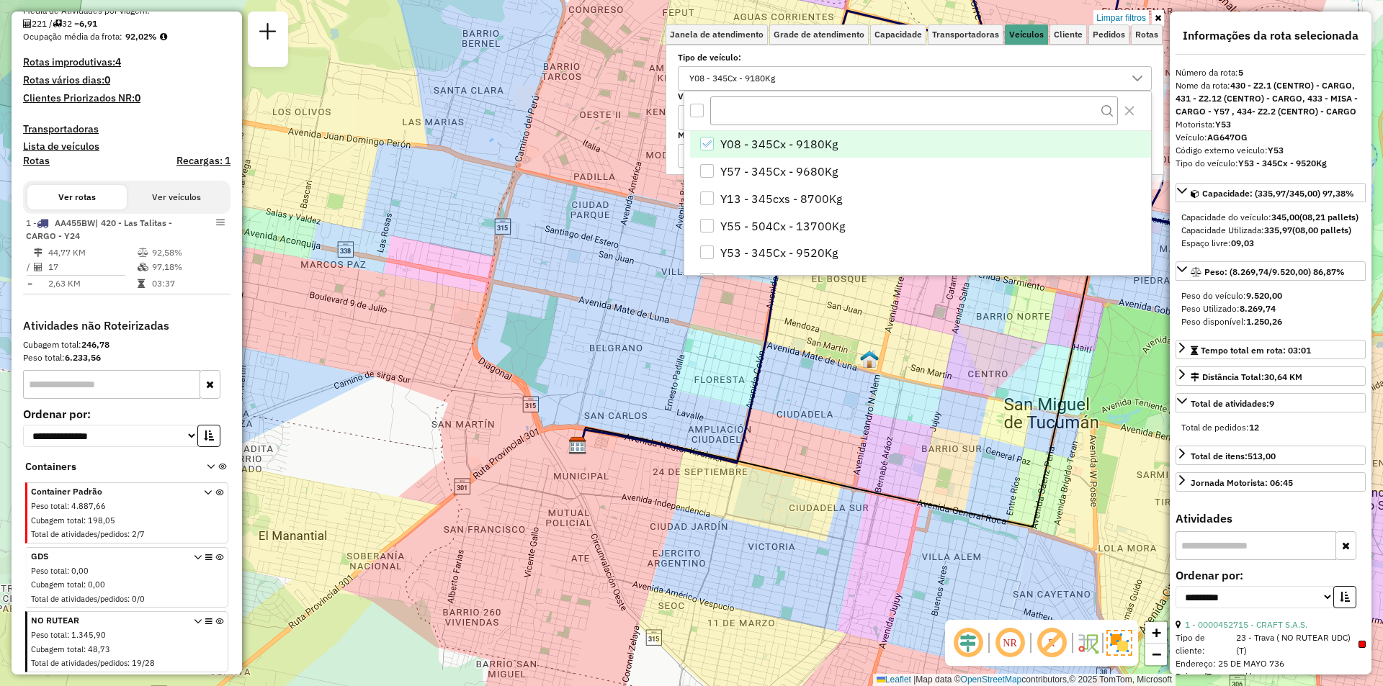
click at [701, 108] on div "All items unselected" at bounding box center [697, 111] width 14 height 14
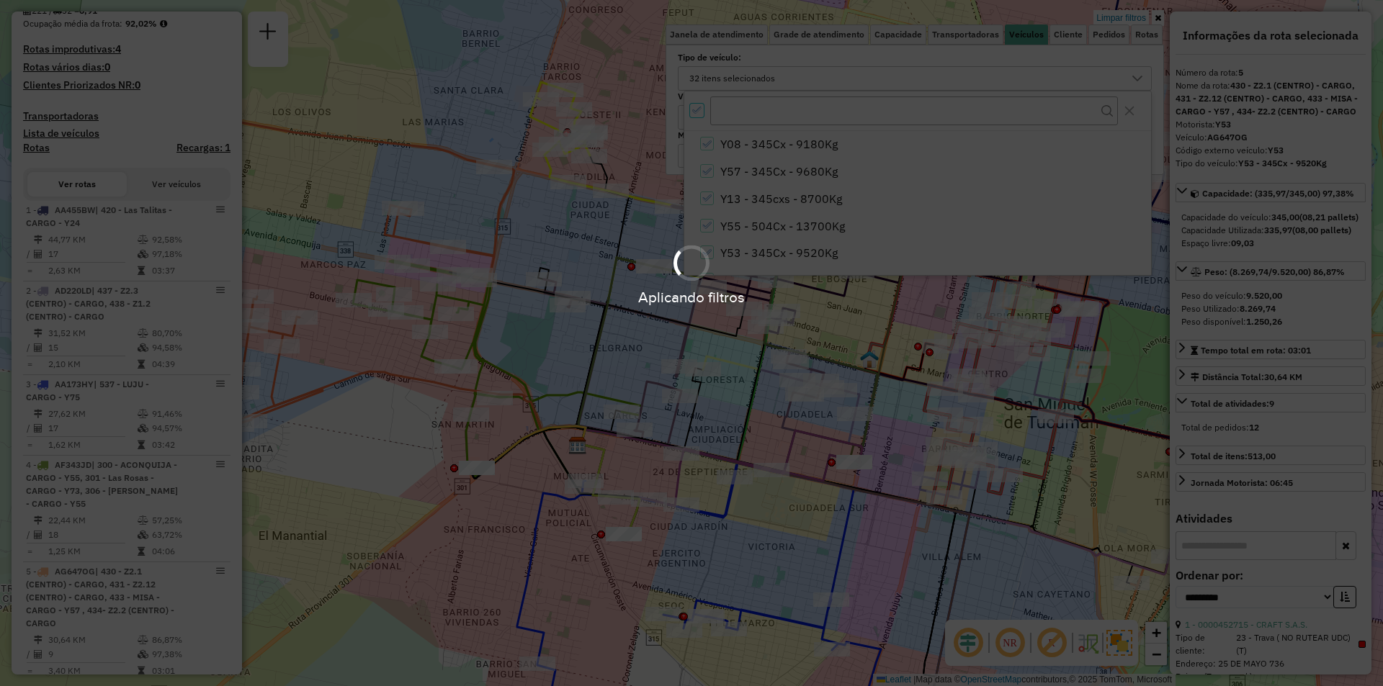
scroll to position [874, 0]
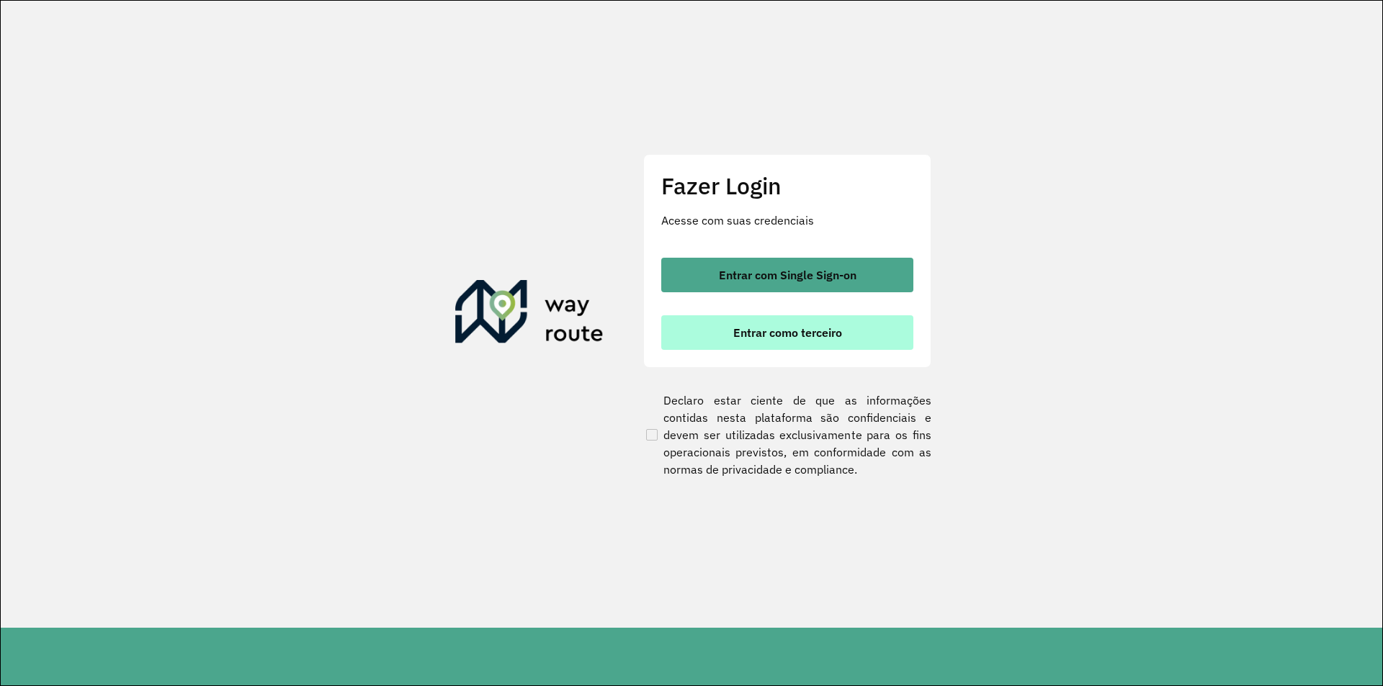
click at [765, 343] on button "Entrar como terceiro" at bounding box center [787, 332] width 252 height 35
click at [801, 343] on button "Entrar como terceiro" at bounding box center [787, 332] width 252 height 35
click at [812, 317] on button "Entrar como terceiro" at bounding box center [787, 332] width 252 height 35
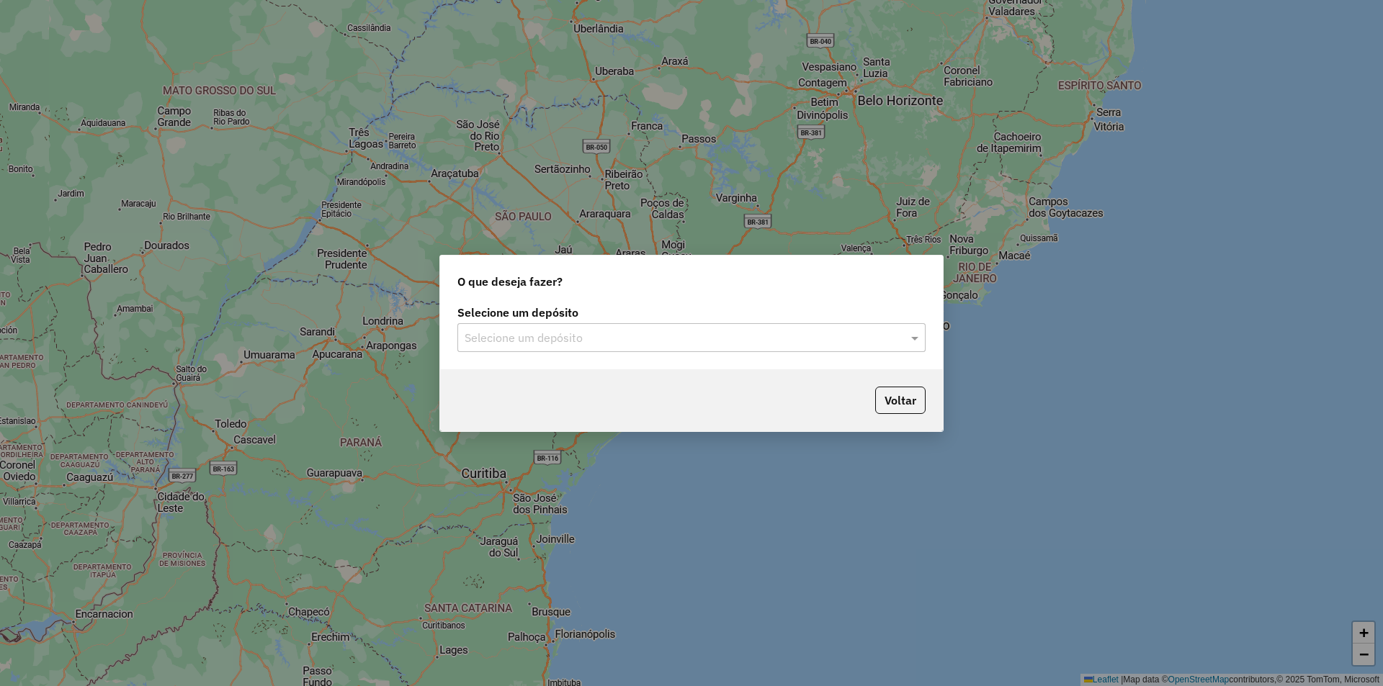
drag, startPoint x: 1219, startPoint y: 158, endPoint x: 1137, endPoint y: 187, distance: 87.9
click at [1219, 158] on div "O que deseja fazer? Selecione um depósito Selecione um depósito Voltar" at bounding box center [691, 343] width 1383 height 686
click at [617, 328] on div "Selecione um depósito" at bounding box center [691, 337] width 468 height 29
click at [586, 382] on div "SAZ AR Tucuman" at bounding box center [691, 379] width 467 height 24
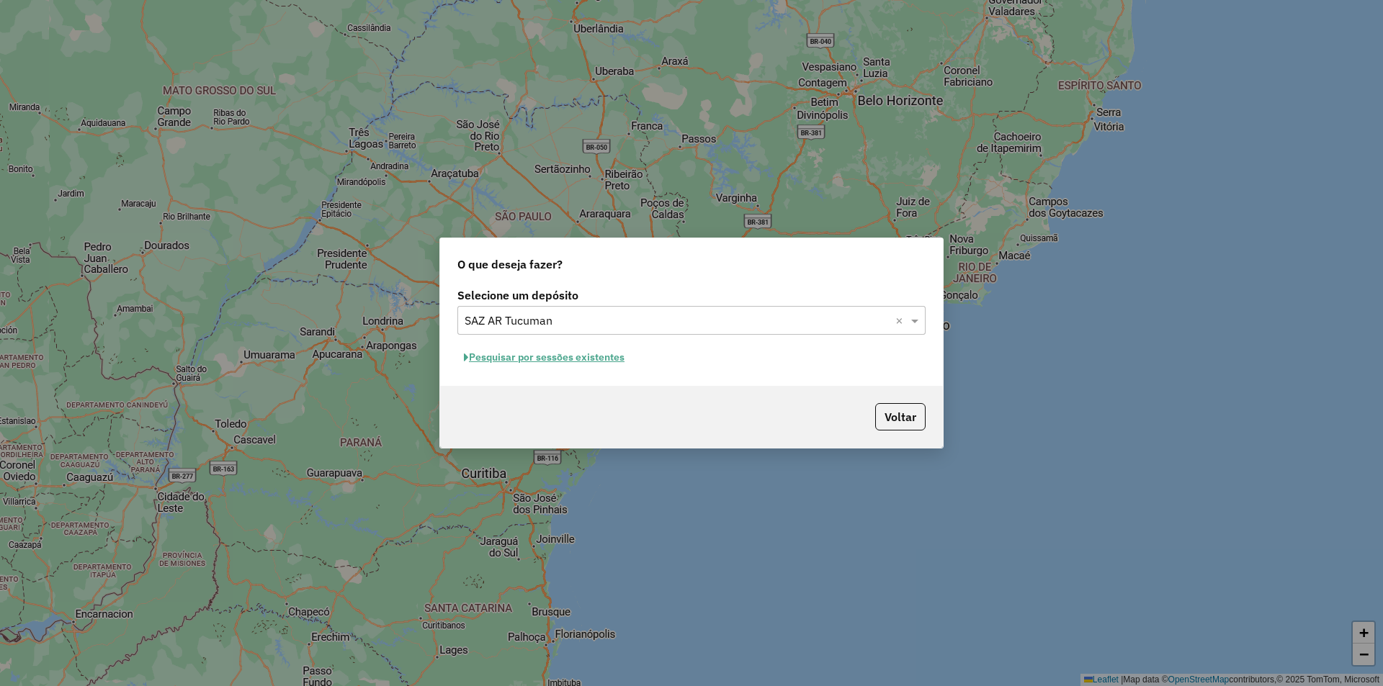
click at [685, 314] on input "text" at bounding box center [677, 321] width 425 height 17
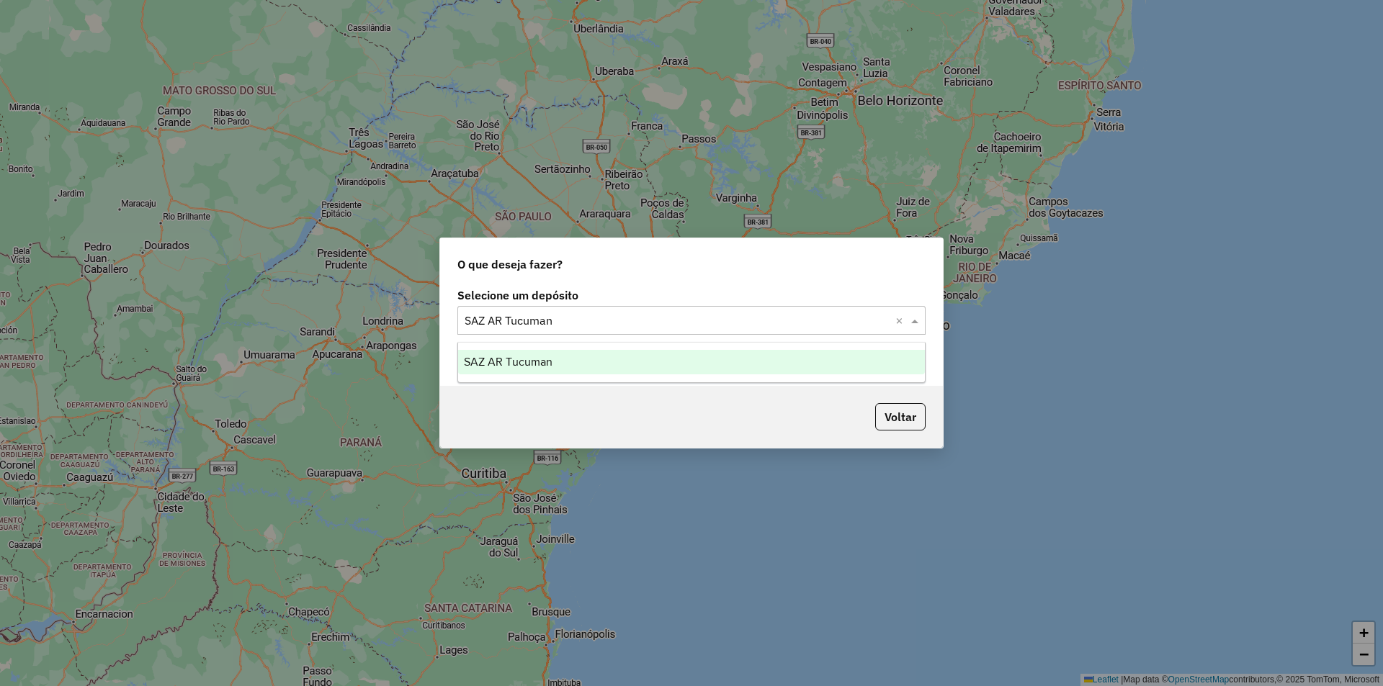
click at [599, 358] on div "SAZ AR Tucuman" at bounding box center [691, 362] width 467 height 24
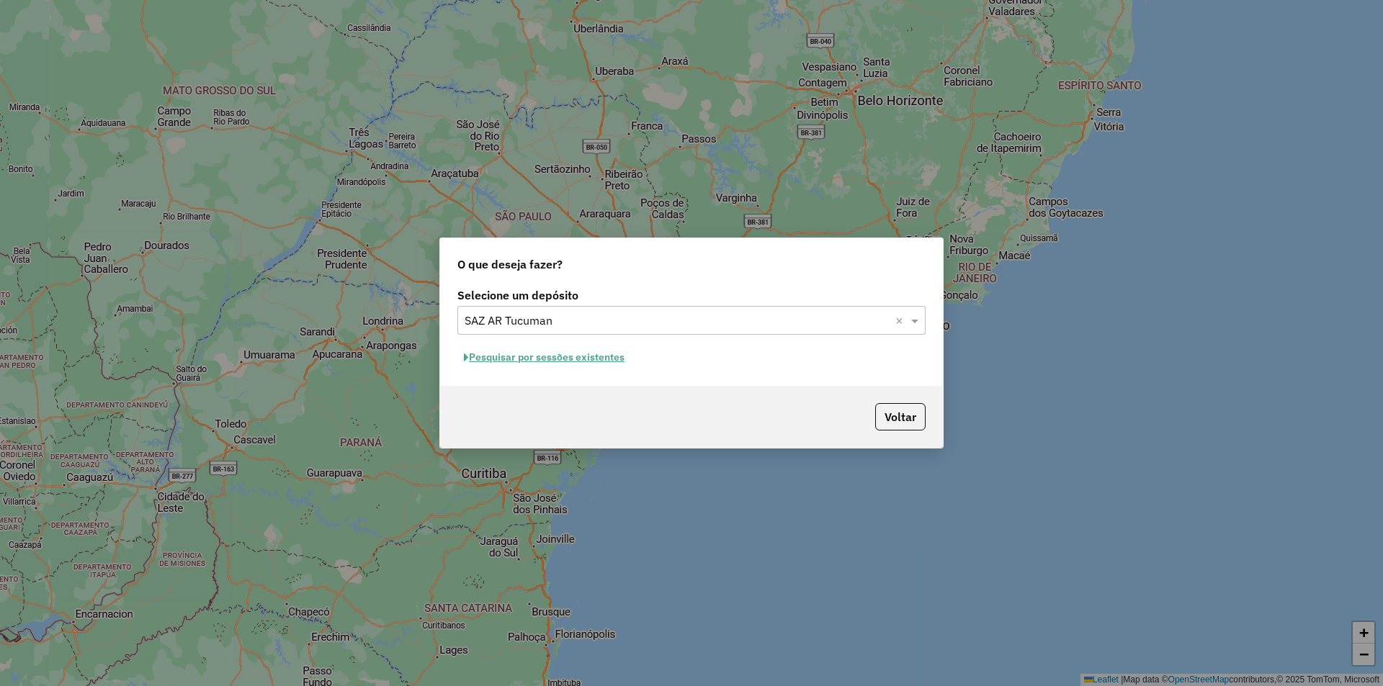
click at [555, 356] on button "Pesquisar por sessões existentes" at bounding box center [544, 357] width 174 height 22
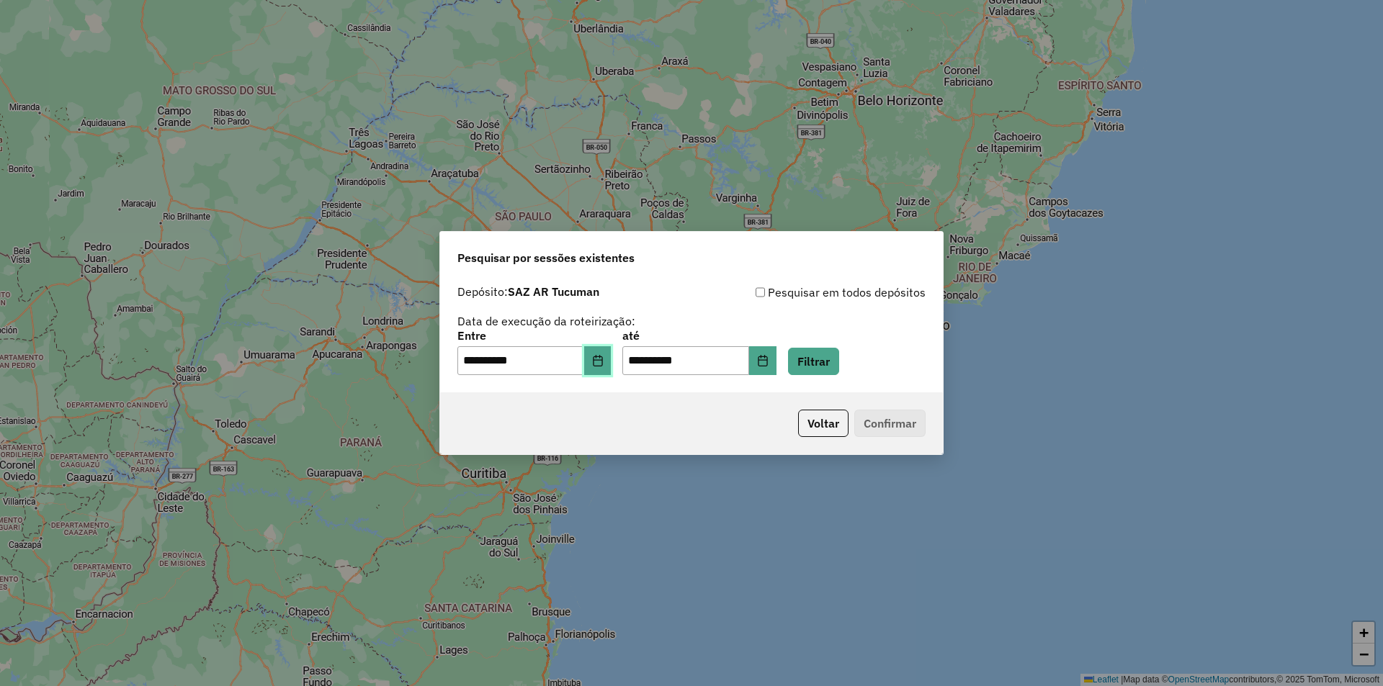
click at [606, 367] on button "Choose Date" at bounding box center [597, 360] width 27 height 29
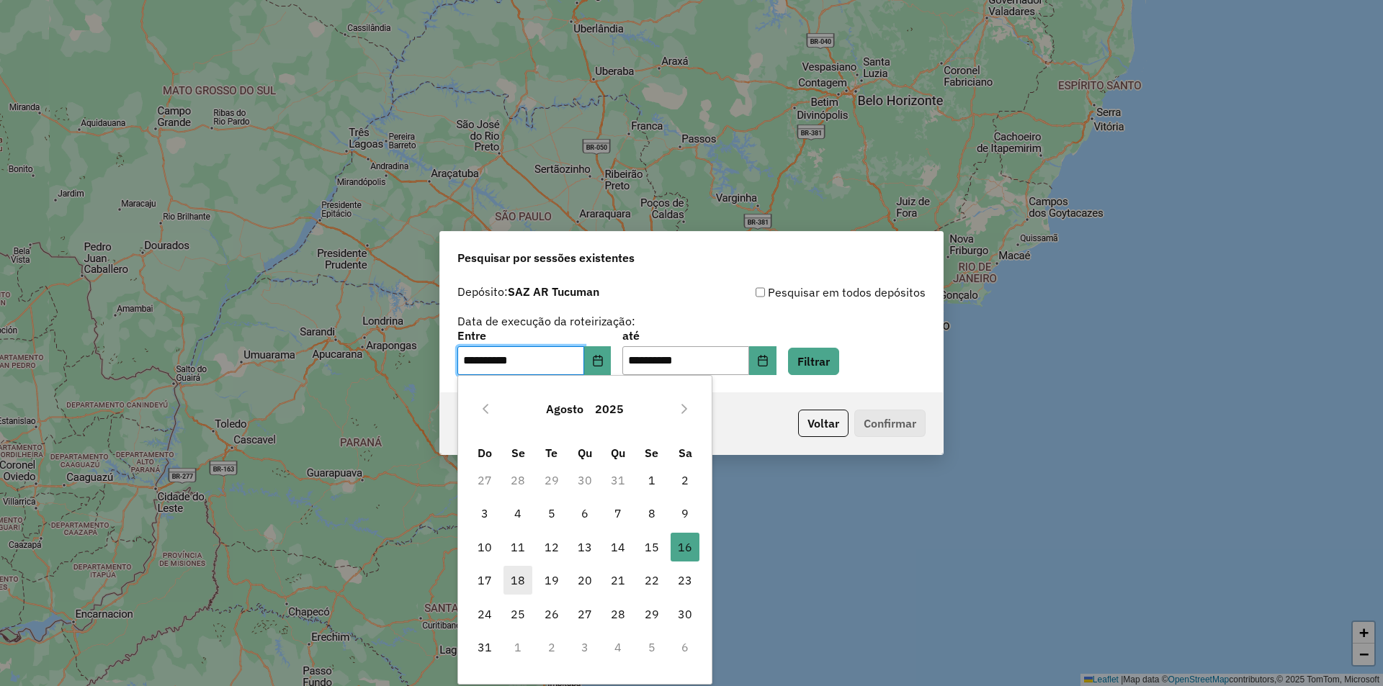
click at [515, 584] on span "18" at bounding box center [517, 580] width 29 height 29
type input "**********"
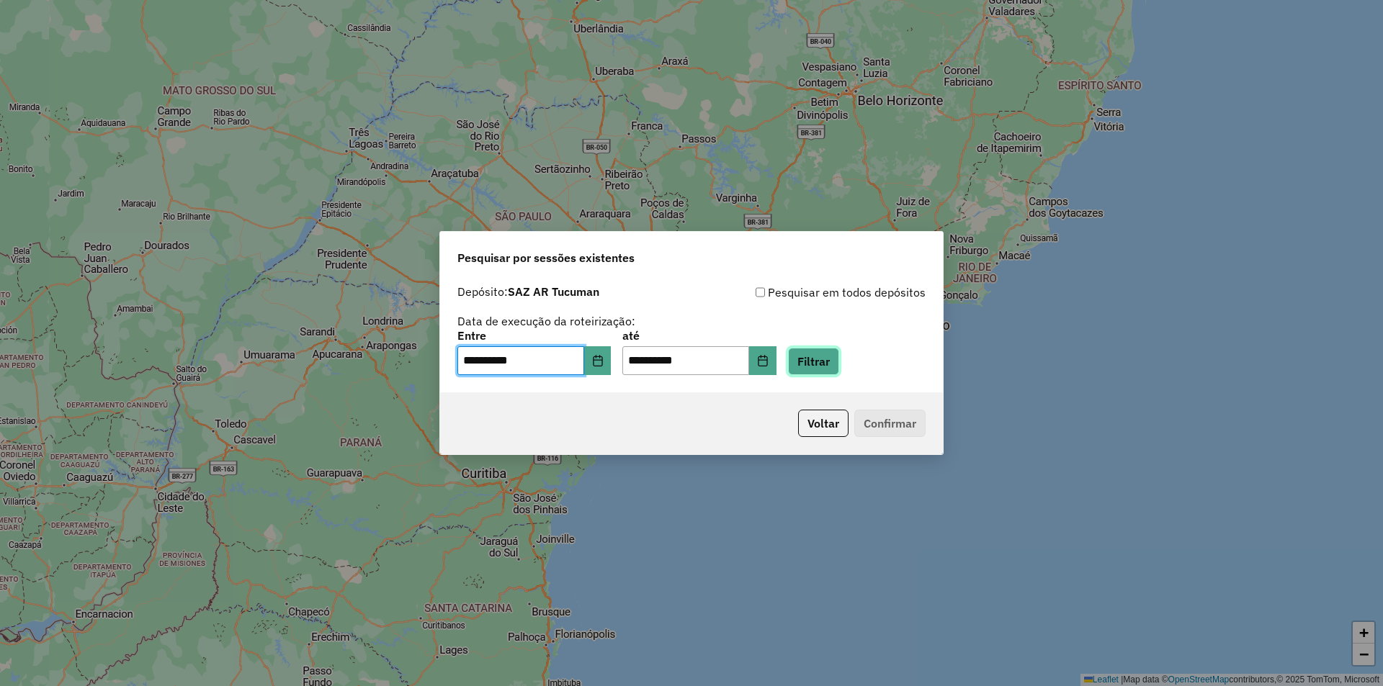
click at [819, 364] on button "Filtrar" at bounding box center [813, 361] width 51 height 27
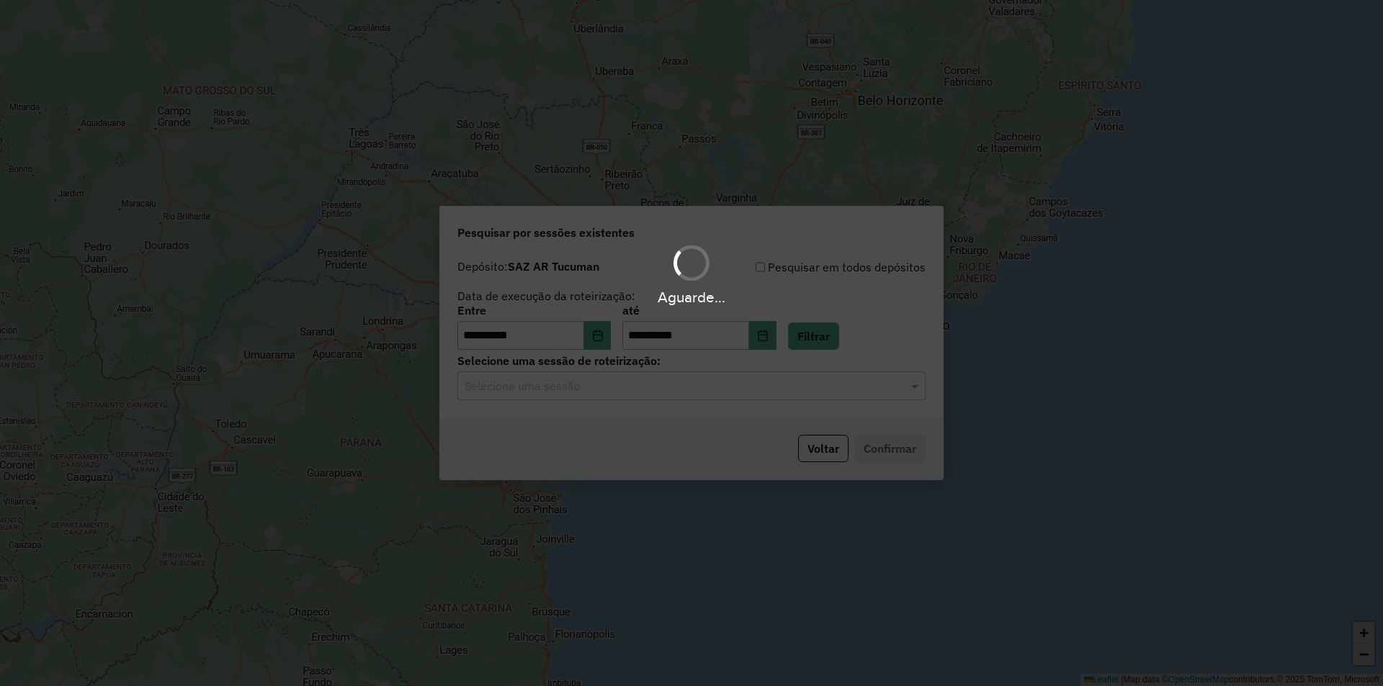
click at [719, 386] on input "text" at bounding box center [677, 386] width 425 height 17
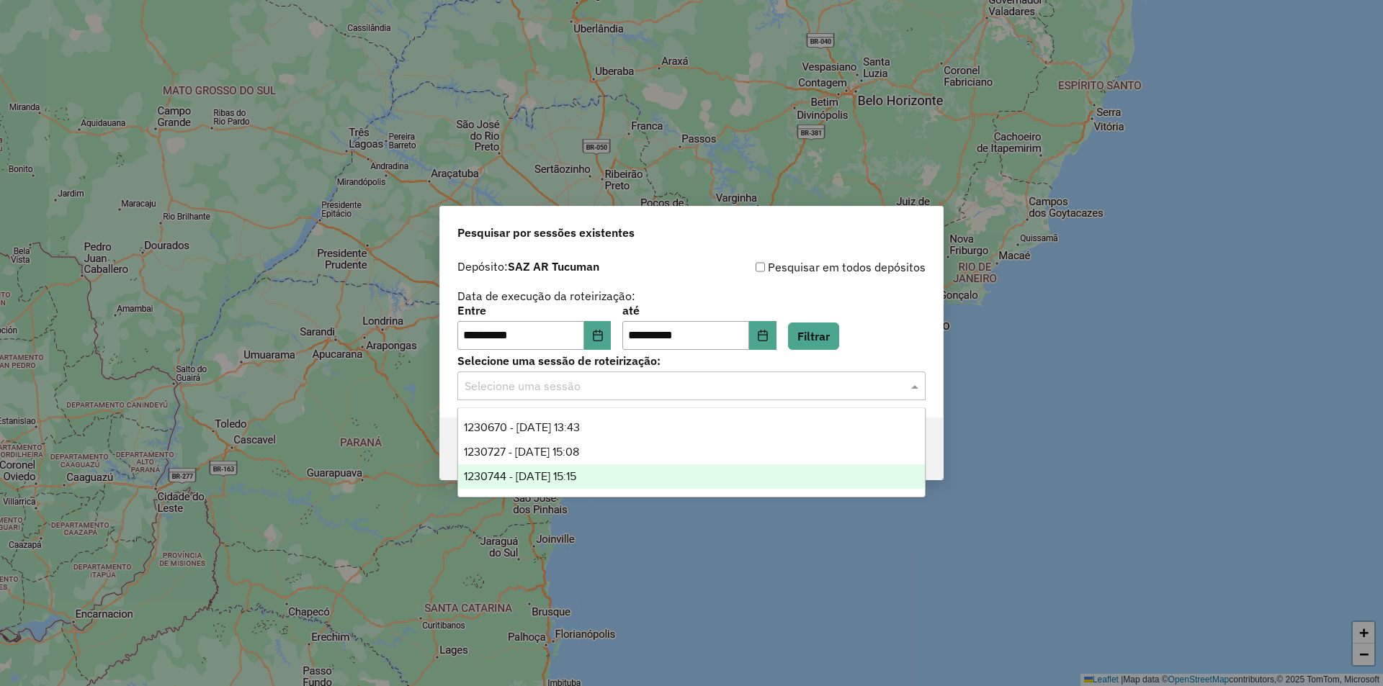
click at [614, 472] on div "1230744 - [DATE] 15:15" at bounding box center [691, 477] width 467 height 24
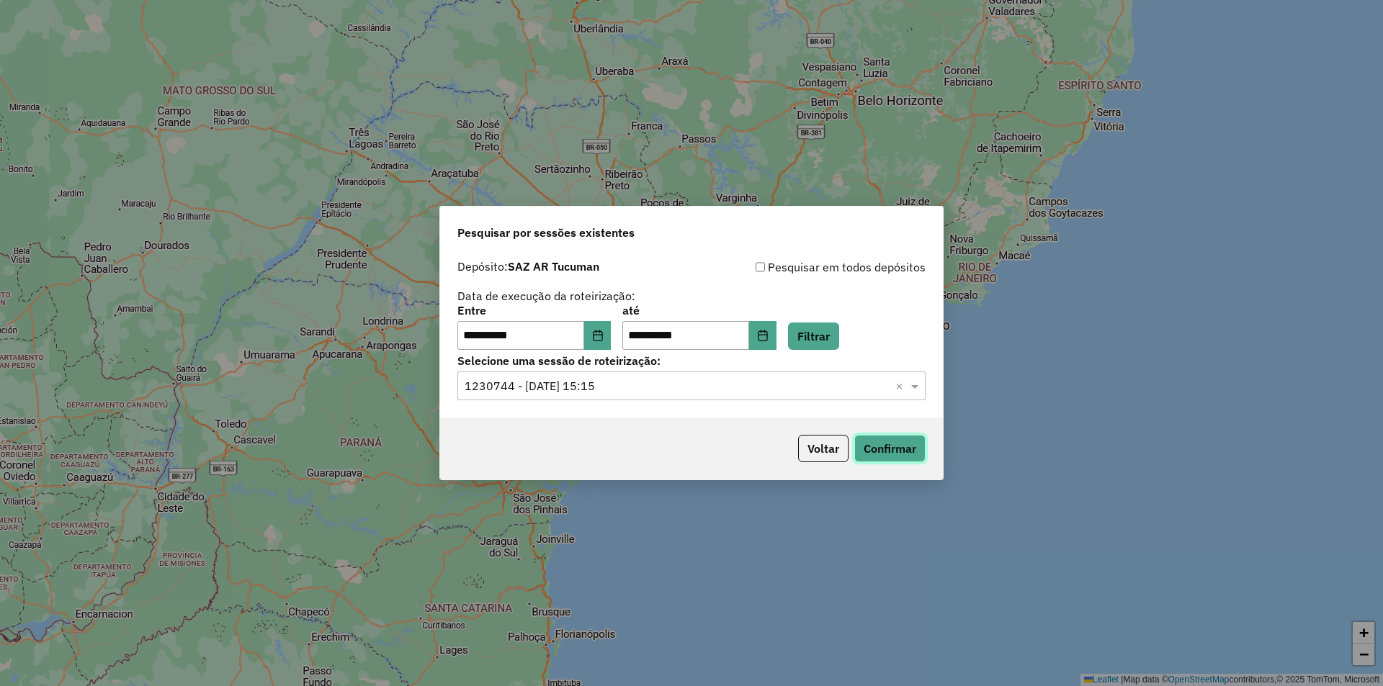
click at [879, 435] on button "Confirmar" at bounding box center [889, 448] width 71 height 27
click at [661, 388] on input "text" at bounding box center [677, 386] width 425 height 17
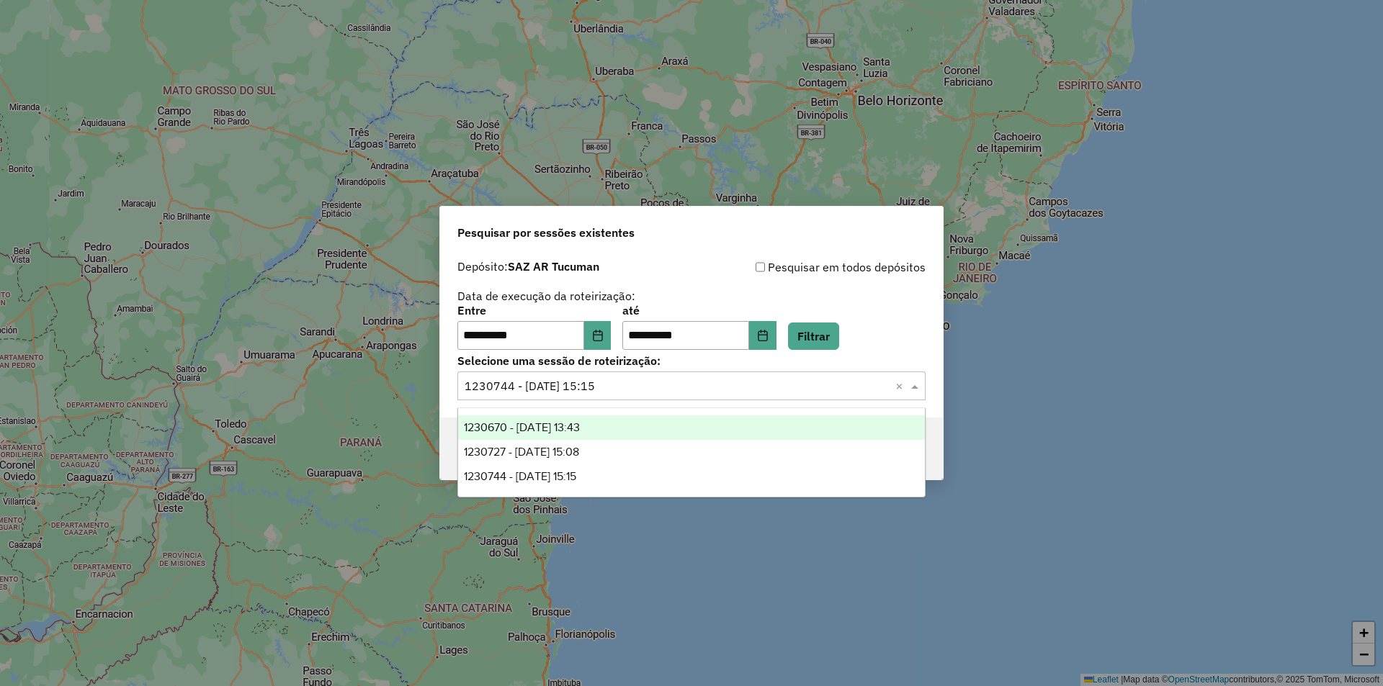
click at [576, 428] on span "1230670 - [DATE] 13:43" at bounding box center [522, 427] width 116 height 12
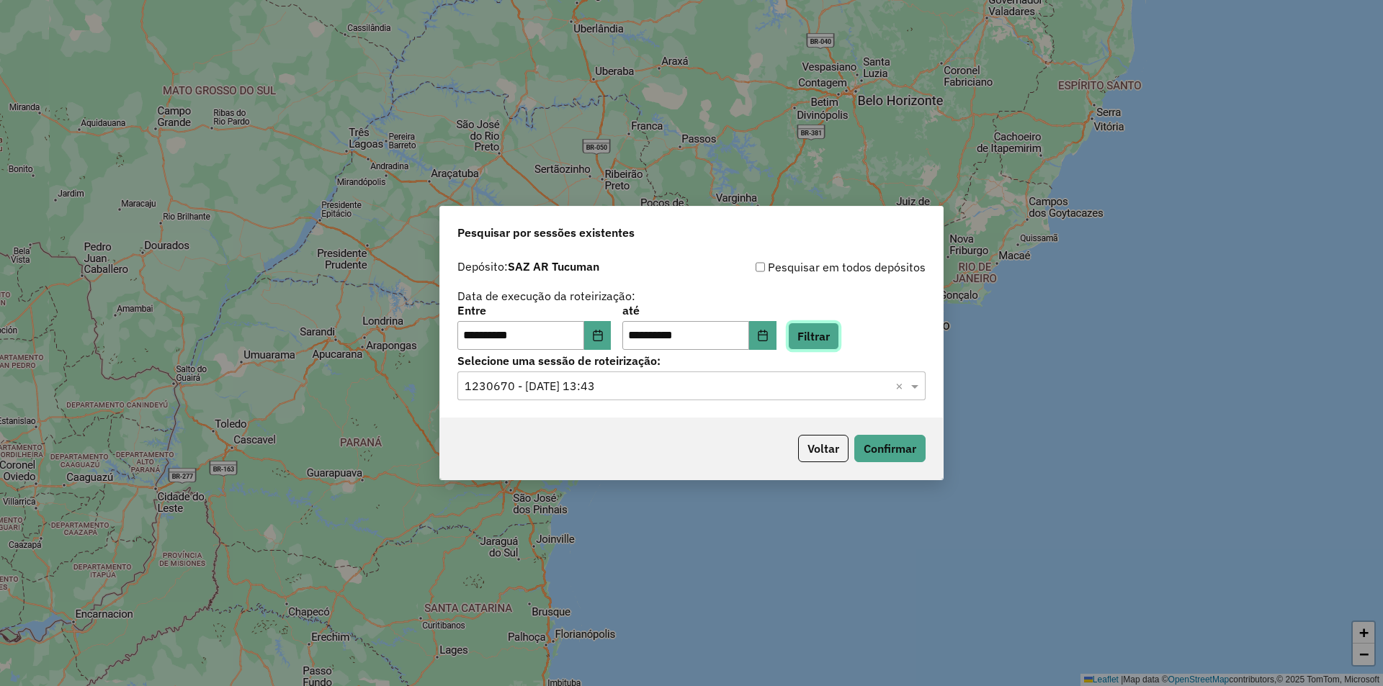
click at [836, 336] on button "Filtrar" at bounding box center [813, 336] width 51 height 27
click at [884, 452] on button "Confirmar" at bounding box center [889, 448] width 71 height 27
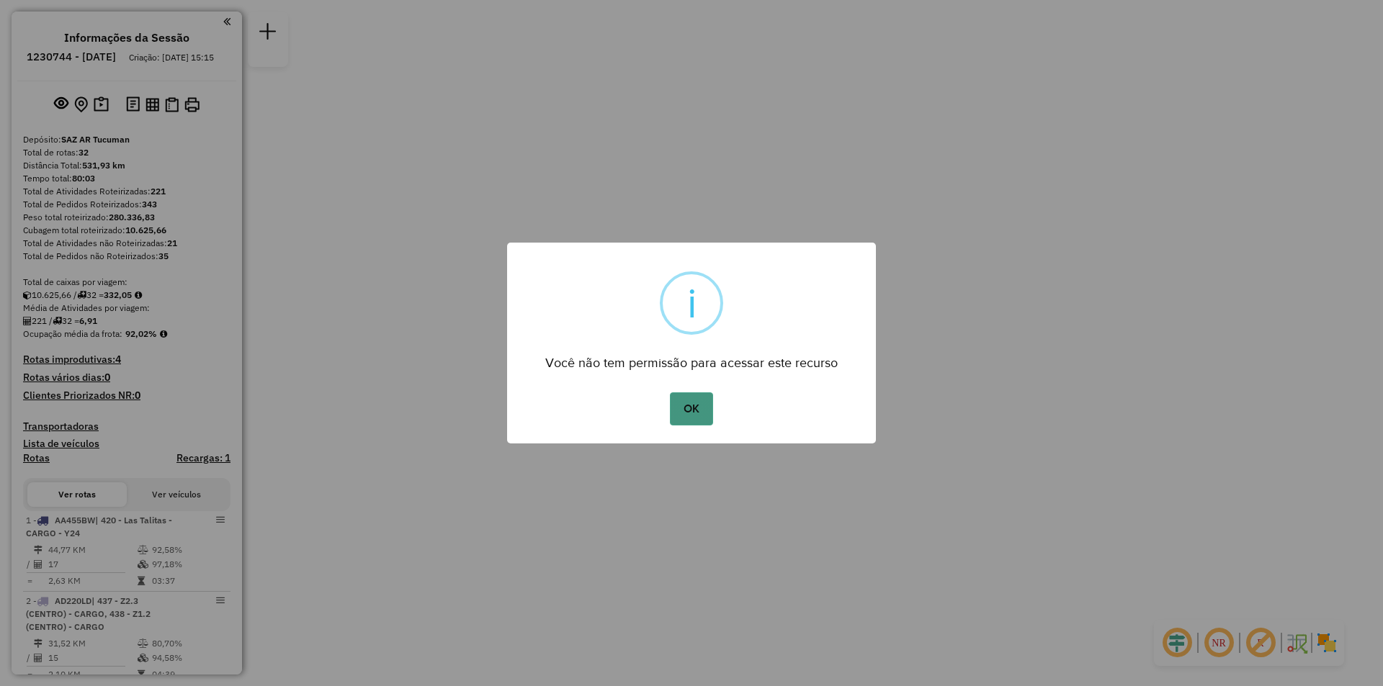
click at [673, 403] on button "OK" at bounding box center [691, 409] width 42 height 33
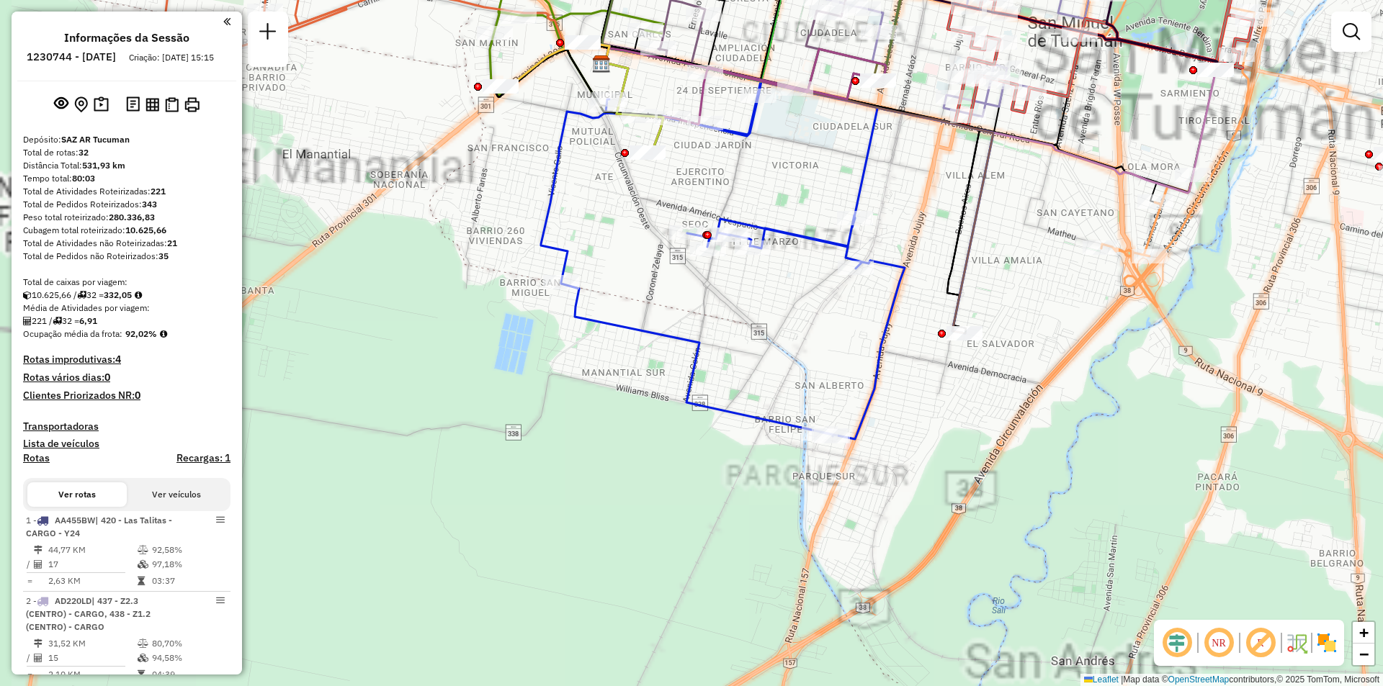
drag, startPoint x: 746, startPoint y: 214, endPoint x: 762, endPoint y: 276, distance: 63.9
click at [762, 276] on div "Janela de atendimento Grade de atendimento Capacidade Transportadoras Veículos …" at bounding box center [691, 343] width 1383 height 686
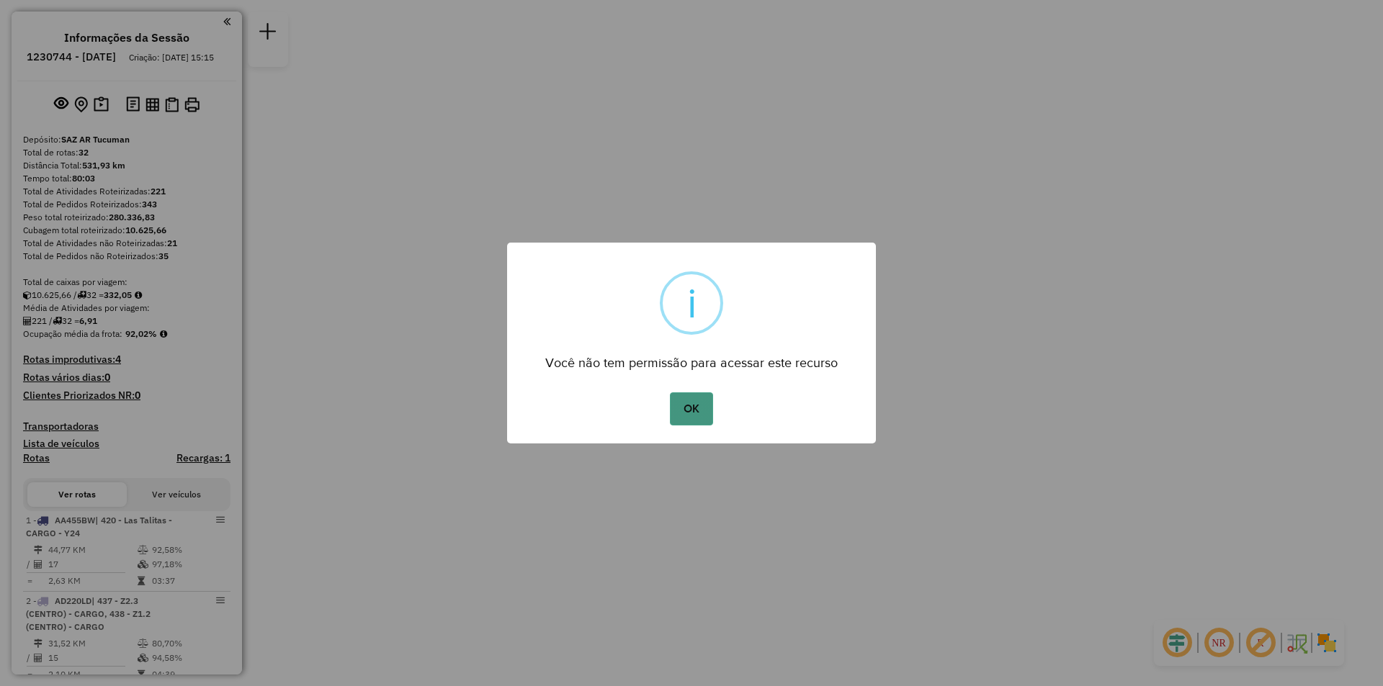
click at [695, 414] on button "OK" at bounding box center [691, 409] width 42 height 33
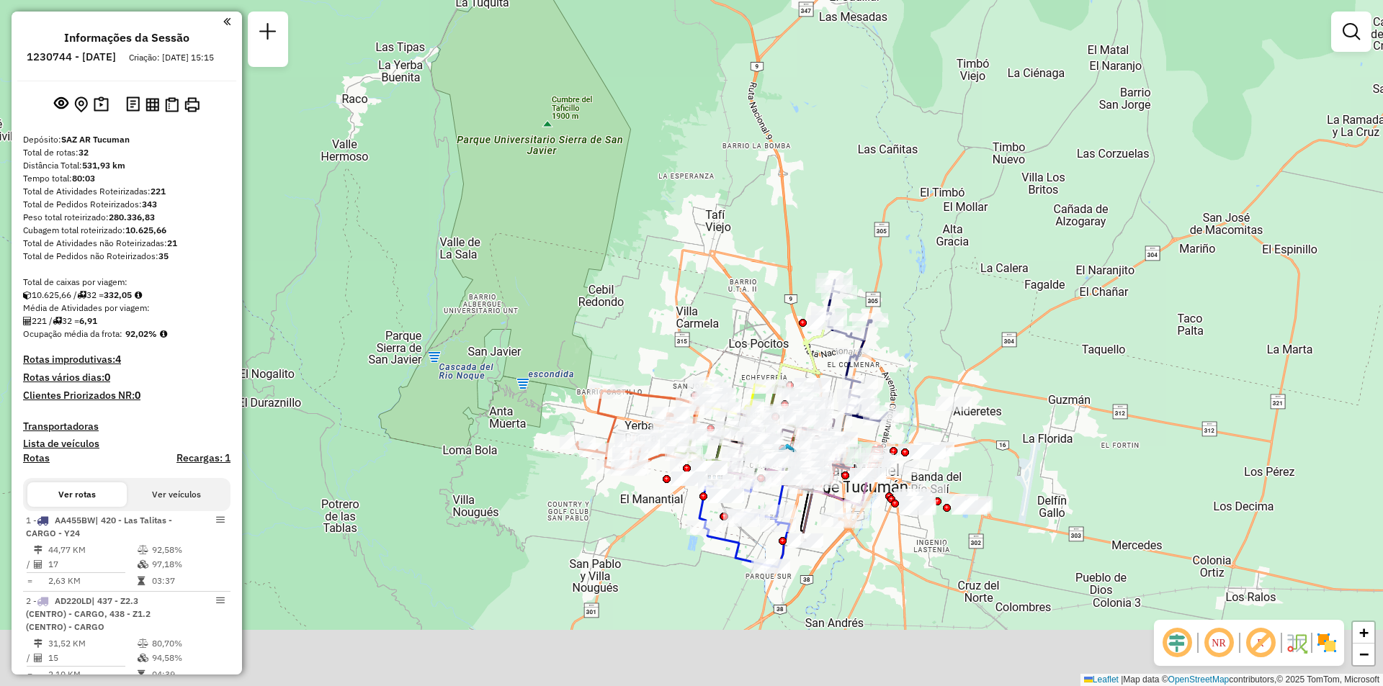
drag, startPoint x: 778, startPoint y: 305, endPoint x: 792, endPoint y: 174, distance: 131.2
click at [792, 174] on div "Janela de atendimento Grade de atendimento Capacidade Transportadoras Veículos …" at bounding box center [691, 343] width 1383 height 686
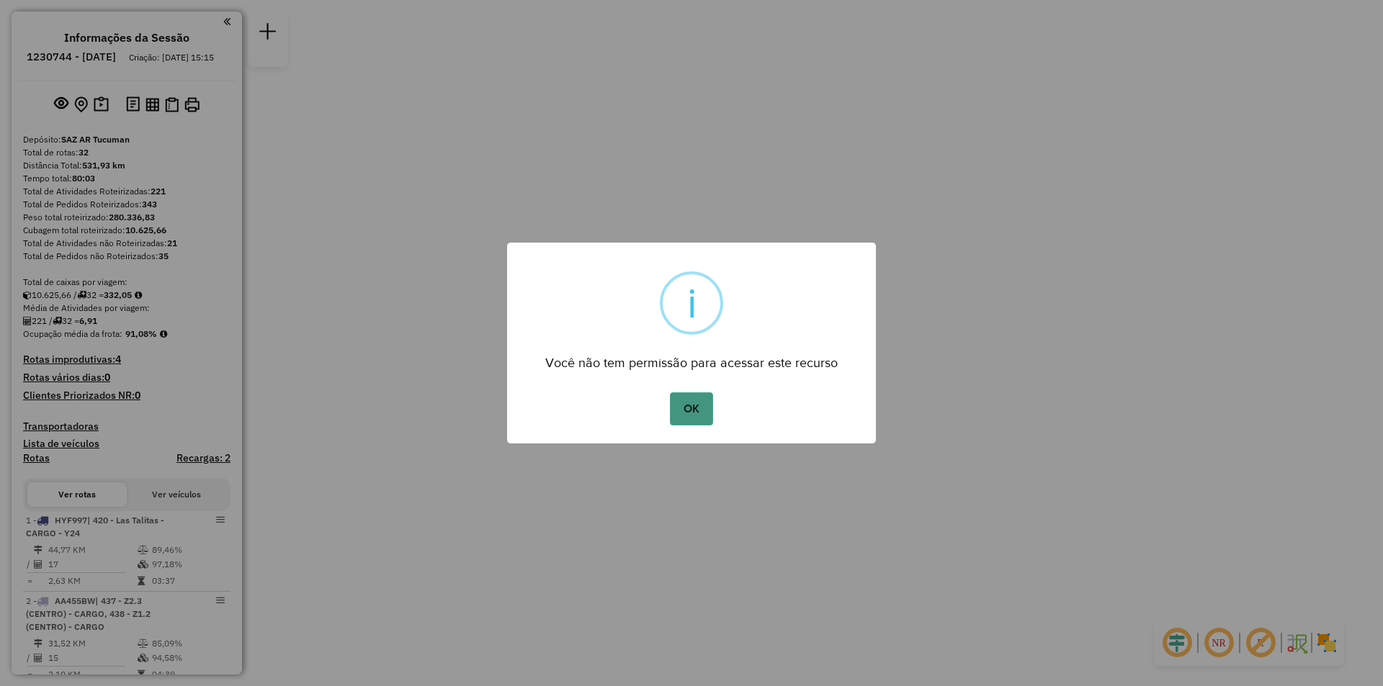
click at [699, 412] on button "OK" at bounding box center [691, 409] width 42 height 33
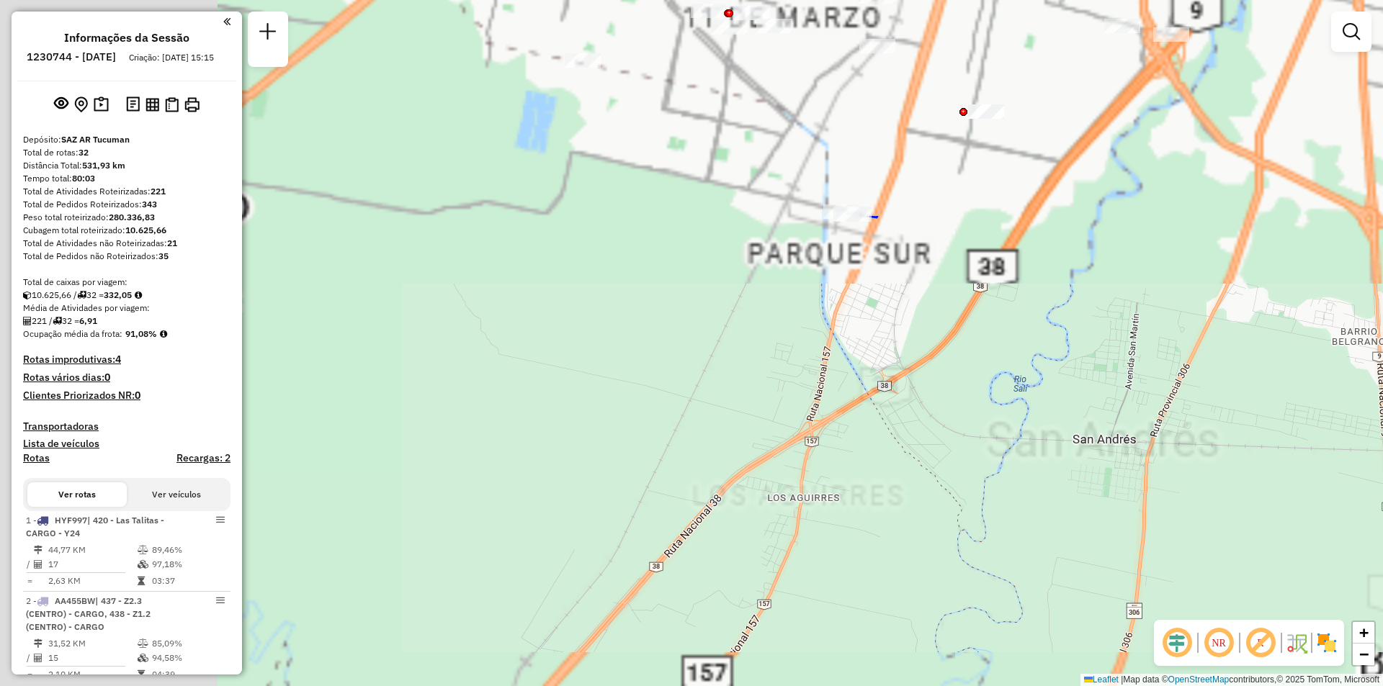
drag, startPoint x: 679, startPoint y: 346, endPoint x: 1080, endPoint y: 509, distance: 432.7
click at [1187, 632] on hb-router-mapa "Informações da Sessão 1230744 - [DATE] Criação: [DATE] 15:15 Depósito: SAZ AR T…" at bounding box center [691, 343] width 1383 height 686
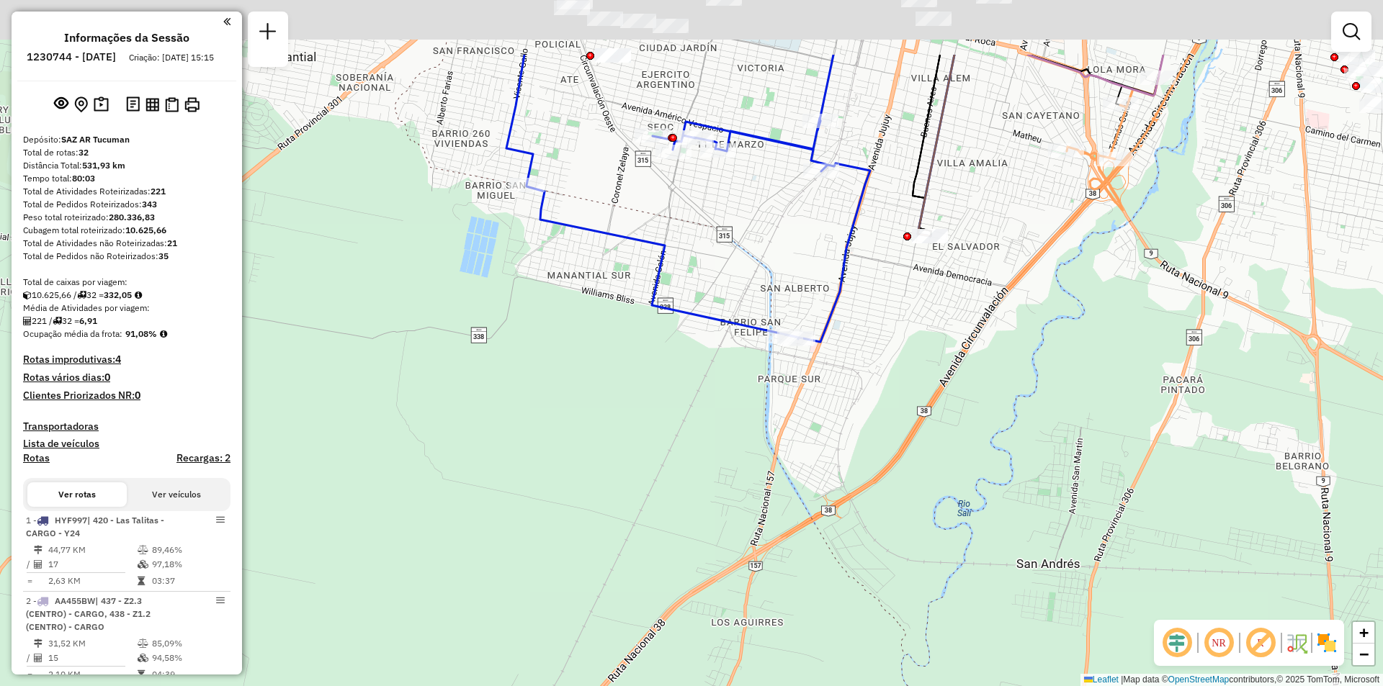
drag, startPoint x: 915, startPoint y: 482, endPoint x: 958, endPoint y: 640, distance: 164.1
click at [976, 686] on html "Aguarde... Pop-up bloqueado! Seu navegador bloqueou automáticamente a abertura …" at bounding box center [691, 343] width 1383 height 686
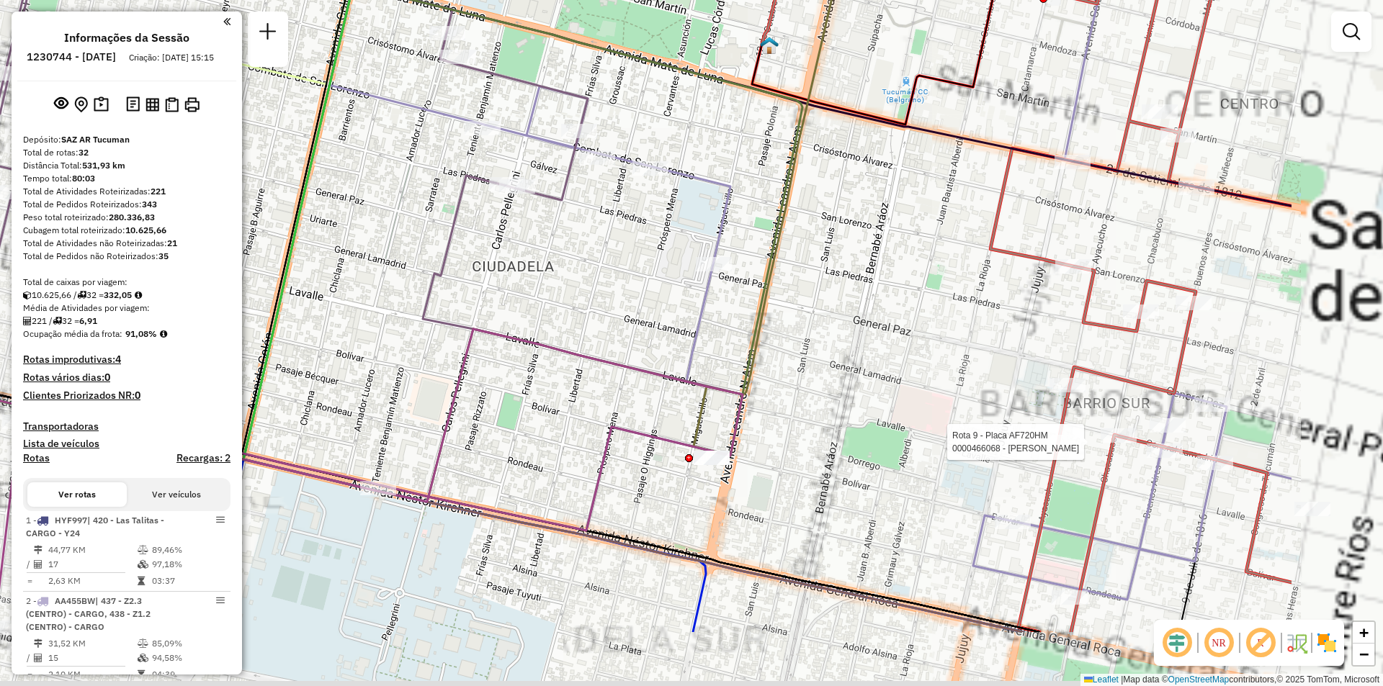
drag, startPoint x: 905, startPoint y: 221, endPoint x: 694, endPoint y: 135, distance: 228.4
click at [694, 135] on div "Rota 9 - Placa AF720HM 0000466068 - [PERSON_NAME] de atendimento Grade de atend…" at bounding box center [691, 343] width 1383 height 686
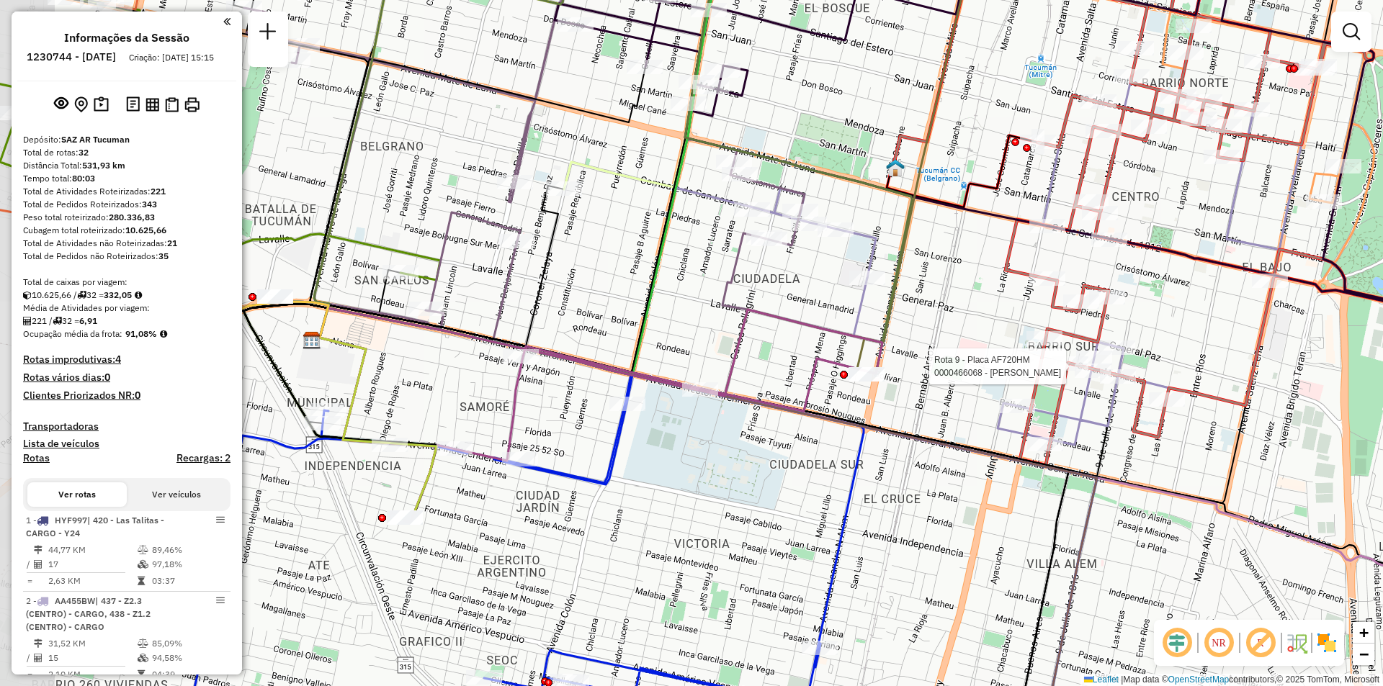
drag, startPoint x: 965, startPoint y: 314, endPoint x: 1050, endPoint y: 323, distance: 85.5
click at [1050, 323] on icon at bounding box center [1314, 224] width 619 height 483
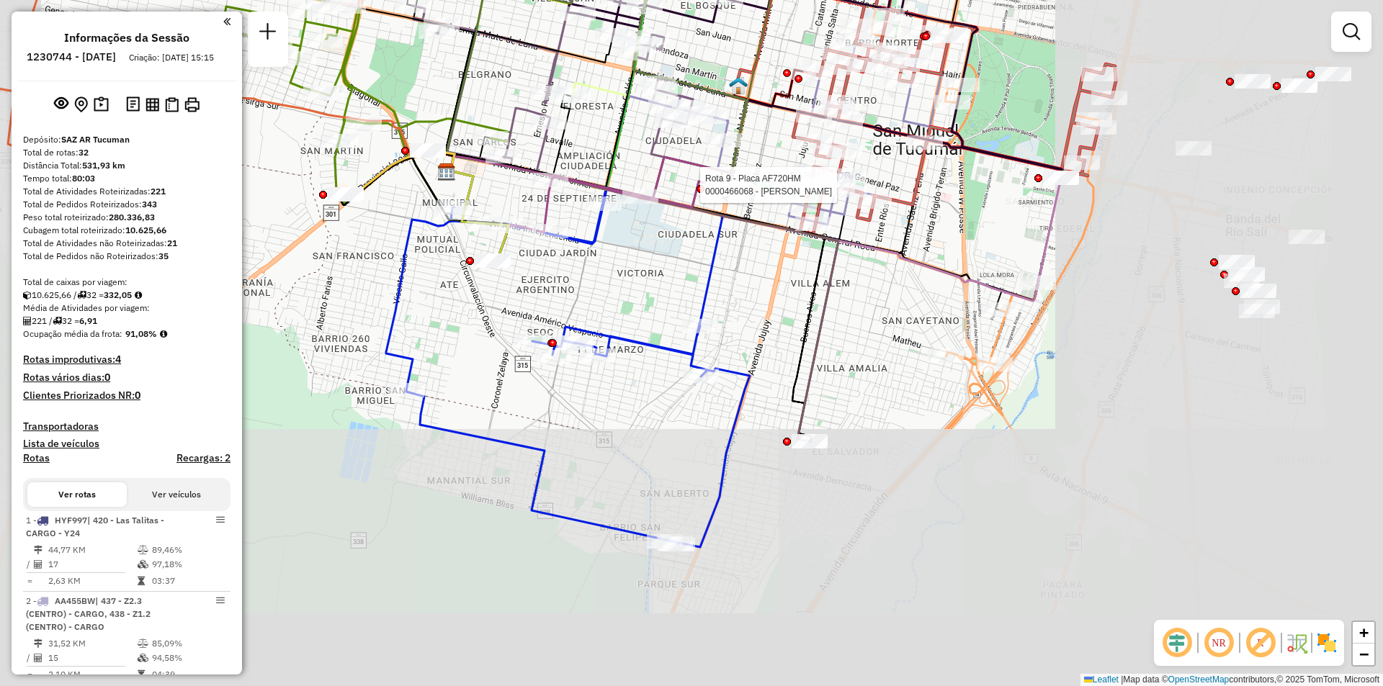
drag, startPoint x: 682, startPoint y: 207, endPoint x: 678, endPoint y: 199, distance: 9.4
click at [678, 199] on icon at bounding box center [608, 218] width 231 height 87
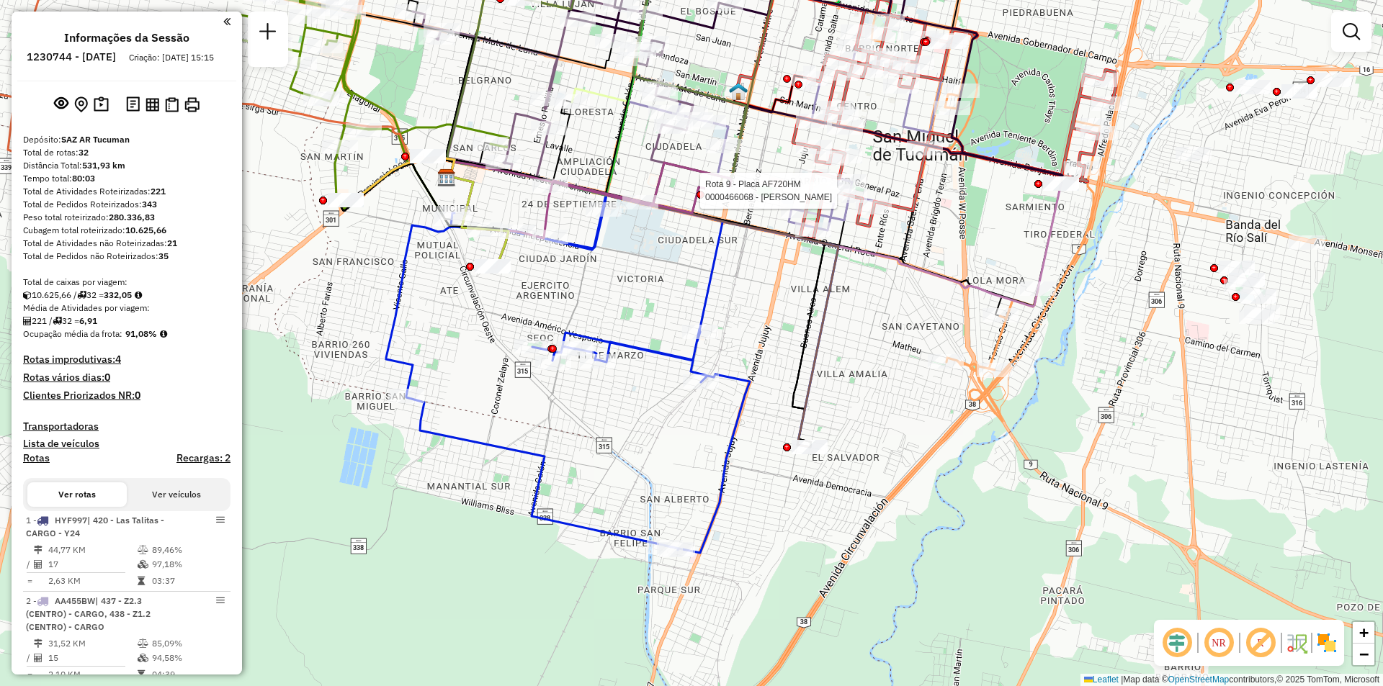
drag, startPoint x: 773, startPoint y: 261, endPoint x: 751, endPoint y: 373, distance: 114.6
click at [742, 372] on div "Rota 9 - Placa AF720HM 0000466068 - [PERSON_NAME] de atendimento Grade de atend…" at bounding box center [691, 343] width 1383 height 686
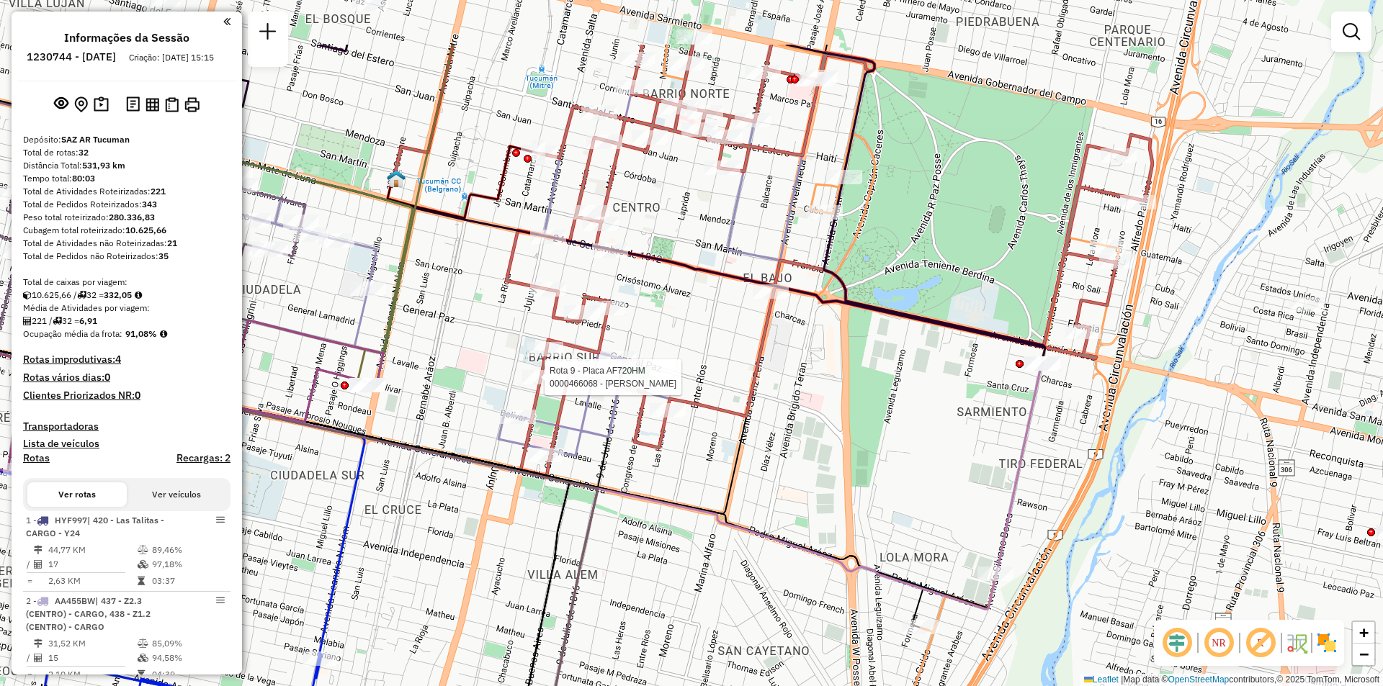
drag, startPoint x: 920, startPoint y: 252, endPoint x: 907, endPoint y: 248, distance: 14.2
click at [914, 280] on div "Rota 9 - Placa AF720HM 0000466068 - [PERSON_NAME] de atendimento Grade de atend…" at bounding box center [691, 343] width 1383 height 686
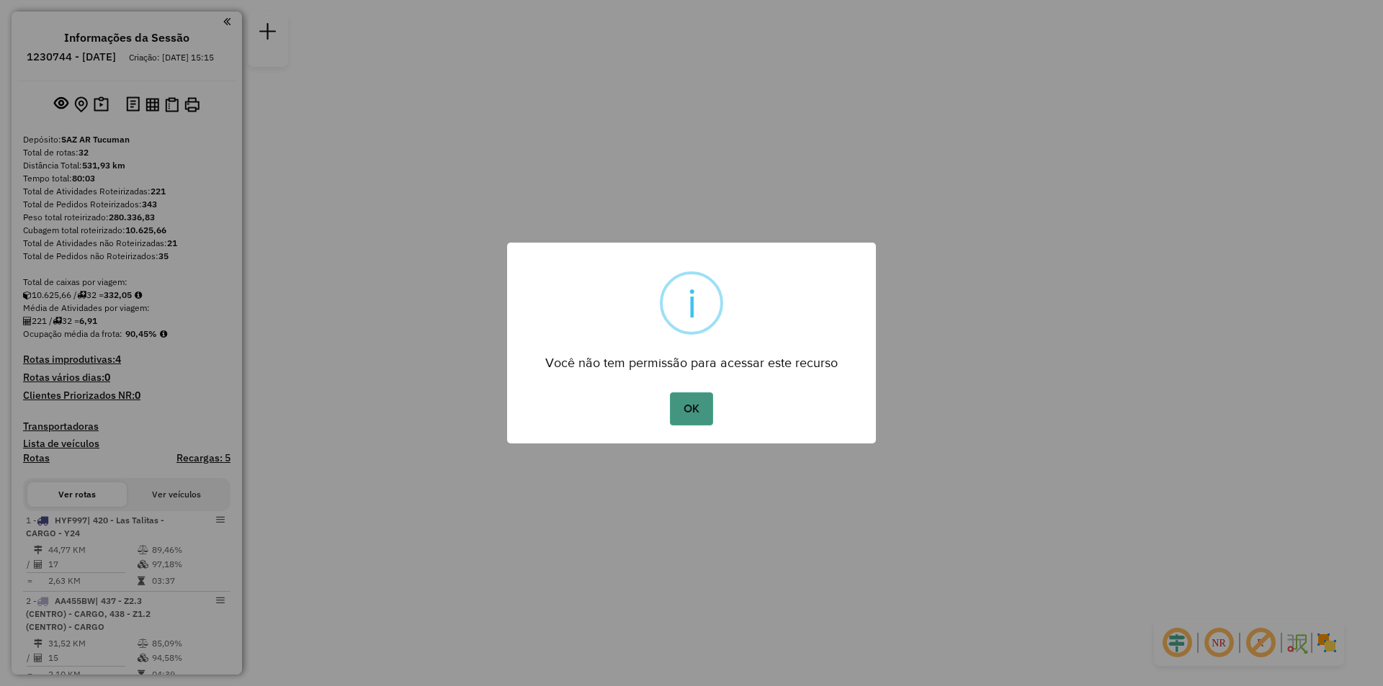
click at [700, 397] on button "OK" at bounding box center [691, 409] width 42 height 33
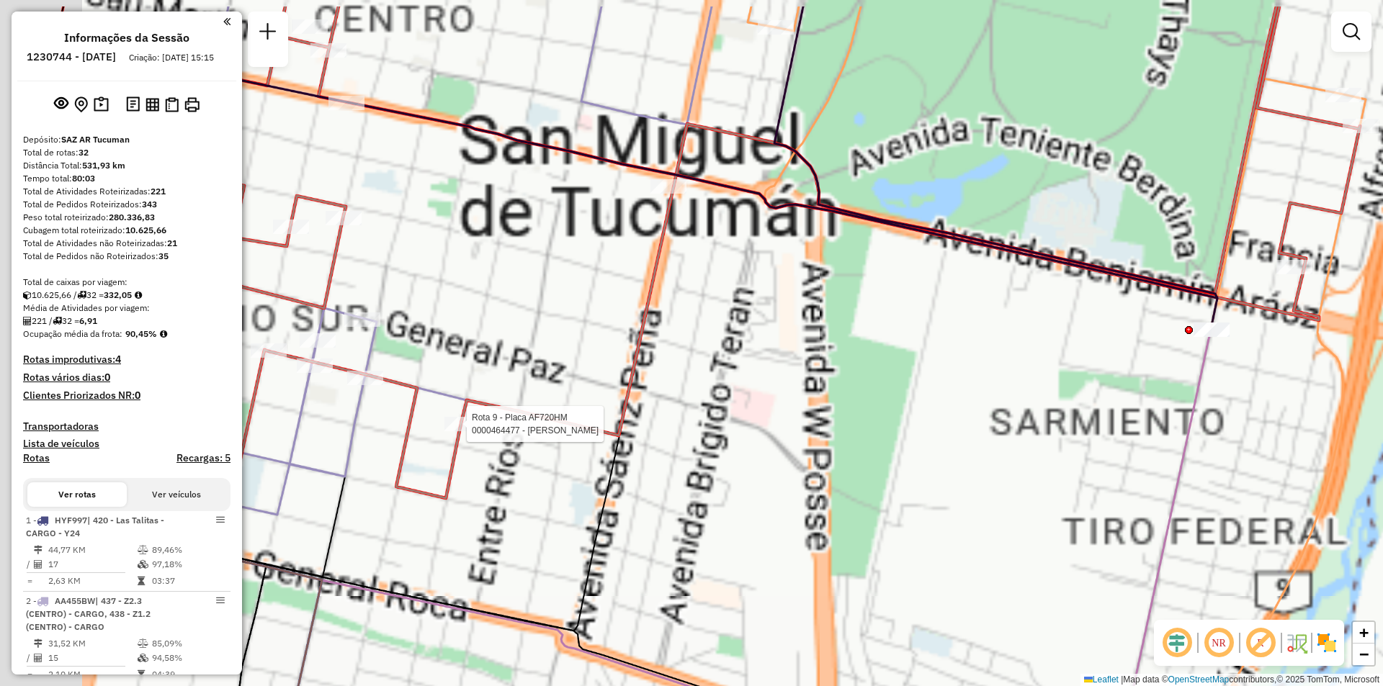
drag, startPoint x: 989, startPoint y: 336, endPoint x: 1031, endPoint y: 334, distance: 42.5
click at [1083, 357] on div "Rota 5 - Placa OMF297 0000438456 - PEREZ ANGEL VICTORIANO Rota 9 - Placa AF720H…" at bounding box center [691, 343] width 1383 height 686
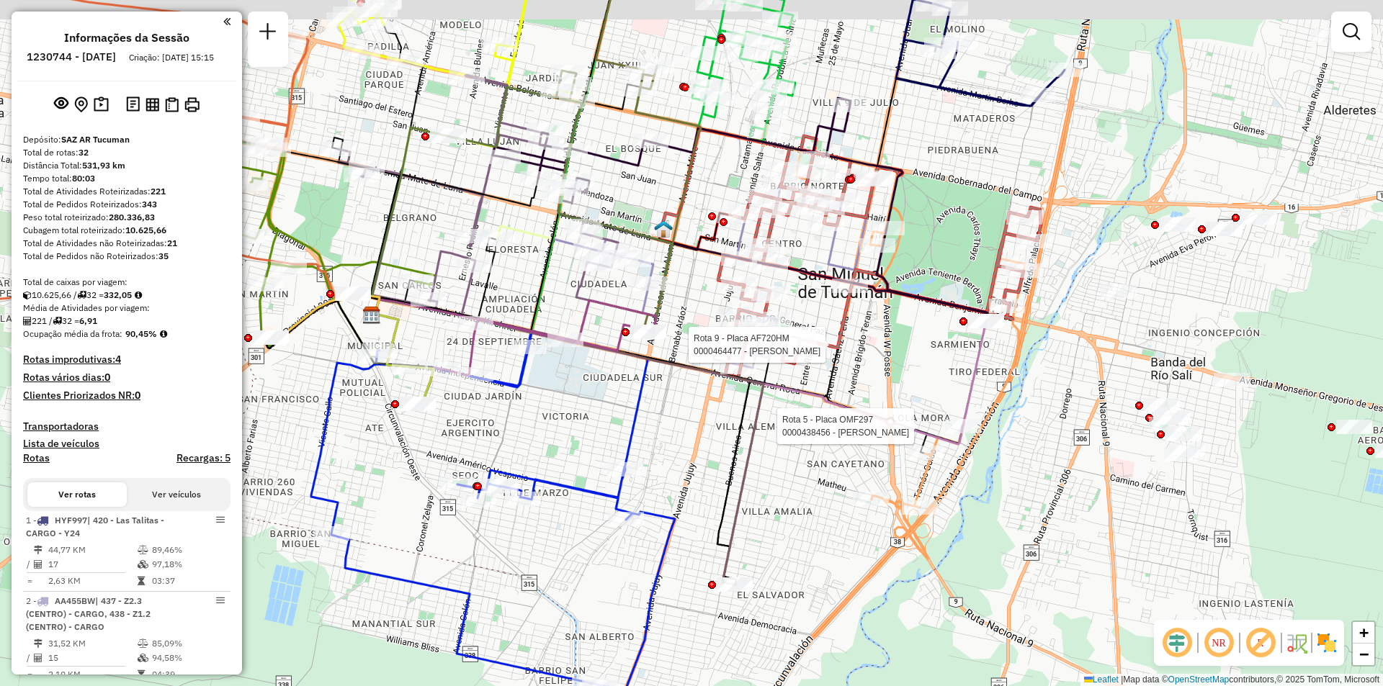
drag, startPoint x: 742, startPoint y: 218, endPoint x: 830, endPoint y: 257, distance: 97.0
click at [769, 280] on div "Rota 5 - Placa OMF297 0000438456 - PEREZ ANGEL VICTORIANO Rota 9 - Placa AF720H…" at bounding box center [691, 343] width 1383 height 686
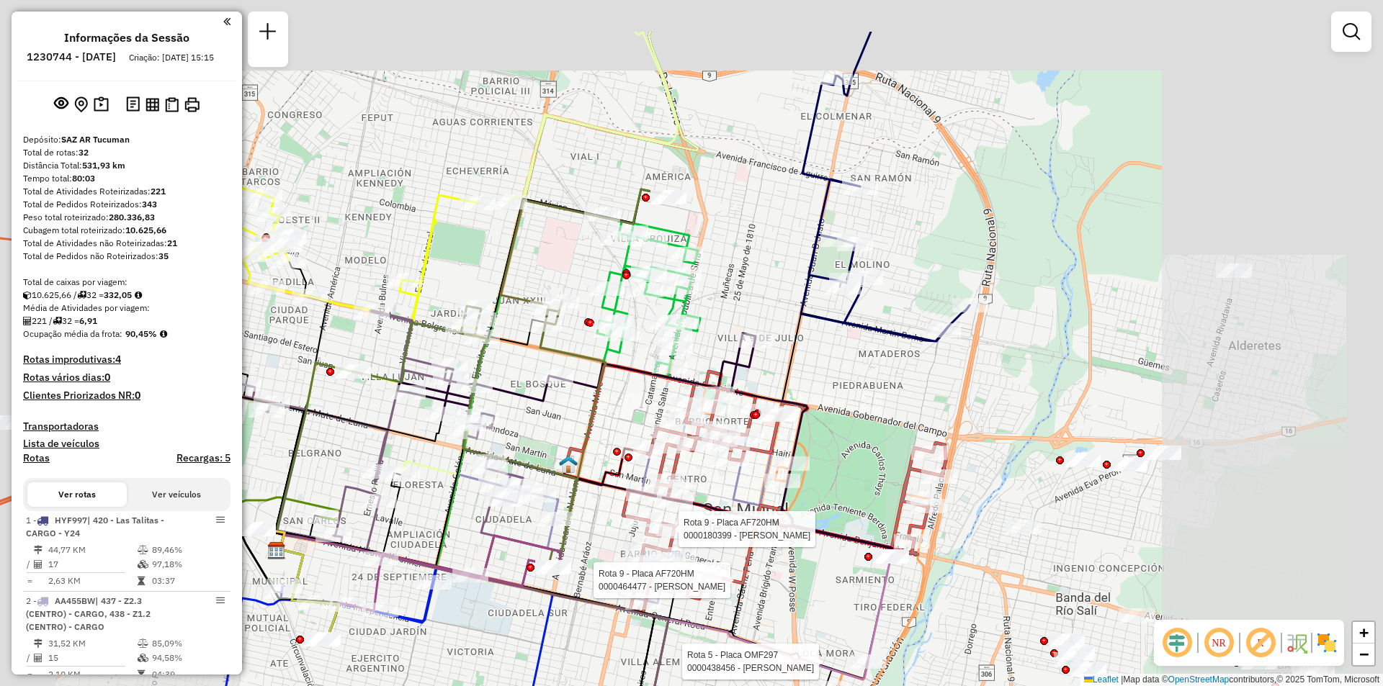
drag, startPoint x: 797, startPoint y: 409, endPoint x: 798, endPoint y: 443, distance: 33.9
click at [795, 451] on icon at bounding box center [645, 444] width 495 height 223
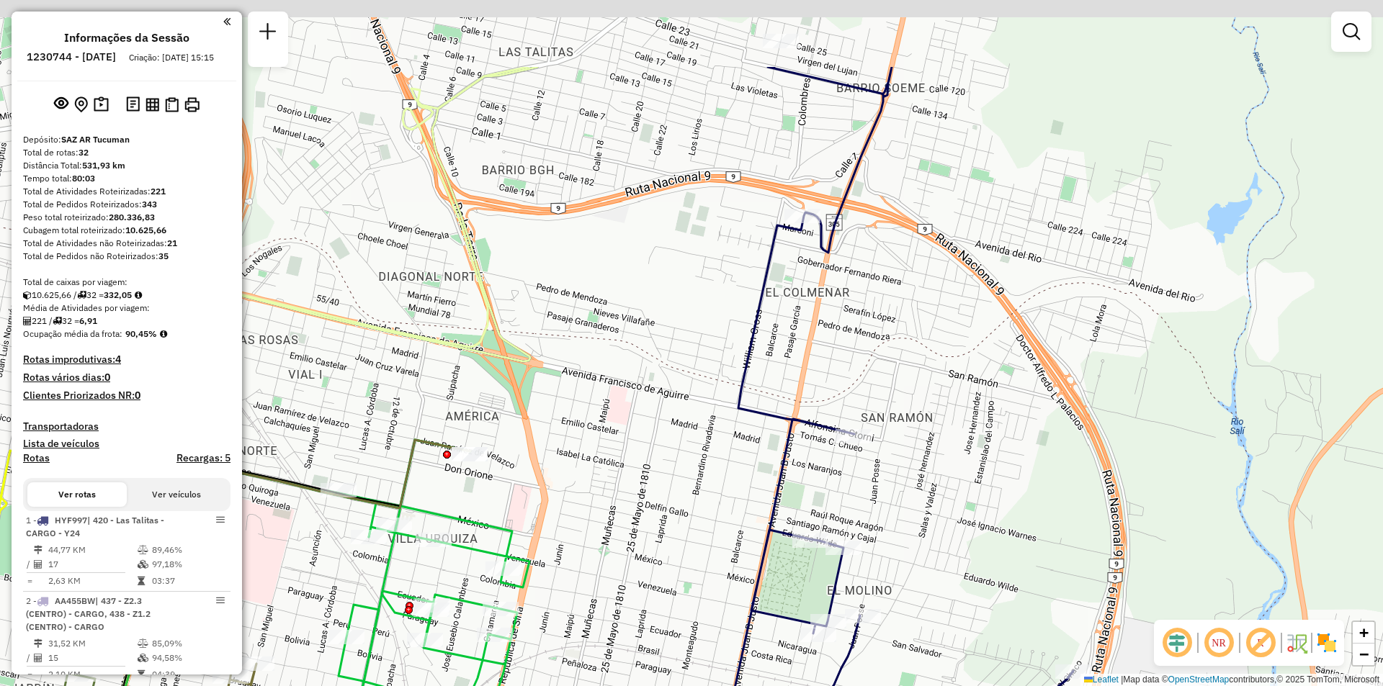
drag, startPoint x: 779, startPoint y: 274, endPoint x: 779, endPoint y: 287, distance: 13.7
click at [779, 287] on div "Rota 5 - Placa OMF297 0000438456 - PEREZ ANGEL VICTORIANO Rota 9 - Placa AF720H…" at bounding box center [691, 343] width 1383 height 686
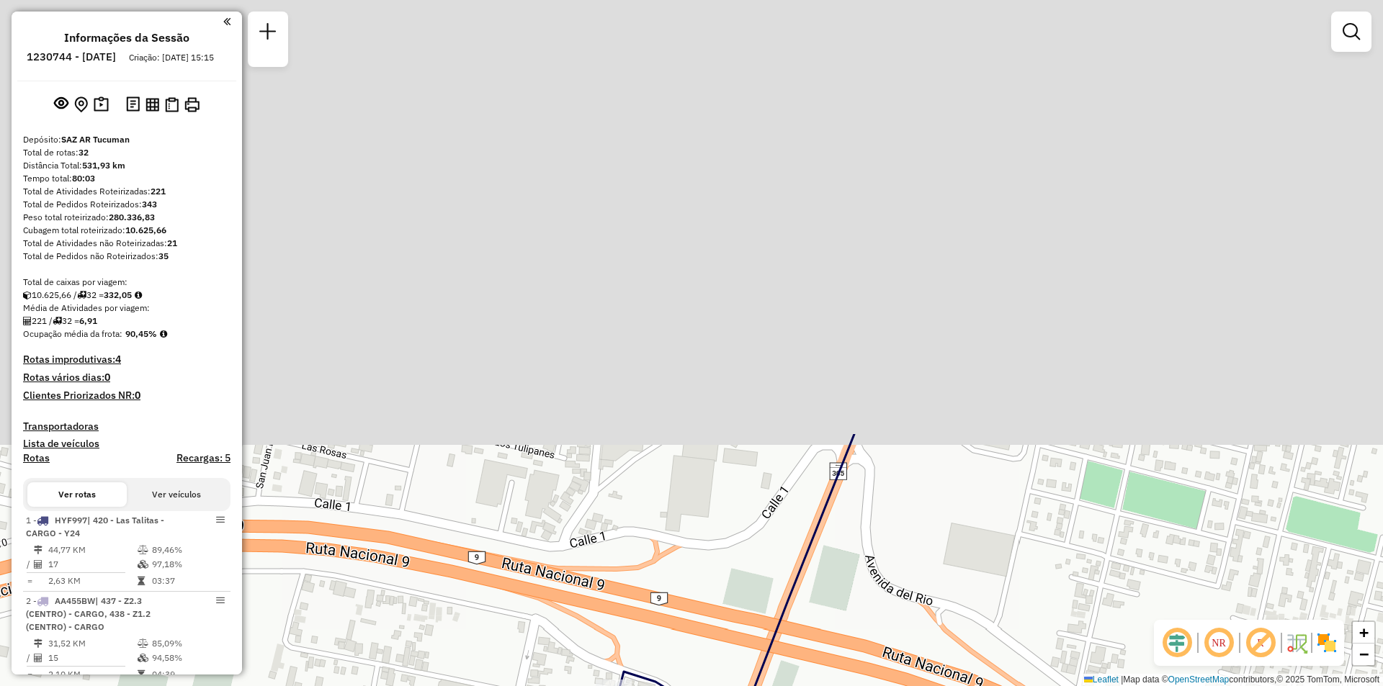
drag, startPoint x: 829, startPoint y: 195, endPoint x: 646, endPoint y: 714, distance: 550.6
click at [646, 686] on html "Aguarde... Pop-up bloqueado! Seu navegador bloqueou automáticamente a abertura …" at bounding box center [691, 343] width 1383 height 686
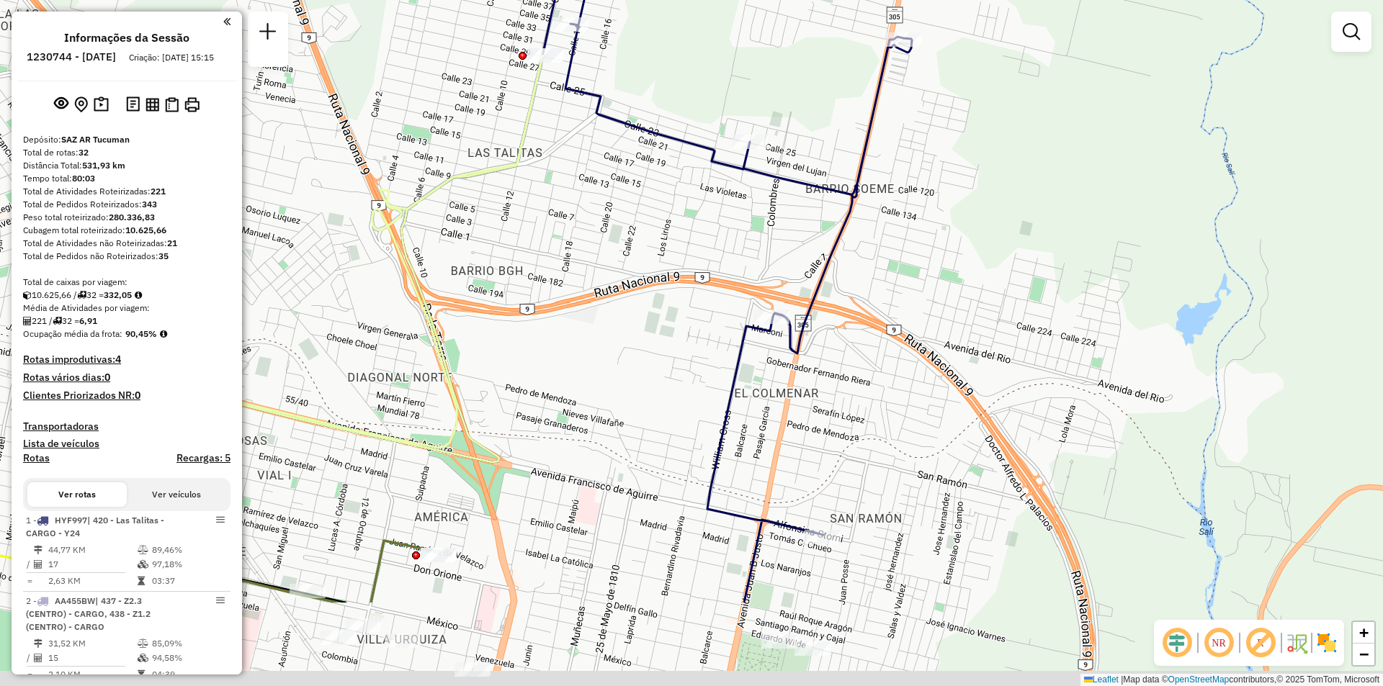
drag, startPoint x: 713, startPoint y: 156, endPoint x: 576, endPoint y: -63, distance: 257.6
click at [576, 0] on html "Aguarde... Pop-up bloqueado! Seu navegador bloqueou automáticamente a abertura …" at bounding box center [691, 343] width 1383 height 686
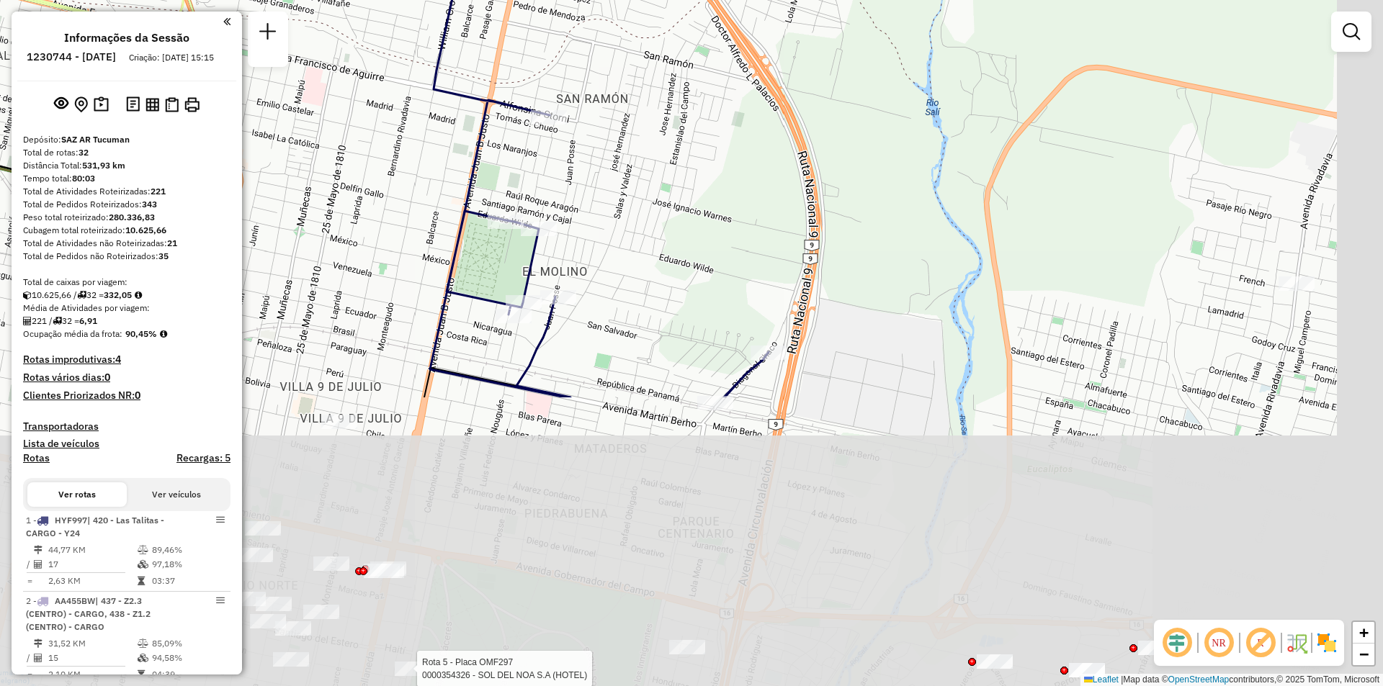
drag, startPoint x: 666, startPoint y: 501, endPoint x: 619, endPoint y: 185, distance: 319.5
click at [619, 185] on div "Rota 5 - Placa OMF297 0000438456 - PEREZ ANGEL VICTORIANO Rota 9 - Placa AF720H…" at bounding box center [691, 343] width 1383 height 686
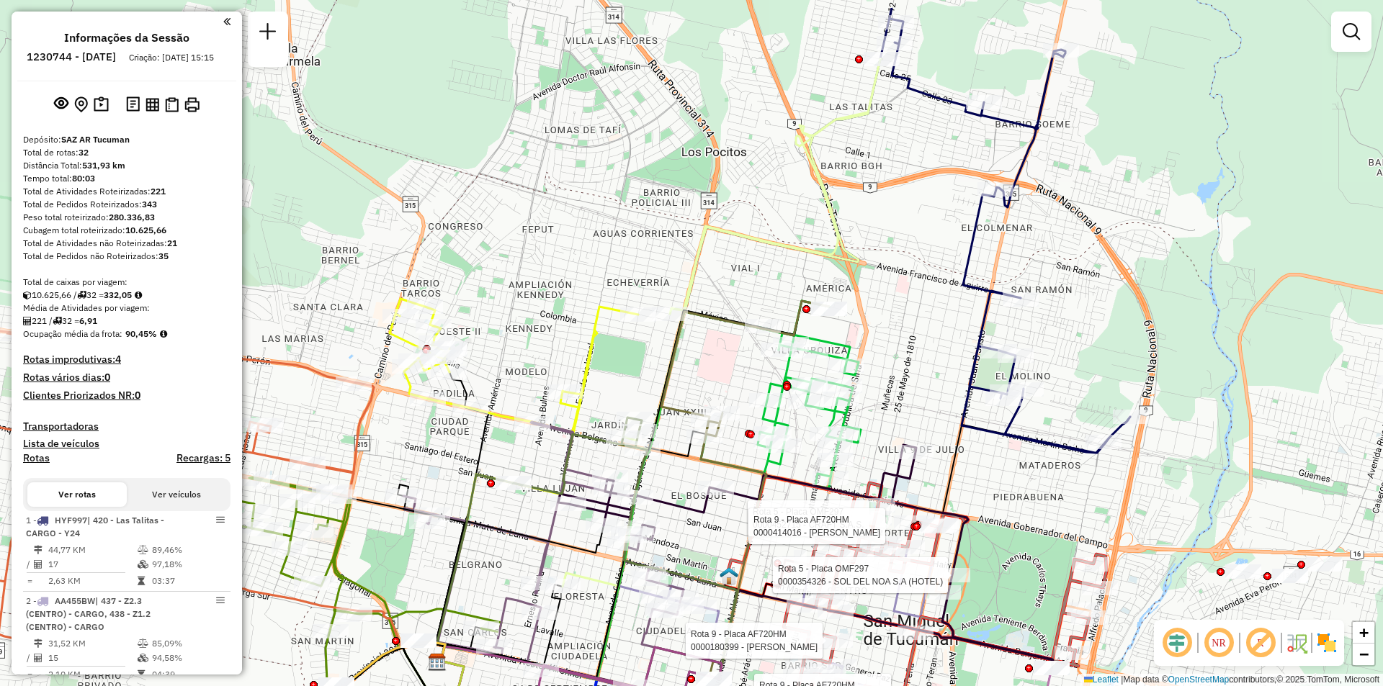
drag, startPoint x: 796, startPoint y: 429, endPoint x: 847, endPoint y: 410, distance: 54.7
click at [847, 410] on icon at bounding box center [781, 394] width 160 height 187
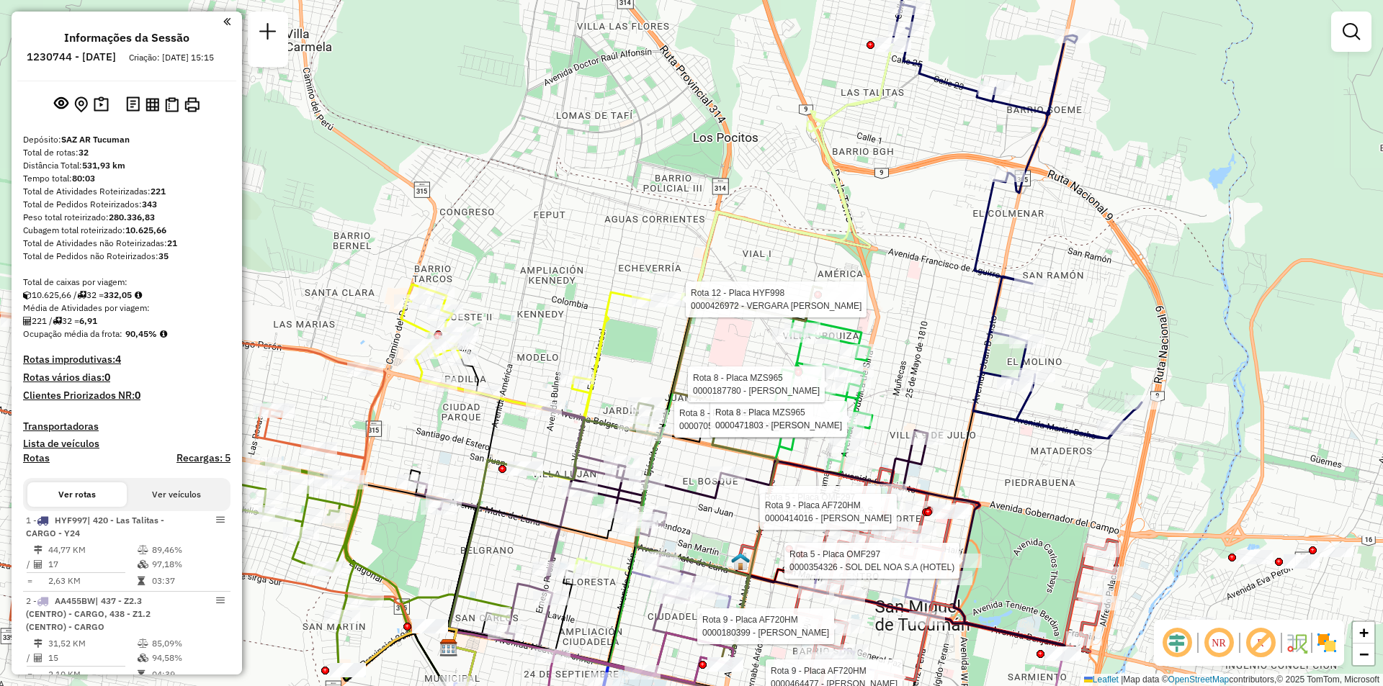
select select "**********"
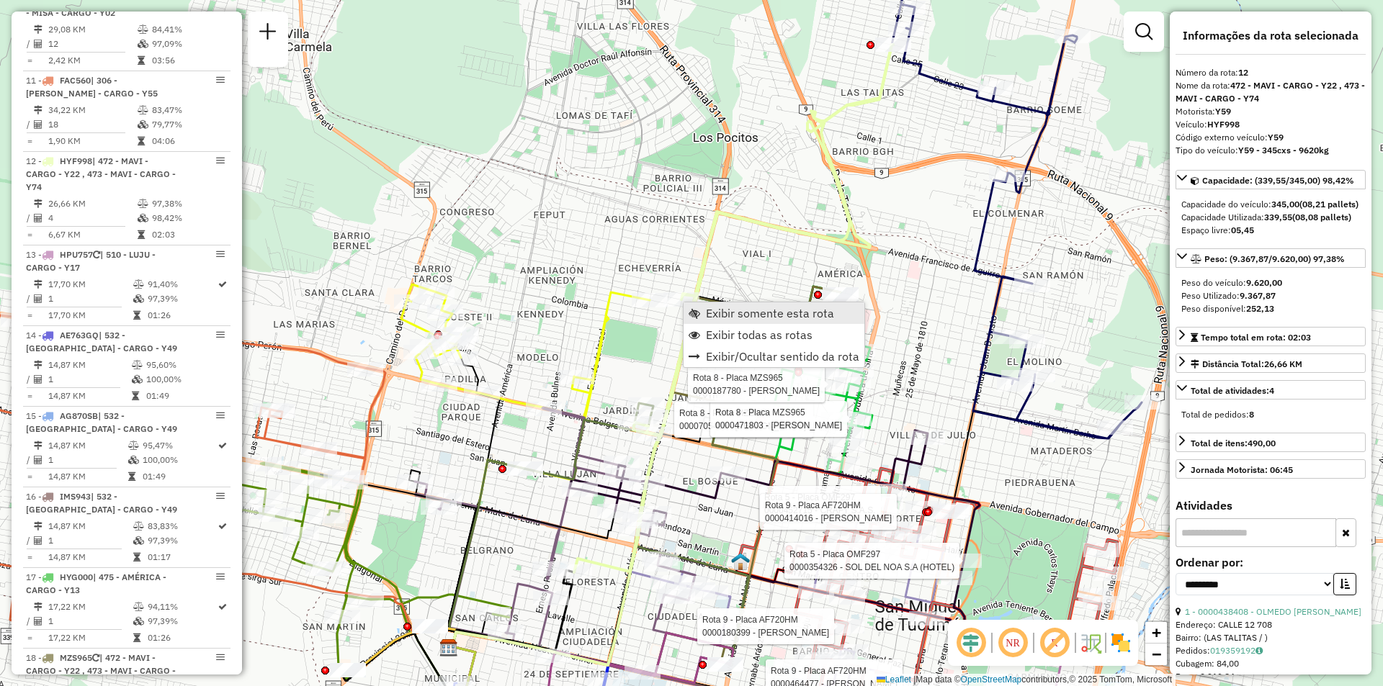
scroll to position [1659, 0]
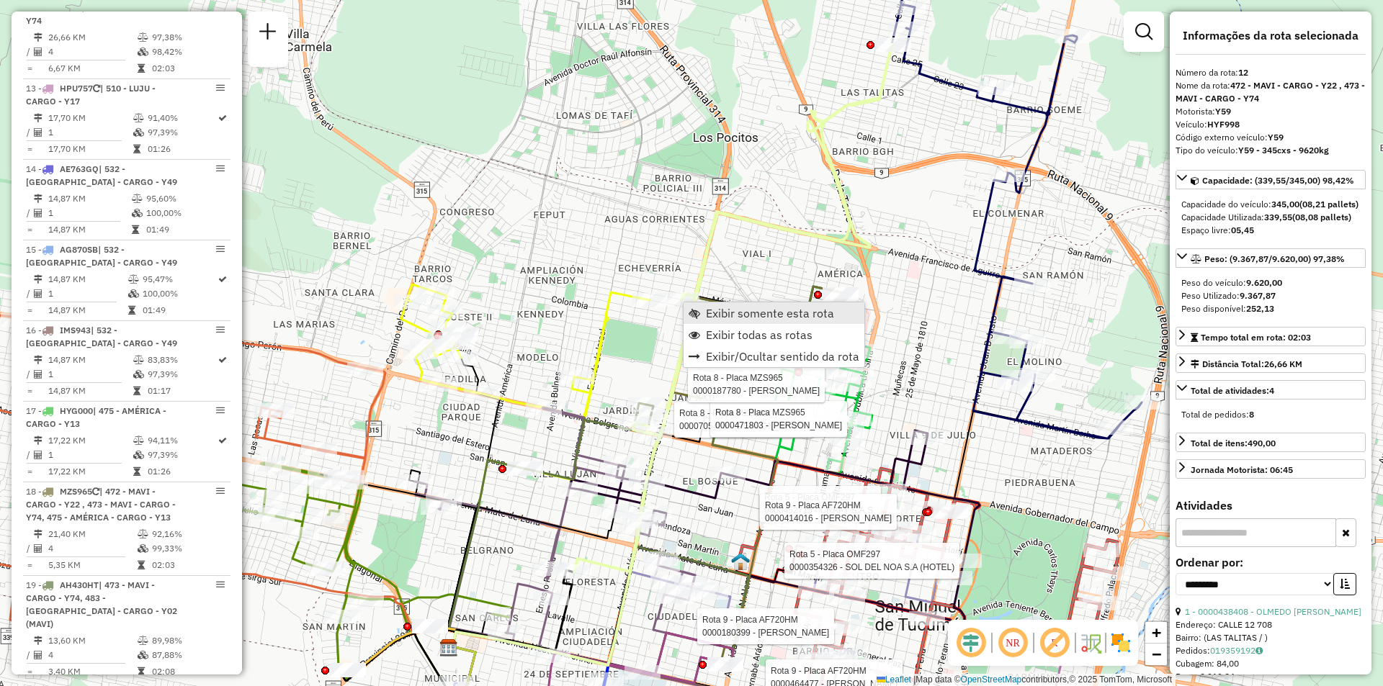
click at [720, 319] on span "Exibir somente esta rota" at bounding box center [770, 314] width 128 height 12
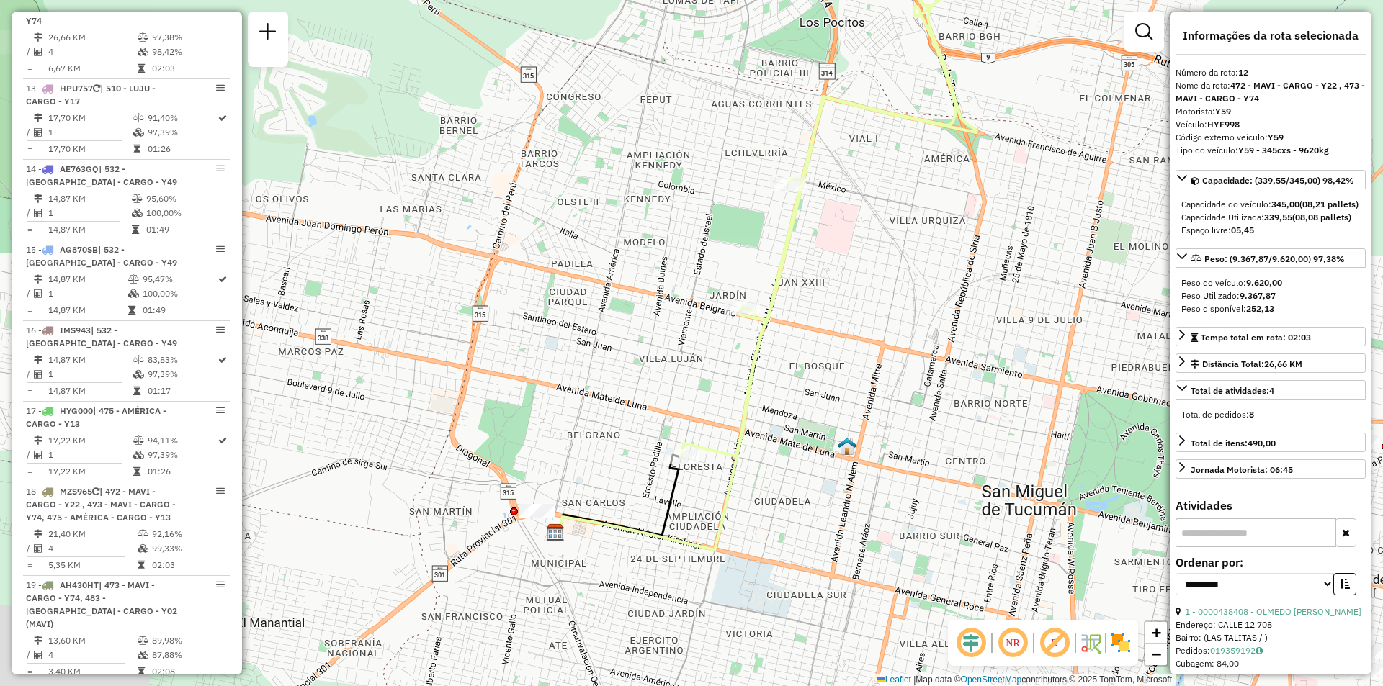
drag, startPoint x: 755, startPoint y: 359, endPoint x: 774, endPoint y: 297, distance: 65.4
click at [810, 279] on div "Janela de atendimento Grade de atendimento Capacidade Transportadoras Veículos …" at bounding box center [691, 343] width 1383 height 686
click at [799, 339] on span "Exibir todas as rotas" at bounding box center [818, 338] width 107 height 12
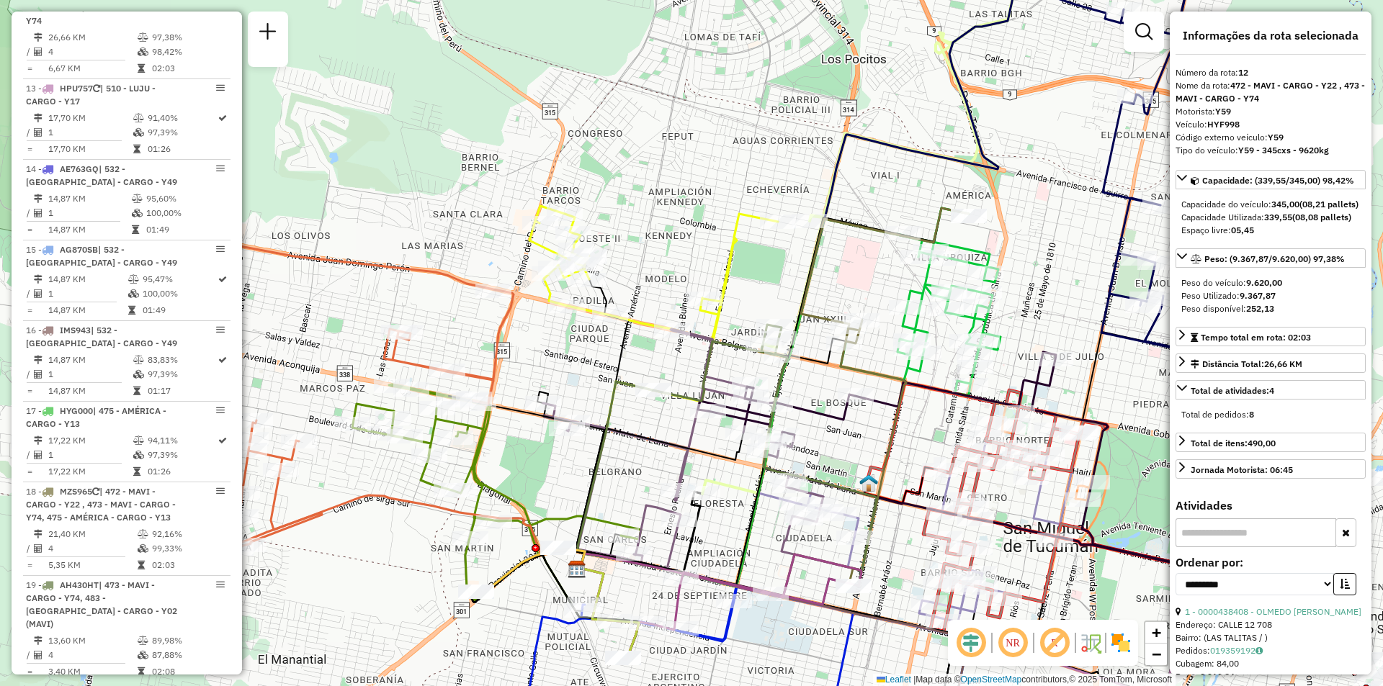
drag, startPoint x: 567, startPoint y: 261, endPoint x: 586, endPoint y: 291, distance: 35.6
click at [586, 291] on icon at bounding box center [601, 423] width 53 height 289
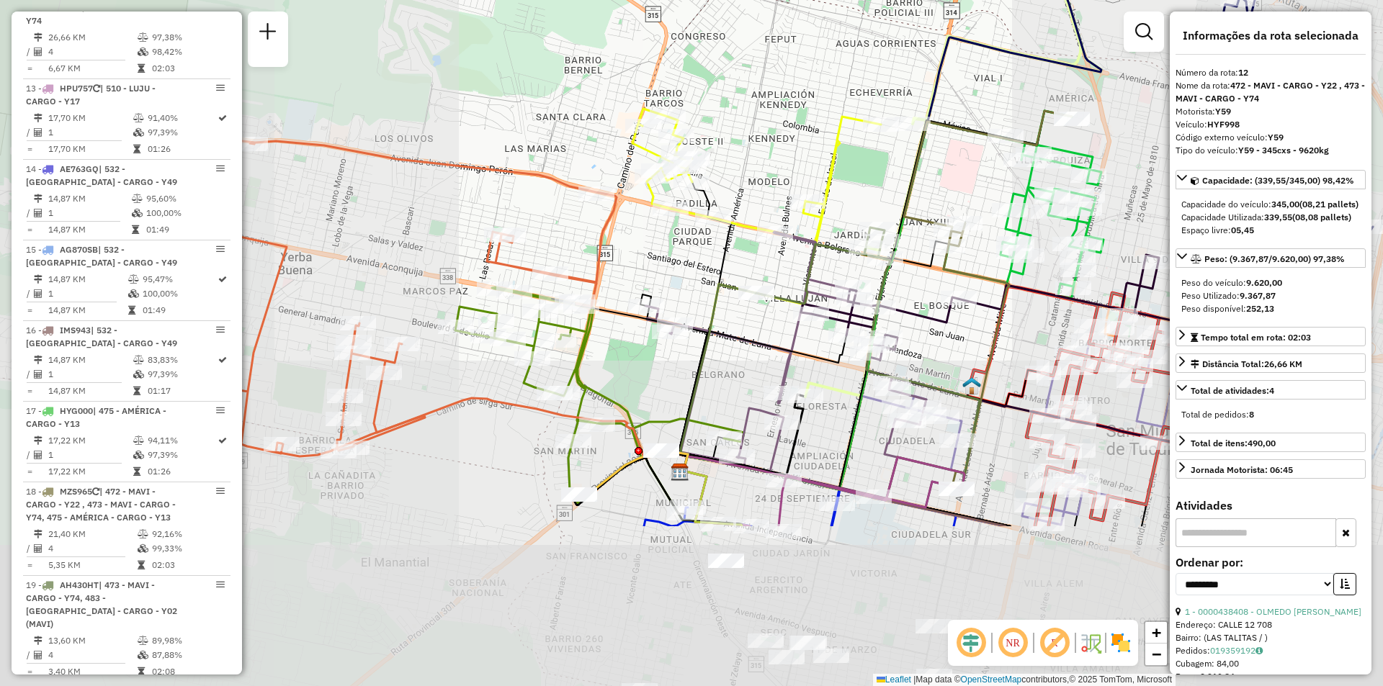
drag, startPoint x: 738, startPoint y: 518, endPoint x: 738, endPoint y: 289, distance: 229.0
click at [738, 289] on icon at bounding box center [718, 378] width 76 height 187
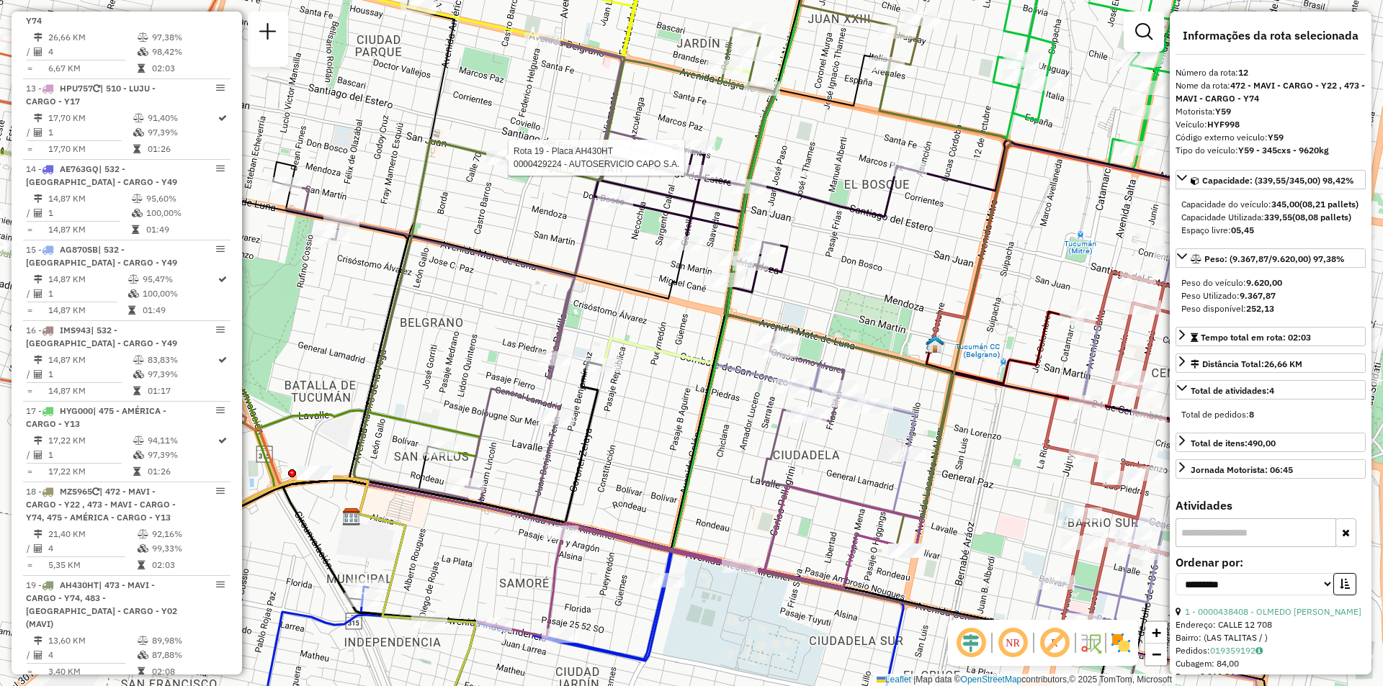
drag, startPoint x: 980, startPoint y: 522, endPoint x: 824, endPoint y: 536, distance: 156.9
click at [824, 536] on div "Rota 19 - Placa AH430HT 0000429224 - AUTOSERVICIO CAPO S.A. Janela de atendimen…" at bounding box center [691, 343] width 1383 height 686
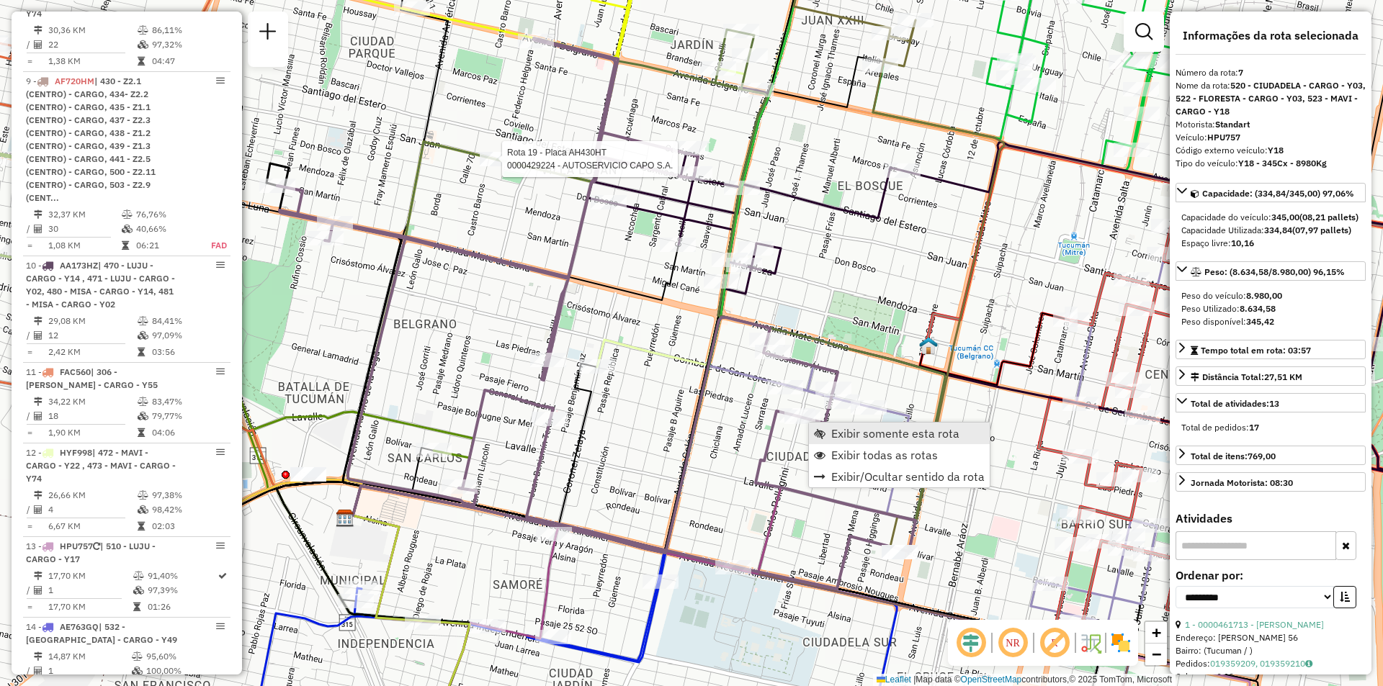
scroll to position [1088, 0]
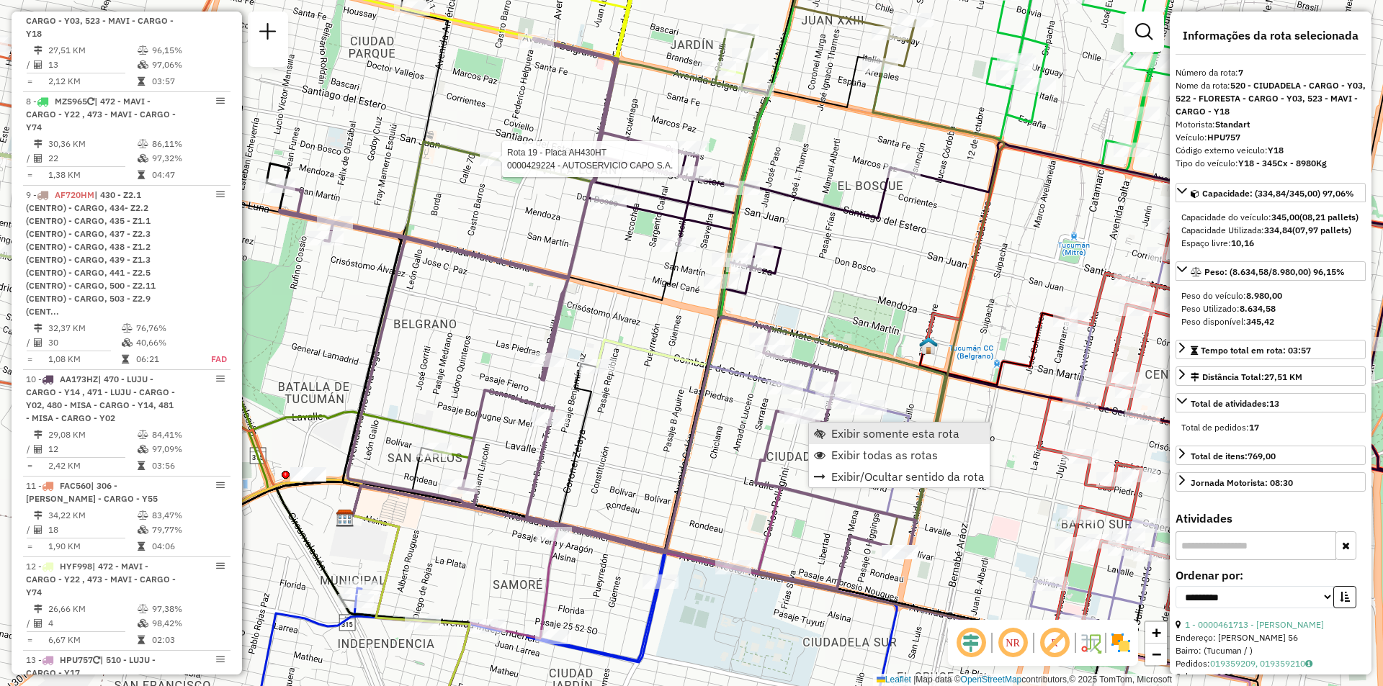
click at [828, 431] on link "Exibir somente esta rota" at bounding box center [899, 434] width 181 height 22
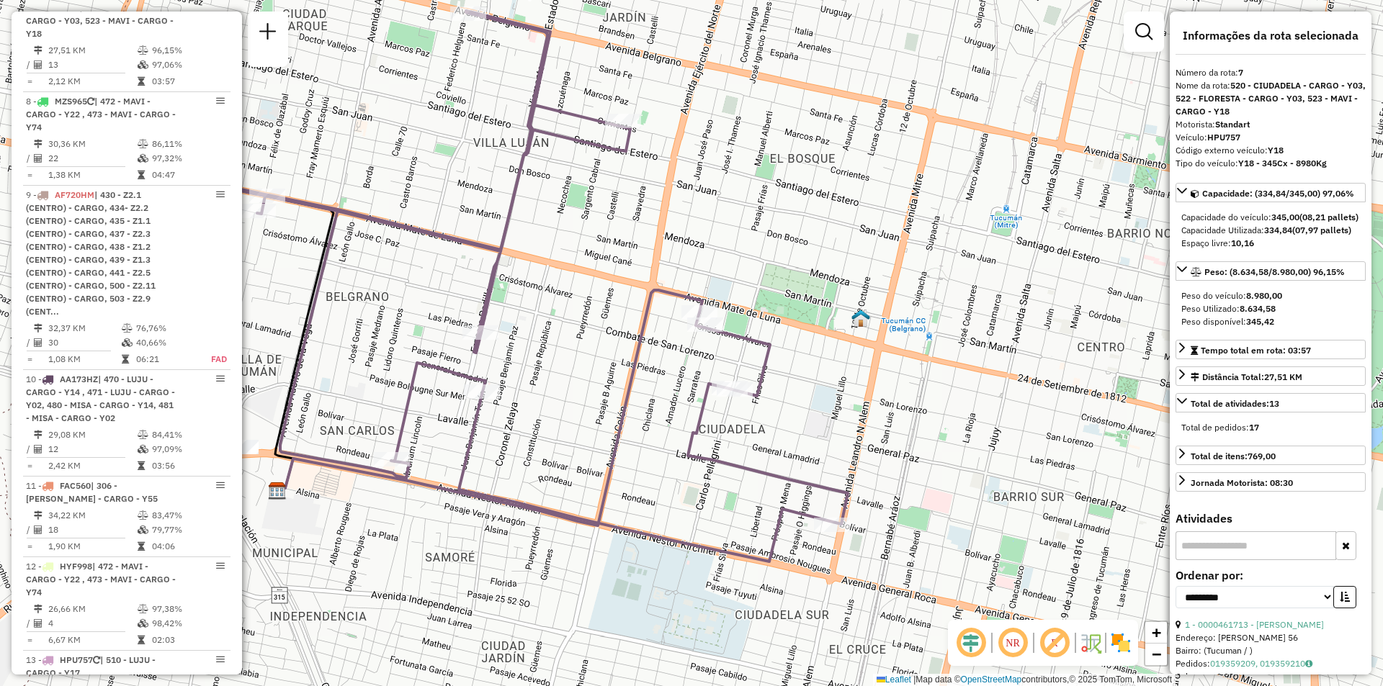
drag, startPoint x: 831, startPoint y: 521, endPoint x: 663, endPoint y: 464, distance: 177.9
click at [663, 464] on div "Janela de atendimento Grade de atendimento Capacidade Transportadoras Veículos …" at bounding box center [691, 343] width 1383 height 686
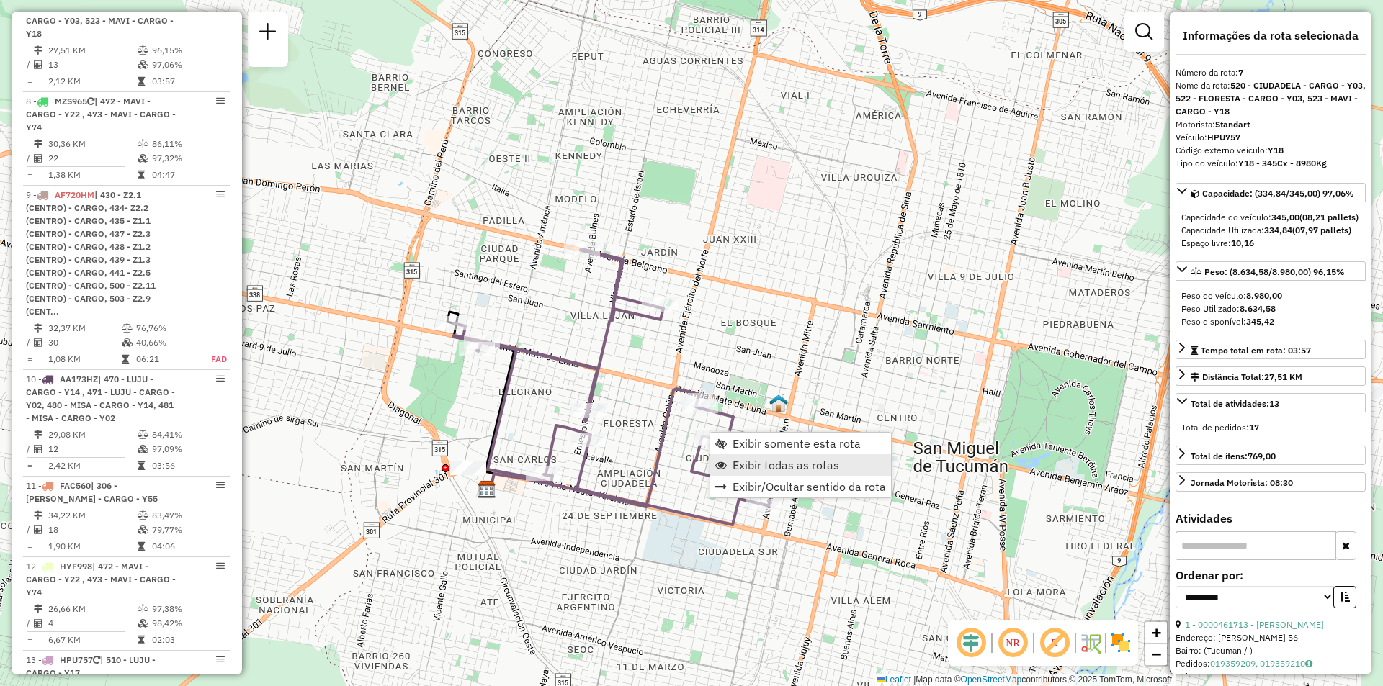
click at [743, 464] on span "Exibir todas as rotas" at bounding box center [786, 466] width 107 height 12
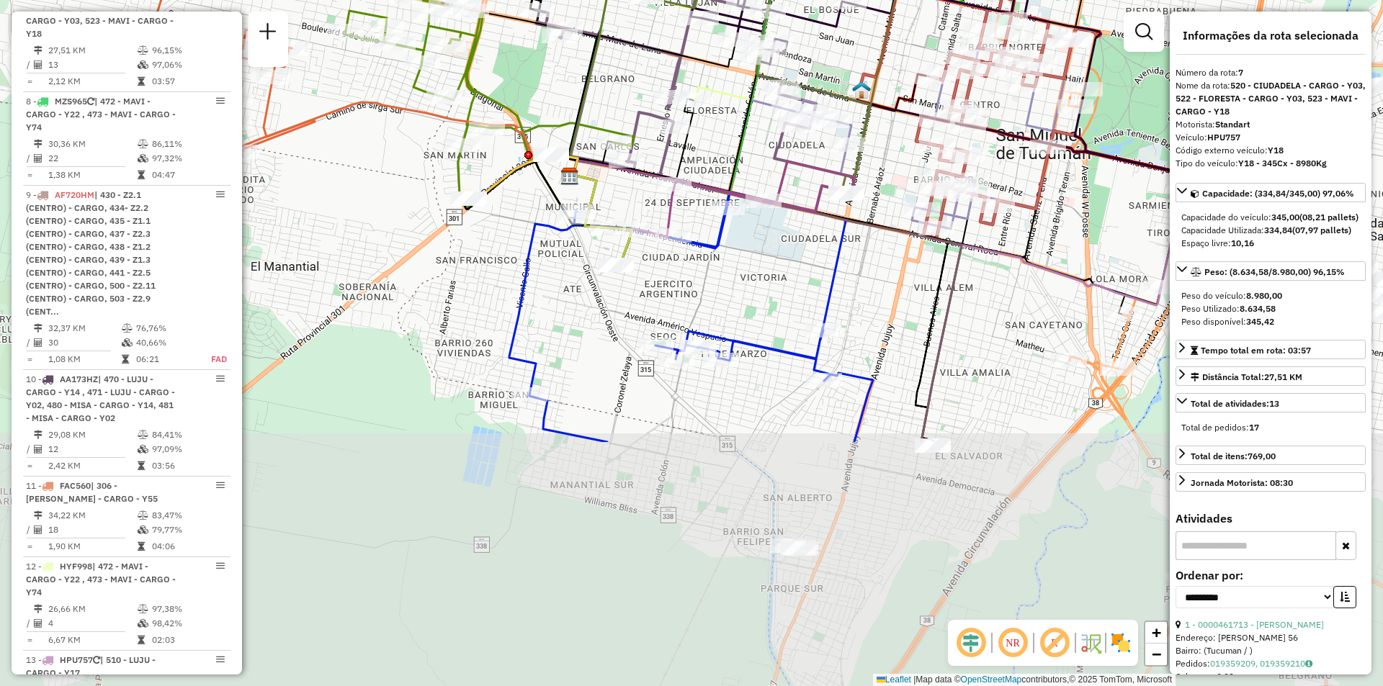
drag, startPoint x: 629, startPoint y: 488, endPoint x: 690, endPoint y: 257, distance: 238.5
click at [690, 257] on div "Rota 3 - Placa AF343JC 0000461490 - LUNA EMILIA ANALIA Janela de atendimento Gr…" at bounding box center [691, 343] width 1383 height 686
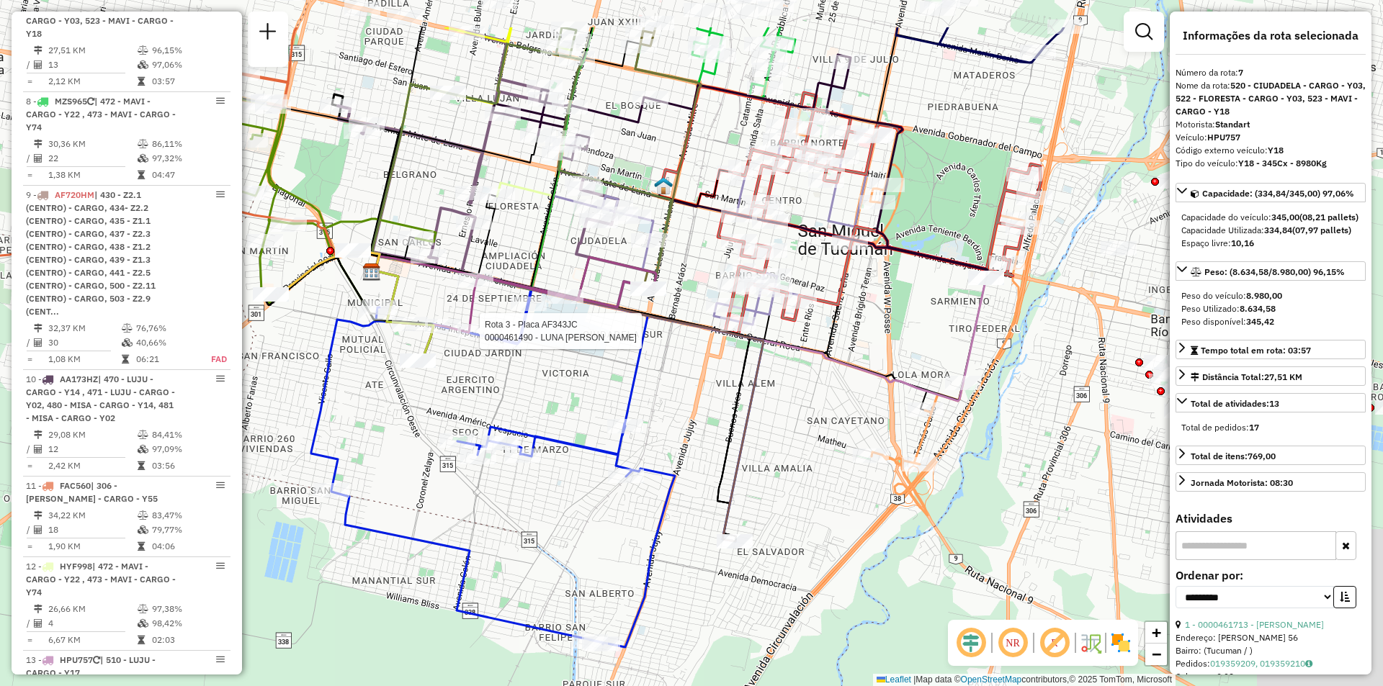
drag, startPoint x: 745, startPoint y: 425, endPoint x: 679, endPoint y: 496, distance: 96.9
click at [563, 538] on div "Rota 3 - Placa AF343JC 0000461490 - LUNA EMILIA ANALIA Janela de atendimento Gr…" at bounding box center [691, 343] width 1383 height 686
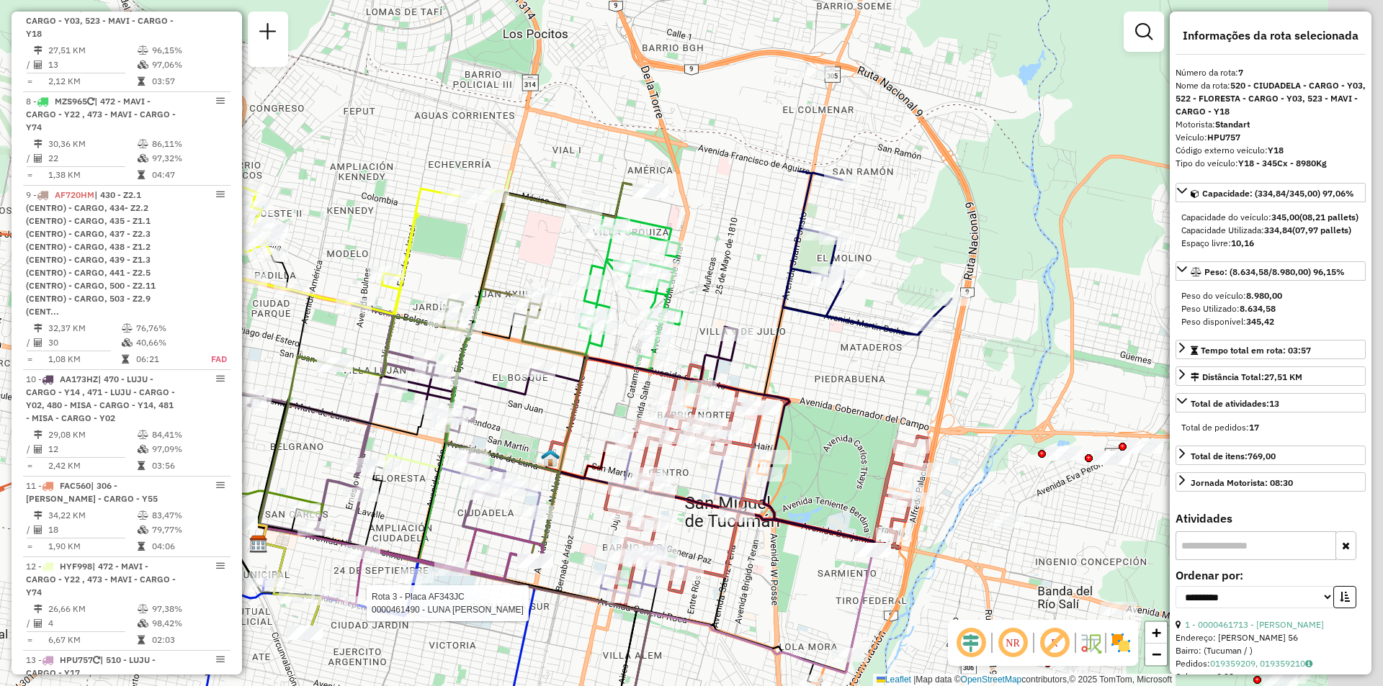
drag, startPoint x: 639, startPoint y: 449, endPoint x: 586, endPoint y: 635, distance: 193.3
click at [586, 635] on div "Rota 3 - Placa AF343JC 0000461490 - LUNA EMILIA ANALIA Janela de atendimento Gr…" at bounding box center [691, 343] width 1383 height 686
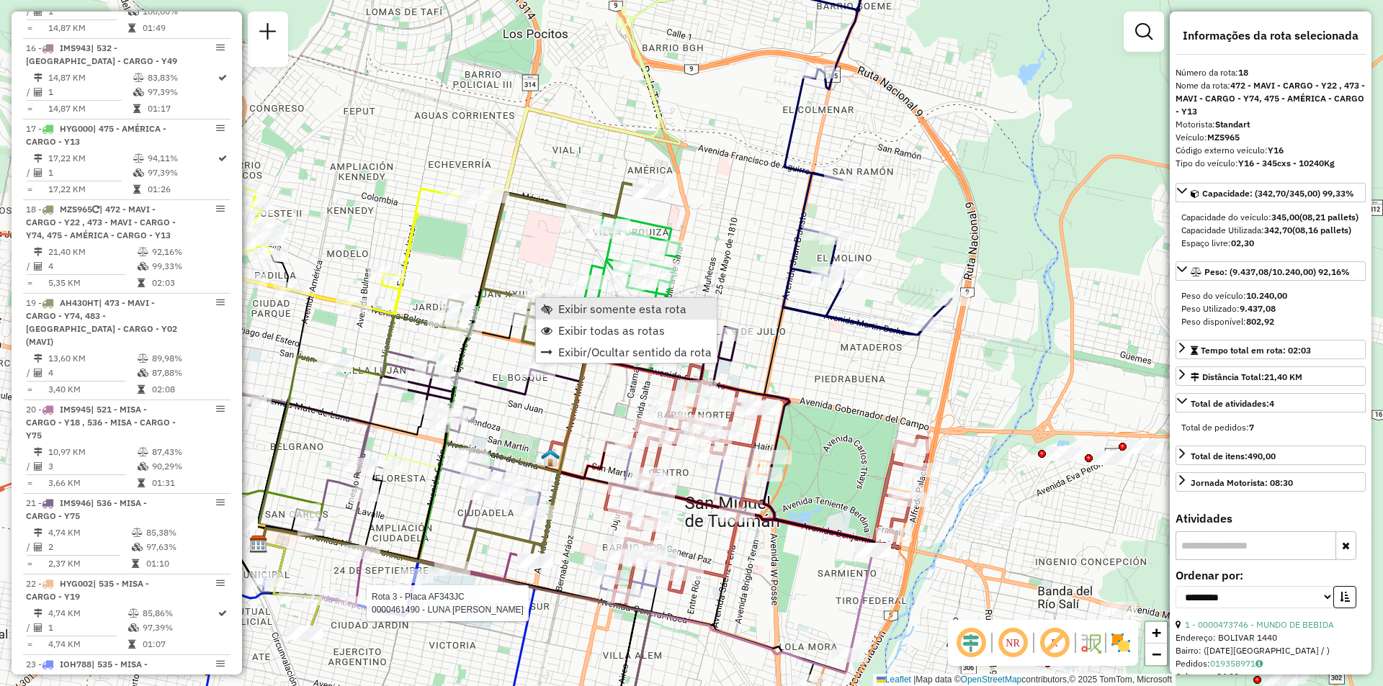
scroll to position [2156, 0]
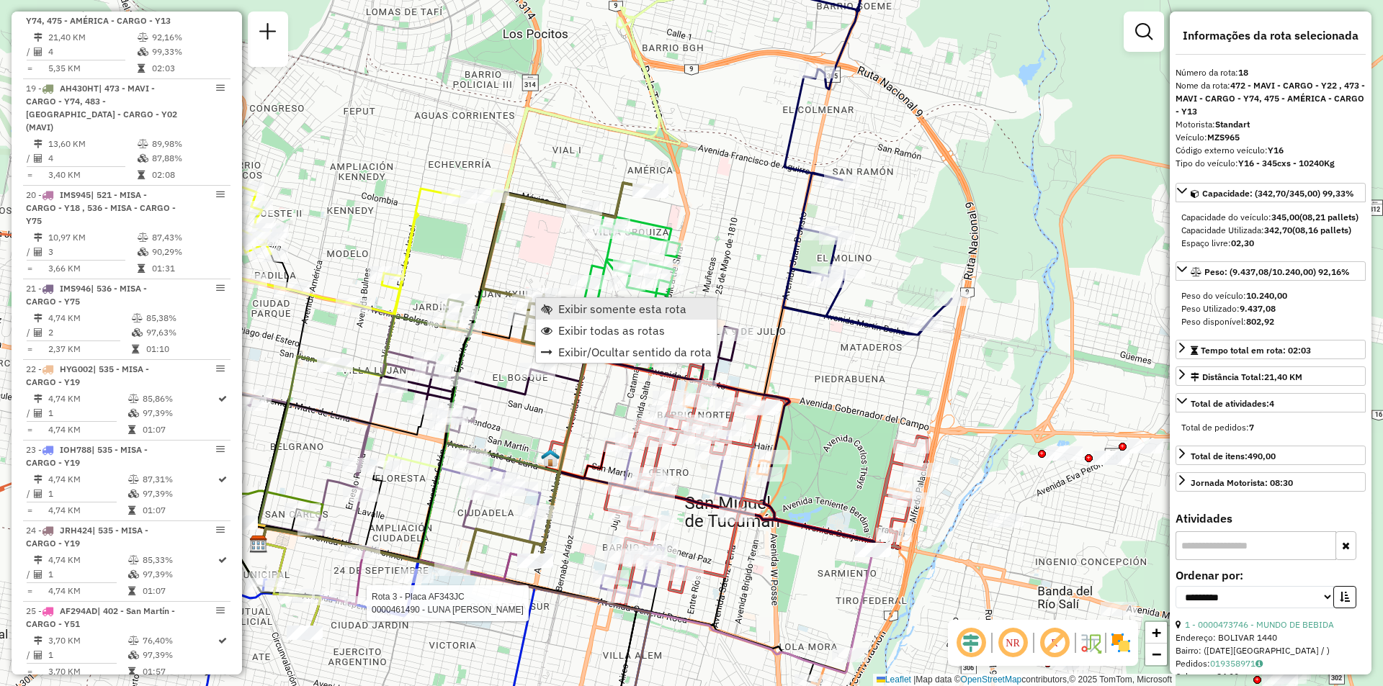
click at [566, 311] on span "Exibir somente esta rota" at bounding box center [622, 309] width 128 height 12
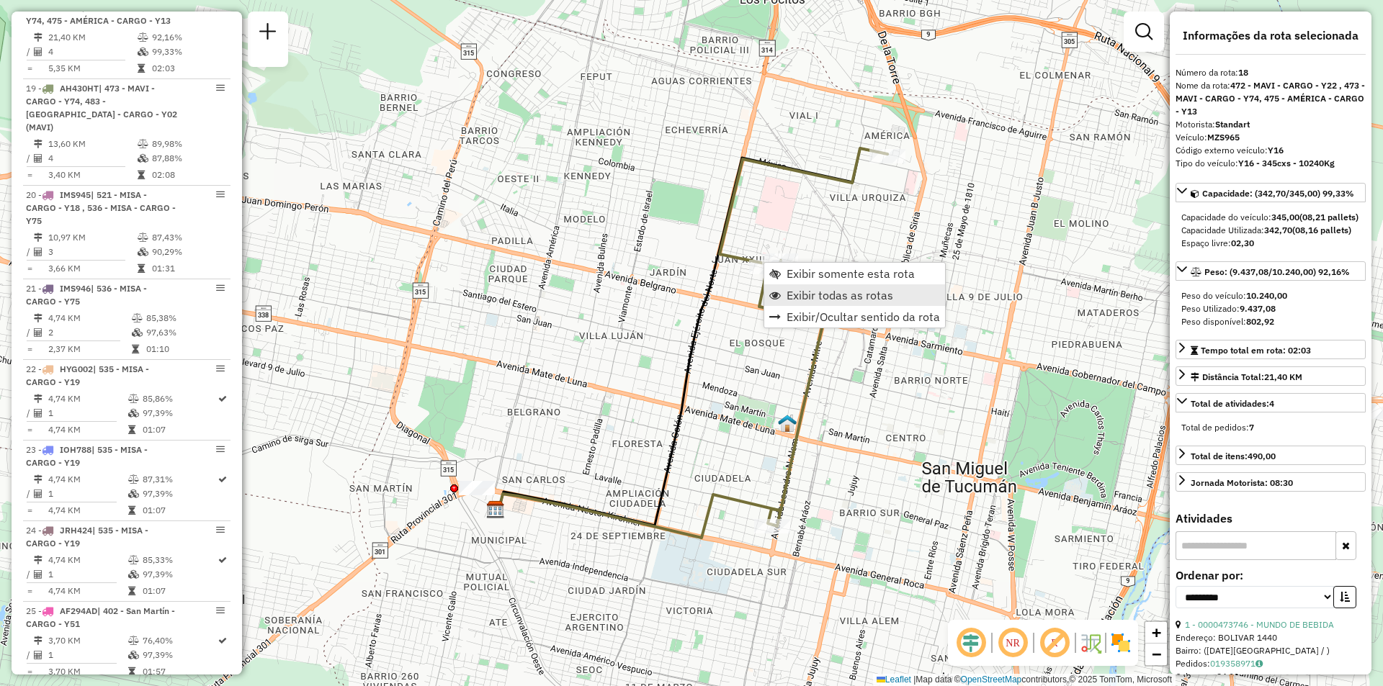
click at [790, 292] on span "Exibir todas as rotas" at bounding box center [840, 296] width 107 height 12
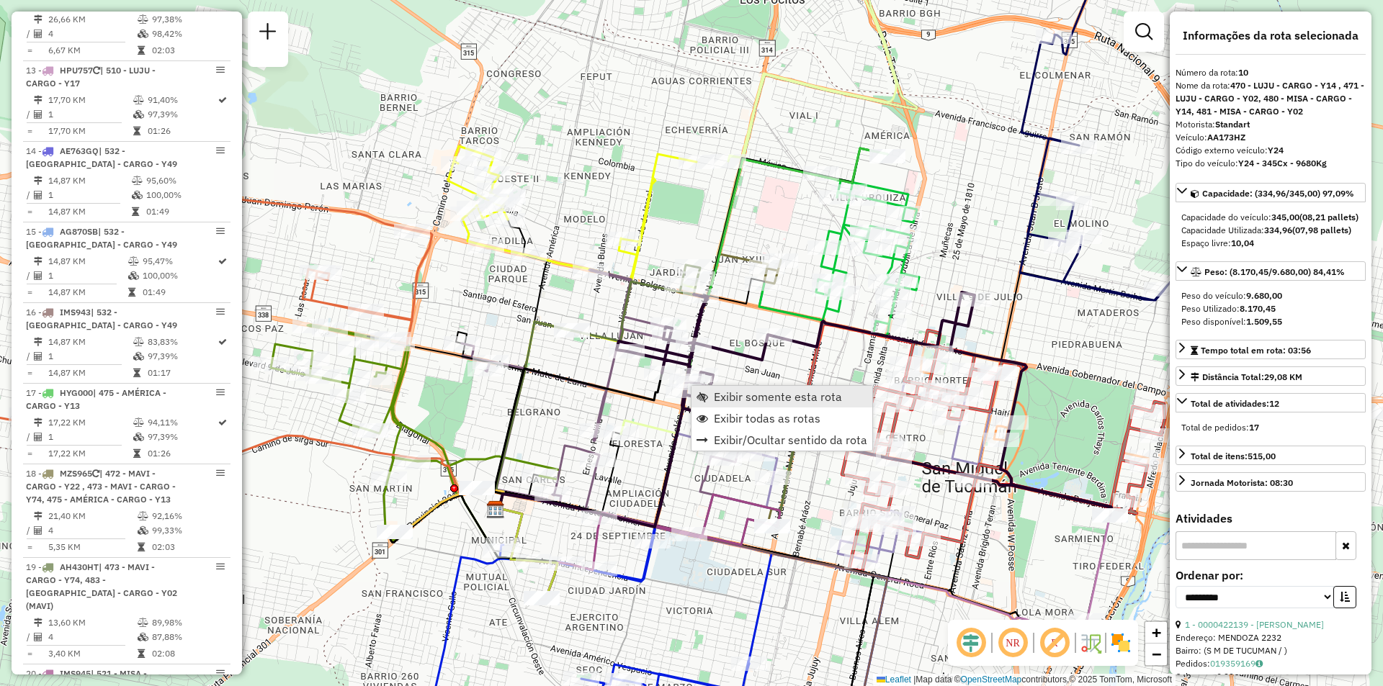
scroll to position [1472, 0]
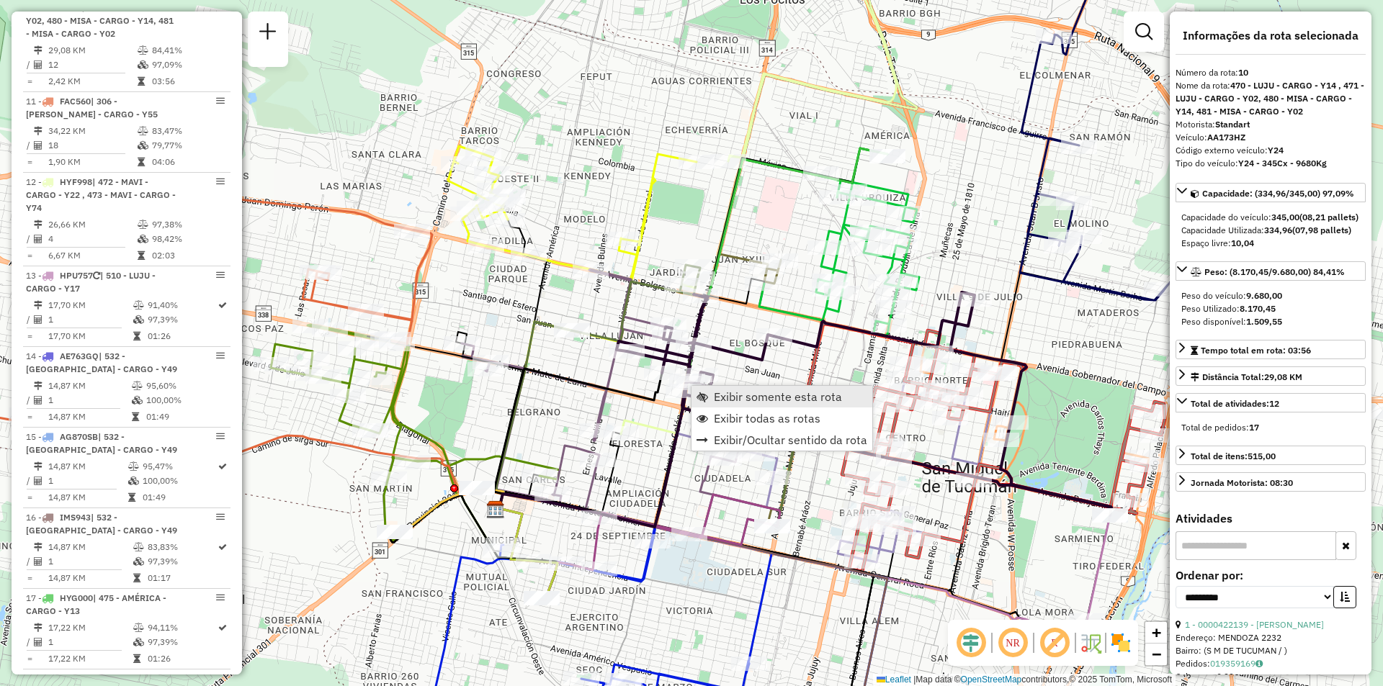
click at [711, 392] on link "Exibir somente esta rota" at bounding box center [781, 397] width 181 height 22
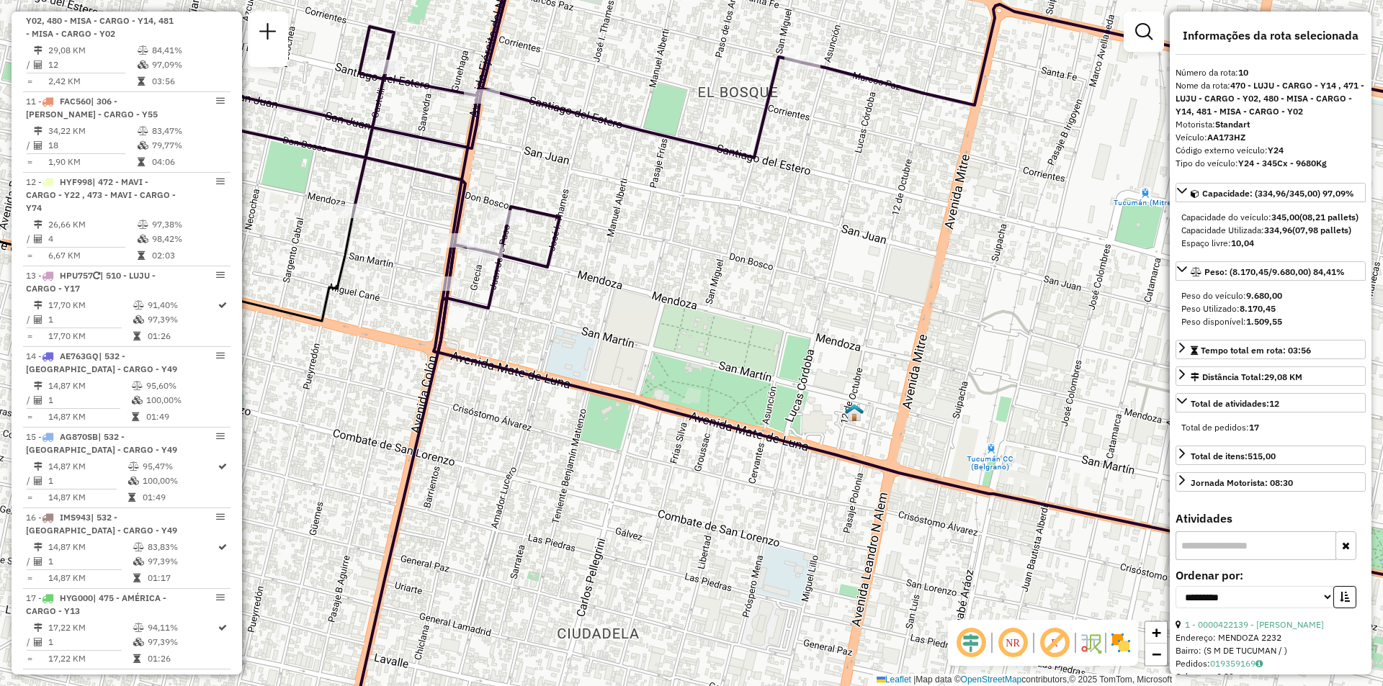
click at [524, 313] on div "Janela de atendimento Grade de atendimento Capacidade Transportadoras Veículos …" at bounding box center [691, 343] width 1383 height 686
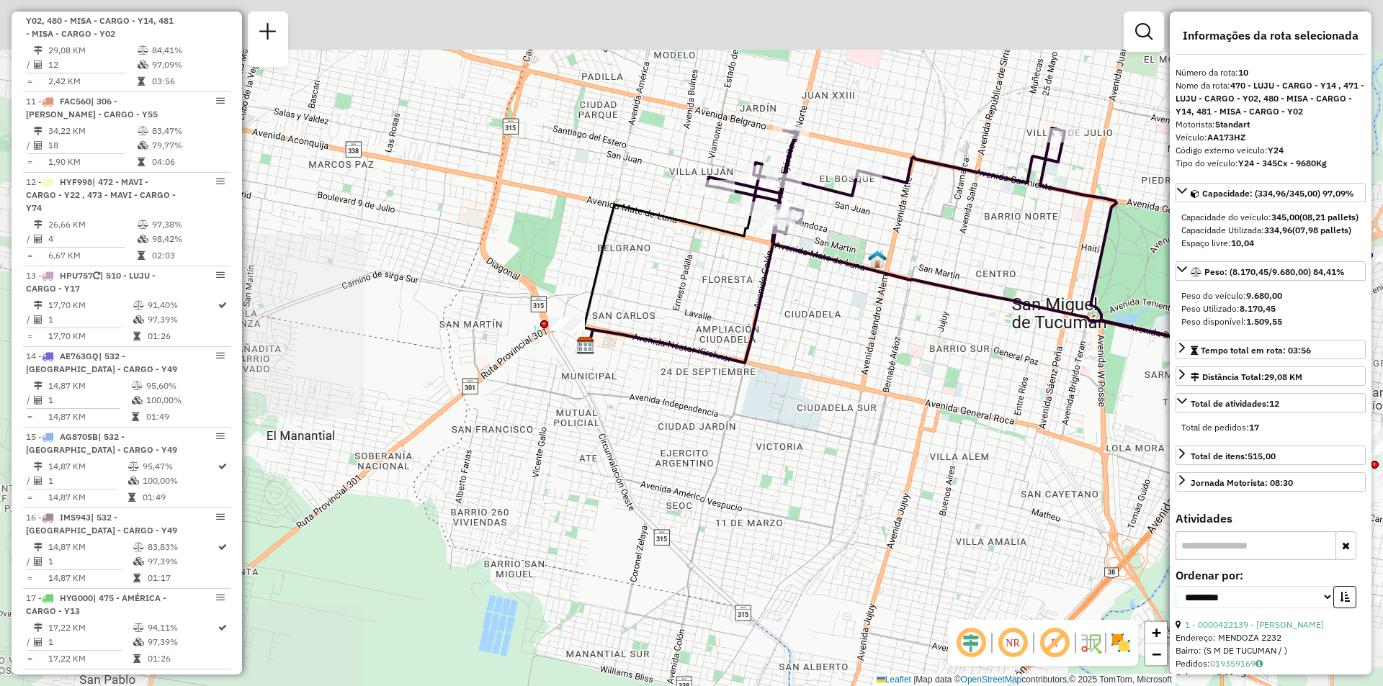
drag, startPoint x: 586, startPoint y: 434, endPoint x: 695, endPoint y: 563, distance: 169.1
click at [695, 563] on div "Janela de atendimento Grade de atendimento Capacidade Transportadoras Veículos …" at bounding box center [691, 343] width 1383 height 686
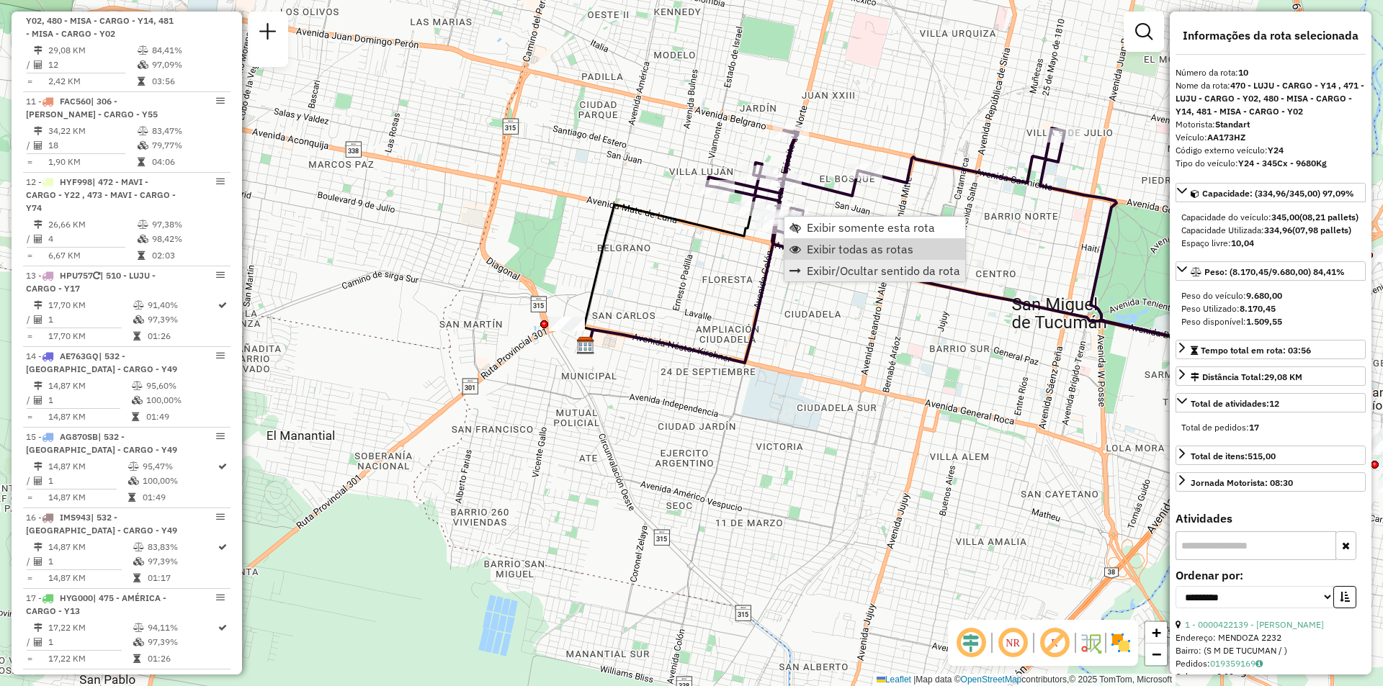
drag, startPoint x: 825, startPoint y: 247, endPoint x: 792, endPoint y: 276, distance: 43.4
click at [825, 246] on span "Exibir todas as rotas" at bounding box center [860, 249] width 107 height 12
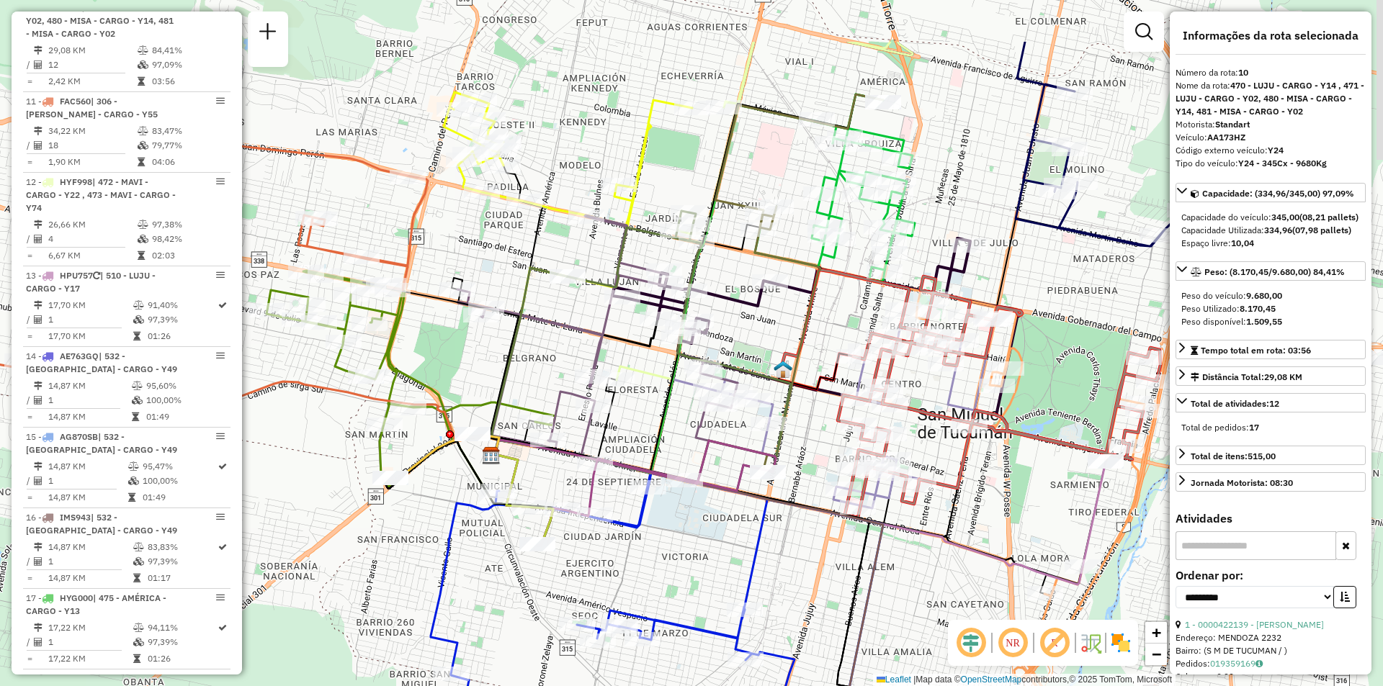
drag, startPoint x: 596, startPoint y: 468, endPoint x: 547, endPoint y: 559, distance: 103.1
click at [547, 546] on icon at bounding box center [652, 502] width 231 height 87
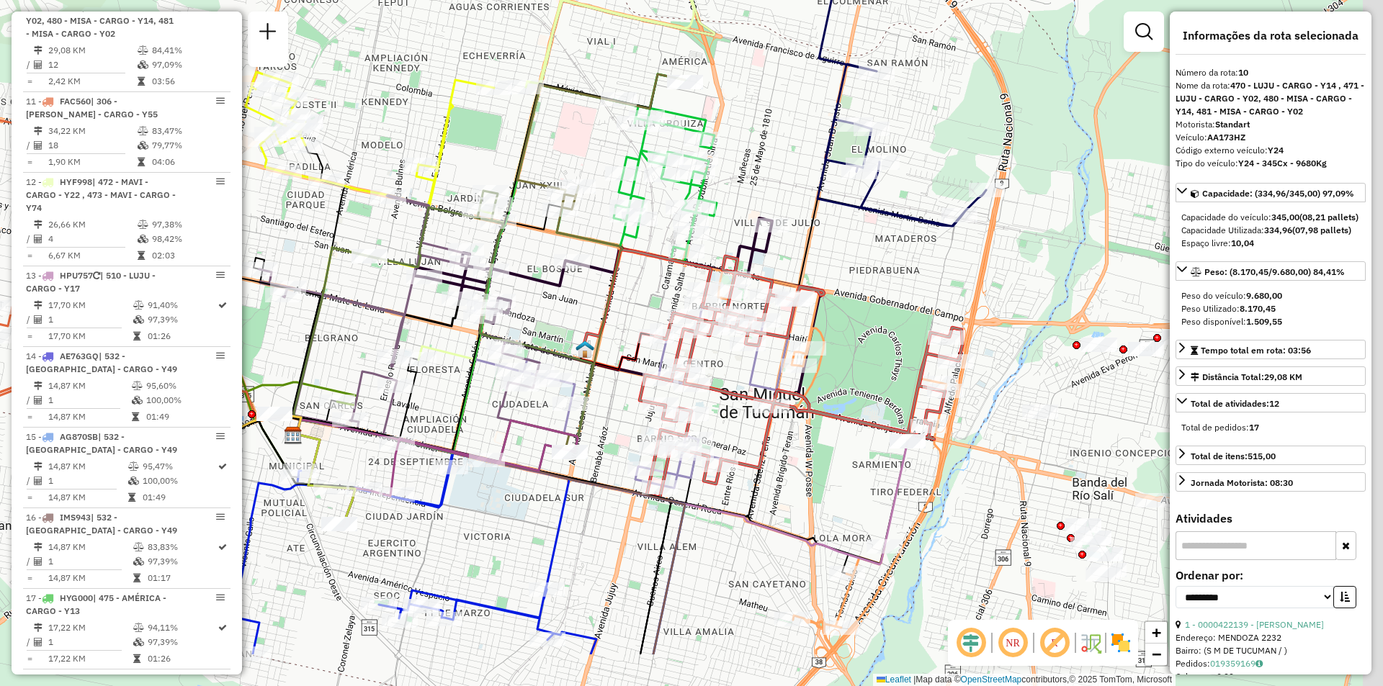
drag, startPoint x: 985, startPoint y: 377, endPoint x: 825, endPoint y: 277, distance: 189.6
click at [825, 277] on div "Janela de atendimento Grade de atendimento Capacidade Transportadoras Veículos …" at bounding box center [691, 343] width 1383 height 686
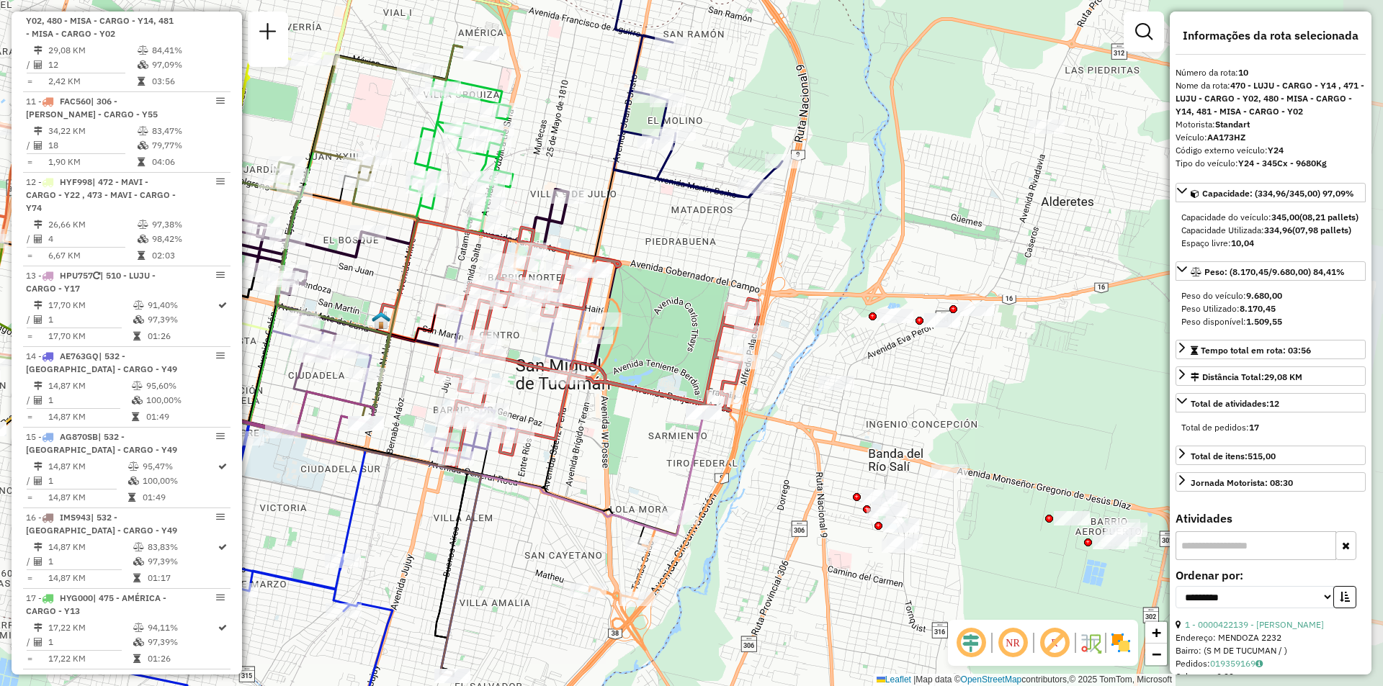
drag, startPoint x: 1043, startPoint y: 456, endPoint x: 854, endPoint y: 434, distance: 190.0
click at [854, 434] on div "Janela de atendimento Grade de atendimento Capacidade Transportadoras Veículos …" at bounding box center [691, 343] width 1383 height 686
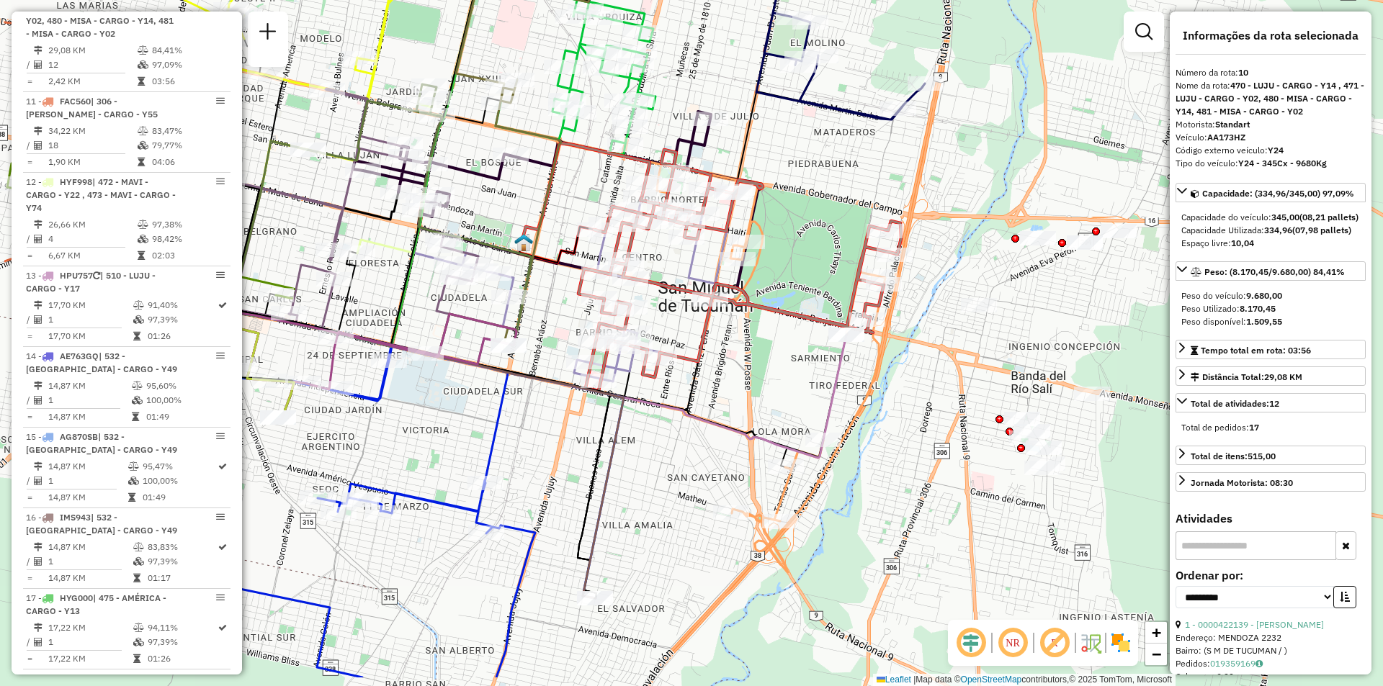
drag, startPoint x: 838, startPoint y: 270, endPoint x: 1047, endPoint y: 266, distance: 208.9
click at [957, 202] on div "Janela de atendimento Grade de atendimento Capacidade Transportadoras Veículos …" at bounding box center [691, 343] width 1383 height 686
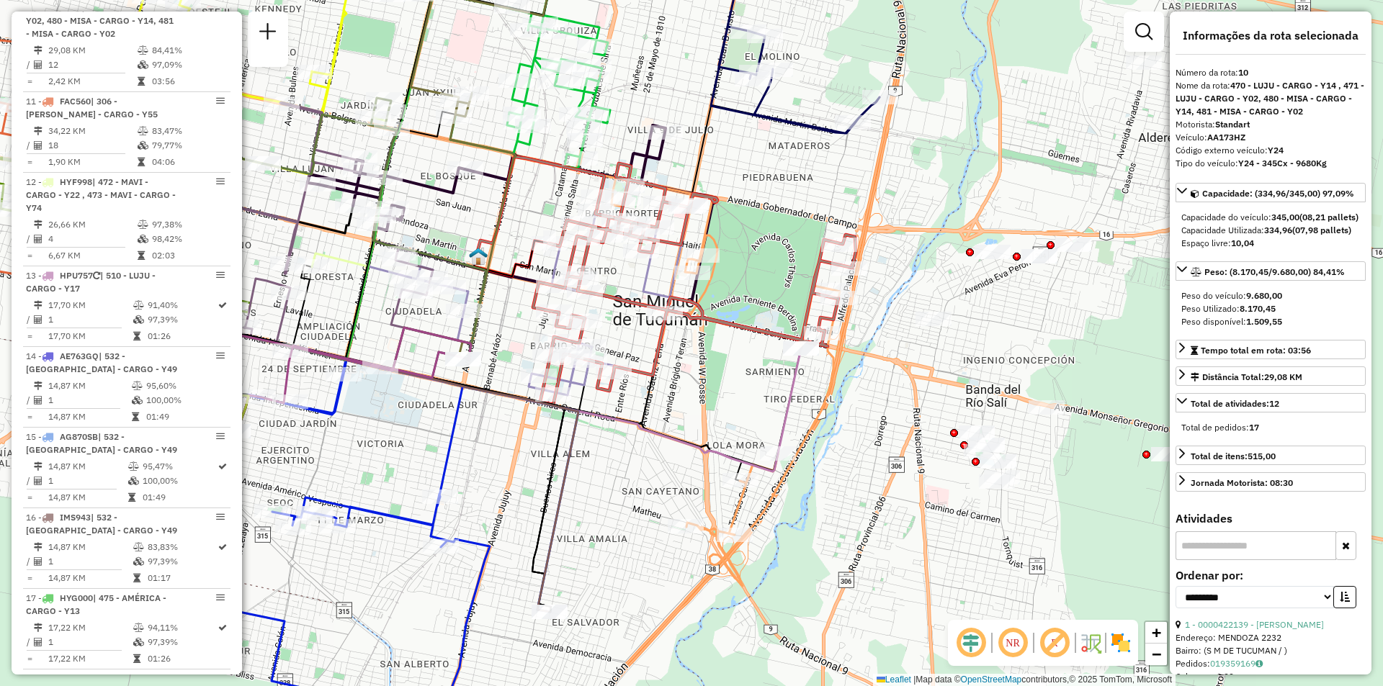
drag, startPoint x: 993, startPoint y: 234, endPoint x: 748, endPoint y: 171, distance: 253.0
click at [719, 170] on div "Janela de atendimento Grade de atendimento Capacidade Transportadoras Veículos …" at bounding box center [691, 343] width 1383 height 686
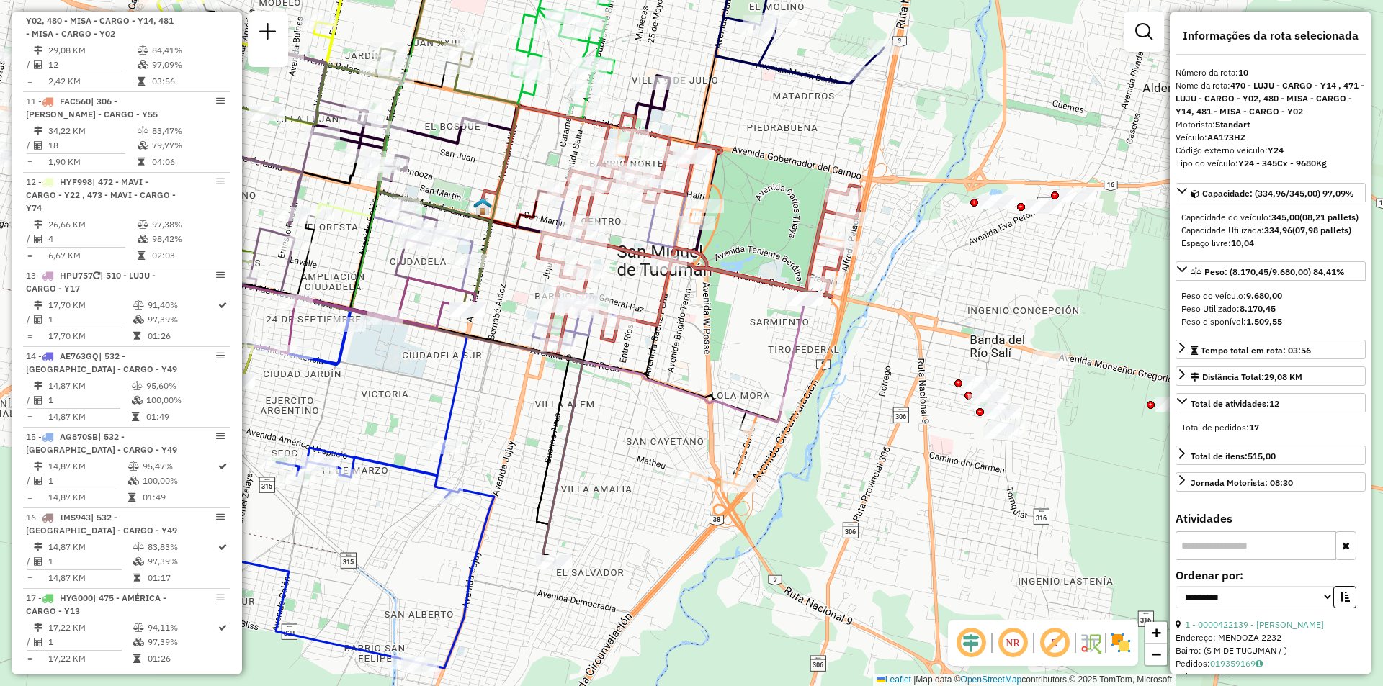
drag, startPoint x: 811, startPoint y: 265, endPoint x: 1095, endPoint y: 306, distance: 286.7
click at [1095, 306] on div "Janela de atendimento Grade de atendimento Capacidade Transportadoras Veículos …" at bounding box center [691, 343] width 1383 height 686
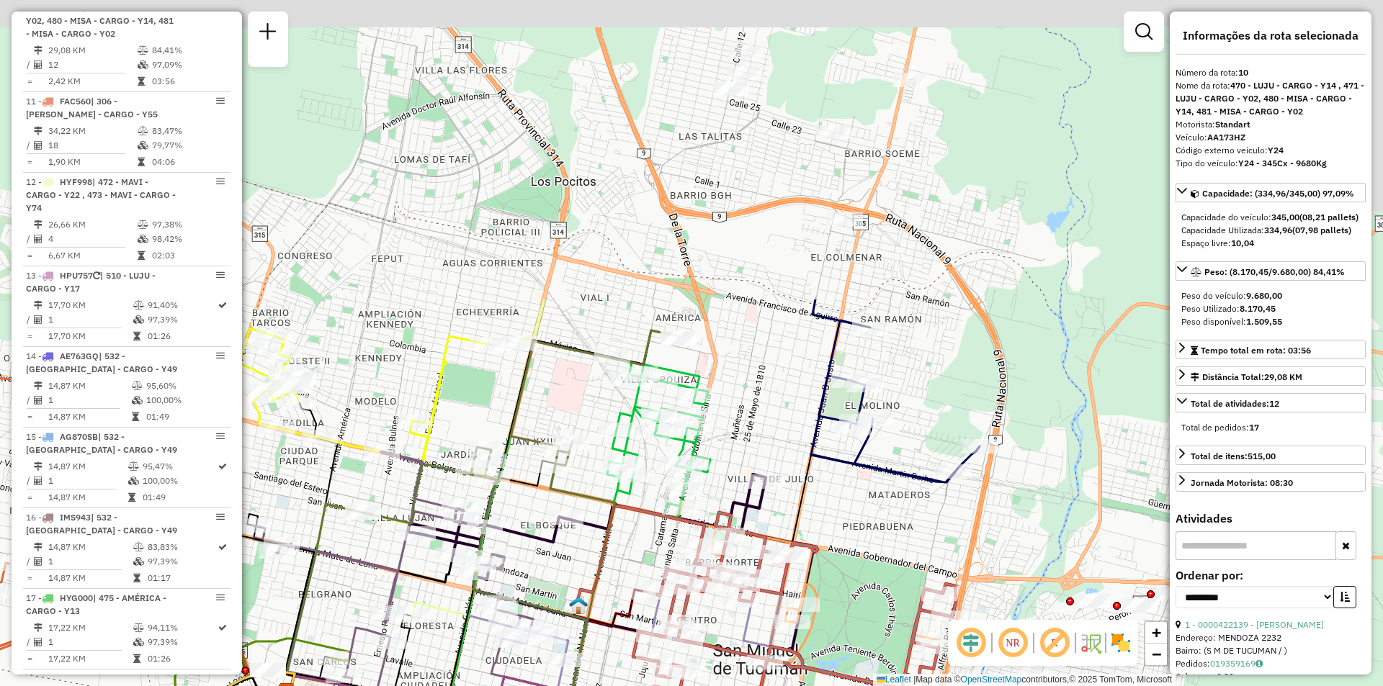
drag, startPoint x: 810, startPoint y: 328, endPoint x: 809, endPoint y: 677, distance: 348.6
click at [851, 686] on html "Aguarde... Pop-up bloqueado! Seu navegador bloqueou automáticamente a abertura …" at bounding box center [691, 343] width 1383 height 686
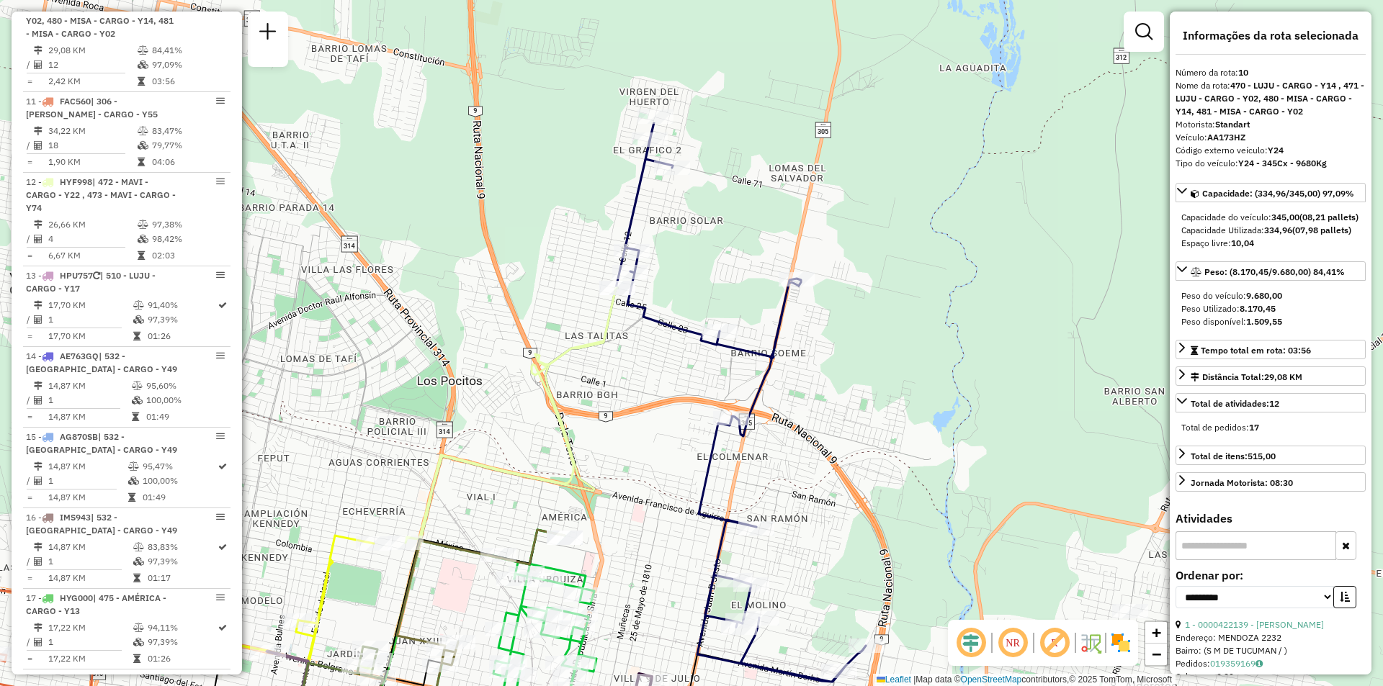
drag, startPoint x: 920, startPoint y: 319, endPoint x: 854, endPoint y: 421, distance: 121.5
click at [854, 421] on div "Rota 13 - Placa HPU757 0000460763 - Agro M.G. Janela de atendimento Grade de at…" at bounding box center [691, 343] width 1383 height 686
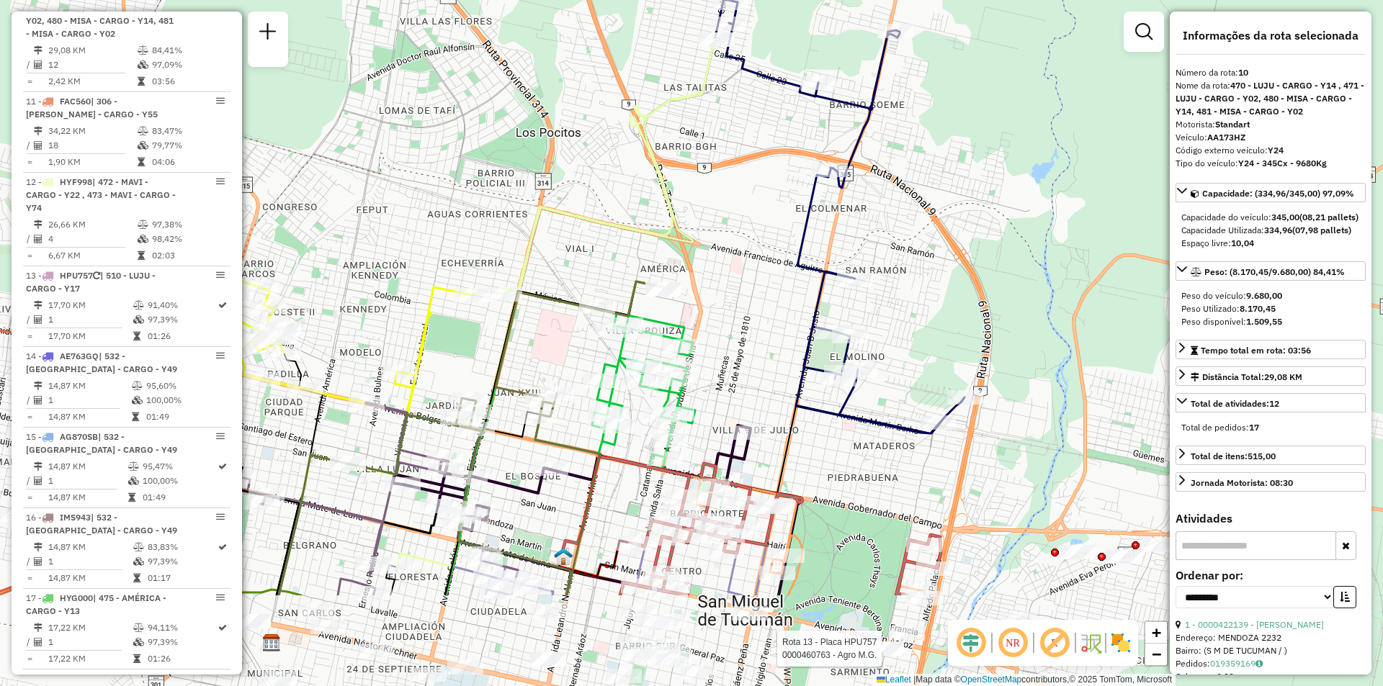
drag, startPoint x: 623, startPoint y: 504, endPoint x: 702, endPoint y: 350, distance: 173.3
click at [702, 350] on div "Rota 13 - Placa HPU757 0000460763 - Agro M.G. Janela de atendimento Grade de at…" at bounding box center [691, 343] width 1383 height 686
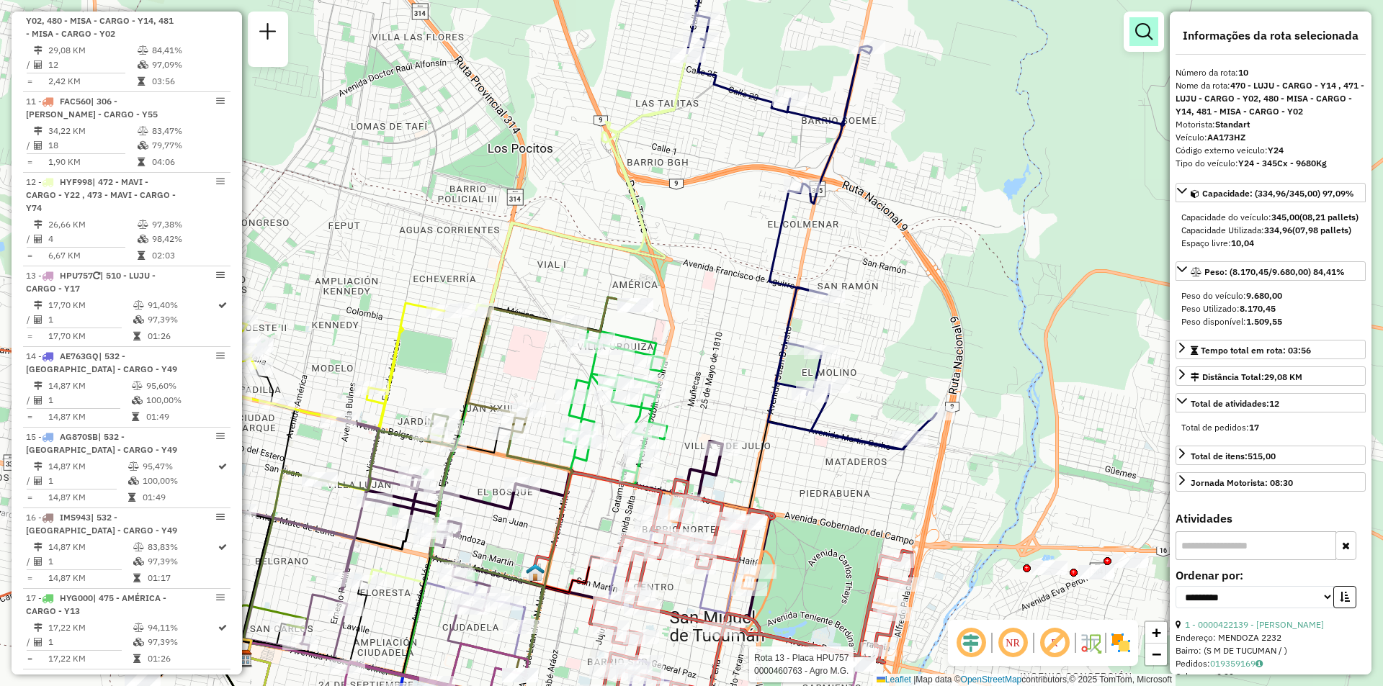
click at [1132, 32] on link at bounding box center [1143, 31] width 29 height 29
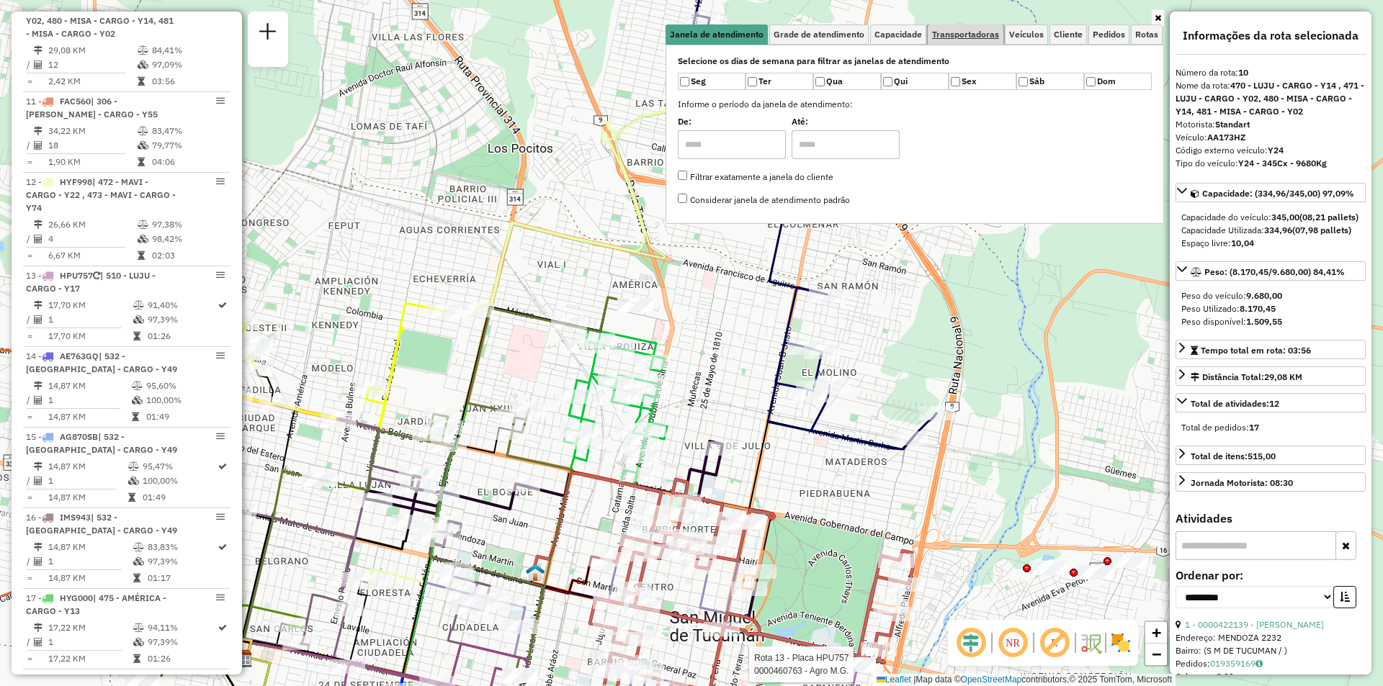
click at [967, 36] on span "Transportadoras" at bounding box center [965, 34] width 67 height 9
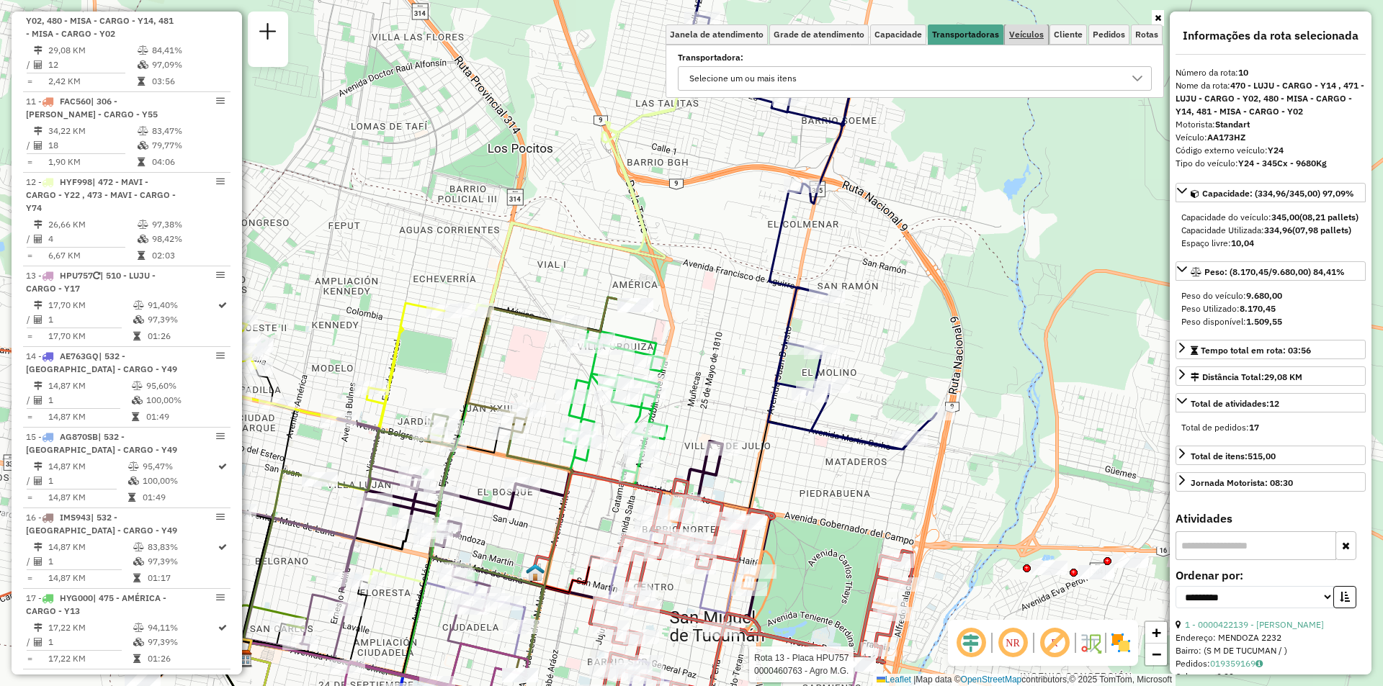
click at [1023, 42] on link "Veículos" at bounding box center [1026, 34] width 43 height 20
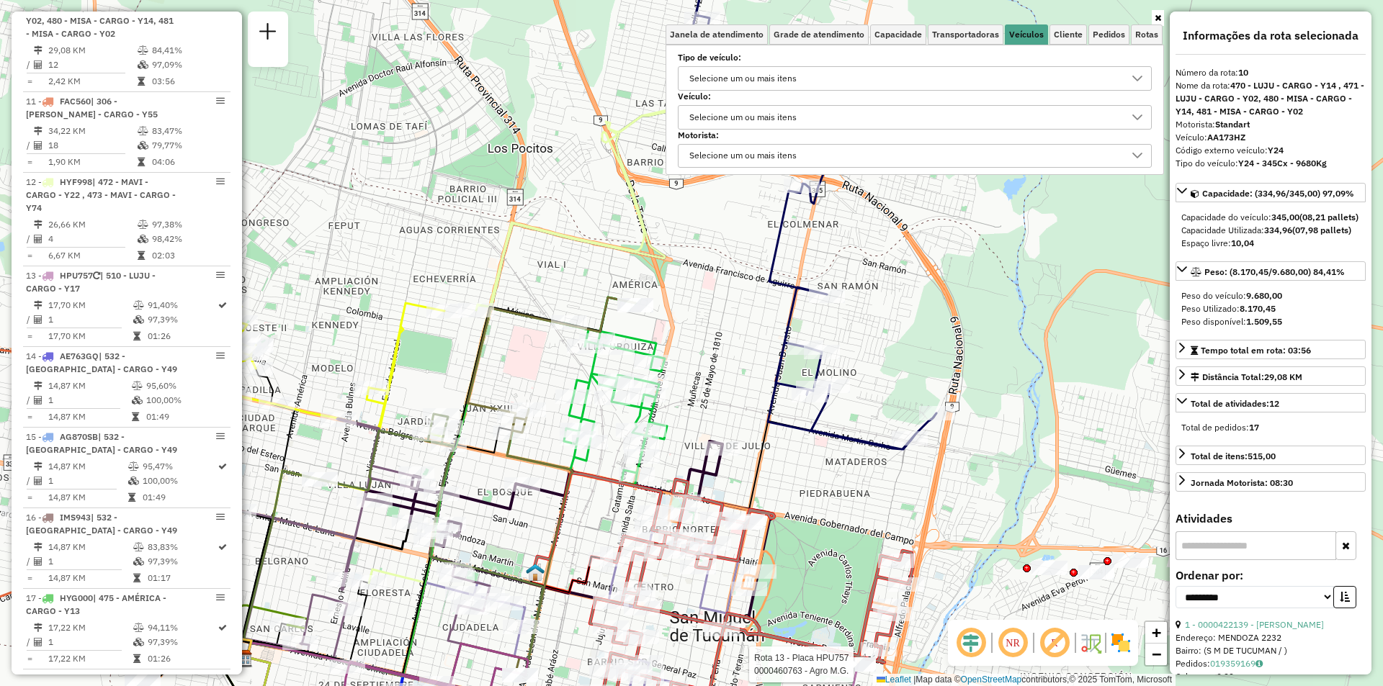
click at [964, 73] on div "Selecione um ou mais itens" at bounding box center [903, 78] width 439 height 23
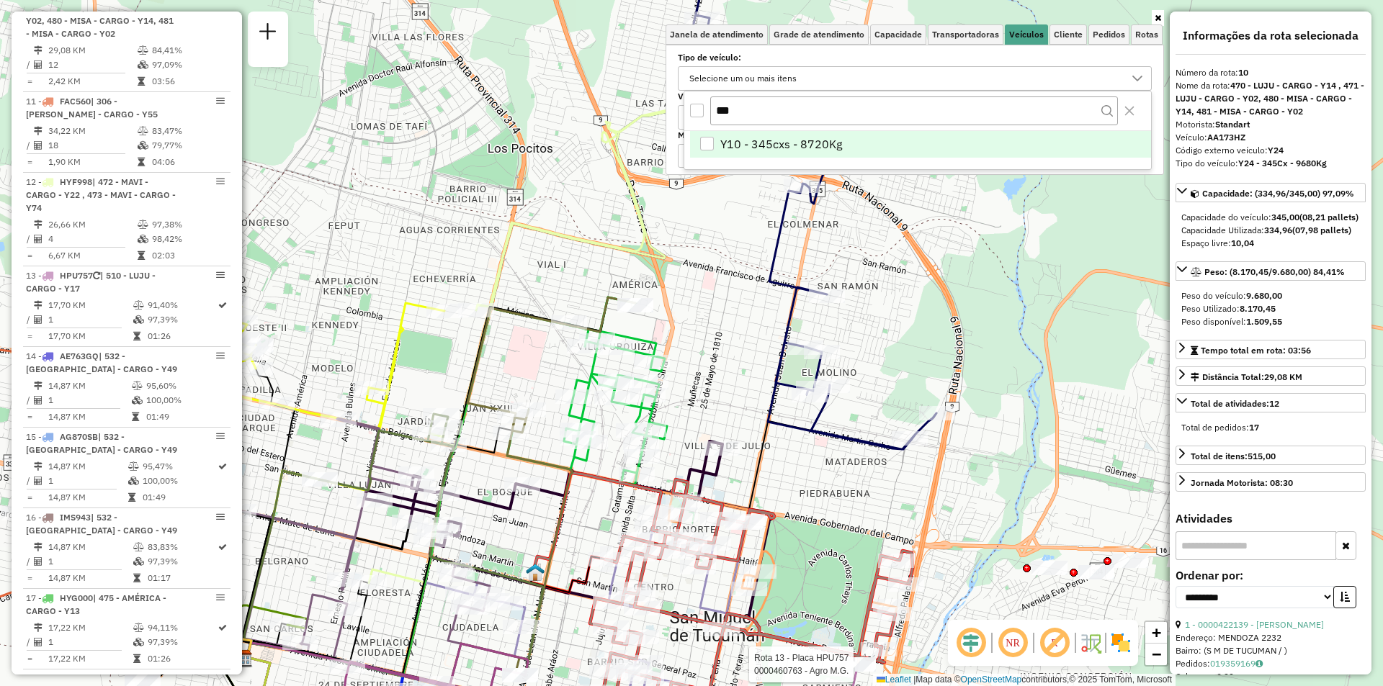
type input "***"
click at [857, 153] on li "Y10 - 345cxs - 8720Kg" at bounding box center [920, 144] width 461 height 27
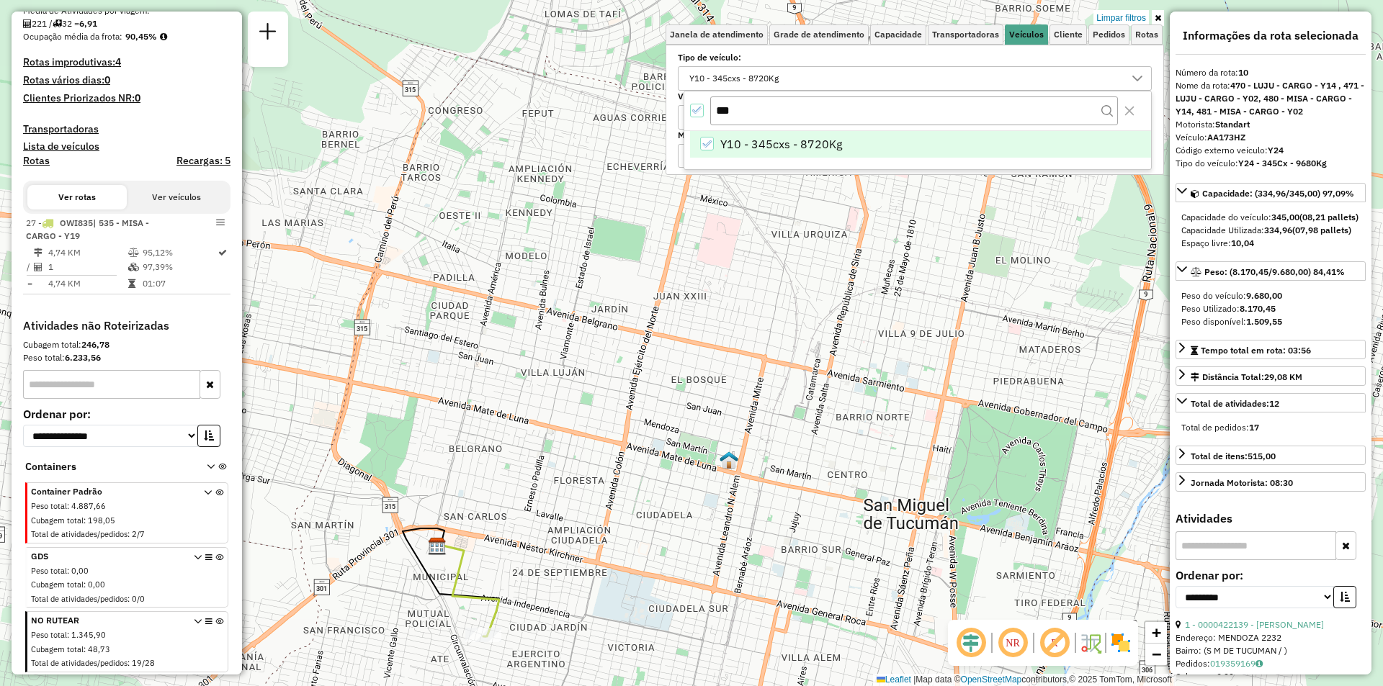
drag, startPoint x: 946, startPoint y: 311, endPoint x: 961, endPoint y: 288, distance: 27.2
click at [962, 289] on div "Limpar filtros Janela de atendimento Grade de atendimento Capacidade Transporta…" at bounding box center [691, 343] width 1383 height 686
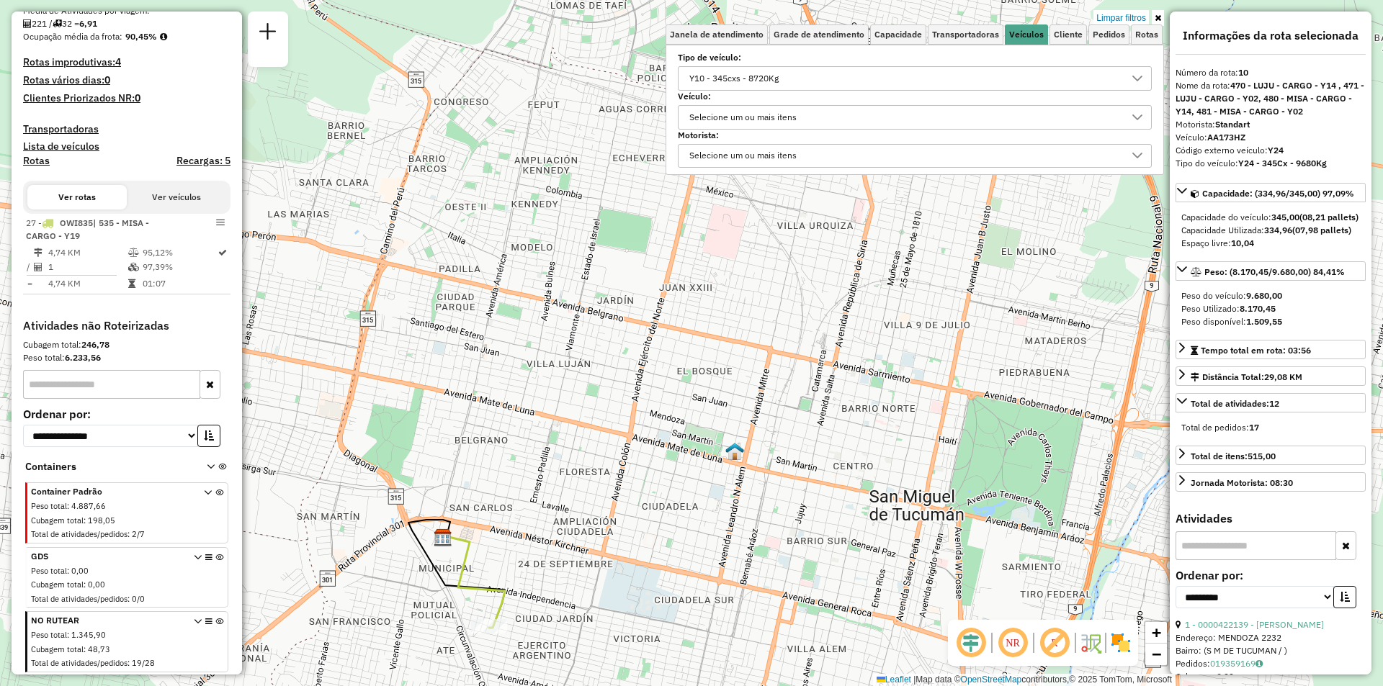
click at [743, 68] on div "Y10 - 345cxs - 8720Kg" at bounding box center [733, 78] width 99 height 23
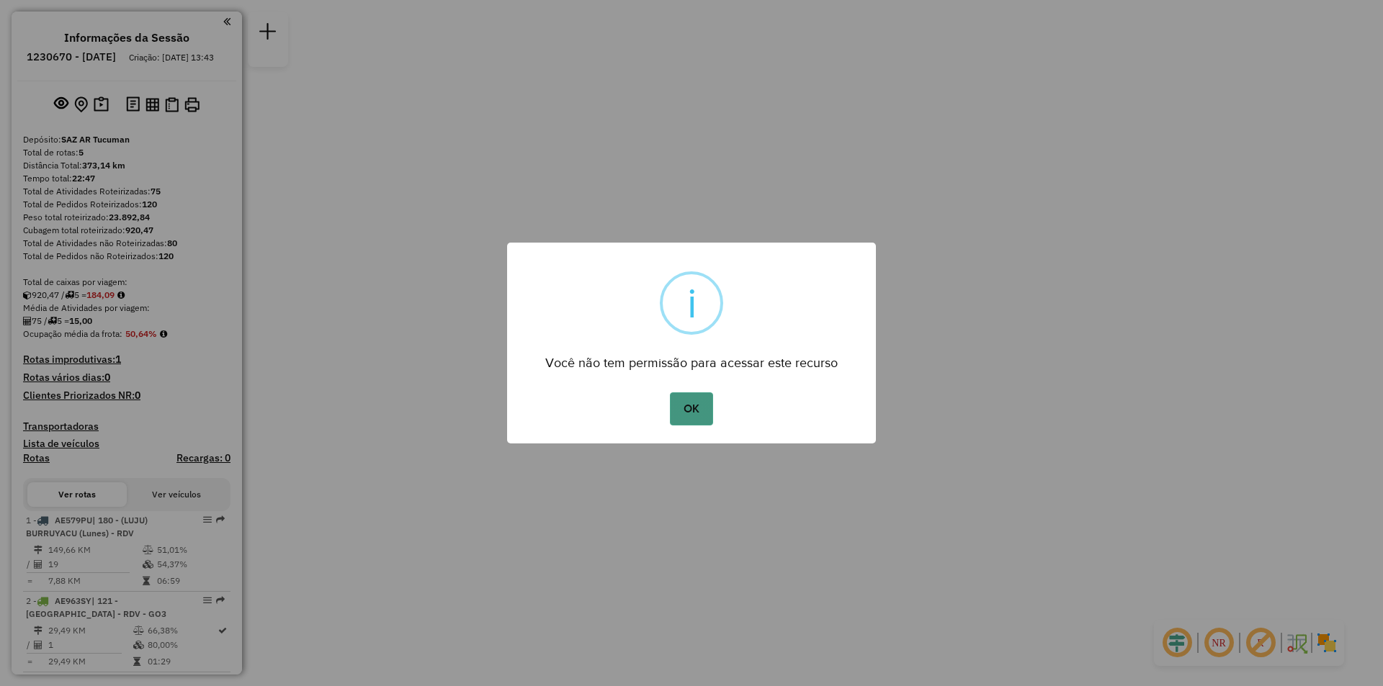
click at [686, 413] on button "OK" at bounding box center [691, 409] width 42 height 33
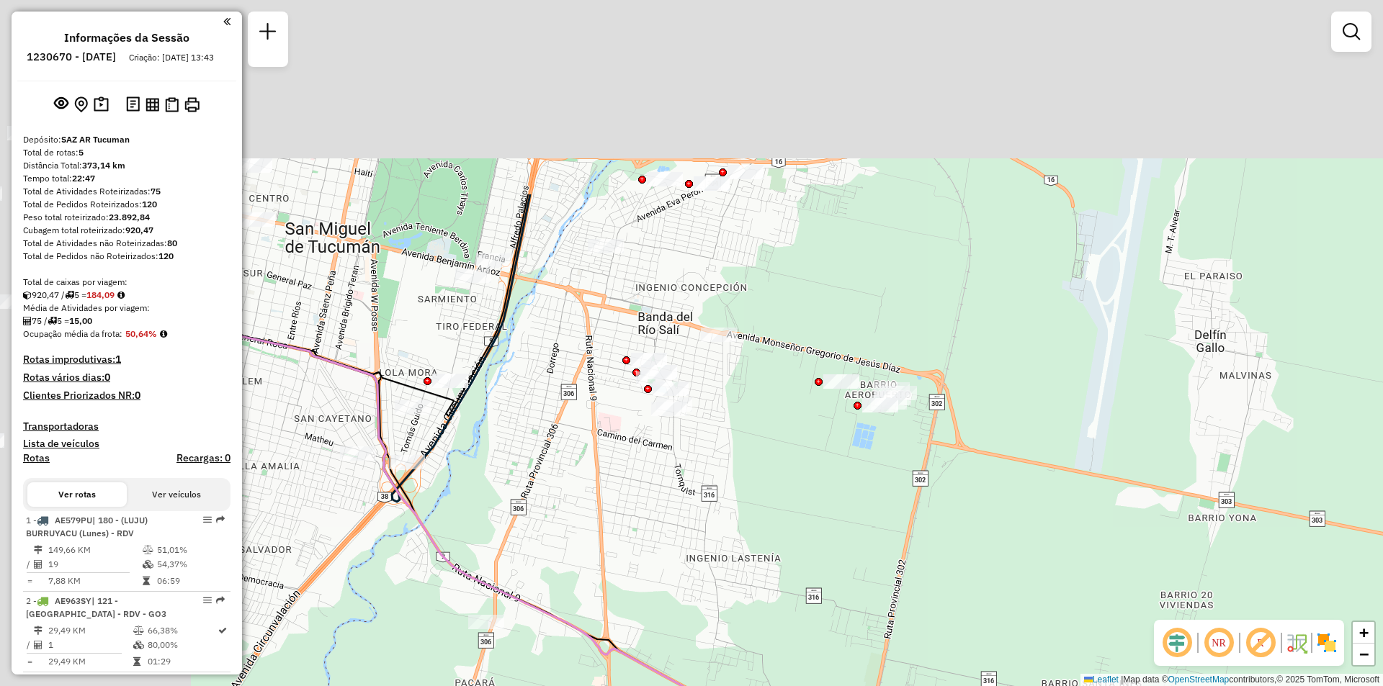
drag, startPoint x: 829, startPoint y: 274, endPoint x: 1058, endPoint y: 480, distance: 308.5
click at [1052, 483] on div "Janela de atendimento Grade de atendimento Capacidade Transportadoras Veículos …" at bounding box center [691, 343] width 1383 height 686
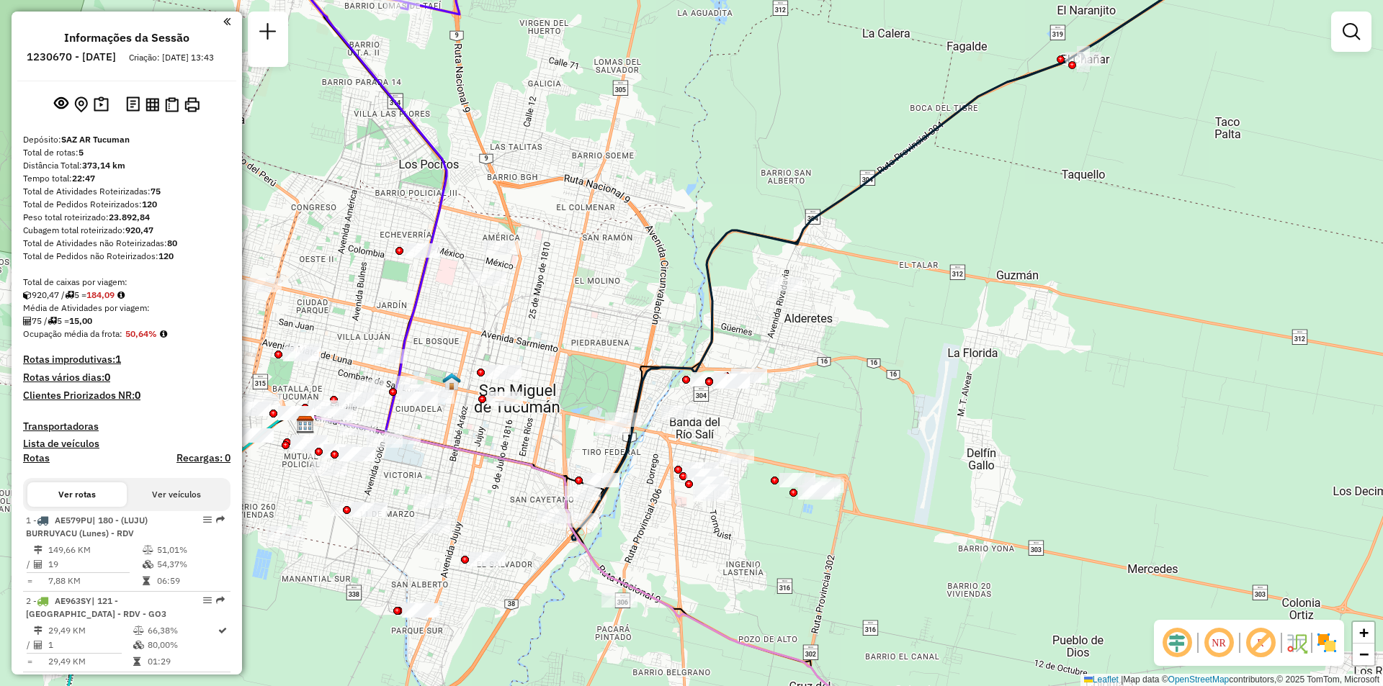
drag, startPoint x: 1058, startPoint y: 398, endPoint x: 983, endPoint y: 406, distance: 75.3
click at [983, 406] on div "Janela de atendimento Grade de atendimento Capacidade Transportadoras Veículos …" at bounding box center [691, 343] width 1383 height 686
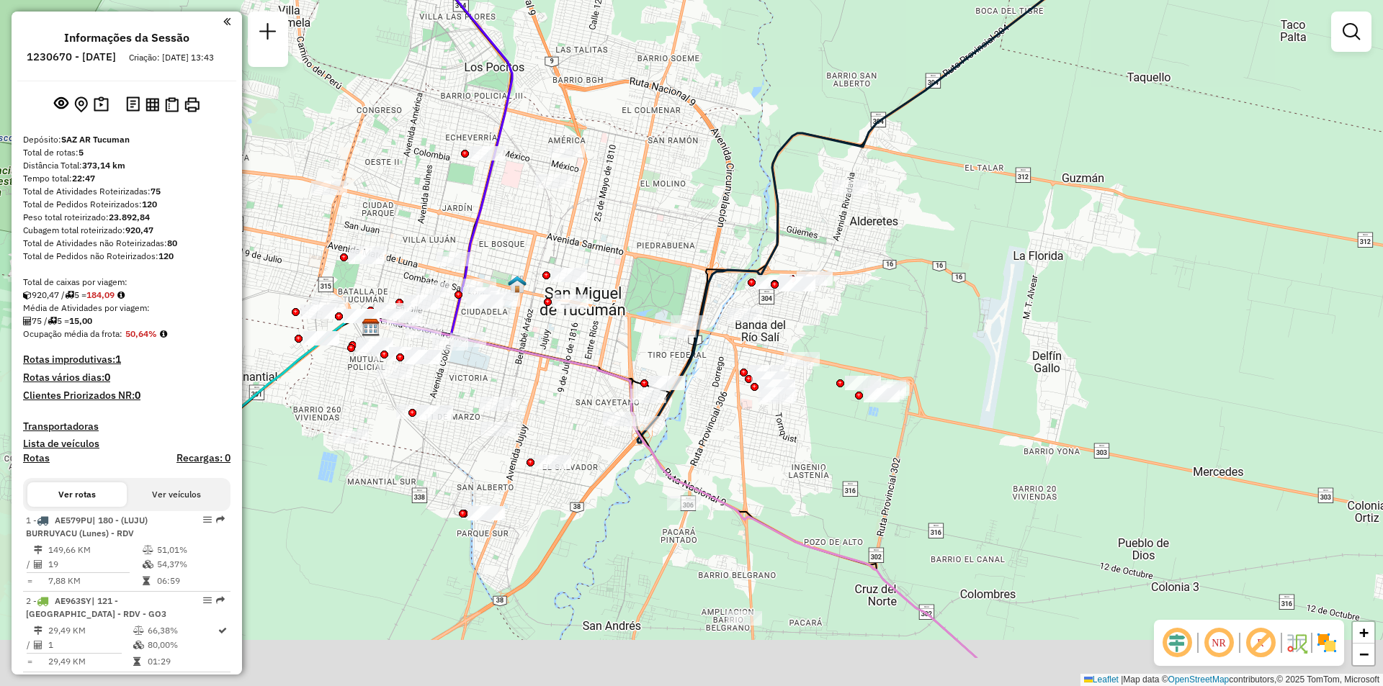
drag, startPoint x: 812, startPoint y: 447, endPoint x: 874, endPoint y: 349, distance: 115.7
click at [874, 349] on div "Janela de atendimento Grade de atendimento Capacidade Transportadoras Veículos …" at bounding box center [691, 343] width 1383 height 686
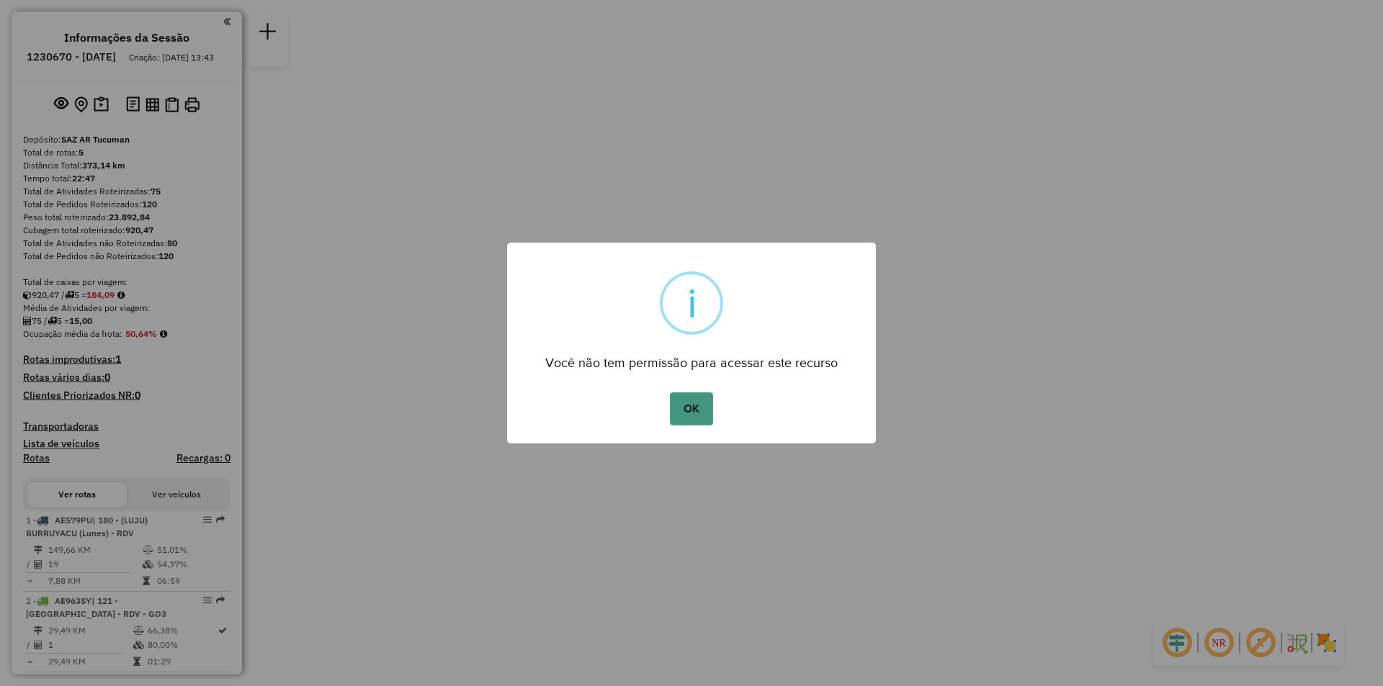
click at [681, 400] on button "OK" at bounding box center [691, 409] width 42 height 33
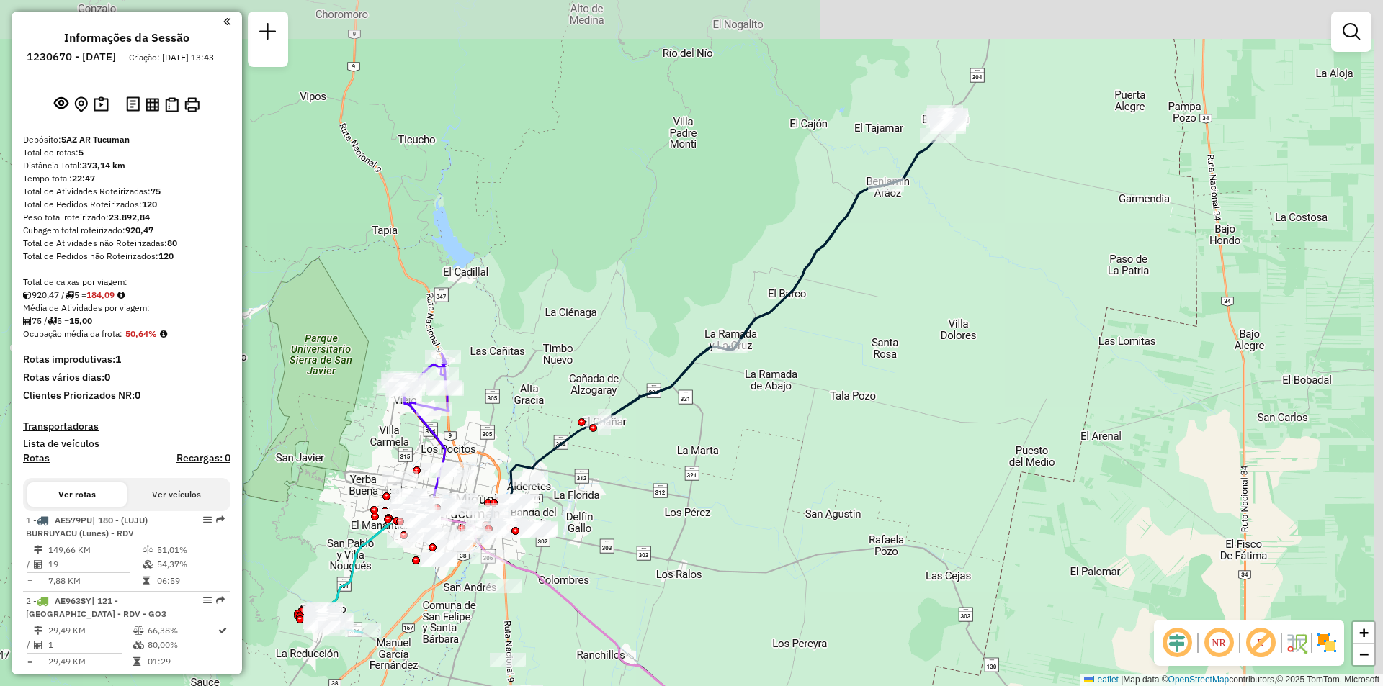
drag, startPoint x: 871, startPoint y: 333, endPoint x: 784, endPoint y: 429, distance: 129.6
click at [784, 429] on div "Janela de atendimento Grade de atendimento Capacidade Transportadoras Veículos …" at bounding box center [691, 343] width 1383 height 686
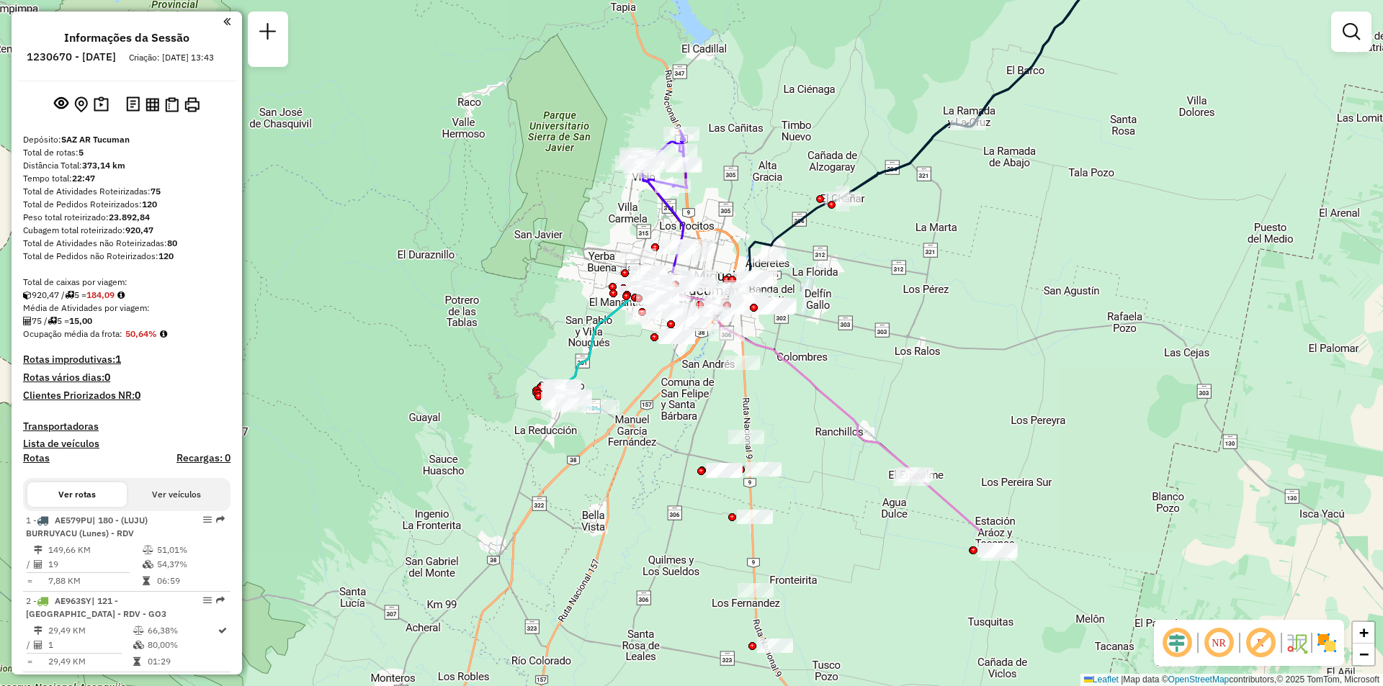
drag, startPoint x: 778, startPoint y: 445, endPoint x: 998, endPoint y: 210, distance: 322.1
click at [1019, 217] on div "Janela de atendimento Grade de atendimento Capacidade Transportadoras Veículos …" at bounding box center [691, 343] width 1383 height 686
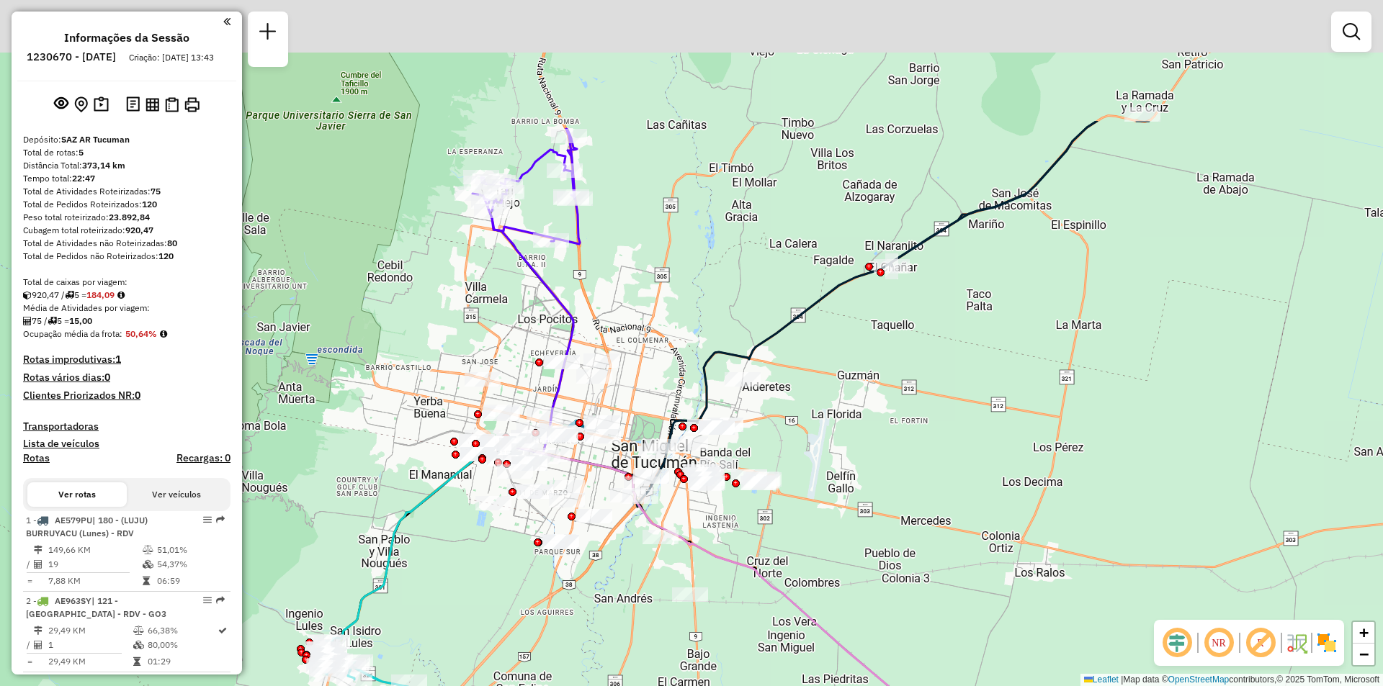
drag, startPoint x: 949, startPoint y: 298, endPoint x: 937, endPoint y: 431, distance: 133.8
click at [930, 462] on div "Janela de atendimento Grade de atendimento Capacidade Transportadoras Veículos …" at bounding box center [691, 343] width 1383 height 686
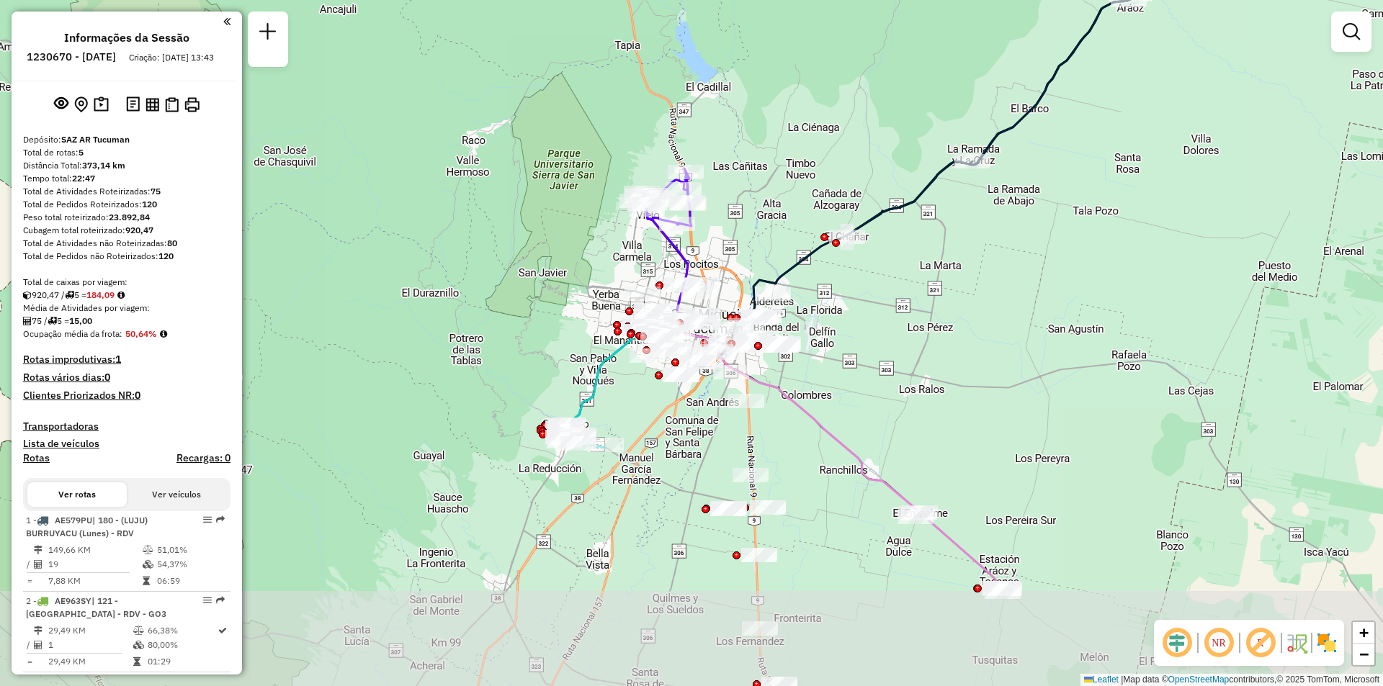
drag, startPoint x: 900, startPoint y: 349, endPoint x: 707, endPoint y: 202, distance: 242.6
click at [870, 304] on div "Janela de atendimento Grade de atendimento Capacidade Transportadoras Veículos …" at bounding box center [691, 343] width 1383 height 686
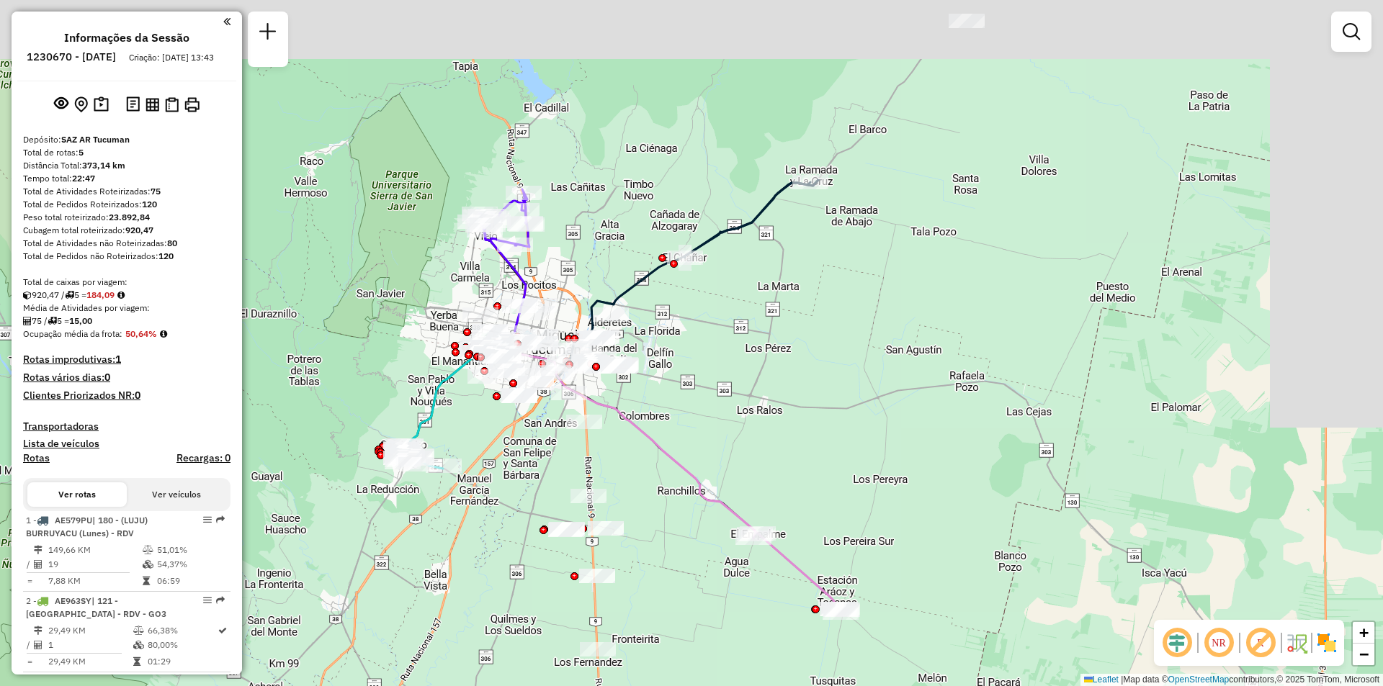
drag, startPoint x: 745, startPoint y: 297, endPoint x: 702, endPoint y: 374, distance: 88.0
click at [702, 374] on div "Janela de atendimento Grade de atendimento Capacidade Transportadoras Veículos …" at bounding box center [691, 343] width 1383 height 686
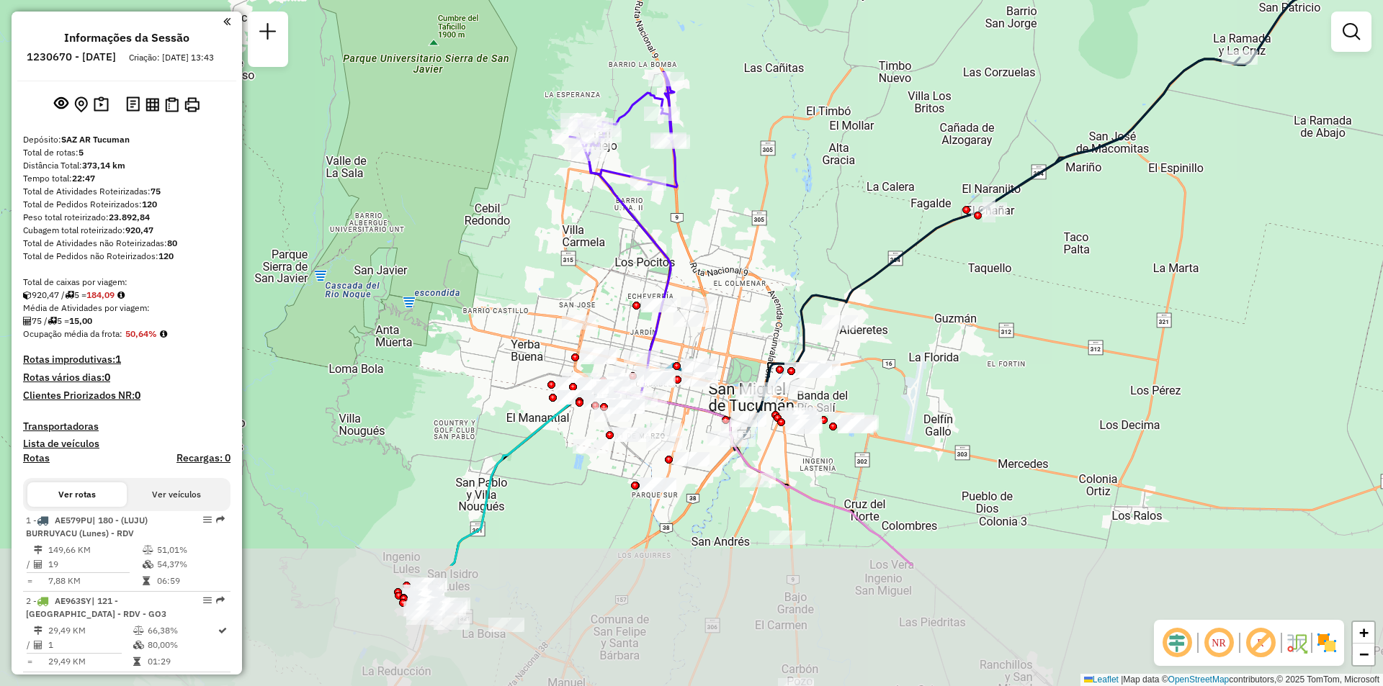
drag, startPoint x: 624, startPoint y: 433, endPoint x: 632, endPoint y: 418, distance: 16.8
click at [632, 418] on div "Janela de atendimento Grade de atendimento Capacidade Transportadoras Veículos …" at bounding box center [691, 343] width 1383 height 686
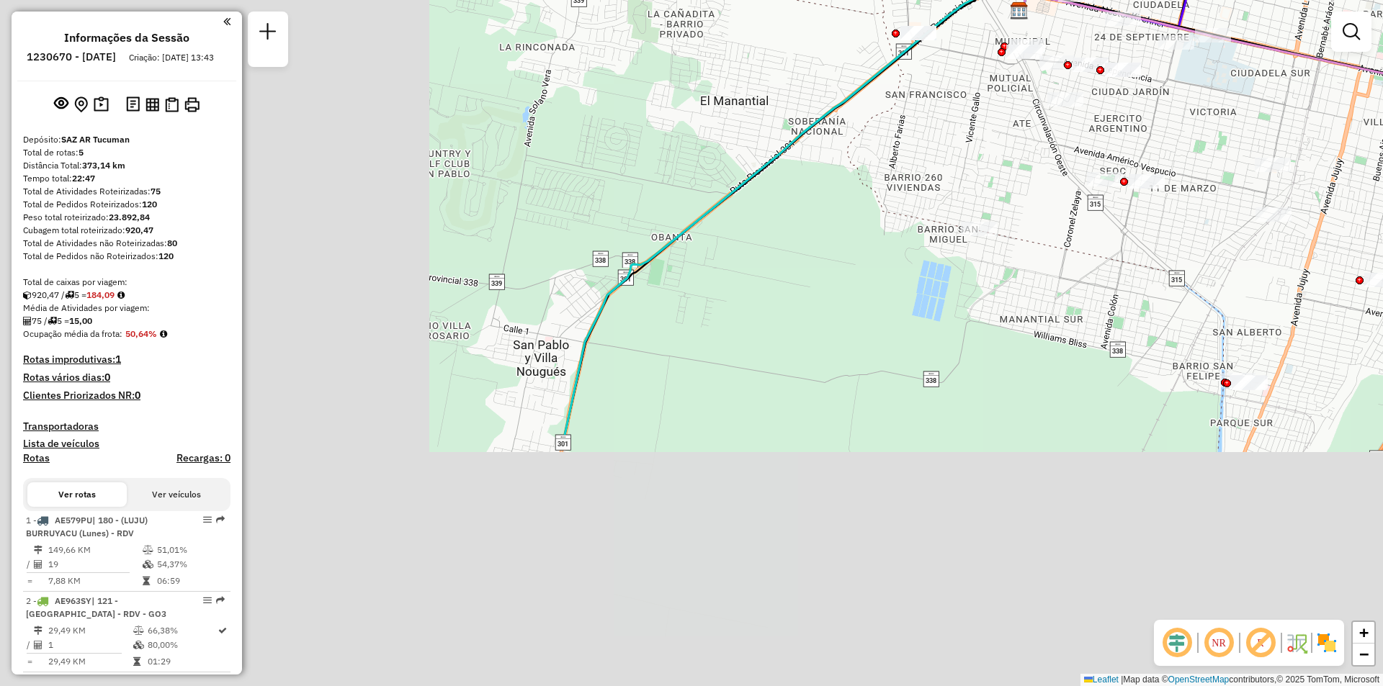
drag, startPoint x: 481, startPoint y: 565, endPoint x: 1017, endPoint y: 213, distance: 640.9
click at [1015, 214] on div "Janela de atendimento Grade de atendimento Capacidade Transportadoras Veículos …" at bounding box center [691, 343] width 1383 height 686
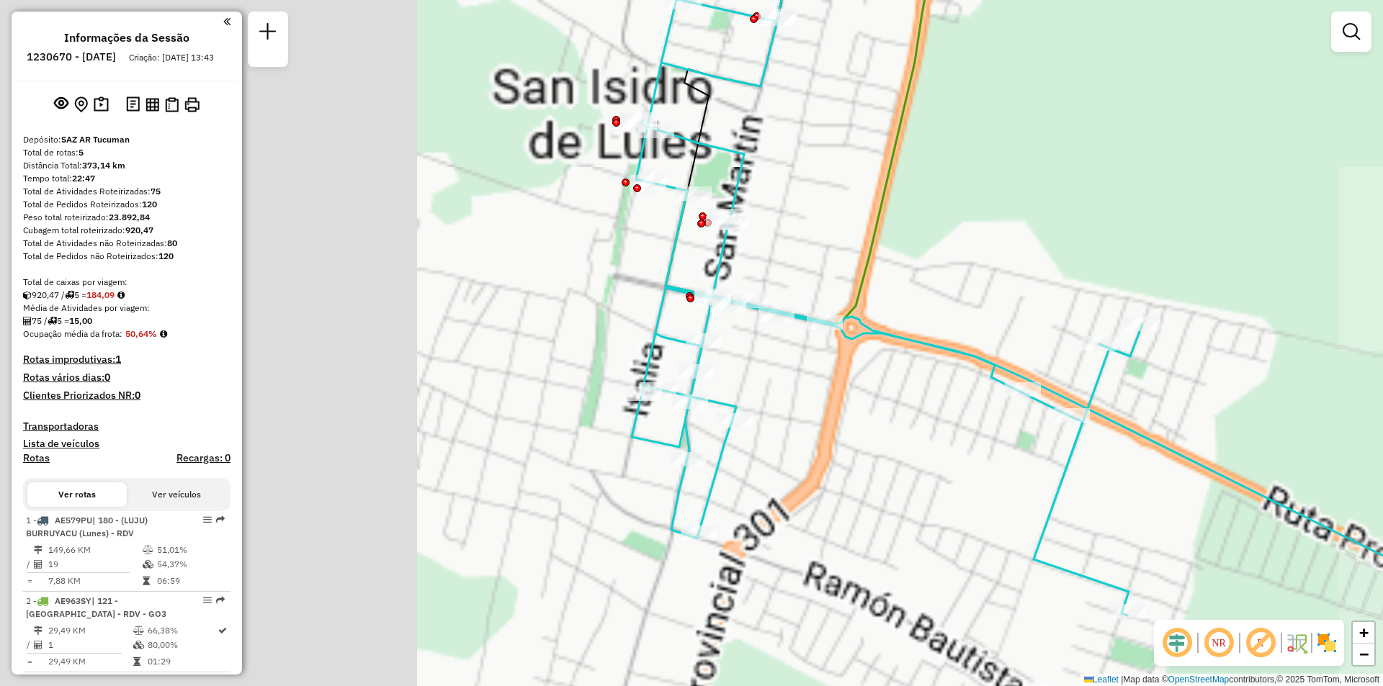
drag, startPoint x: 1067, startPoint y: 327, endPoint x: 990, endPoint y: 216, distance: 134.7
click at [1235, 335] on div "Janela de atendimento Grade de atendimento Capacidade Transportadoras Veículos …" at bounding box center [691, 343] width 1383 height 686
